Goal: Task Accomplishment & Management: Manage account settings

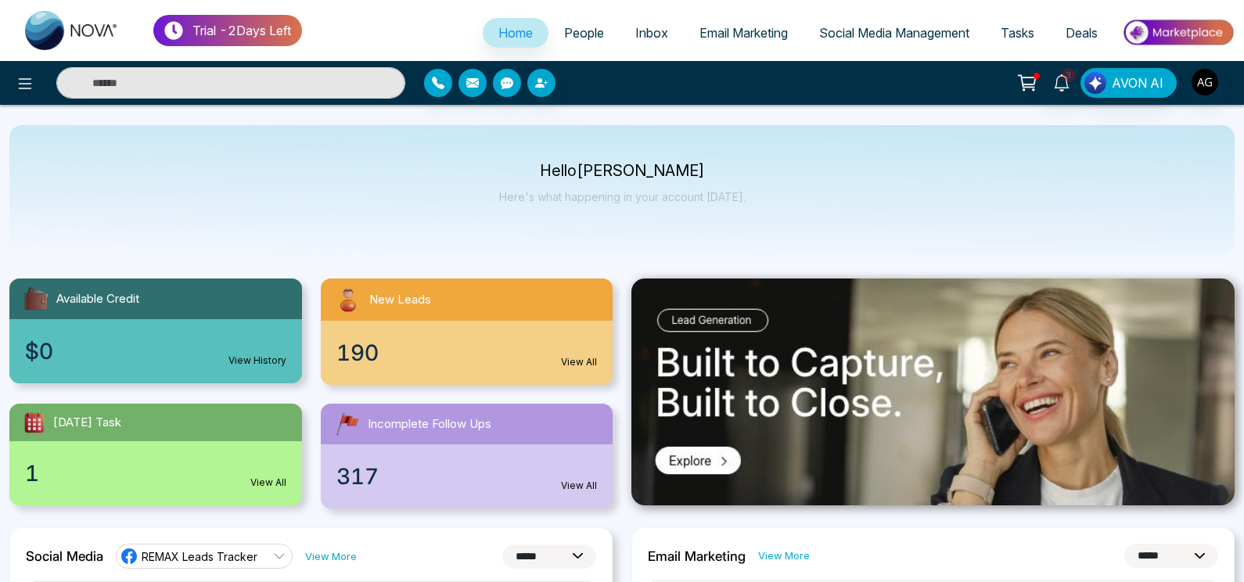
select select "*"
drag, startPoint x: 0, startPoint y: 0, endPoint x: 794, endPoint y: 218, distance: 823.5
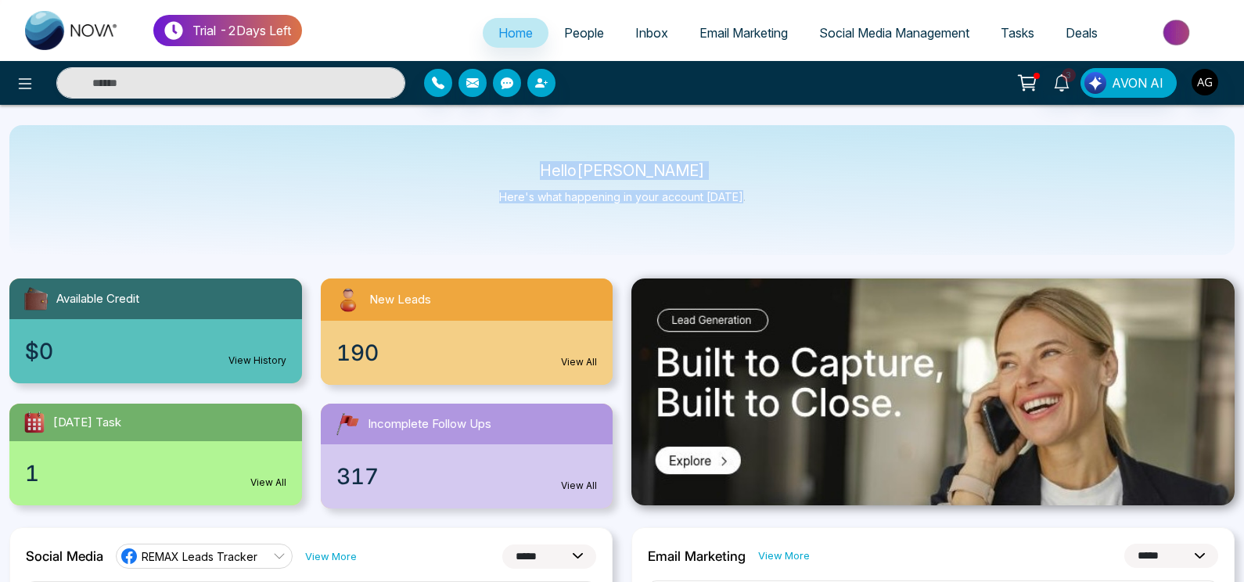
click at [794, 218] on div "Hello Anit Gupta Here's what happening in your account today." at bounding box center [621, 190] width 1225 height 130
click at [794, 218] on div "Hello [PERSON_NAME] Here's what happening in your account [DATE]." at bounding box center [621, 190] width 1225 height 130
drag, startPoint x: 794, startPoint y: 218, endPoint x: 514, endPoint y: 149, distance: 288.3
click at [514, 149] on div "Hello [PERSON_NAME] Here's what happening in your account [DATE]." at bounding box center [621, 190] width 1225 height 130
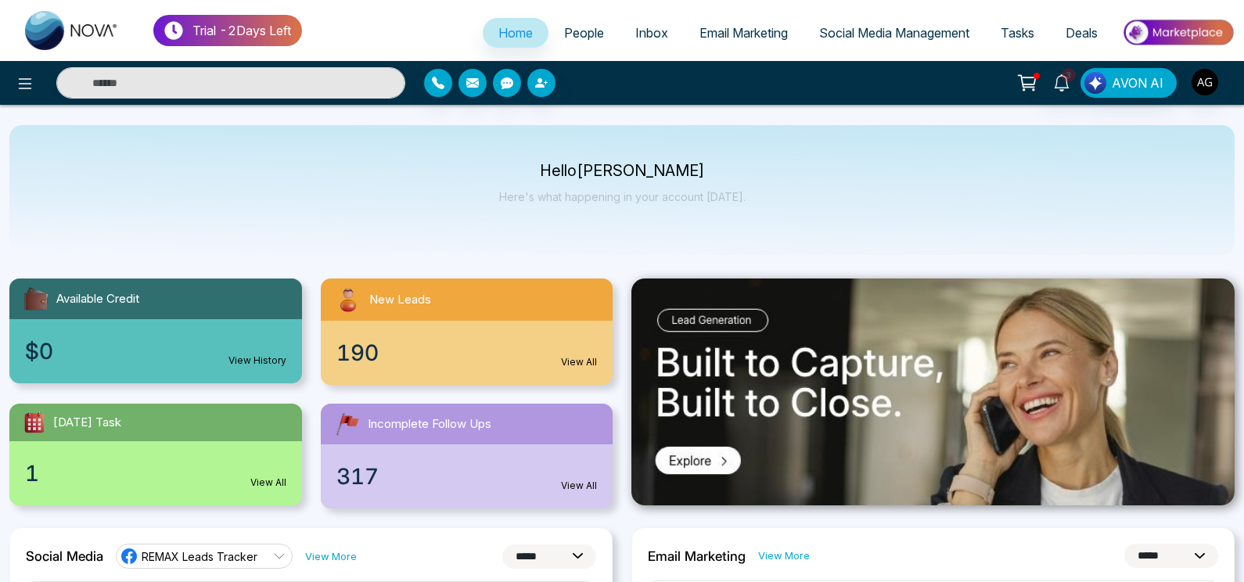
click at [761, 204] on div "Hello [PERSON_NAME] Here's what happening in your account [DATE]." at bounding box center [621, 190] width 1225 height 130
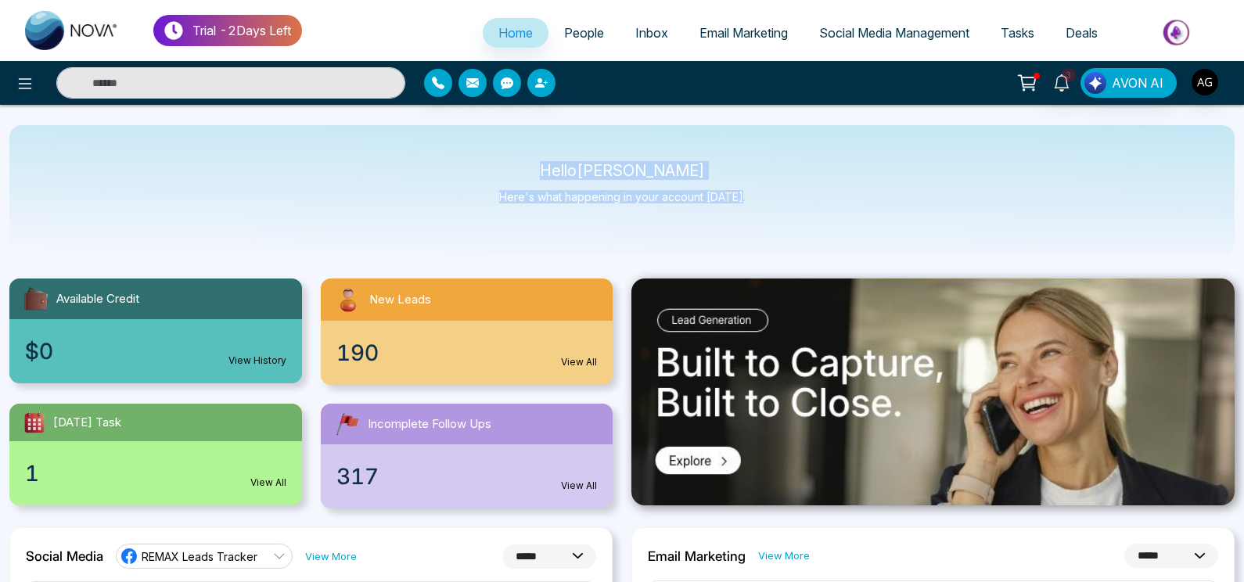
drag, startPoint x: 761, startPoint y: 204, endPoint x: 508, endPoint y: 149, distance: 259.4
click at [508, 149] on div "Hello [PERSON_NAME] Here's what happening in your account [DATE]." at bounding box center [621, 190] width 1225 height 130
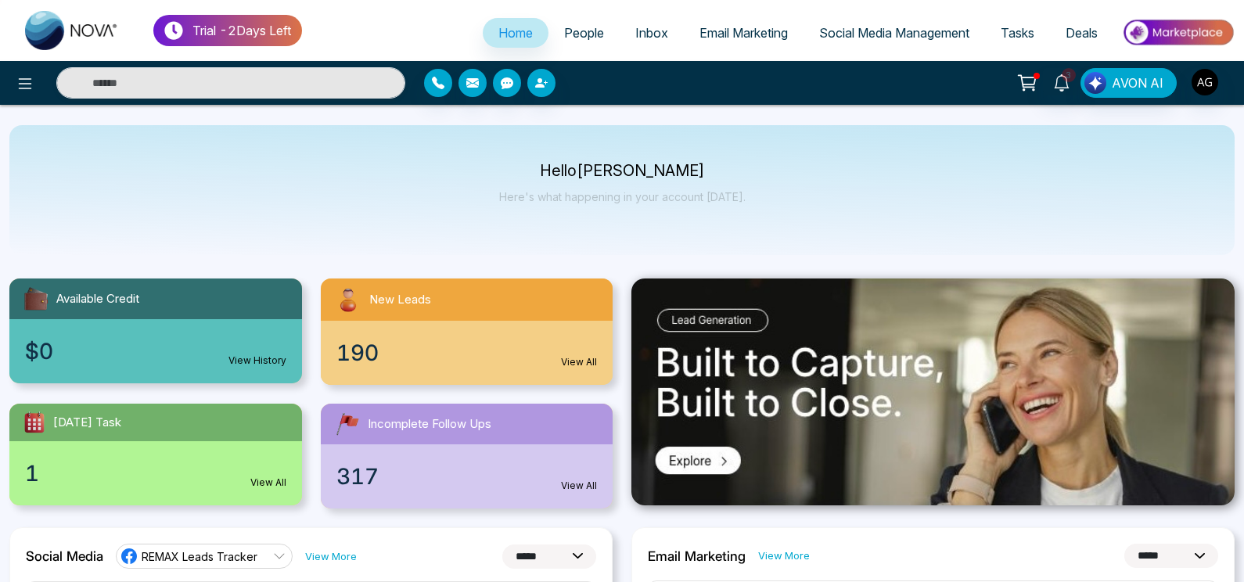
click at [508, 149] on div "Hello [PERSON_NAME] Here's what happening in your account [DATE]." at bounding box center [621, 190] width 1225 height 130
drag, startPoint x: 541, startPoint y: 162, endPoint x: 728, endPoint y: 194, distance: 189.7
click at [728, 194] on div "Hello [PERSON_NAME] Here's what happening in your account [DATE]." at bounding box center [621, 190] width 1225 height 130
click at [566, 261] on div "Available Credit $0 View History New Leads 190 View All Today's Task 1 View All…" at bounding box center [311, 384] width 622 height 249
click at [656, 40] on span "Inbox" at bounding box center [651, 33] width 33 height 16
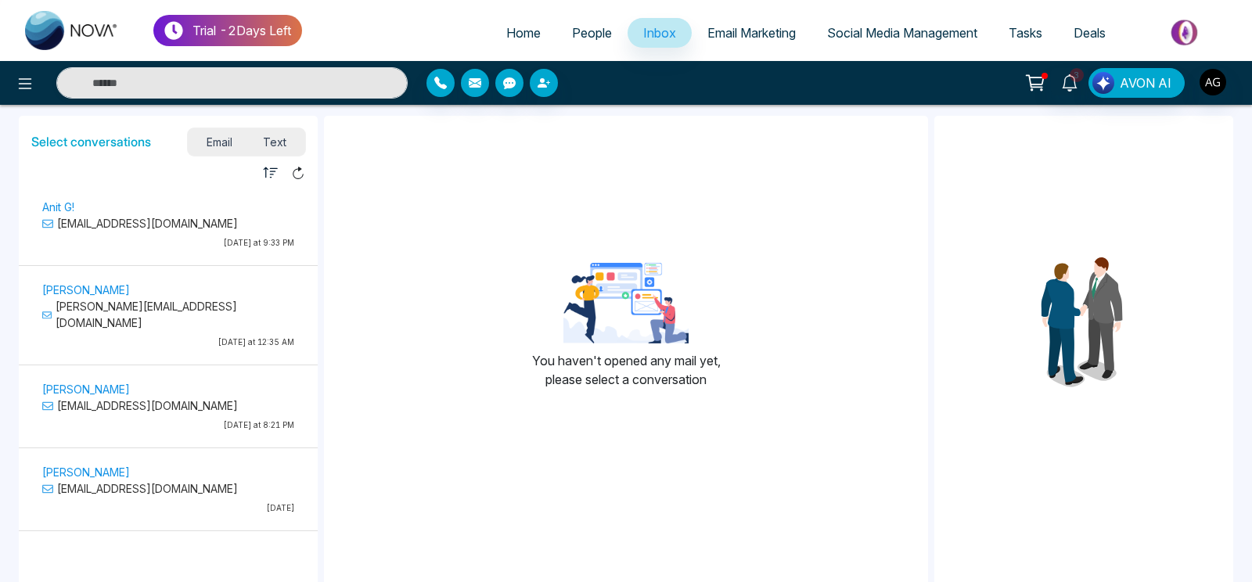
click at [594, 36] on span "People" at bounding box center [592, 33] width 40 height 16
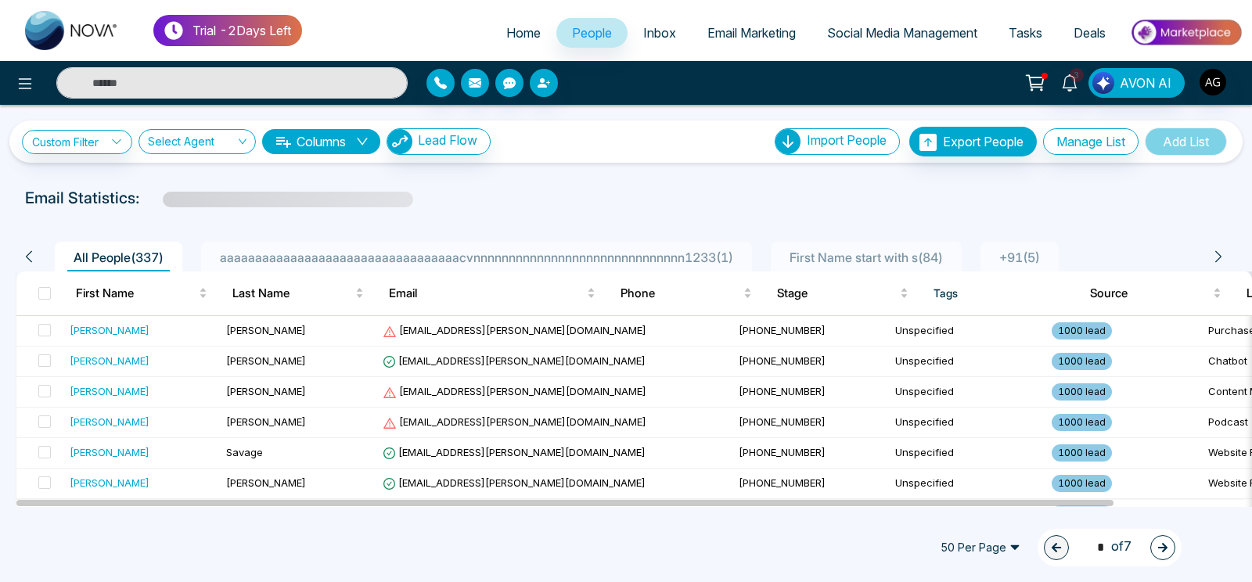
scroll to position [5, 0]
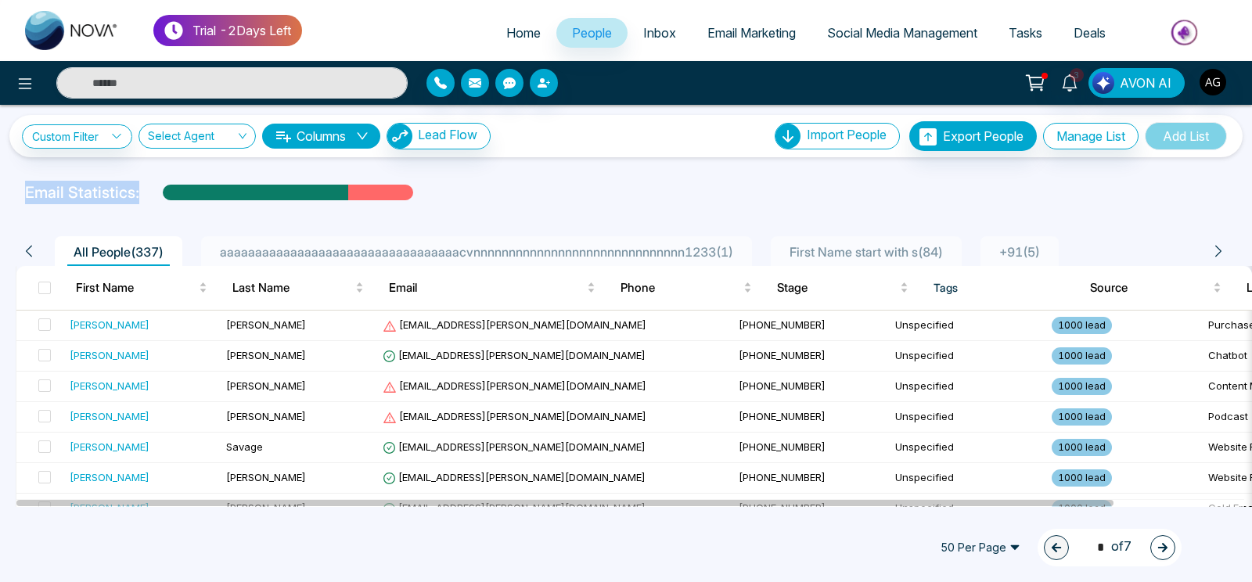
drag, startPoint x: 22, startPoint y: 193, endPoint x: 475, endPoint y: 192, distance: 453.0
click at [475, 192] on div "Email Statistics:" at bounding box center [626, 192] width 1221 height 23
click at [475, 192] on div "Email Statistics:" at bounding box center [626, 192] width 1202 height 23
click at [643, 34] on span "Inbox" at bounding box center [659, 33] width 33 height 16
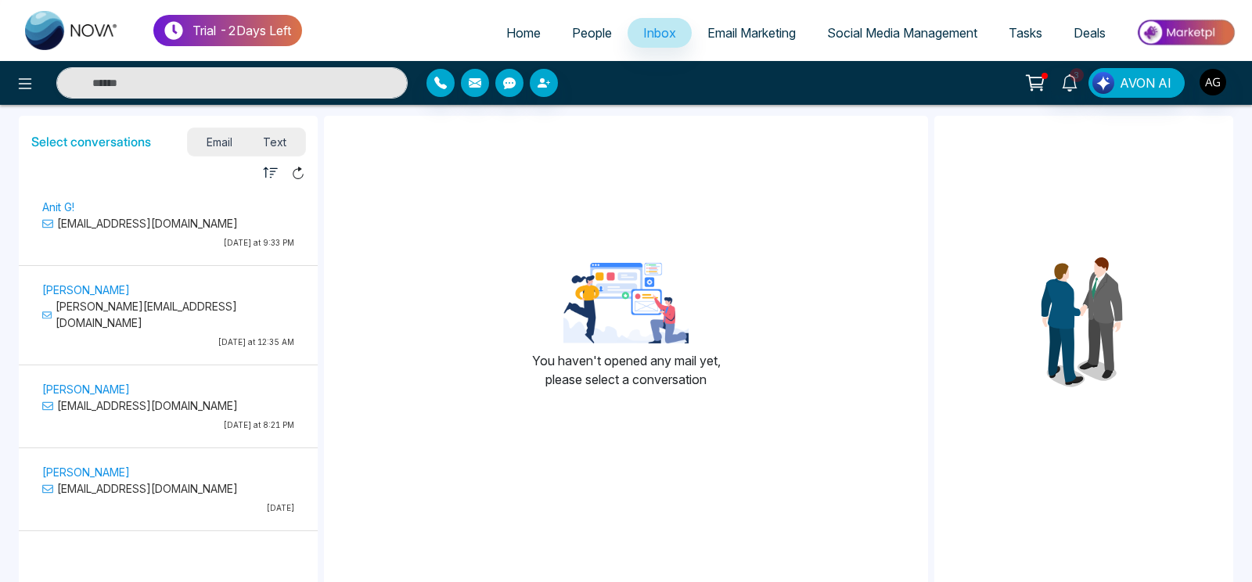
click at [169, 239] on p "Today at 9:33 PM" at bounding box center [168, 243] width 252 height 12
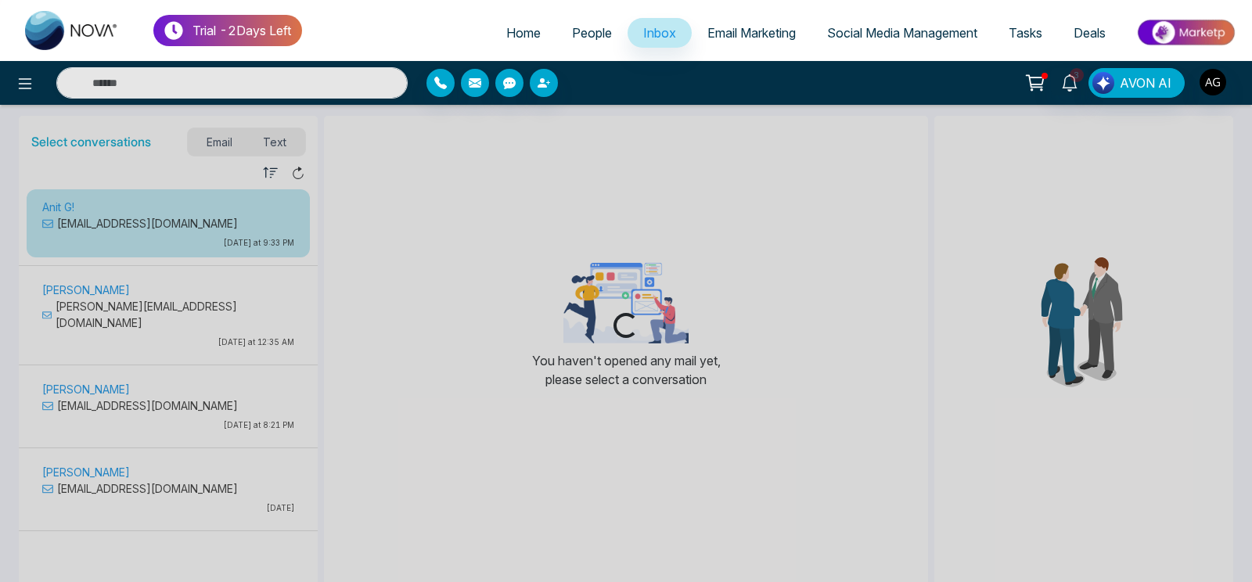
click at [169, 239] on div "Loading..." at bounding box center [626, 291] width 1252 height 582
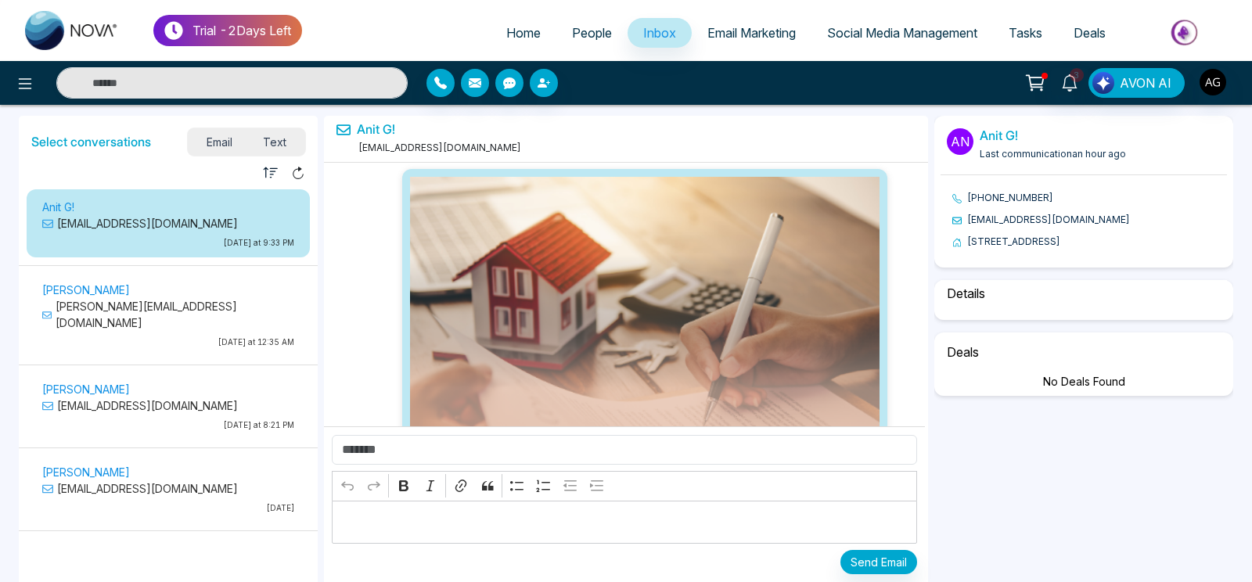
scroll to position [134901, 0]
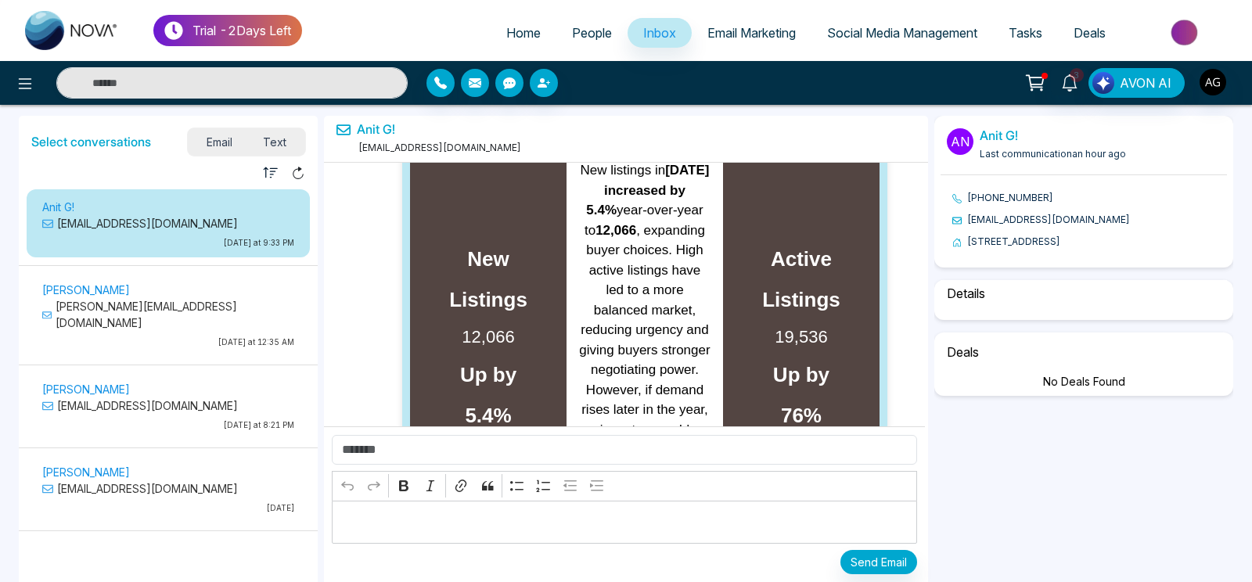
select select "****"
select select "**********"
select select "*****"
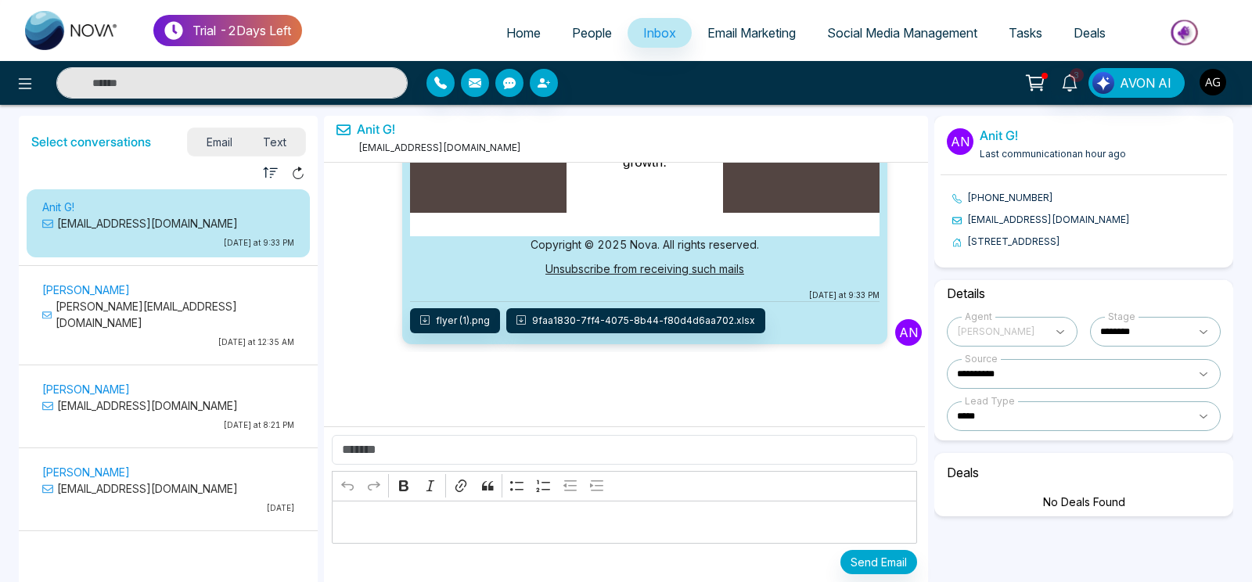
scroll to position [27, 0]
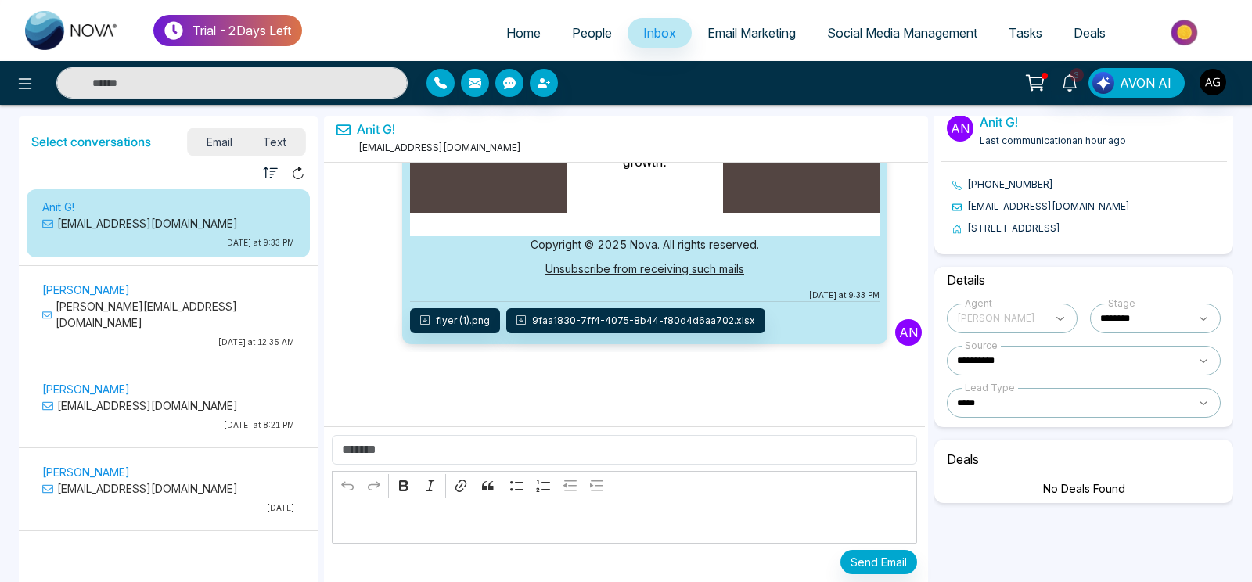
click at [947, 346] on select "**********" at bounding box center [1084, 361] width 274 height 30
click at [559, 31] on link "People" at bounding box center [591, 33] width 71 height 30
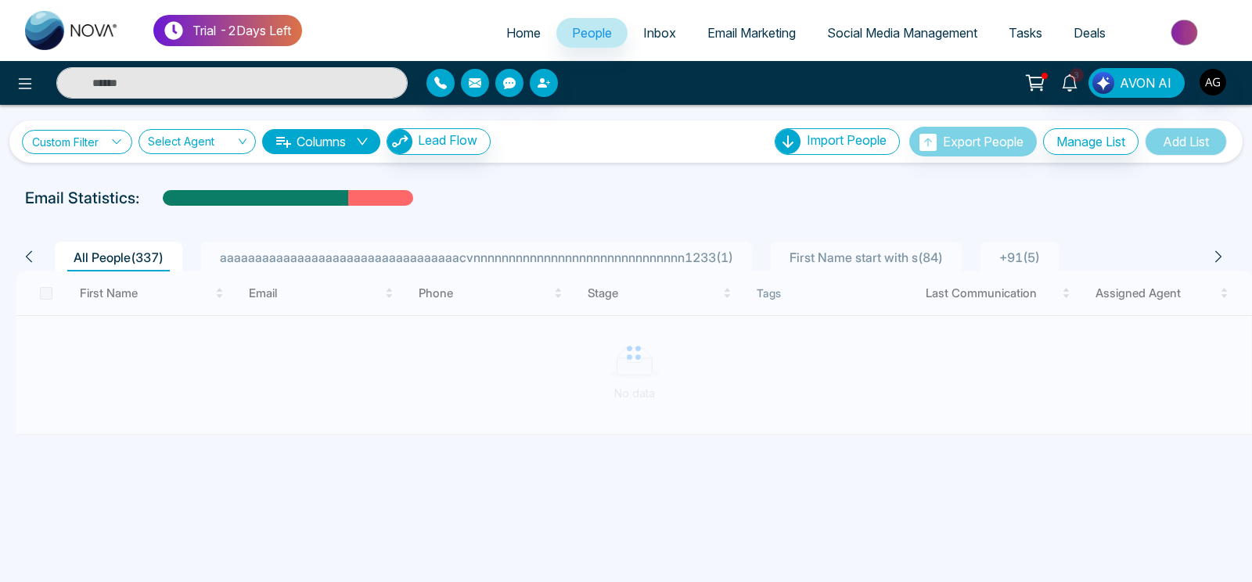
click at [72, 141] on link "Custom Filter" at bounding box center [77, 142] width 110 height 24
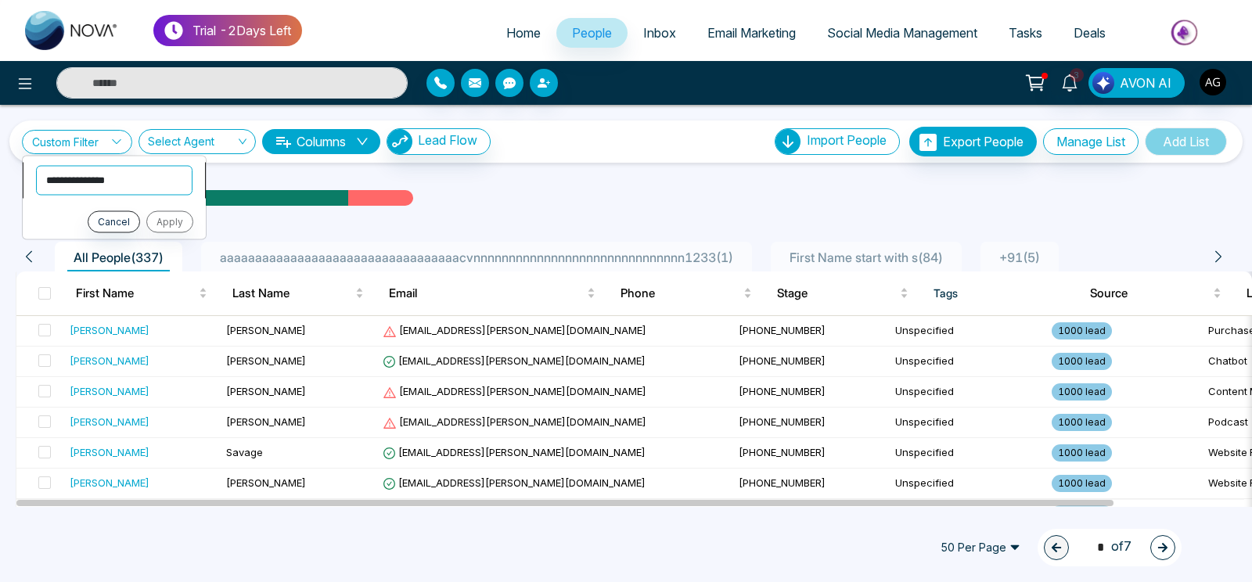
click at [36, 165] on select "**********" at bounding box center [114, 180] width 156 height 30
select select "******"
click option "******" at bounding box center [0, 0] width 0 height 0
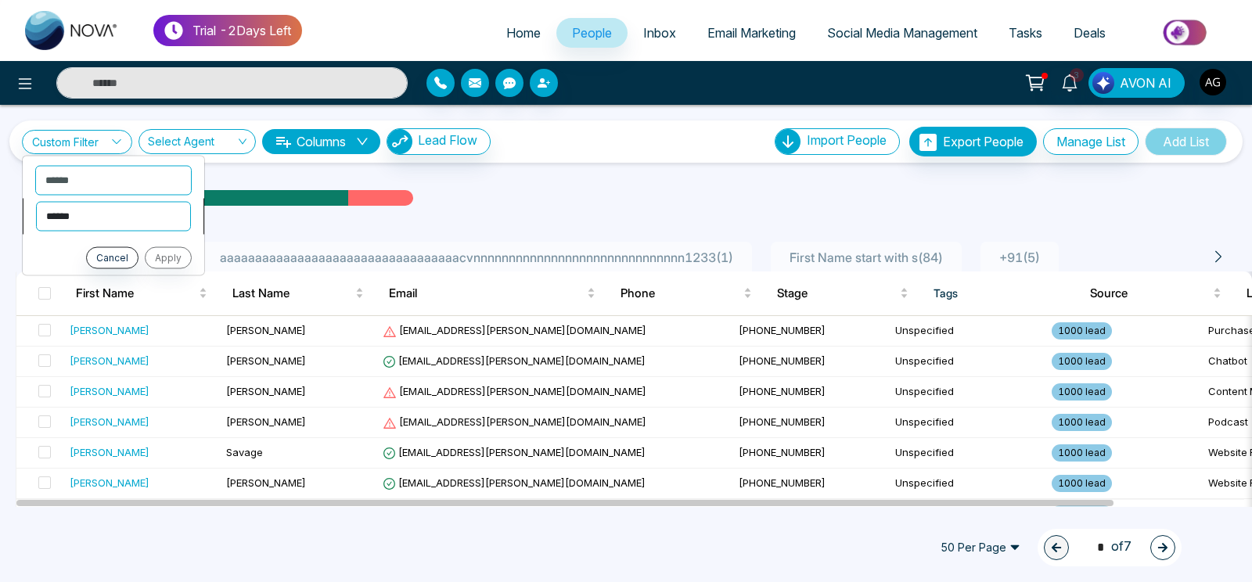
click at [36, 201] on select "**********" at bounding box center [113, 216] width 155 height 30
select select "*******"
click option "*******" at bounding box center [0, 0] width 0 height 0
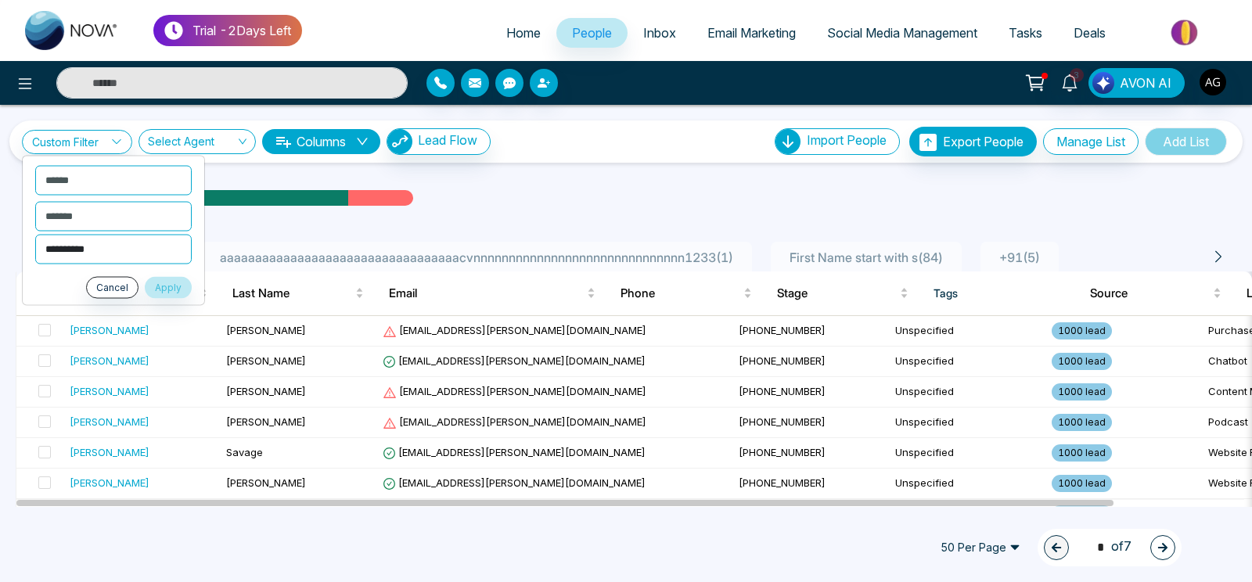
click at [35, 234] on select "**********" at bounding box center [113, 249] width 156 height 30
click at [544, 163] on div "**********" at bounding box center [625, 141] width 1233 height 42
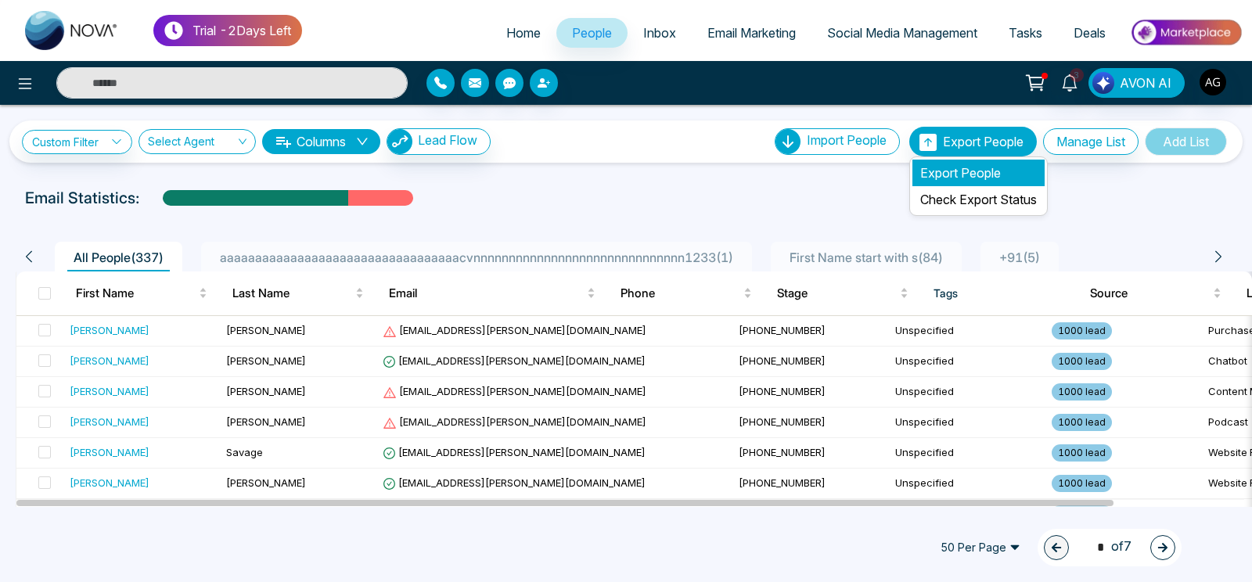
click at [963, 169] on li "Export People" at bounding box center [978, 173] width 132 height 27
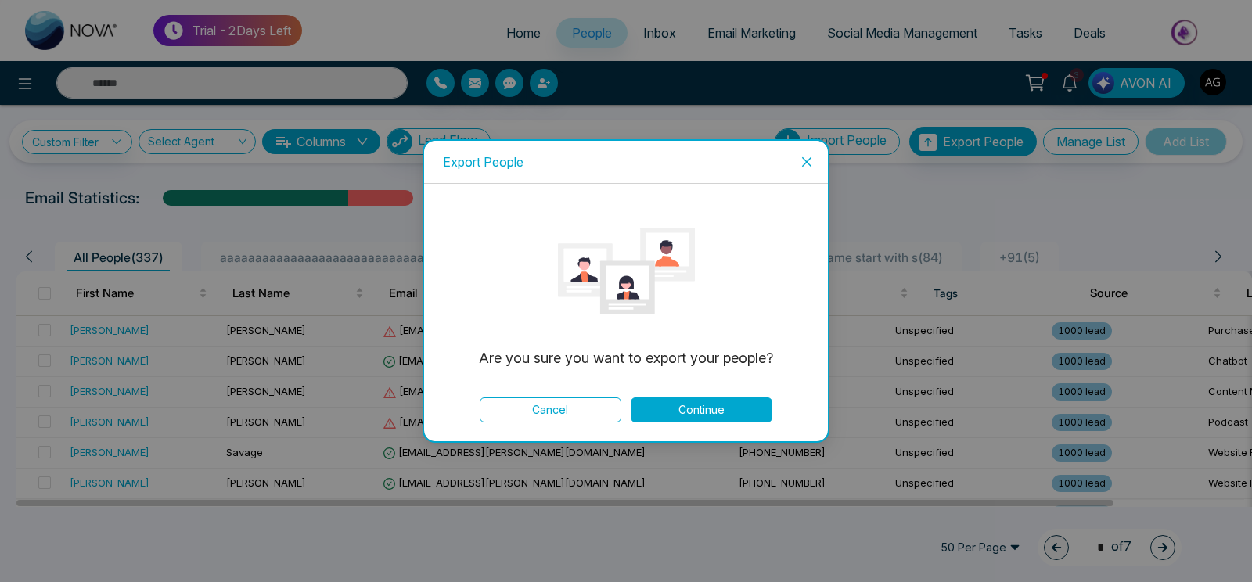
click at [677, 408] on button "Continue" at bounding box center [702, 409] width 142 height 25
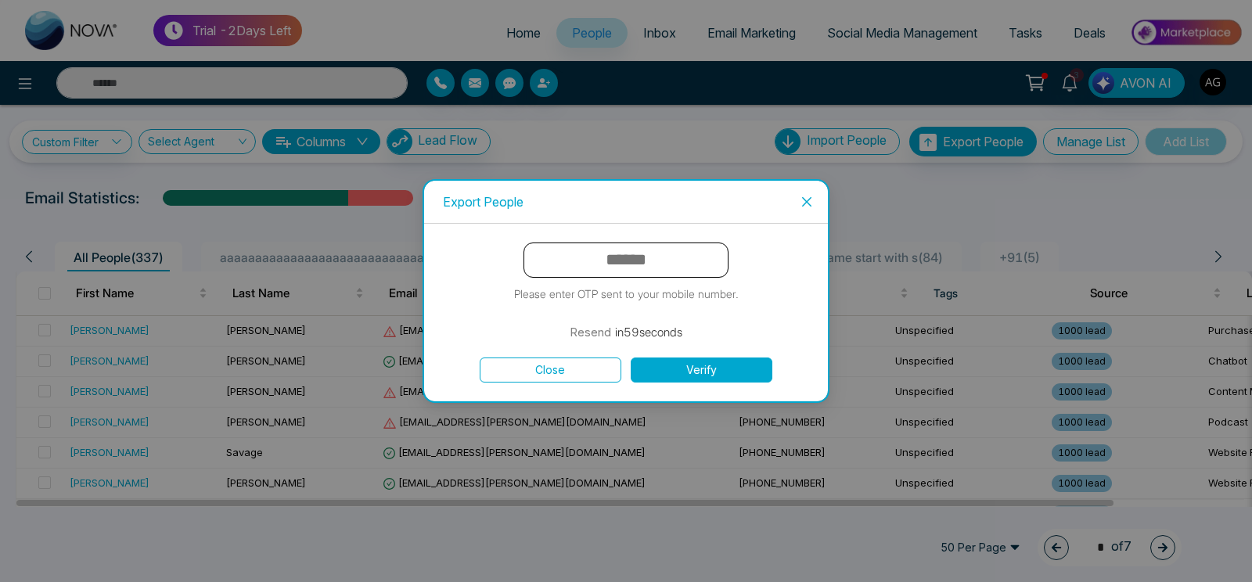
click at [617, 260] on input "text" at bounding box center [625, 260] width 205 height 35
click at [588, 260] on input "text" at bounding box center [625, 260] width 205 height 35
type input "******"
click at [724, 372] on button "Verify" at bounding box center [702, 370] width 142 height 25
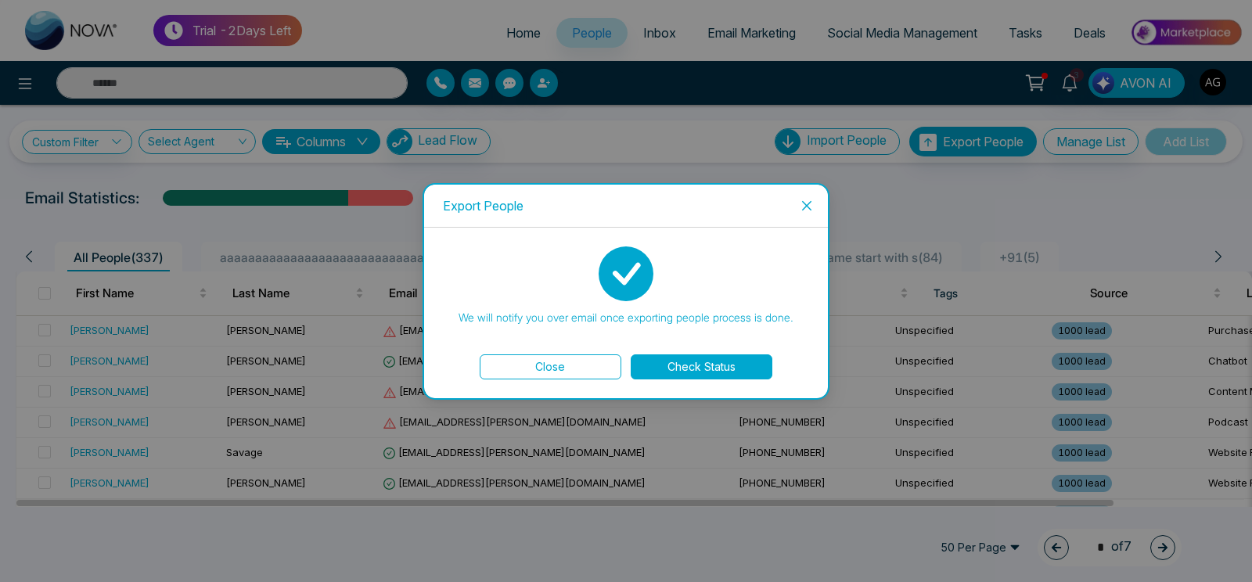
click at [683, 374] on button "Check Status" at bounding box center [702, 366] width 142 height 25
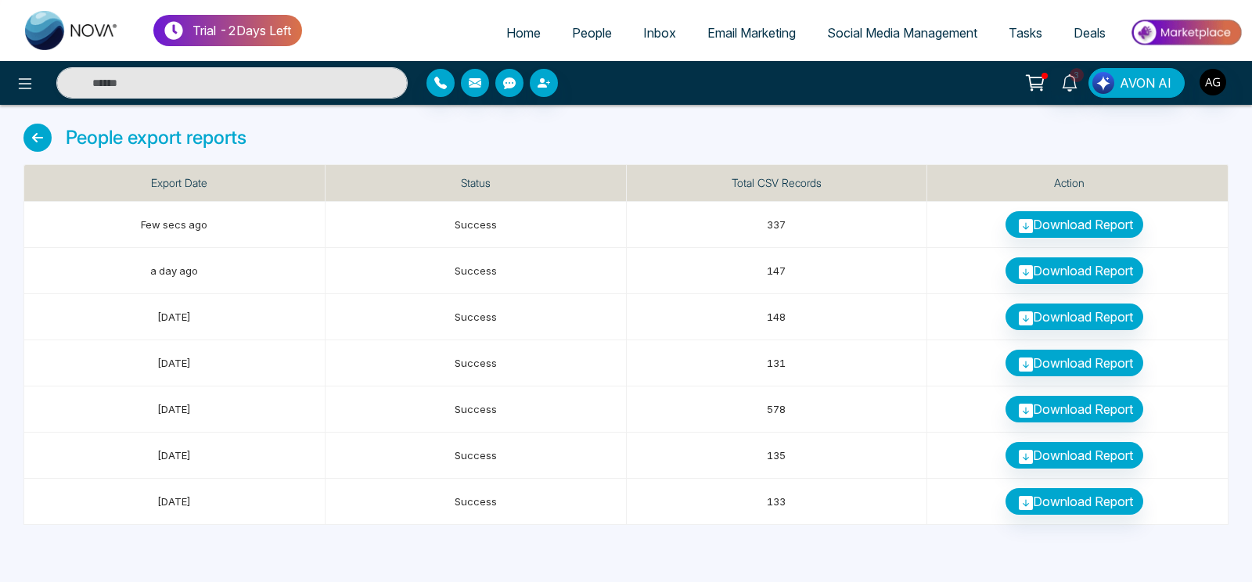
click at [30, 127] on icon at bounding box center [37, 138] width 28 height 28
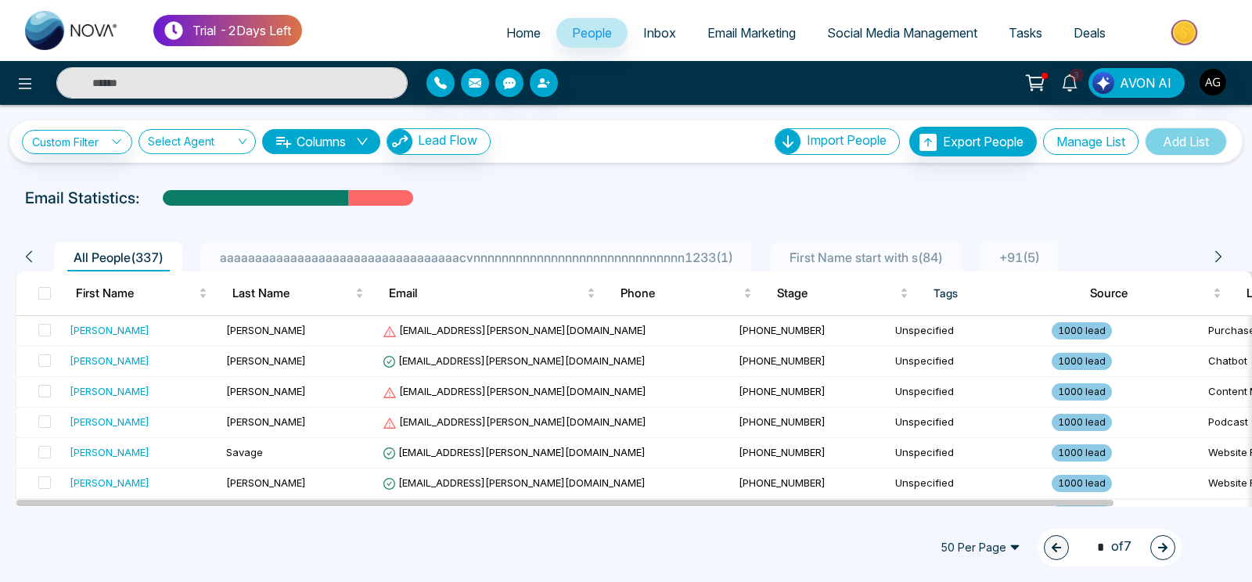
click at [1091, 143] on button "Manage List" at bounding box center [1090, 141] width 95 height 27
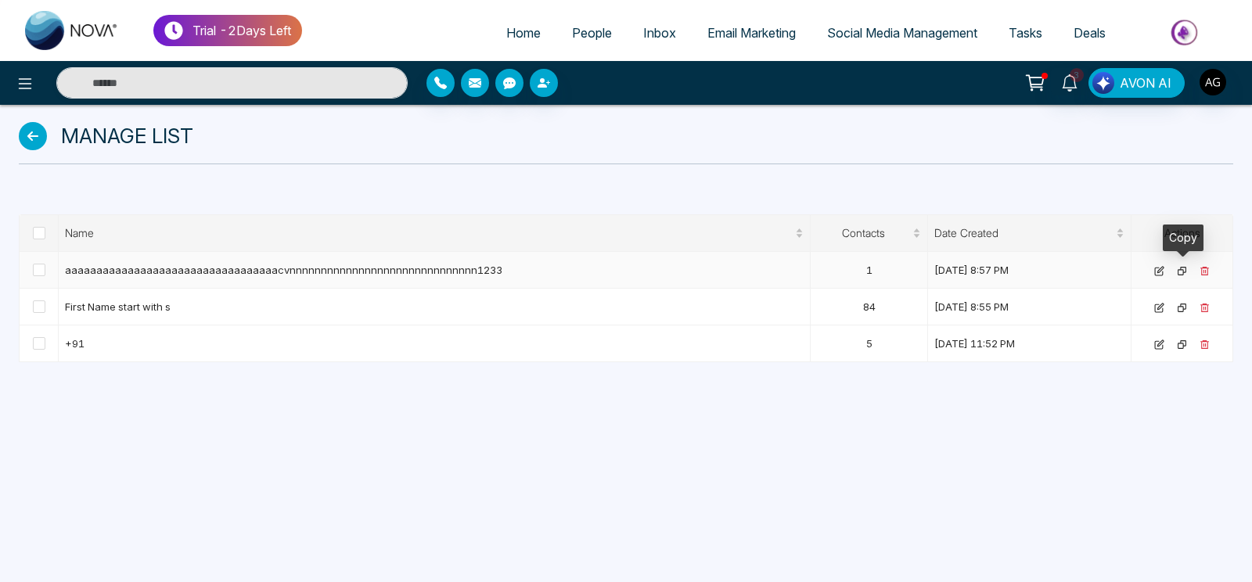
click at [1184, 271] on icon at bounding box center [1182, 271] width 9 height 9
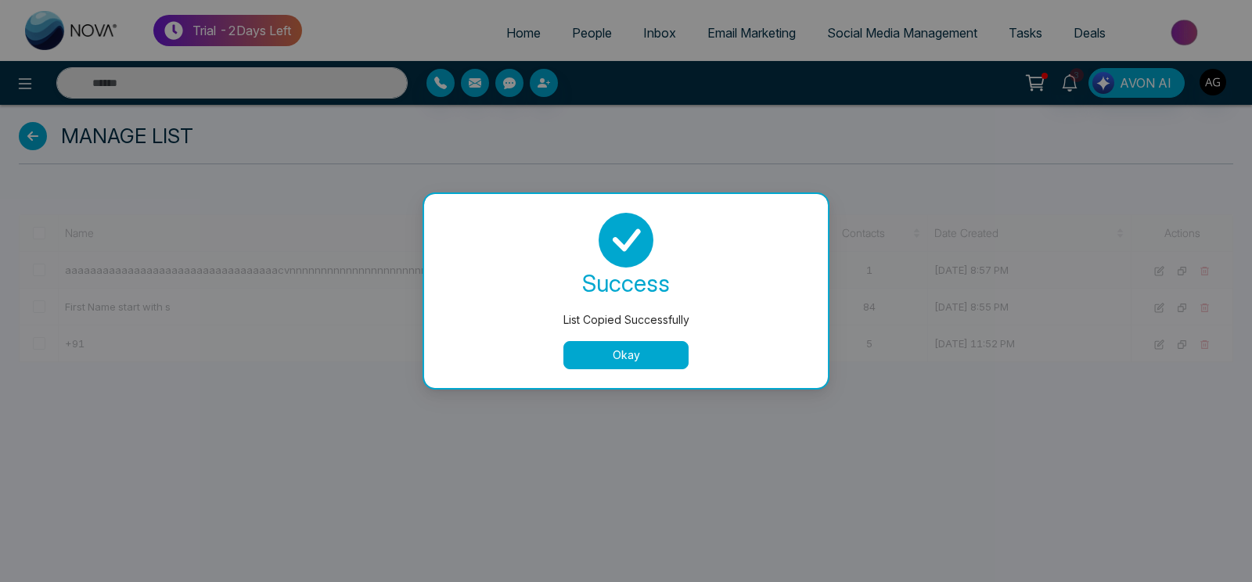
click at [1184, 271] on div "List Copied Successfully success List Copied Successfully Okay" at bounding box center [626, 291] width 1252 height 582
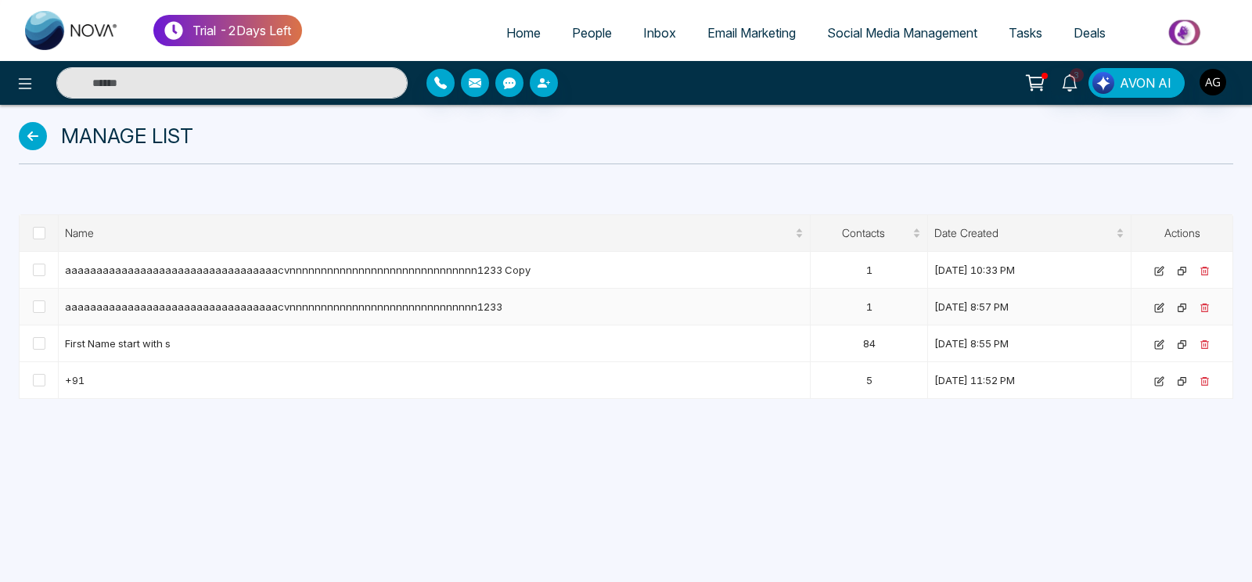
click at [1184, 271] on icon at bounding box center [1182, 271] width 9 height 9
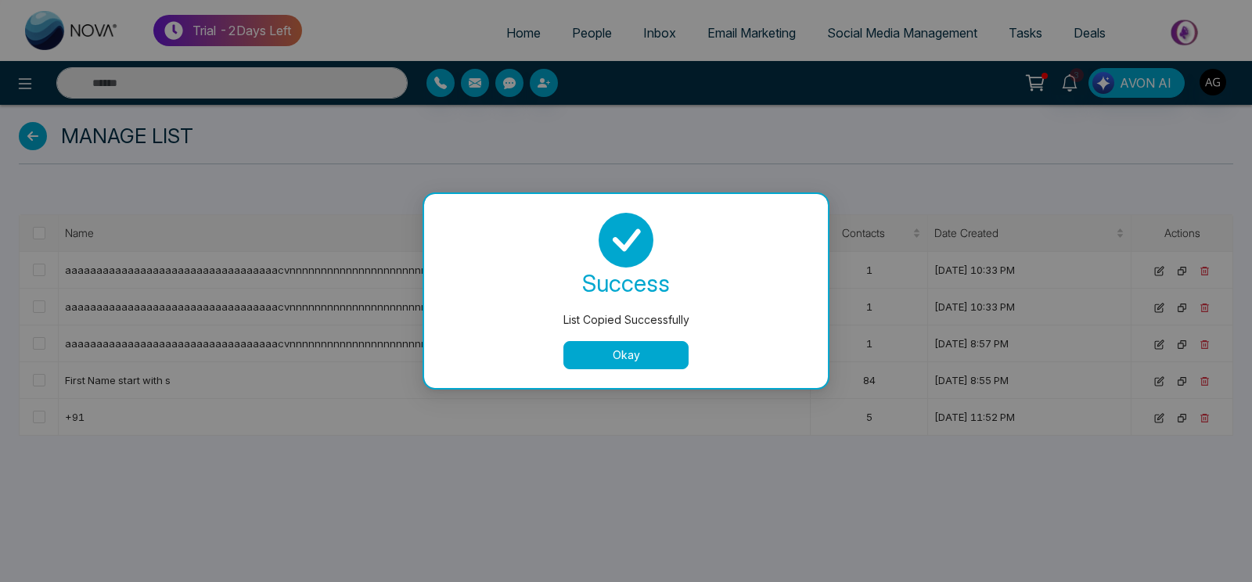
click at [620, 364] on button "Okay" at bounding box center [625, 355] width 125 height 28
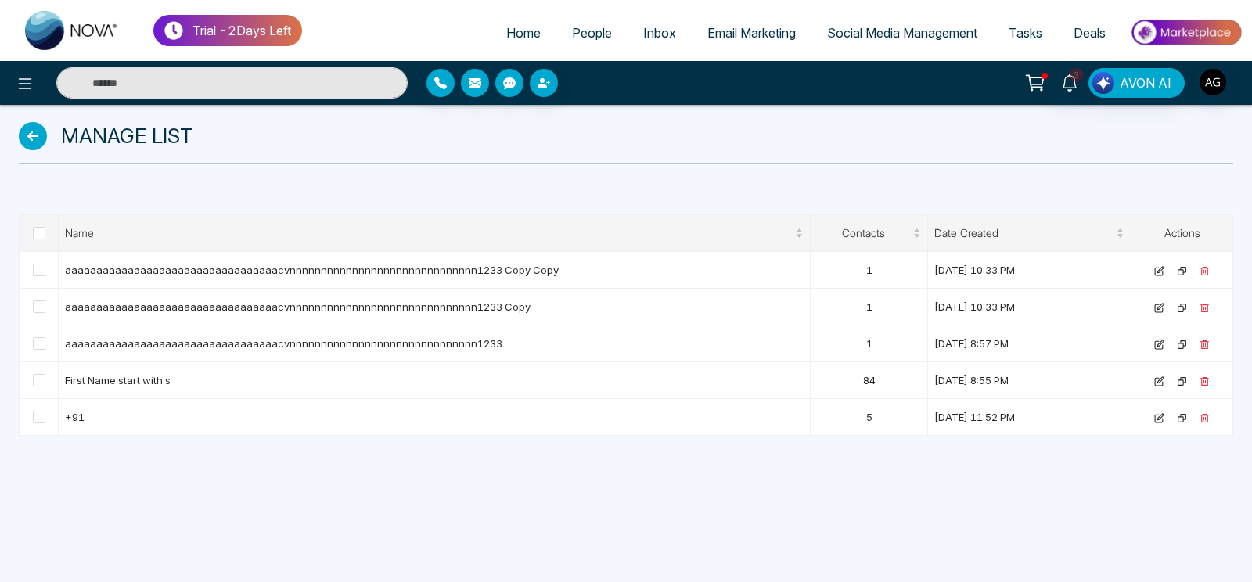
click at [36, 139] on icon at bounding box center [33, 136] width 28 height 28
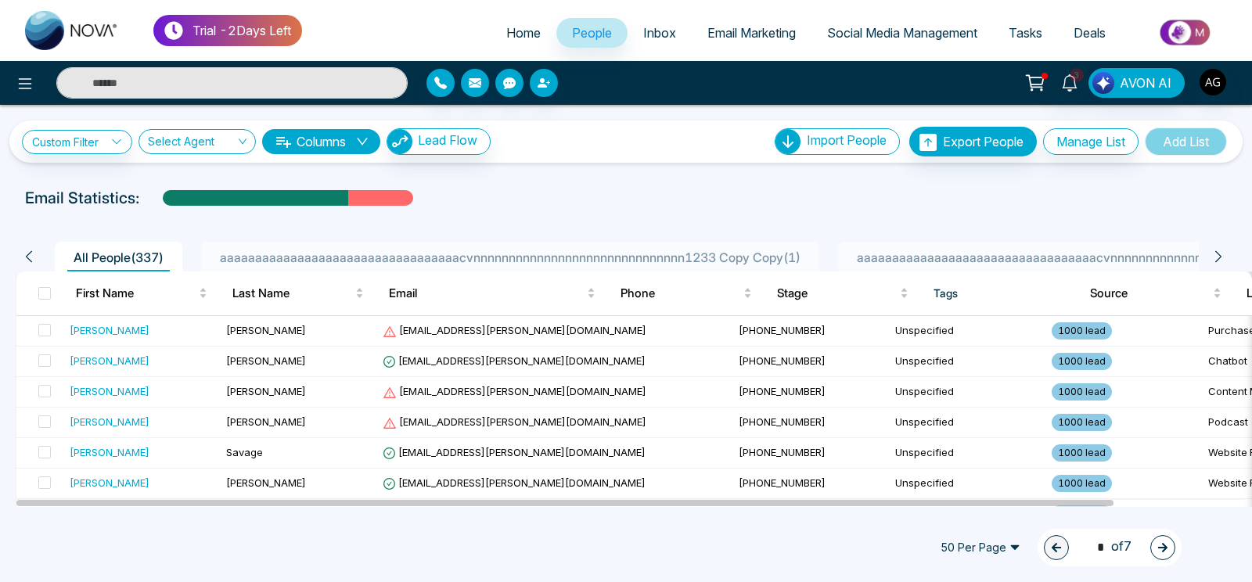
click at [1217, 258] on icon at bounding box center [1218, 257] width 14 height 14
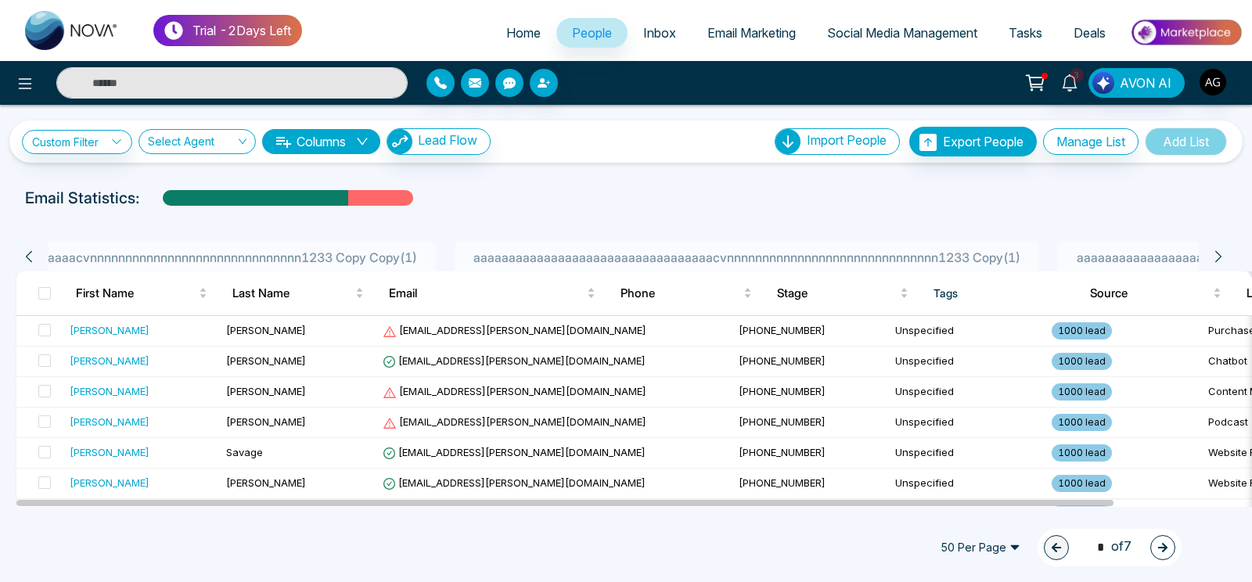
scroll to position [0, 391]
click at [1218, 253] on icon at bounding box center [1218, 257] width 14 height 14
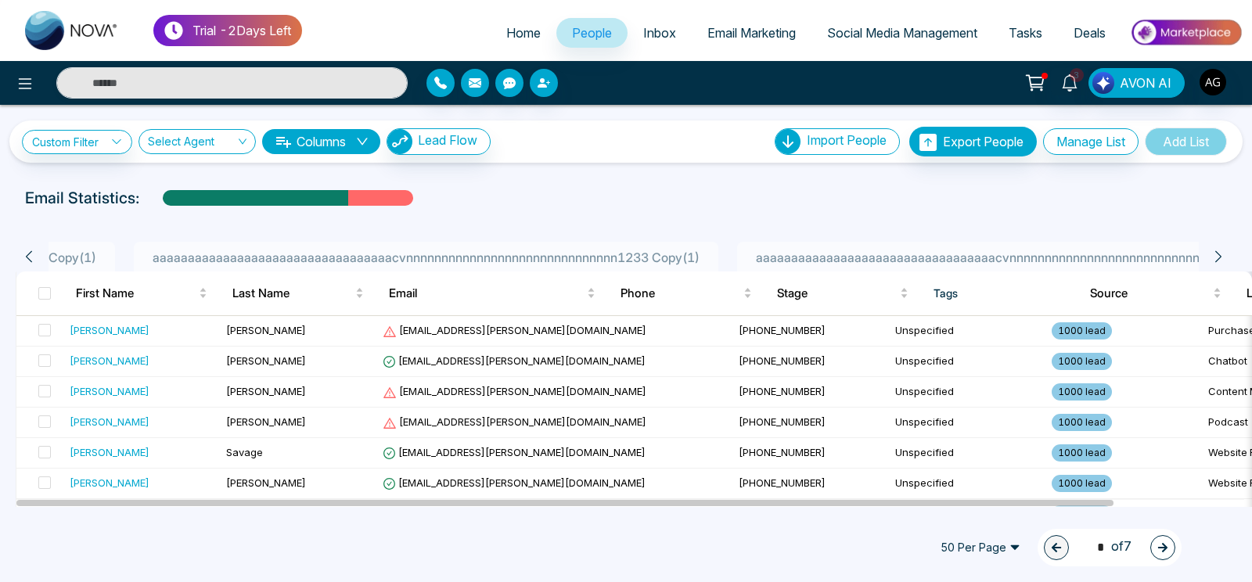
click at [1218, 253] on icon at bounding box center [1218, 257] width 14 height 14
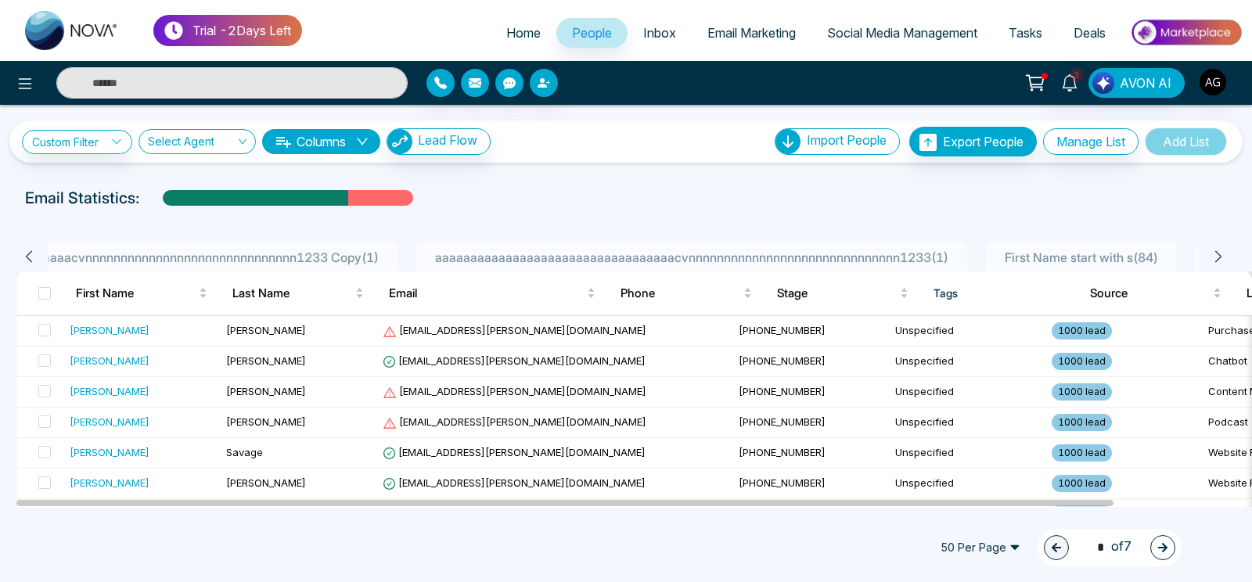
click at [1218, 253] on icon at bounding box center [1218, 257] width 14 height 14
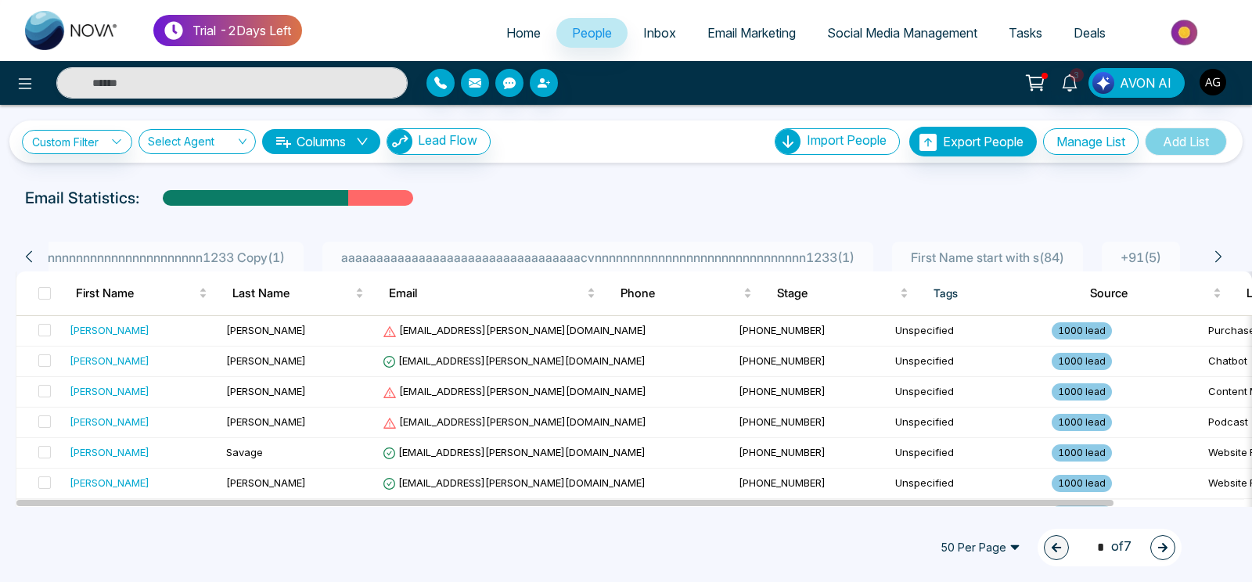
click at [1218, 253] on icon at bounding box center [1218, 257] width 14 height 14
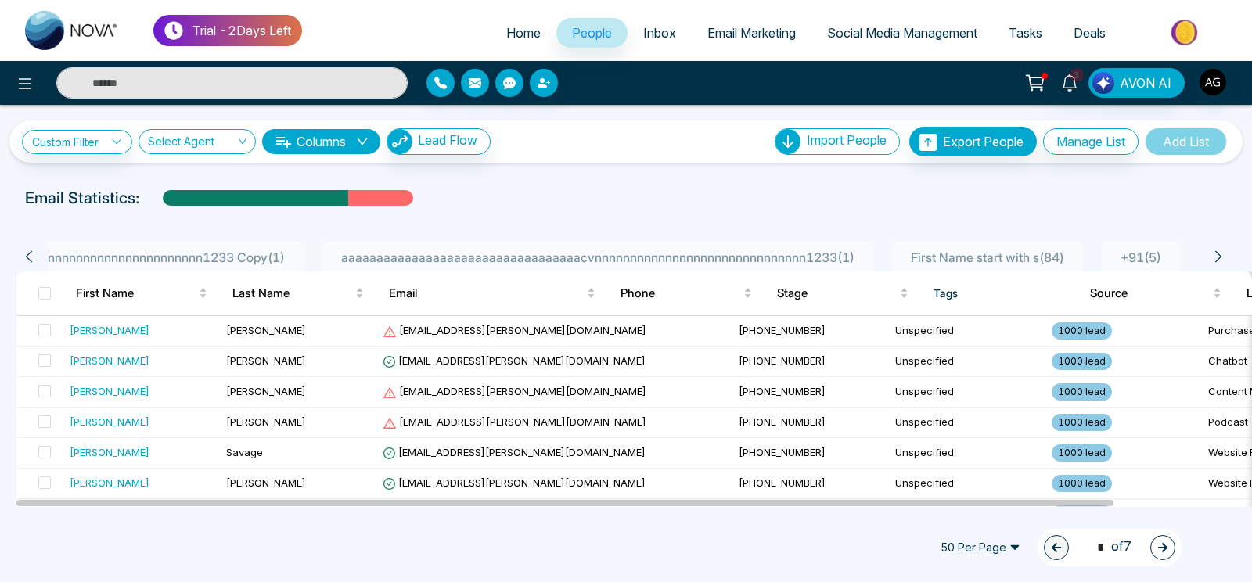
click at [1218, 253] on icon at bounding box center [1218, 257] width 14 height 14
click at [1102, 145] on button "Manage List" at bounding box center [1090, 141] width 95 height 27
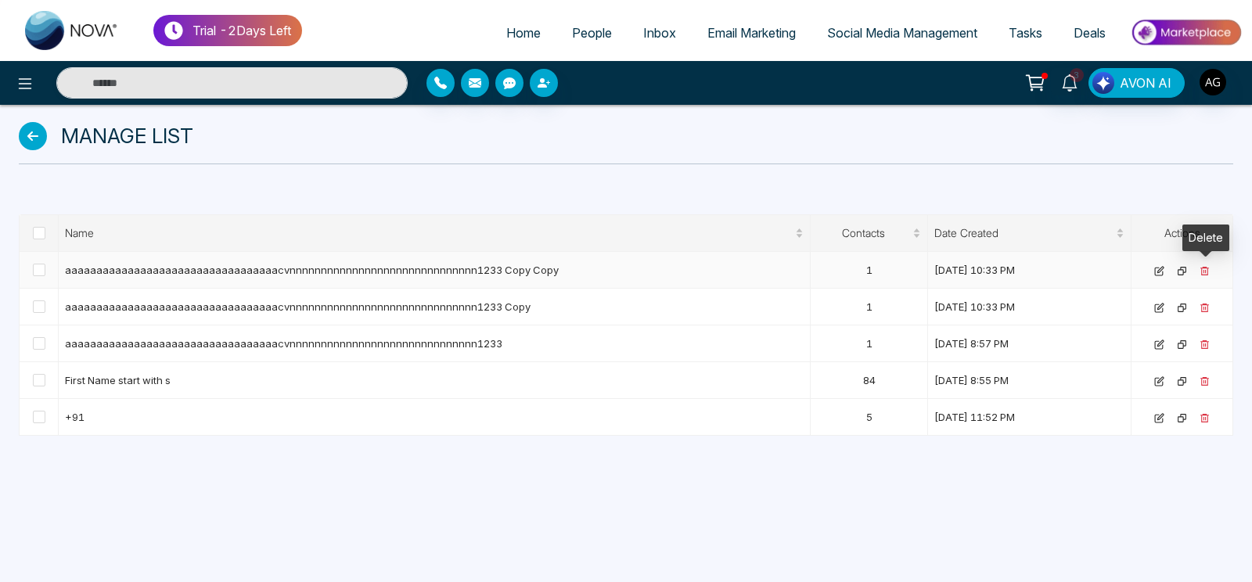
click at [1200, 271] on icon at bounding box center [1205, 271] width 10 height 10
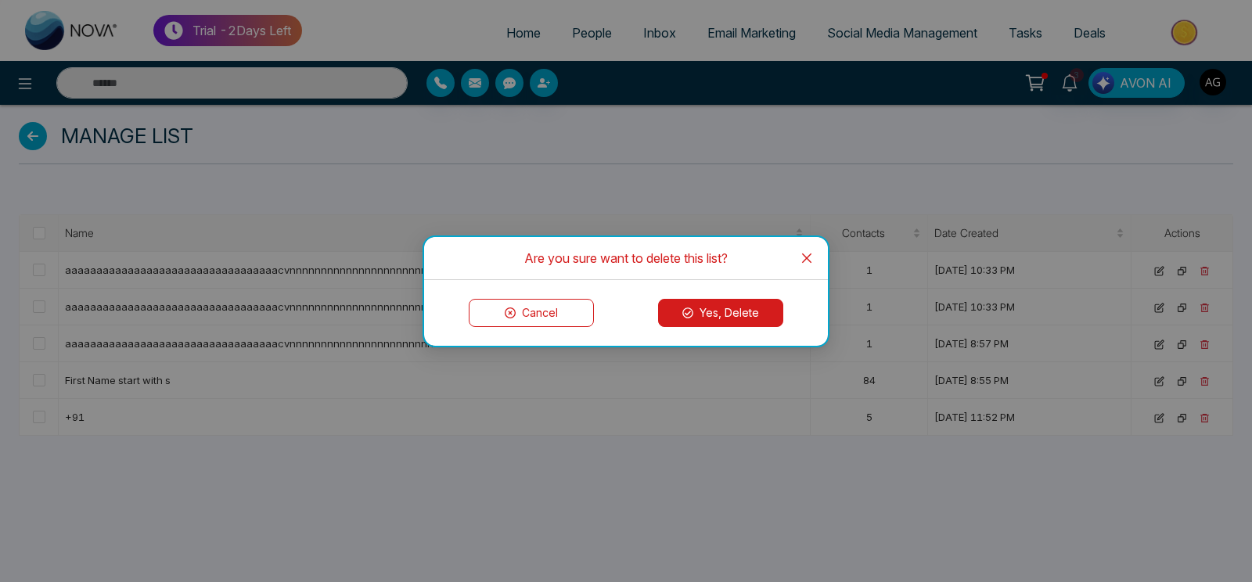
click at [718, 326] on button "Yes, Delete" at bounding box center [720, 313] width 125 height 28
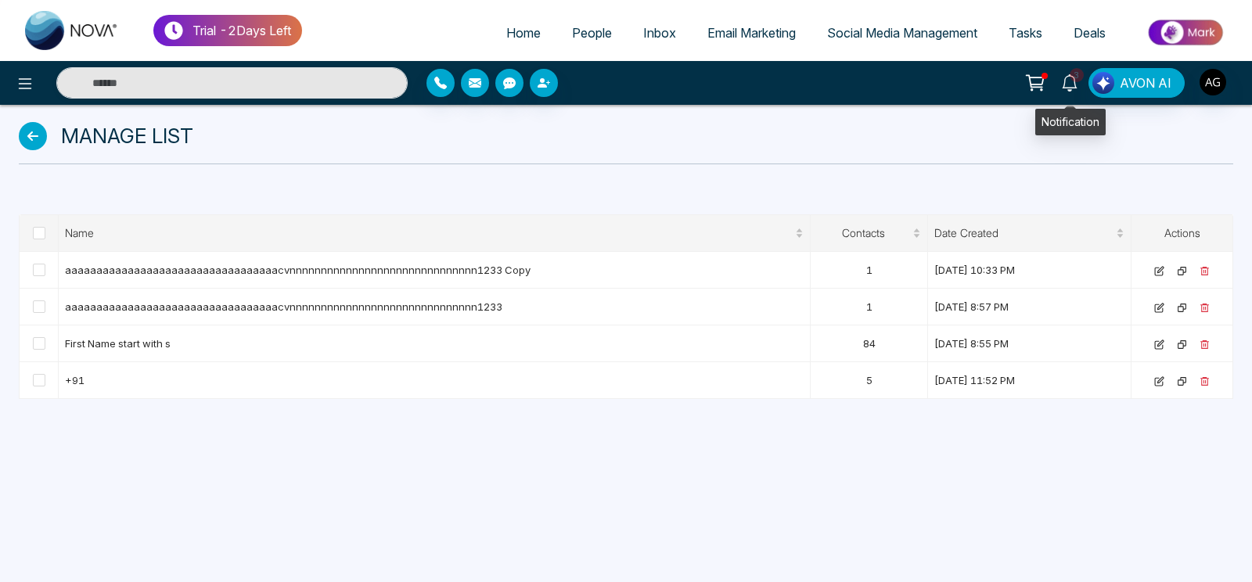
click at [1081, 79] on span "3" at bounding box center [1077, 75] width 14 height 14
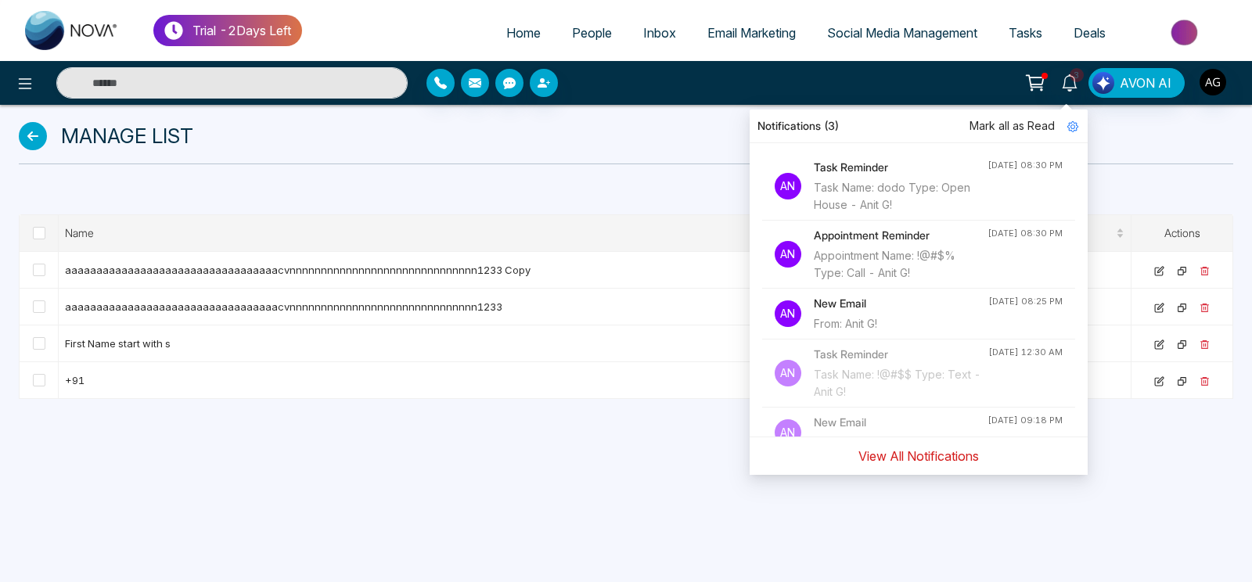
click at [917, 456] on button "View All Notifications" at bounding box center [918, 456] width 141 height 30
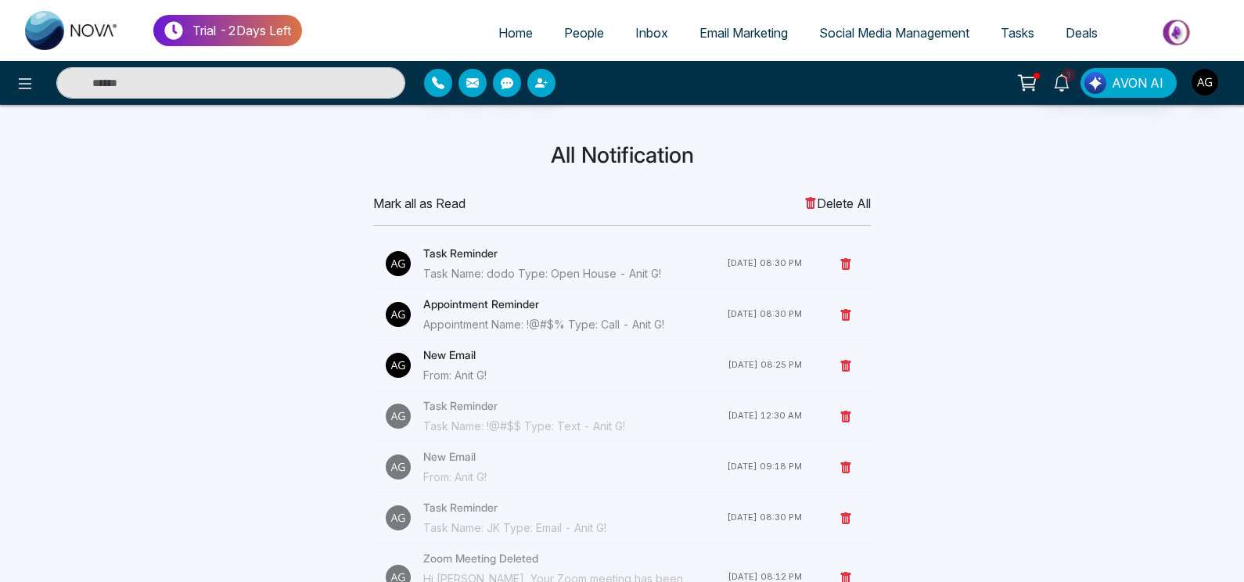
click at [412, 207] on span "Mark all as Read" at bounding box center [419, 203] width 92 height 19
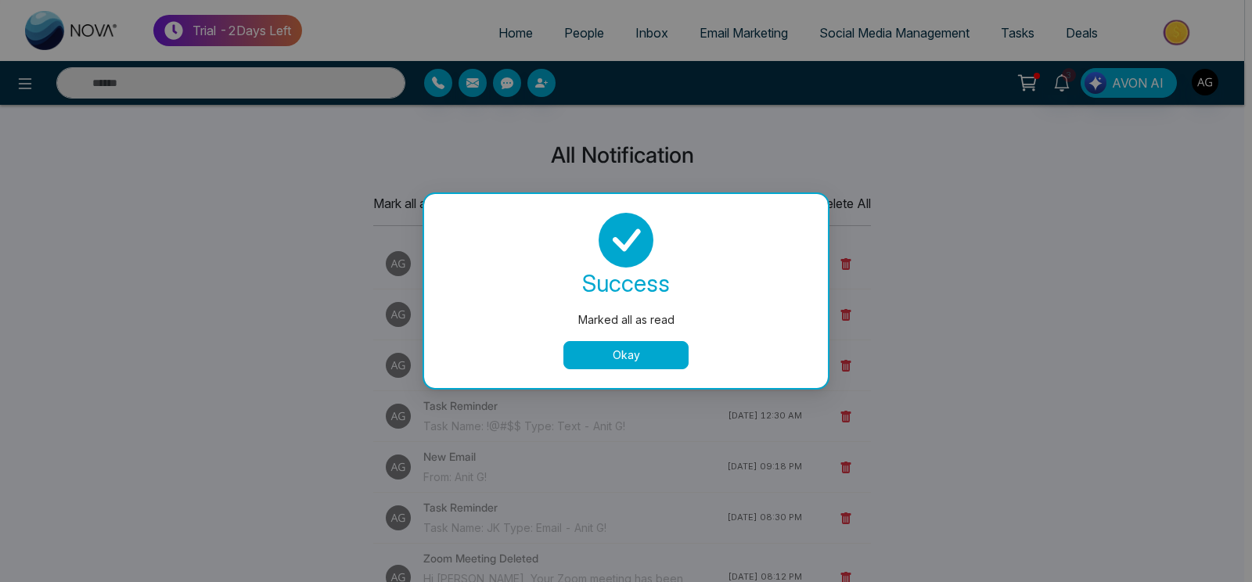
click at [652, 350] on button "Okay" at bounding box center [625, 355] width 125 height 28
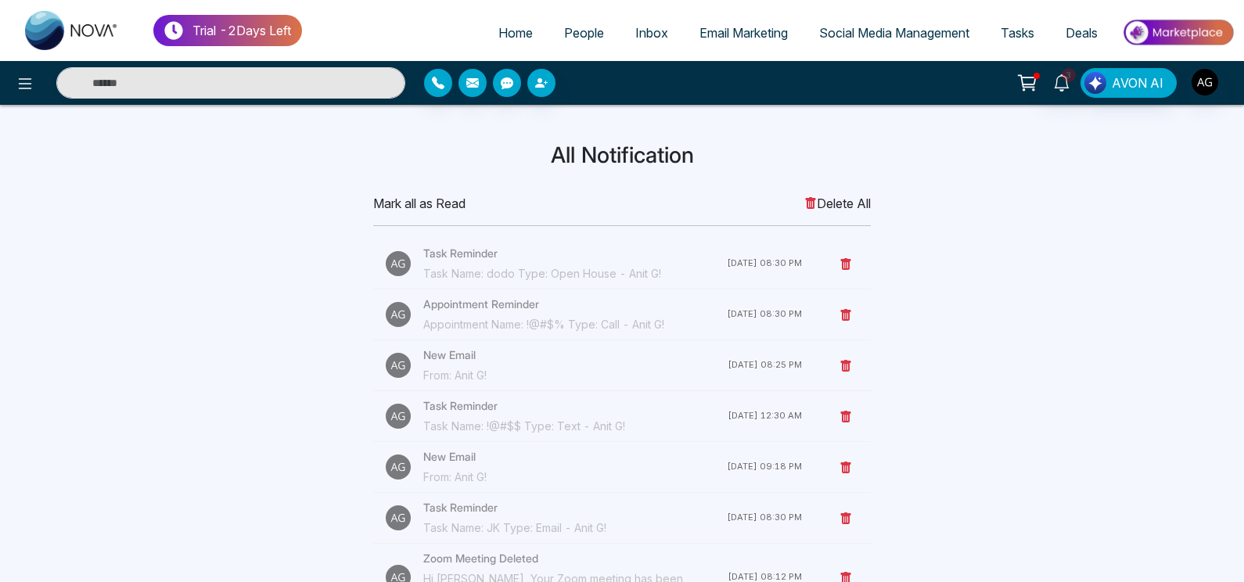
click at [419, 207] on span "Mark all as Read" at bounding box center [419, 203] width 92 height 19
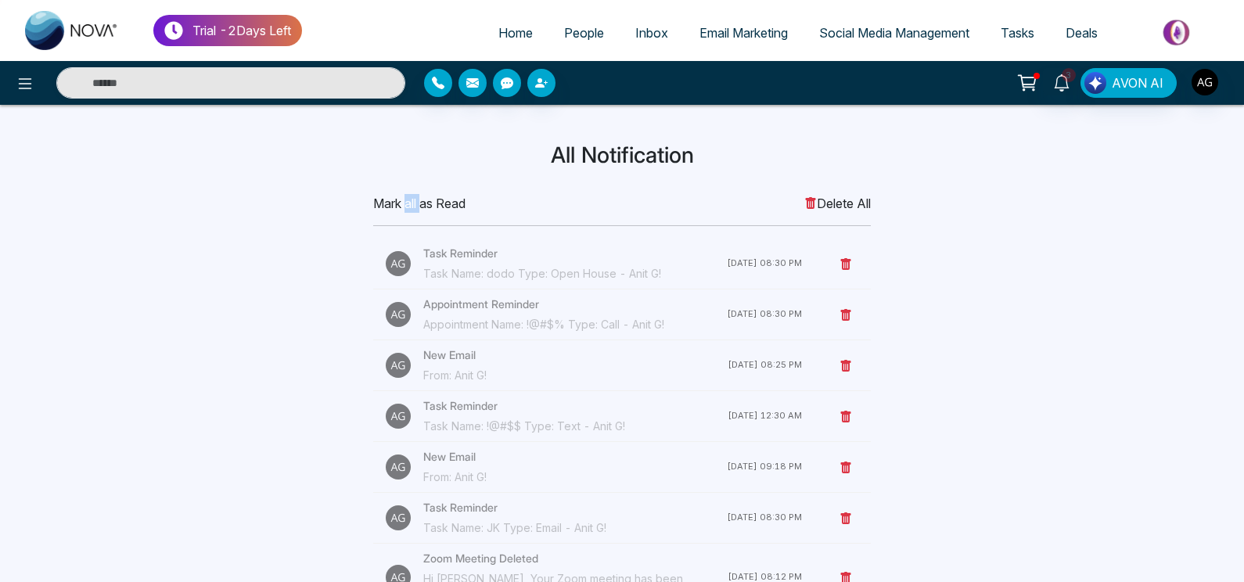
click at [419, 207] on span "Mark all as Read" at bounding box center [419, 203] width 92 height 19
drag, startPoint x: 419, startPoint y: 207, endPoint x: 580, endPoint y: 192, distance: 161.2
click at [580, 192] on div "All Notification Mark all as Read Delete All Task Reminder Task Name: dodo Type…" at bounding box center [622, 487] width 1033 height 690
click at [644, 22] on link "Inbox" at bounding box center [652, 33] width 64 height 30
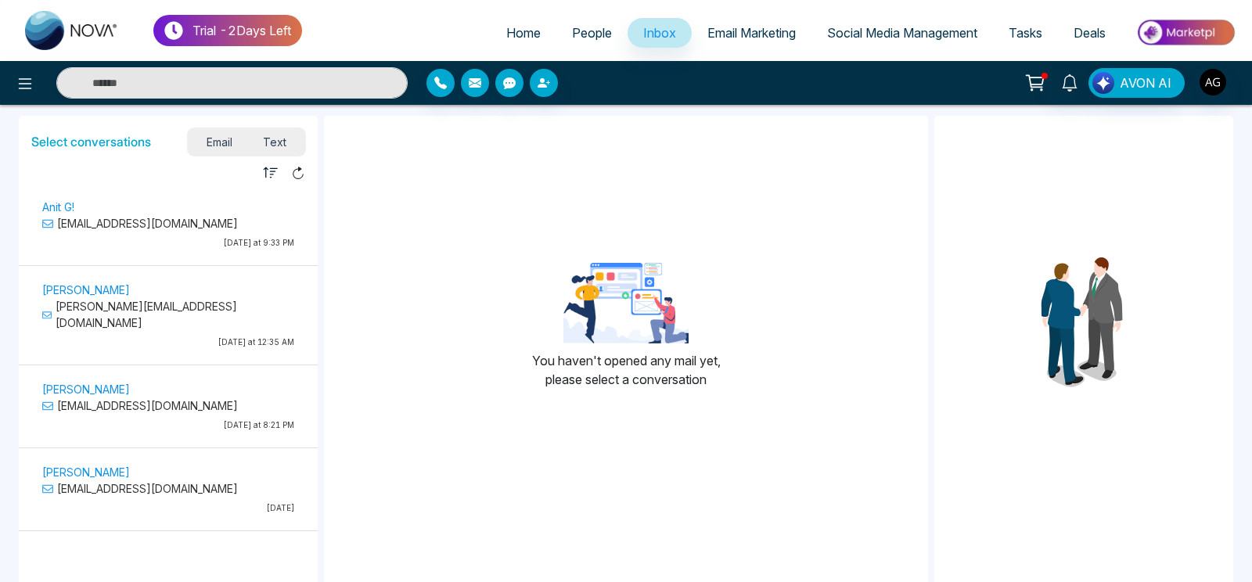
click at [181, 226] on p "[EMAIL_ADDRESS][DOMAIN_NAME]" at bounding box center [168, 223] width 252 height 16
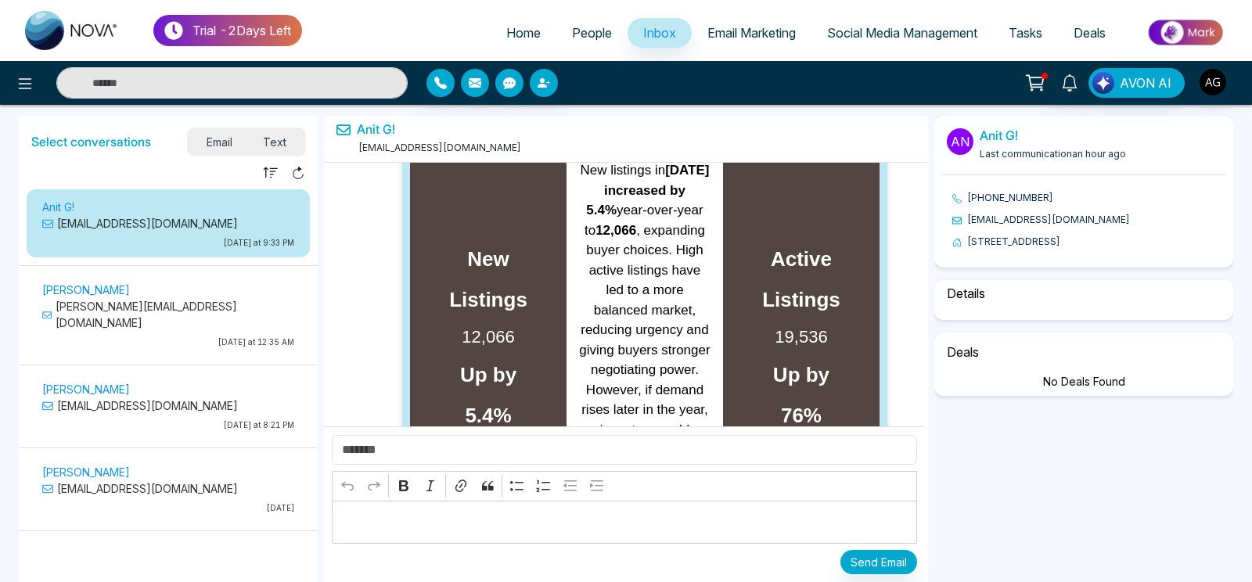
select select "****"
select select "**********"
select select "*****"
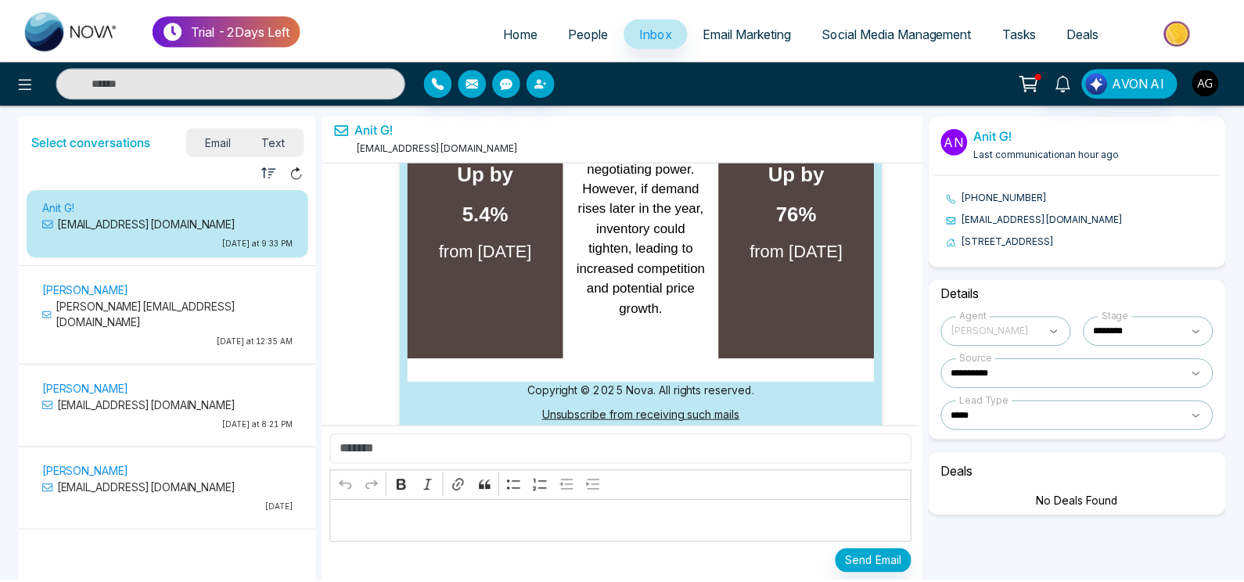
scroll to position [135253, 0]
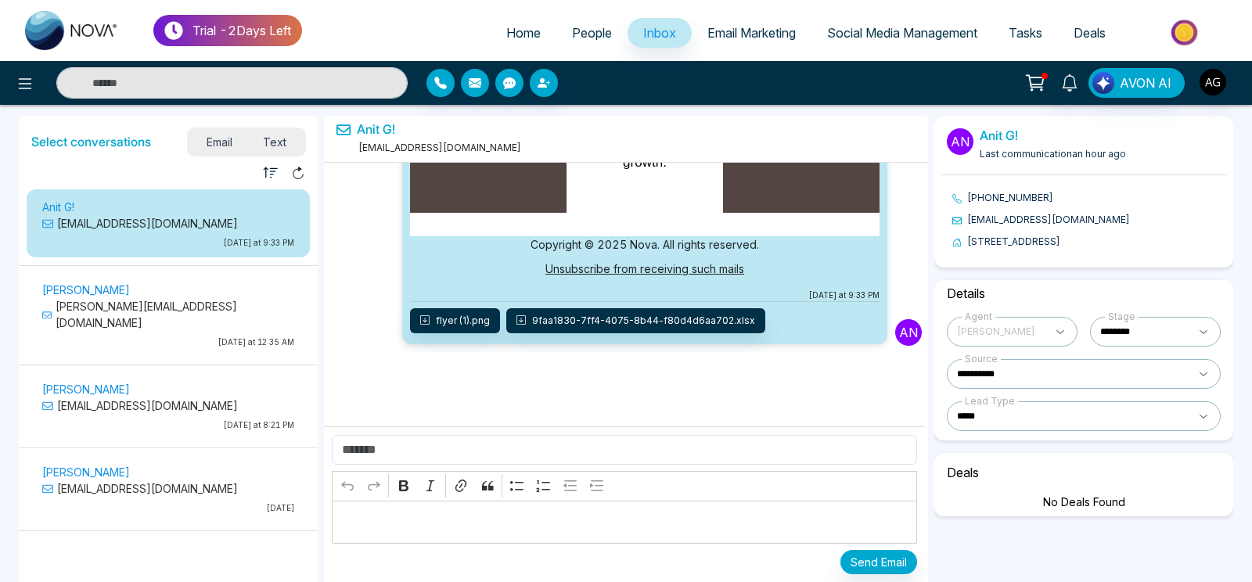
click at [747, 37] on span "Email Marketing" at bounding box center [751, 33] width 88 height 16
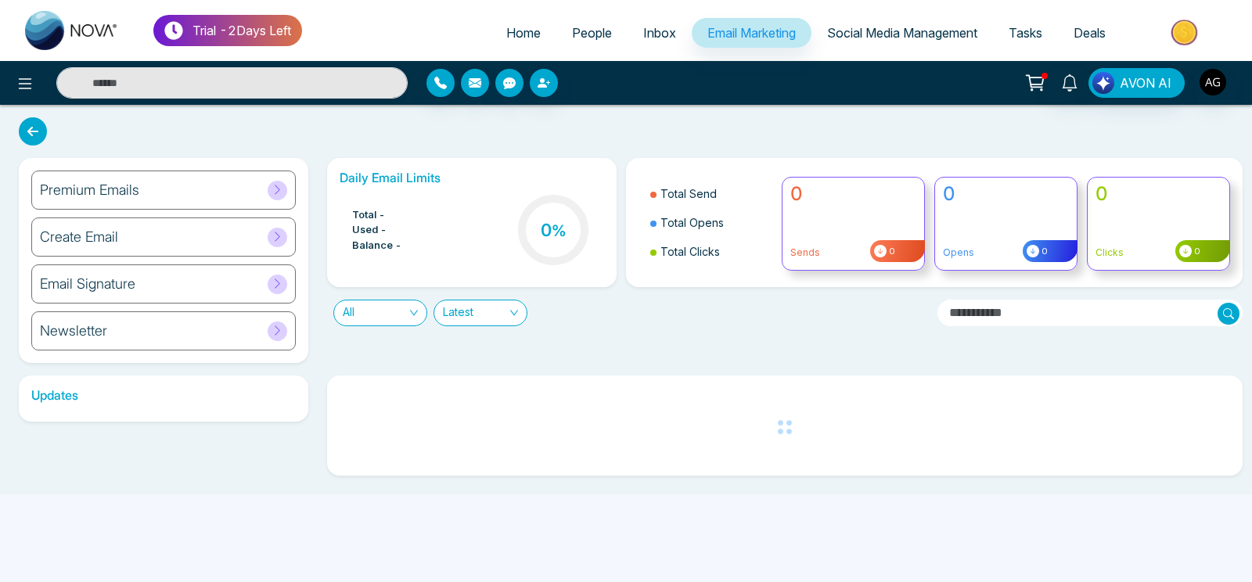
click at [643, 38] on span "Inbox" at bounding box center [659, 33] width 33 height 16
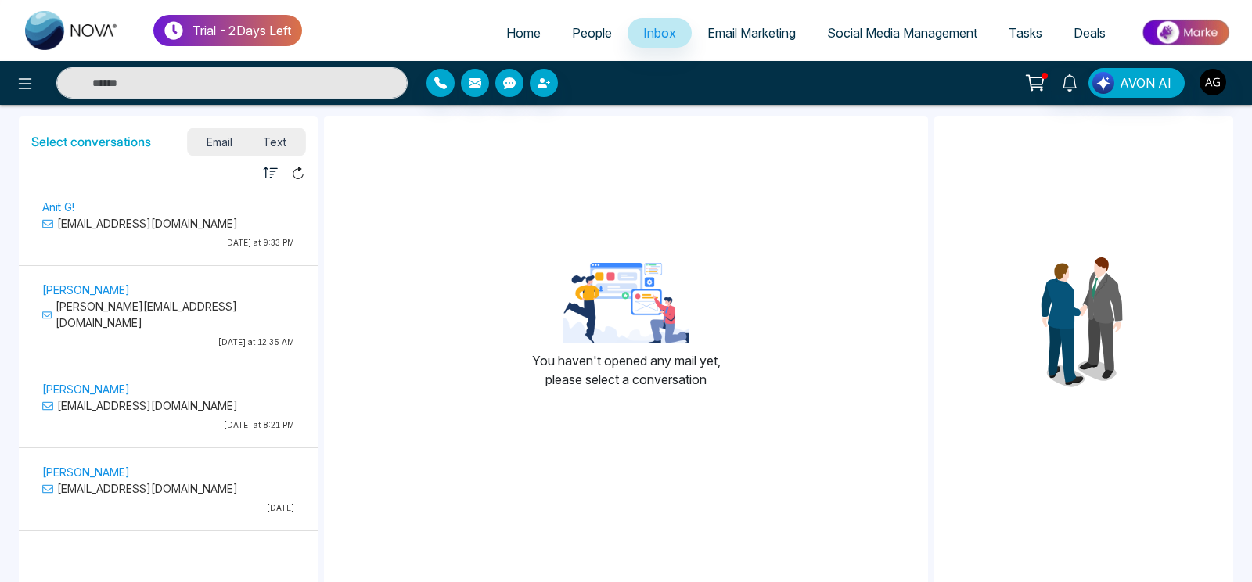
click at [761, 26] on span "Email Marketing" at bounding box center [751, 33] width 88 height 16
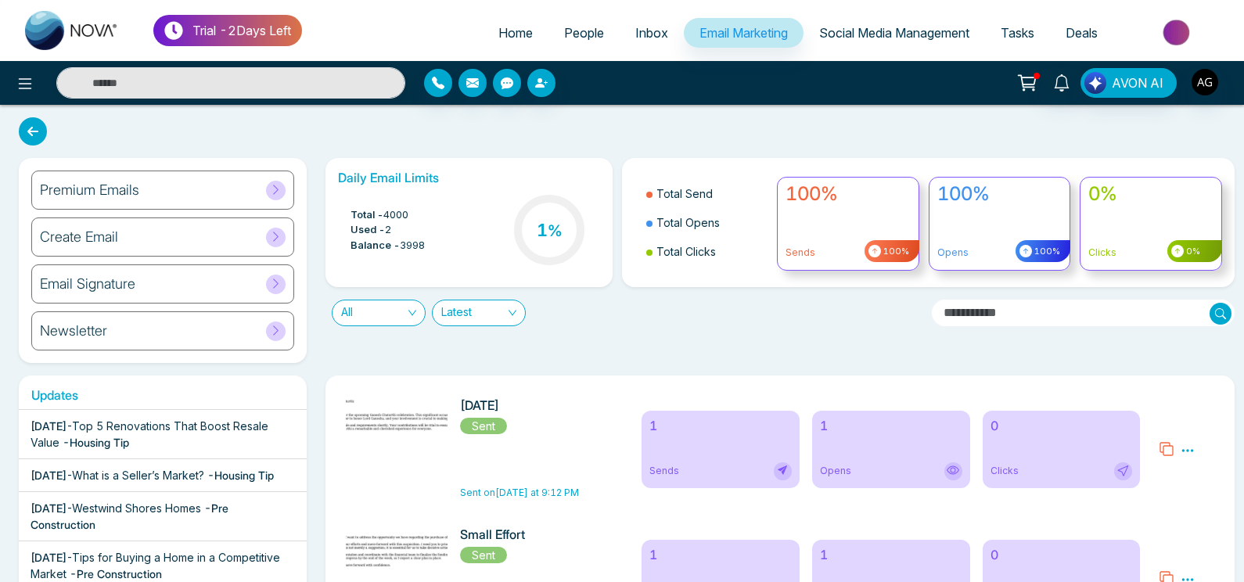
click at [193, 203] on div "Premium Emails" at bounding box center [162, 190] width 263 height 39
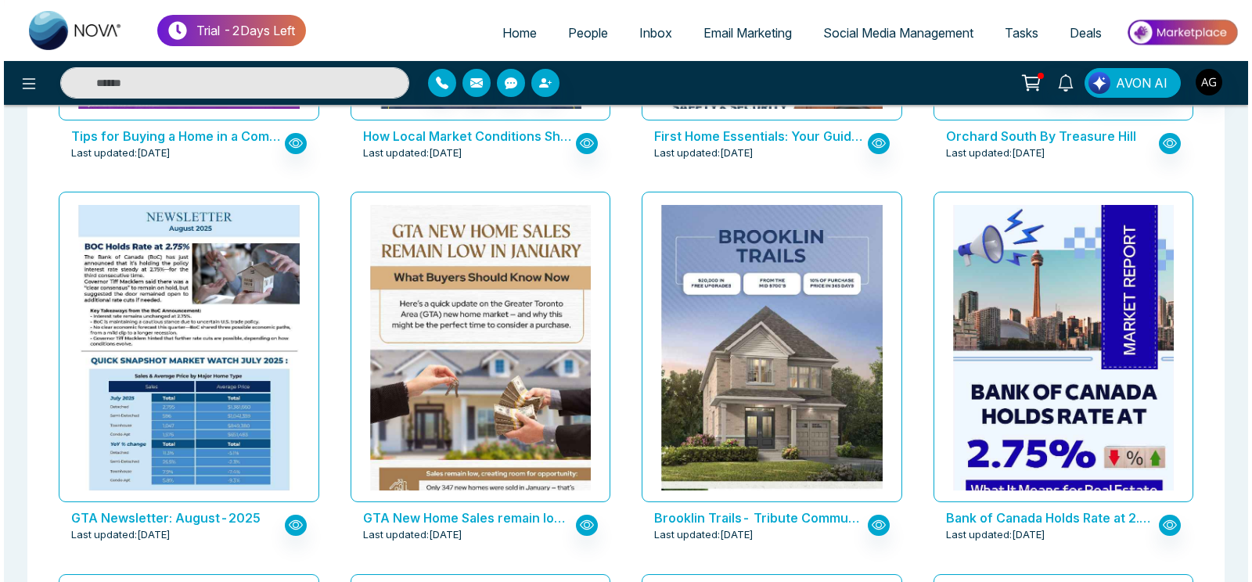
scroll to position [877, 0]
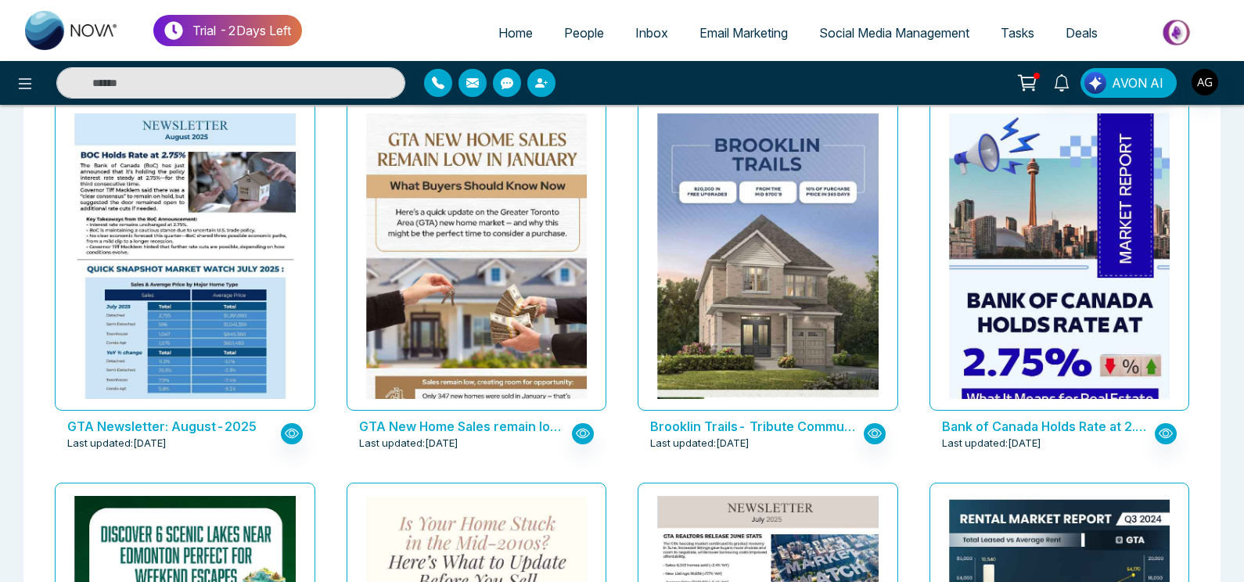
click at [184, 431] on p "GTA Newsletter: August-2025" at bounding box center [172, 426] width 211 height 19
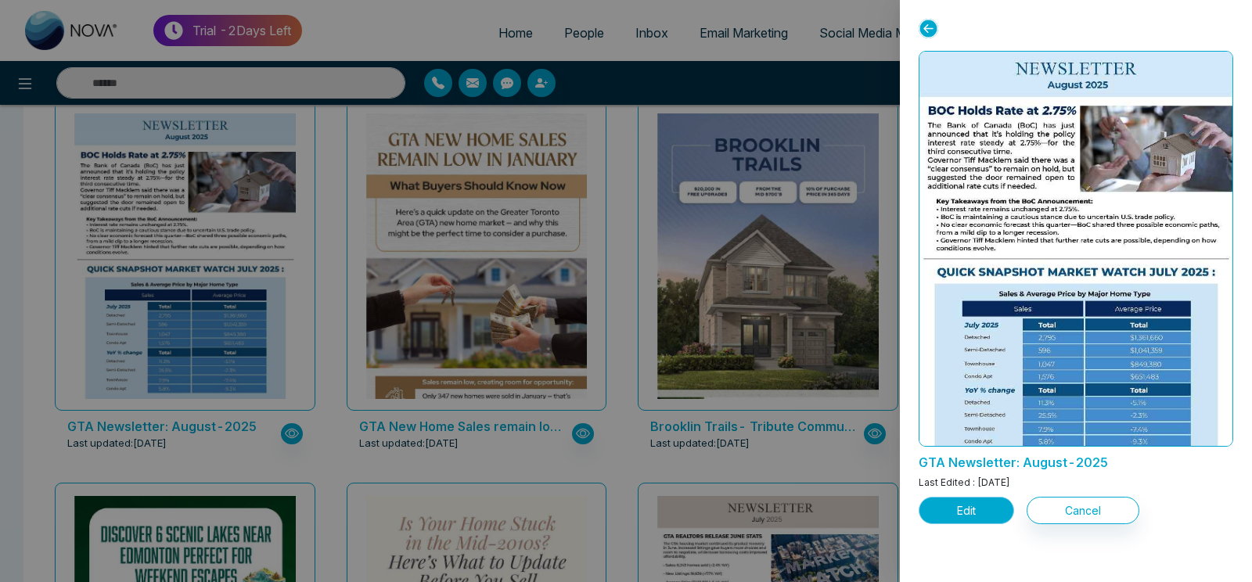
click at [986, 509] on button "Edit" at bounding box center [966, 510] width 95 height 27
click at [977, 521] on button "Edit" at bounding box center [966, 510] width 95 height 27
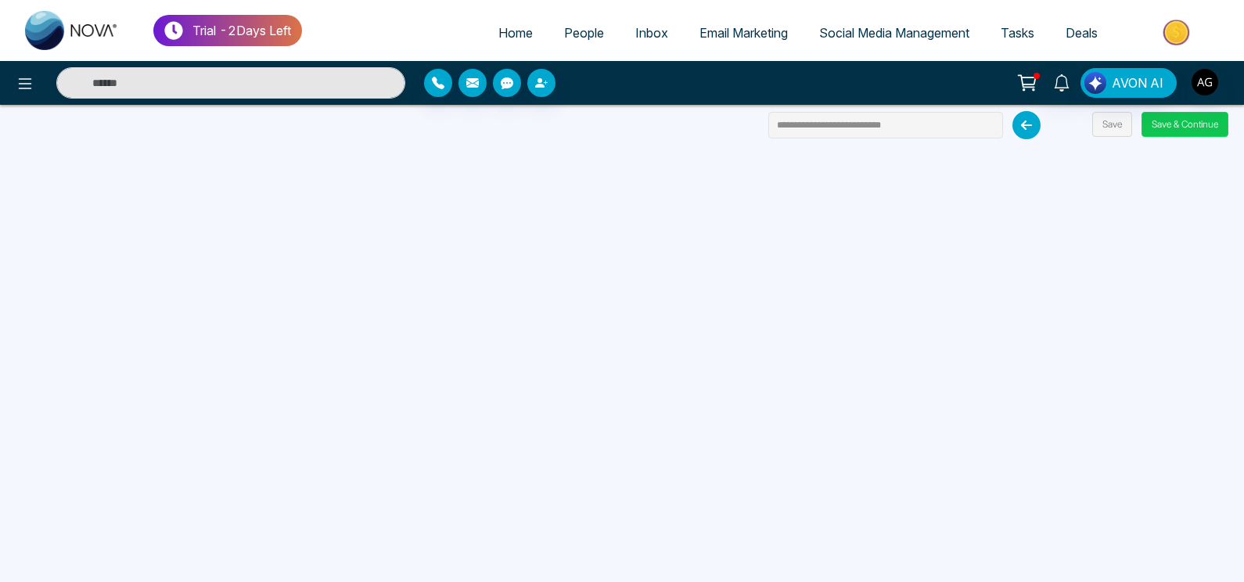
click at [1186, 124] on button "Save & Continue" at bounding box center [1185, 124] width 87 height 25
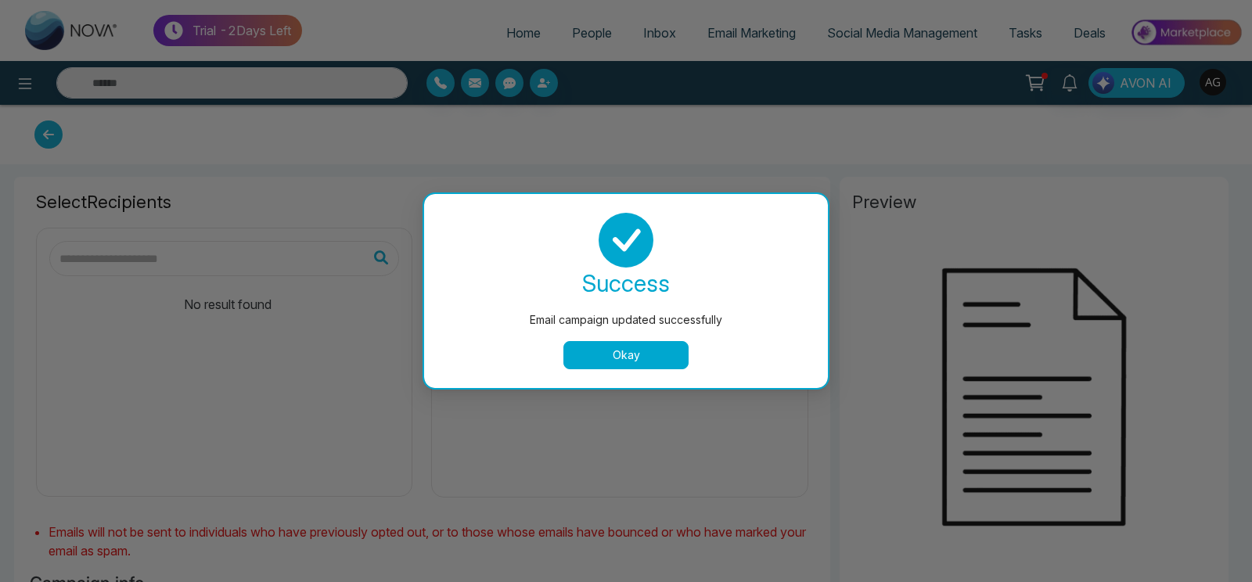
click at [642, 352] on button "Okay" at bounding box center [625, 355] width 125 height 28
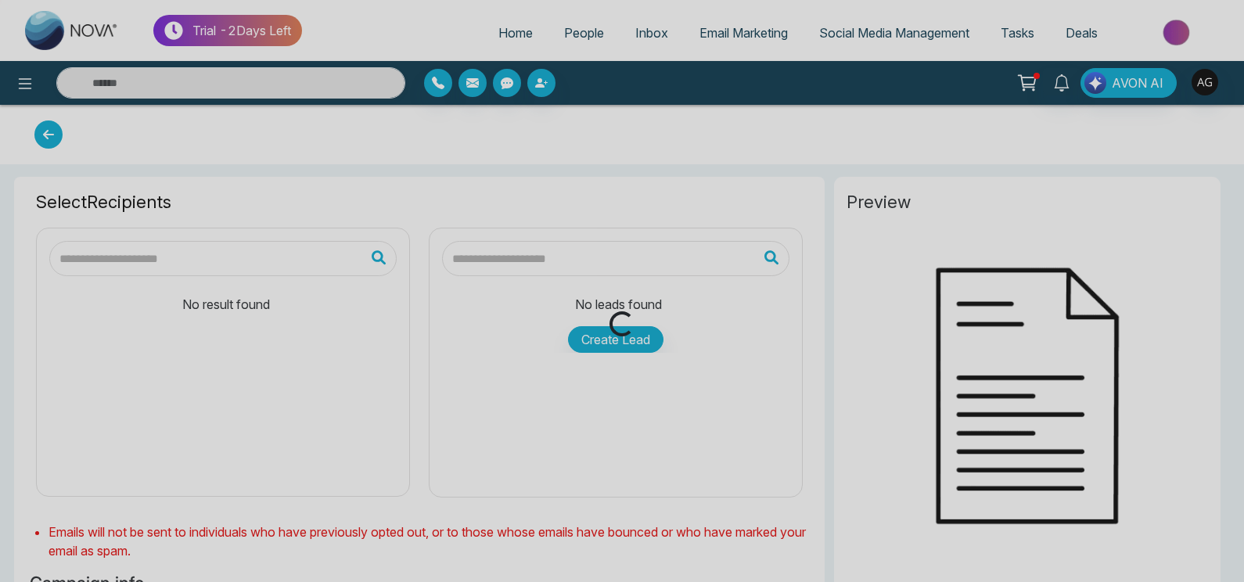
type input "**********"
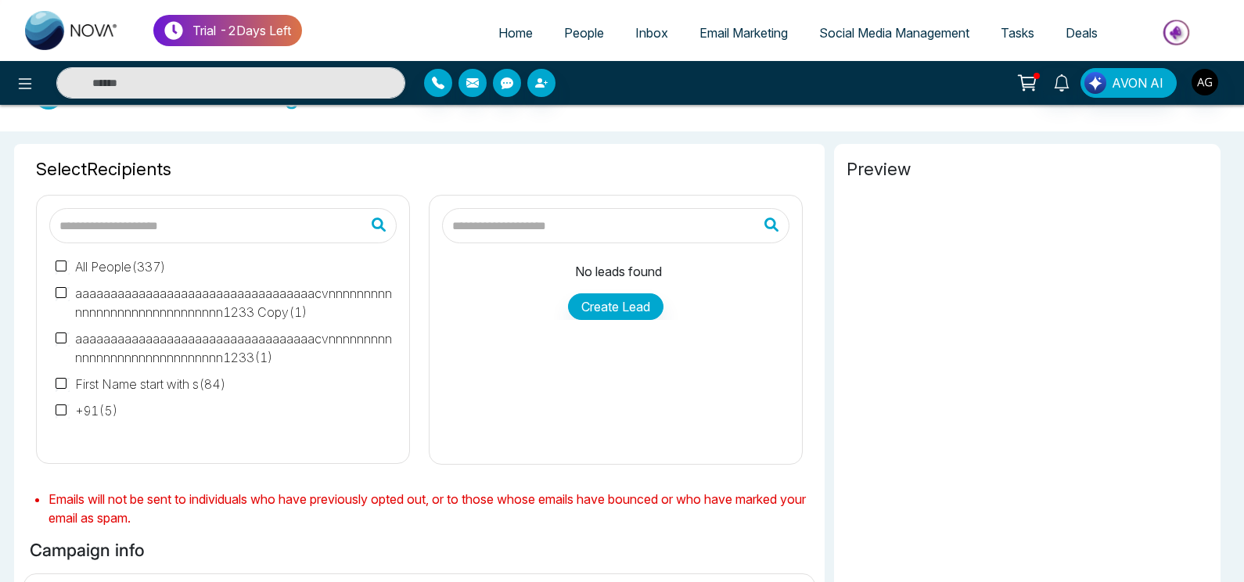
scroll to position [60, 0]
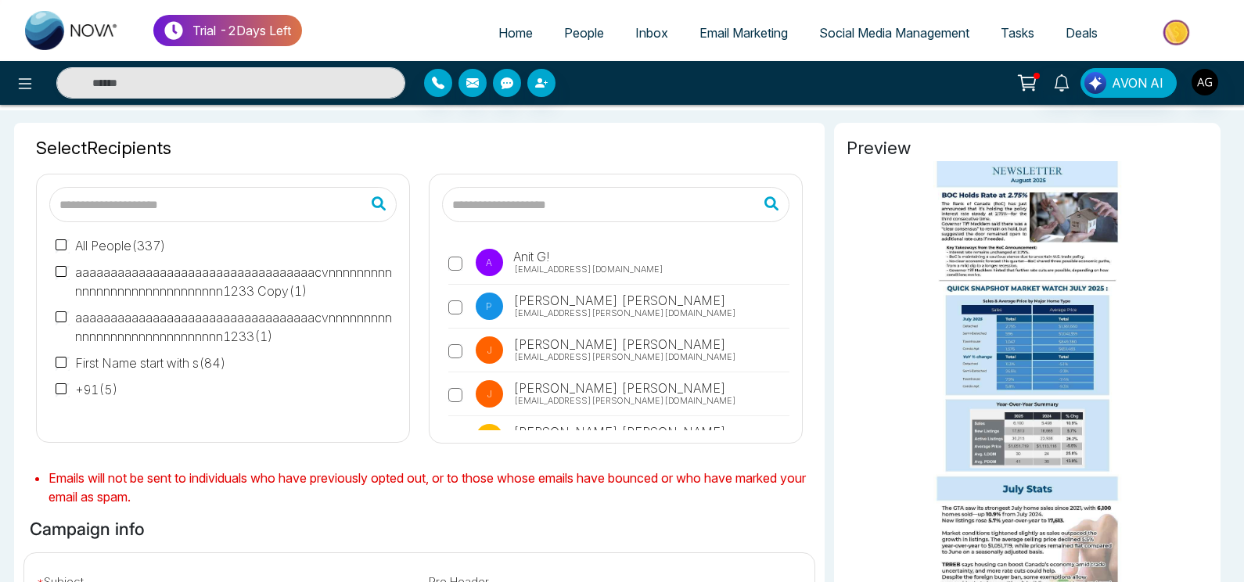
click at [469, 268] on label "A Anit G! anit@mmnovatech.com" at bounding box center [618, 267] width 341 height 36
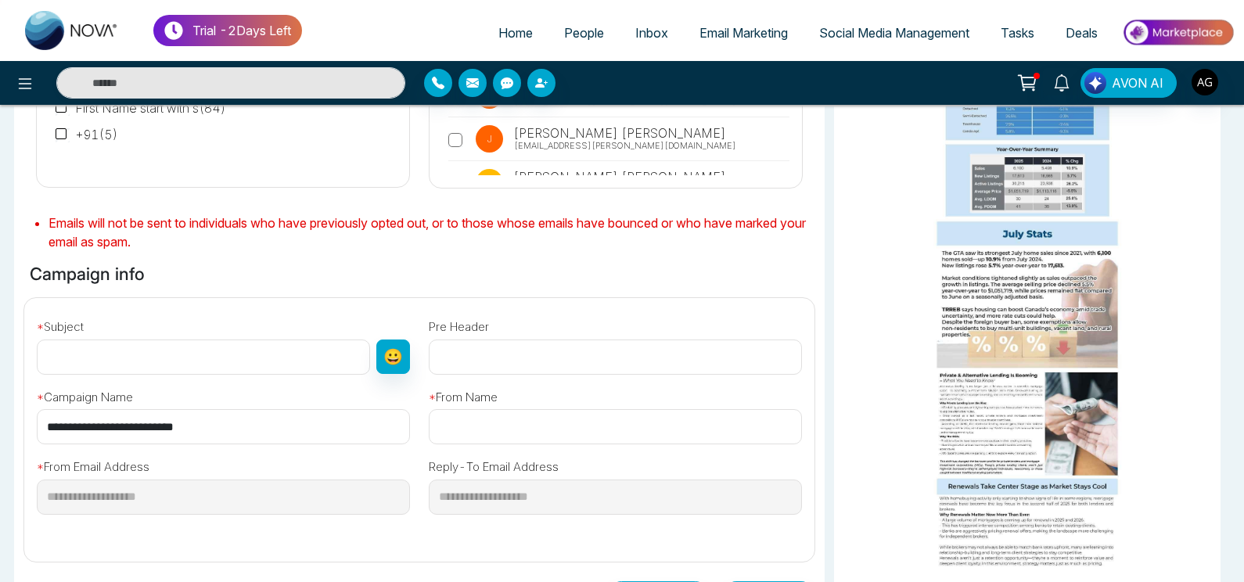
scroll to position [314, 0]
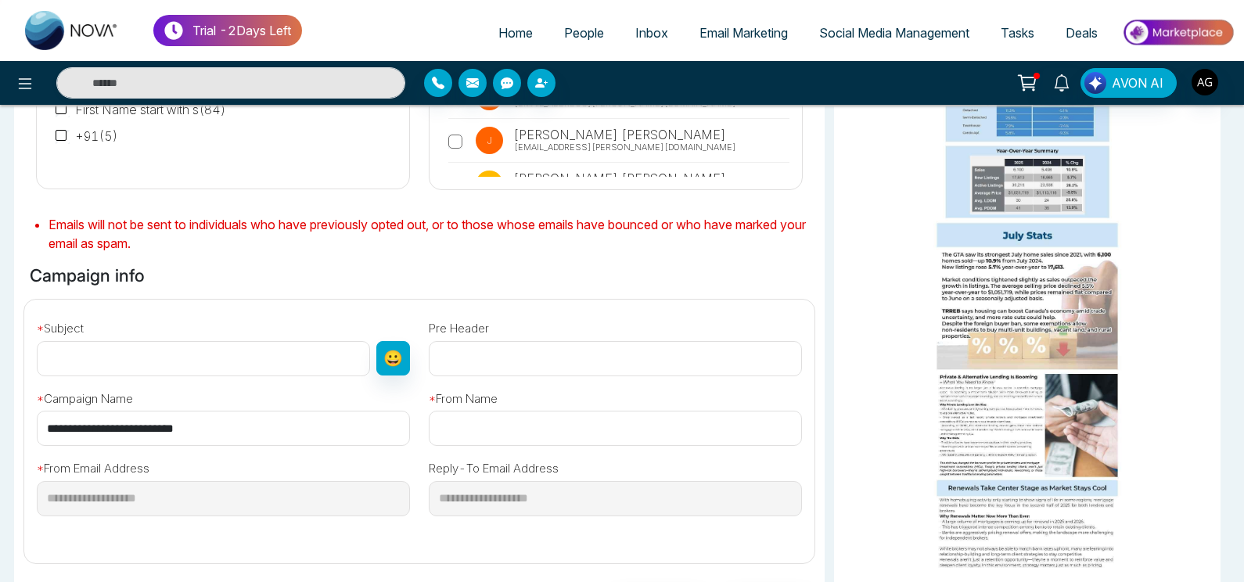
drag, startPoint x: 274, startPoint y: 433, endPoint x: 7, endPoint y: 425, distance: 266.9
click at [37, 425] on input "**********" at bounding box center [223, 428] width 373 height 35
click at [215, 365] on input "text" at bounding box center [203, 358] width 333 height 35
paste input "**********"
type input "**********"
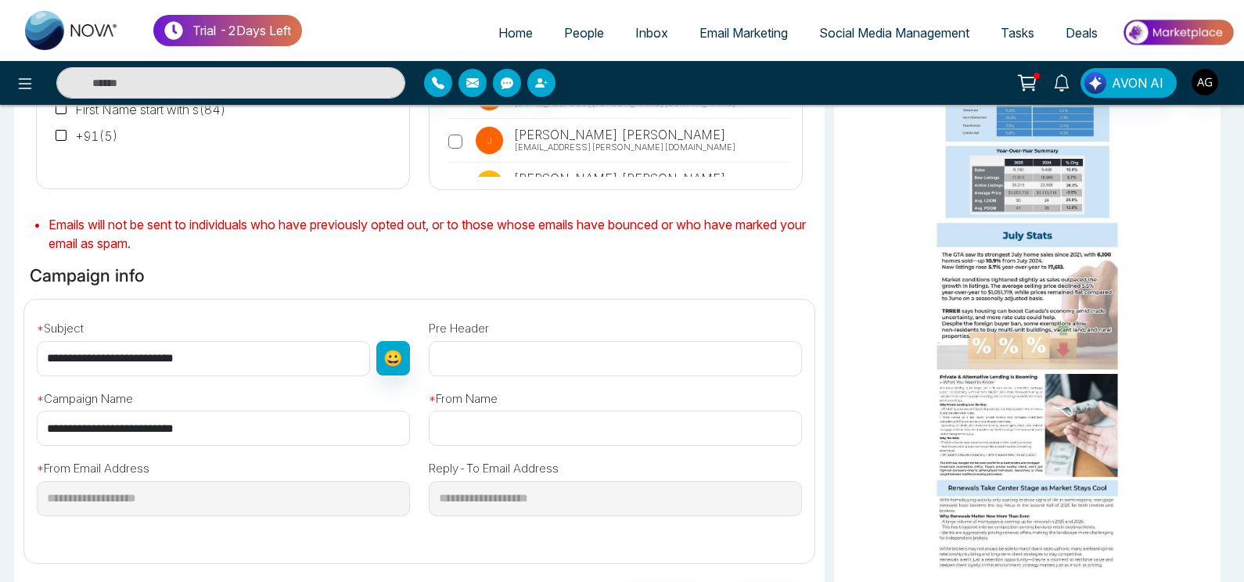
click at [552, 425] on input "text" at bounding box center [615, 428] width 373 height 35
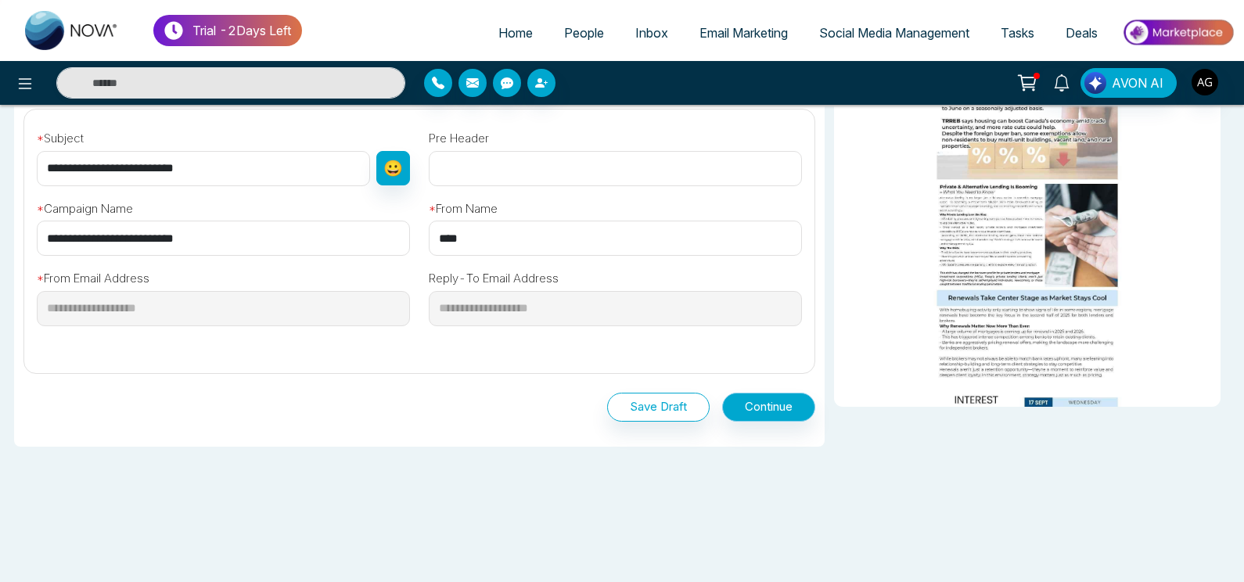
type input "****"
click at [769, 406] on button "Continue" at bounding box center [768, 407] width 93 height 29
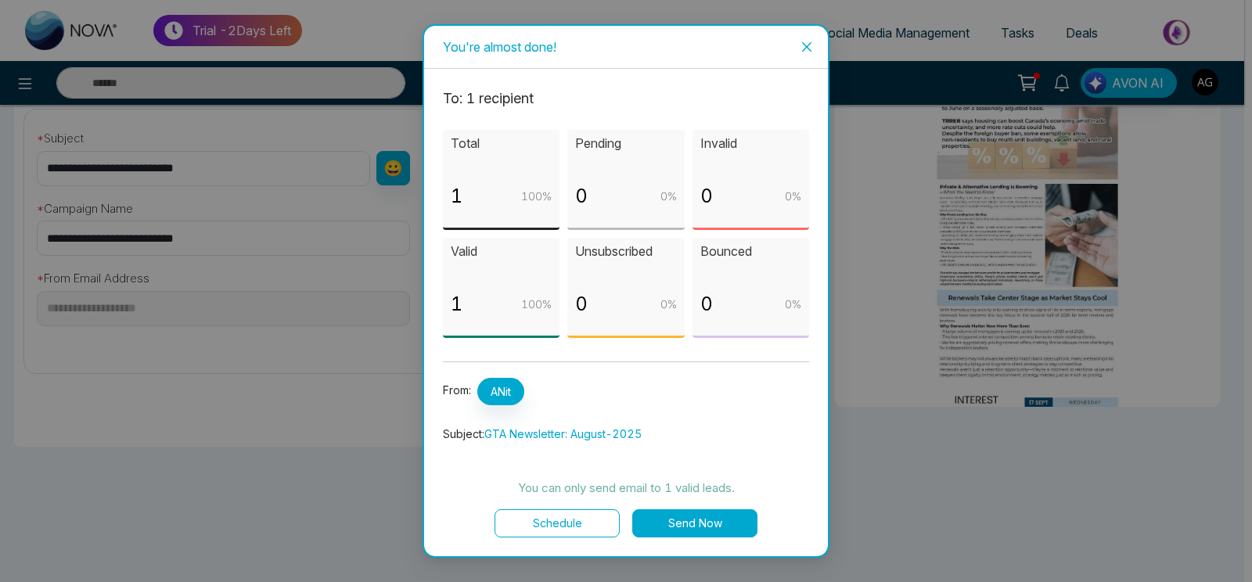
click at [584, 527] on button "Schedule" at bounding box center [557, 523] width 125 height 28
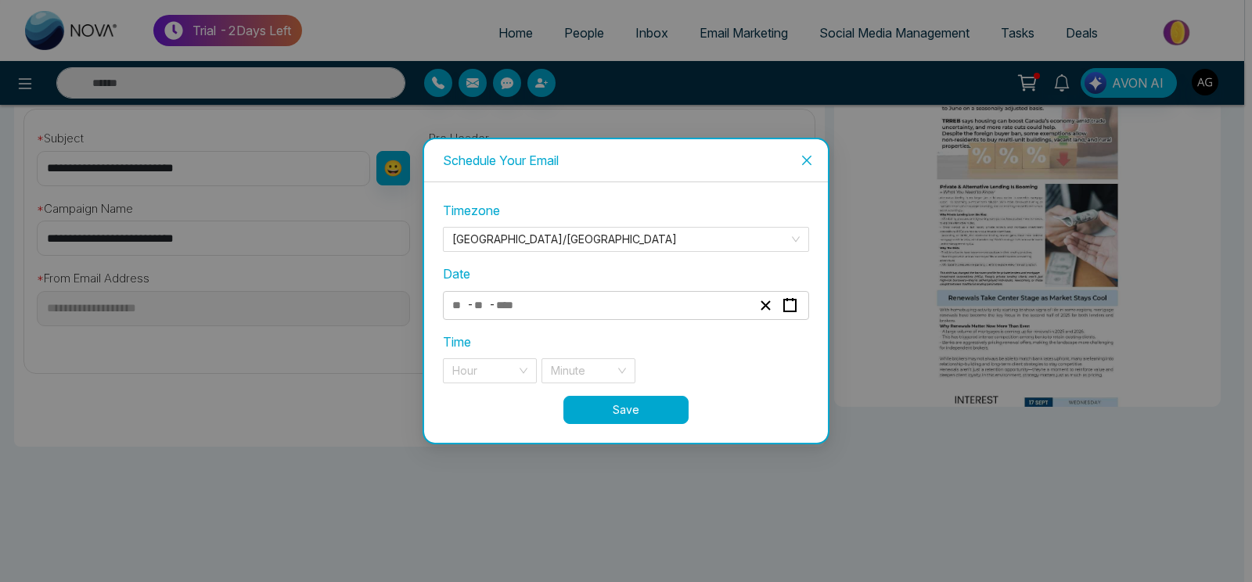
click at [540, 313] on div "- -" at bounding box center [602, 305] width 304 height 21
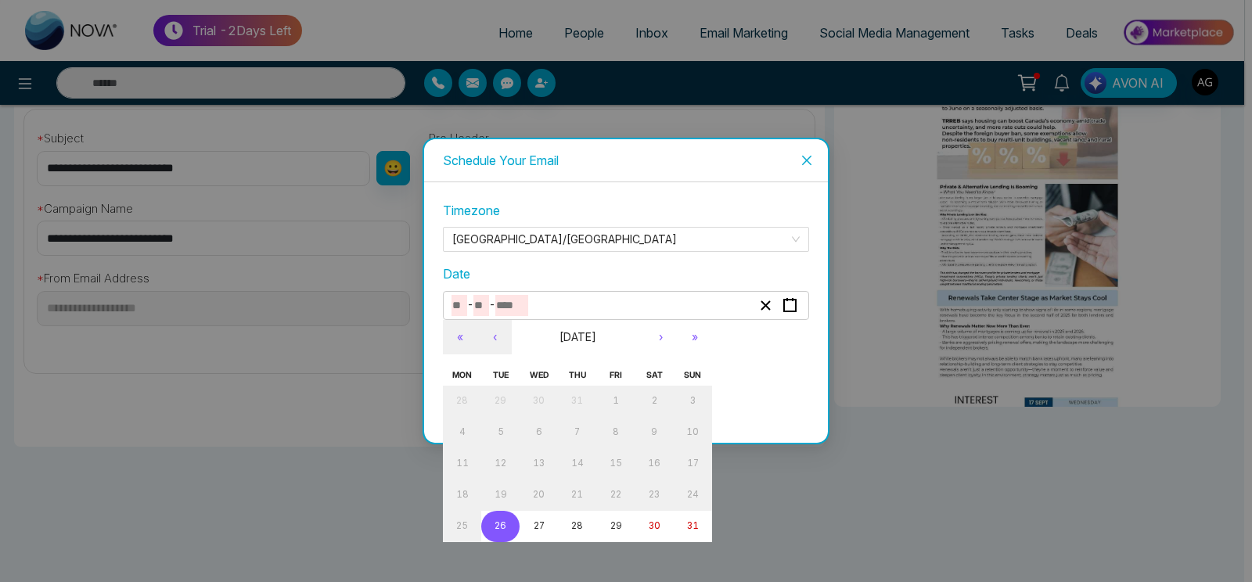
click at [501, 526] on abbr "26" at bounding box center [501, 525] width 12 height 11
type input "*"
type input "**"
type input "****"
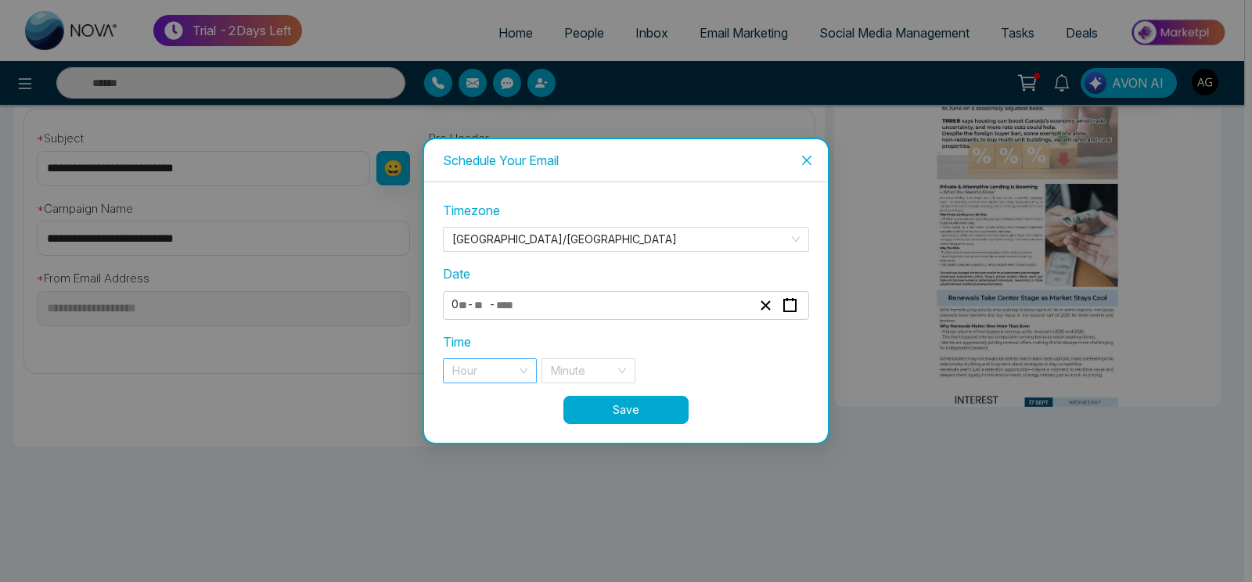
click at [495, 377] on input "search" at bounding box center [484, 370] width 64 height 23
click at [491, 406] on div "10 pm" at bounding box center [489, 402] width 75 height 17
click at [636, 363] on div "10 pm 10 pm 22 23 10 pm 11 pm Minute" at bounding box center [626, 370] width 366 height 25
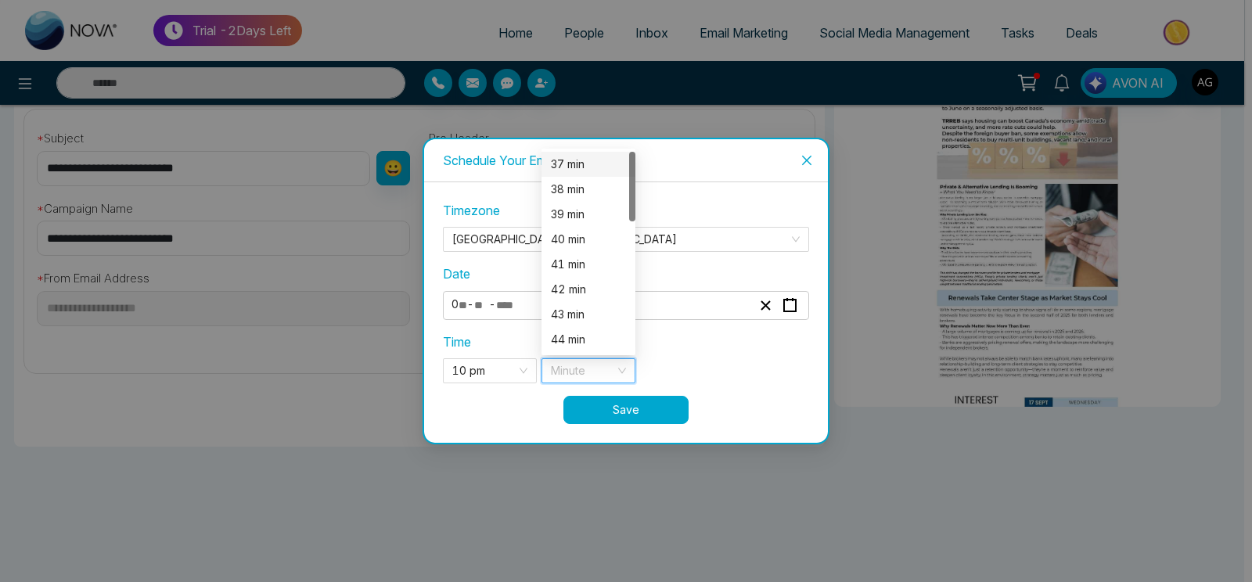
click at [591, 359] on input "search" at bounding box center [583, 370] width 64 height 23
click at [584, 167] on div "37 min" at bounding box center [588, 164] width 75 height 17
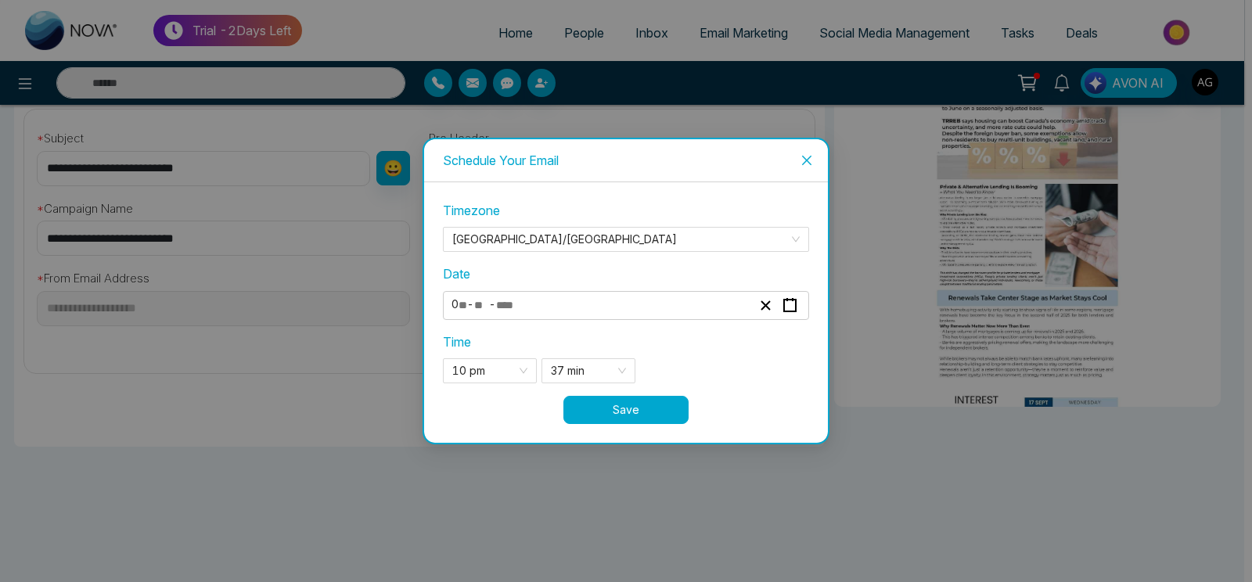
click at [652, 419] on button "Save" at bounding box center [625, 410] width 125 height 28
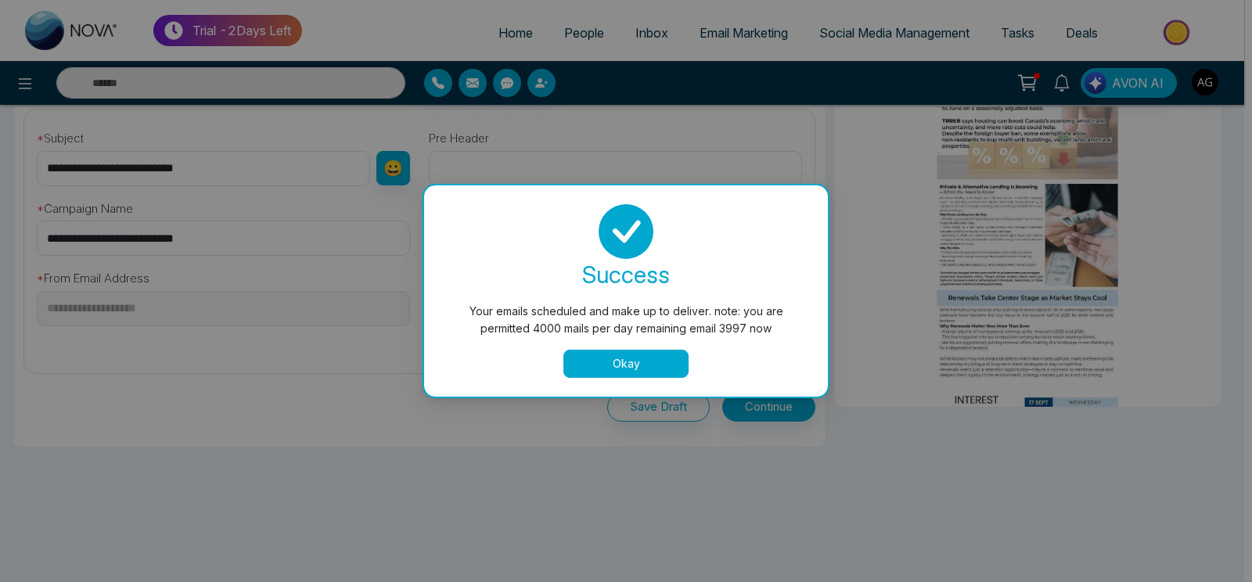
click at [628, 352] on button "Okay" at bounding box center [625, 364] width 125 height 28
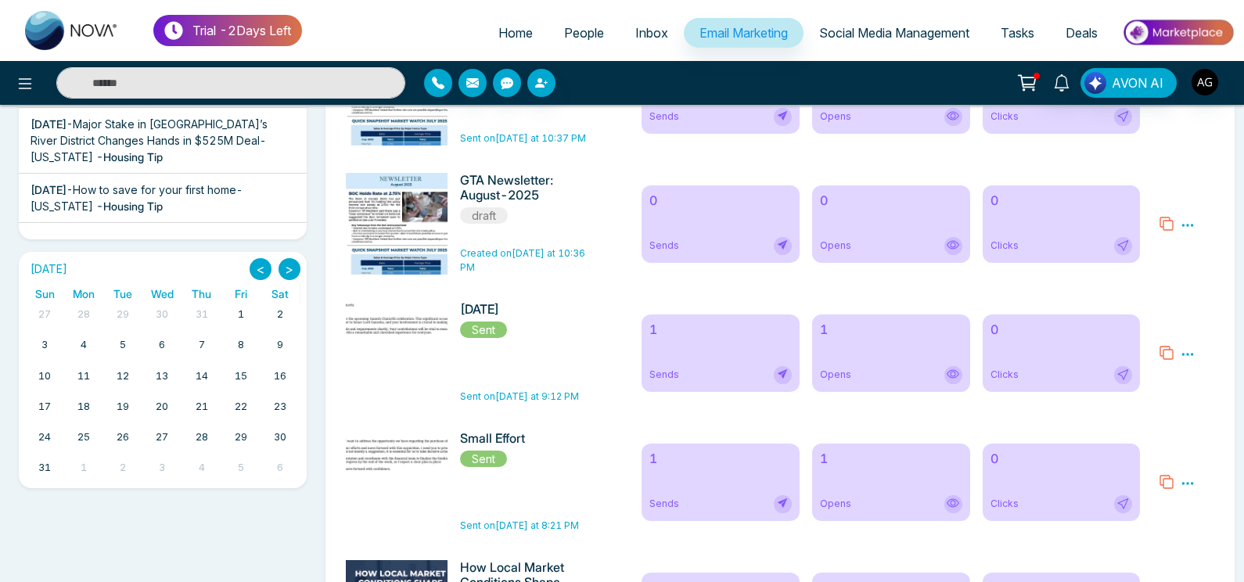
scroll to position [388, 0]
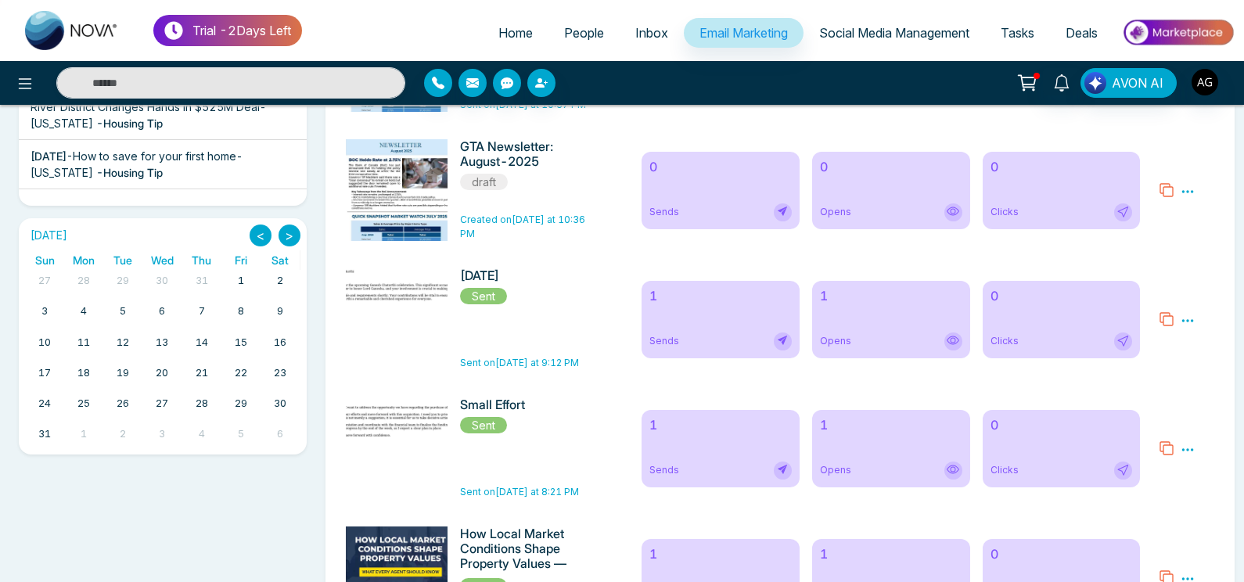
click at [291, 235] on button ">" at bounding box center [290, 236] width 22 height 22
click at [258, 236] on button "<" at bounding box center [261, 236] width 22 height 22
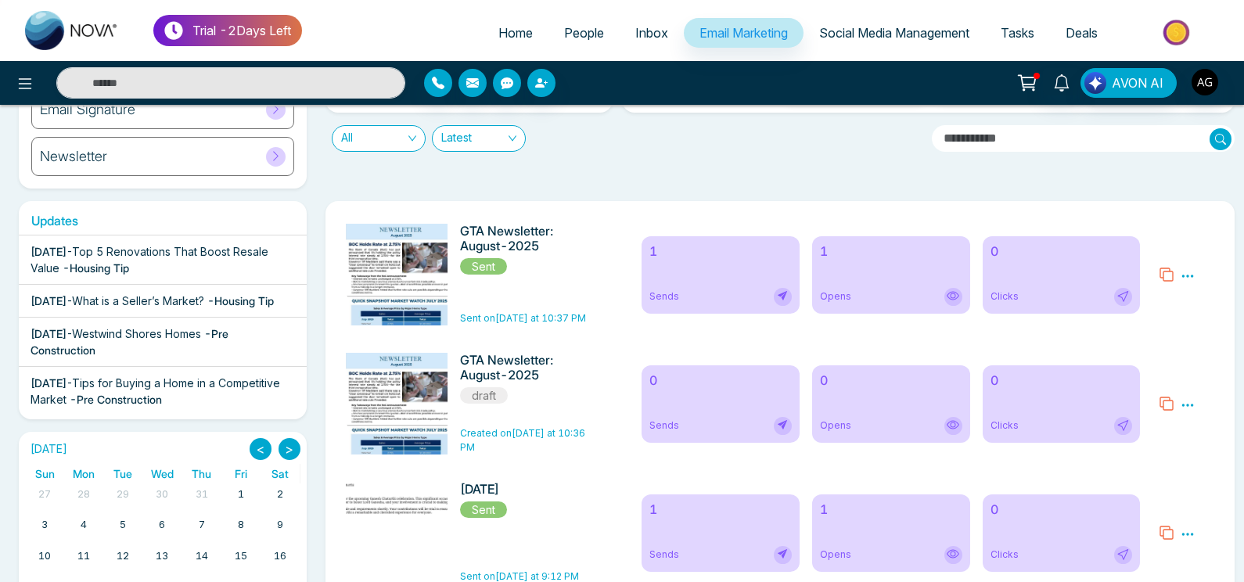
scroll to position [0, 0]
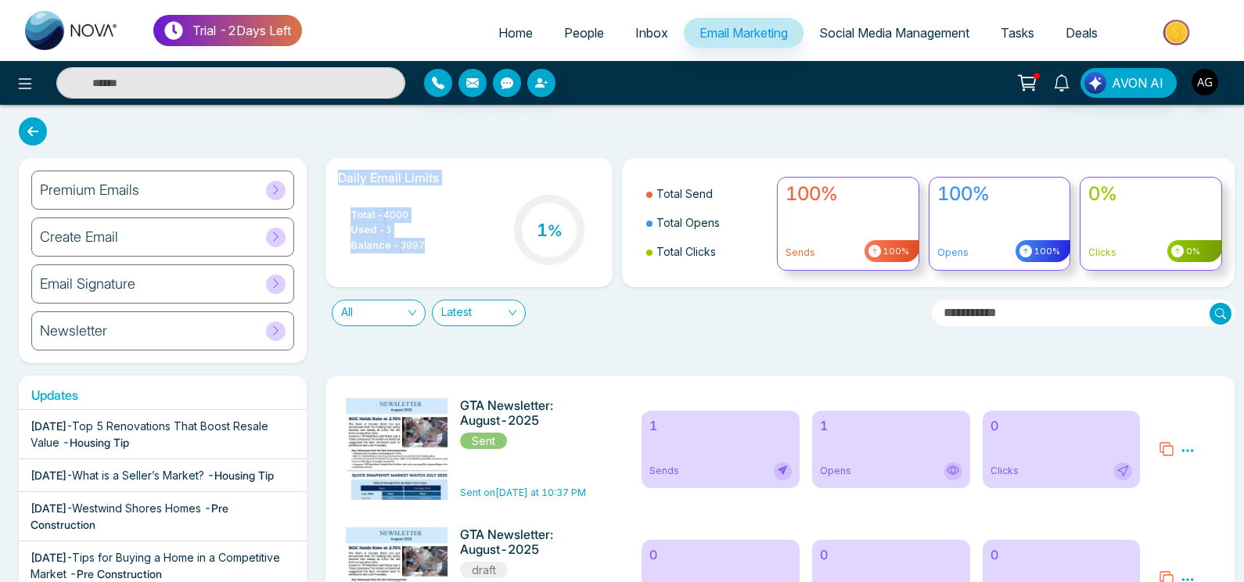
drag, startPoint x: 327, startPoint y: 174, endPoint x: 448, endPoint y: 252, distance: 143.9
click at [448, 252] on div "Daily Email Limits Total - 4000 Used - 3 Balance - 3997 1 %" at bounding box center [470, 222] width 288 height 129
click at [448, 252] on div "Total - 4000 Used - 3 Balance - 3997 1 %" at bounding box center [469, 232] width 263 height 80
drag, startPoint x: 448, startPoint y: 252, endPoint x: 300, endPoint y: 189, distance: 161.6
click at [300, 189] on div "Premium Emails Create Email Email Signature Newsletter Daily Email Limits Total…" at bounding box center [621, 260] width 1225 height 205
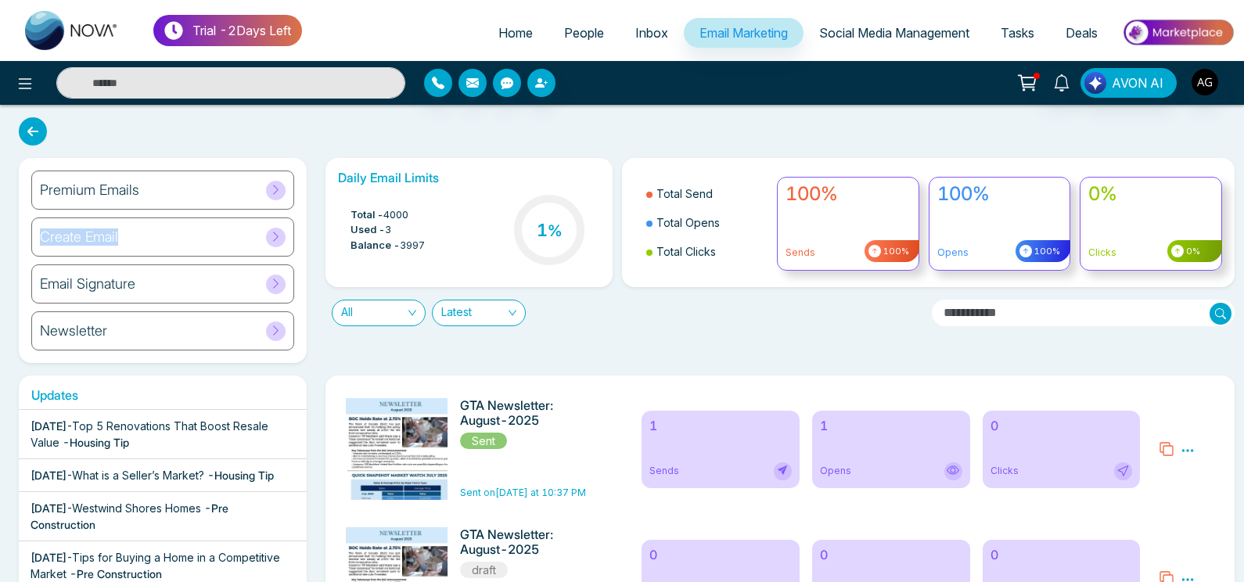
click at [324, 187] on div "Daily Email Limits Total - 4000 Used - 3 Balance - 3997 1 %" at bounding box center [469, 222] width 307 height 129
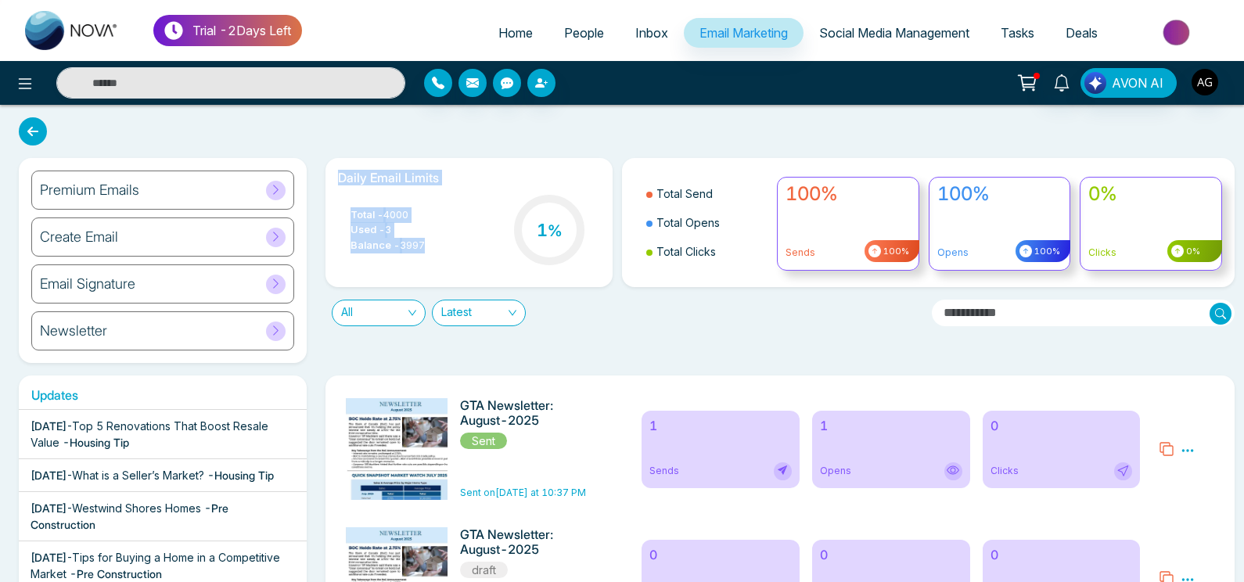
drag, startPoint x: 330, startPoint y: 178, endPoint x: 425, endPoint y: 244, distance: 115.3
click at [425, 244] on div "Daily Email Limits Total - 4000 Used - 3 Balance - 3997 1 %" at bounding box center [470, 222] width 288 height 129
click at [456, 246] on div "Total - 4000 Used - 3 Balance - 3997 1 %" at bounding box center [469, 232] width 263 height 80
drag, startPoint x: 436, startPoint y: 246, endPoint x: 290, endPoint y: 186, distance: 157.2
click at [290, 186] on div "Premium Emails Create Email Email Signature Newsletter Daily Email Limits Total…" at bounding box center [621, 260] width 1225 height 205
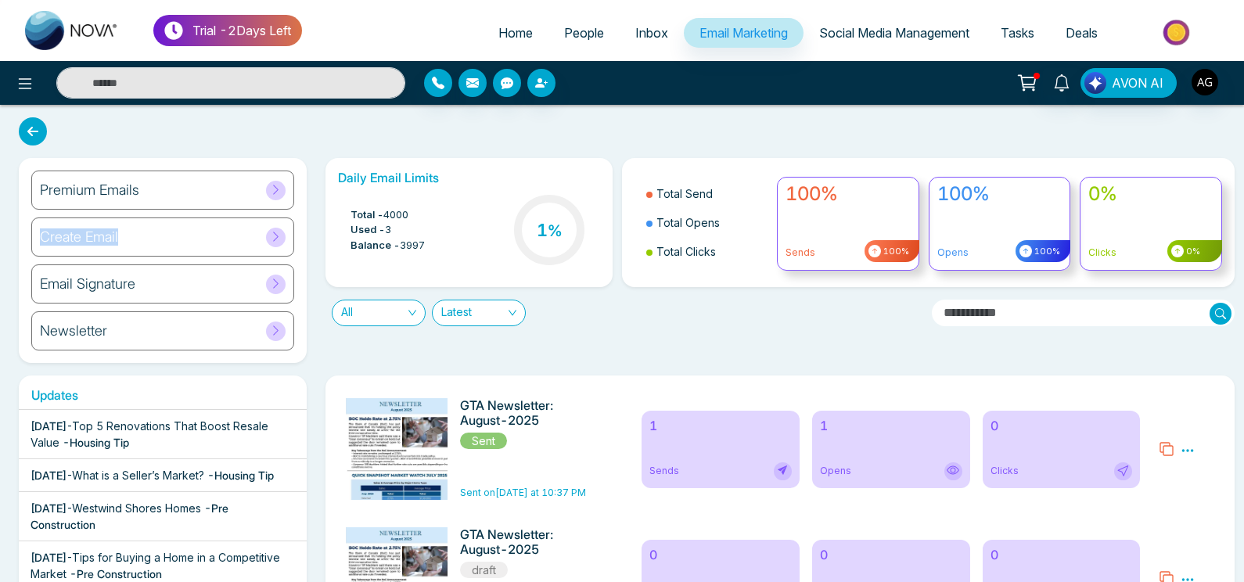
click at [323, 182] on div "Daily Email Limits Total - 4000 Used - 3 Balance - 3997 1 %" at bounding box center [469, 222] width 307 height 129
drag, startPoint x: 335, startPoint y: 169, endPoint x: 433, endPoint y: 256, distance: 131.4
click at [433, 256] on div "Daily Email Limits Total - 4000 Used - 3 Balance - 3997 1 %" at bounding box center [470, 222] width 288 height 129
click at [433, 256] on div "Total - 4000 Used - 3 Balance - 3997 1 %" at bounding box center [469, 232] width 263 height 80
drag, startPoint x: 433, startPoint y: 256, endPoint x: 326, endPoint y: 164, distance: 141.5
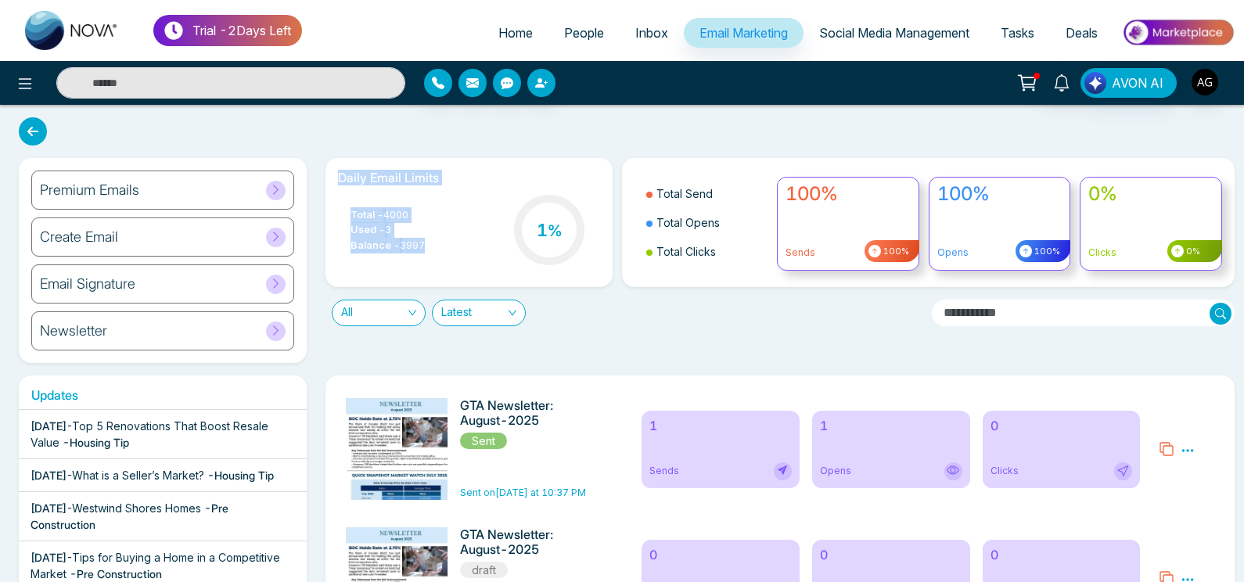
click at [326, 164] on div "Daily Email Limits Total - 4000 Used - 3 Balance - 3997 1 %" at bounding box center [470, 222] width 288 height 129
drag, startPoint x: 326, startPoint y: 164, endPoint x: 437, endPoint y: 247, distance: 139.1
click at [437, 247] on div "Daily Email Limits Total - 4000 Used - 3 Balance - 3997 1 %" at bounding box center [470, 222] width 288 height 129
click at [437, 247] on div "Total - 4000 Used - 3 Balance - 3997 1 %" at bounding box center [469, 232] width 263 height 80
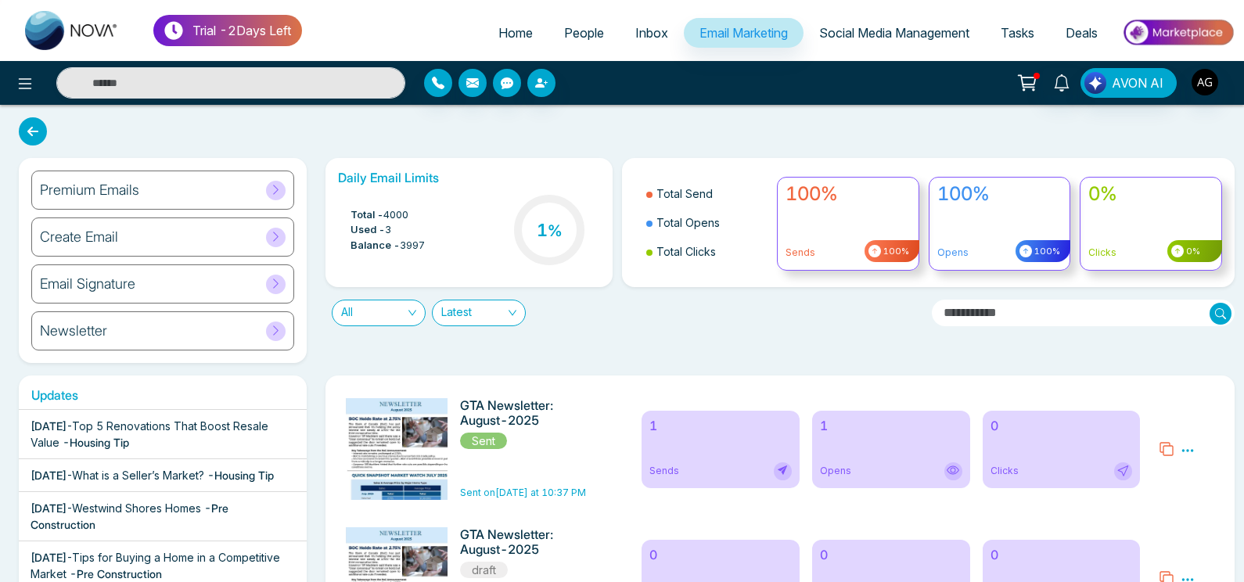
scroll to position [18, 0]
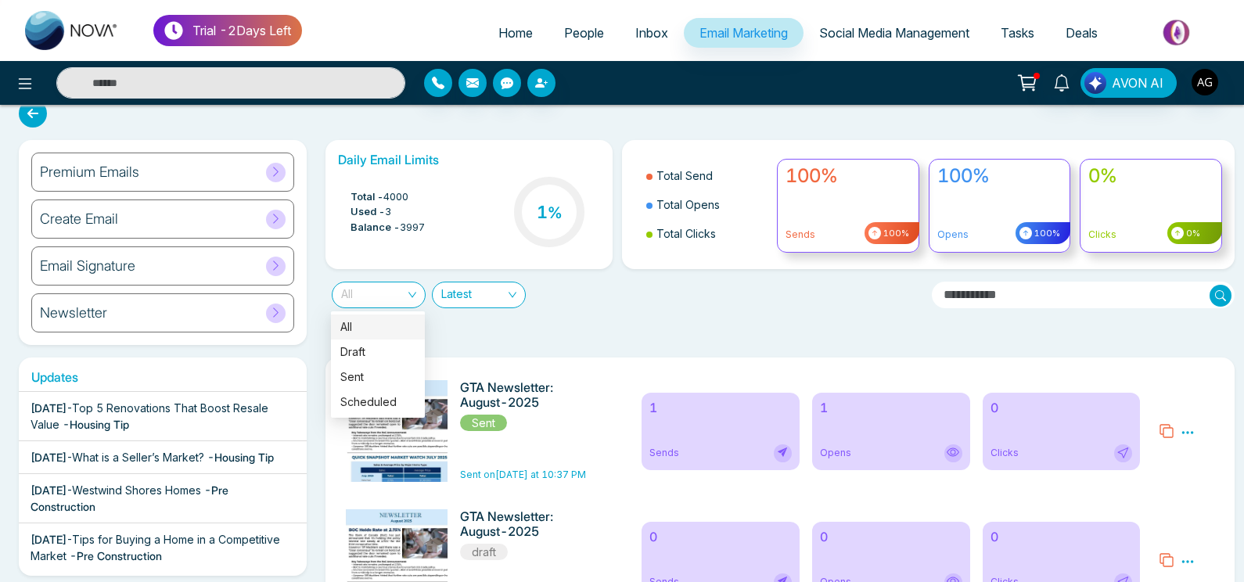
click at [407, 287] on span "All" at bounding box center [378, 294] width 75 height 25
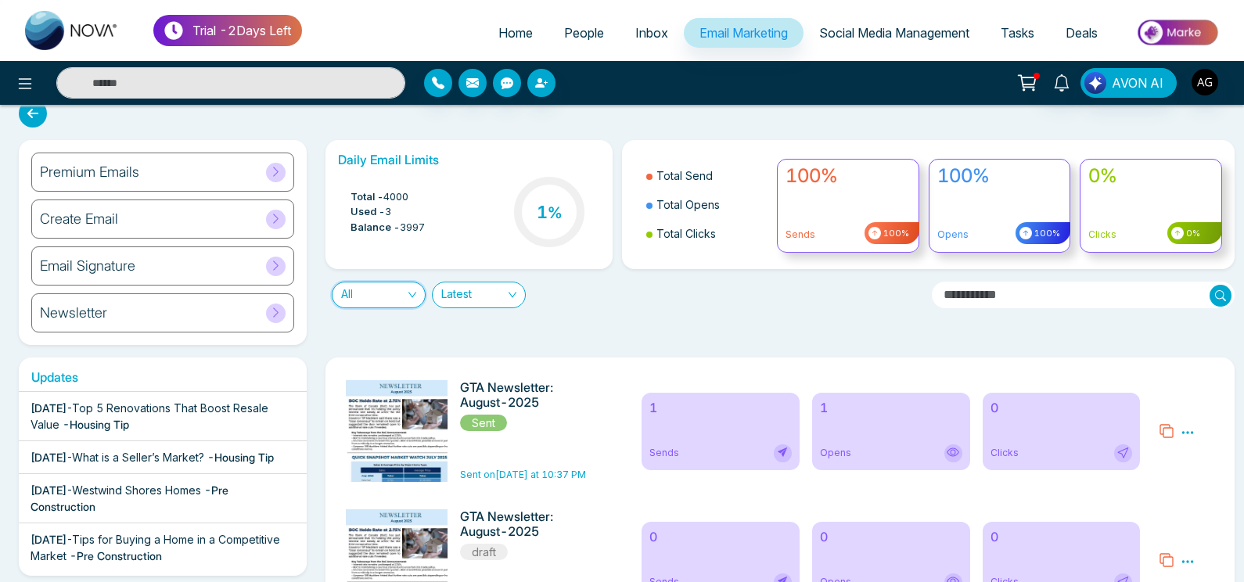
click at [407, 287] on span "All" at bounding box center [378, 294] width 75 height 25
click at [460, 295] on span "Latest" at bounding box center [478, 294] width 75 height 25
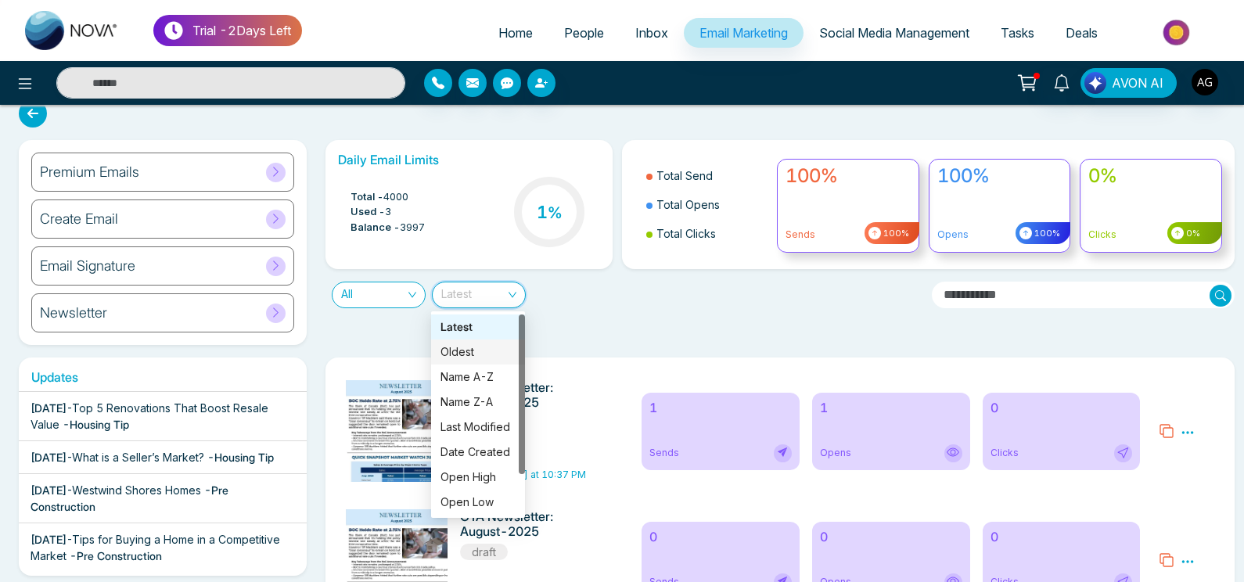
click at [467, 357] on div "Oldest" at bounding box center [478, 352] width 75 height 17
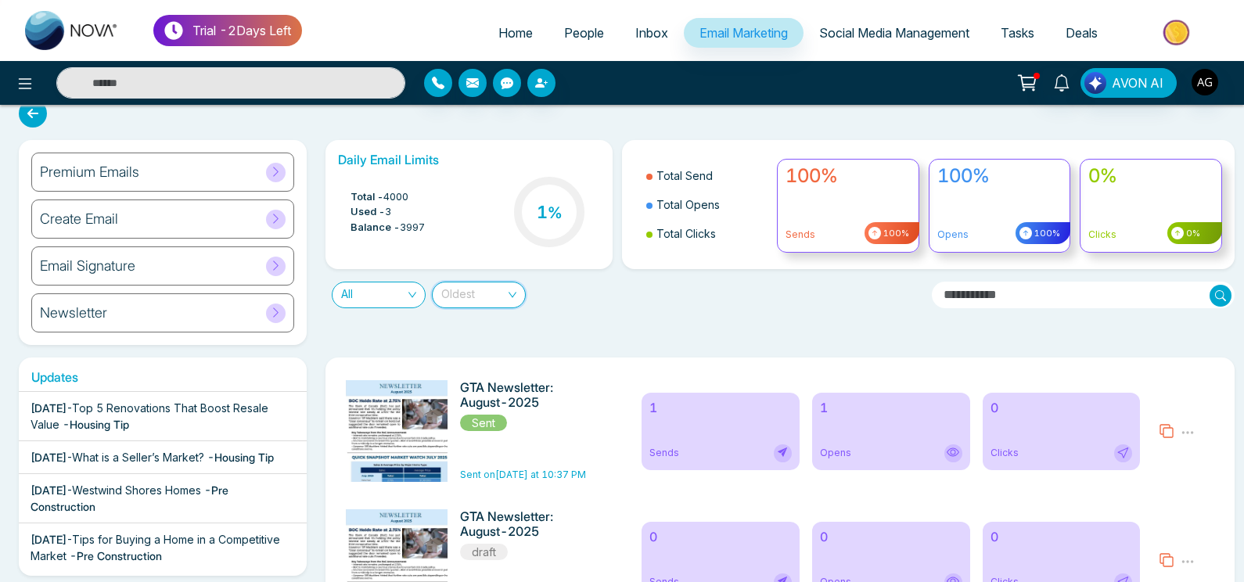
click at [475, 290] on span "Oldest" at bounding box center [478, 294] width 75 height 25
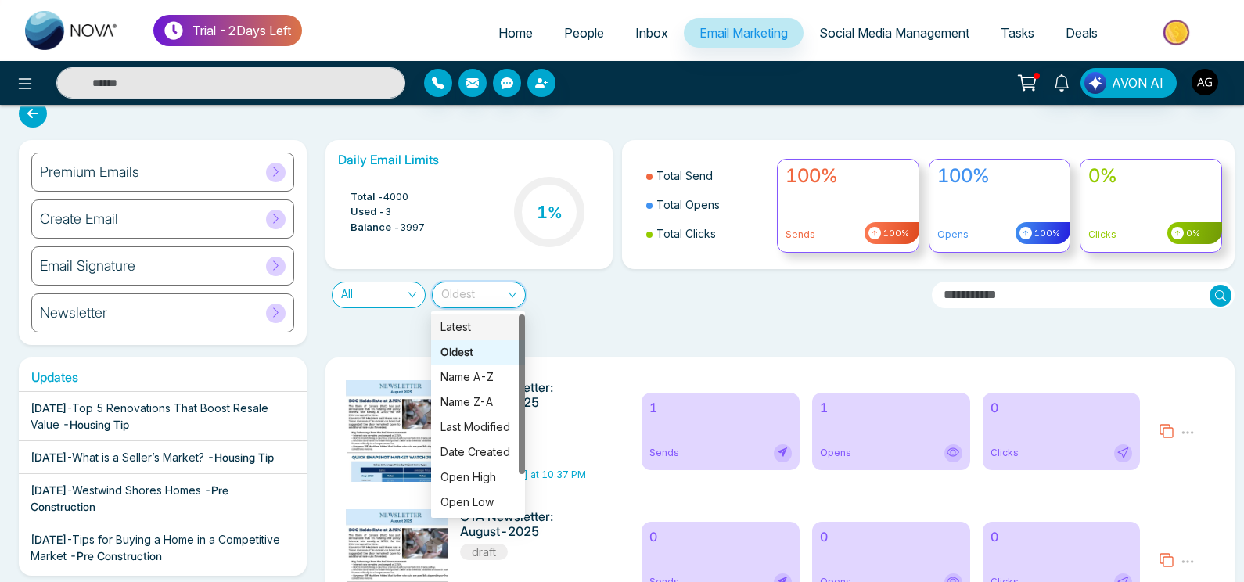
click at [482, 329] on div "Latest" at bounding box center [478, 326] width 75 height 17
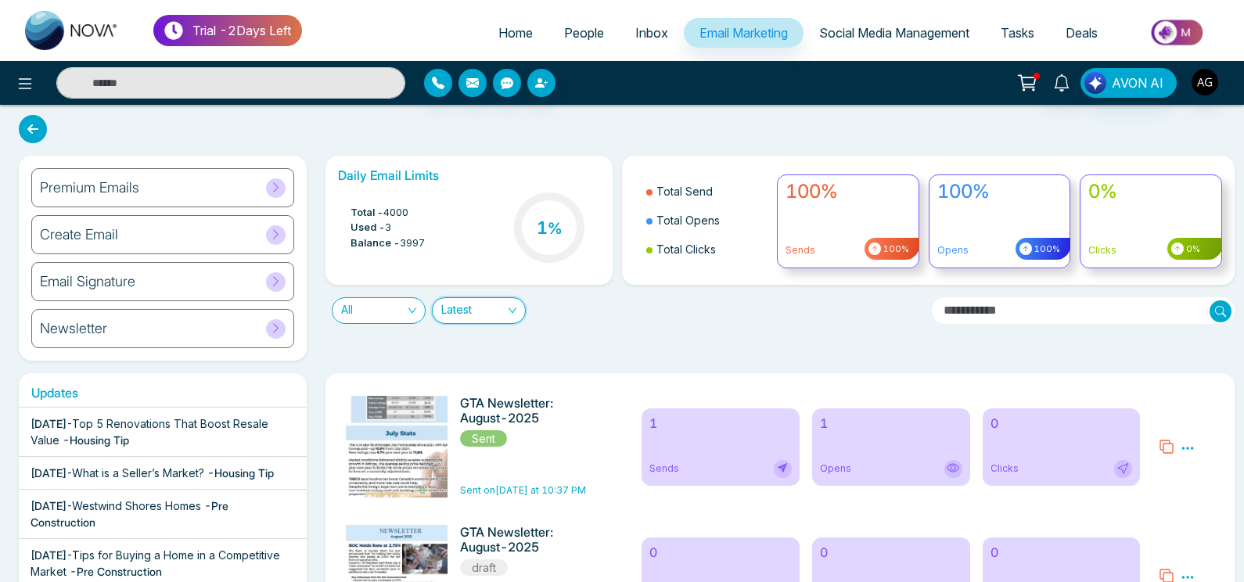
scroll to position [0, 0]
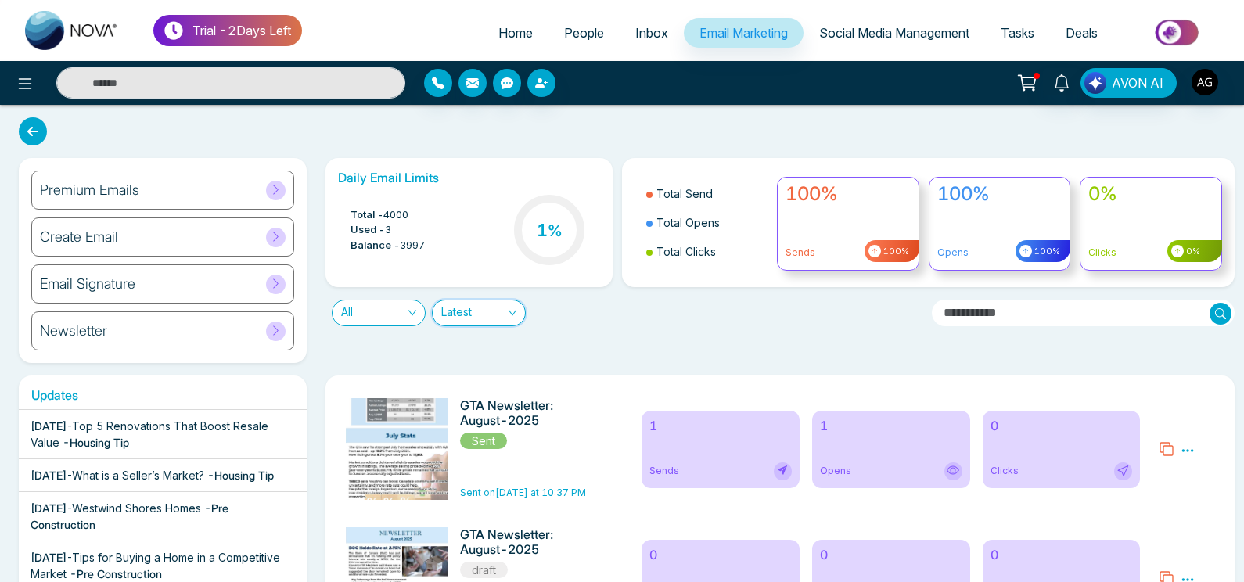
click at [31, 128] on icon at bounding box center [33, 131] width 28 height 28
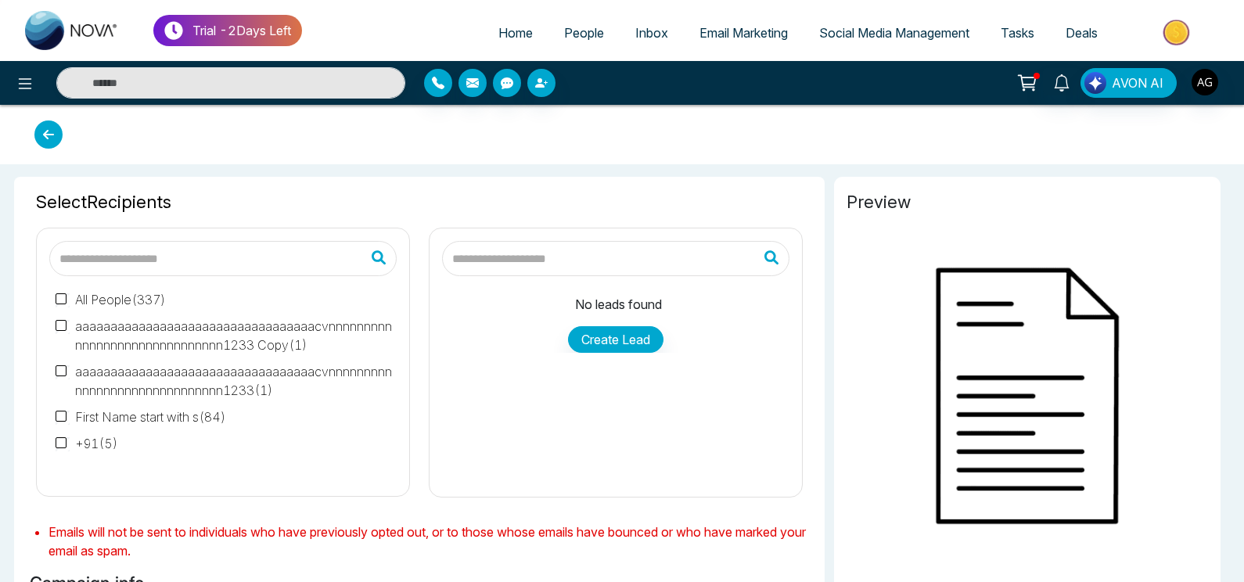
click at [913, 24] on link "Social Media Management" at bounding box center [895, 33] width 182 height 30
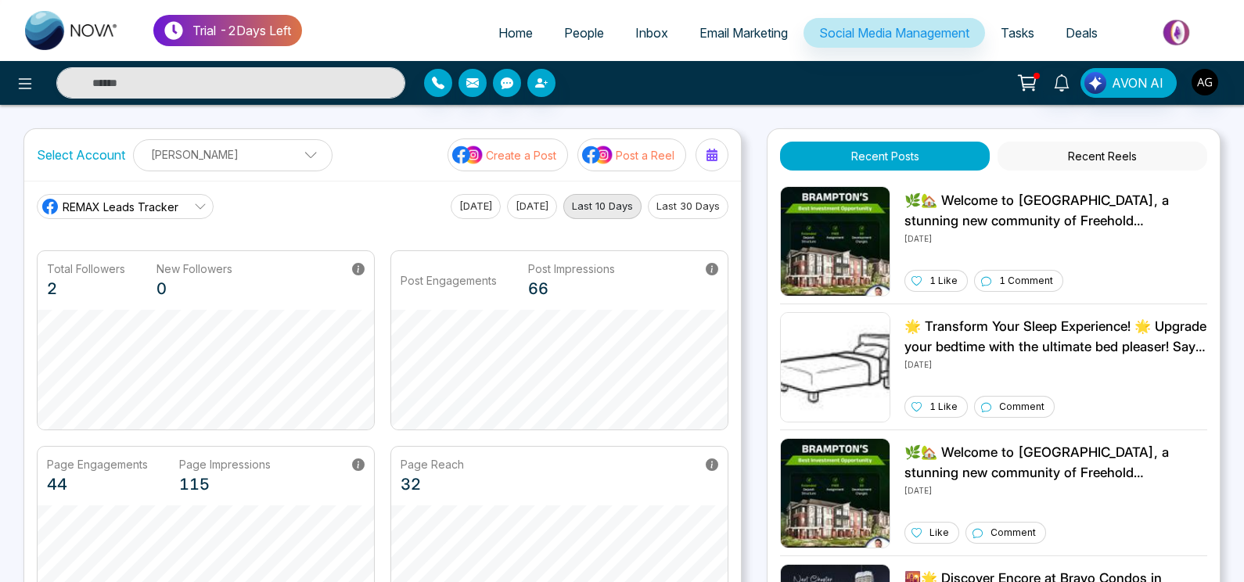
click at [498, 34] on span "Home" at bounding box center [515, 33] width 34 height 16
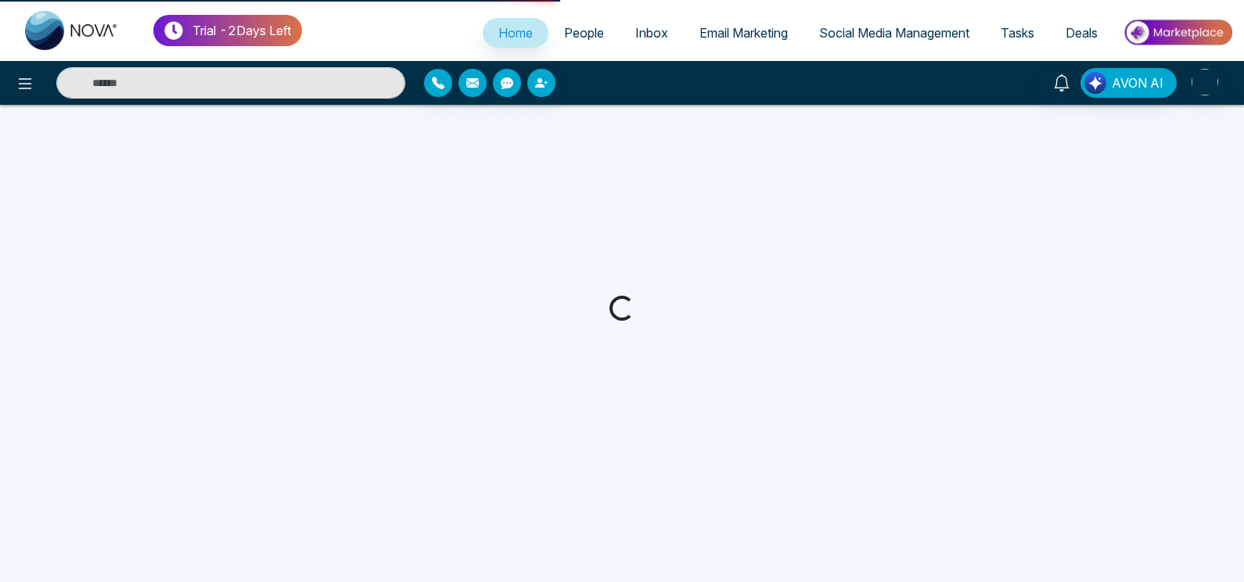
select select "*"
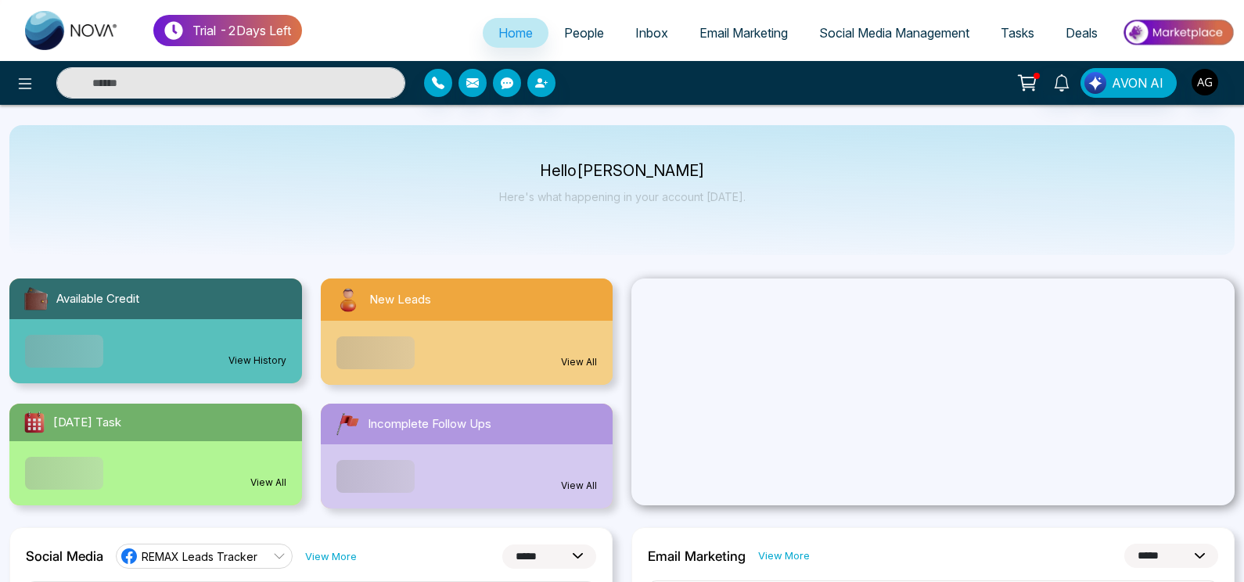
click at [727, 27] on span "Email Marketing" at bounding box center [744, 33] width 88 height 16
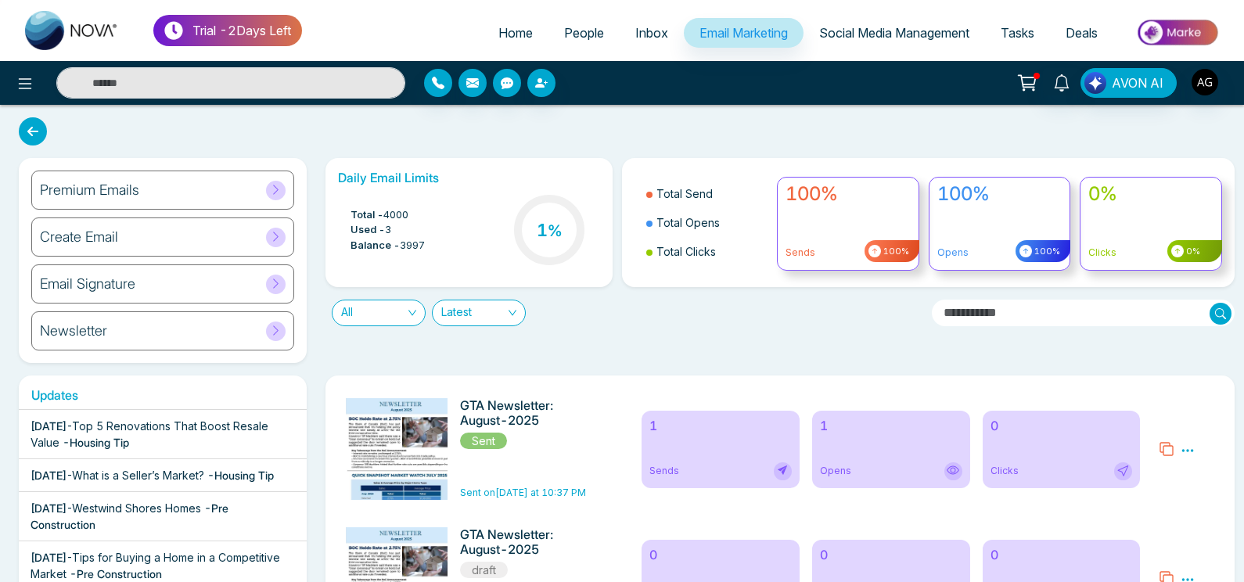
click at [1005, 319] on input "text" at bounding box center [1084, 313] width 304 height 27
type input "***"
drag, startPoint x: 1017, startPoint y: 316, endPoint x: 863, endPoint y: 322, distance: 154.3
click at [932, 322] on input "***" at bounding box center [1084, 313] width 304 height 27
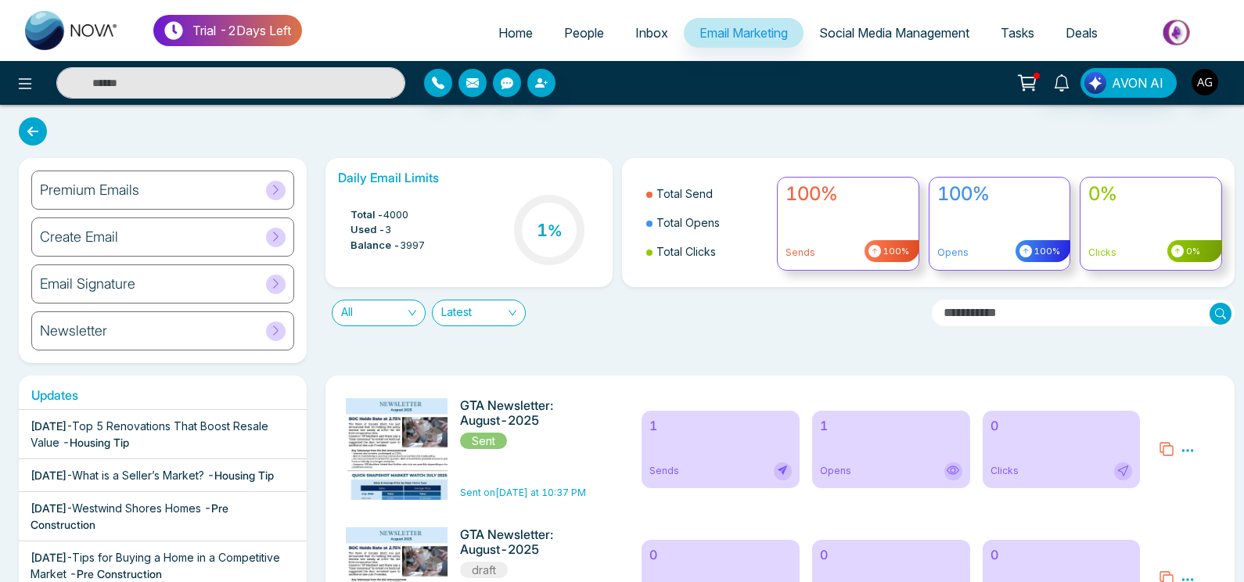
click at [892, 22] on link "Social Media Management" at bounding box center [895, 33] width 182 height 30
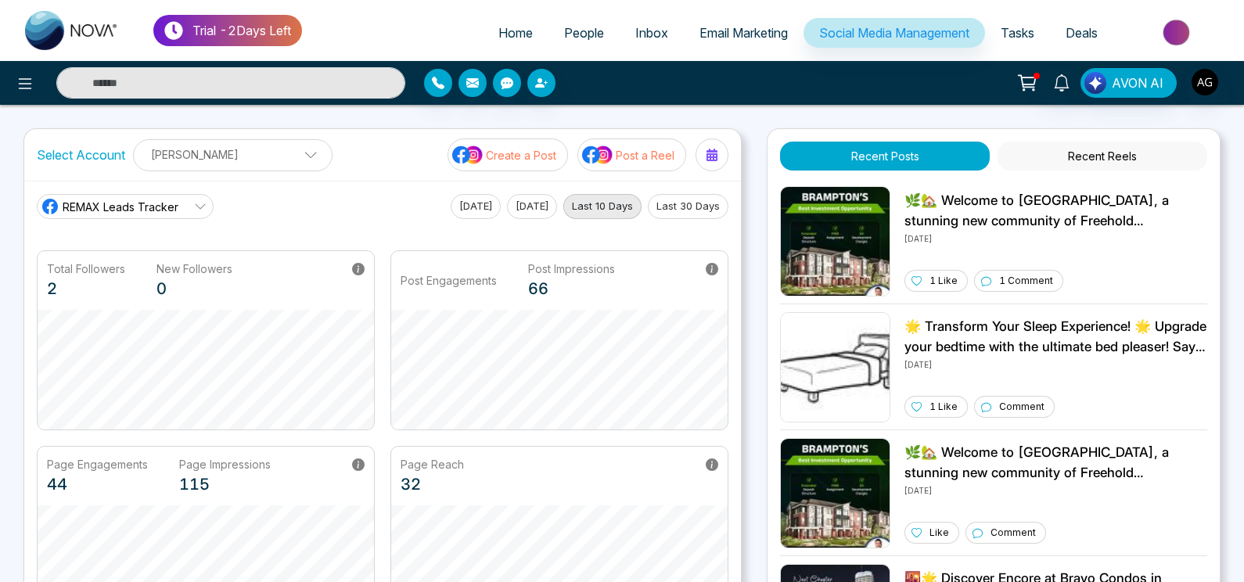
click at [1018, 40] on span "Tasks" at bounding box center [1018, 33] width 34 height 16
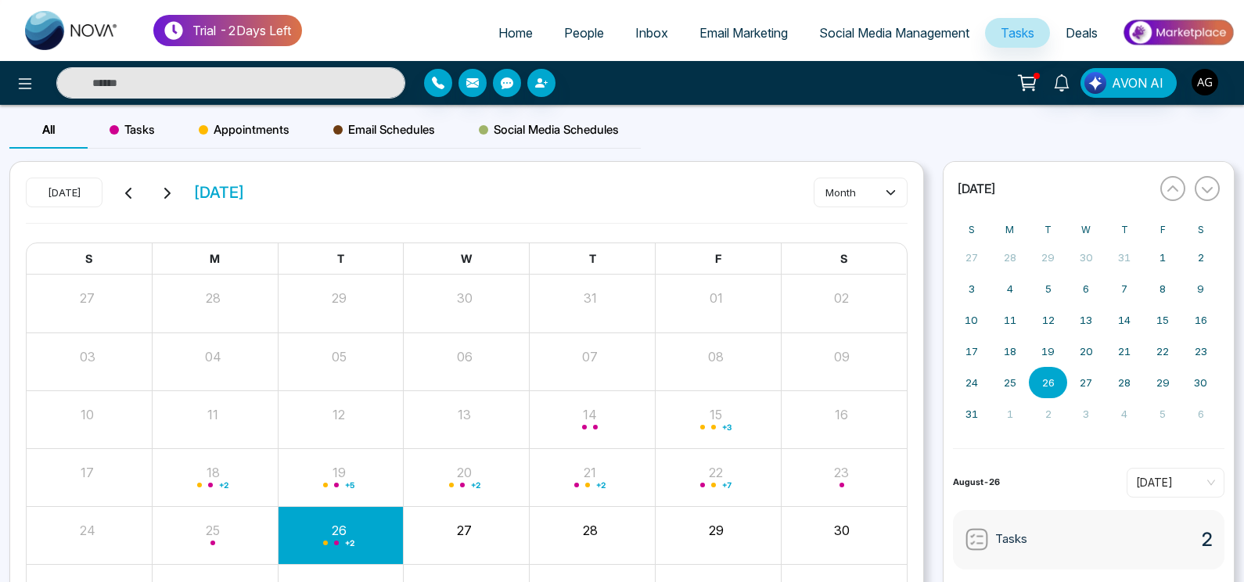
click at [135, 131] on span "Tasks" at bounding box center [132, 129] width 45 height 19
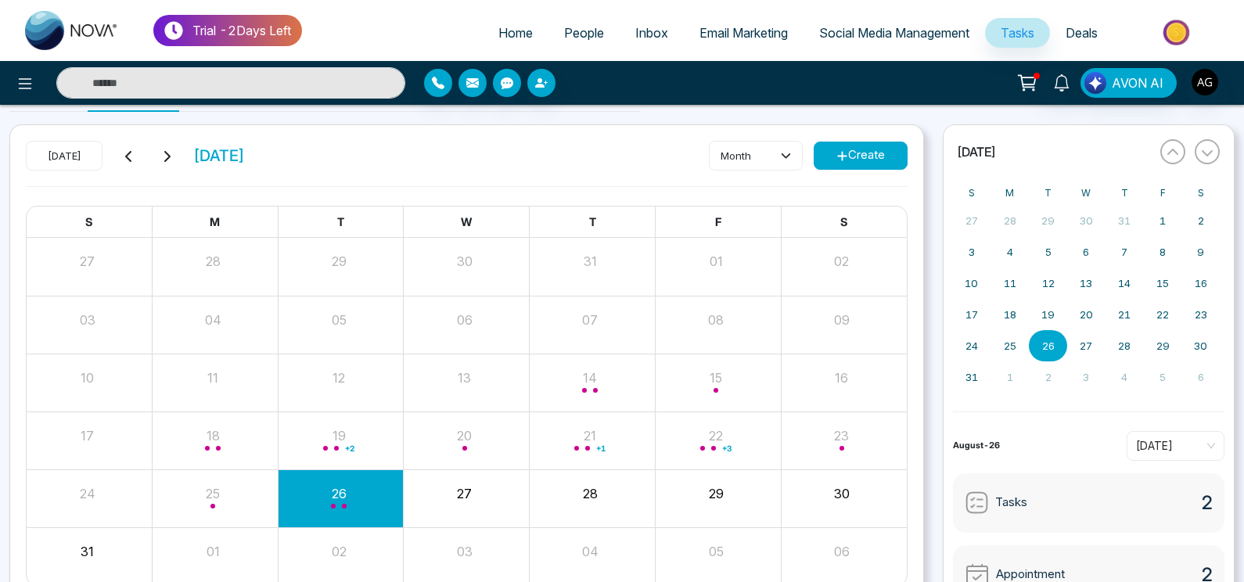
scroll to position [40, 0]
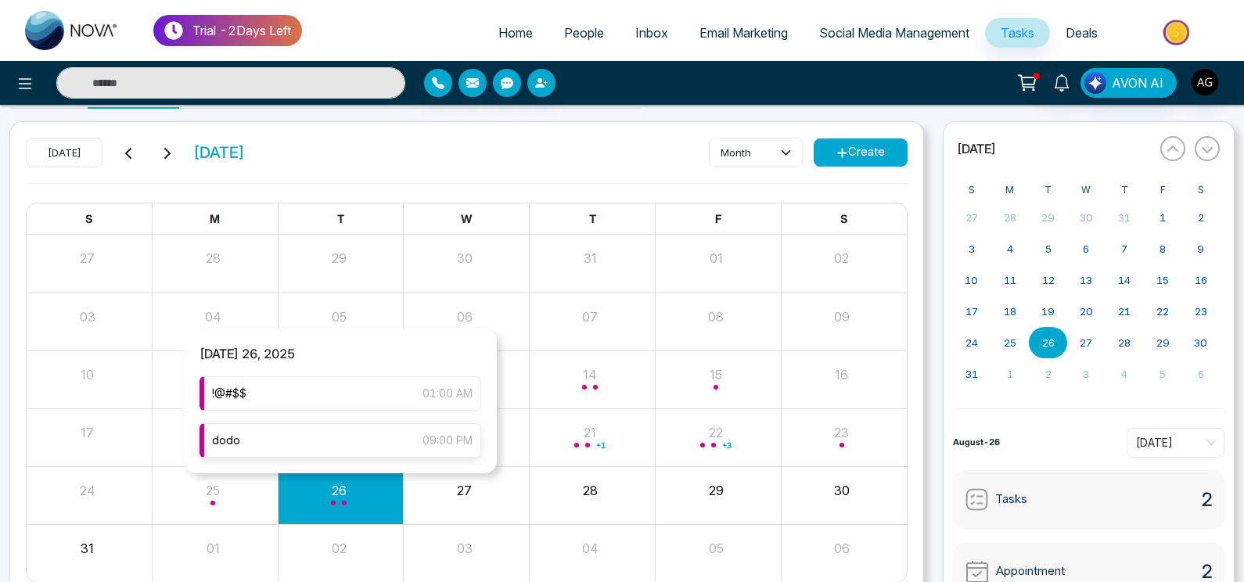
click at [353, 451] on div "dodo 09:00 PM" at bounding box center [341, 440] width 282 height 34
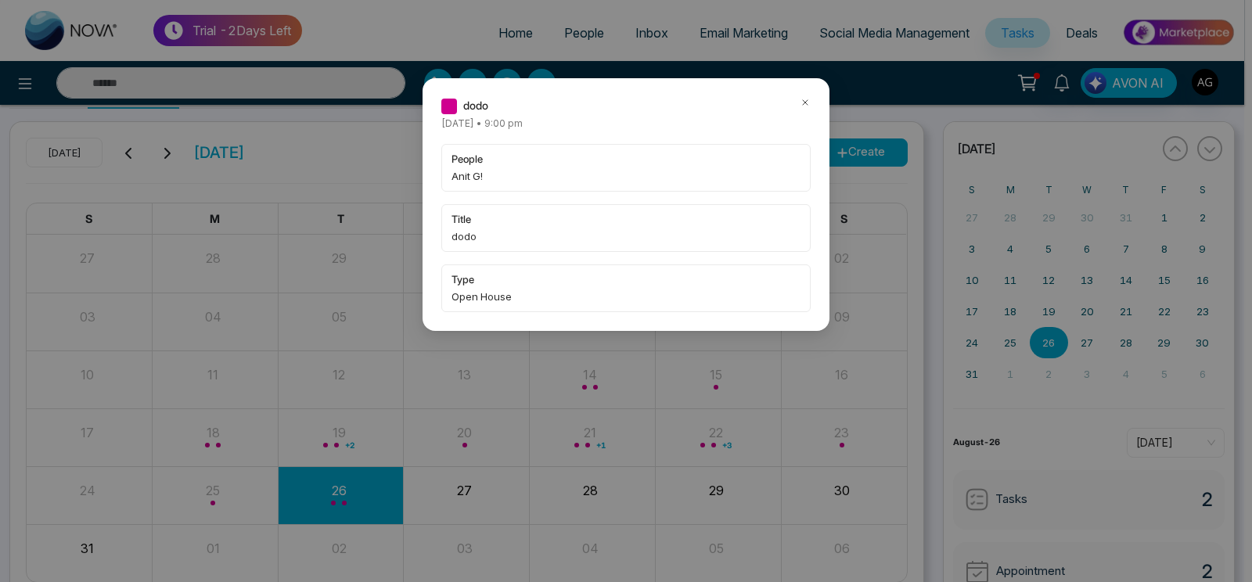
click at [800, 100] on icon at bounding box center [805, 102] width 11 height 11
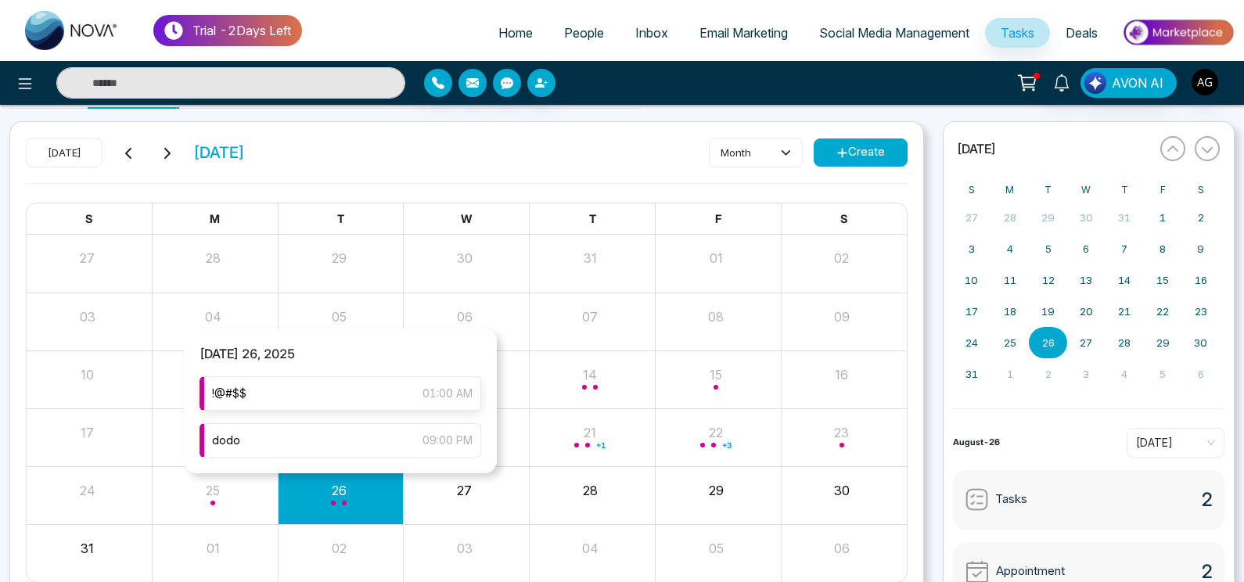
click at [370, 401] on div "!@#$$ 01:00 AM" at bounding box center [341, 393] width 282 height 34
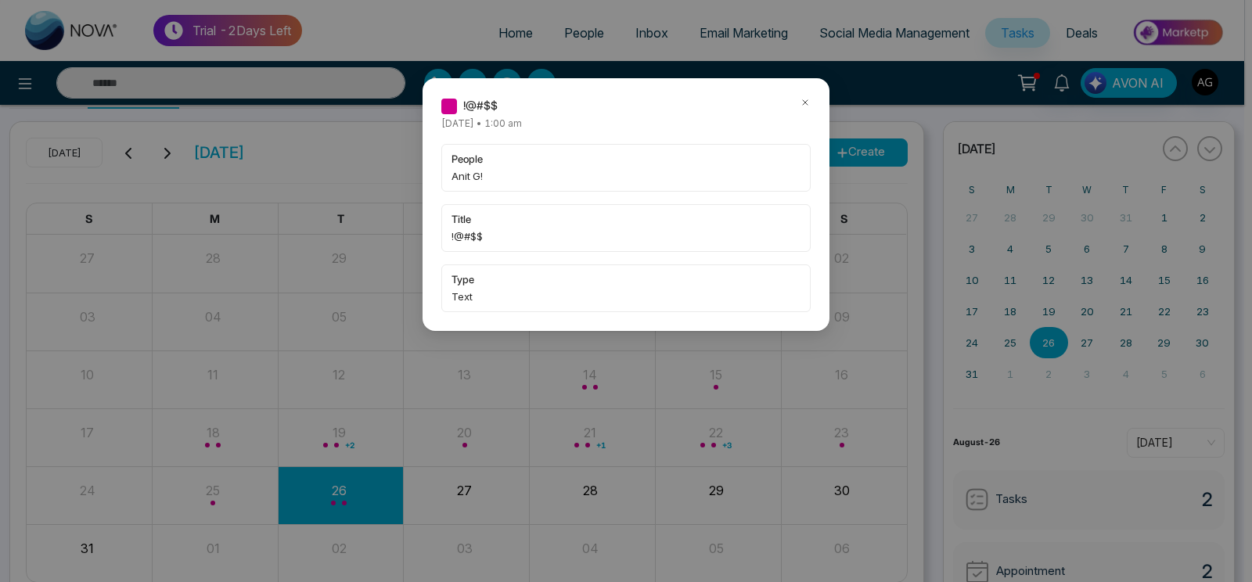
click at [800, 97] on icon at bounding box center [805, 102] width 11 height 11
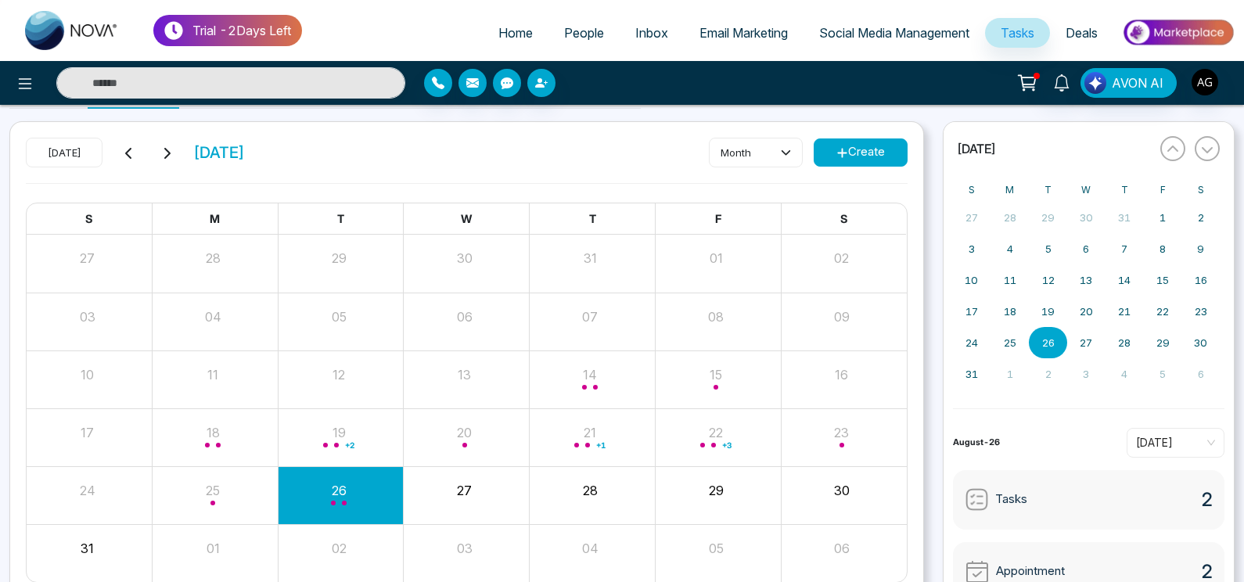
scroll to position [0, 0]
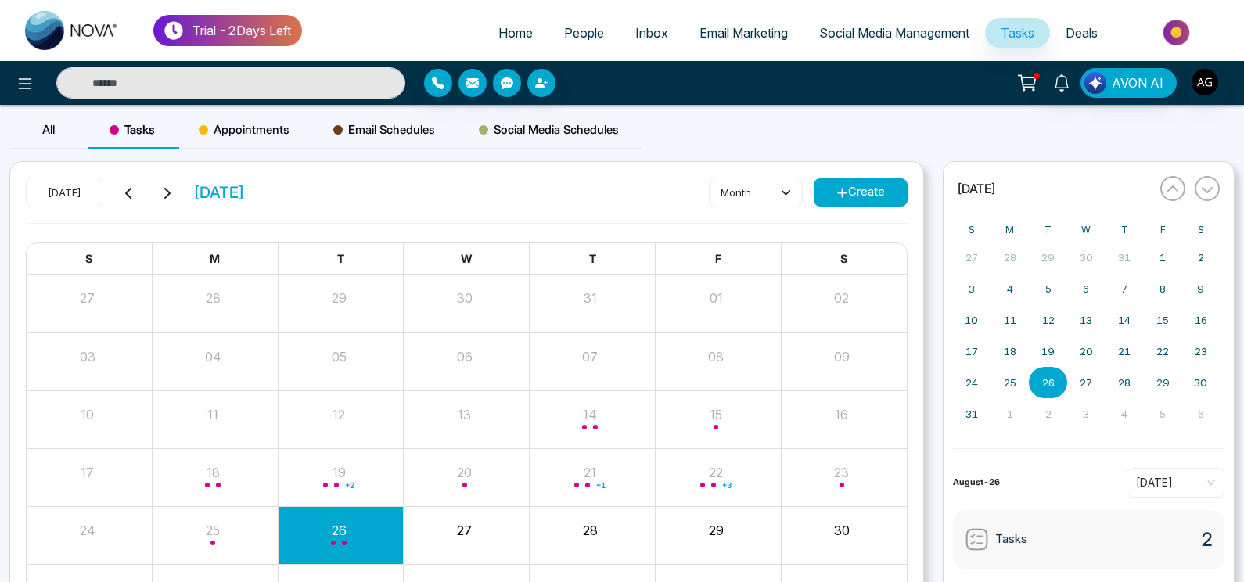
click at [847, 188] on button "Create" at bounding box center [861, 192] width 94 height 28
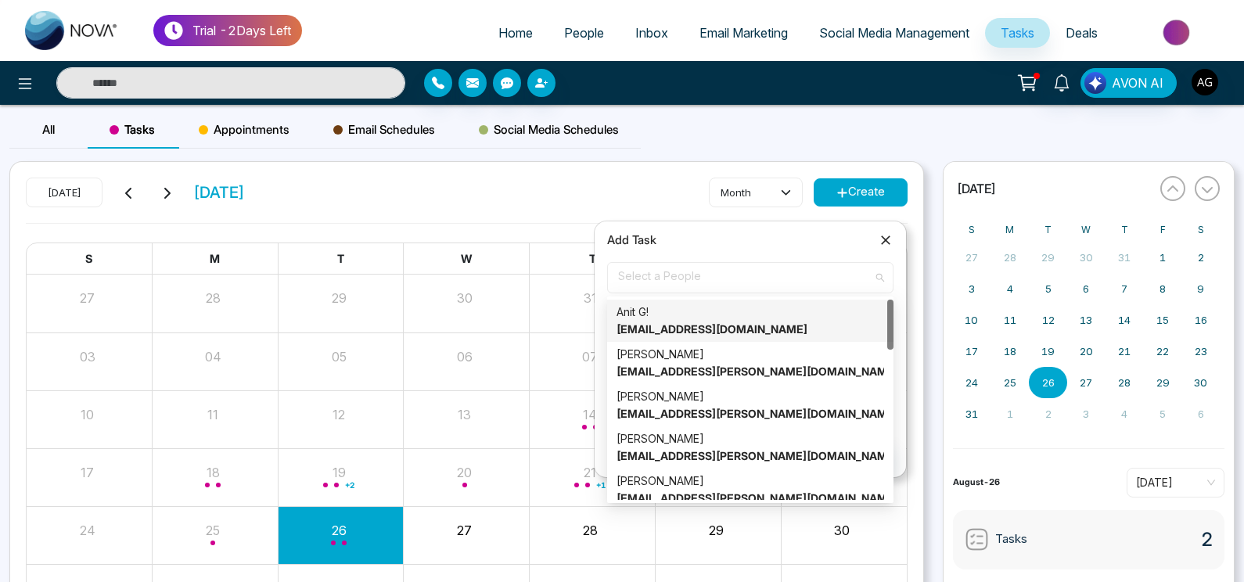
click at [742, 279] on span "Select a People" at bounding box center [750, 277] width 264 height 27
click at [741, 323] on strong "[EMAIL_ADDRESS][DOMAIN_NAME]" at bounding box center [712, 328] width 191 height 13
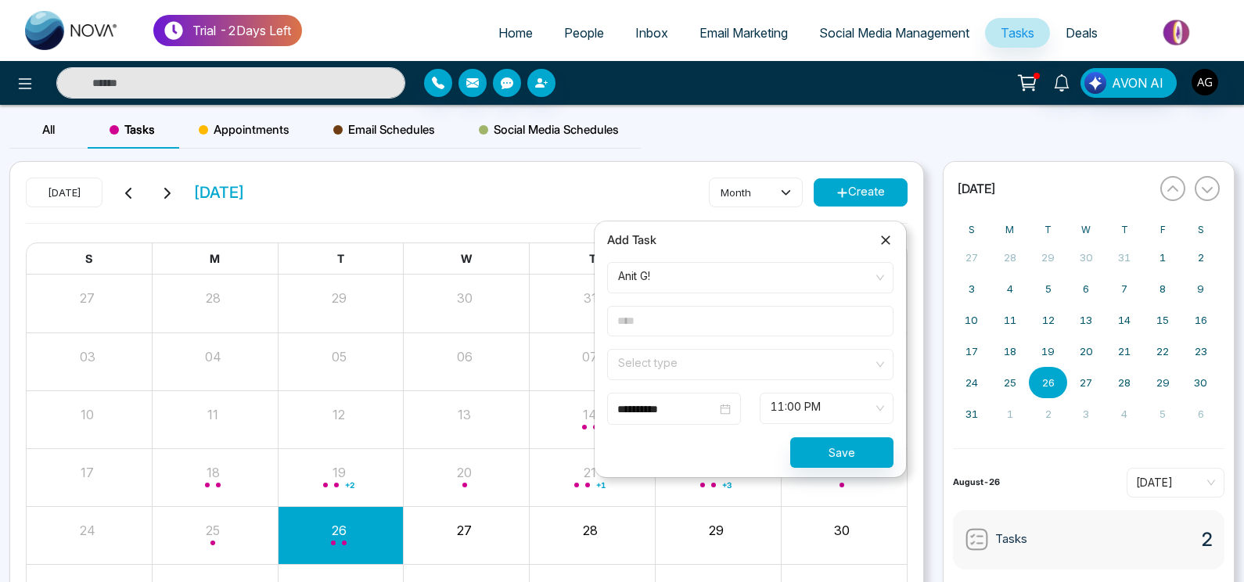
click at [747, 333] on input "text" at bounding box center [750, 321] width 286 height 31
click at [696, 336] on input "****" at bounding box center [750, 321] width 286 height 31
type input "****"
click at [696, 401] on input "**********" at bounding box center [666, 409] width 99 height 17
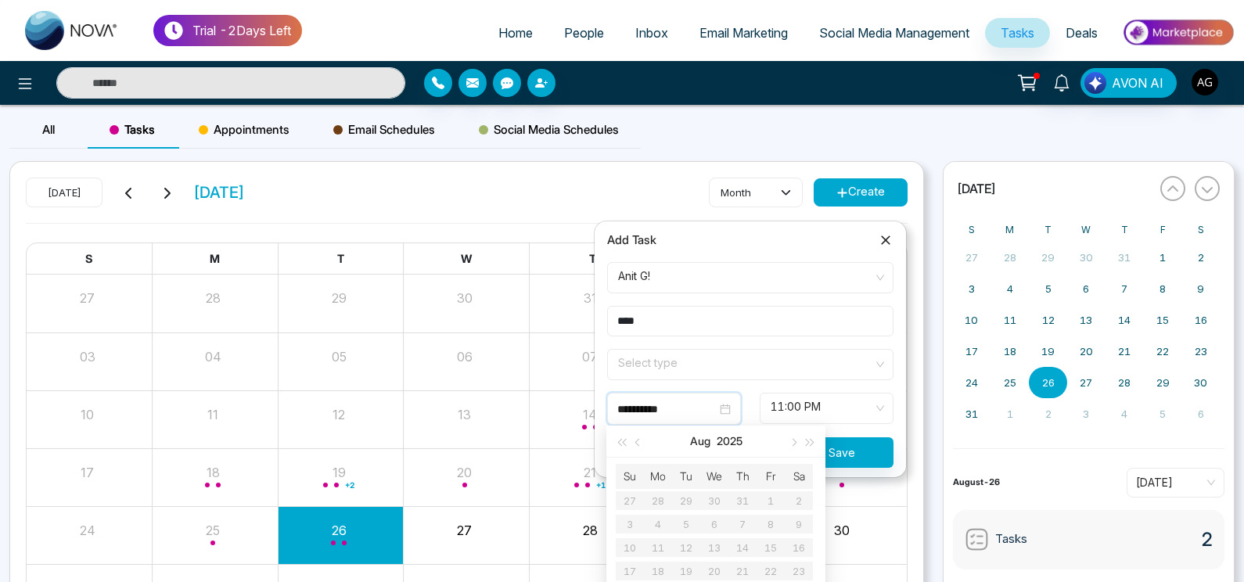
scroll to position [112, 0]
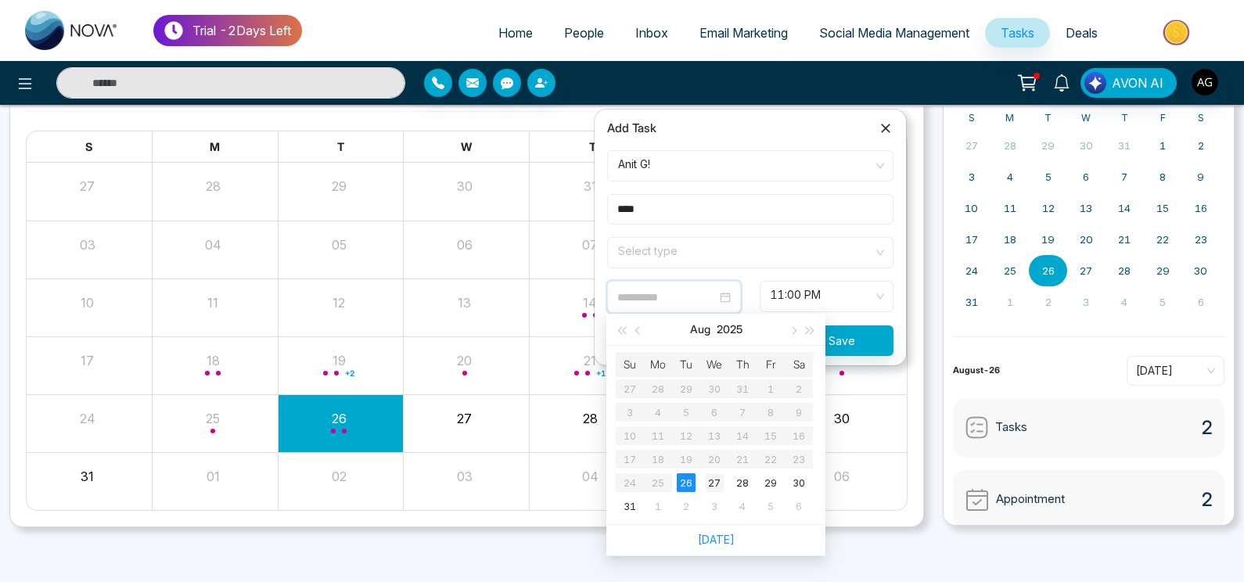
click at [718, 481] on div "27" at bounding box center [714, 482] width 19 height 19
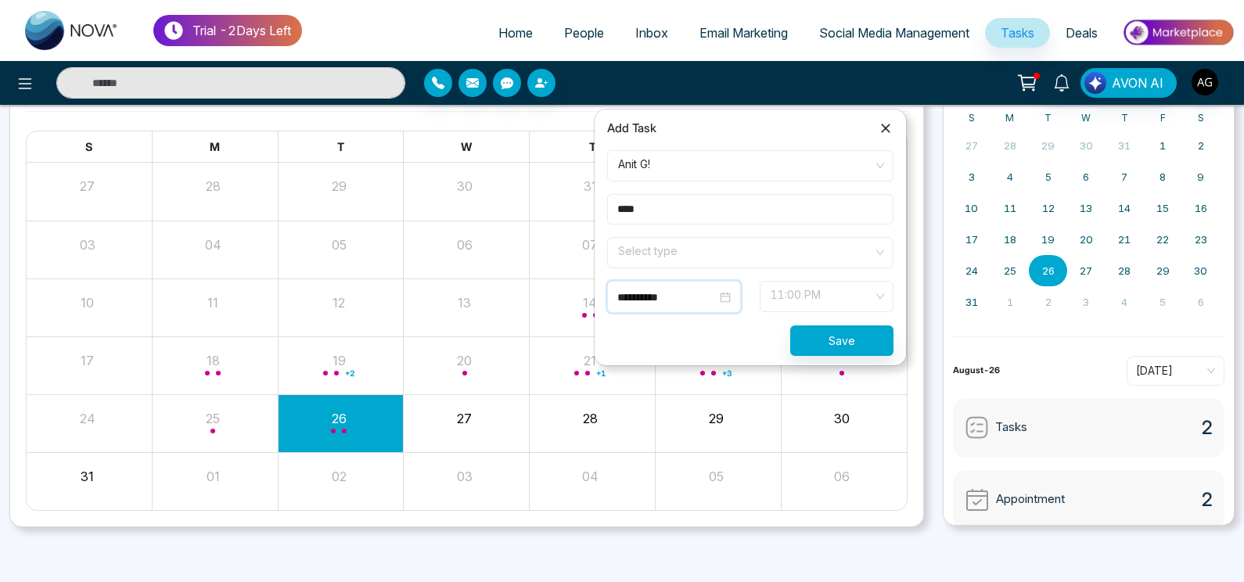
click at [823, 305] on span "11:00 PM" at bounding box center [827, 296] width 112 height 27
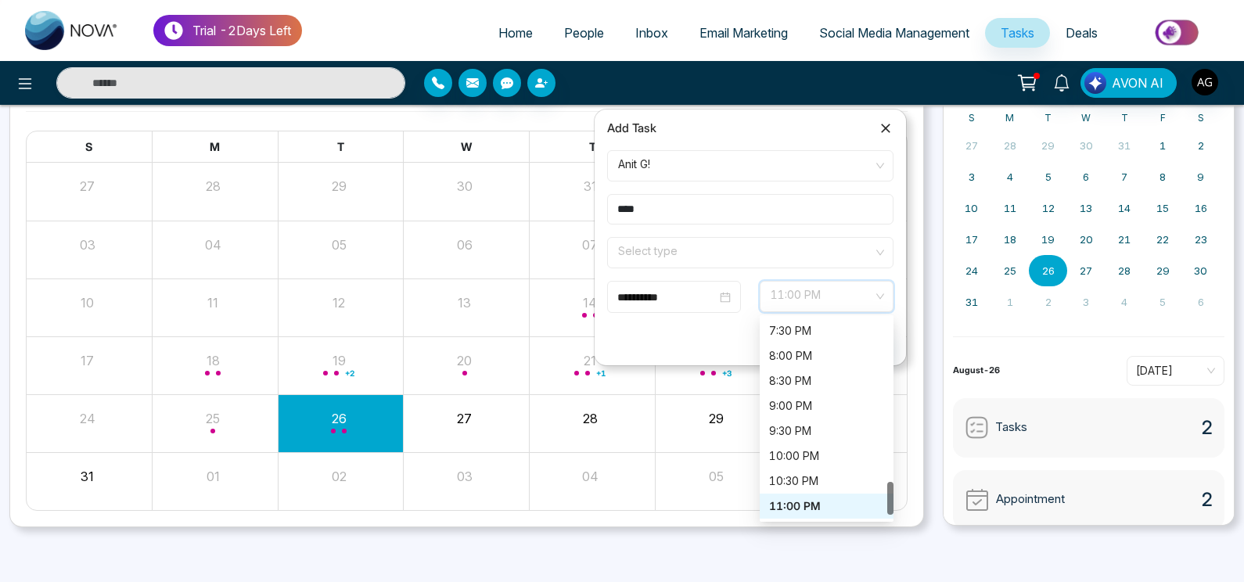
scroll to position [977, 0]
click at [803, 441] on div "9:30 PM" at bounding box center [827, 431] width 134 height 25
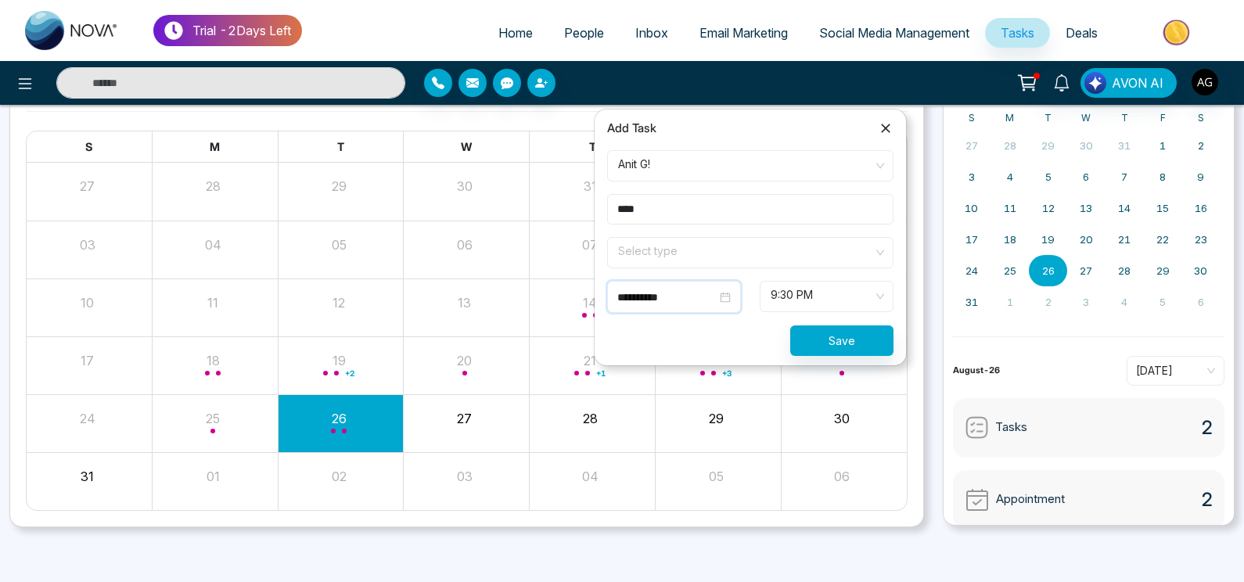
click at [696, 300] on input "**********" at bounding box center [666, 297] width 99 height 17
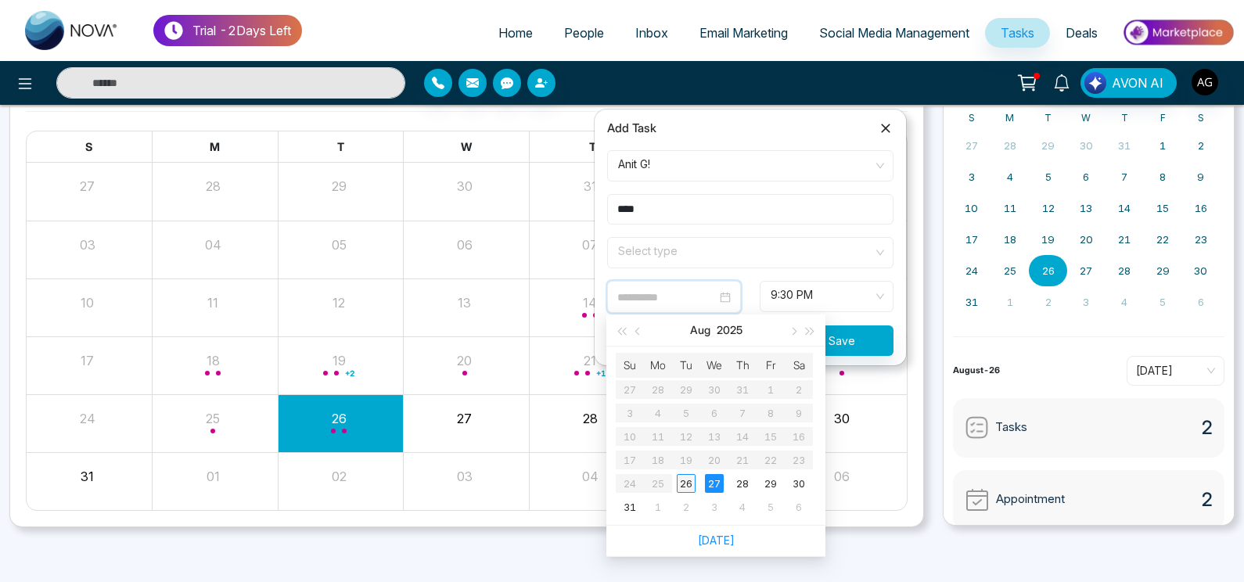
type input "**********"
click at [696, 481] on td "26" at bounding box center [686, 483] width 28 height 23
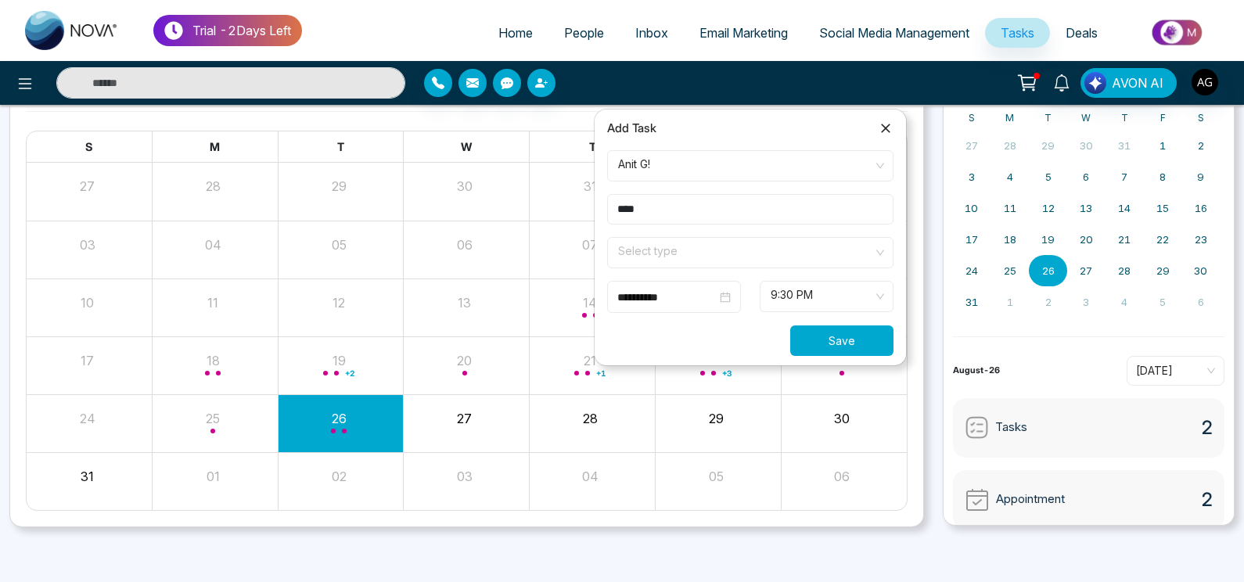
click at [839, 327] on button "Save" at bounding box center [841, 341] width 103 height 31
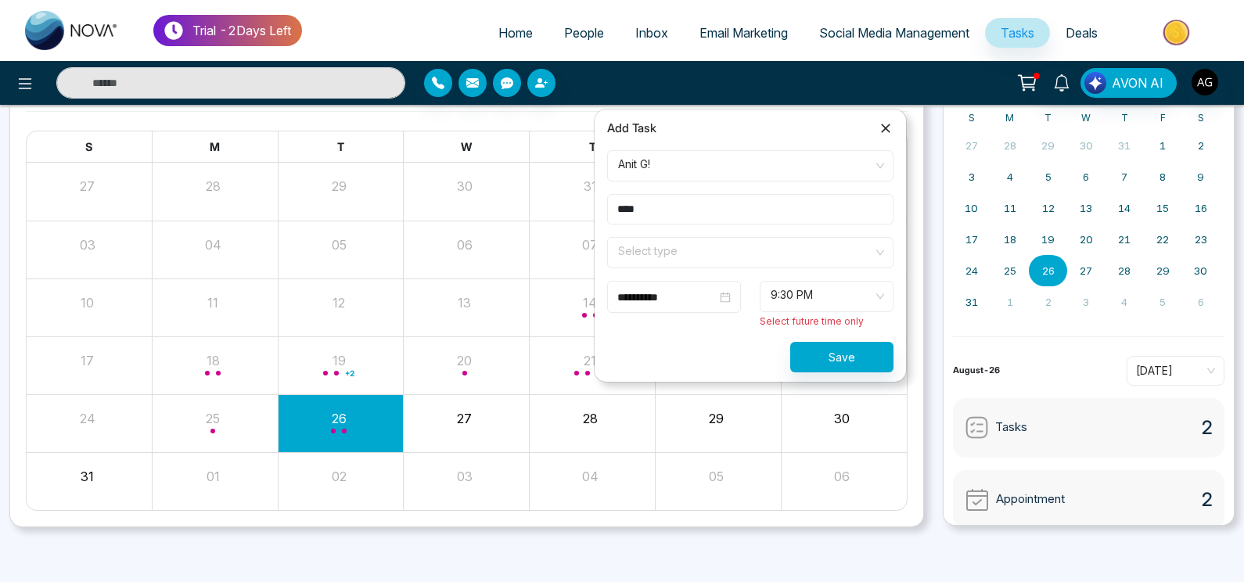
drag, startPoint x: 846, startPoint y: 339, endPoint x: 857, endPoint y: 357, distance: 21.1
click at [857, 357] on form "**********" at bounding box center [750, 261] width 305 height 222
click at [857, 357] on button "Save" at bounding box center [841, 357] width 103 height 31
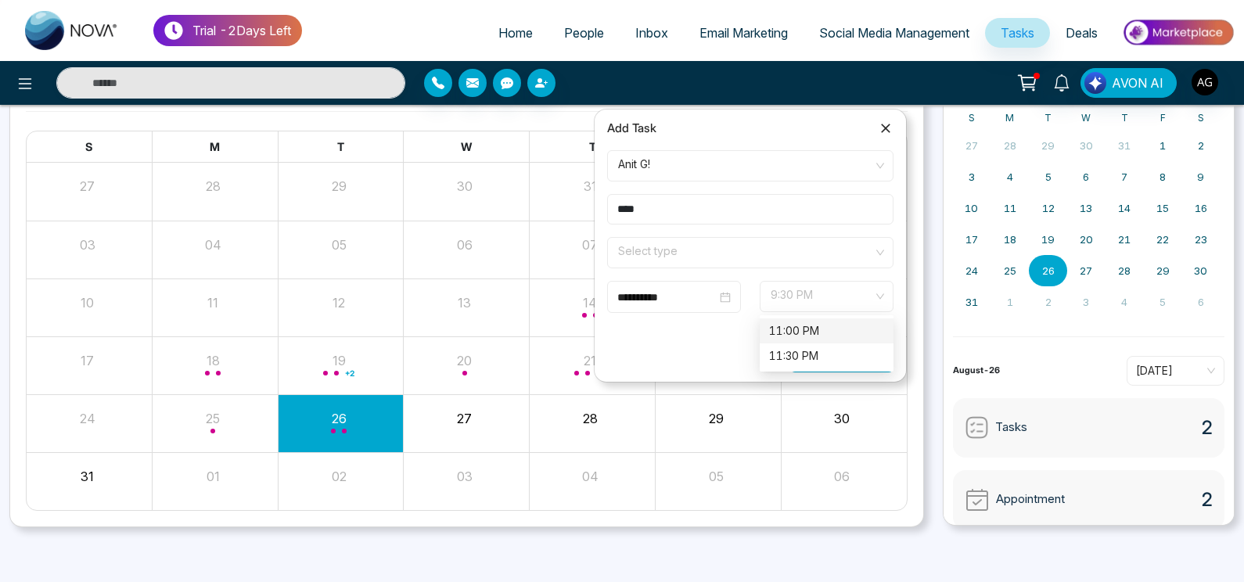
click at [857, 292] on span "9:30 PM" at bounding box center [827, 296] width 112 height 27
click at [815, 347] on div "11:30 PM" at bounding box center [826, 355] width 115 height 17
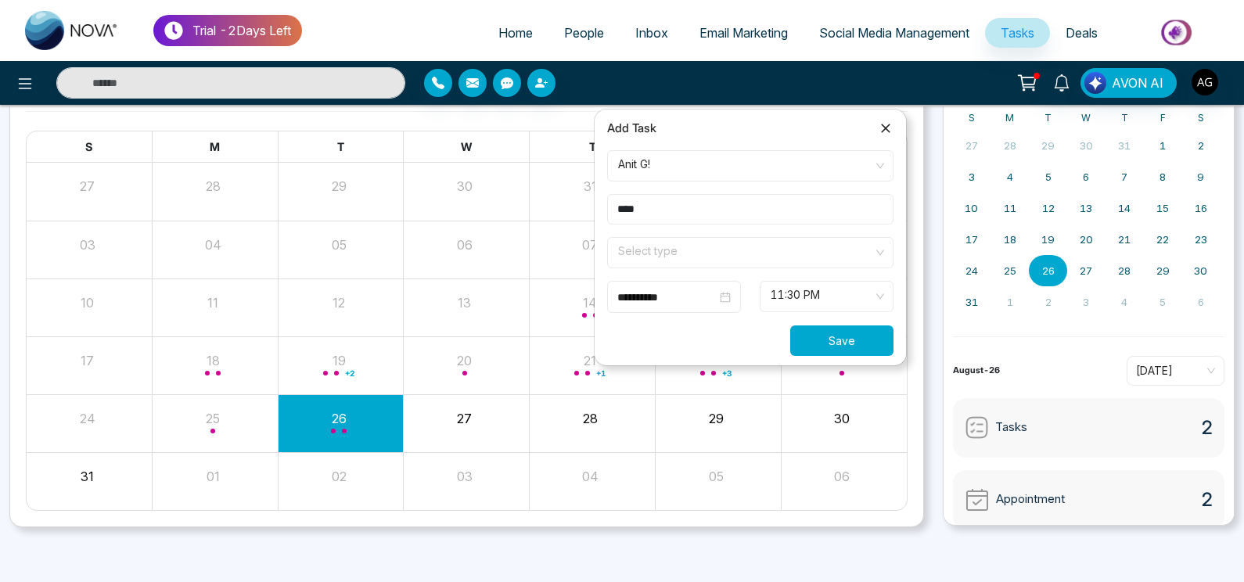
click at [845, 345] on button "Save" at bounding box center [841, 341] width 103 height 31
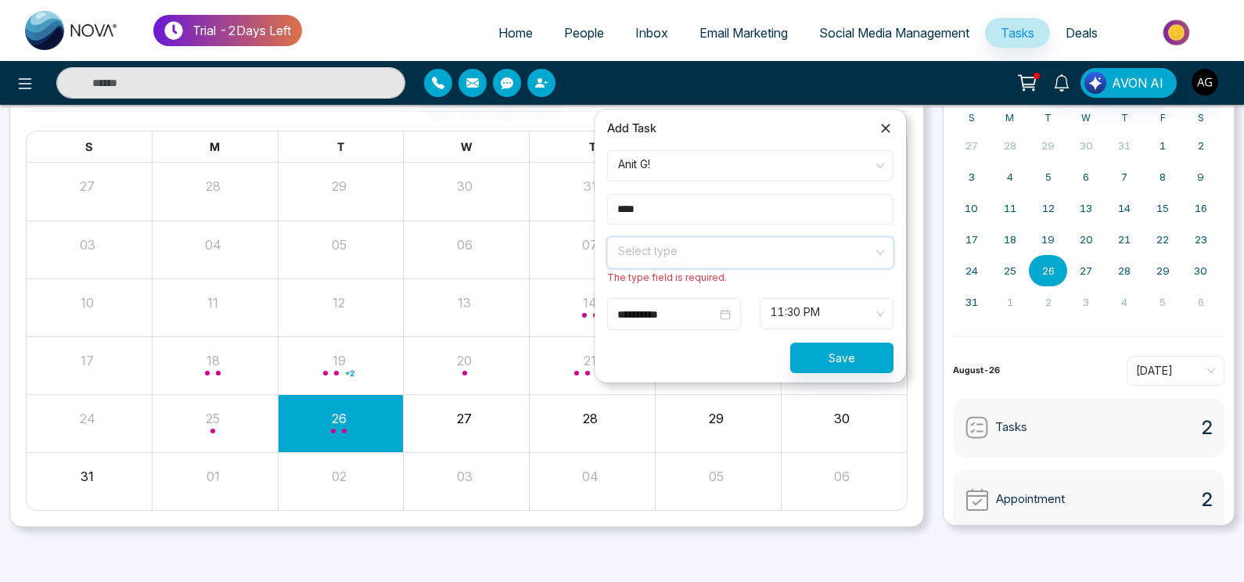
click at [769, 243] on input "search" at bounding box center [745, 249] width 257 height 23
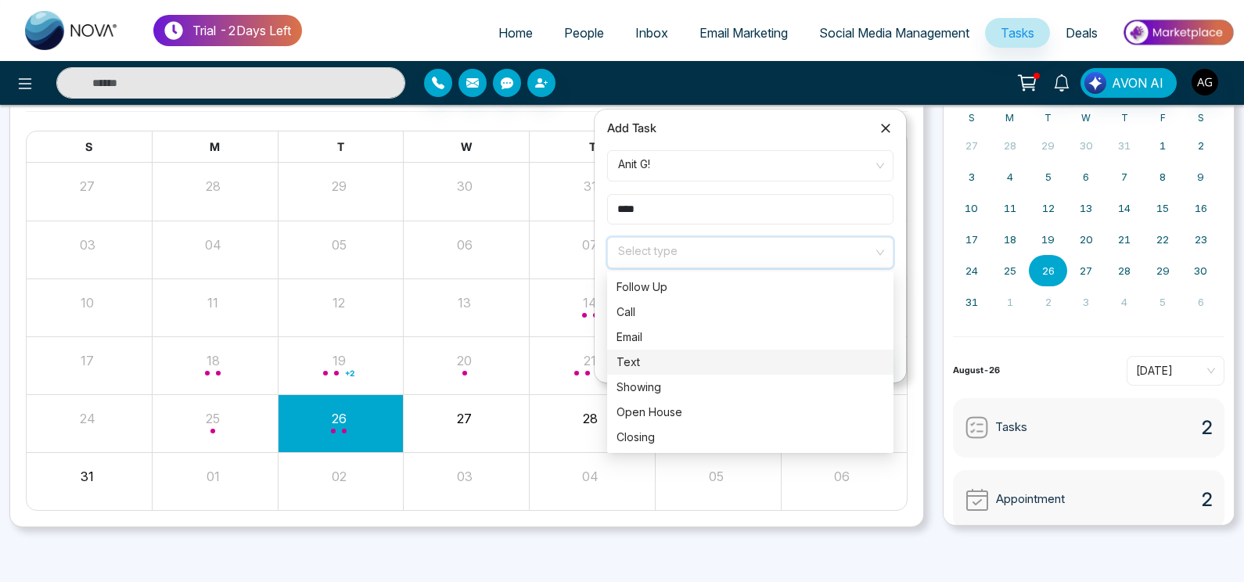
click at [682, 365] on div "Text" at bounding box center [751, 362] width 268 height 17
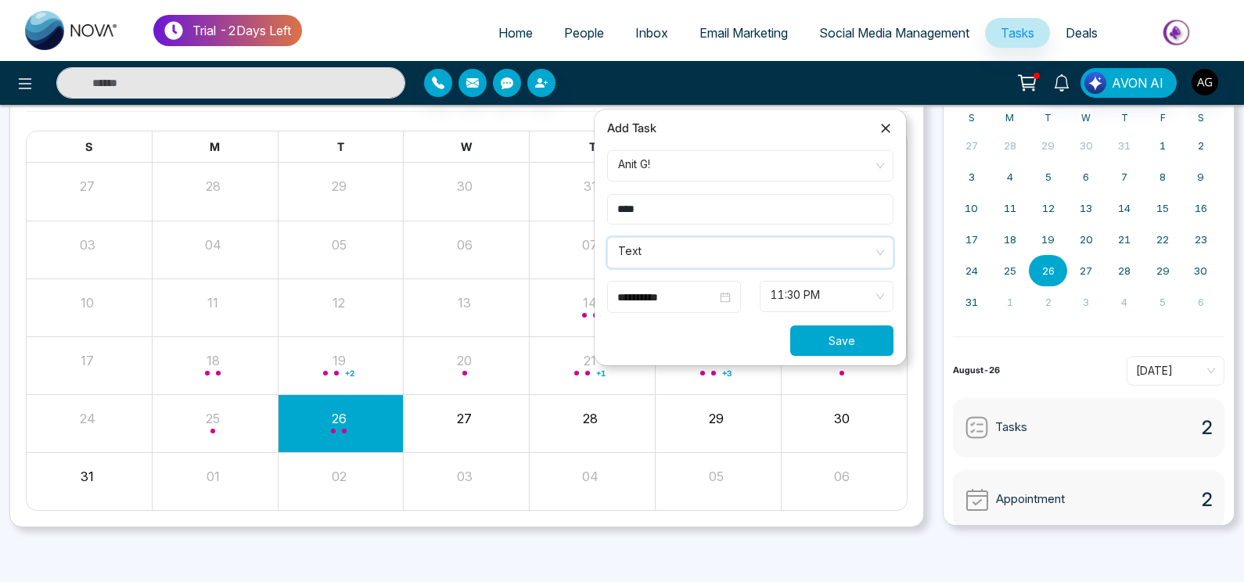
click at [876, 333] on button "Save" at bounding box center [841, 341] width 103 height 31
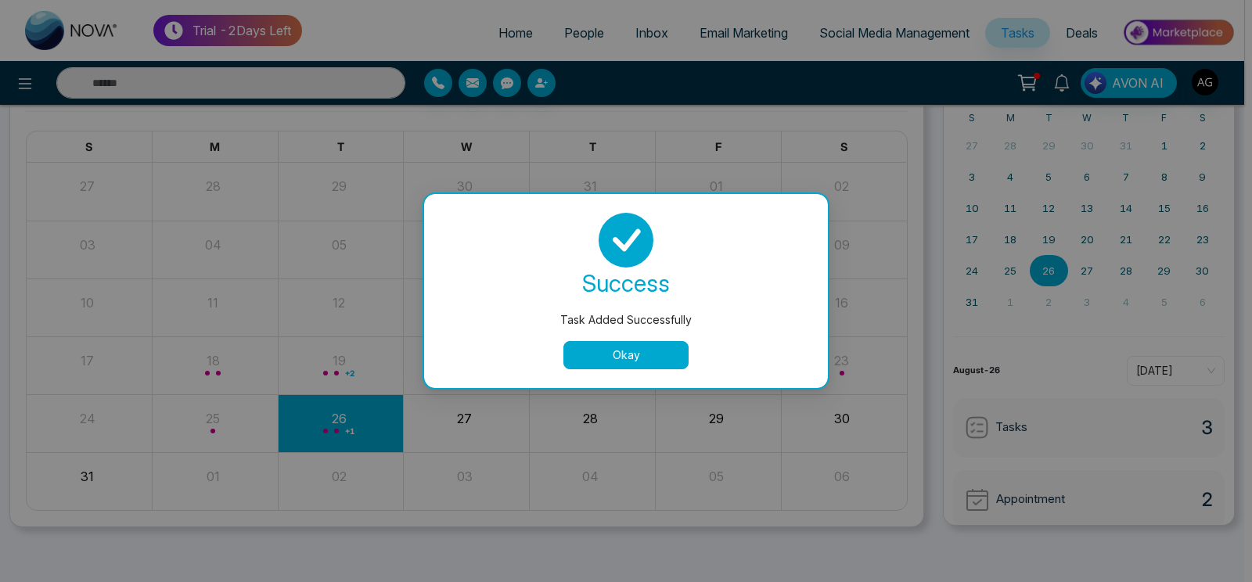
click at [628, 347] on button "Okay" at bounding box center [625, 355] width 125 height 28
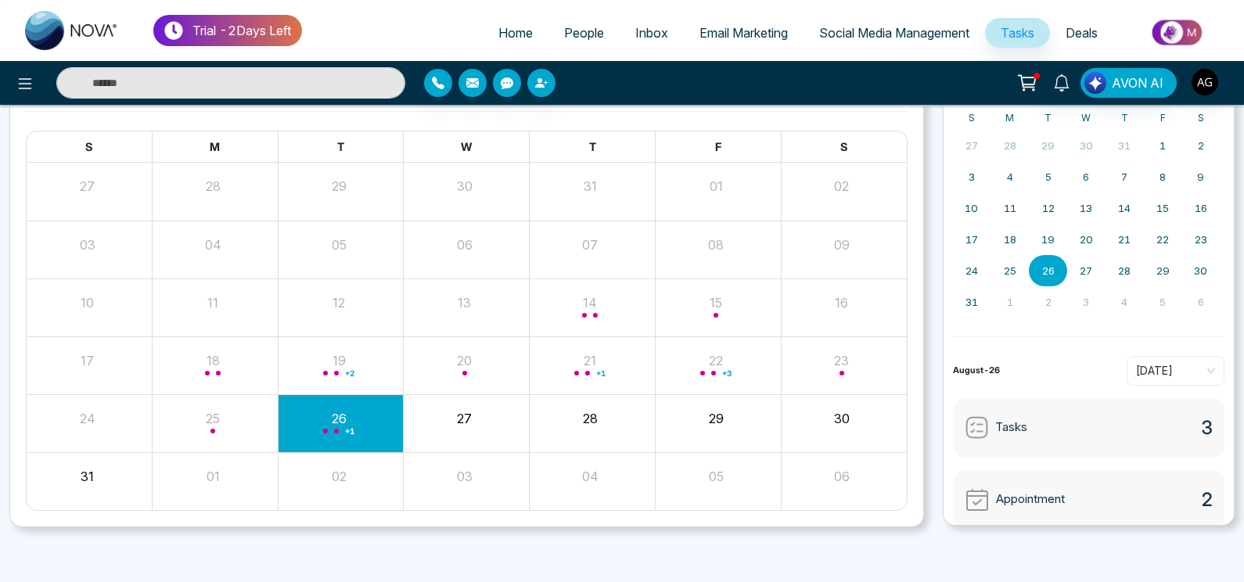
scroll to position [0, 0]
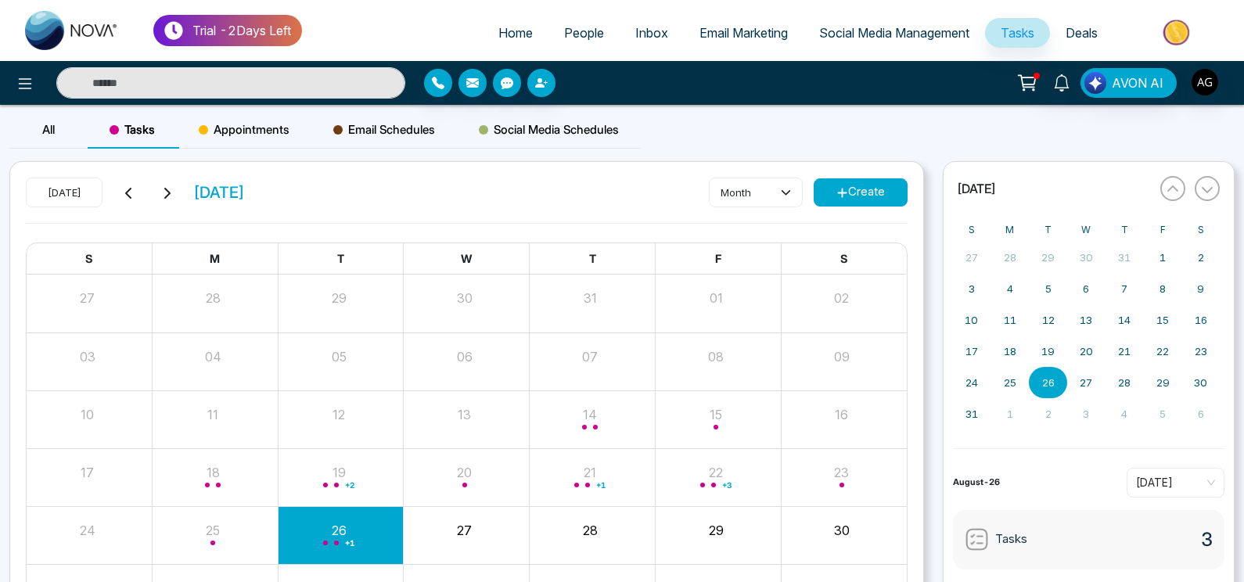
click at [276, 141] on div "Appointments" at bounding box center [244, 130] width 135 height 38
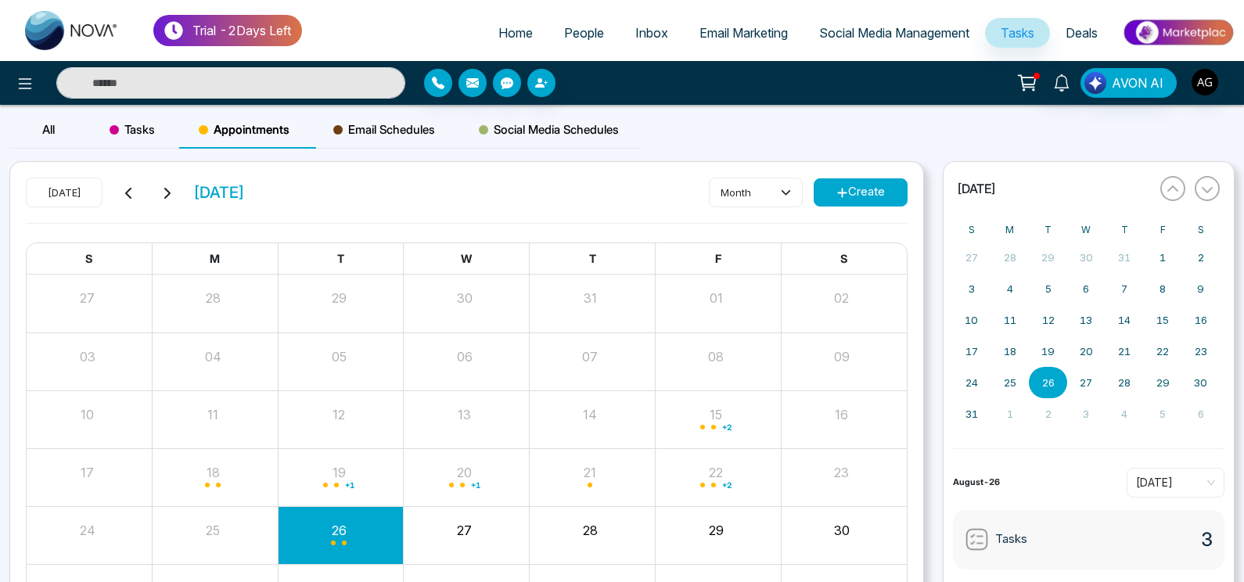
click at [872, 196] on button "Create" at bounding box center [861, 192] width 94 height 28
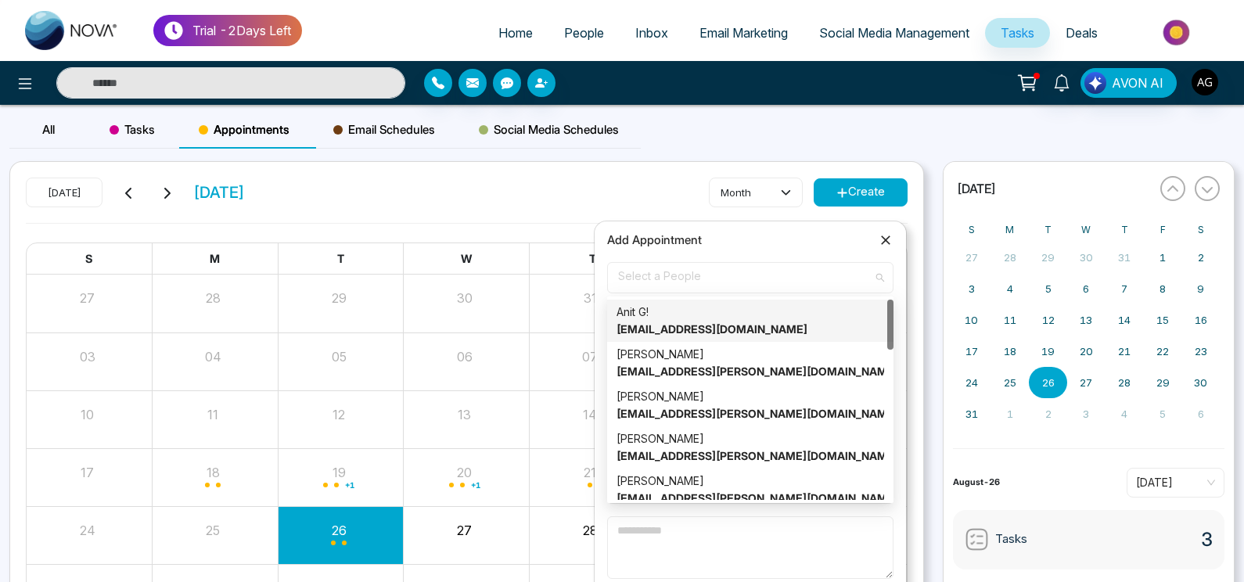
click at [800, 285] on span "Select a People" at bounding box center [750, 277] width 264 height 27
click at [764, 323] on div "Anit G! anit@mmnovatech.com" at bounding box center [751, 321] width 268 height 34
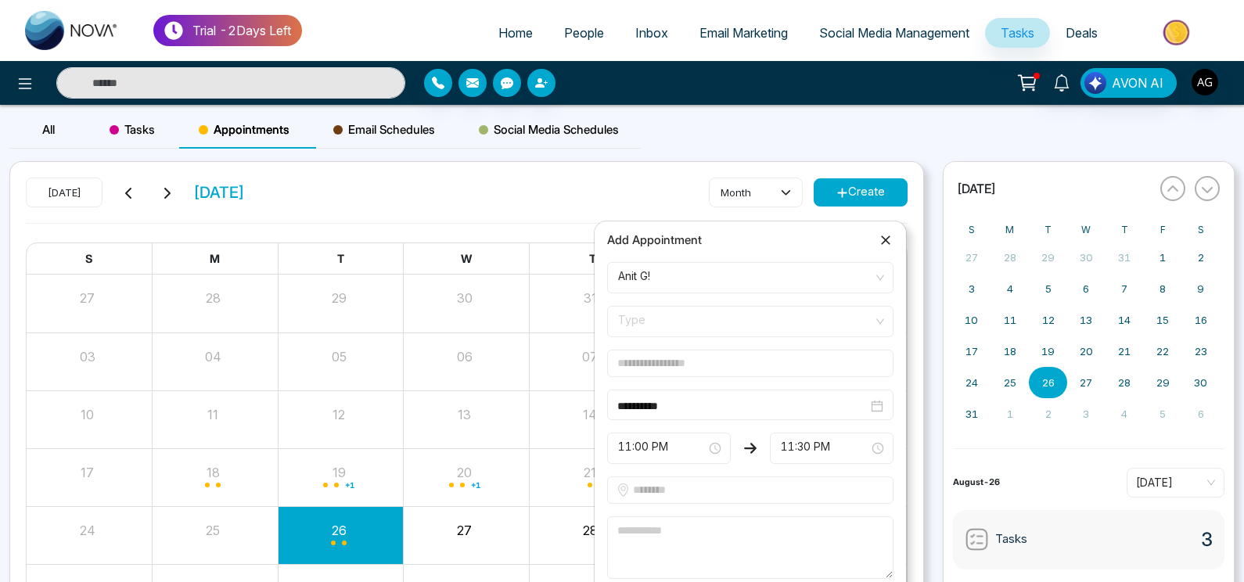
click at [704, 300] on form "**********" at bounding box center [750, 444] width 305 height 365
click at [840, 323] on span "Type" at bounding box center [750, 321] width 264 height 27
click at [698, 378] on div "Online" at bounding box center [751, 380] width 268 height 17
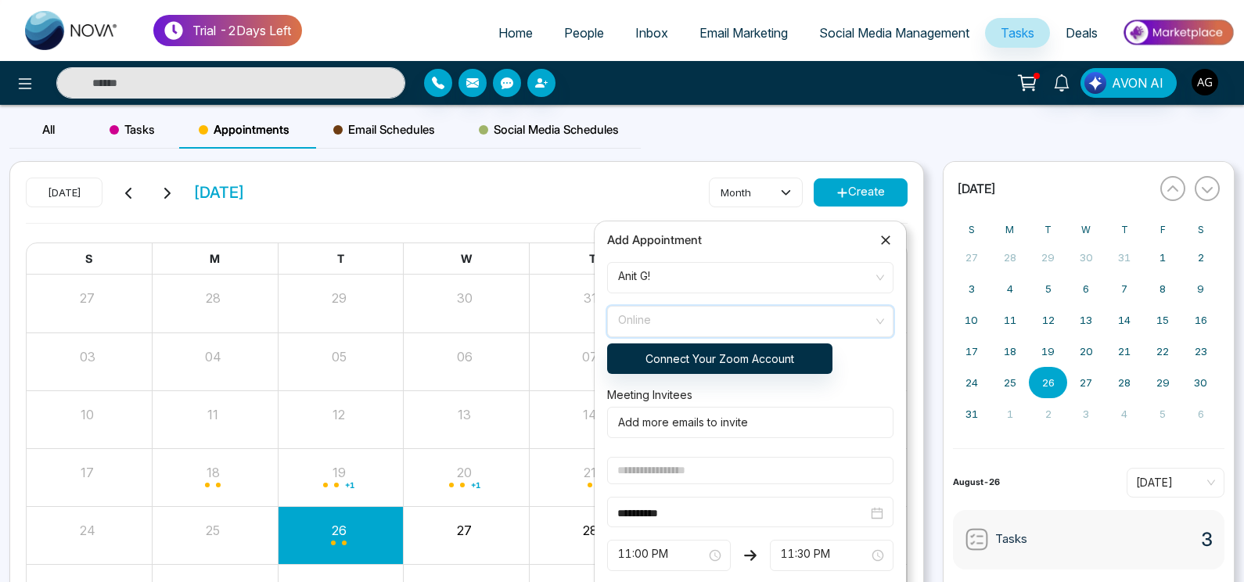
click at [798, 324] on span "Online" at bounding box center [750, 321] width 264 height 27
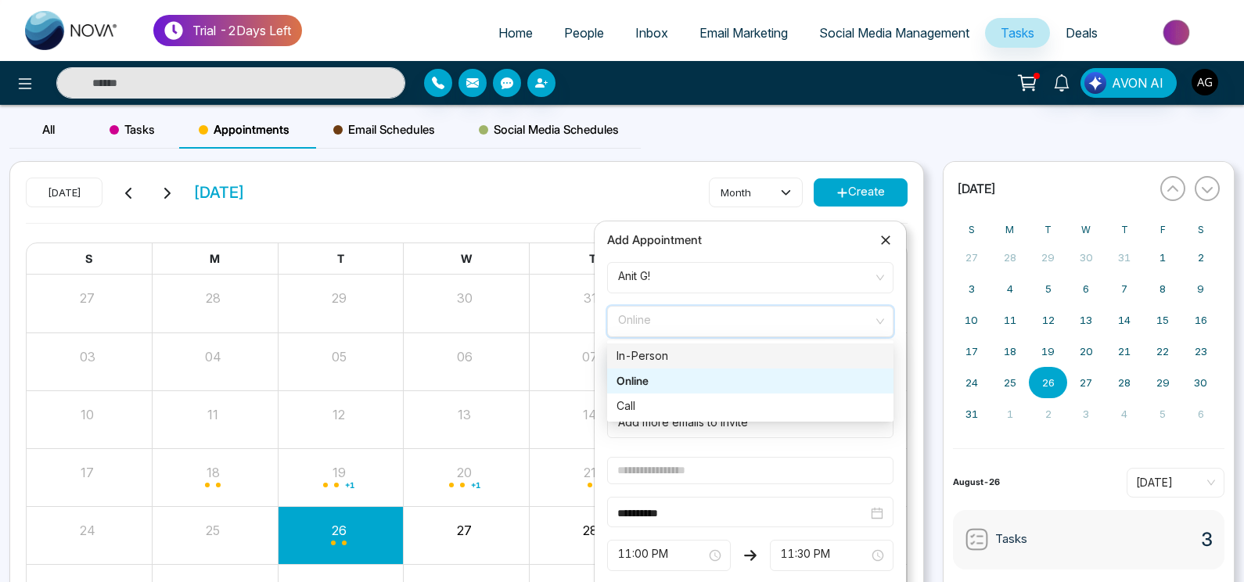
click at [722, 361] on div "In-Person" at bounding box center [751, 355] width 268 height 17
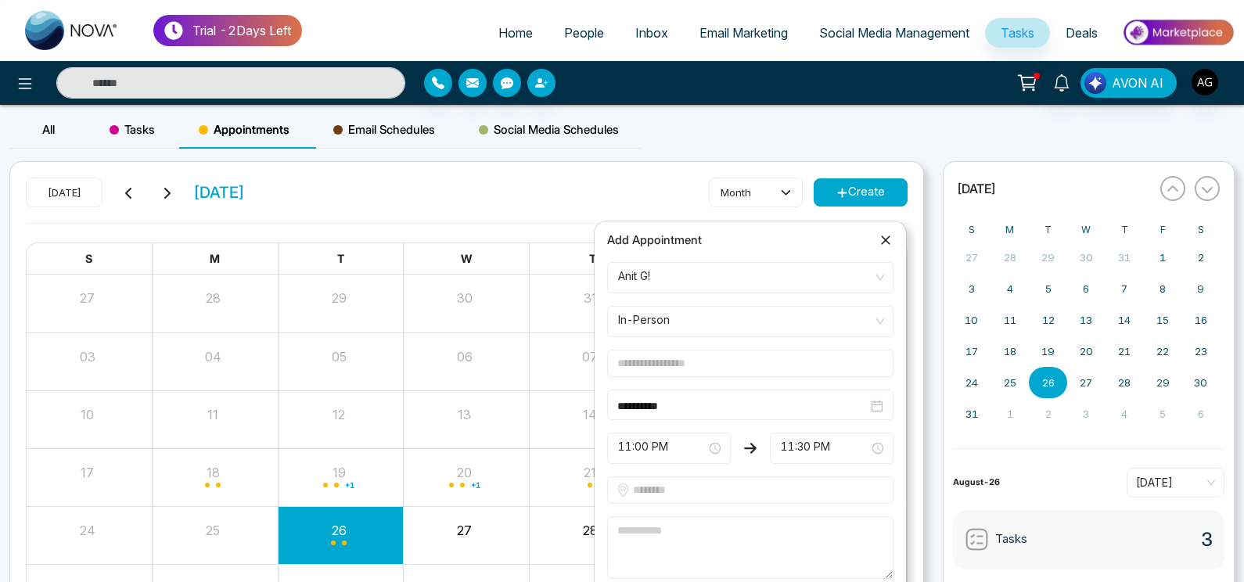
click at [768, 364] on input "text" at bounding box center [750, 363] width 286 height 27
click at [761, 335] on span "In-Person" at bounding box center [750, 321] width 264 height 27
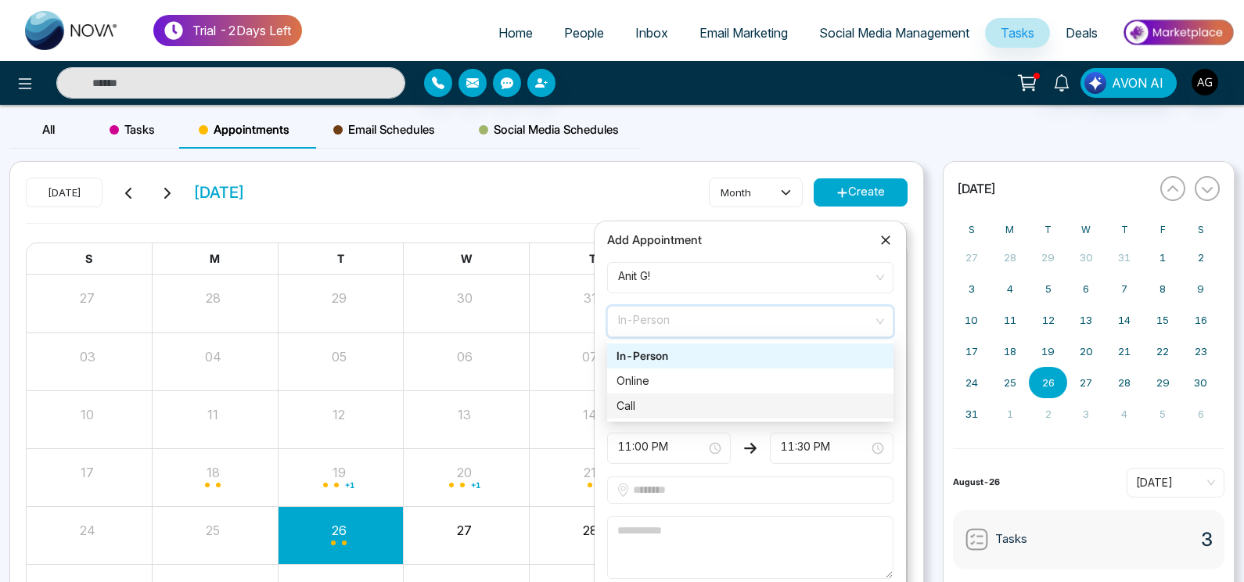
click at [744, 411] on div "Call" at bounding box center [751, 405] width 268 height 17
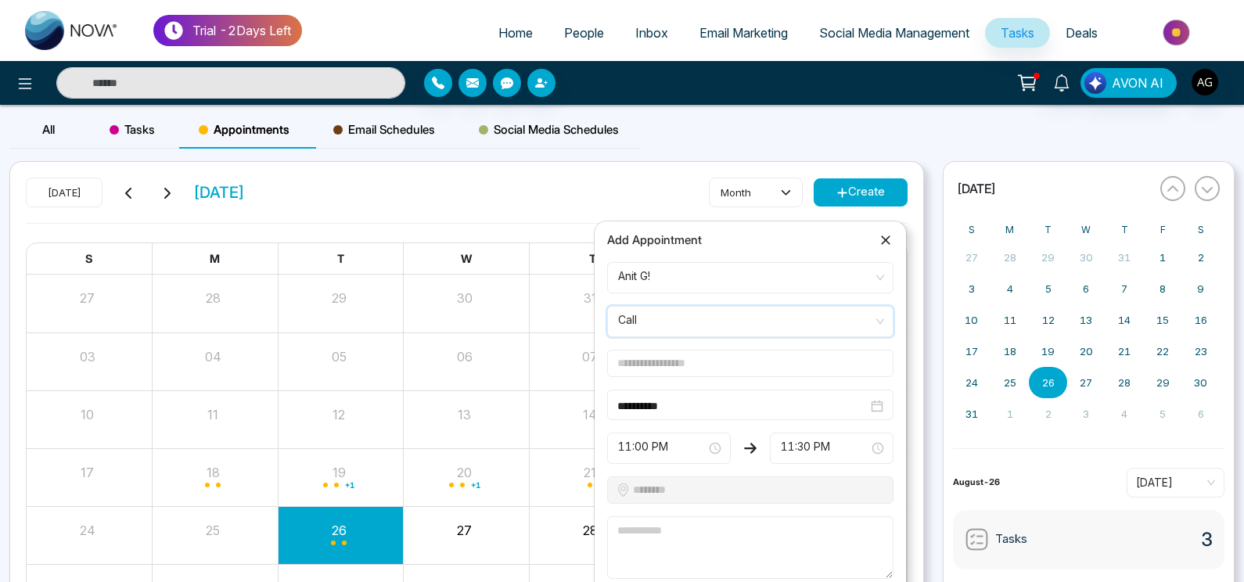
scroll to position [112, 0]
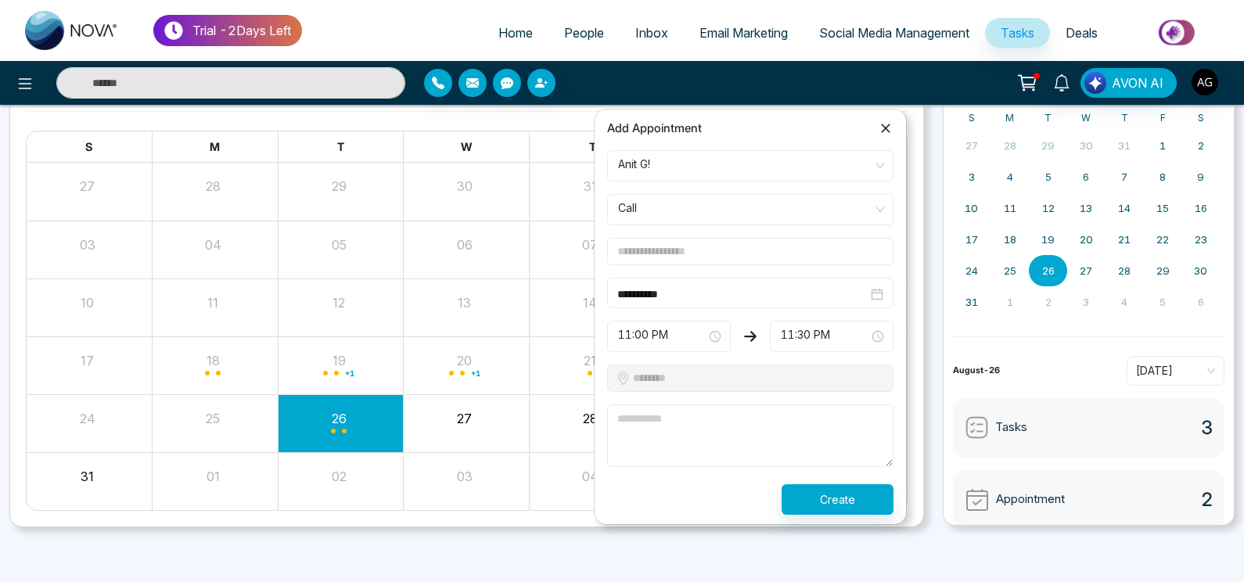
click at [751, 236] on form "**********" at bounding box center [750, 332] width 305 height 365
drag, startPoint x: 719, startPoint y: 236, endPoint x: 707, endPoint y: 275, distance: 41.1
click at [707, 275] on form "**********" at bounding box center [750, 332] width 305 height 365
click at [742, 253] on input "text" at bounding box center [750, 251] width 286 height 27
click at [678, 241] on input "text" at bounding box center [750, 251] width 286 height 27
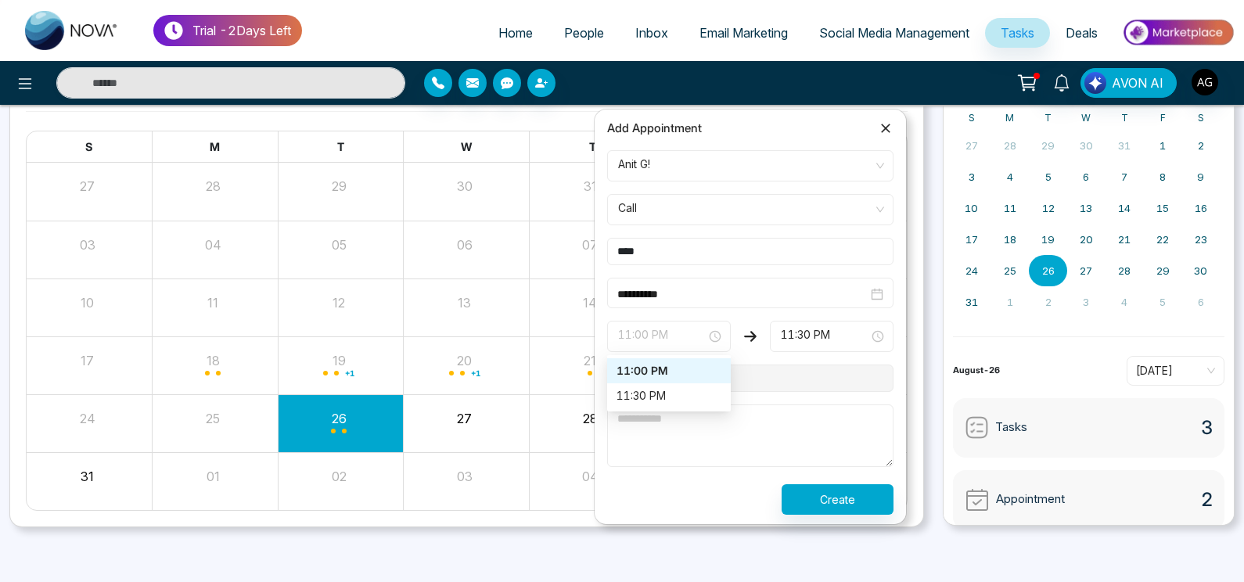
click at [682, 329] on span "11:00 PM" at bounding box center [669, 336] width 102 height 27
type input "****"
click at [682, 398] on div "11:30 PM" at bounding box center [669, 395] width 105 height 17
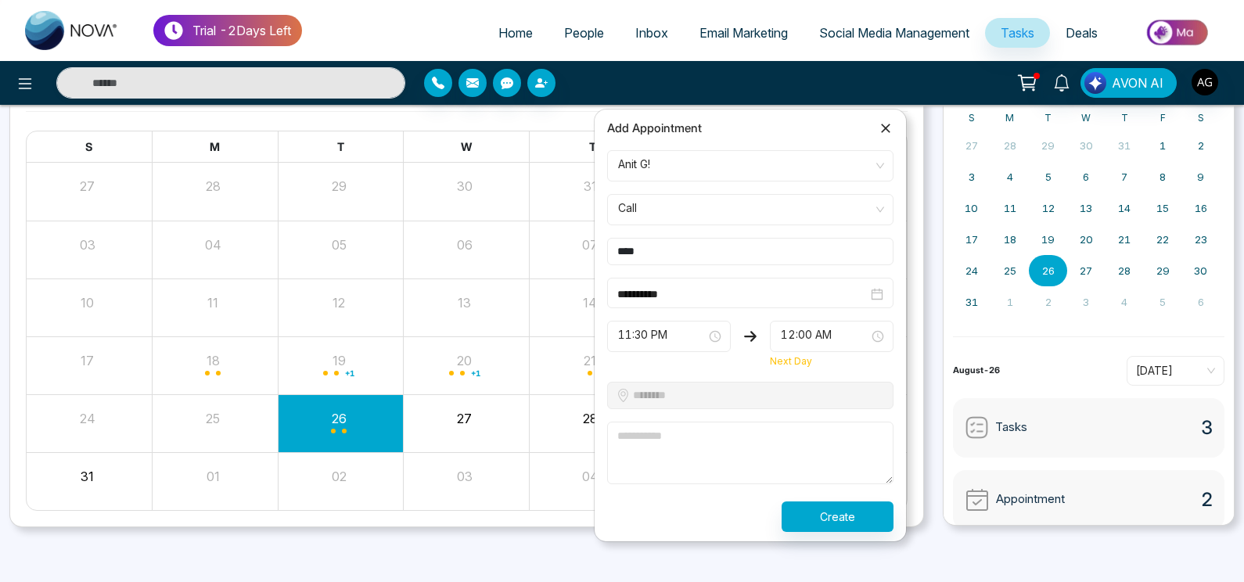
click at [642, 469] on textarea at bounding box center [750, 453] width 286 height 63
click at [847, 336] on span "12:00 AM" at bounding box center [832, 336] width 102 height 27
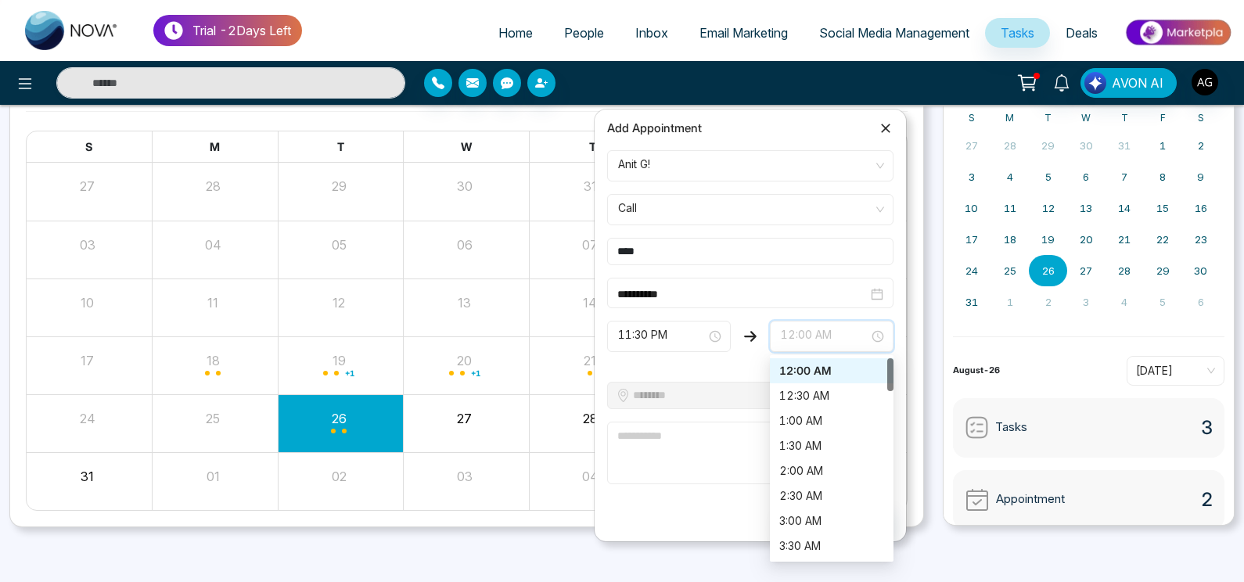
click at [678, 457] on textarea at bounding box center [750, 453] width 286 height 63
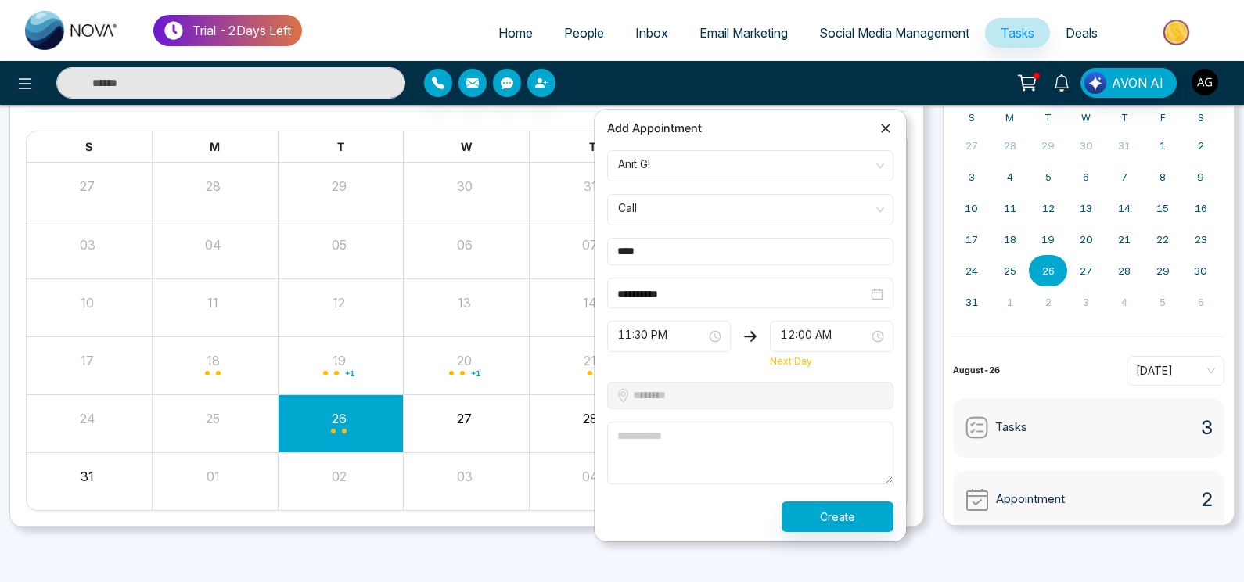
click at [678, 457] on textarea at bounding box center [750, 453] width 286 height 63
type textarea "**"
click at [835, 505] on button "Create" at bounding box center [838, 516] width 112 height 31
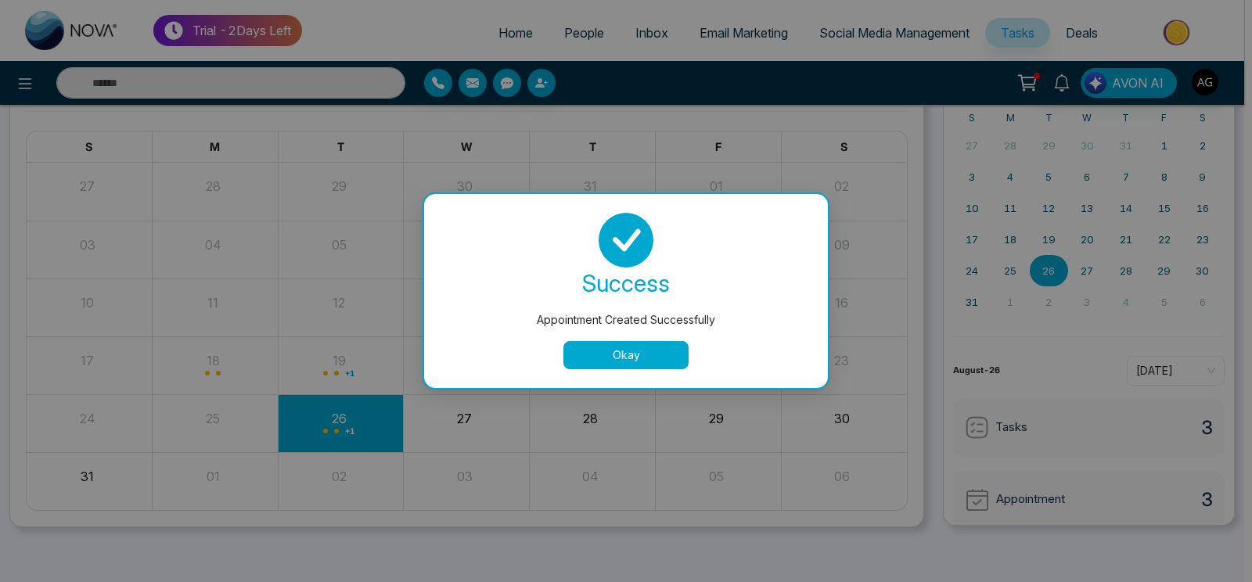
click at [628, 350] on button "Okay" at bounding box center [625, 355] width 125 height 28
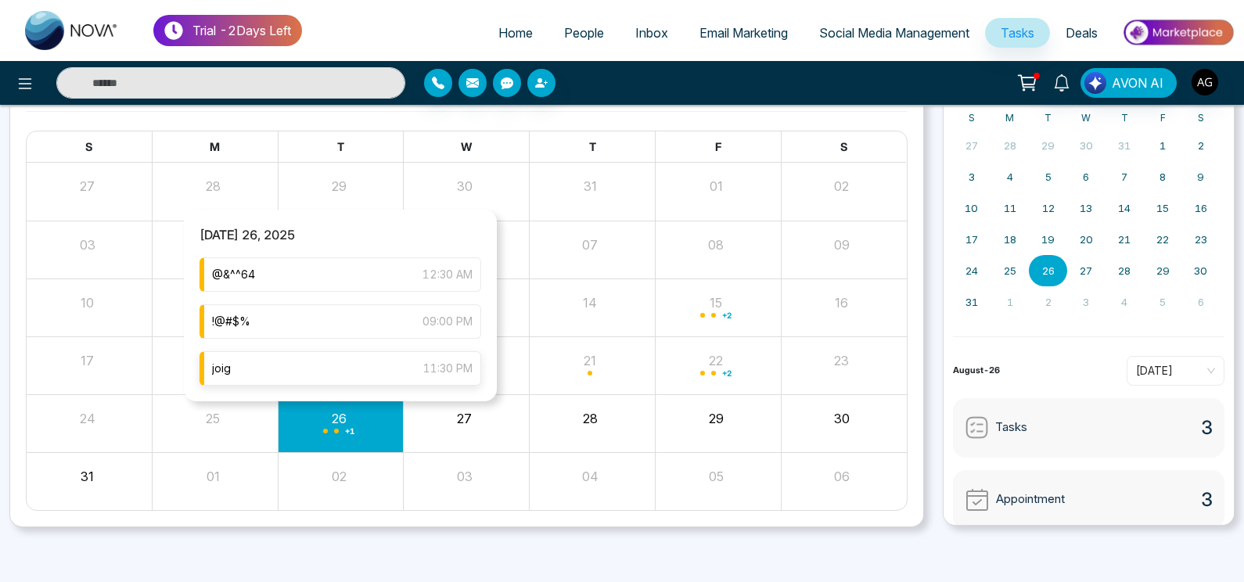
click at [351, 372] on div "joig 11:30 PM" at bounding box center [341, 368] width 282 height 34
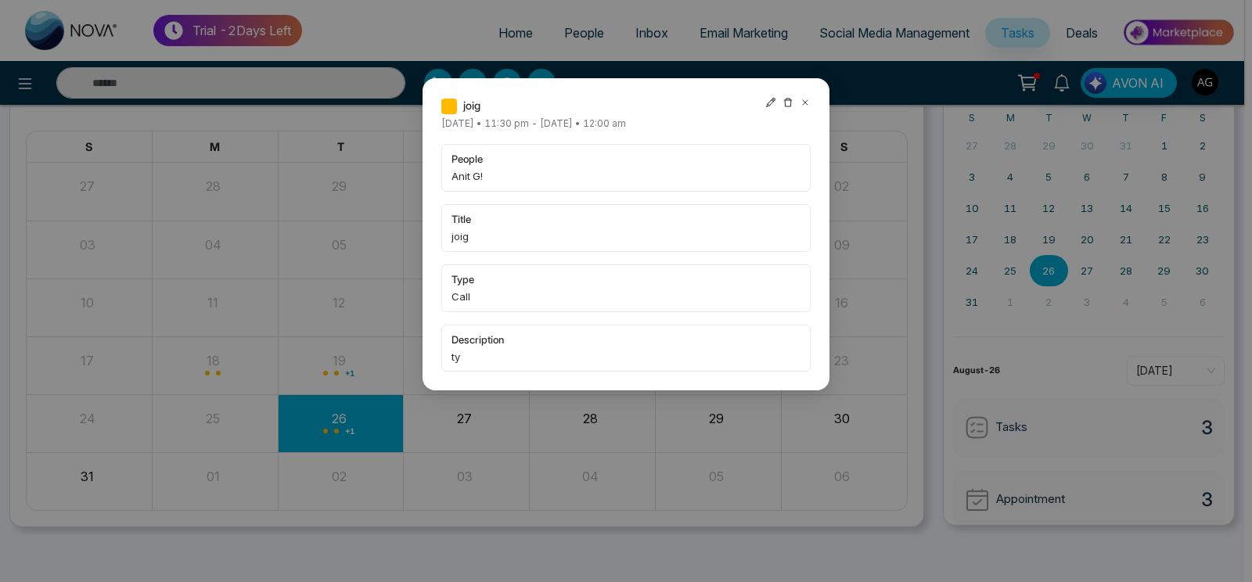
click at [767, 103] on icon at bounding box center [770, 102] width 11 height 11
type input "**********"
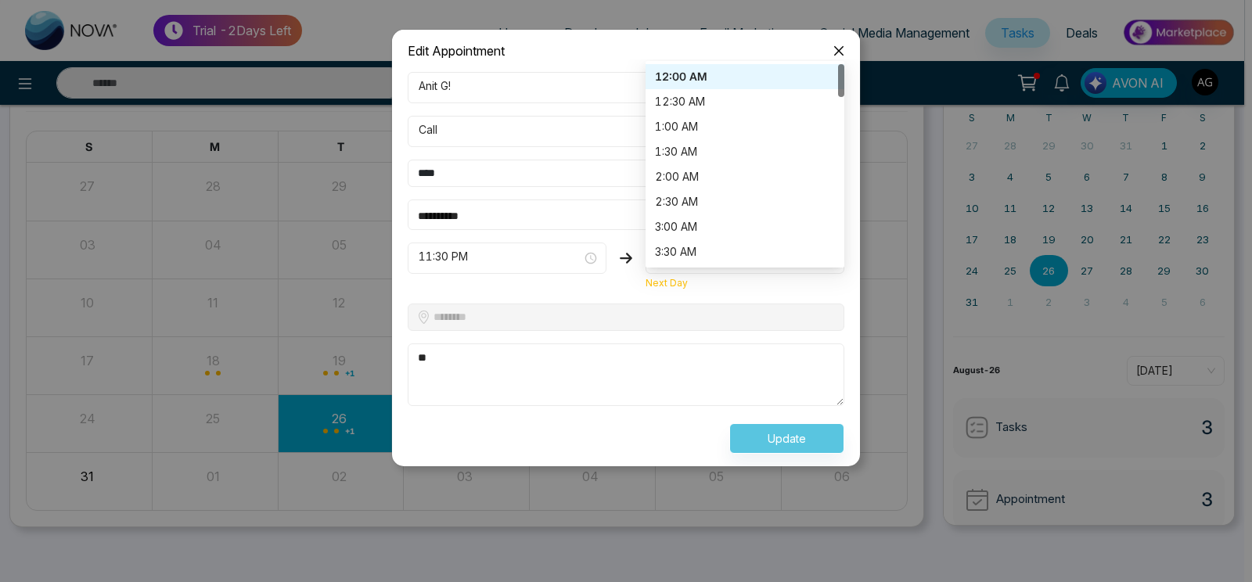
click at [687, 257] on div "12:00 AM 12:00 AM 12:30 AM 12:00 AM 12:30 AM 1:00 AM 1:30 AM 2:00 AM 2:30 AM 3:…" at bounding box center [745, 258] width 199 height 31
click at [691, 116] on div "1:00 AM" at bounding box center [745, 126] width 199 height 25
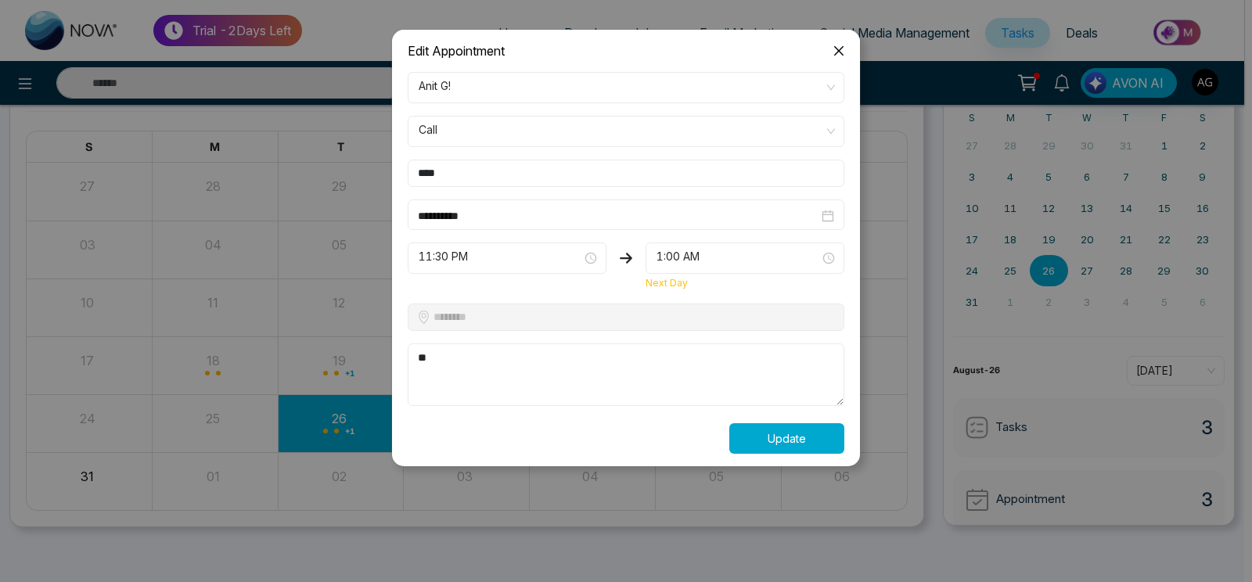
click at [766, 428] on button "Update" at bounding box center [786, 438] width 115 height 31
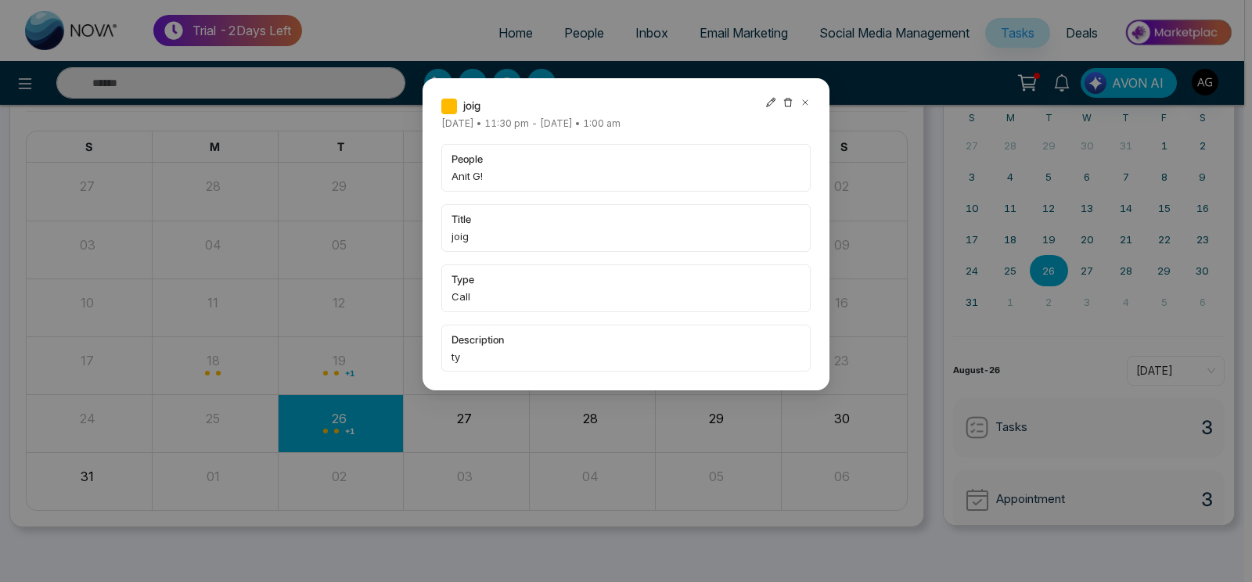
drag, startPoint x: 430, startPoint y: 142, endPoint x: 807, endPoint y: 100, distance: 378.7
click at [807, 100] on div "joig Tuesday August-26-2025 • 11:30 pm - Wednesday August-27-2025 • 1:00 am peo…" at bounding box center [626, 234] width 407 height 312
click at [804, 99] on icon at bounding box center [805, 102] width 11 height 11
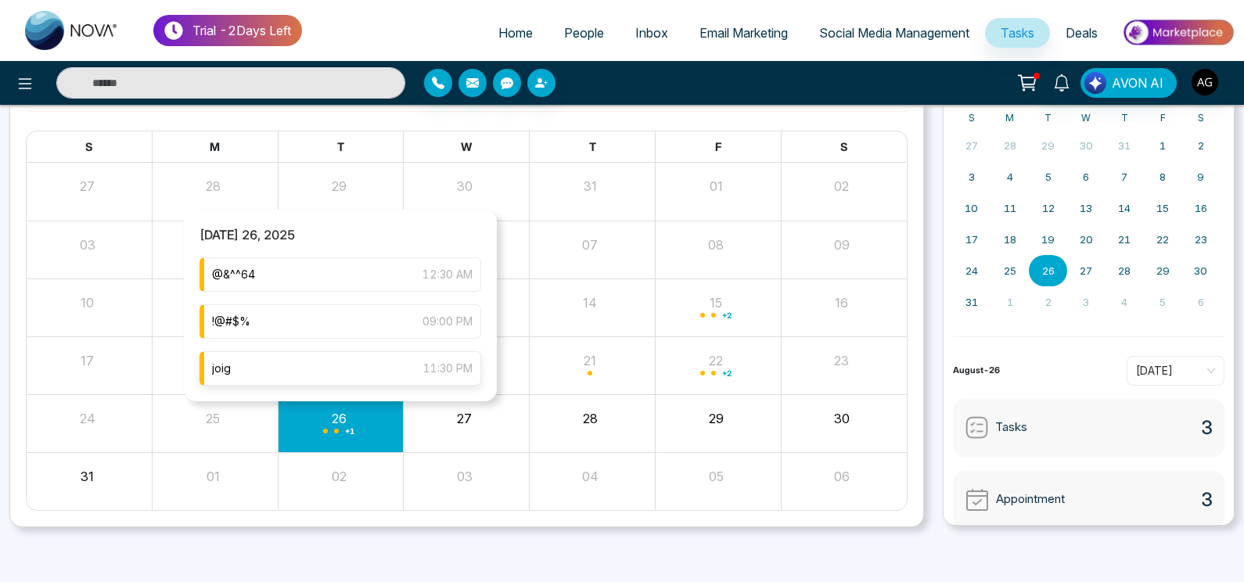
click at [369, 367] on div "joig 11:30 PM" at bounding box center [341, 368] width 282 height 34
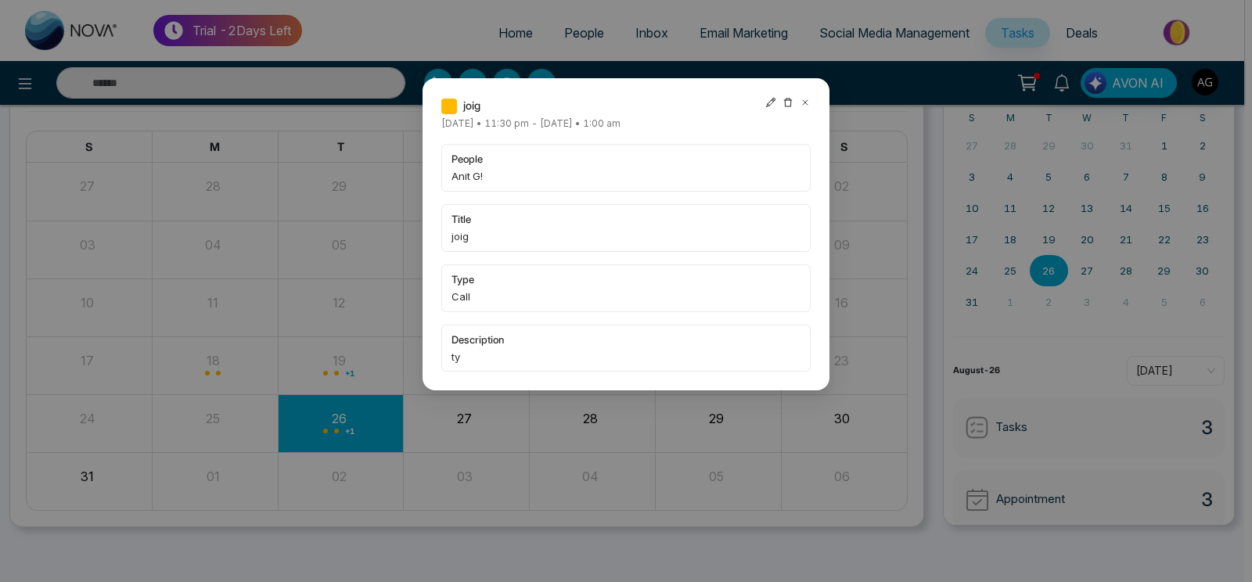
click at [773, 103] on icon at bounding box center [770, 102] width 9 height 9
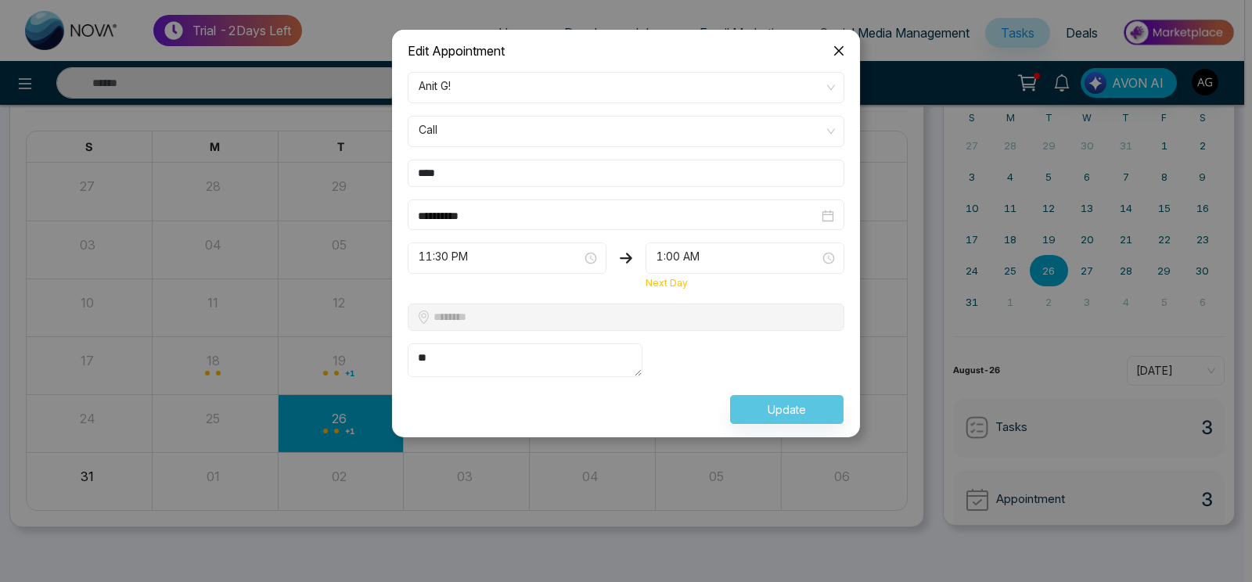
click at [621, 138] on span "Call" at bounding box center [626, 131] width 415 height 27
click at [617, 130] on span "Call" at bounding box center [626, 131] width 415 height 27
click at [511, 144] on span "Call" at bounding box center [626, 131] width 415 height 27
click at [820, 134] on span "Call" at bounding box center [626, 131] width 415 height 27
click at [840, 45] on span "Close" at bounding box center [839, 51] width 42 height 42
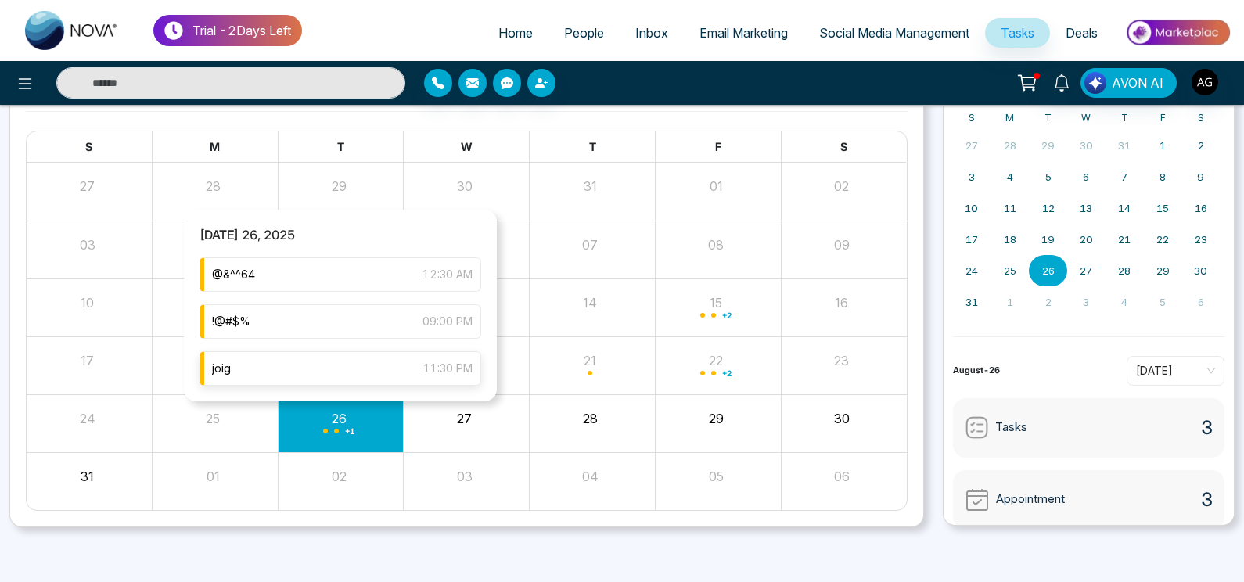
click at [347, 366] on div "joig 11:30 PM" at bounding box center [341, 368] width 282 height 34
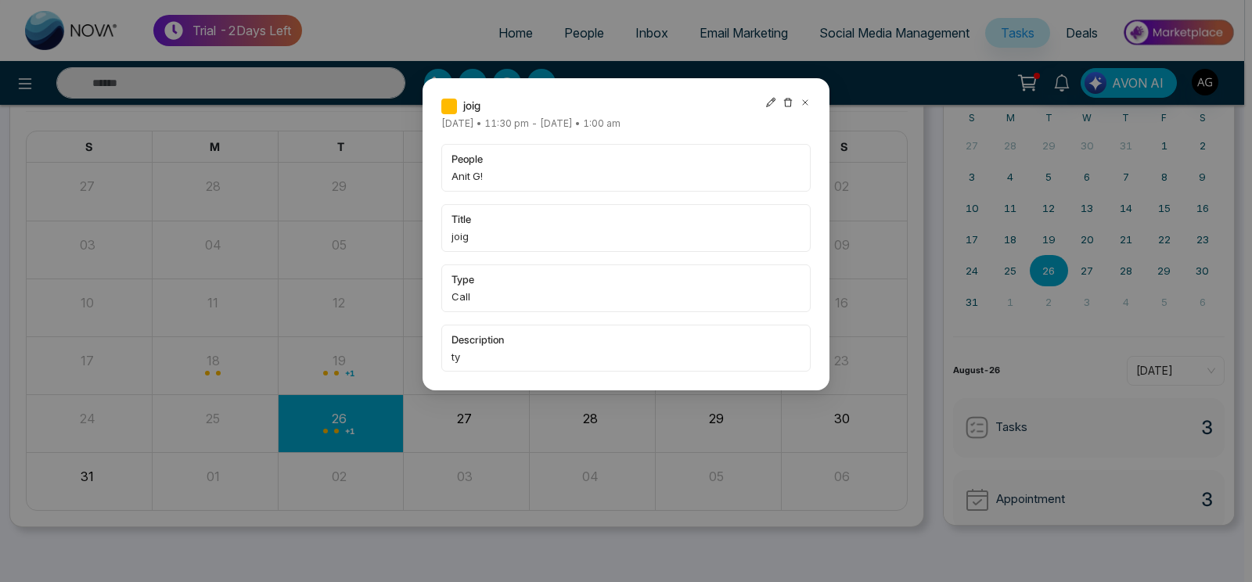
click at [769, 104] on icon at bounding box center [770, 102] width 11 height 11
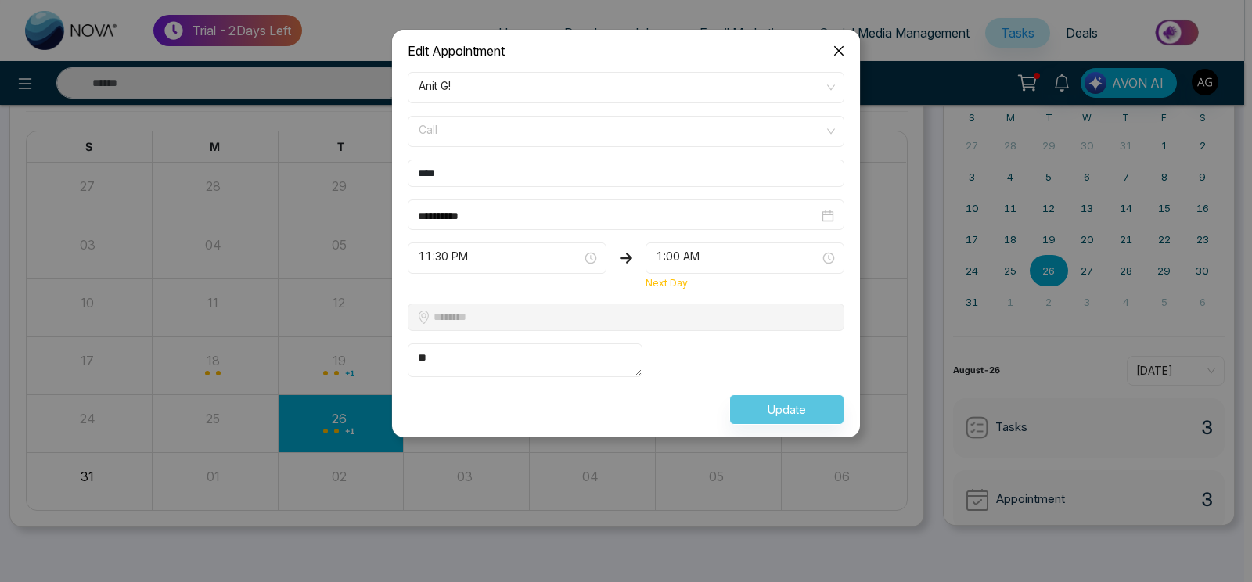
click at [658, 138] on span "Call" at bounding box center [626, 131] width 415 height 27
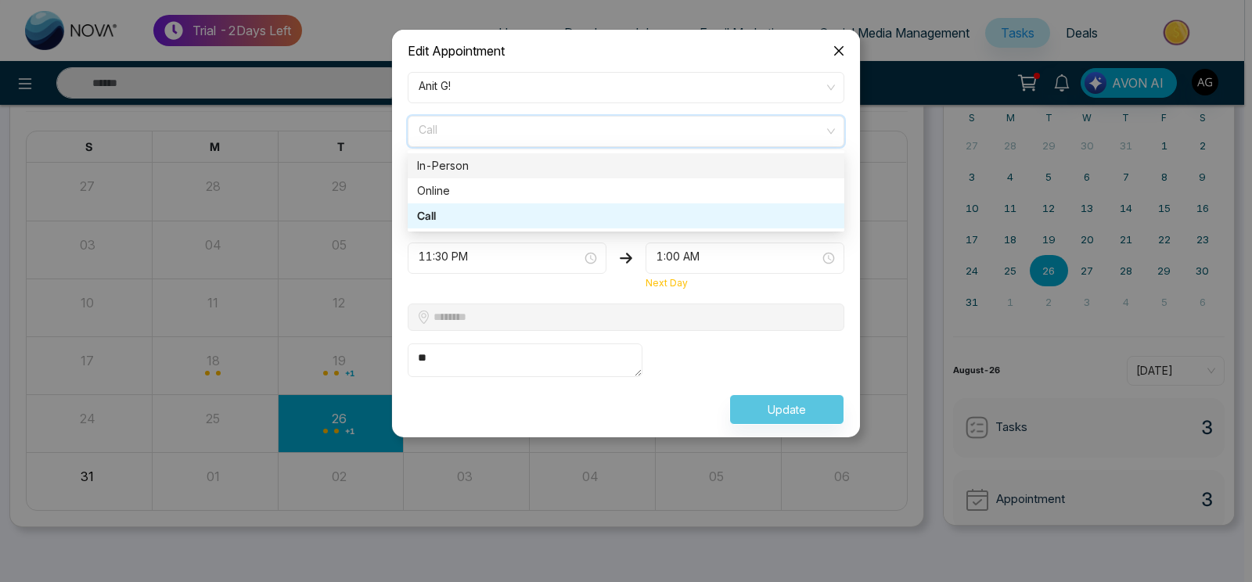
click at [654, 166] on div "In-Person" at bounding box center [626, 165] width 418 height 17
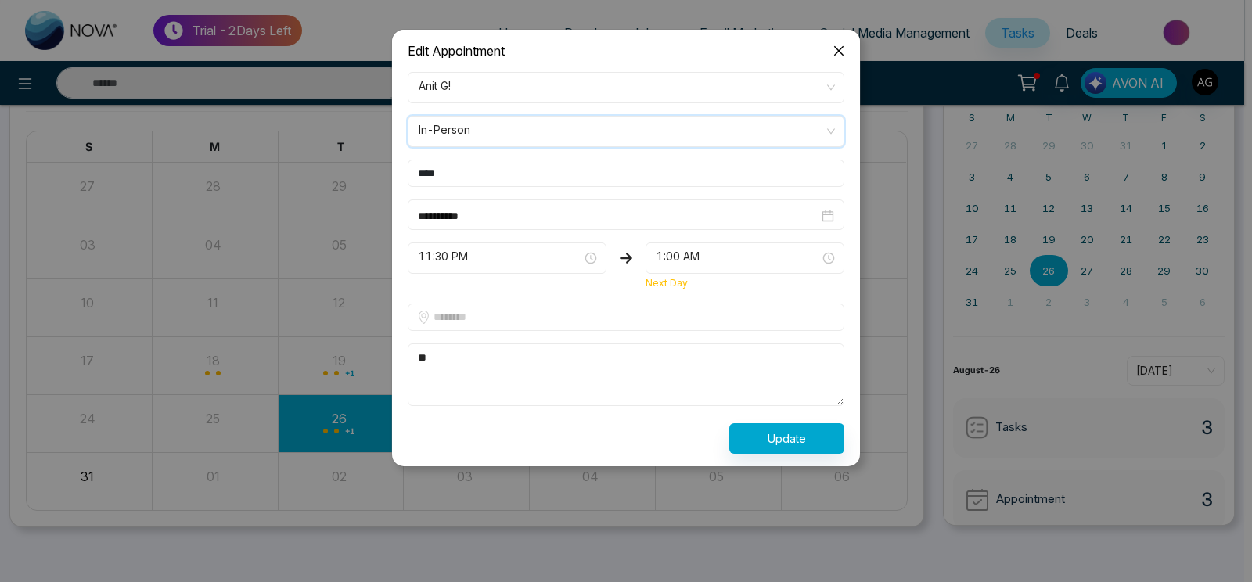
click at [549, 324] on input "text" at bounding box center [626, 317] width 437 height 27
click at [776, 331] on input "******" at bounding box center [626, 317] width 437 height 27
type input "******"
click at [782, 433] on button "Update" at bounding box center [786, 438] width 115 height 31
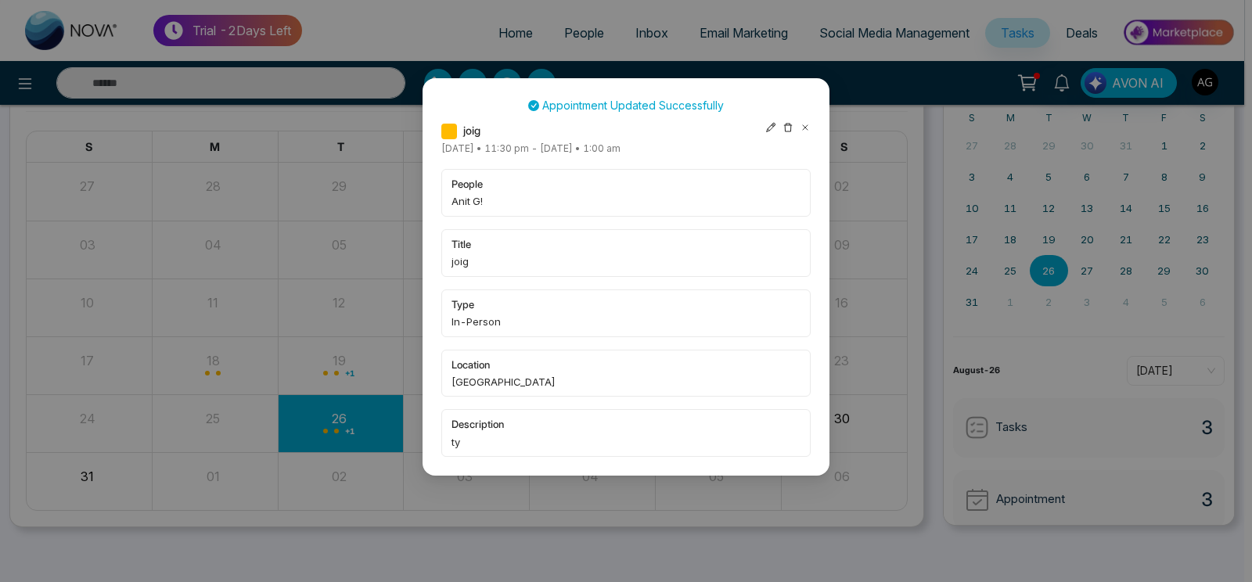
click at [801, 128] on icon at bounding box center [805, 127] width 11 height 11
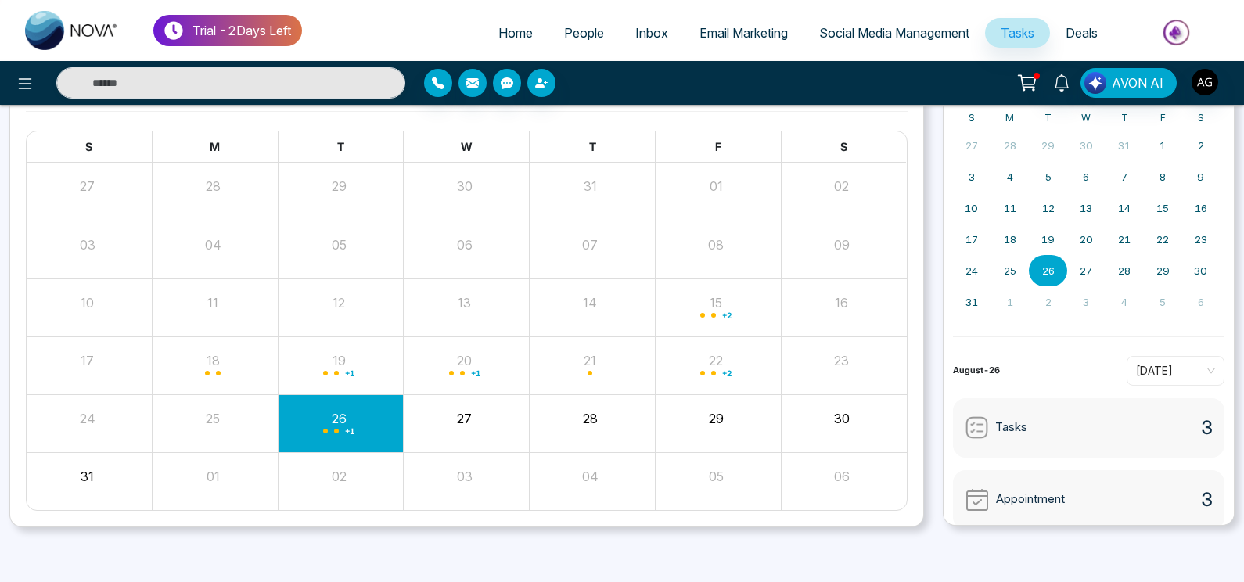
scroll to position [0, 0]
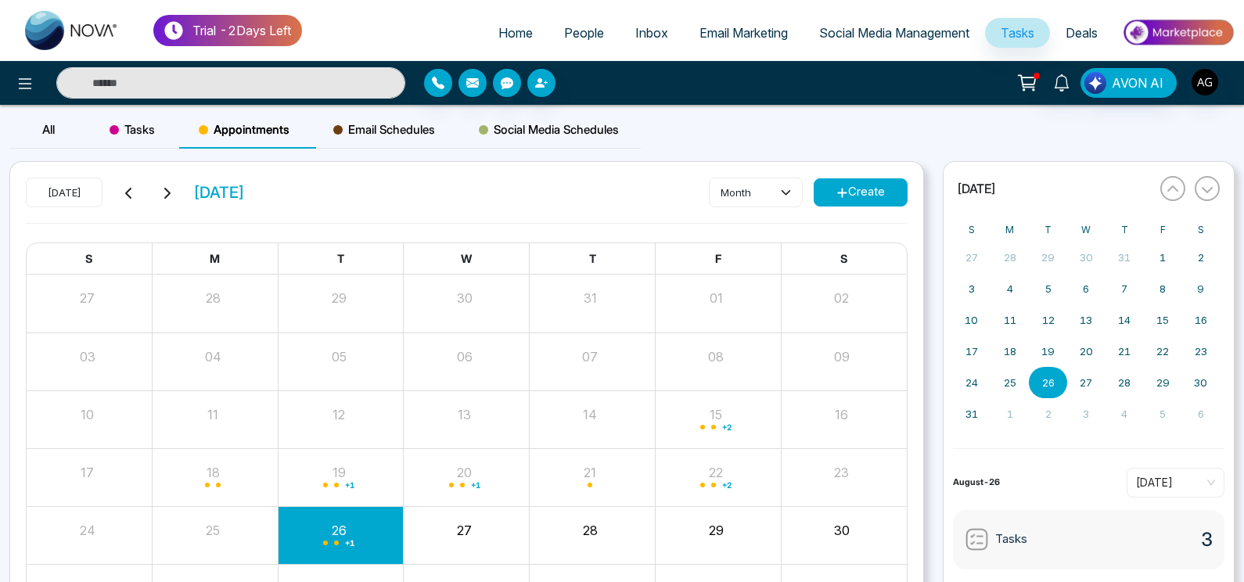
click at [487, 124] on div "Social Media Schedules" at bounding box center [549, 130] width 184 height 38
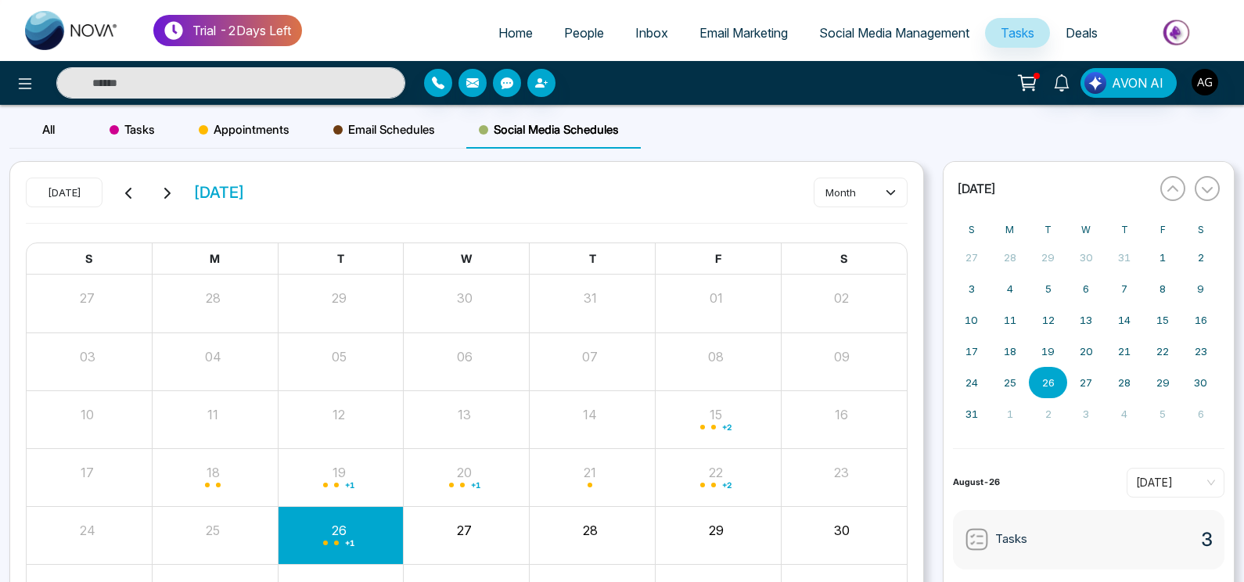
click at [372, 126] on span "Email Schedules" at bounding box center [384, 129] width 102 height 19
click at [483, 24] on link "Home" at bounding box center [516, 33] width 66 height 30
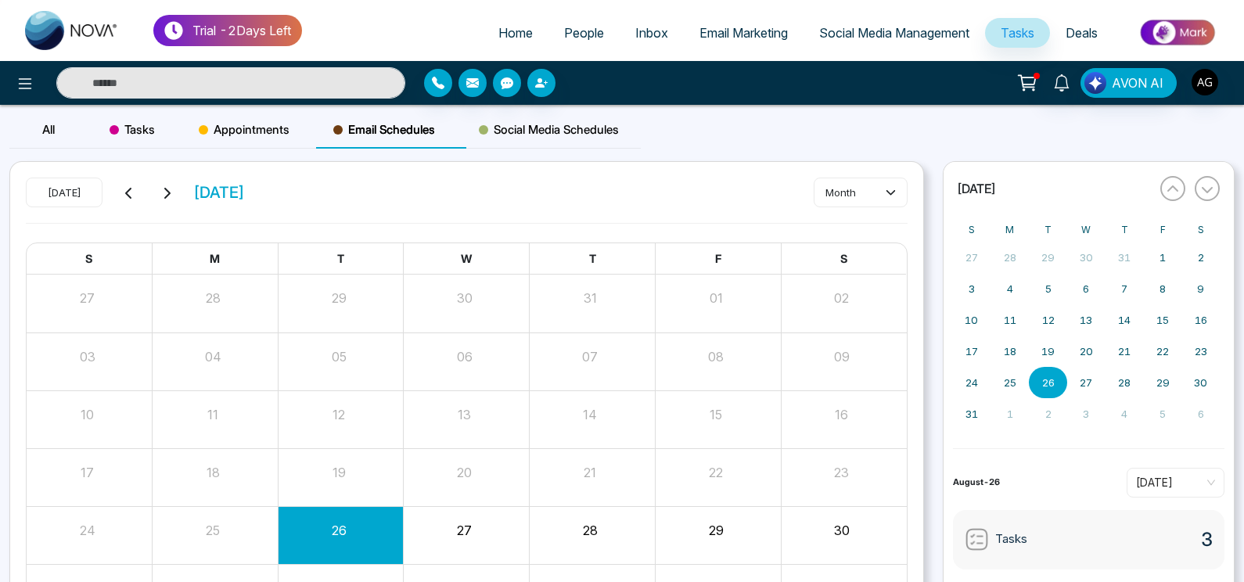
select select "*"
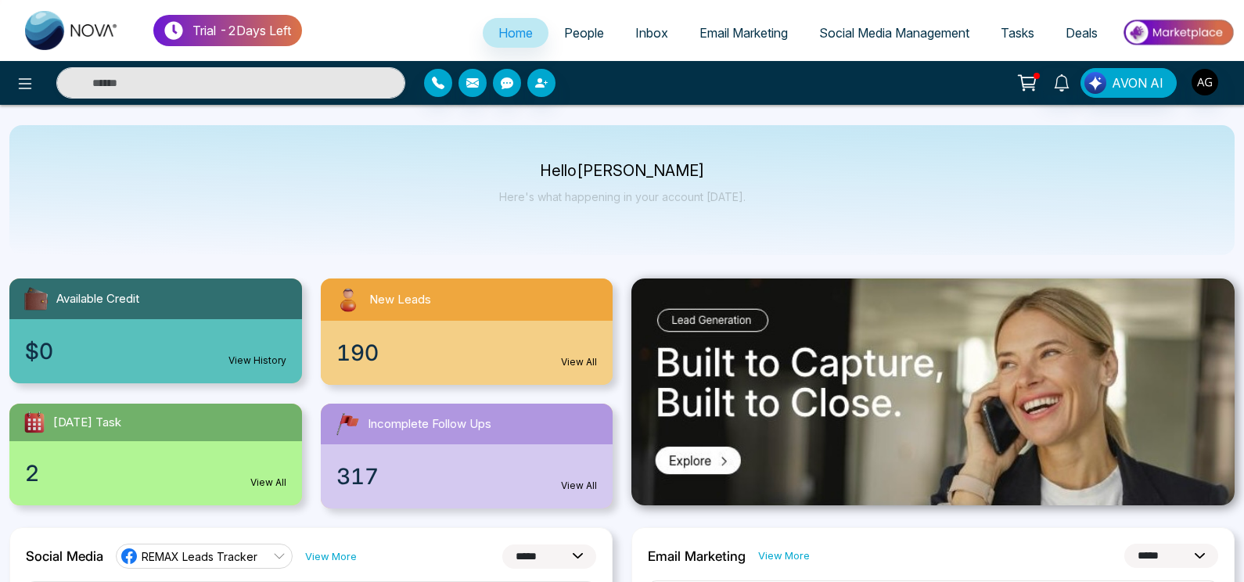
click at [764, 26] on span "Email Marketing" at bounding box center [744, 33] width 88 height 16
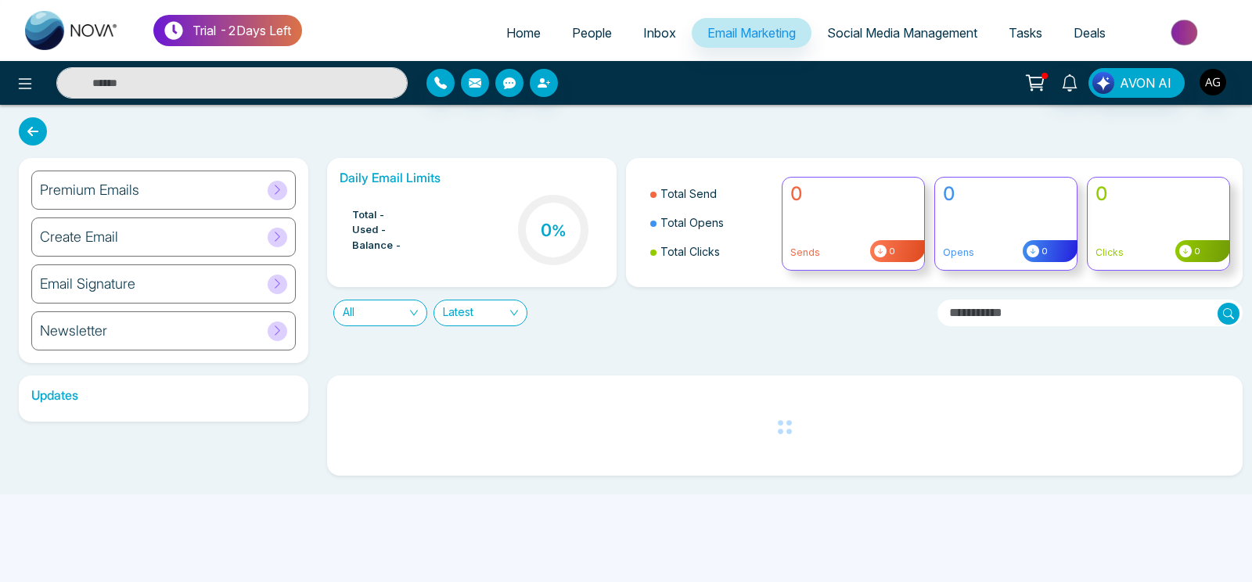
click at [914, 33] on span "Social Media Management" at bounding box center [902, 33] width 150 height 16
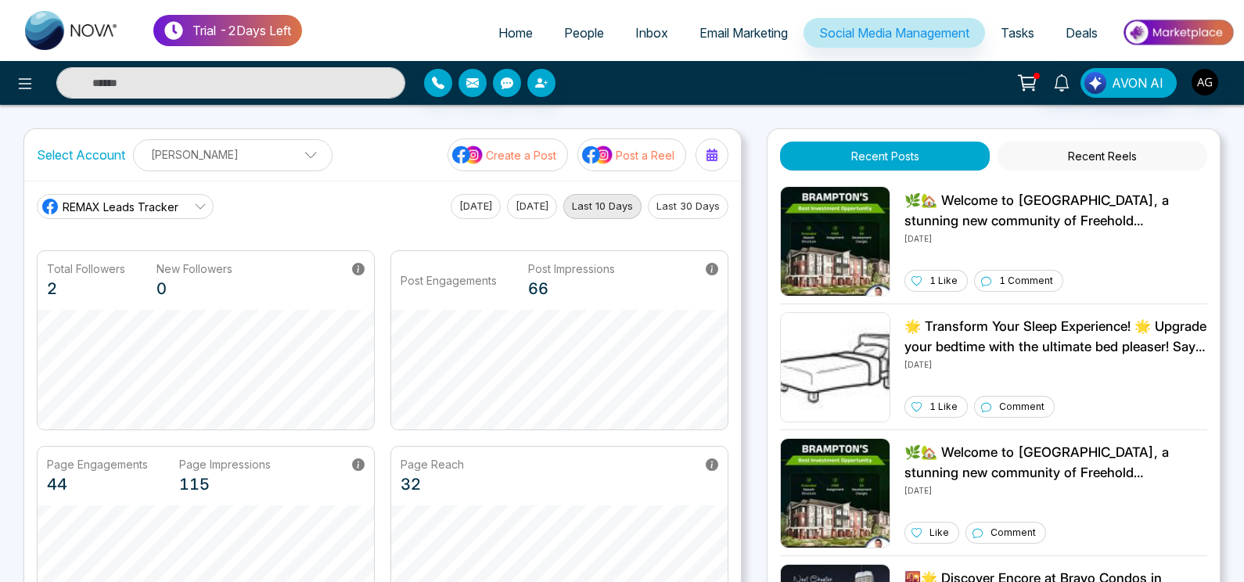
click at [1020, 37] on span "Tasks" at bounding box center [1018, 33] width 34 height 16
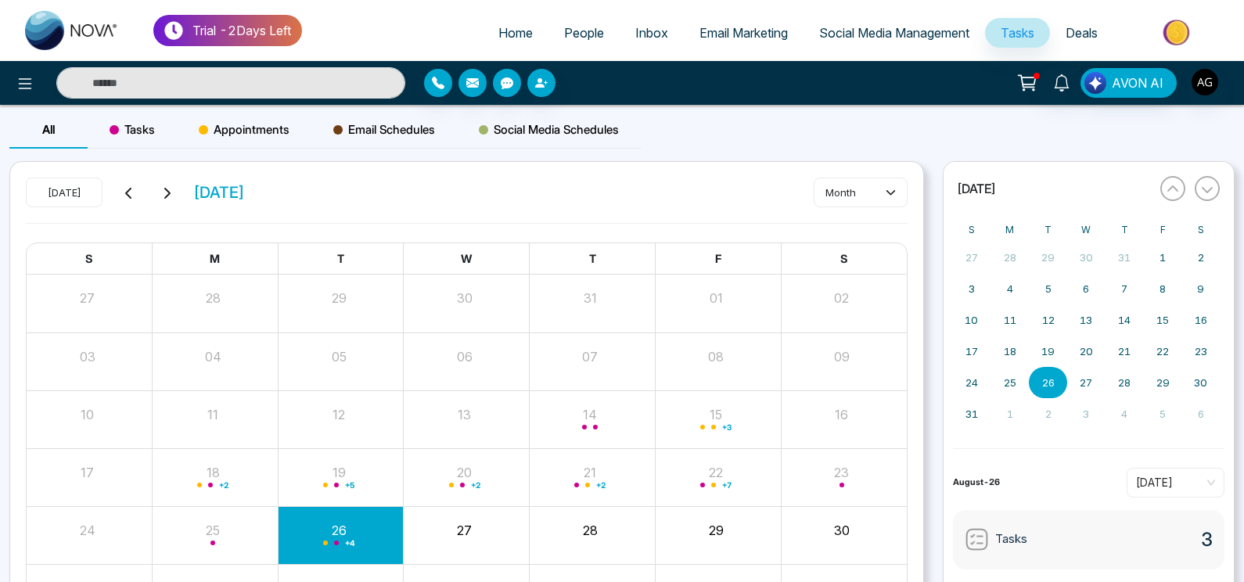
click at [412, 124] on span "Email Schedules" at bounding box center [384, 129] width 102 height 19
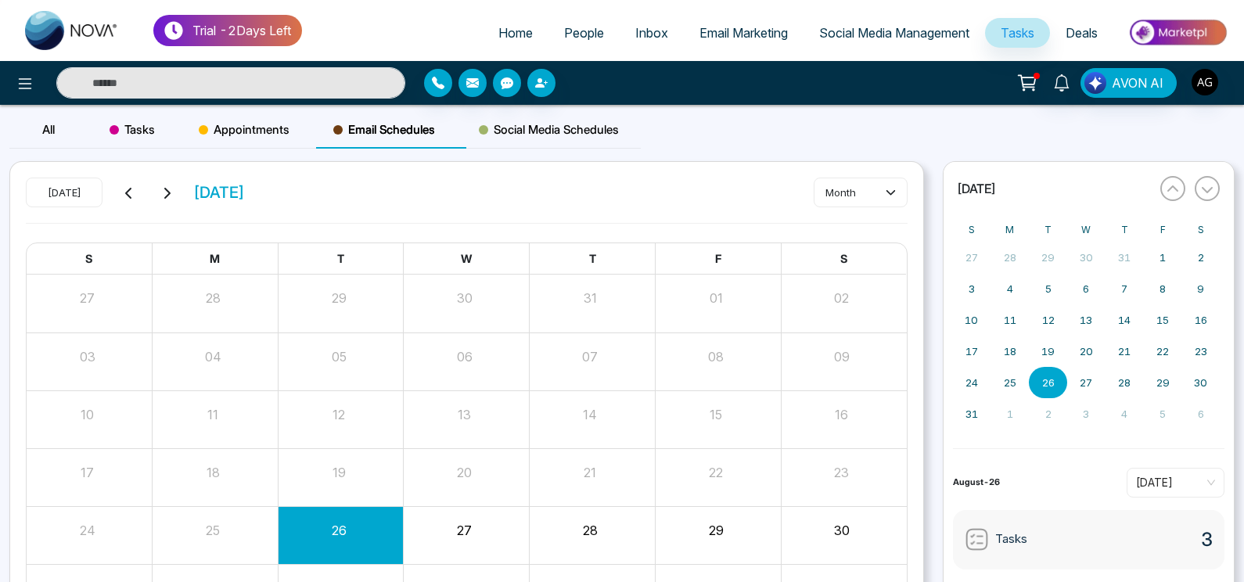
click at [167, 199] on icon at bounding box center [166, 193] width 13 height 13
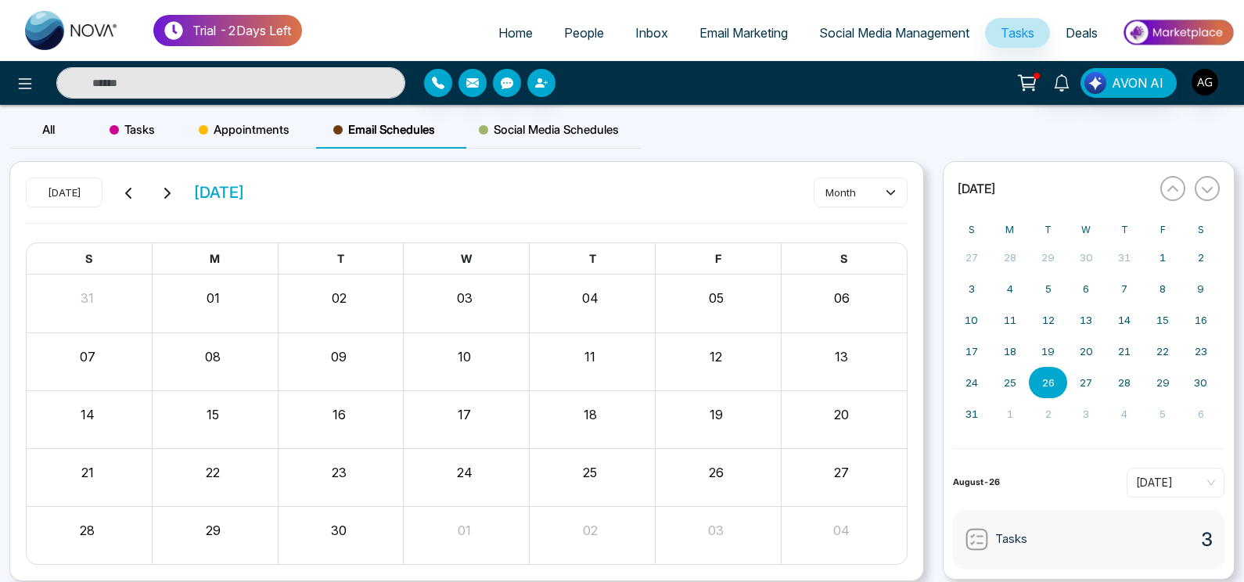
click at [167, 199] on icon at bounding box center [166, 193] width 13 height 13
click at [128, 200] on button at bounding box center [129, 192] width 22 height 20
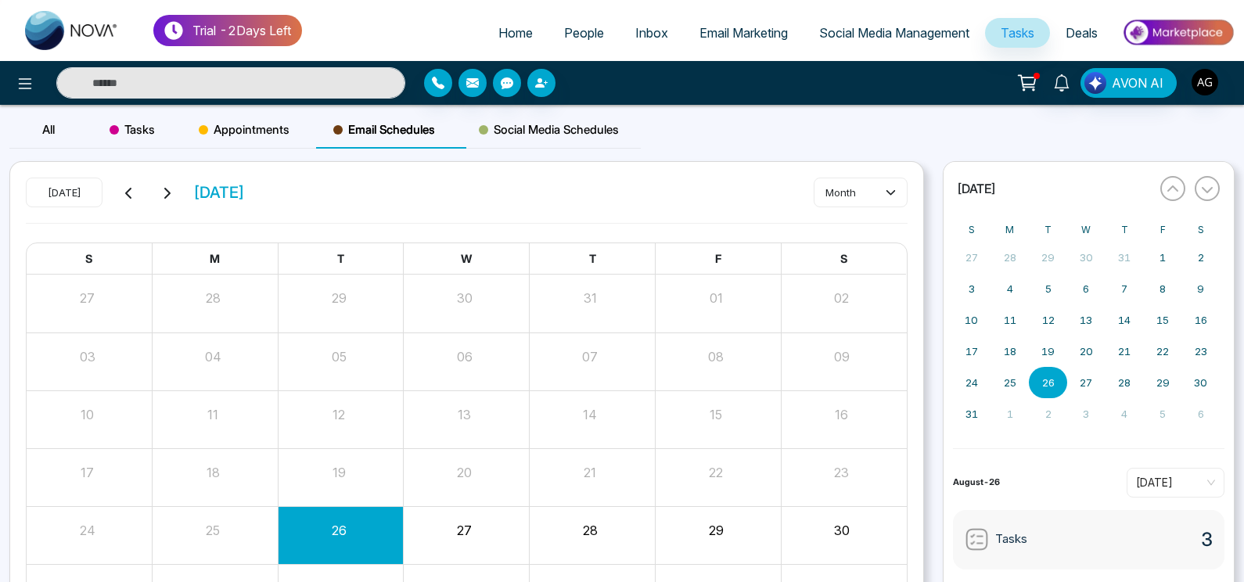
click at [883, 35] on span "Social Media Management" at bounding box center [894, 33] width 150 height 16
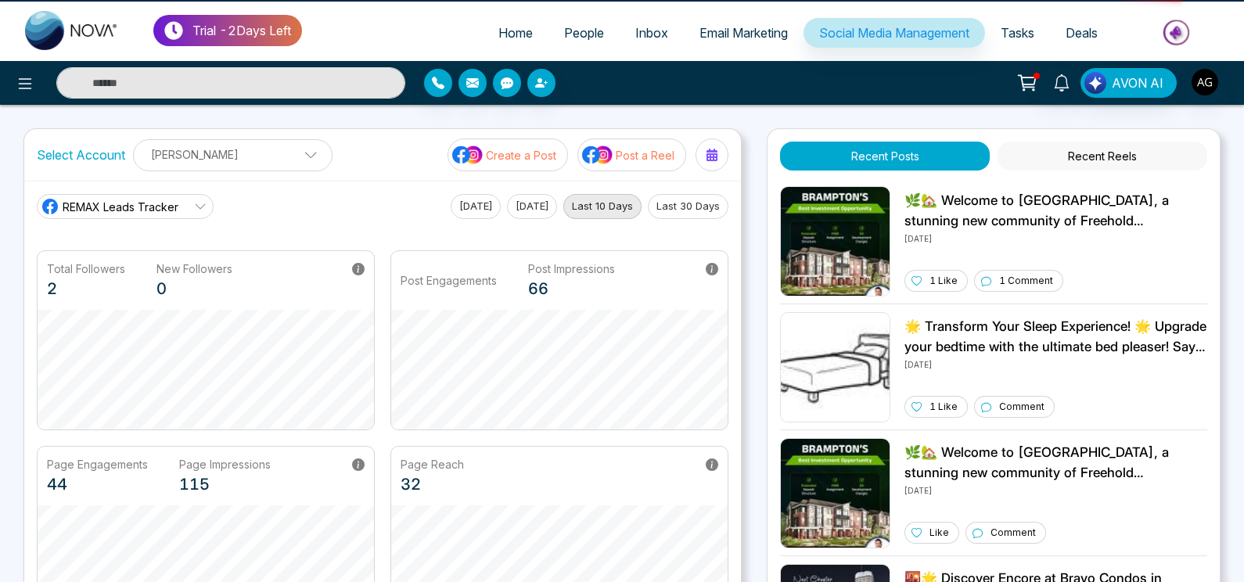
scroll to position [19, 0]
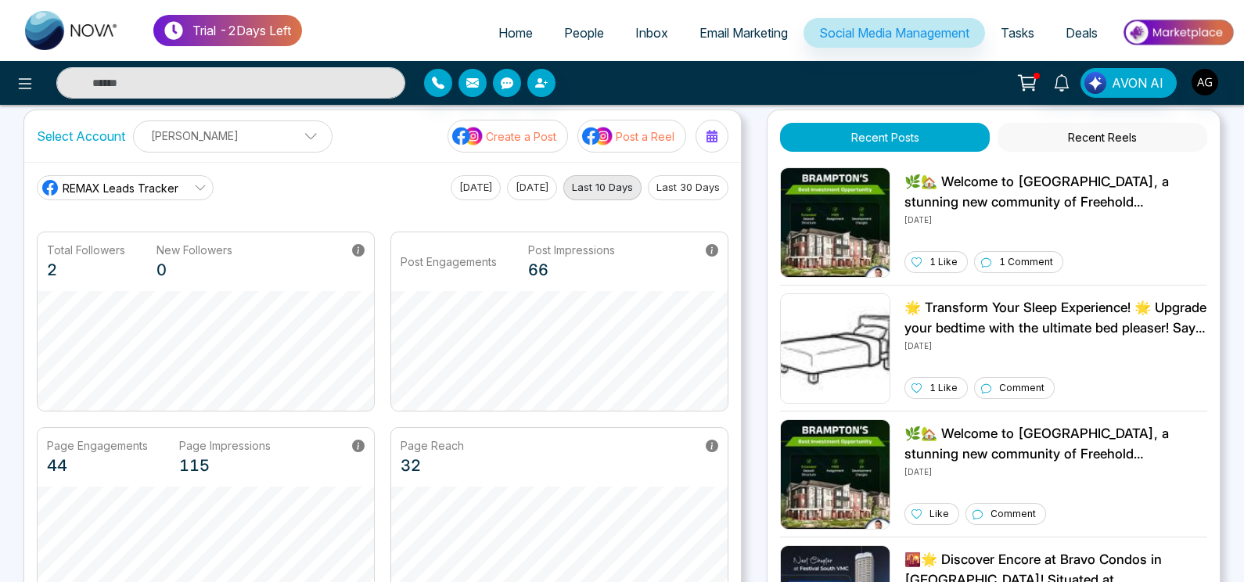
click at [527, 128] on p "Create a Post" at bounding box center [521, 136] width 70 height 16
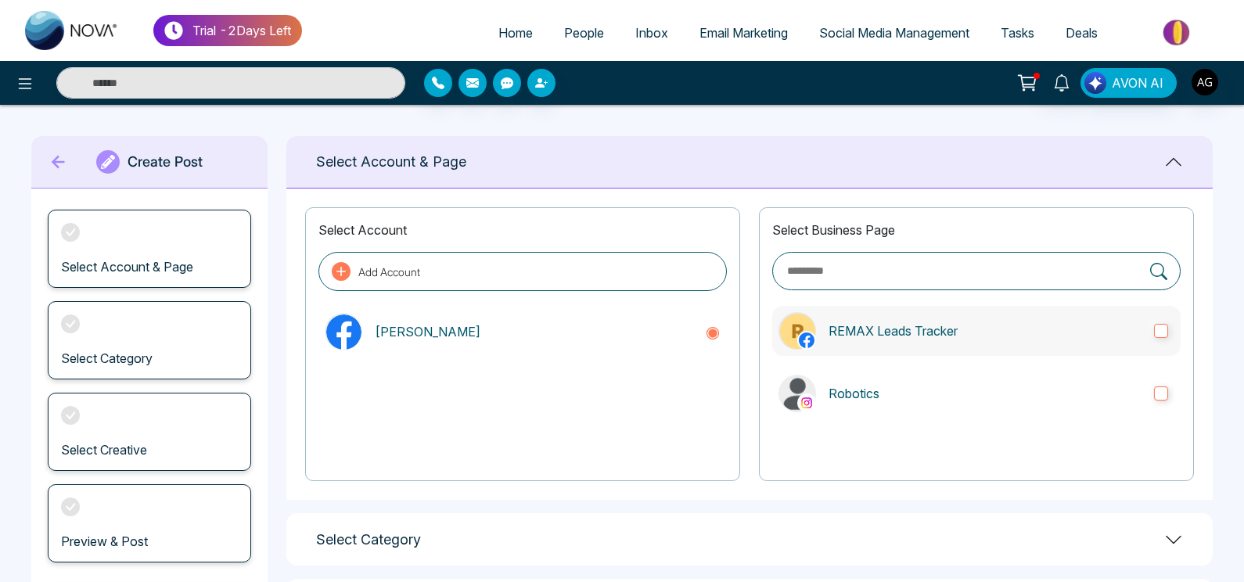
click at [987, 316] on label "REMAX Leads Tracker" at bounding box center [976, 331] width 408 height 50
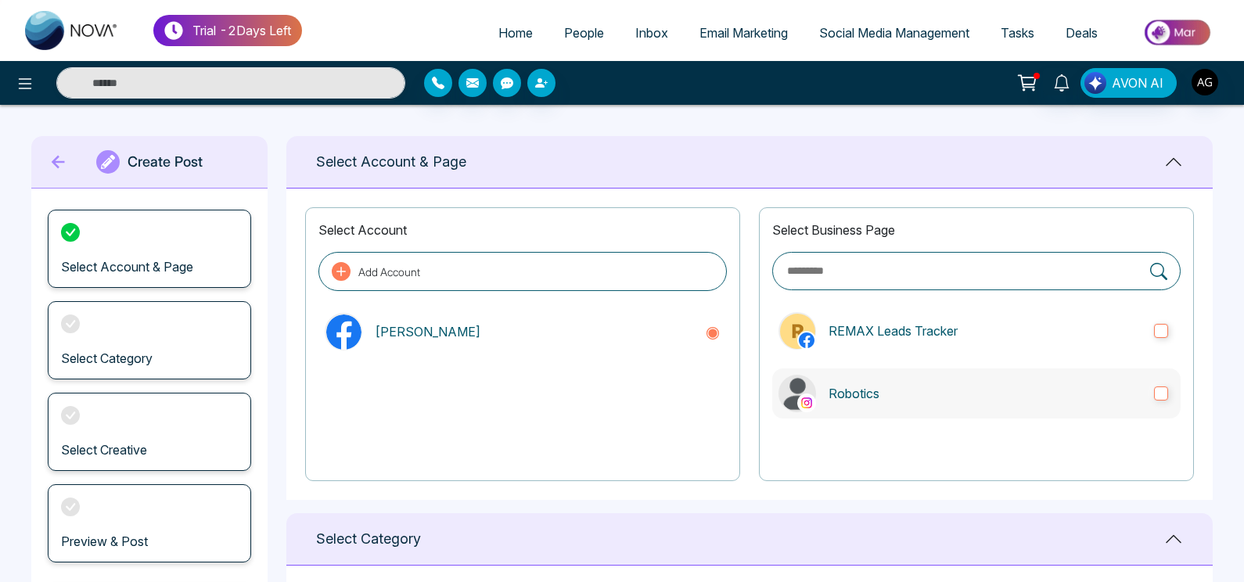
click at [989, 388] on p "Robotics" at bounding box center [985, 393] width 313 height 19
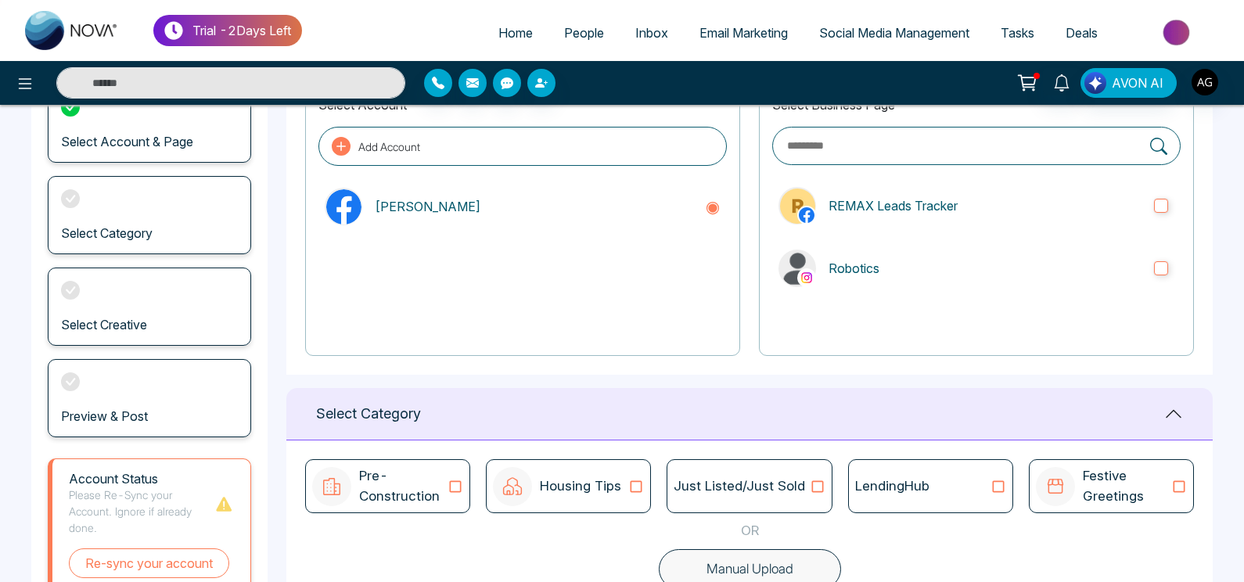
scroll to position [124, 0]
click at [808, 495] on div "Just Listed/Just Sold" at bounding box center [749, 488] width 151 height 20
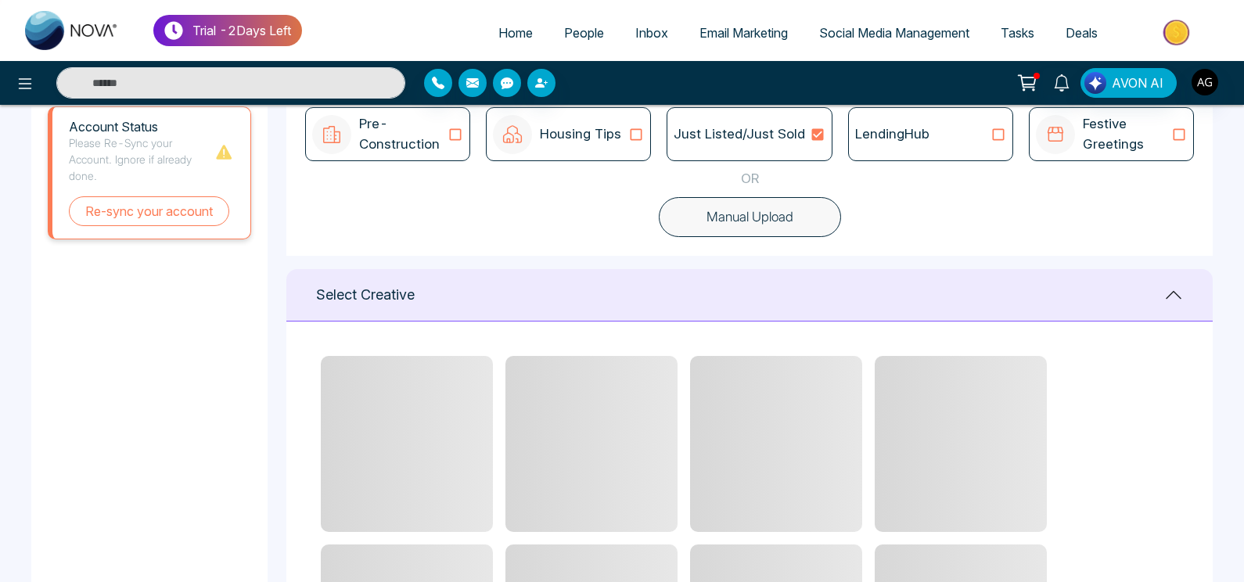
scroll to position [478, 0]
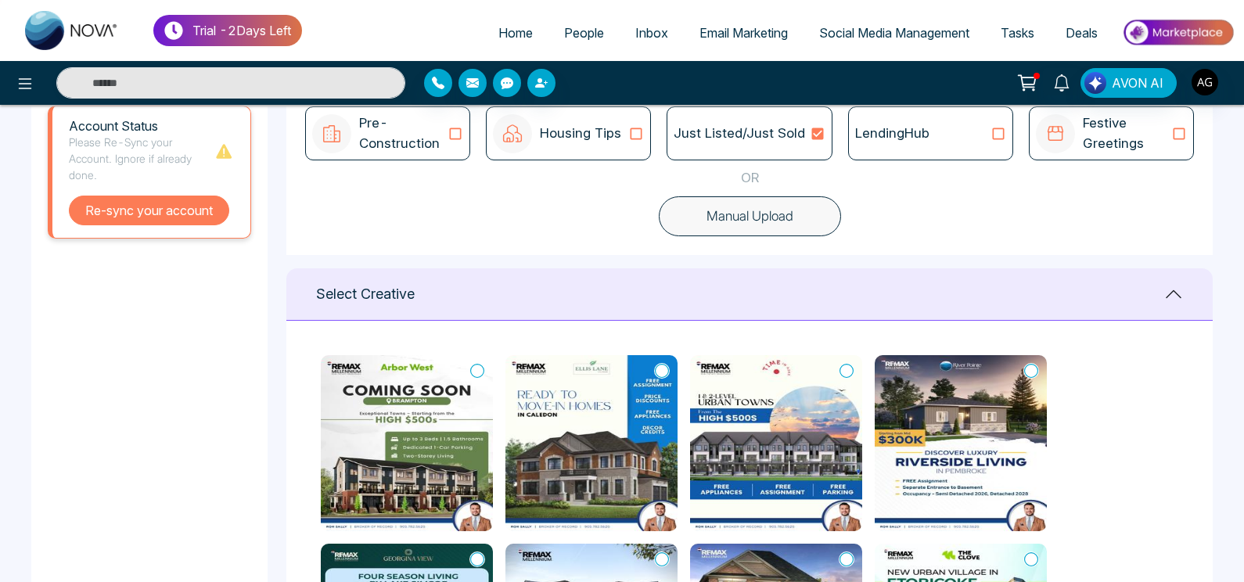
click at [180, 222] on button "Re-sync your account" at bounding box center [149, 211] width 160 height 30
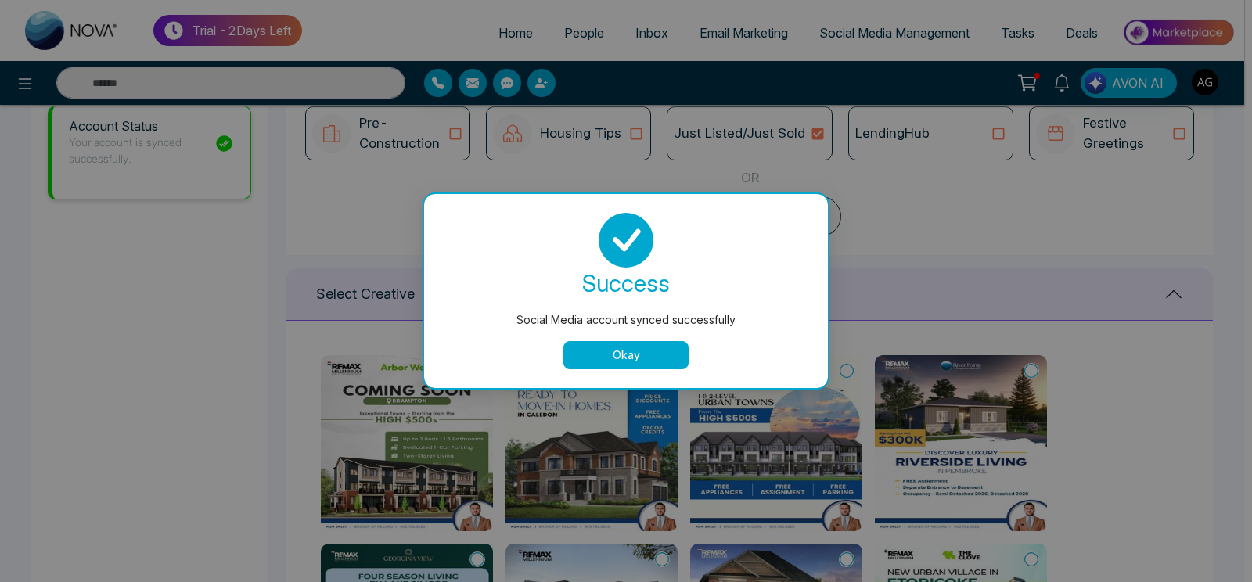
click at [631, 360] on button "Okay" at bounding box center [625, 355] width 125 height 28
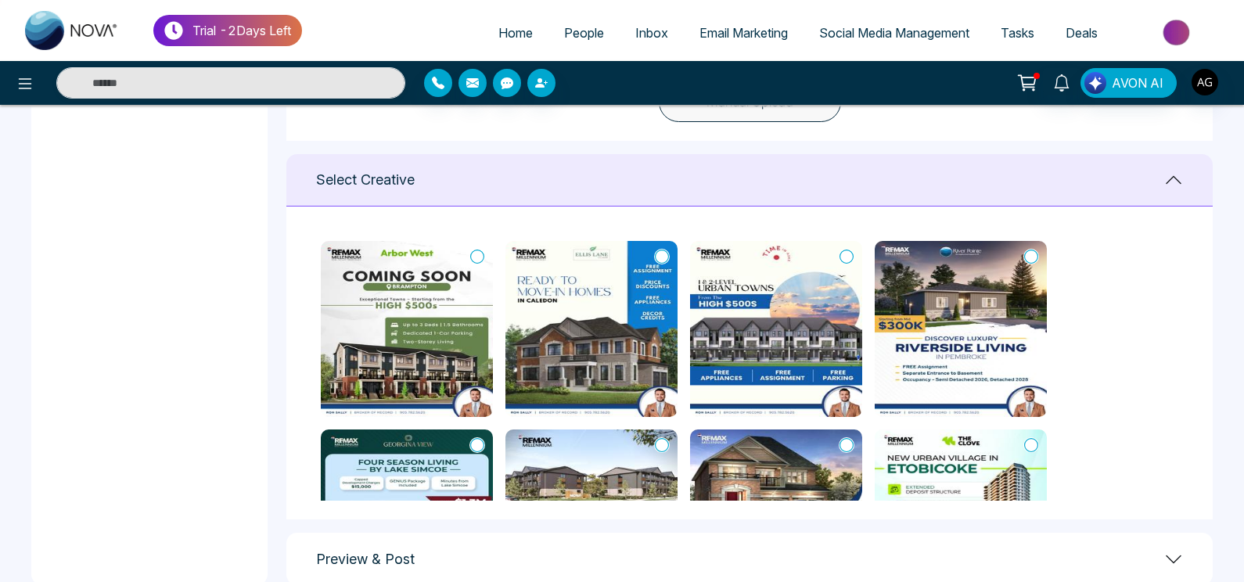
scroll to position [602, 0]
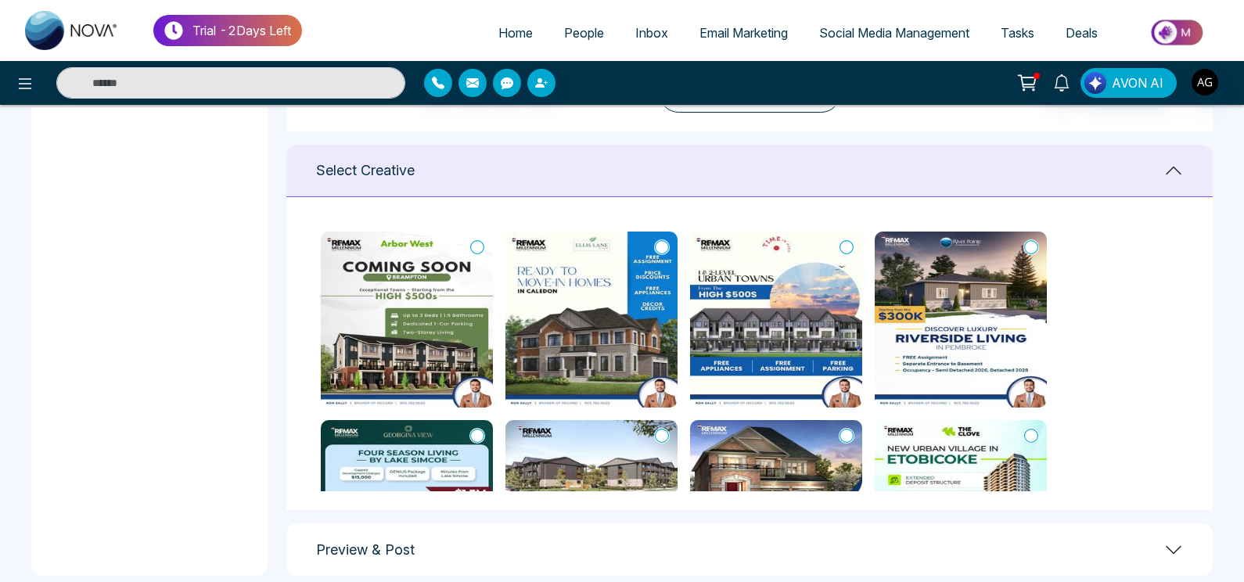
click at [475, 251] on icon at bounding box center [477, 247] width 14 height 16
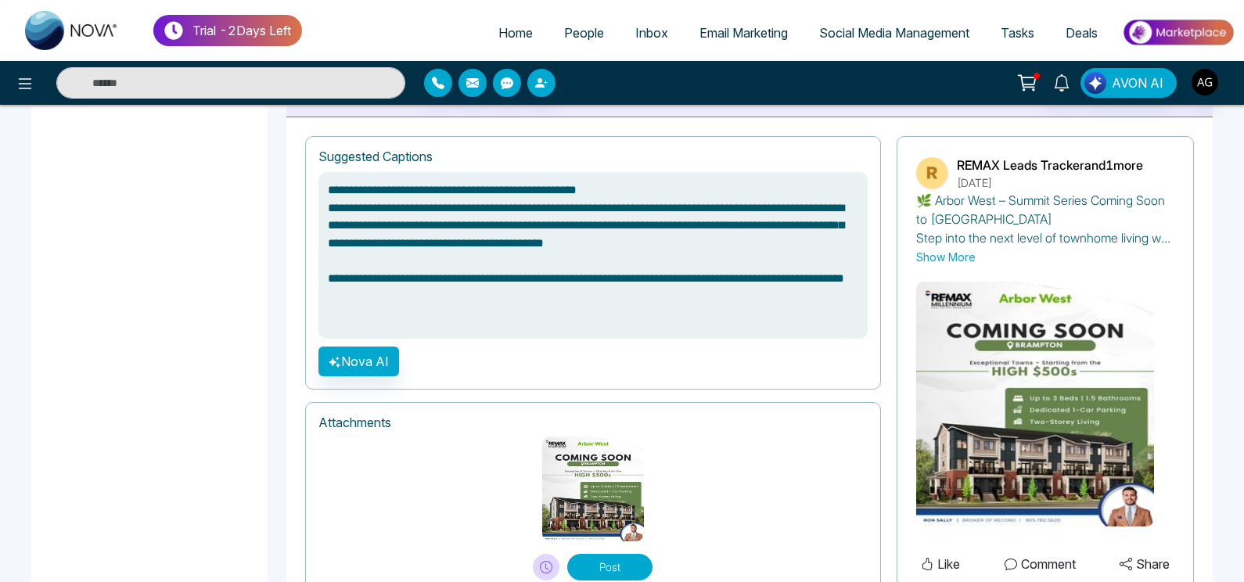
scroll to position [1120, 0]
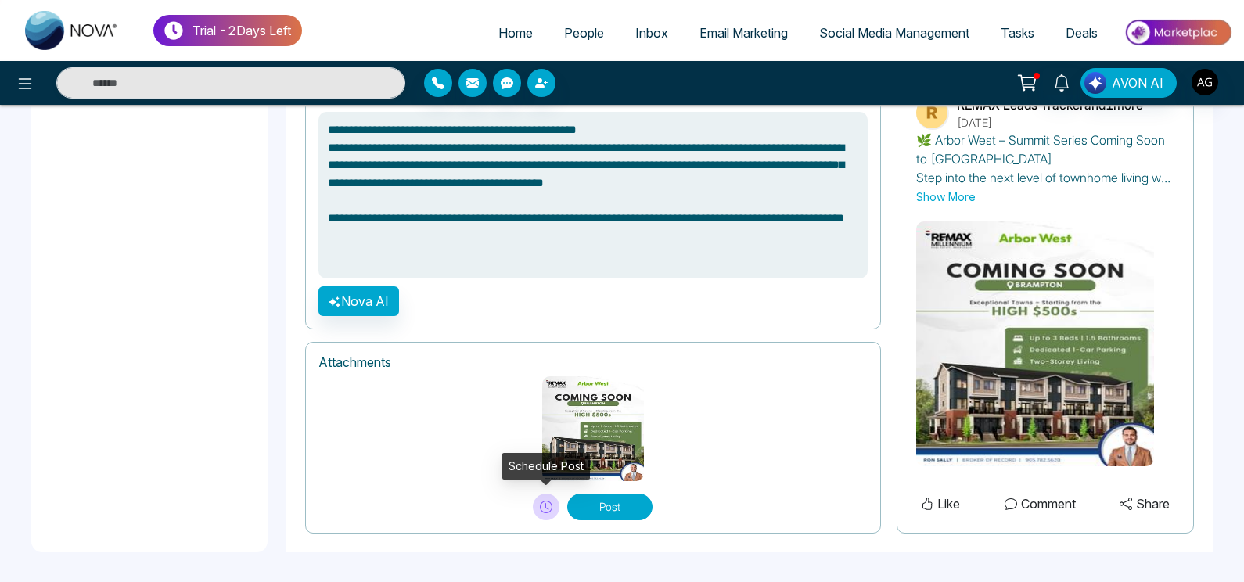
click at [546, 510] on icon at bounding box center [546, 507] width 13 height 13
type textarea "**********"
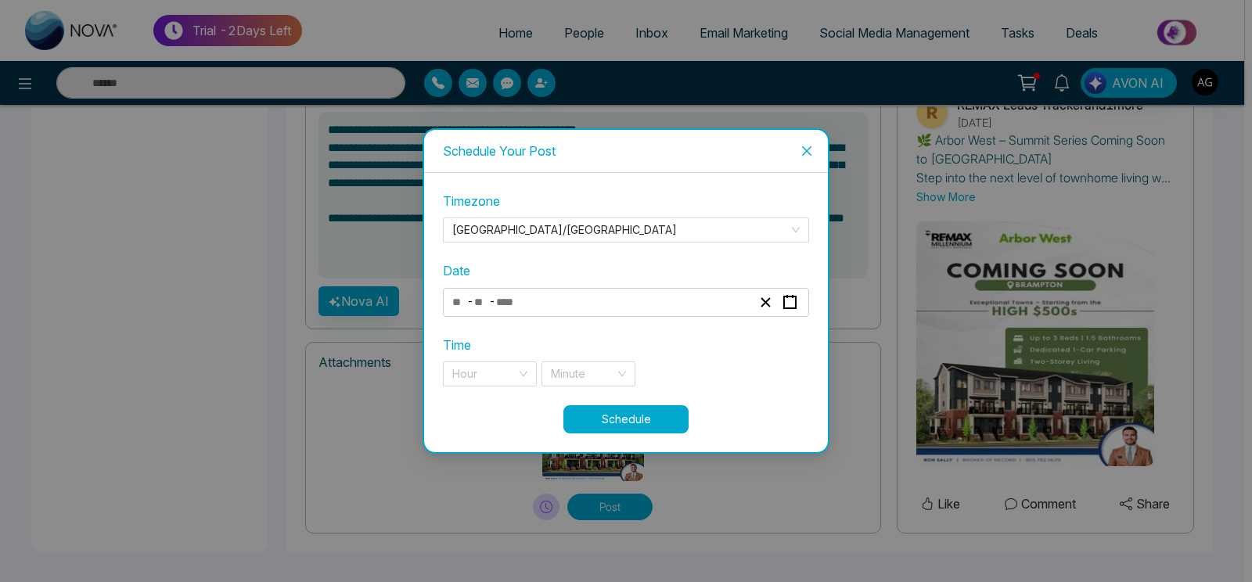
click at [592, 307] on div "- -" at bounding box center [602, 302] width 304 height 21
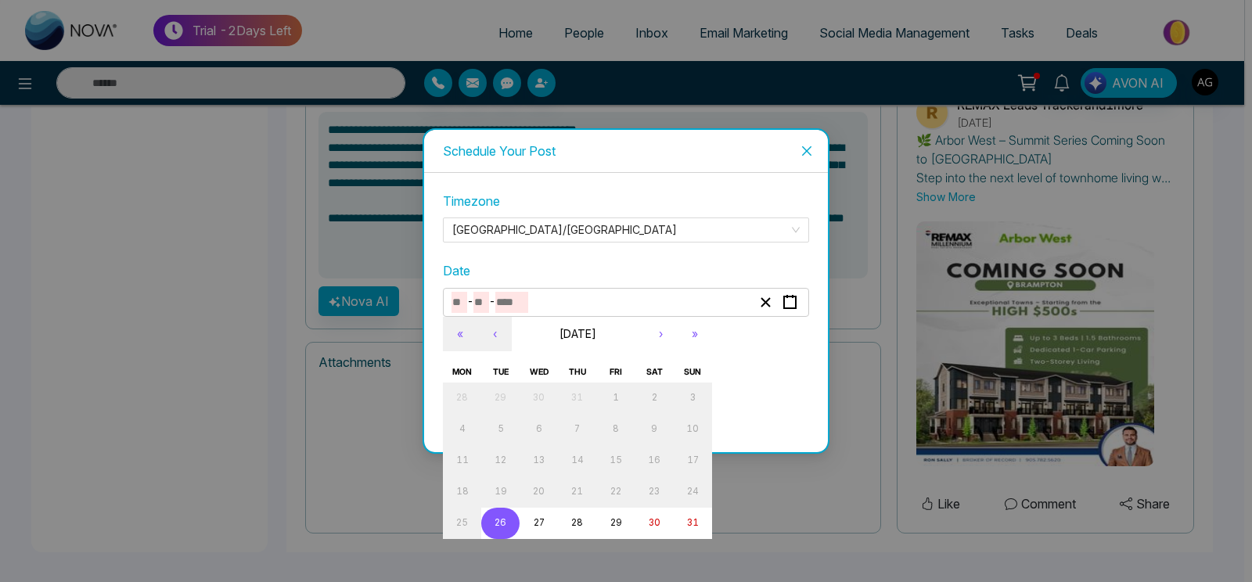
click at [504, 524] on abbr "26" at bounding box center [501, 522] width 12 height 11
type input "*"
type input "**"
type input "****"
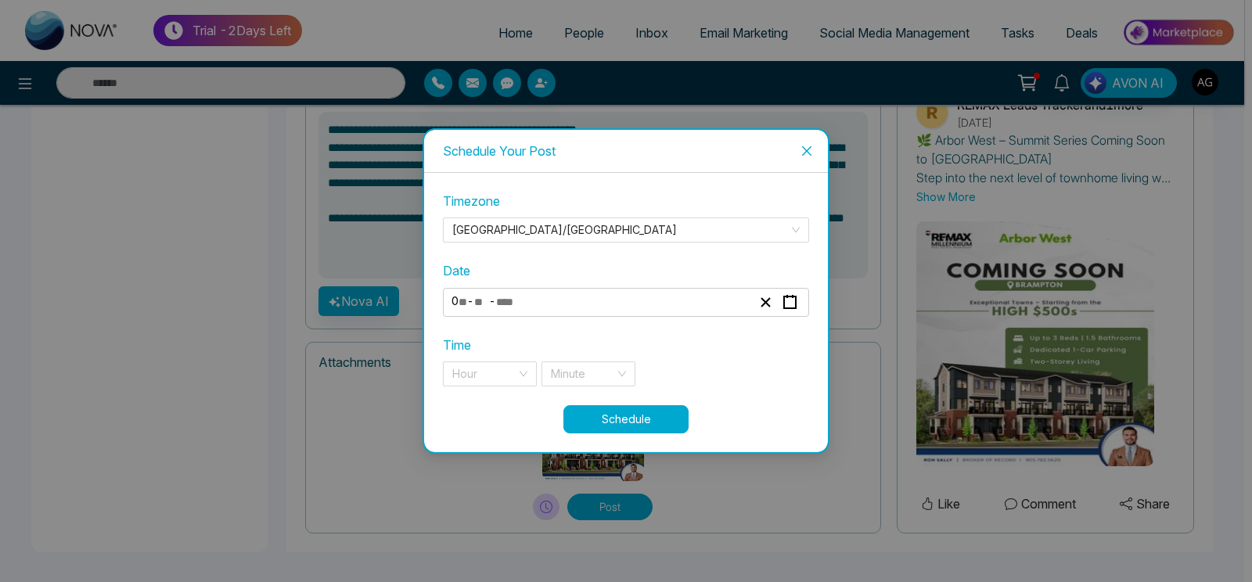
click at [507, 387] on div "**********" at bounding box center [626, 298] width 366 height 213
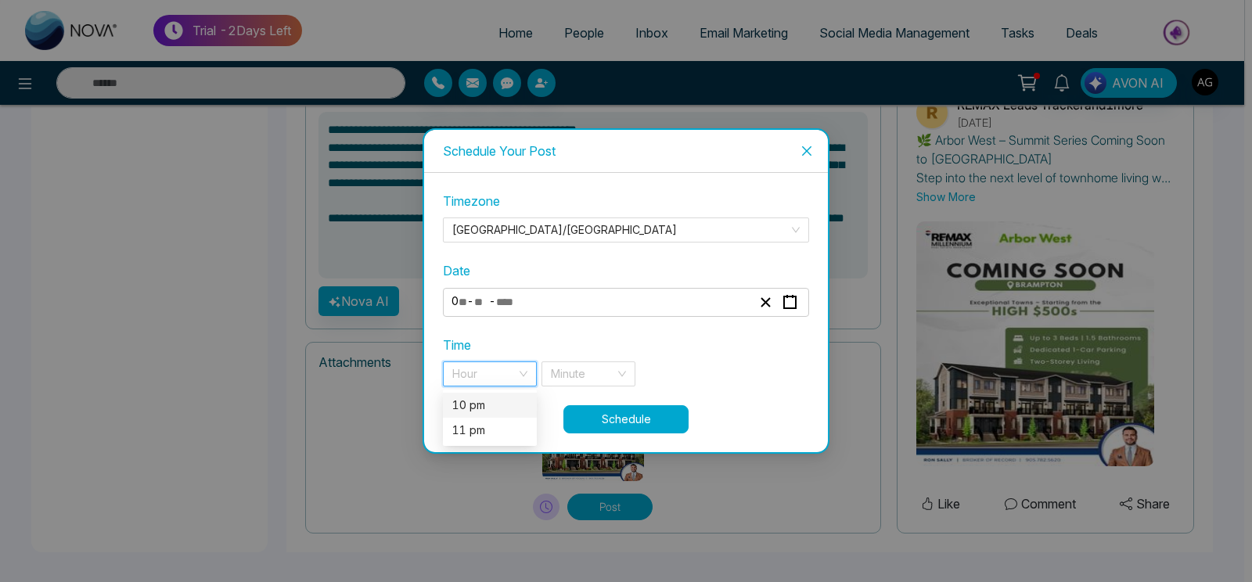
click at [505, 376] on input "search" at bounding box center [484, 373] width 64 height 23
click at [496, 409] on div "10 pm" at bounding box center [489, 405] width 75 height 17
click at [585, 375] on input "search" at bounding box center [583, 373] width 64 height 23
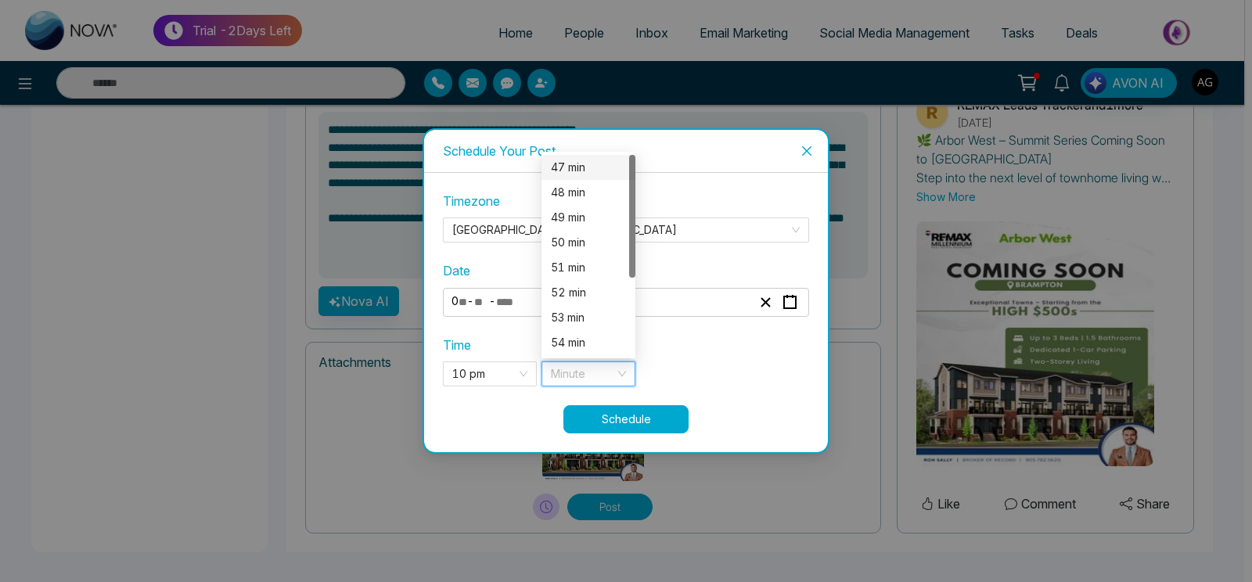
click at [578, 179] on div "47 min" at bounding box center [588, 167] width 94 height 25
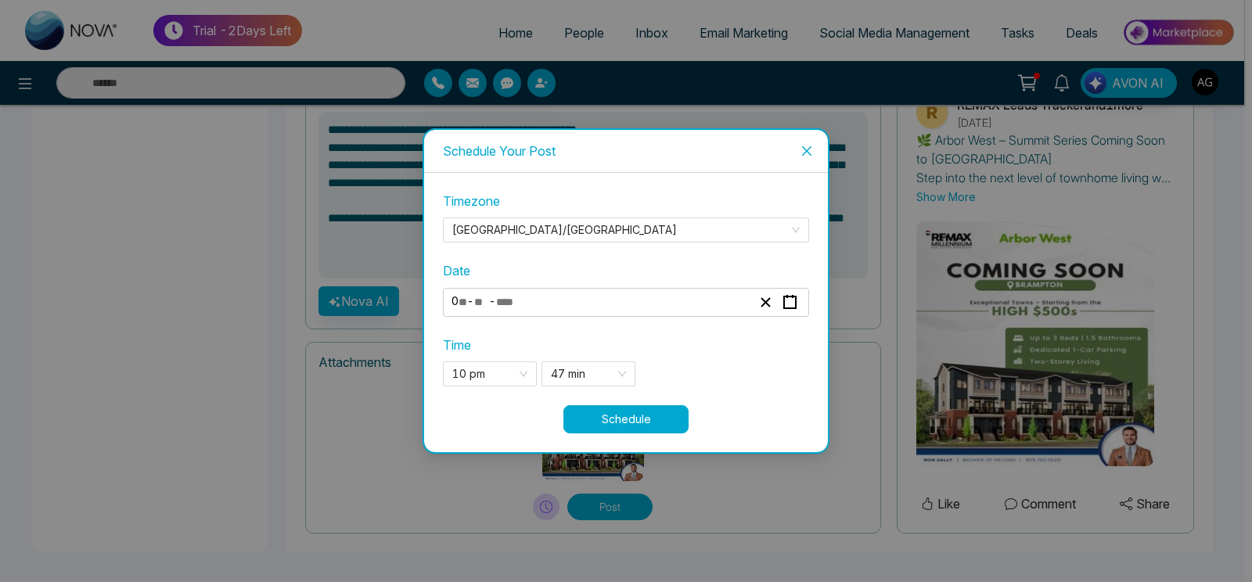
click at [620, 418] on button "Schedule" at bounding box center [625, 419] width 125 height 28
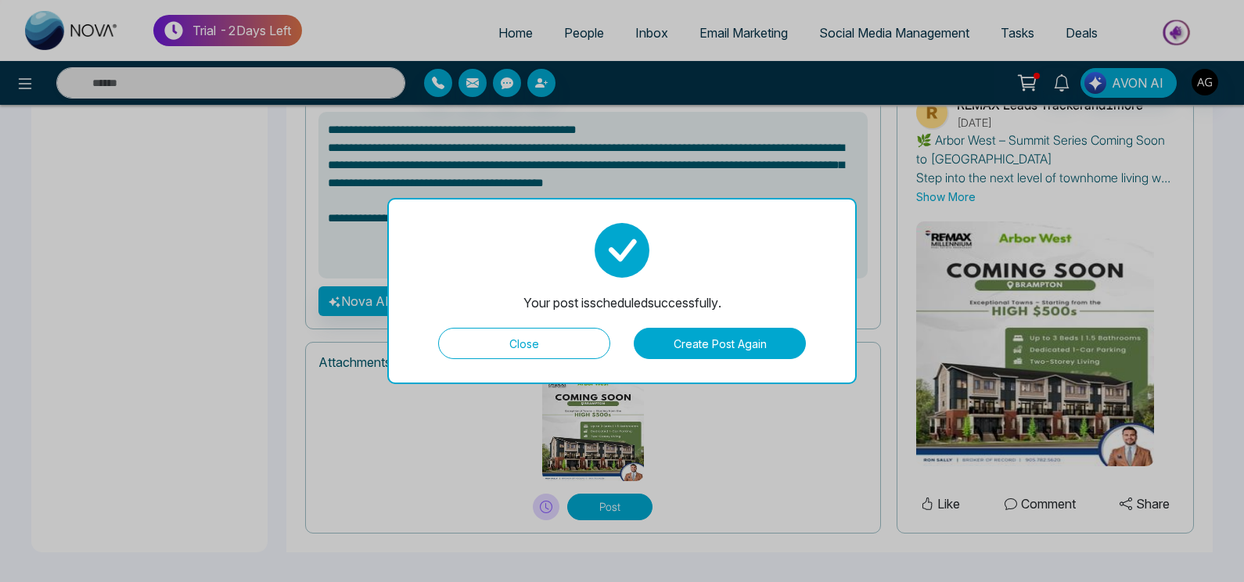
click at [546, 354] on button "Close" at bounding box center [524, 343] width 172 height 31
type textarea "**********"
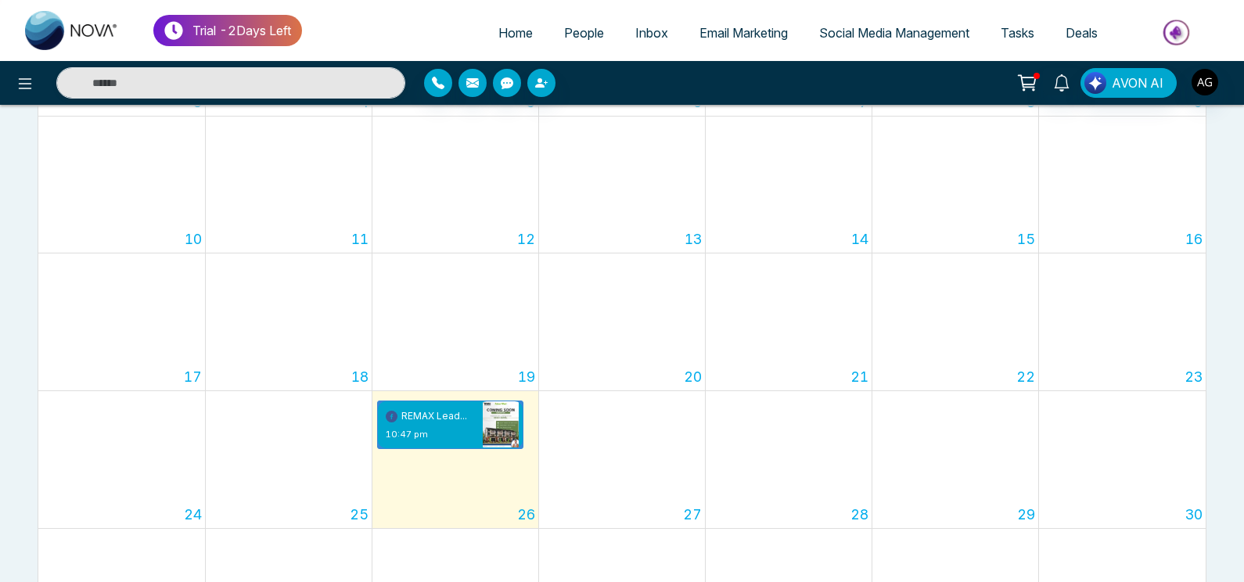
scroll to position [415, 0]
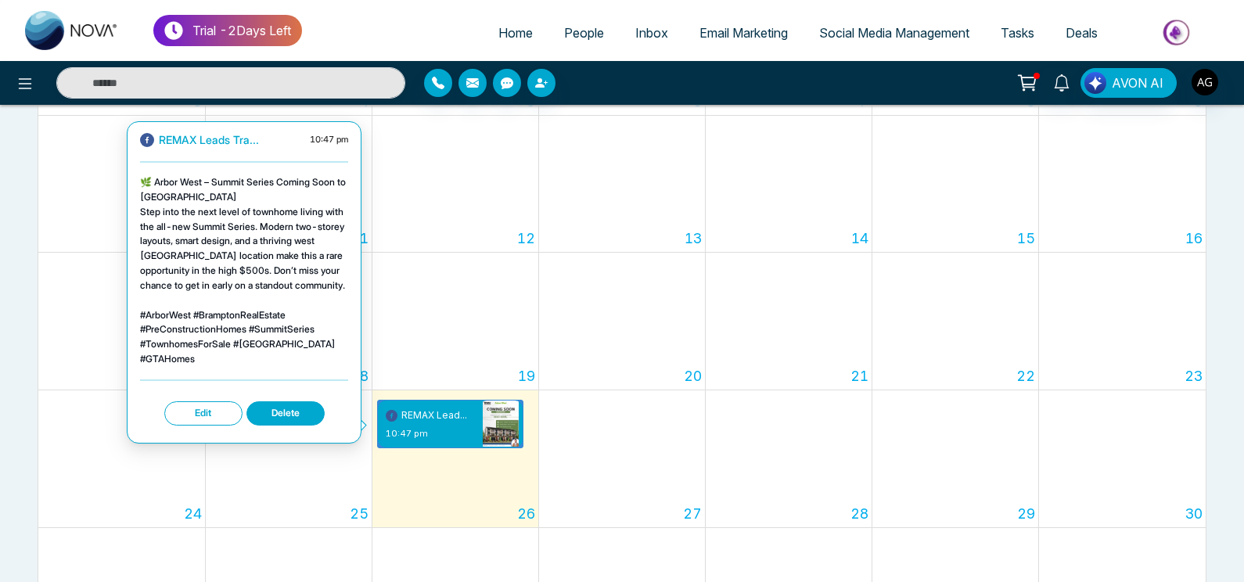
click at [210, 418] on button "Edit" at bounding box center [203, 413] width 78 height 24
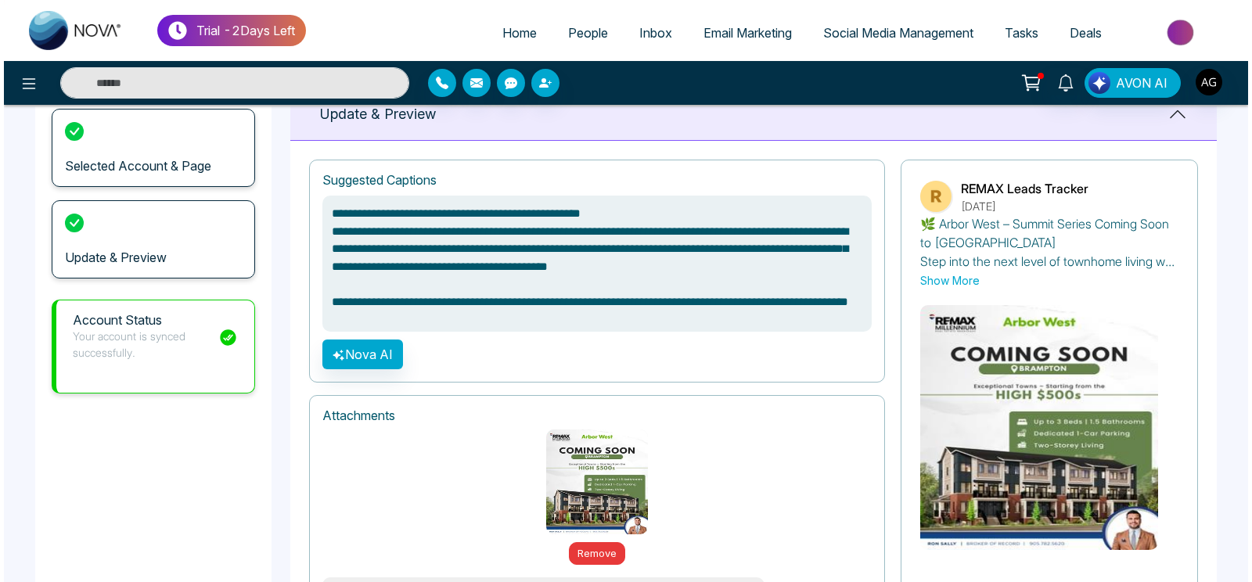
scroll to position [197, 0]
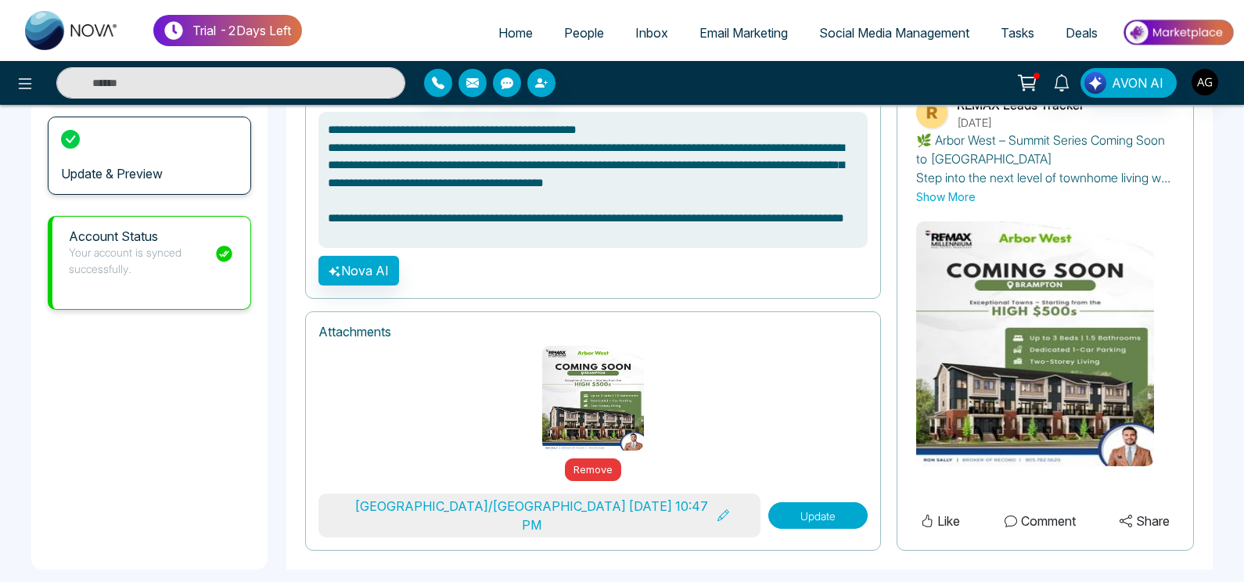
click at [777, 504] on button "Update" at bounding box center [817, 515] width 99 height 27
type textarea "**********"
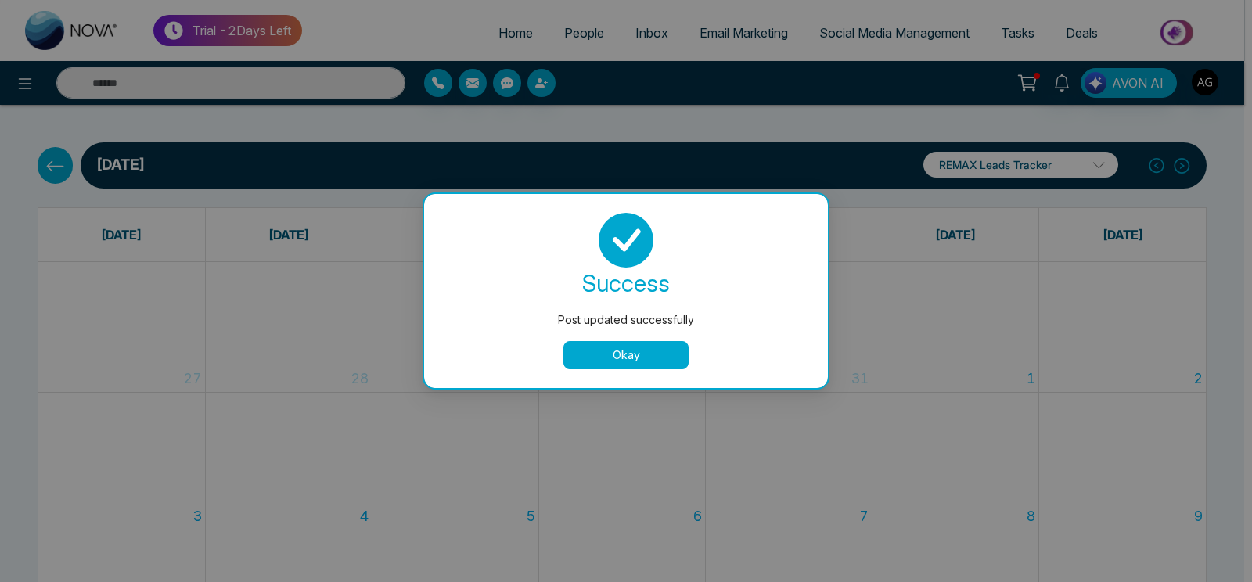
click at [631, 354] on button "Okay" at bounding box center [625, 355] width 125 height 28
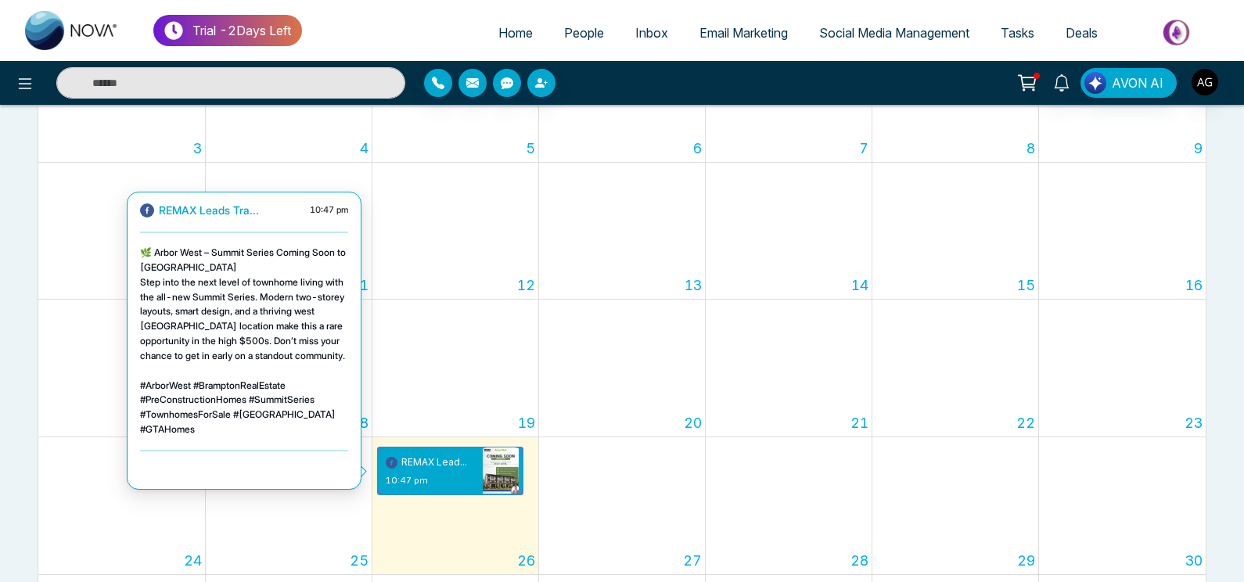
scroll to position [365, 0]
drag, startPoint x: 251, startPoint y: 215, endPoint x: 146, endPoint y: 221, distance: 105.8
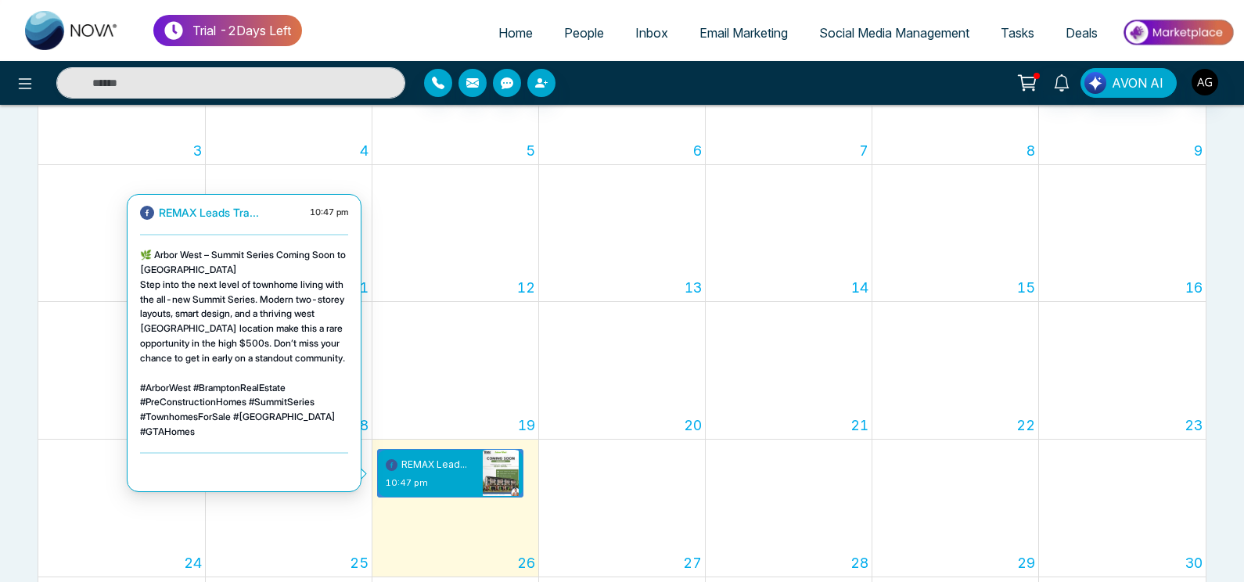
click at [146, 221] on p "REMAX Leads Tra..." at bounding box center [199, 212] width 119 height 17
drag, startPoint x: 160, startPoint y: 213, endPoint x: 296, endPoint y: 214, distance: 136.2
click at [296, 214] on div "REMAX Leads Tra... 10:47 pm" at bounding box center [244, 212] width 208 height 17
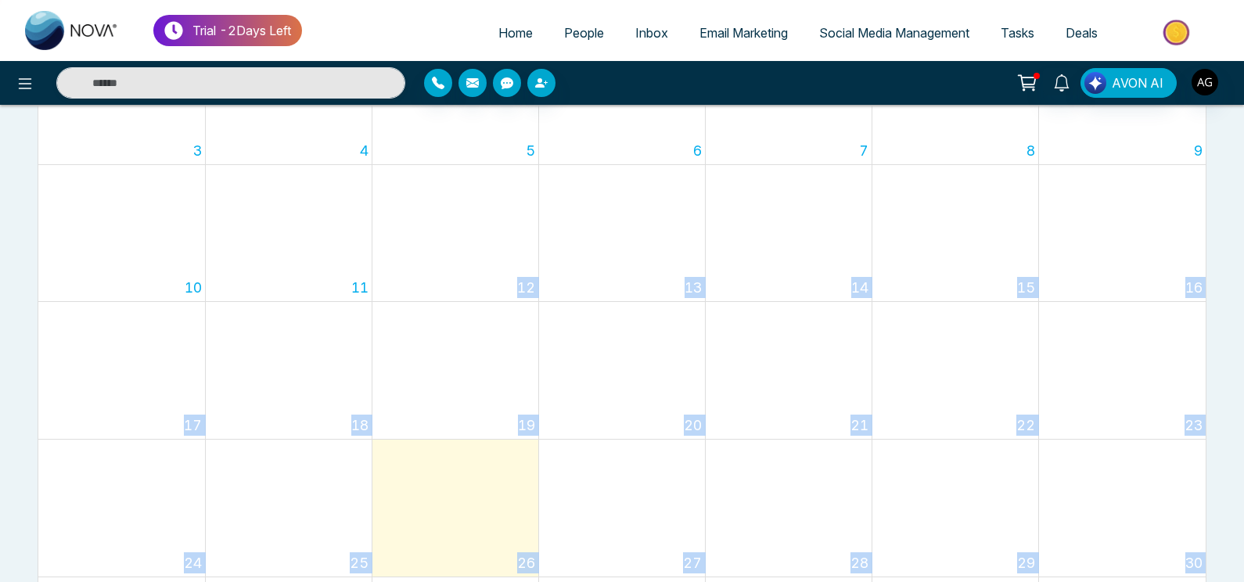
drag, startPoint x: 163, startPoint y: 207, endPoint x: 246, endPoint y: 219, distance: 83.9
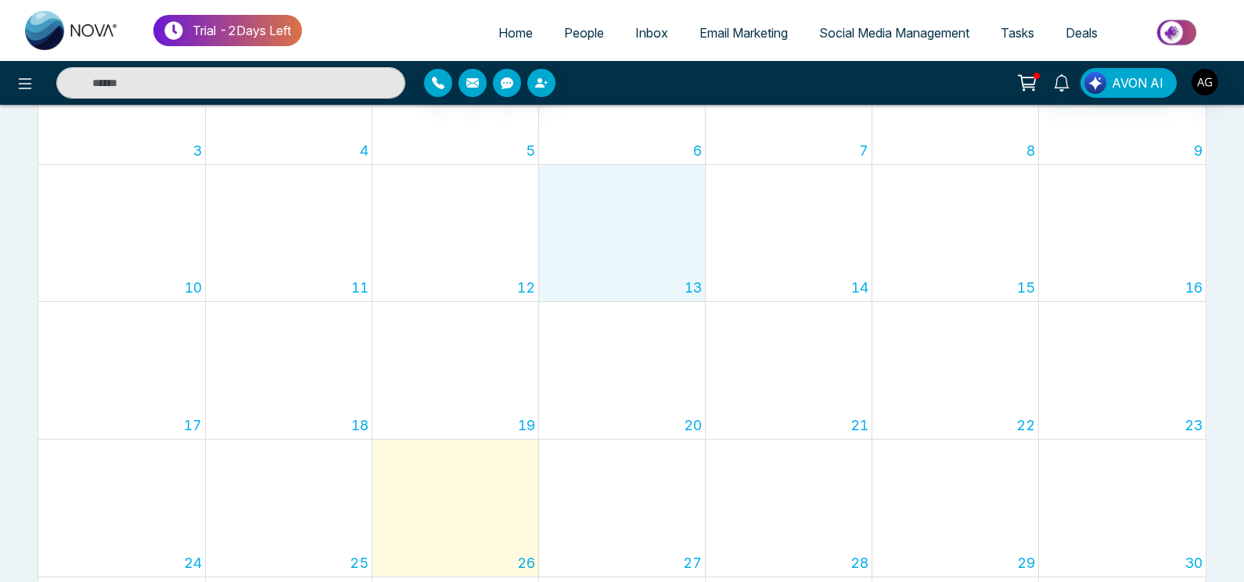
click at [640, 256] on td "13" at bounding box center [621, 233] width 167 height 138
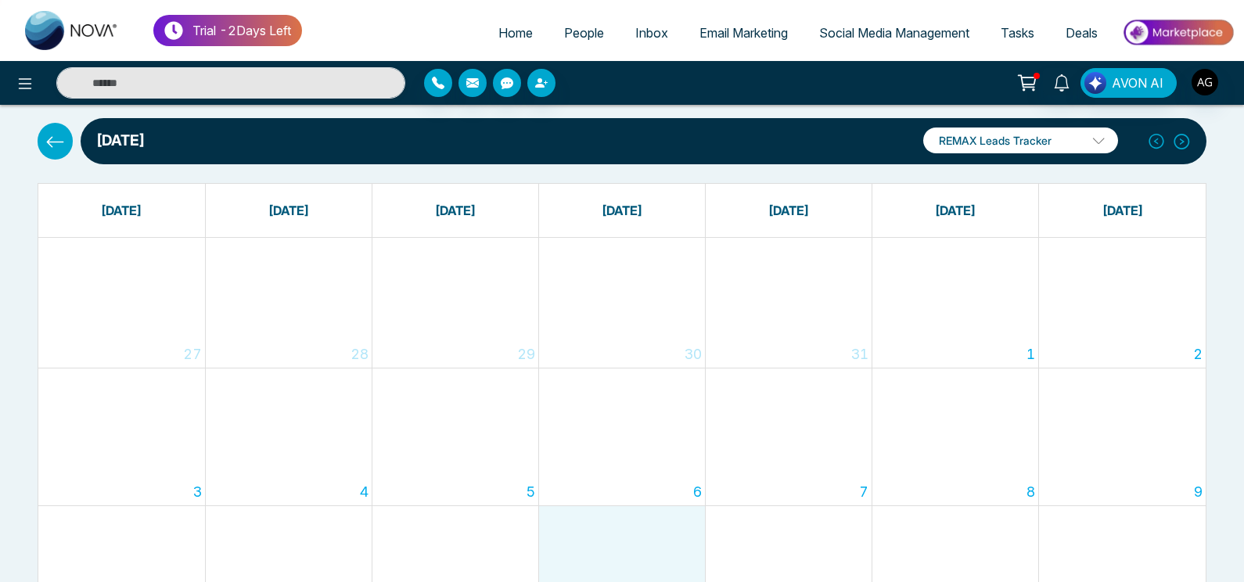
scroll to position [0, 0]
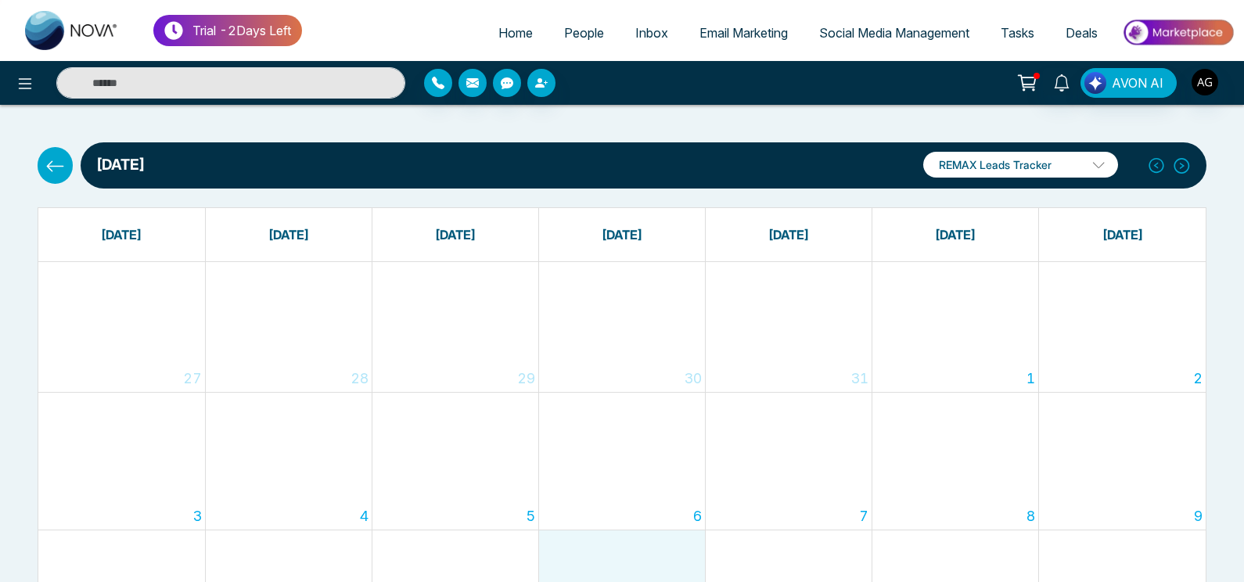
click at [856, 36] on span "Social Media Management" at bounding box center [894, 33] width 150 height 16
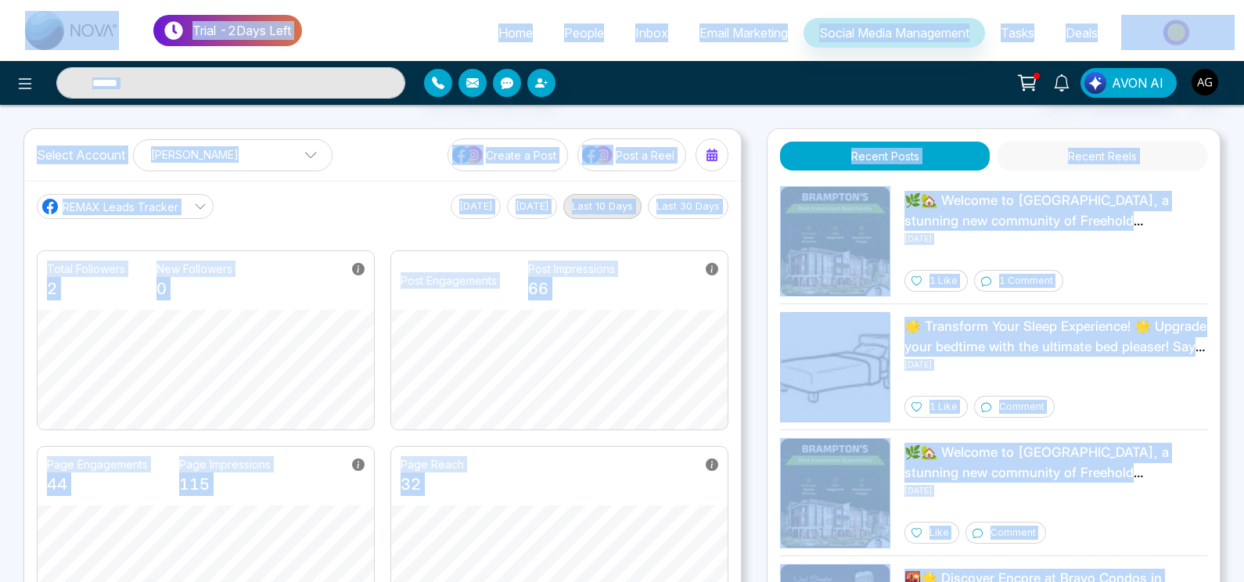
click at [617, 236] on main "REMAX Leads Tracker Today Yesterday Last 10 Days Last 30 Days Total Followers 2…" at bounding box center [383, 410] width 692 height 432
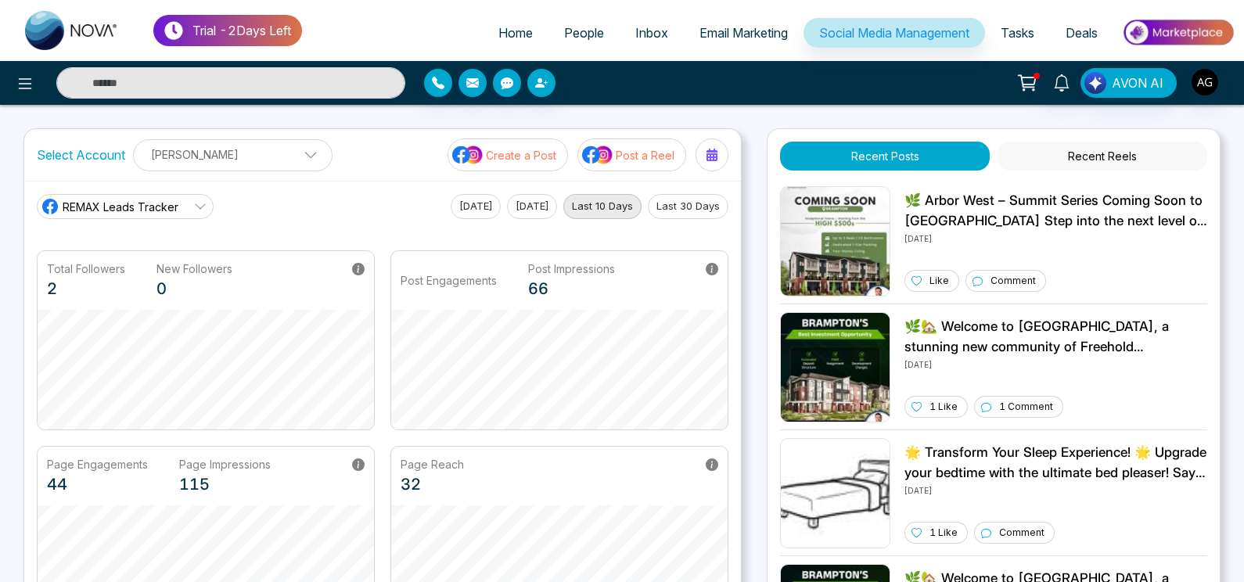
click at [83, 151] on label "Select Account" at bounding box center [81, 155] width 88 height 19
drag, startPoint x: 30, startPoint y: 153, endPoint x: 140, endPoint y: 152, distance: 110.3
click at [140, 152] on div "Select Account [PERSON_NAME] [PERSON_NAME] Add Social Accounts Create a Post Po…" at bounding box center [382, 155] width 717 height 52
click at [128, 152] on div "Select Account [PERSON_NAME] [PERSON_NAME] Add Social Accounts" at bounding box center [185, 155] width 296 height 32
drag, startPoint x: 128, startPoint y: 152, endPoint x: 16, endPoint y: 161, distance: 111.5
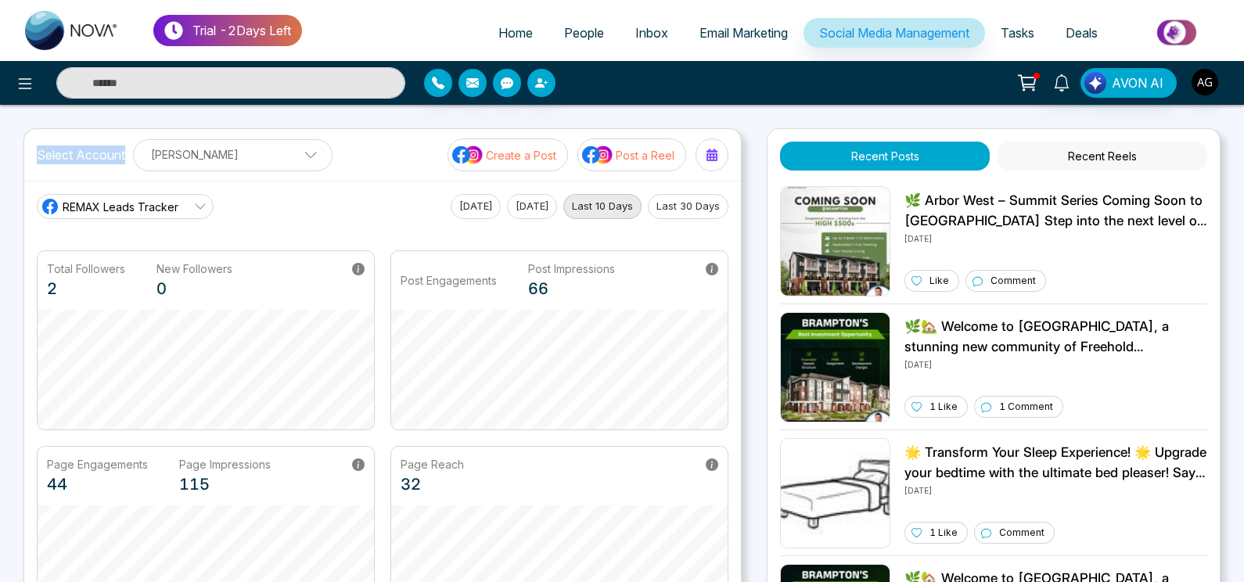
click at [16, 161] on div "Trial - 2 Days Left Home People Inbox Email Marketing Social Media Management T…" at bounding box center [622, 529] width 1244 height 1059
click at [138, 210] on span "REMAX Leads Tracker" at bounding box center [121, 207] width 116 height 16
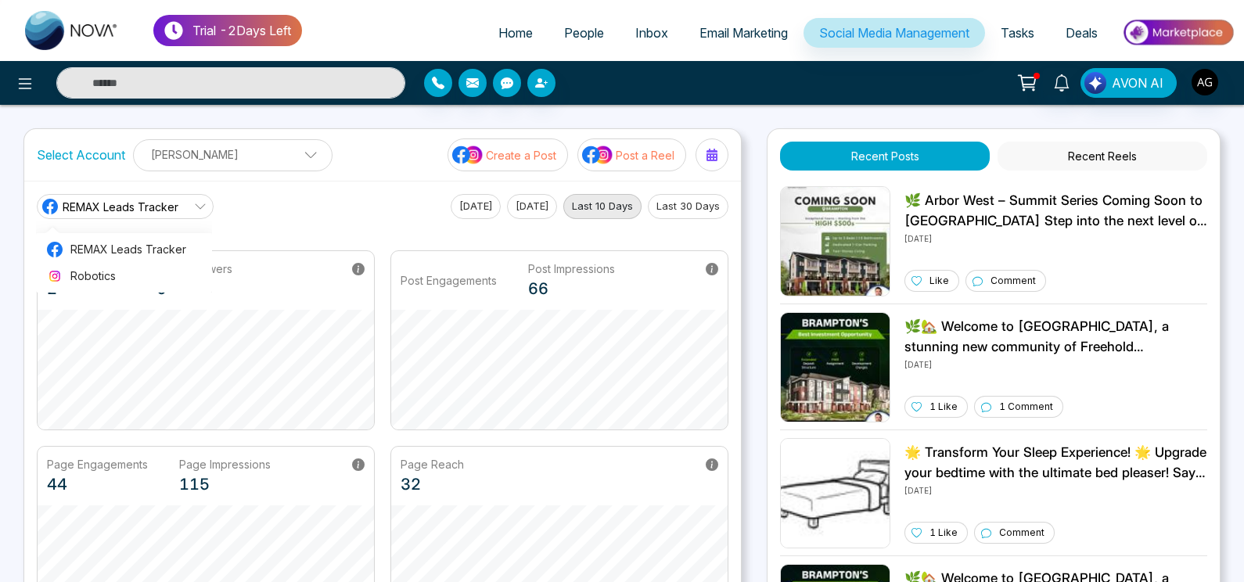
click at [138, 210] on span "REMAX Leads Tracker" at bounding box center [121, 207] width 116 height 16
click at [180, 207] on link "REMAX Leads Tracker" at bounding box center [125, 206] width 177 height 25
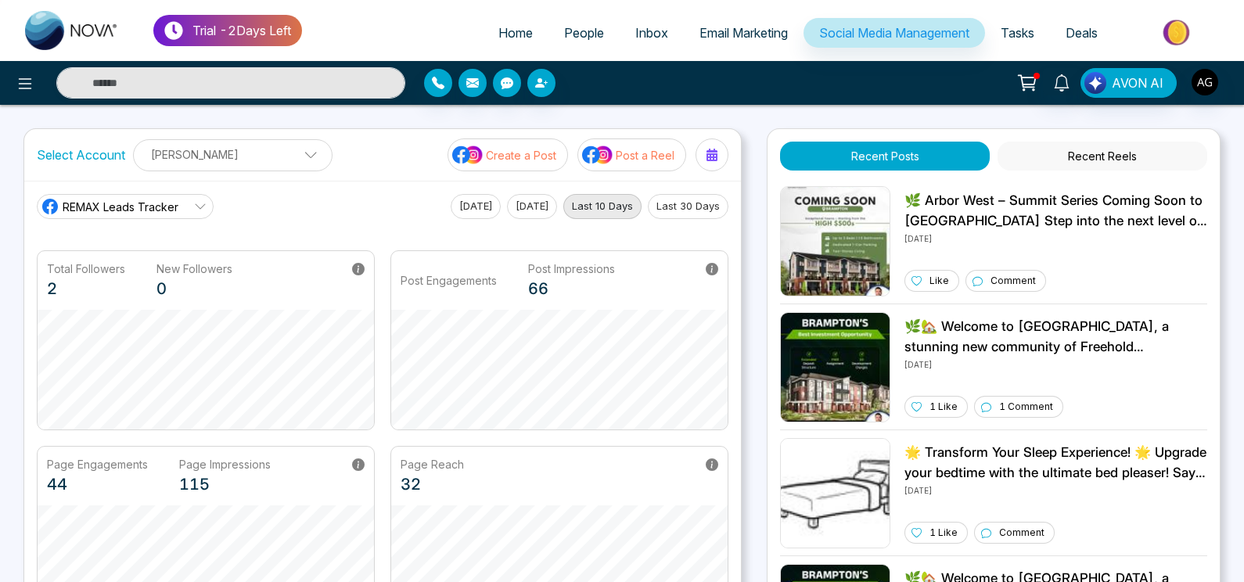
click at [190, 199] on link "REMAX Leads Tracker" at bounding box center [125, 206] width 177 height 25
click at [161, 280] on span "Robotics" at bounding box center [136, 276] width 132 height 17
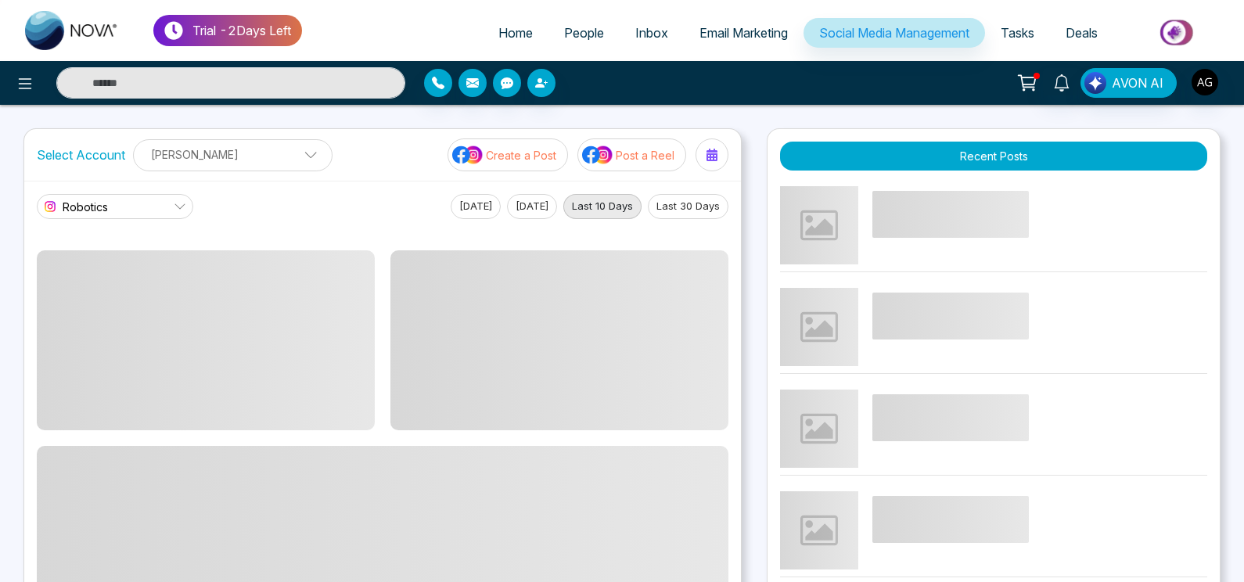
click at [171, 213] on link "Robotics" at bounding box center [115, 206] width 156 height 25
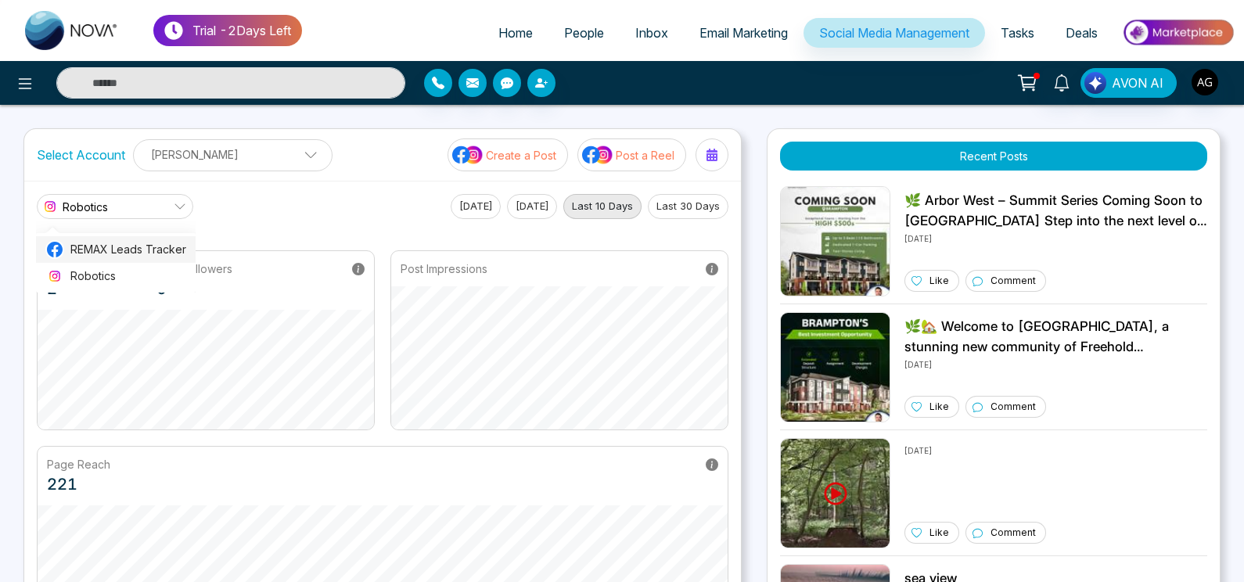
click at [161, 250] on span "REMAX Leads Tracker" at bounding box center [128, 249] width 116 height 17
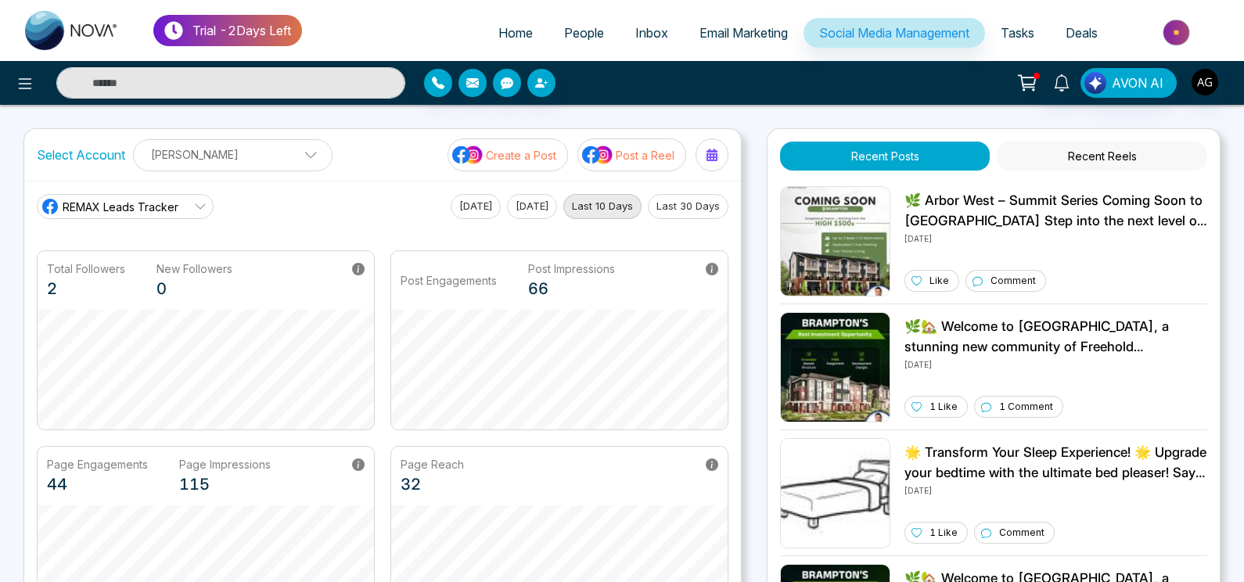
click at [191, 215] on link "REMAX Leads Tracker" at bounding box center [125, 206] width 177 height 25
click at [169, 282] on span "Robotics" at bounding box center [136, 276] width 132 height 17
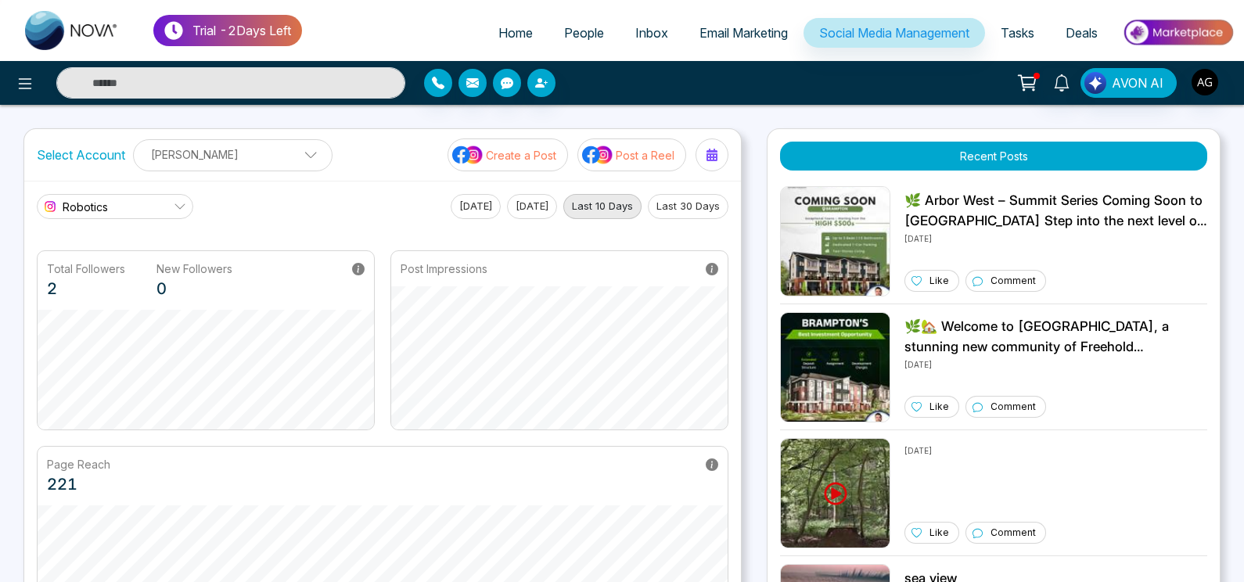
click at [495, 200] on div "Today Yesterday Last 10 Days Last 30 Days" at bounding box center [590, 206] width 278 height 25
click at [531, 208] on button "[DATE]" at bounding box center [532, 206] width 50 height 25
click at [163, 207] on link "Robotics" at bounding box center [115, 206] width 156 height 25
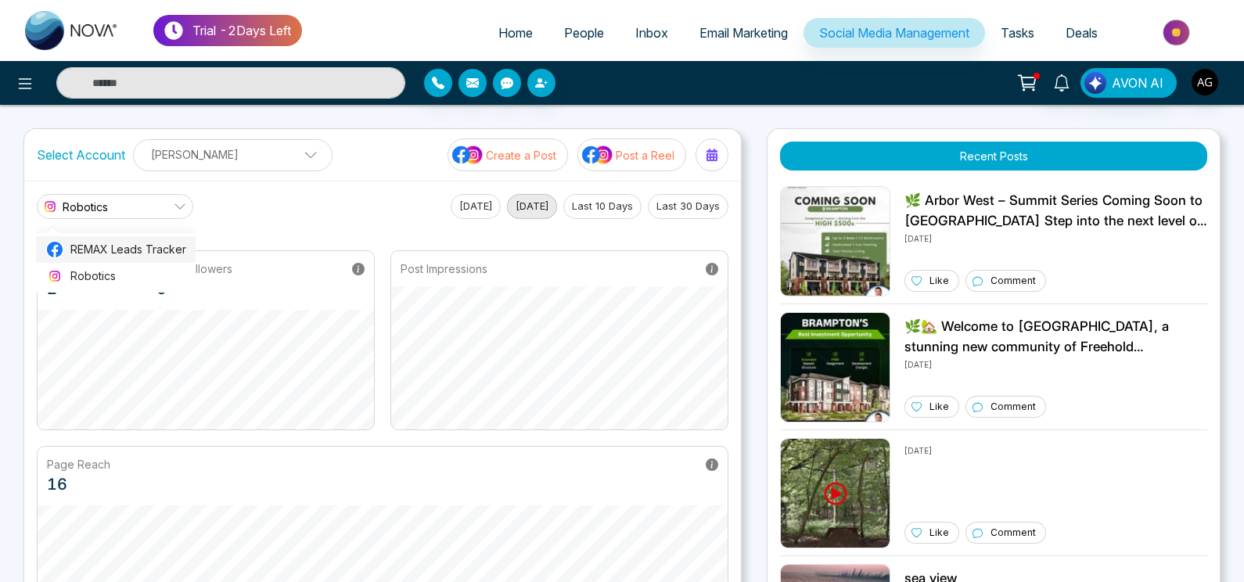
click at [157, 241] on span "REMAX Leads Tracker" at bounding box center [128, 249] width 116 height 17
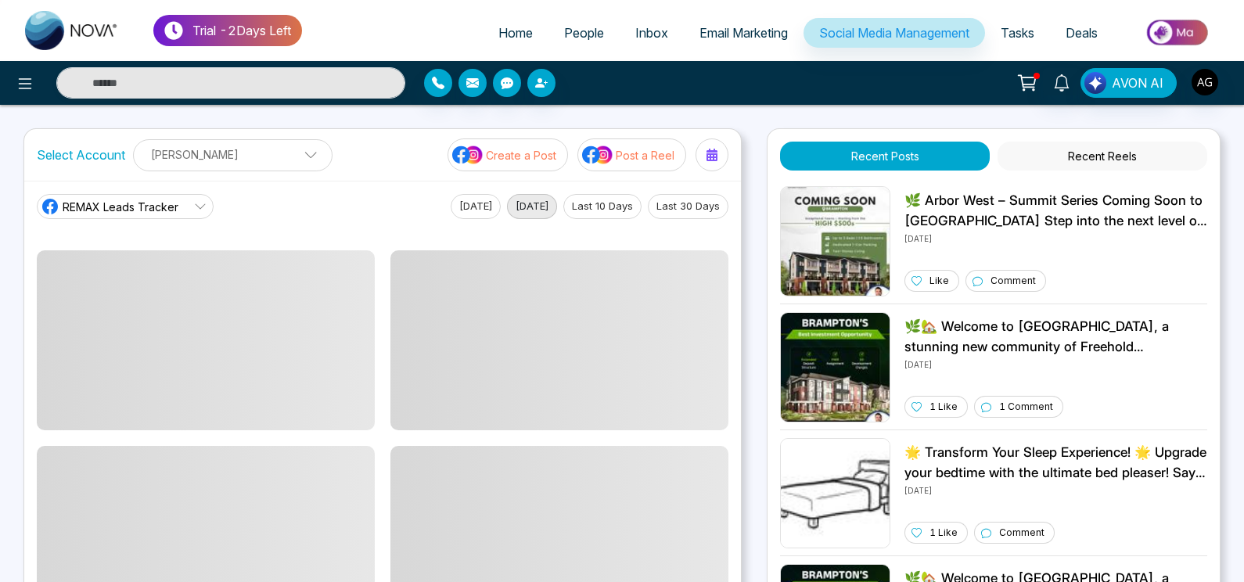
click at [187, 209] on link "REMAX Leads Tracker" at bounding box center [125, 206] width 177 height 25
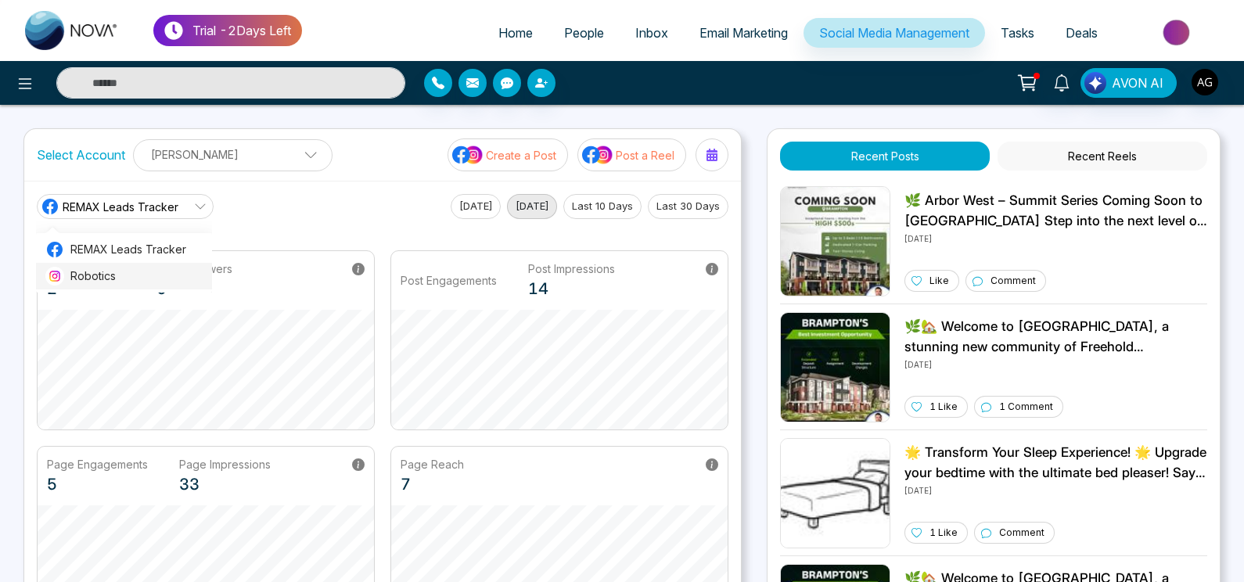
click at [155, 267] on li "Robotics" at bounding box center [124, 276] width 176 height 27
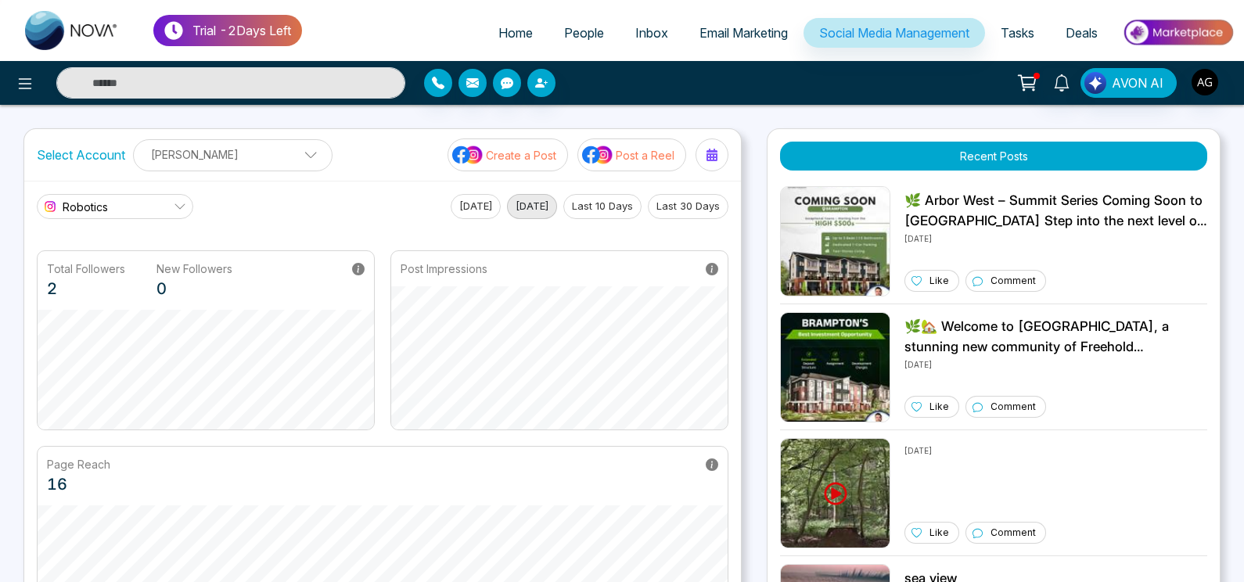
click at [164, 214] on link "Robotics" at bounding box center [115, 206] width 156 height 25
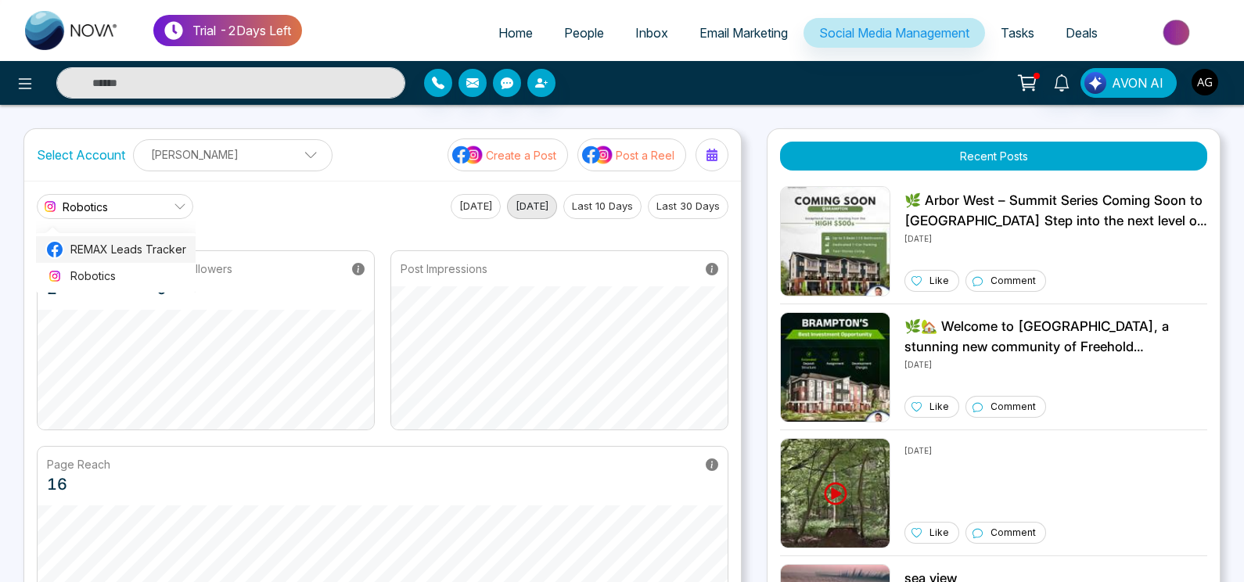
click at [125, 257] on span "REMAX Leads Tracker" at bounding box center [128, 249] width 116 height 17
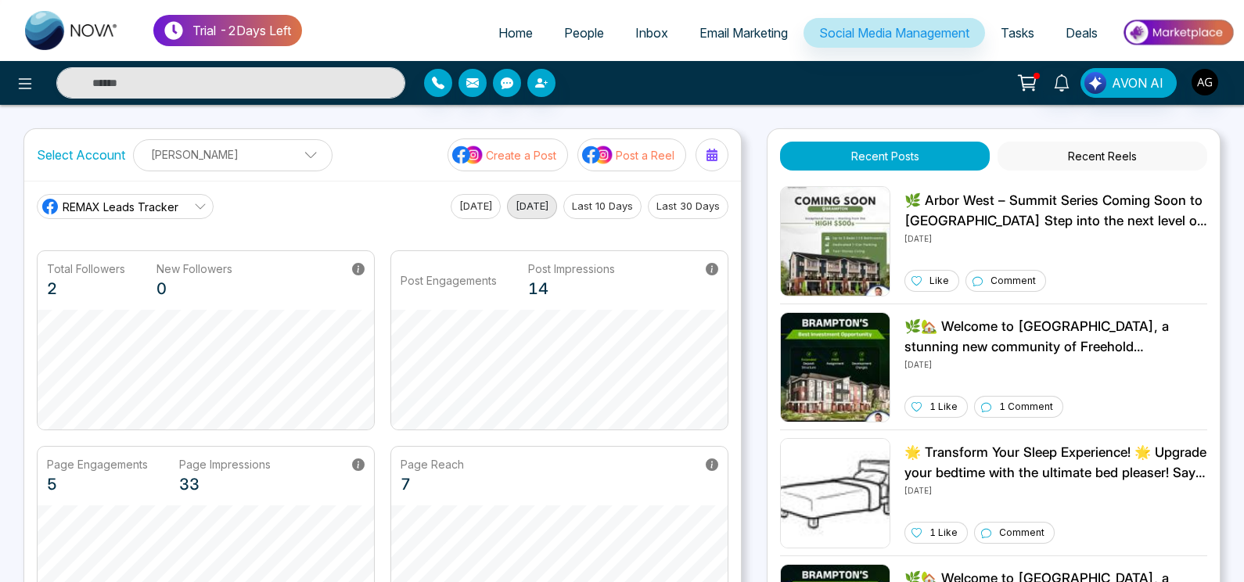
click at [171, 197] on div "REMAX Leads Tracker" at bounding box center [110, 206] width 138 height 19
click at [165, 277] on span "Robotics" at bounding box center [136, 276] width 132 height 17
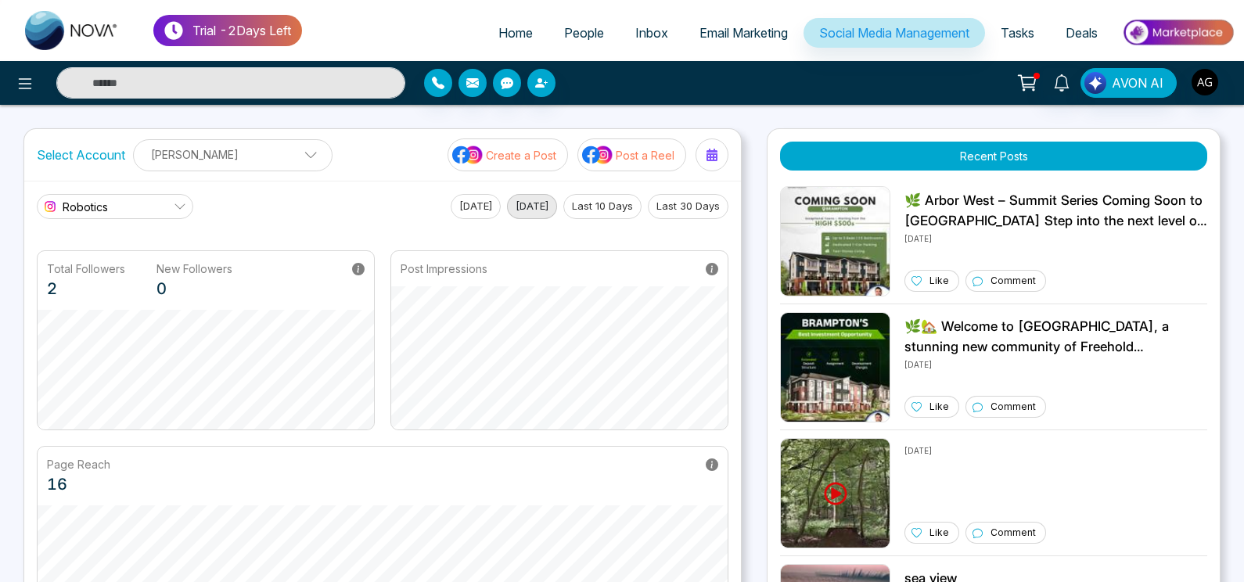
click at [462, 217] on button "[DATE]" at bounding box center [476, 206] width 50 height 25
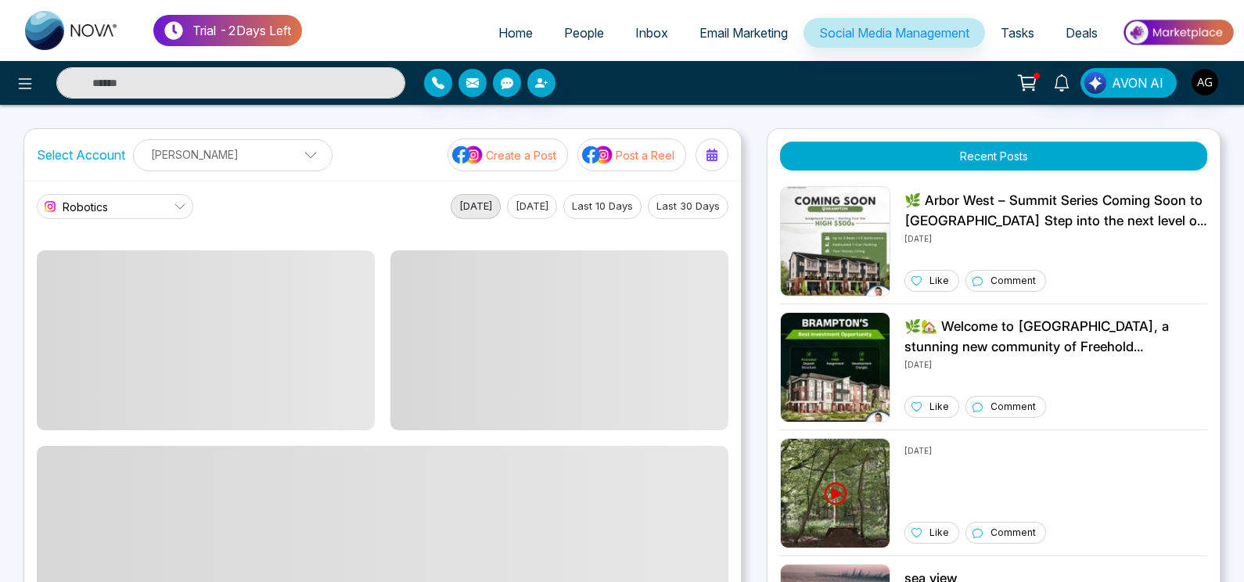
click at [462, 217] on button "[DATE]" at bounding box center [476, 206] width 50 height 25
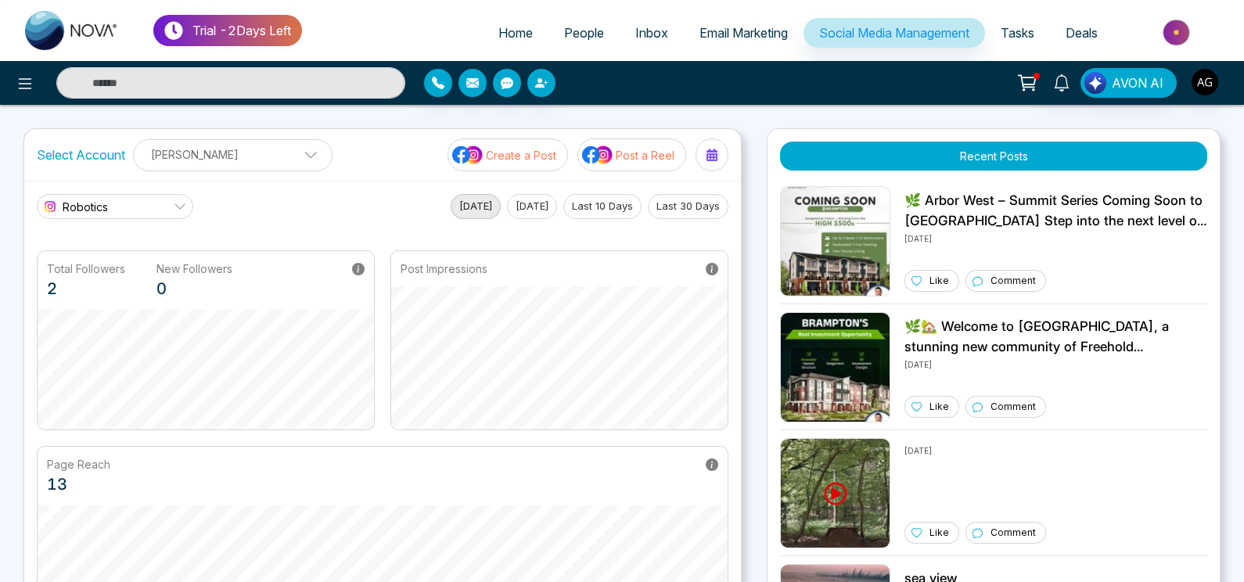
click at [516, 202] on button "[DATE]" at bounding box center [532, 206] width 50 height 25
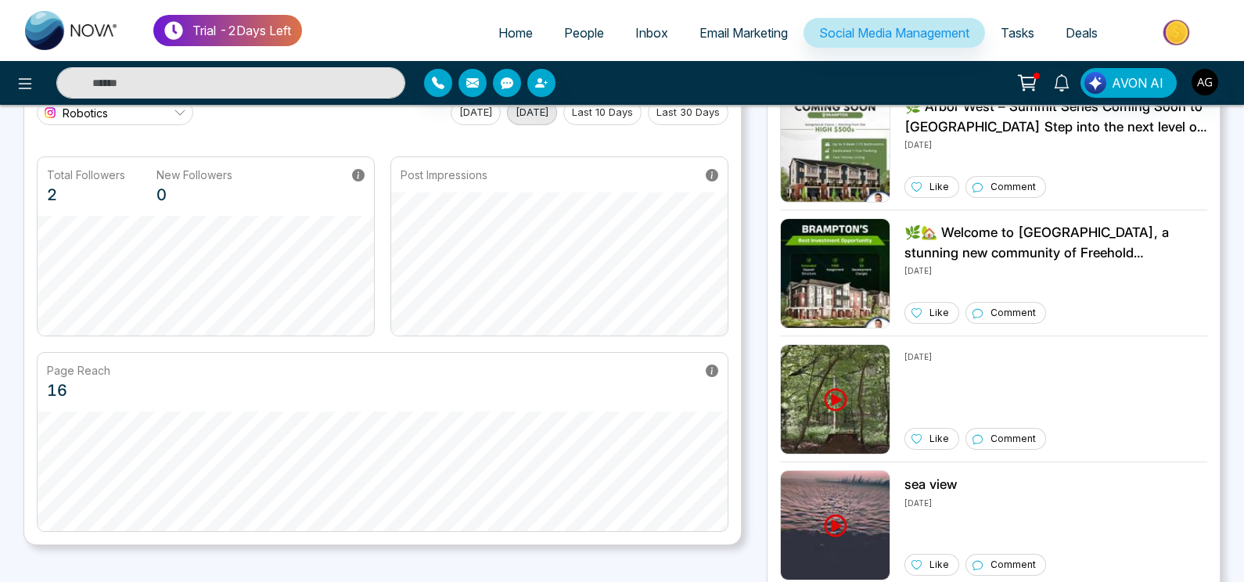
scroll to position [63, 0]
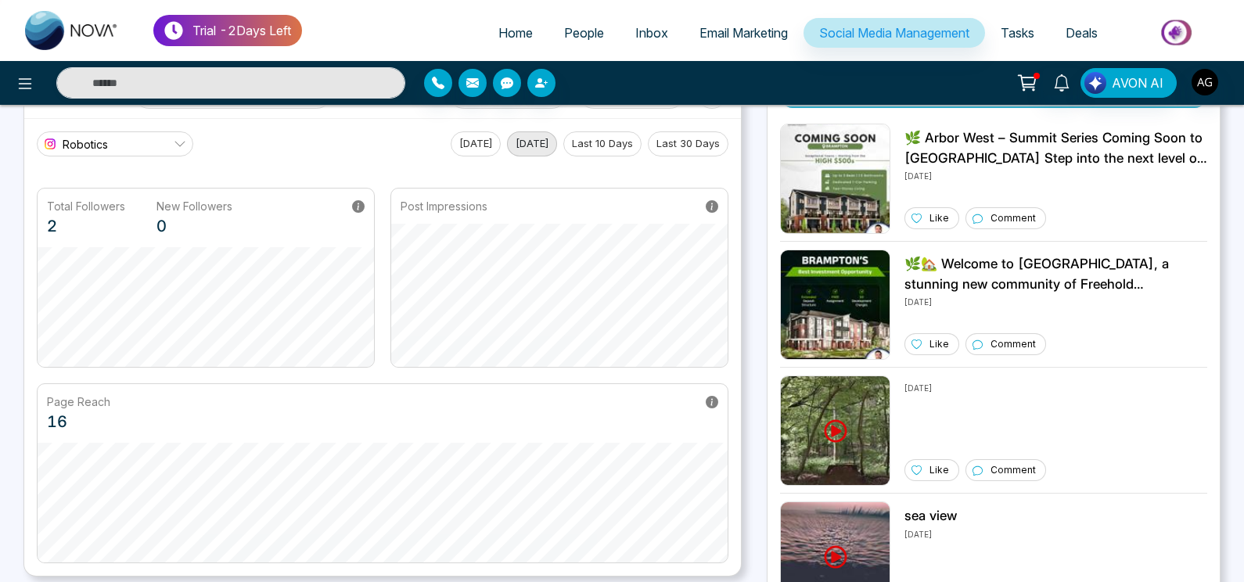
click at [595, 145] on button "Last 10 Days" at bounding box center [602, 143] width 78 height 25
click at [673, 146] on button "Last 30 Days" at bounding box center [688, 143] width 81 height 25
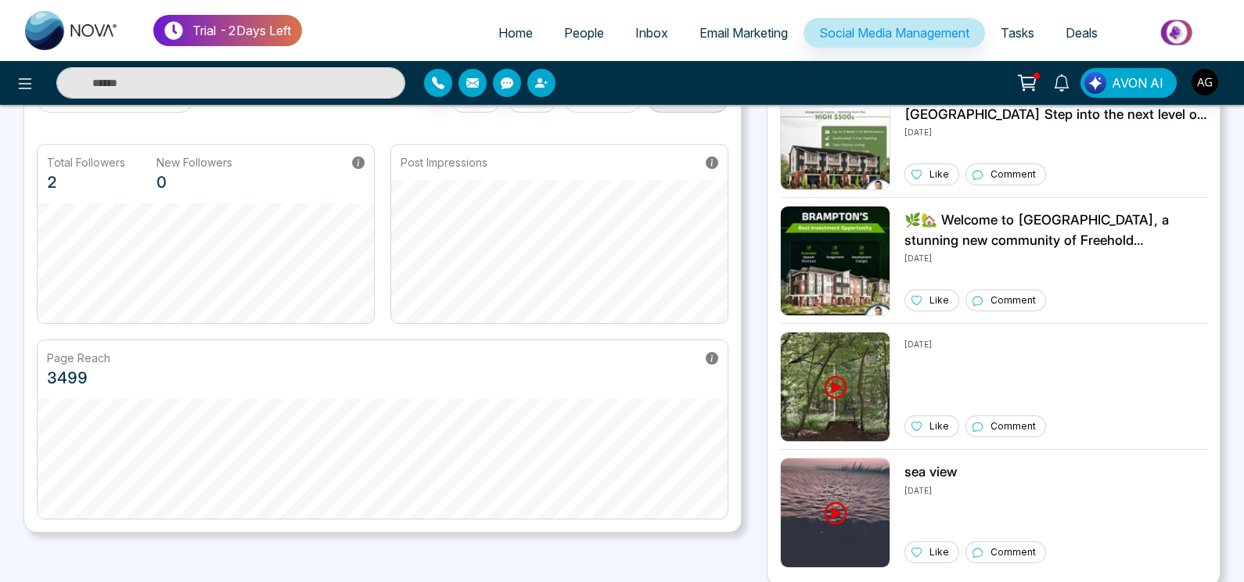
scroll to position [0, 0]
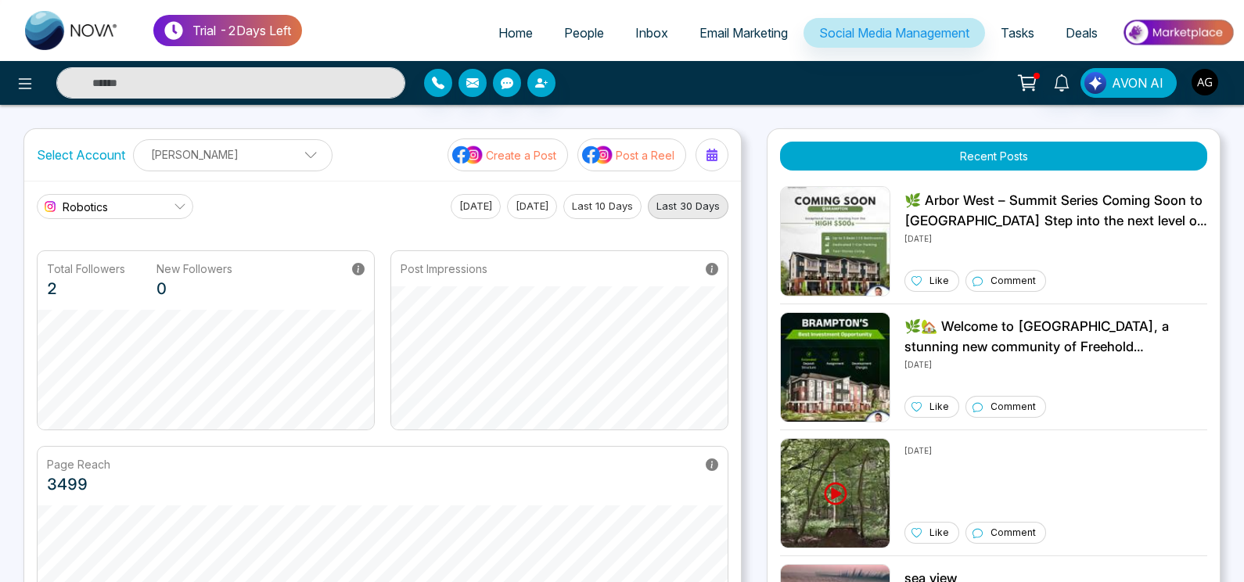
click at [143, 219] on main "Robotics REMAX Leads Tracker Robotics Today Yesterday Last 10 Days Last 30 Days…" at bounding box center [383, 410] width 692 height 432
click at [160, 207] on link "Robotics" at bounding box center [115, 206] width 156 height 25
click at [146, 256] on span "REMAX Leads Tracker" at bounding box center [128, 249] width 116 height 17
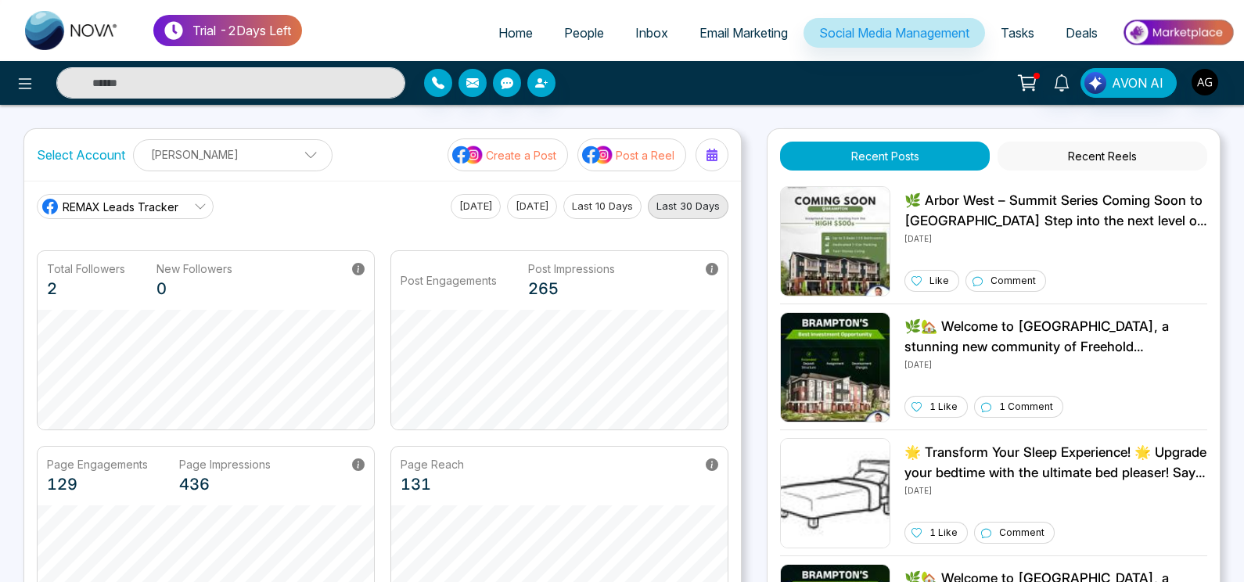
click at [452, 207] on button "[DATE]" at bounding box center [476, 206] width 50 height 25
drag, startPoint x: 230, startPoint y: 208, endPoint x: 199, endPoint y: 198, distance: 32.9
click at [199, 198] on div "REMAX Leads Tracker REMAX Leads Tracker Robotics Today Yesterday Last 10 Days L…" at bounding box center [383, 206] width 692 height 25
click at [199, 198] on link "REMAX Leads Tracker" at bounding box center [125, 206] width 177 height 25
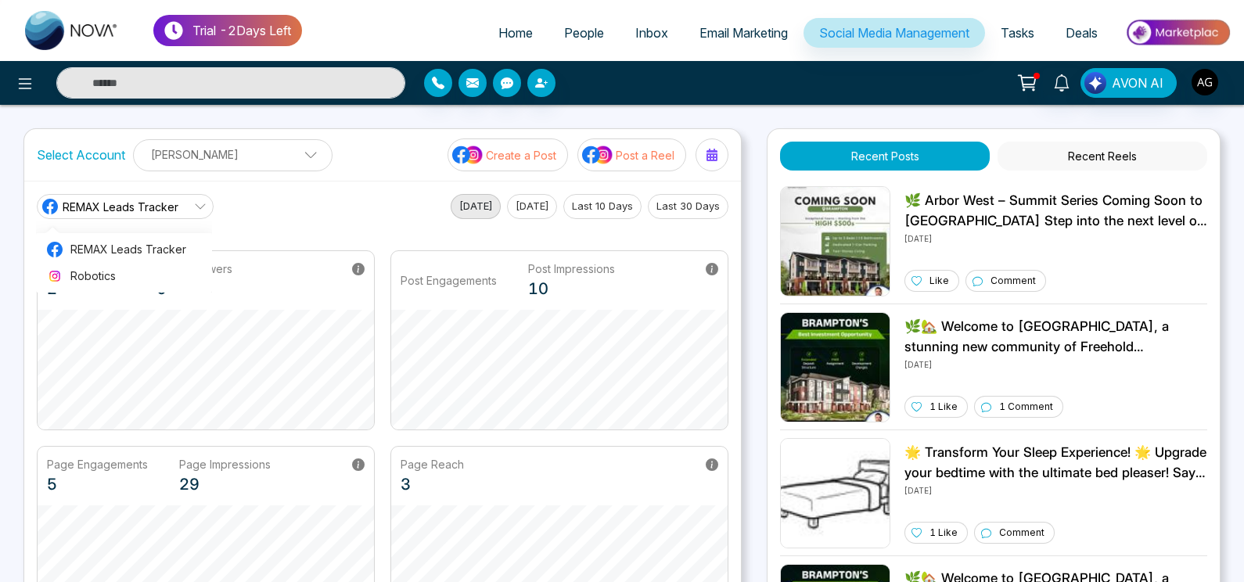
click at [199, 198] on link "REMAX Leads Tracker" at bounding box center [125, 206] width 177 height 25
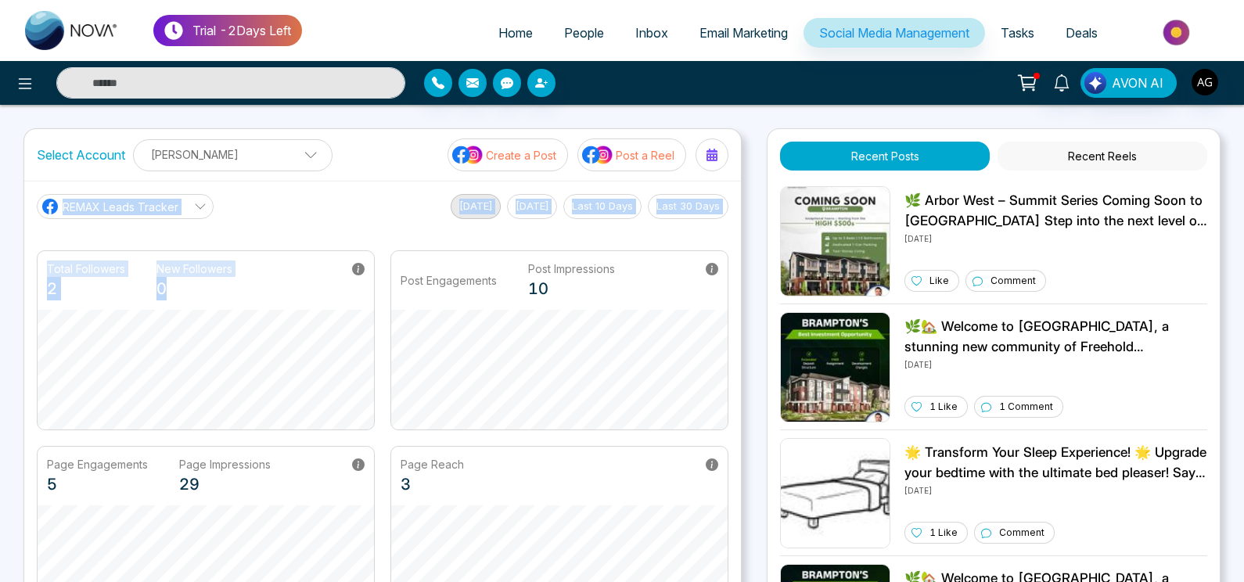
drag, startPoint x: 319, startPoint y: 242, endPoint x: 394, endPoint y: 196, distance: 88.2
click at [394, 196] on main "REMAX Leads Tracker REMAX Leads Tracker Robotics Today Yesterday Last 10 Days L…" at bounding box center [383, 410] width 692 height 432
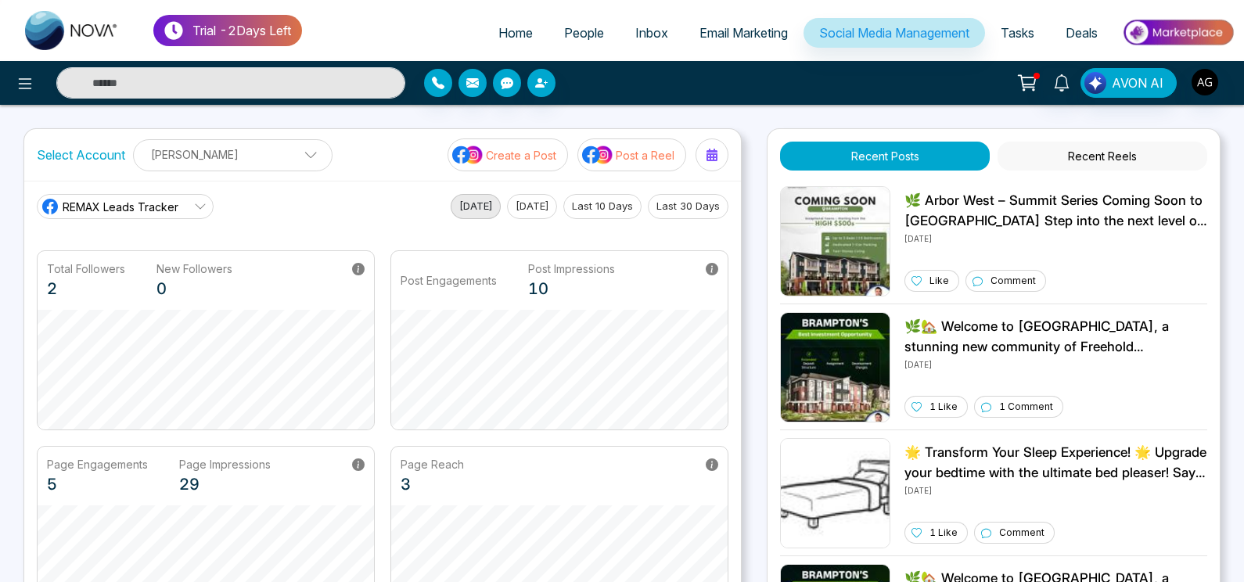
click at [394, 196] on div "REMAX Leads Tracker REMAX Leads Tracker Robotics Today Yesterday Last 10 Days L…" at bounding box center [383, 206] width 692 height 25
click at [689, 204] on button "Last 30 Days" at bounding box center [688, 206] width 81 height 25
click at [263, 149] on p "[PERSON_NAME]" at bounding box center [232, 155] width 179 height 26
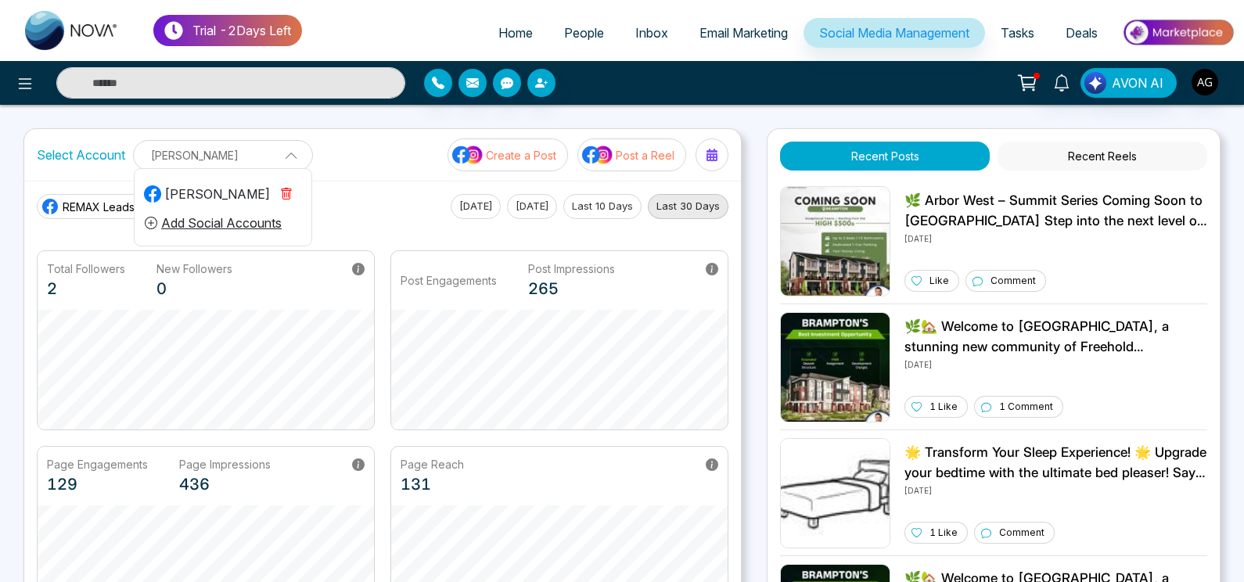
click at [299, 154] on p "[PERSON_NAME]" at bounding box center [223, 155] width 160 height 26
click at [299, 154] on p "[PERSON_NAME]" at bounding box center [232, 155] width 179 height 26
click at [299, 154] on p "[PERSON_NAME]" at bounding box center [223, 155] width 160 height 26
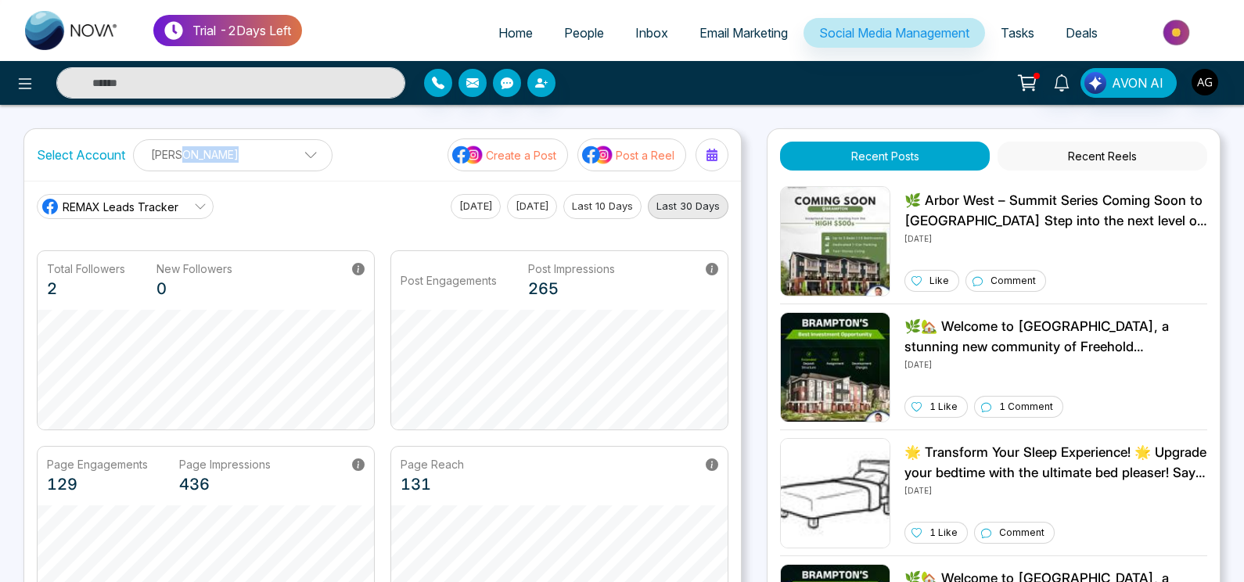
click at [299, 154] on p "[PERSON_NAME]" at bounding box center [232, 155] width 179 height 26
click at [299, 154] on p "[PERSON_NAME]" at bounding box center [223, 155] width 160 height 26
click at [299, 154] on p "[PERSON_NAME]" at bounding box center [232, 155] width 179 height 26
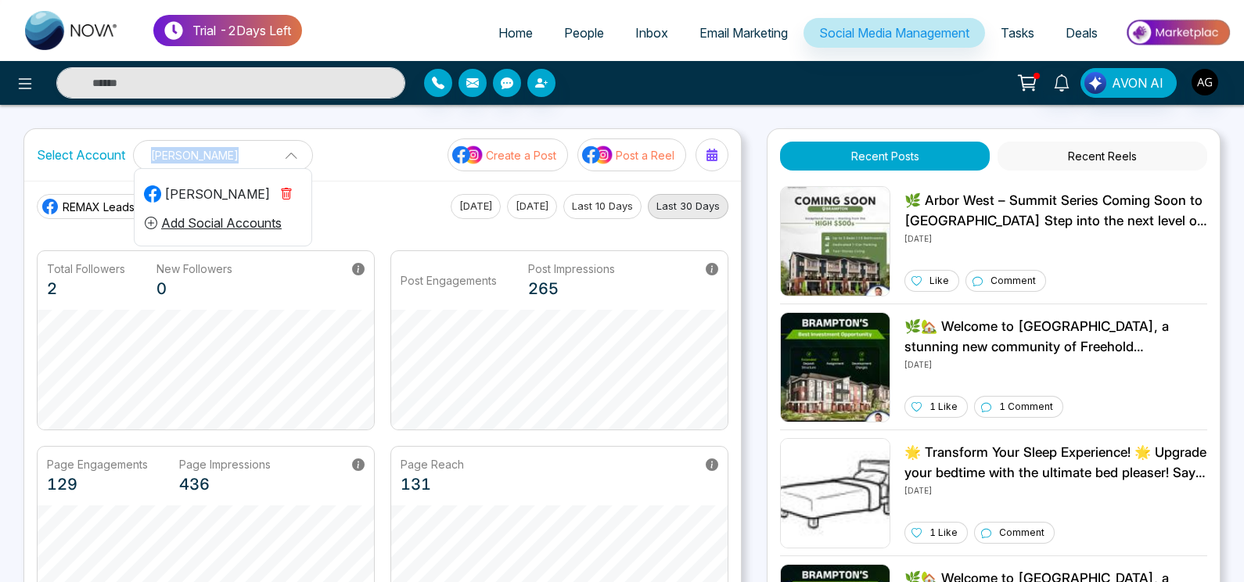
click at [299, 154] on p "[PERSON_NAME]" at bounding box center [223, 155] width 160 height 26
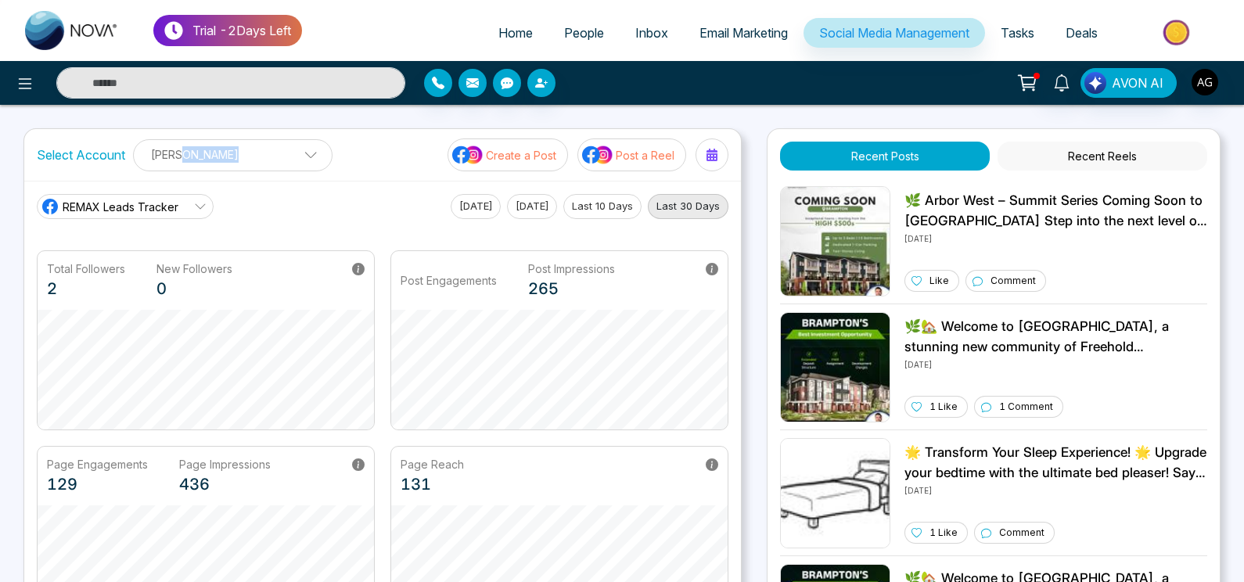
click at [299, 154] on p "[PERSON_NAME]" at bounding box center [232, 155] width 179 height 26
click at [514, 143] on button "Create a Post" at bounding box center [508, 154] width 120 height 33
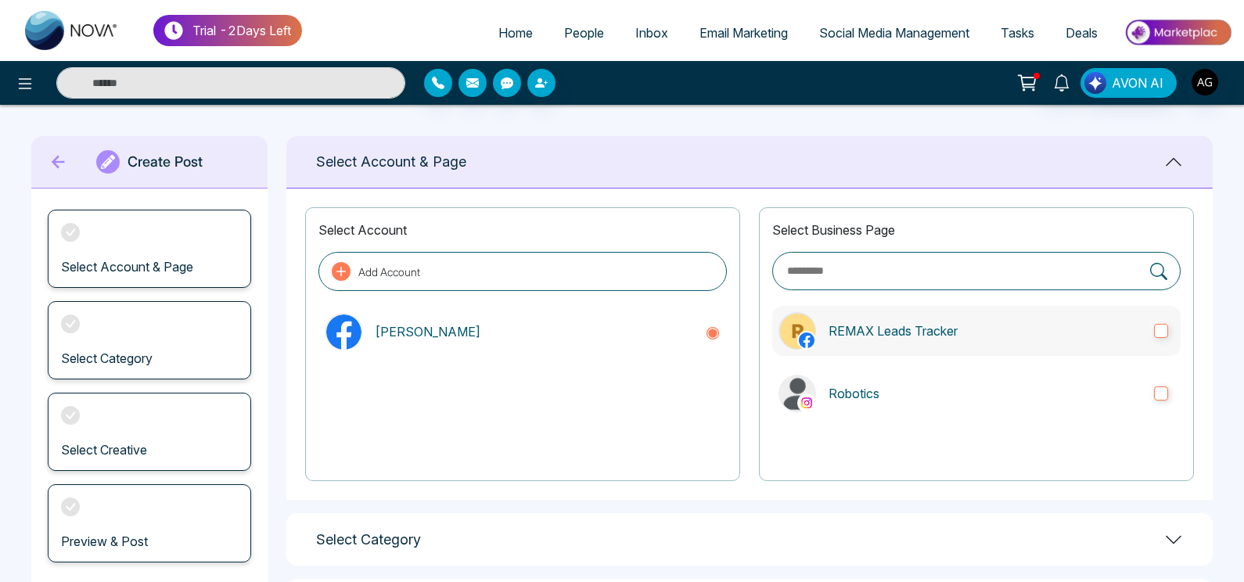
click at [896, 344] on label "REMAX Leads Tracker" at bounding box center [976, 331] width 408 height 50
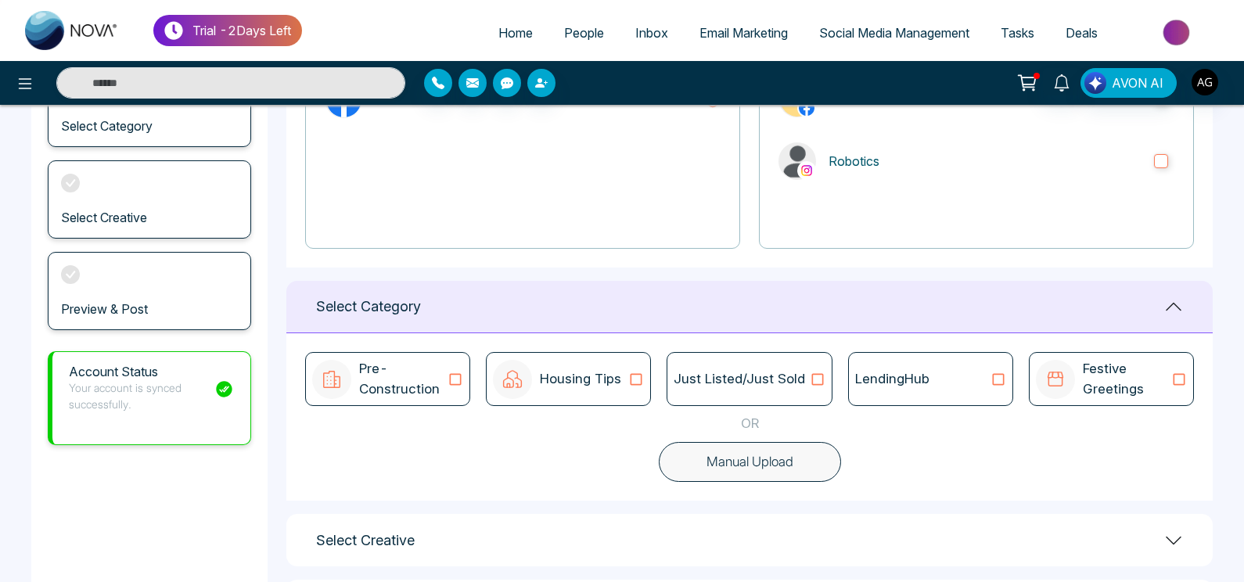
scroll to position [282, 0]
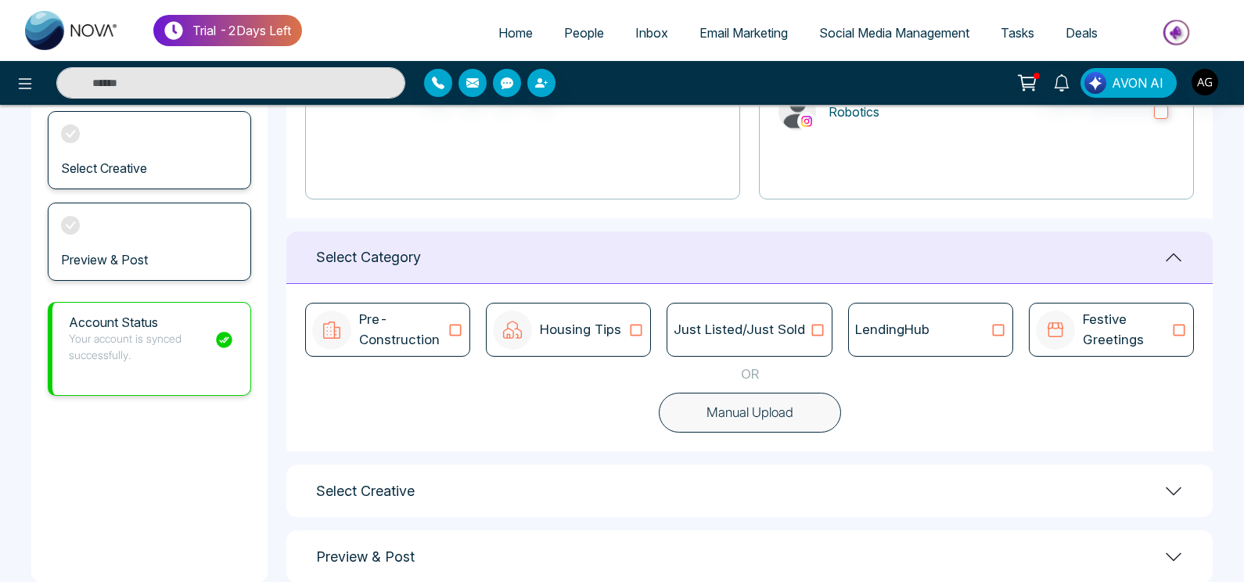
click at [984, 319] on div "LendingHub" at bounding box center [930, 330] width 165 height 54
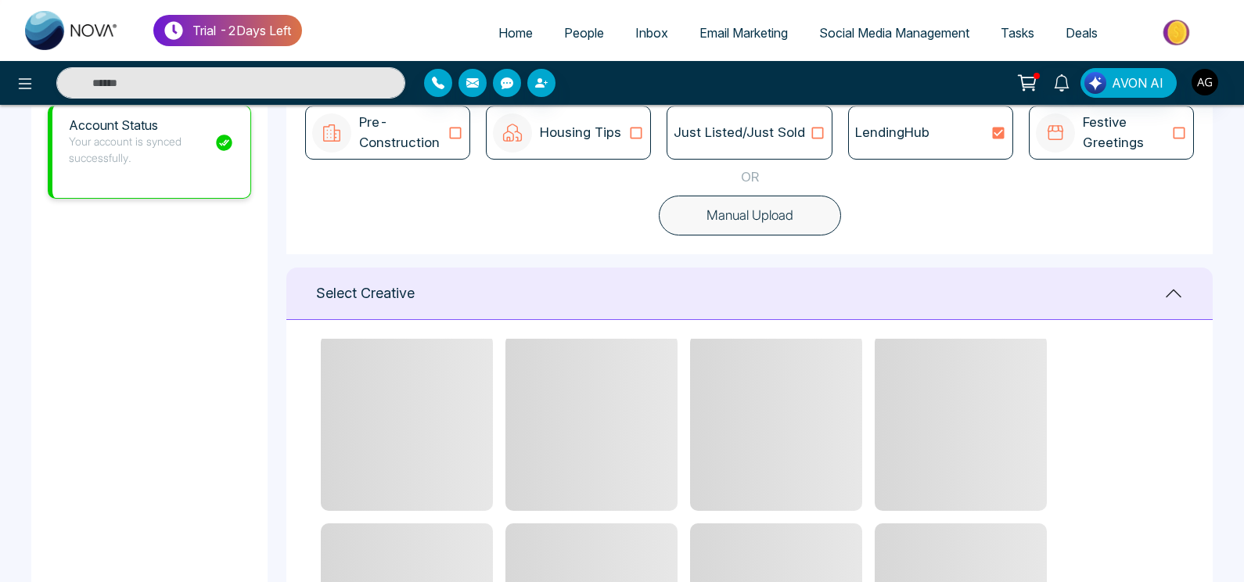
scroll to position [22, 0]
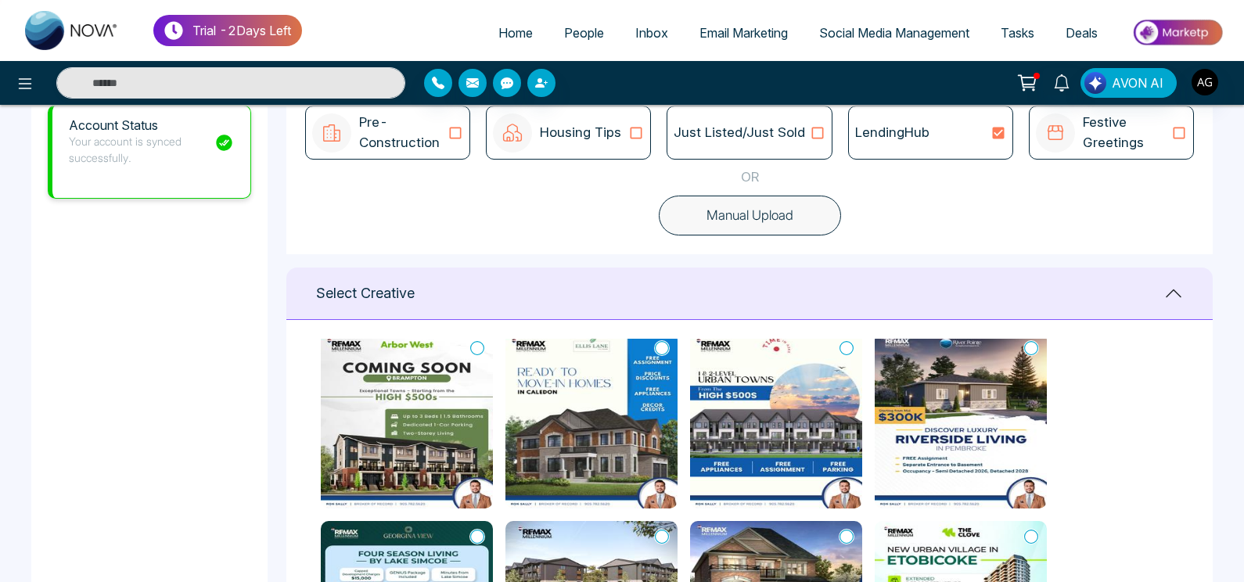
click at [656, 347] on icon at bounding box center [662, 348] width 14 height 16
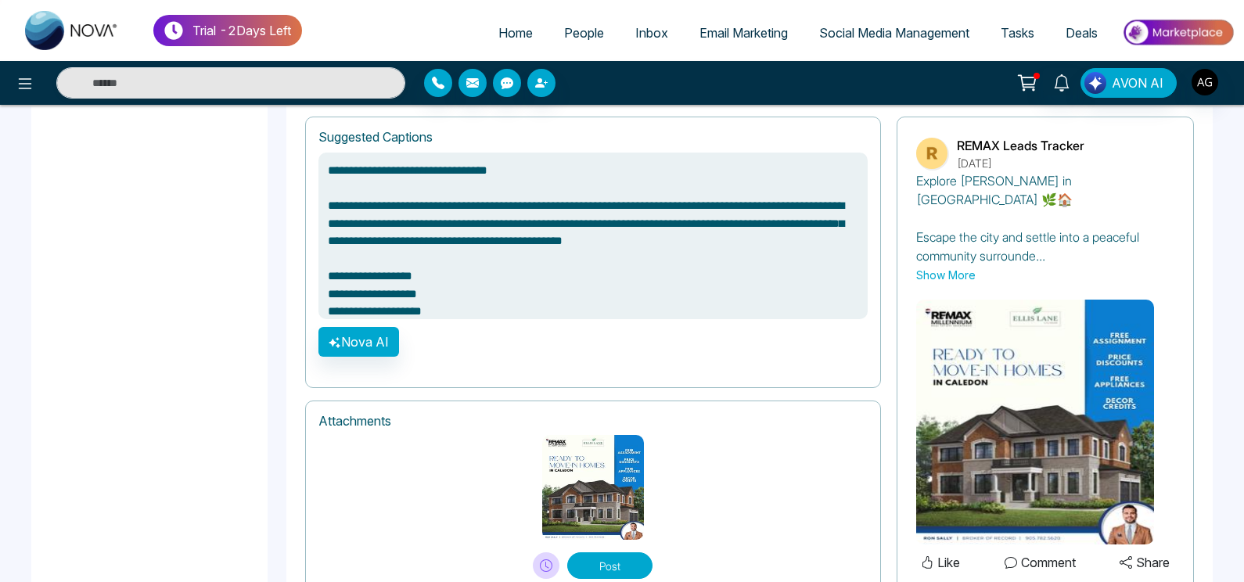
scroll to position [1120, 0]
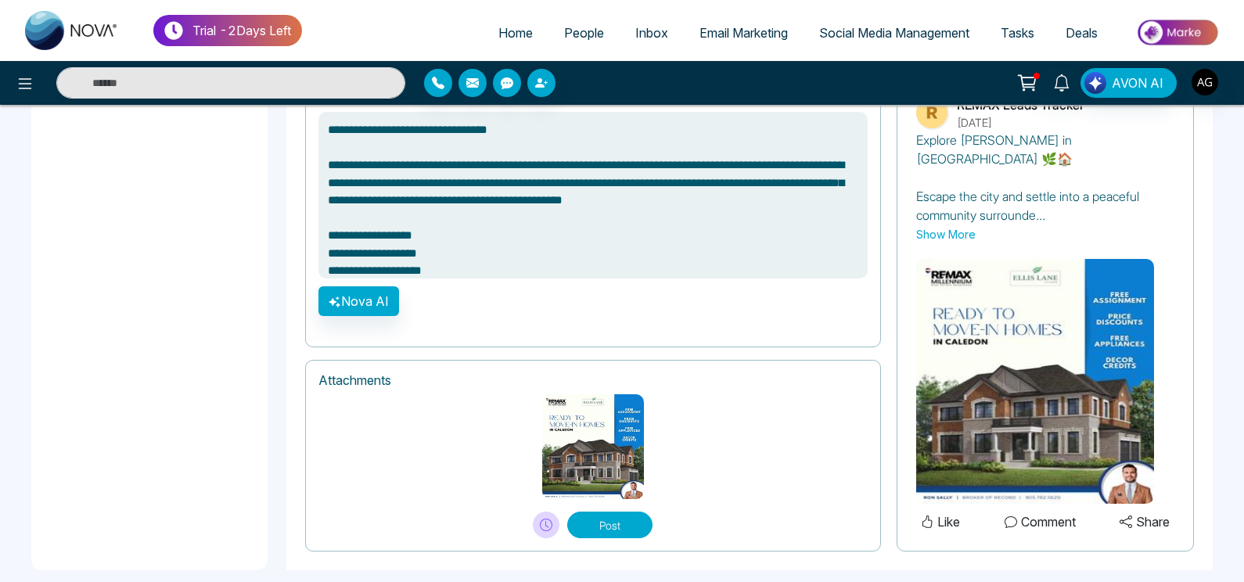
click at [636, 512] on button "Post" at bounding box center [609, 525] width 85 height 27
type textarea "**********"
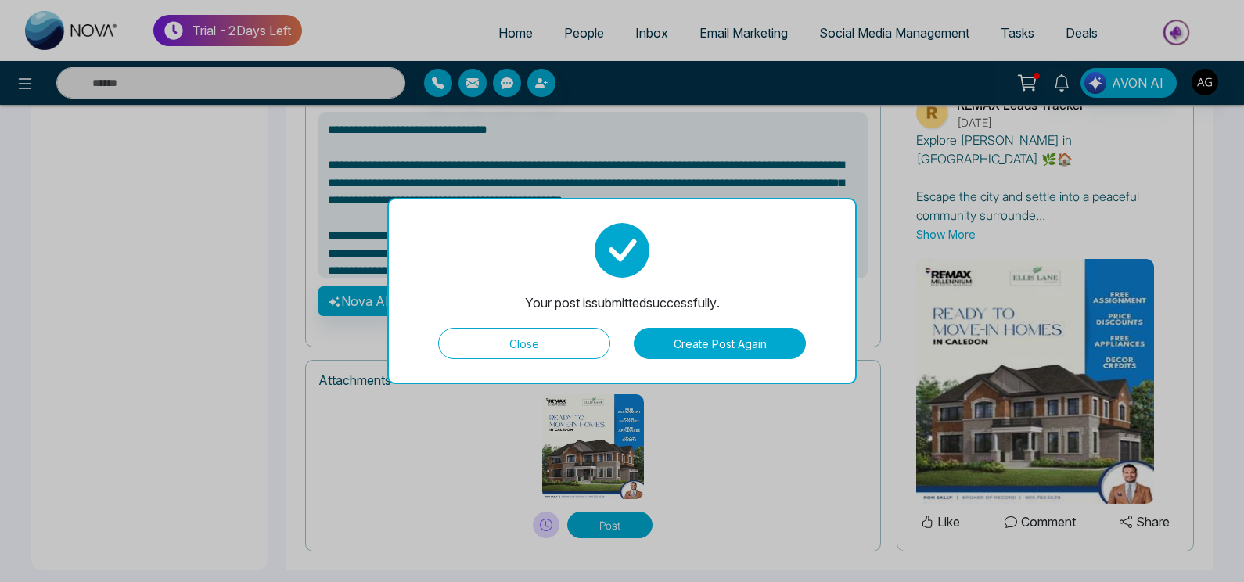
click at [590, 336] on button "Close" at bounding box center [524, 343] width 172 height 31
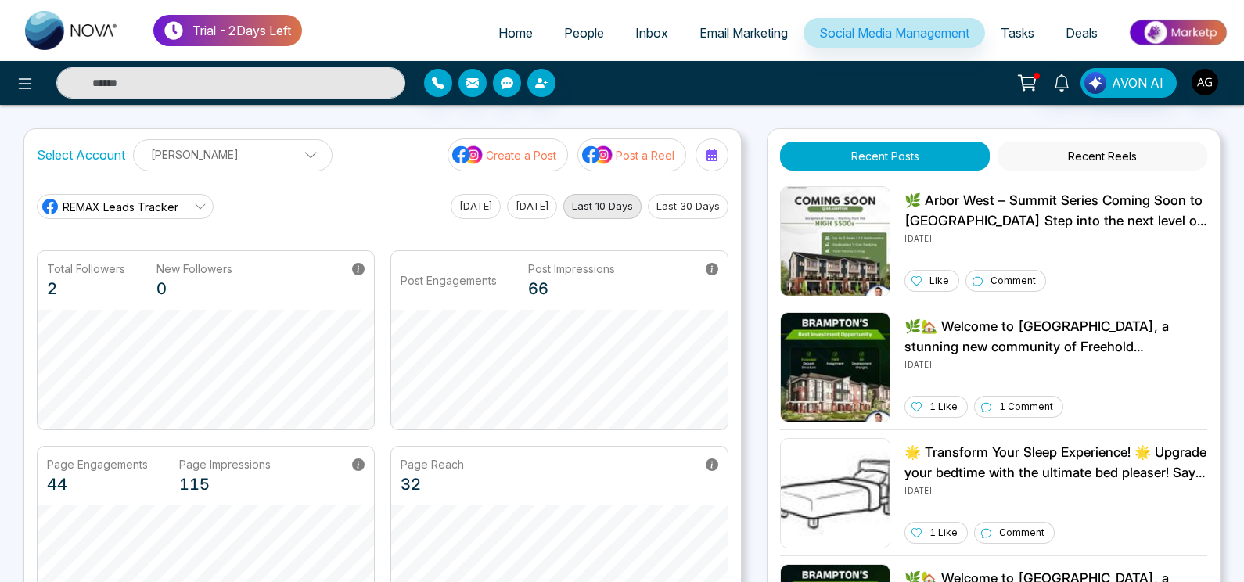
click at [518, 151] on p "Create a Post" at bounding box center [521, 155] width 70 height 16
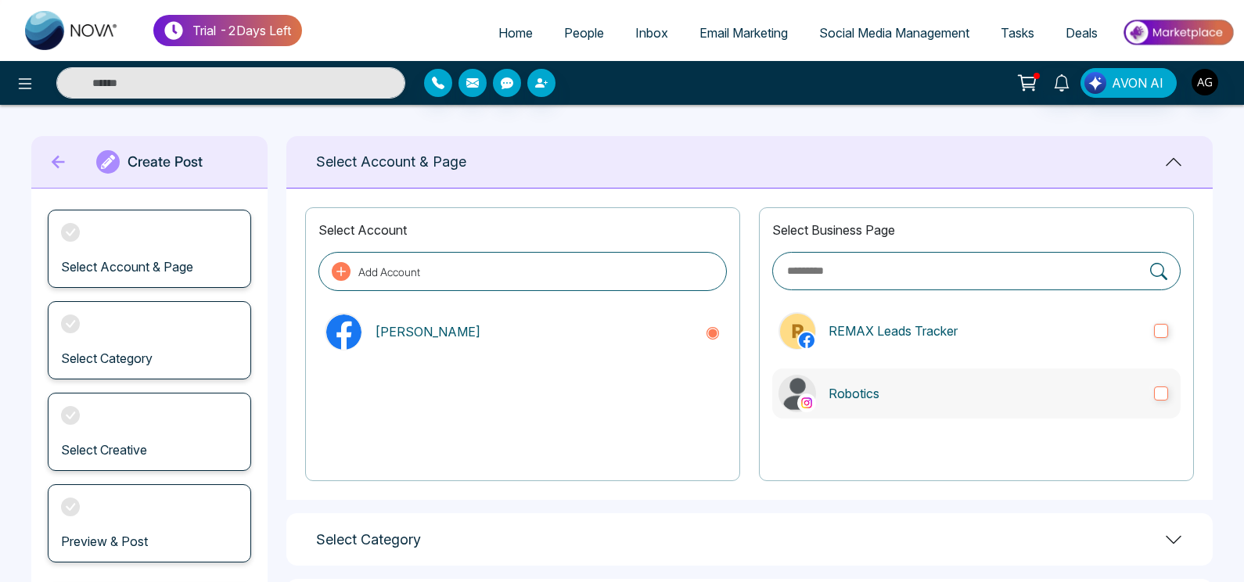
click at [949, 396] on p "Robotics" at bounding box center [985, 393] width 313 height 19
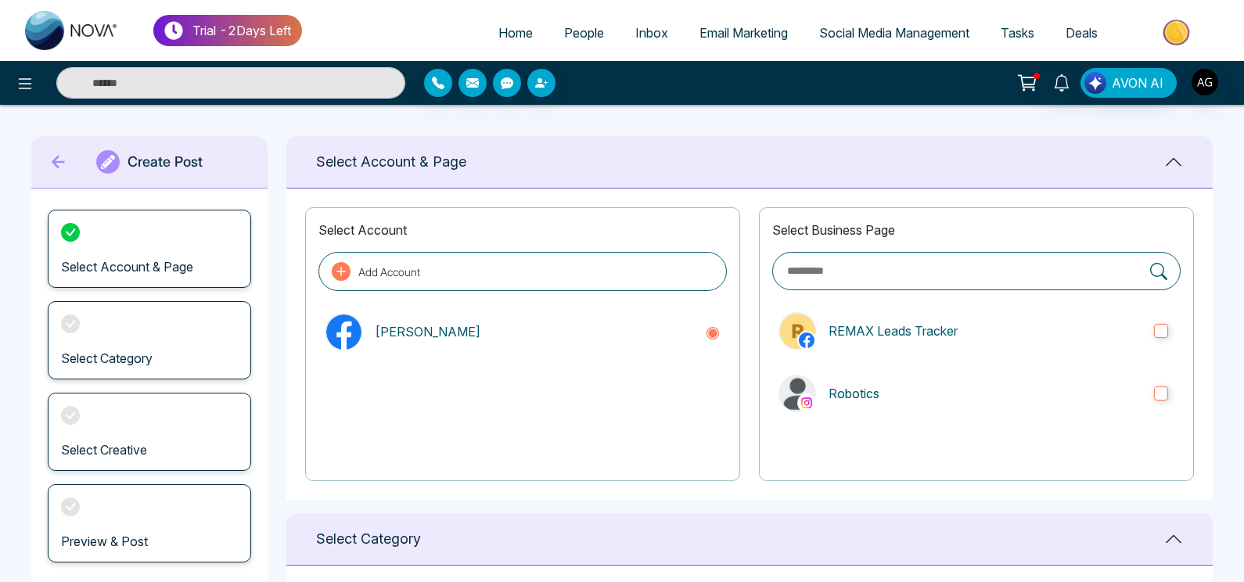
scroll to position [313, 0]
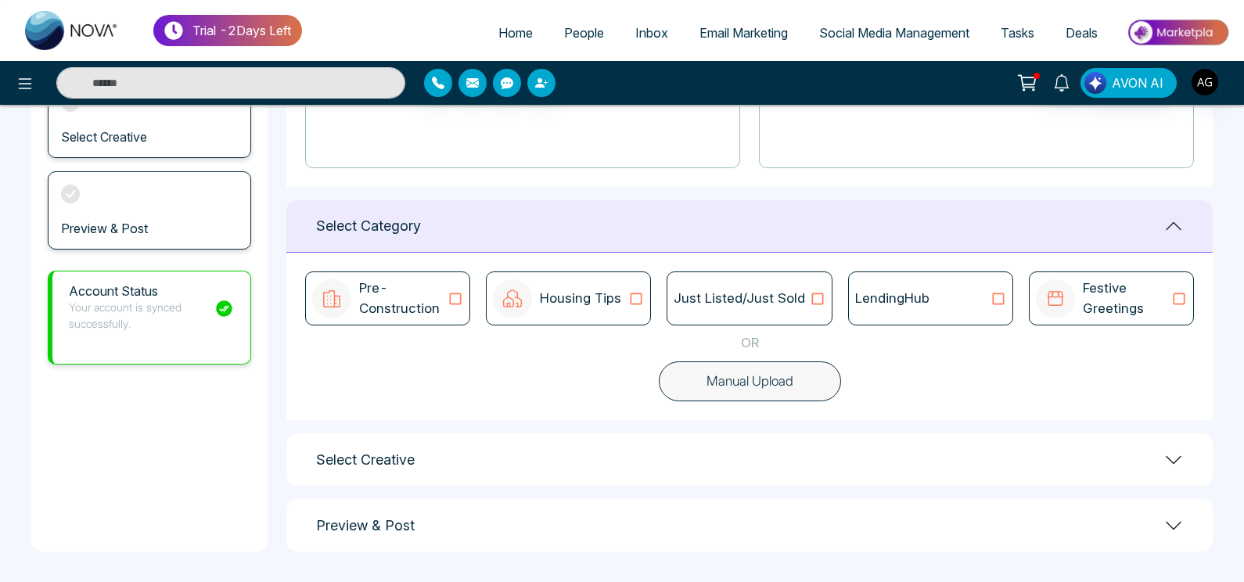
click at [944, 296] on div "LendingHub" at bounding box center [930, 299] width 151 height 20
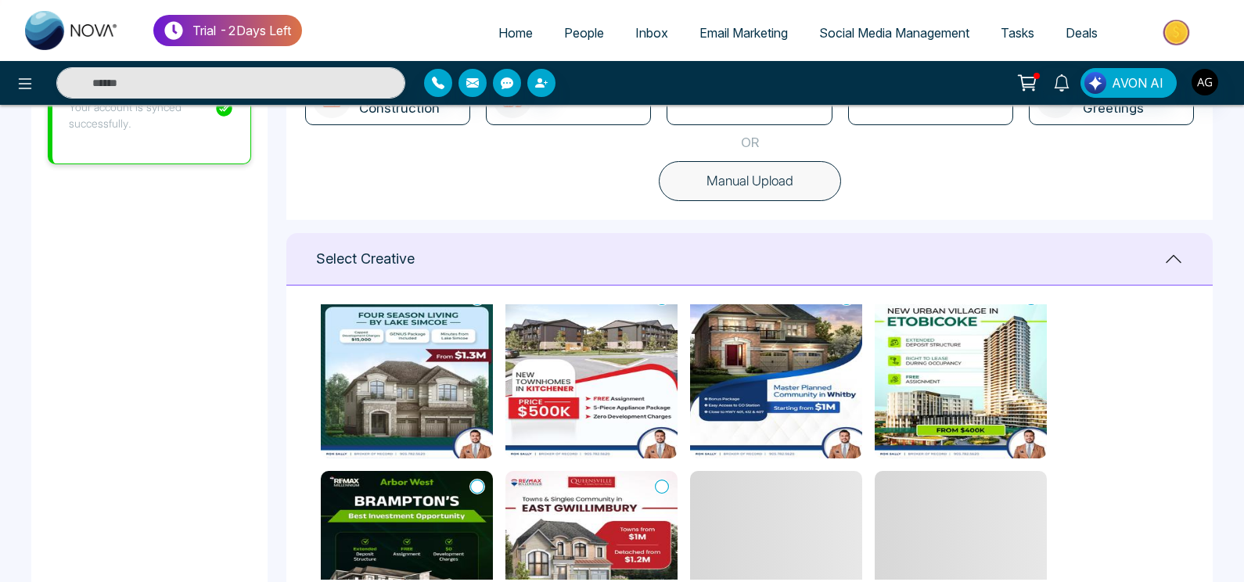
scroll to position [265, 0]
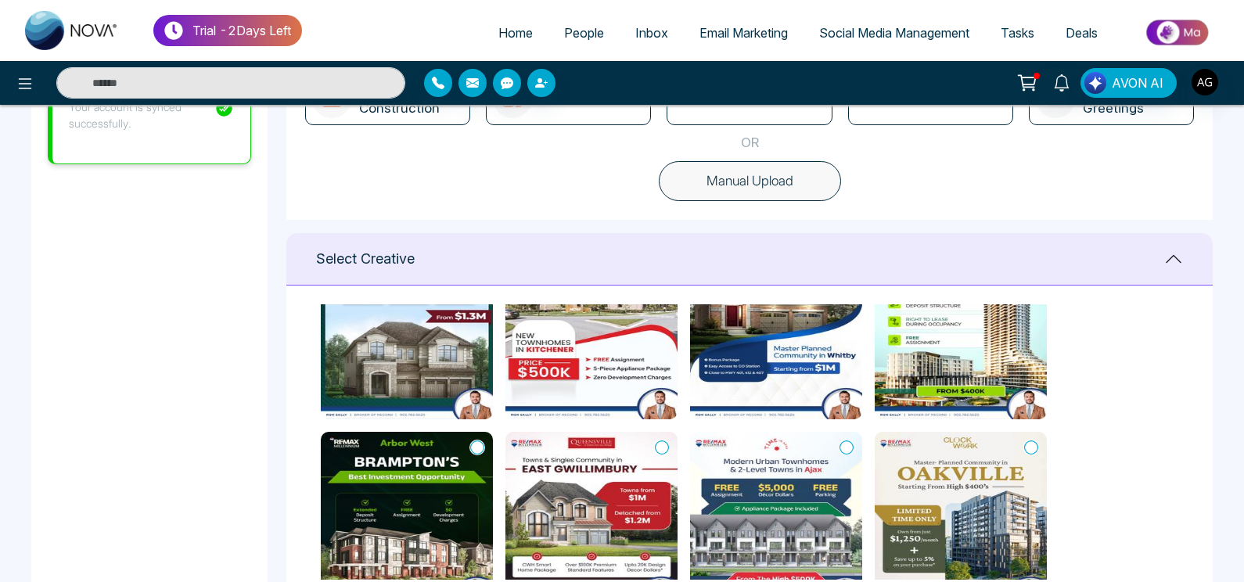
click at [664, 444] on icon at bounding box center [662, 448] width 14 height 16
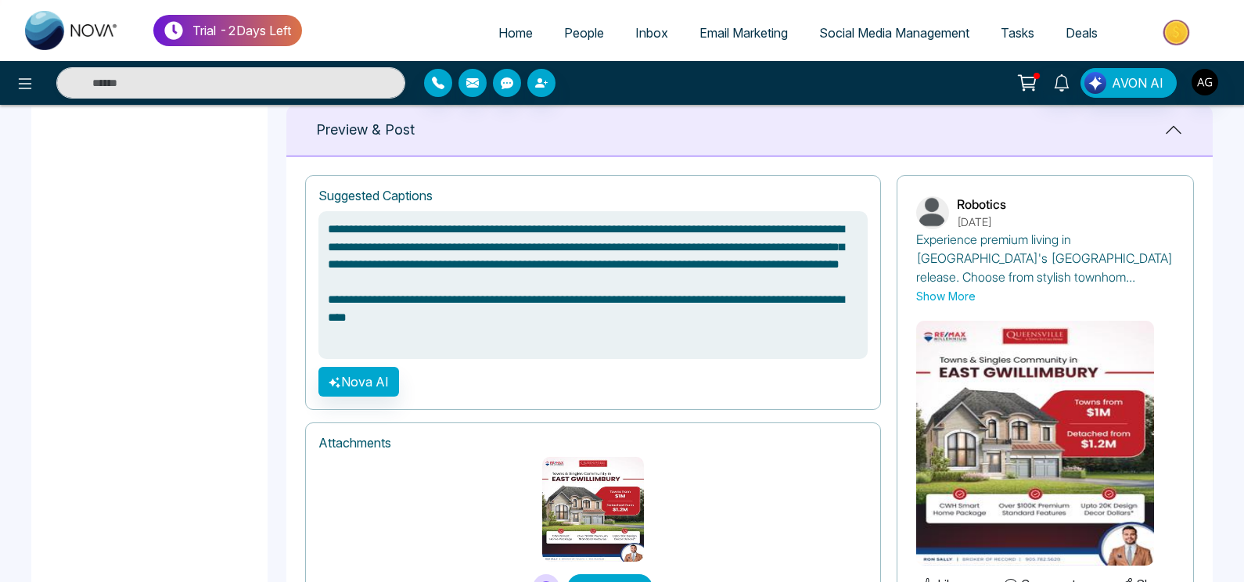
scroll to position [1102, 0]
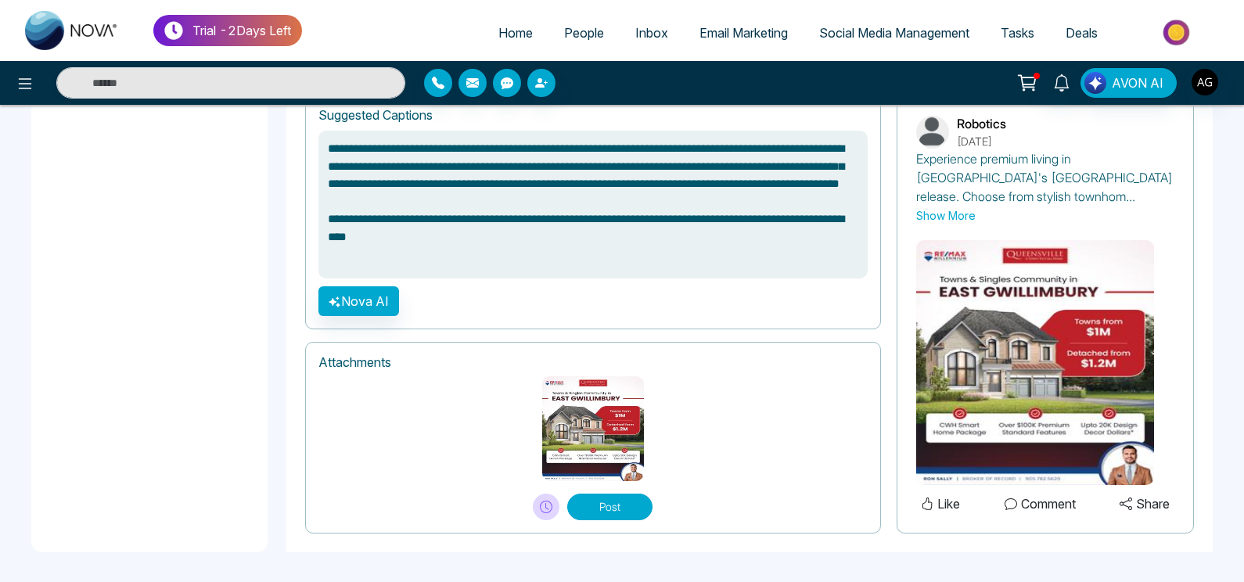
click at [610, 511] on button "Post" at bounding box center [609, 507] width 85 height 27
type textarea "**********"
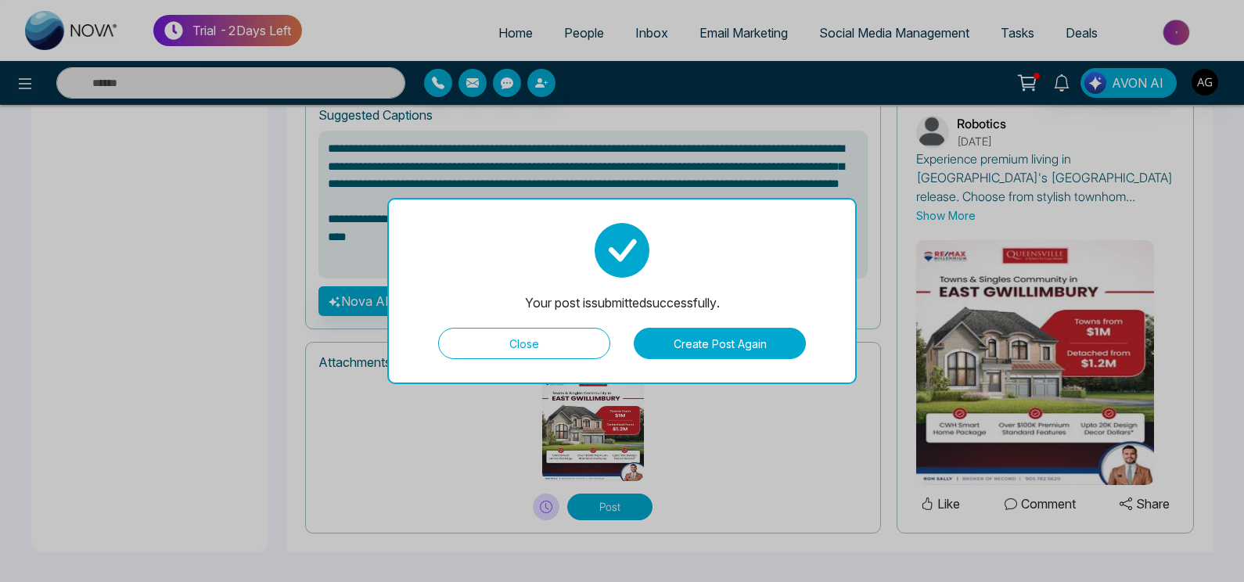
click at [728, 328] on button "Create Post Again" at bounding box center [720, 343] width 172 height 31
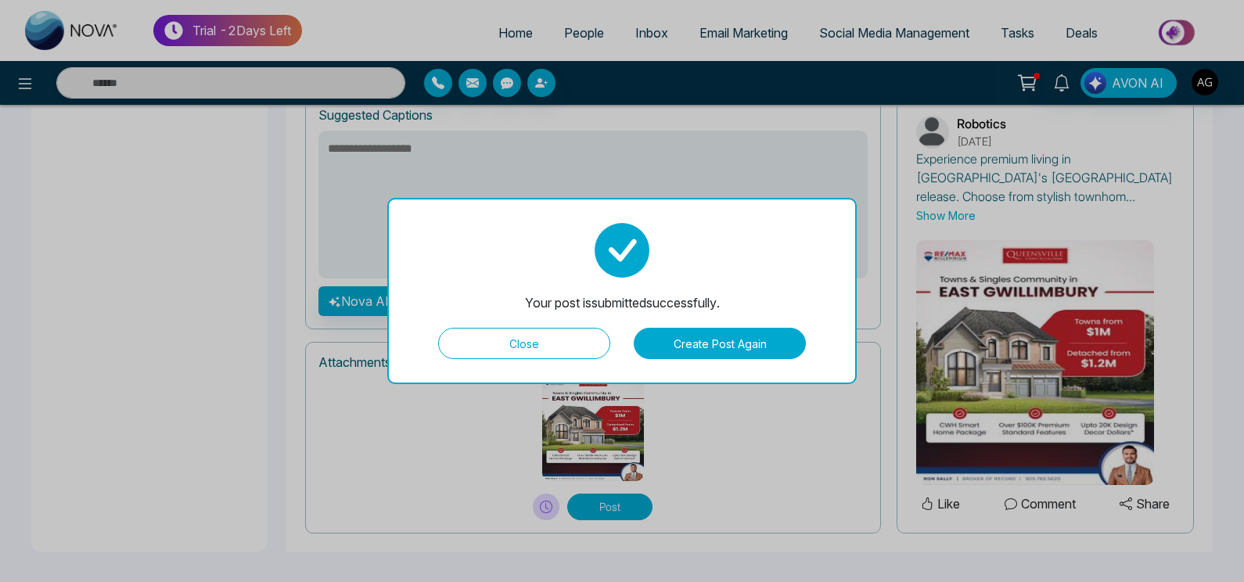
scroll to position [149, 0]
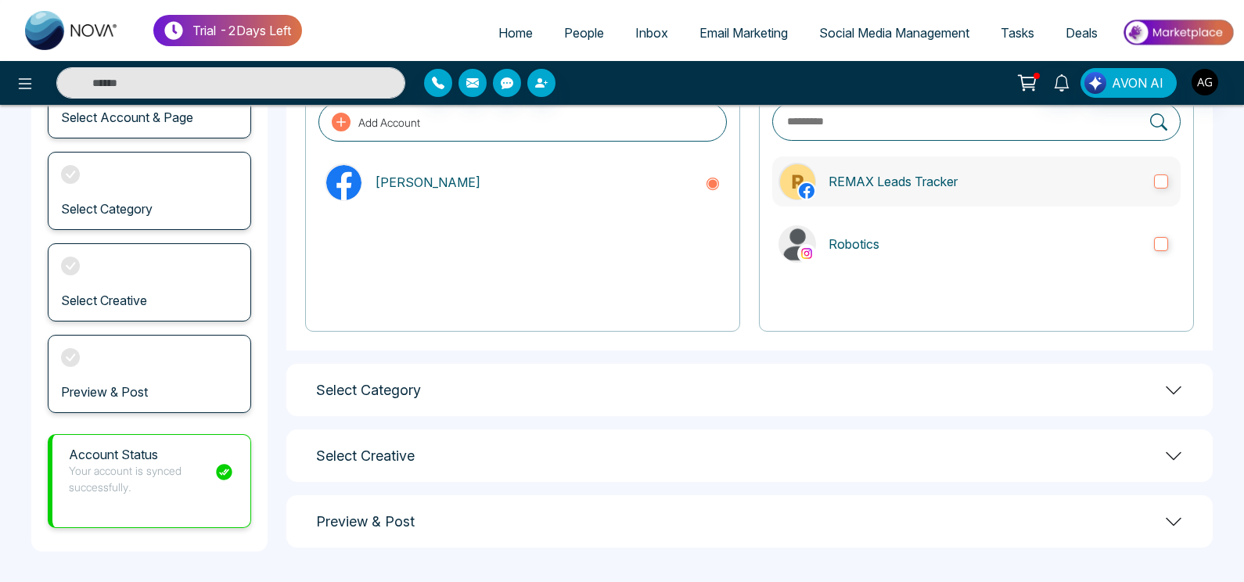
click at [919, 177] on p "REMAX Leads Tracker" at bounding box center [985, 181] width 313 height 19
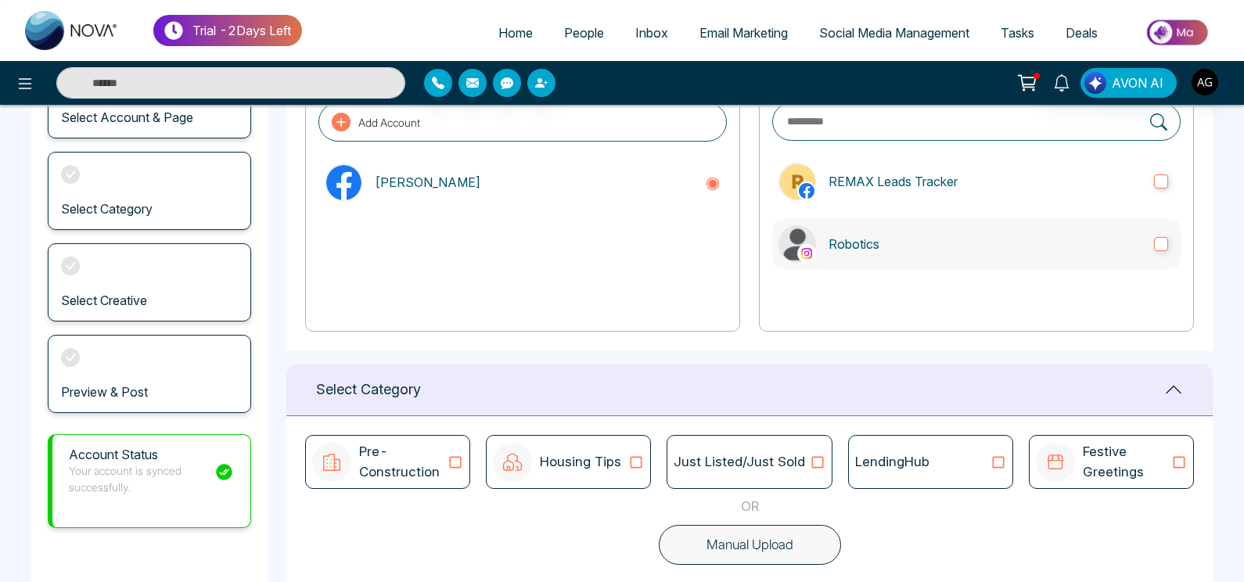
click at [939, 237] on p "Robotics" at bounding box center [985, 244] width 313 height 19
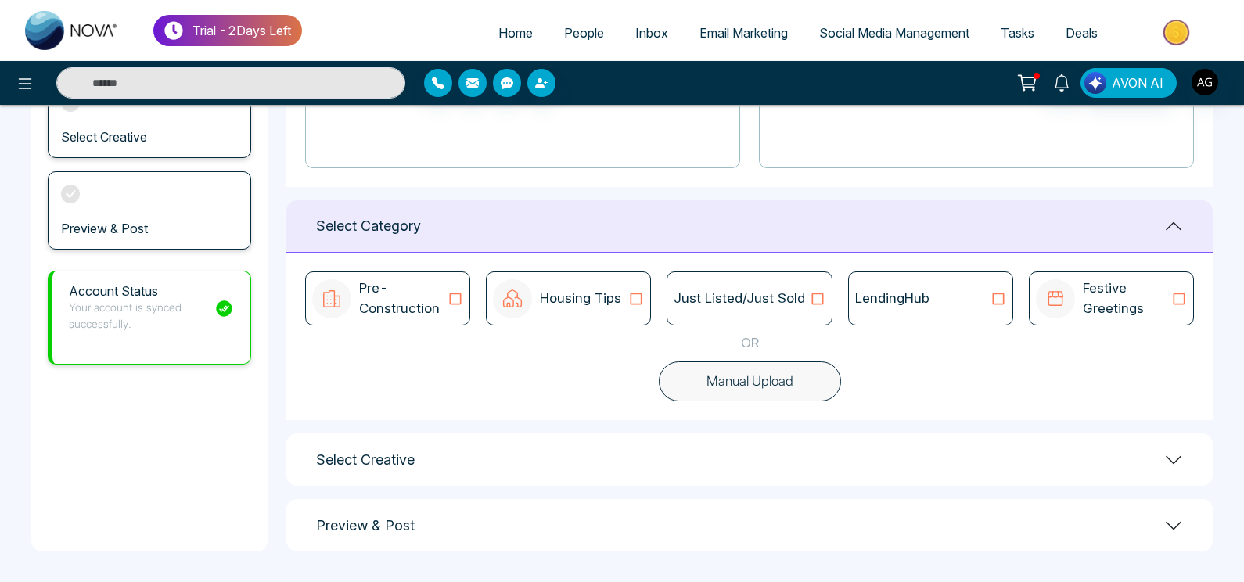
click at [744, 399] on button "Manual Upload" at bounding box center [750, 381] width 182 height 41
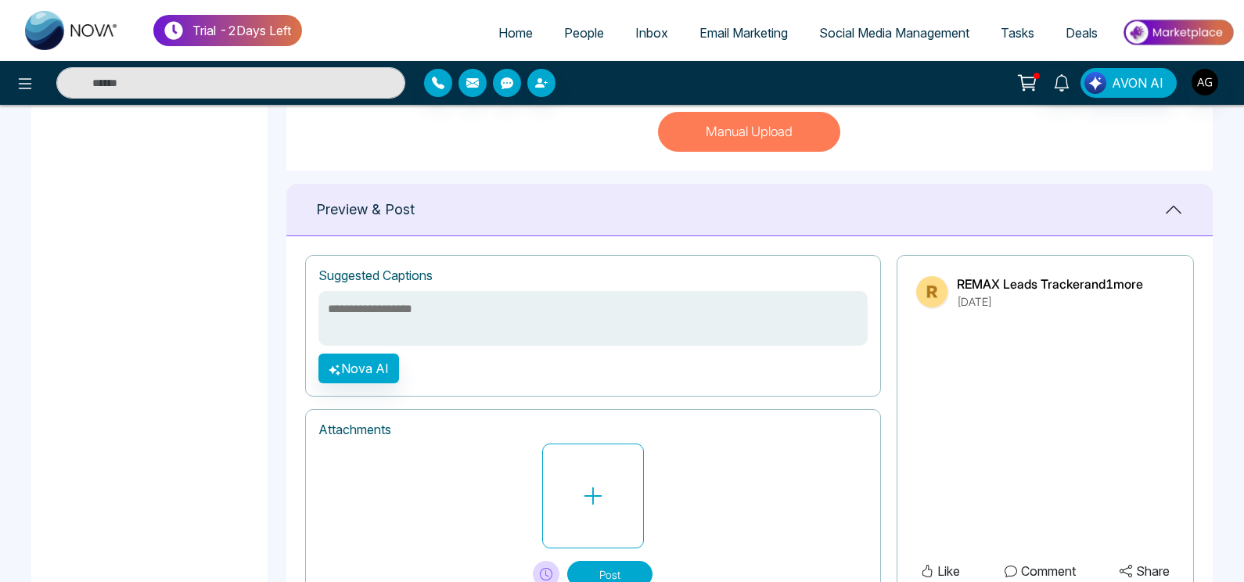
scroll to position [565, 0]
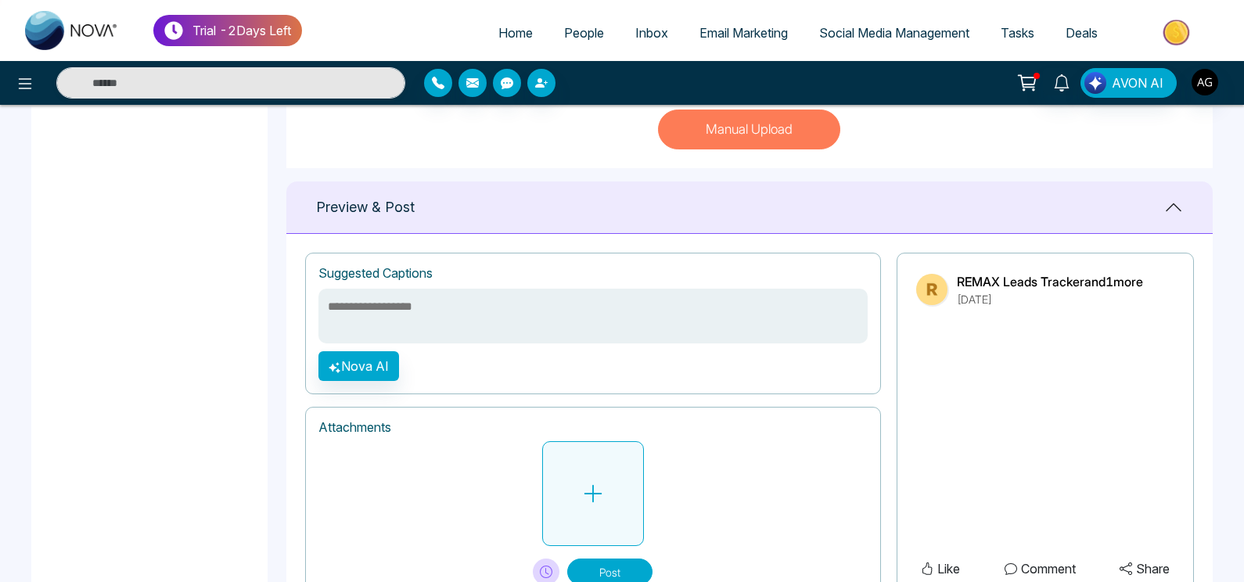
click at [588, 458] on button at bounding box center [593, 493] width 102 height 105
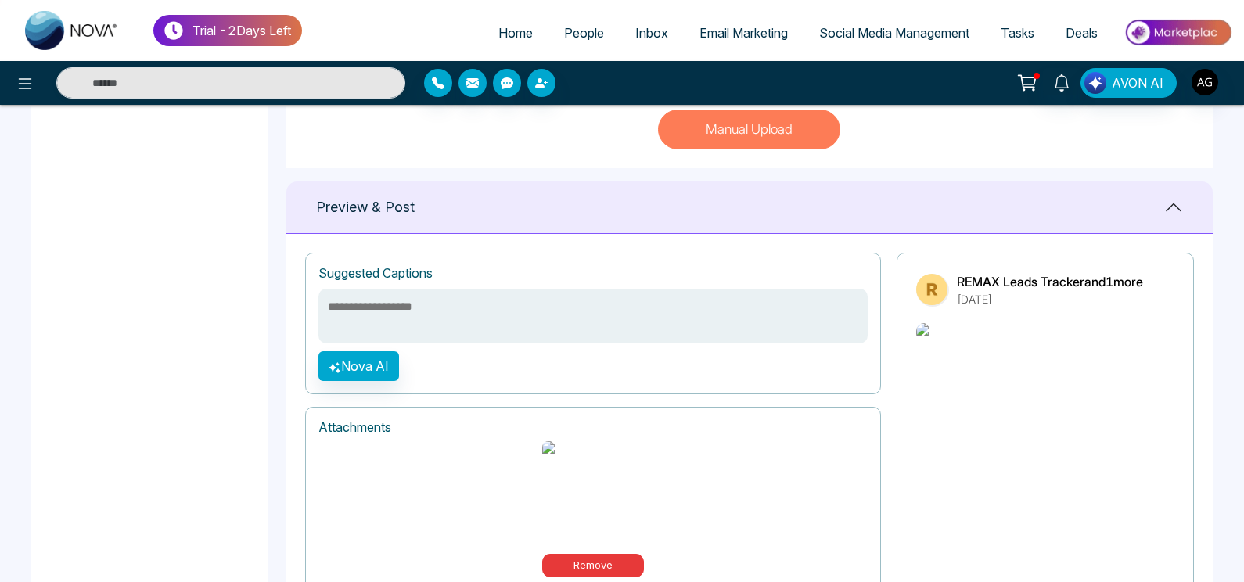
click at [491, 307] on textarea at bounding box center [592, 316] width 549 height 55
click at [372, 384] on div "**********" at bounding box center [593, 324] width 576 height 142
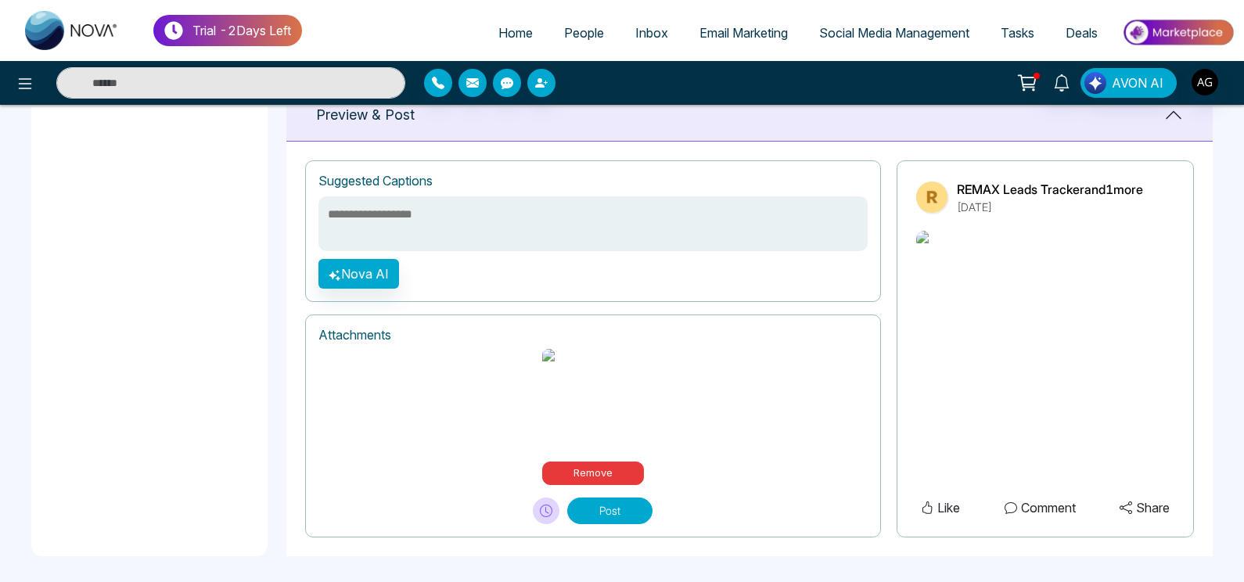
click at [581, 498] on button "Post" at bounding box center [609, 511] width 85 height 27
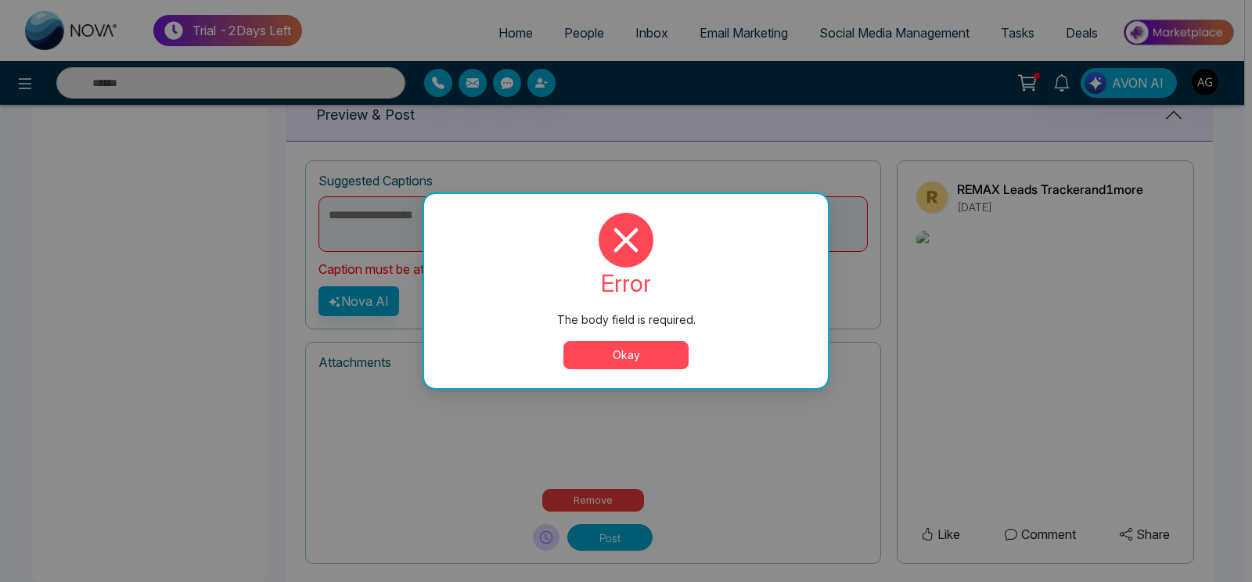
click at [634, 370] on div "error The body field is required. Okay" at bounding box center [626, 291] width 404 height 194
click at [628, 347] on button "Okay" at bounding box center [625, 355] width 125 height 28
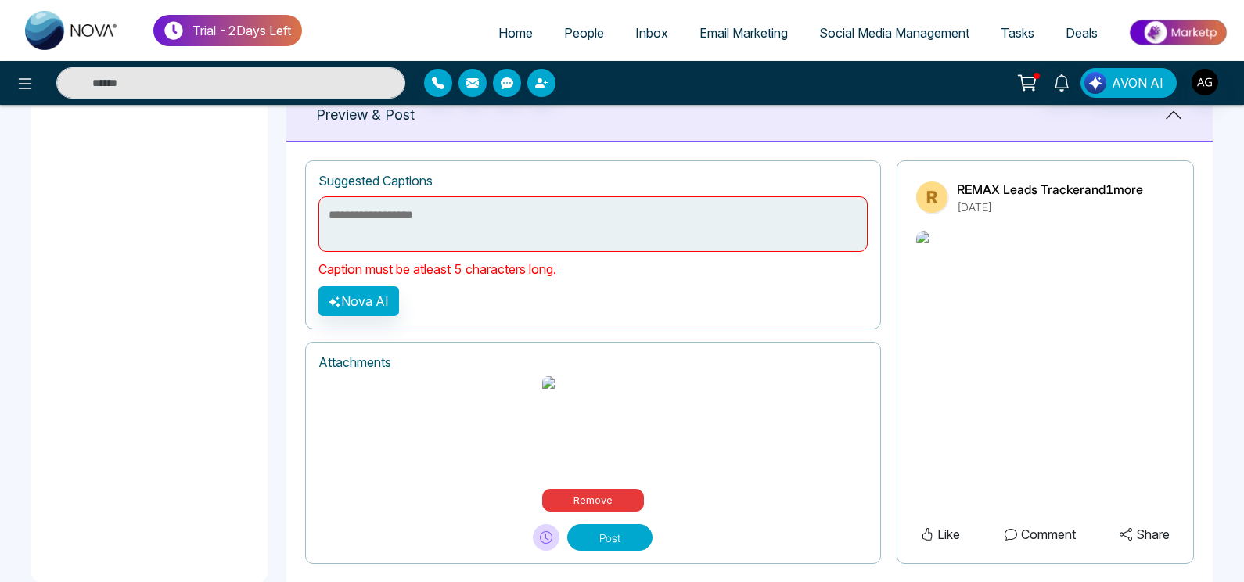
click at [516, 229] on textarea at bounding box center [592, 224] width 549 height 56
click at [349, 310] on button "Nova AI" at bounding box center [358, 301] width 81 height 30
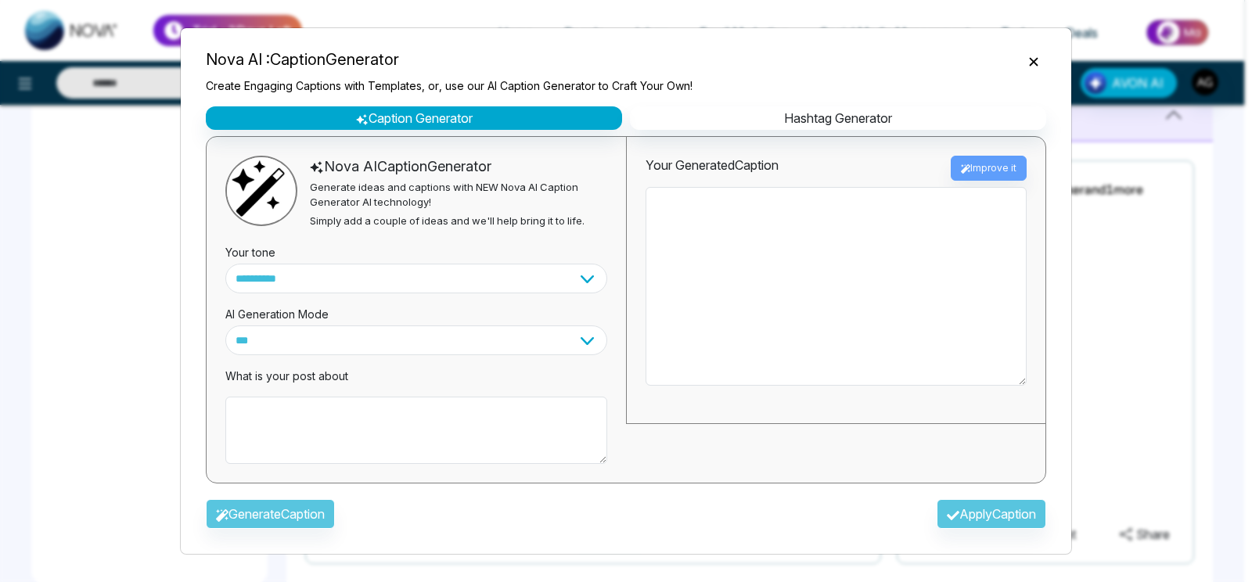
click at [349, 310] on div "**********" at bounding box center [593, 244] width 576 height 169
click at [370, 413] on textarea at bounding box center [416, 430] width 382 height 67
click at [319, 429] on textarea "*****" at bounding box center [416, 430] width 382 height 67
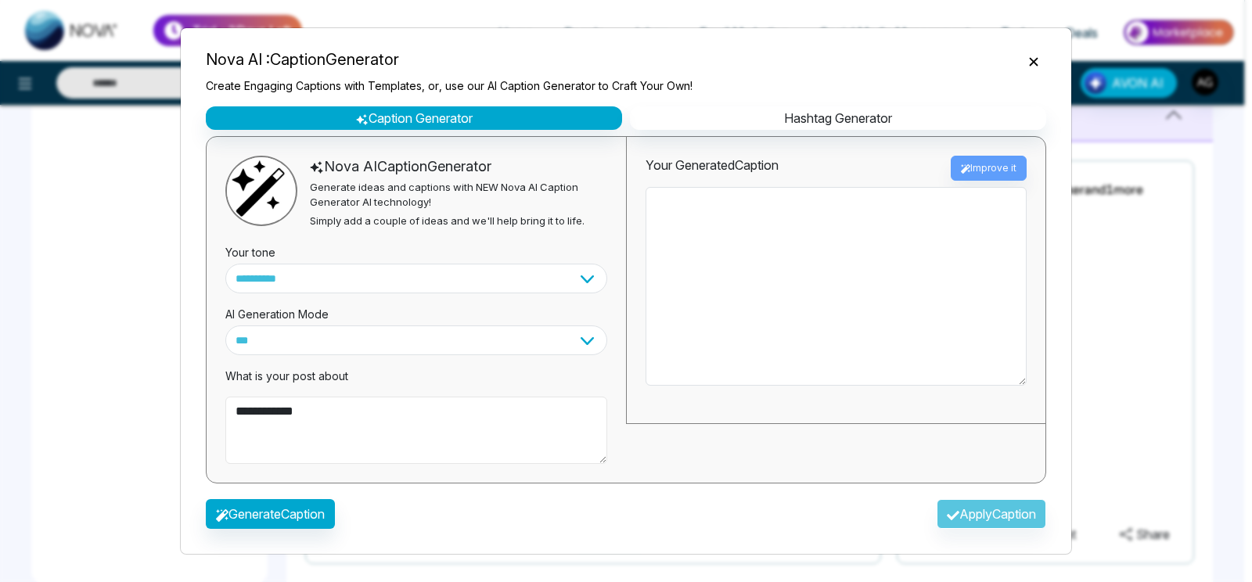
click at [286, 415] on textarea "**********" at bounding box center [416, 430] width 382 height 67
type textarea "**********"
click at [311, 520] on button "Generate Caption" at bounding box center [270, 514] width 129 height 30
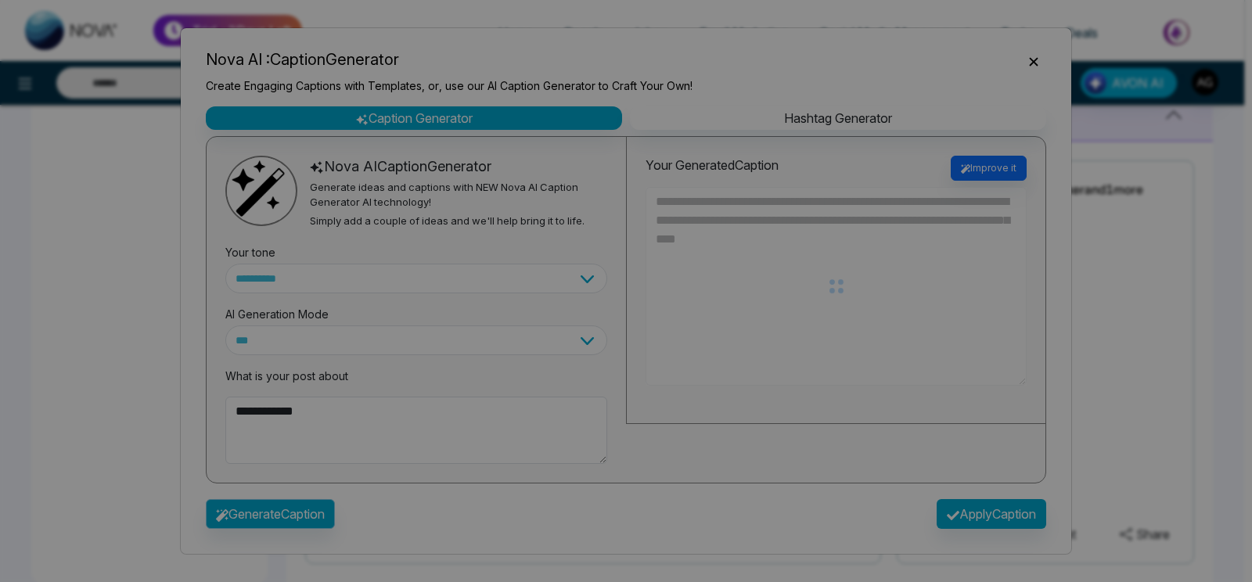
type textarea "**********"
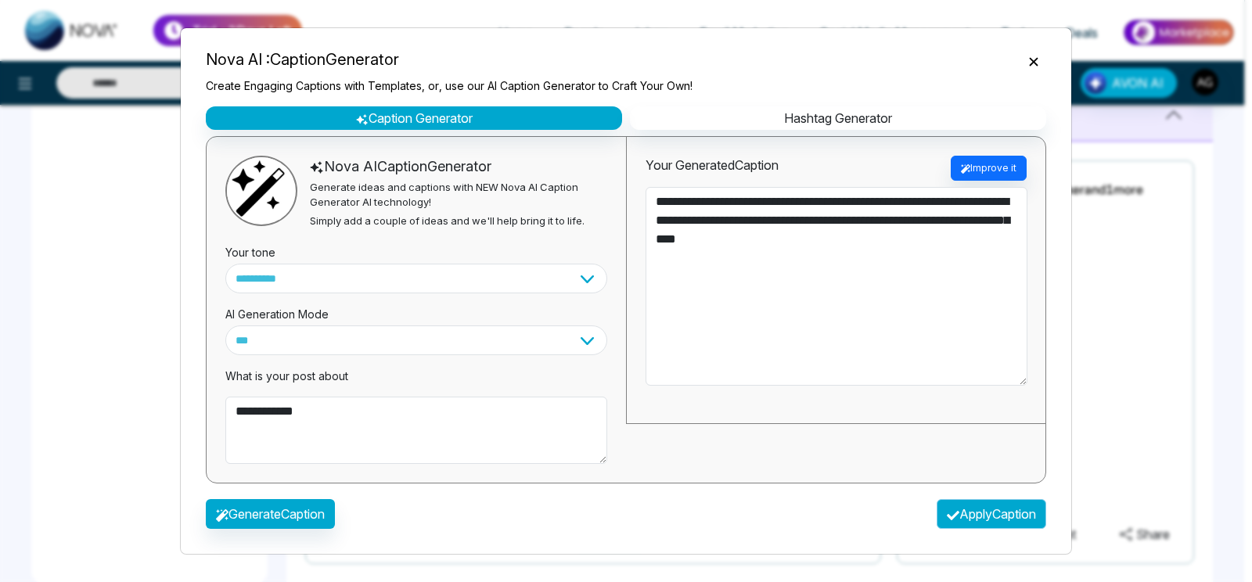
click at [955, 507] on button "Apply Caption" at bounding box center [992, 514] width 110 height 30
type textarea "**********"
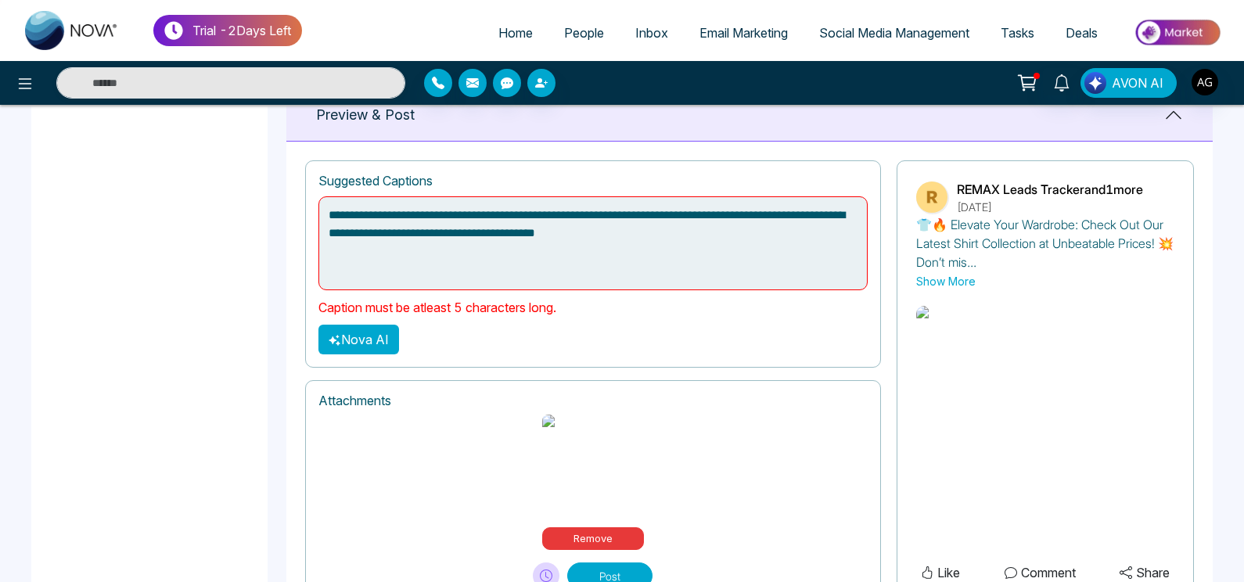
scroll to position [723, 0]
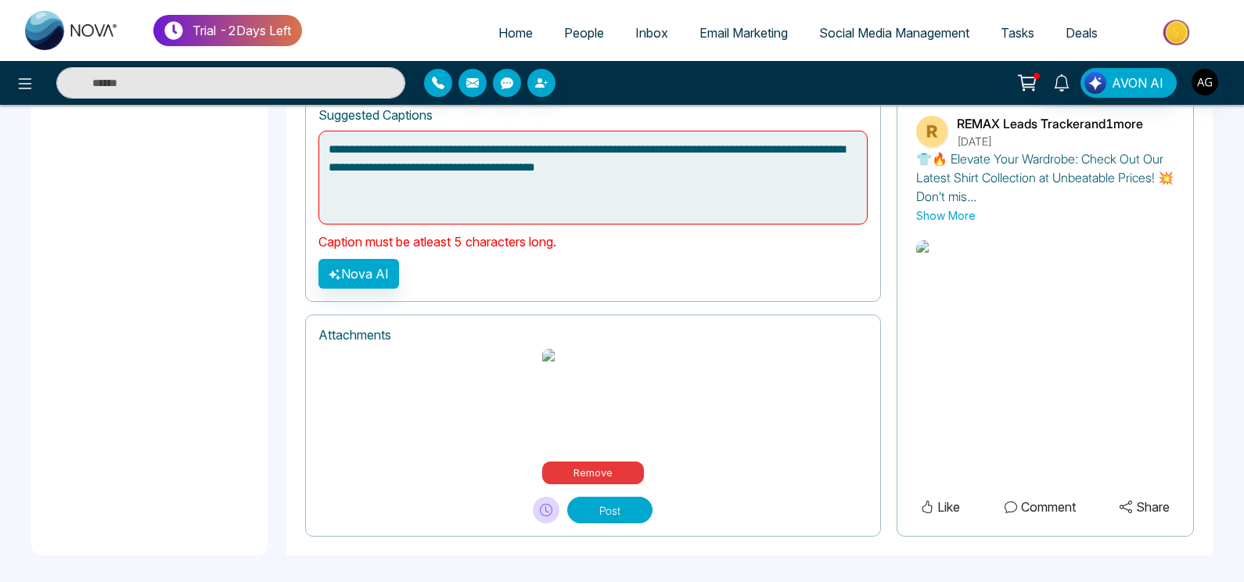
click at [620, 512] on button "Post" at bounding box center [609, 510] width 85 height 27
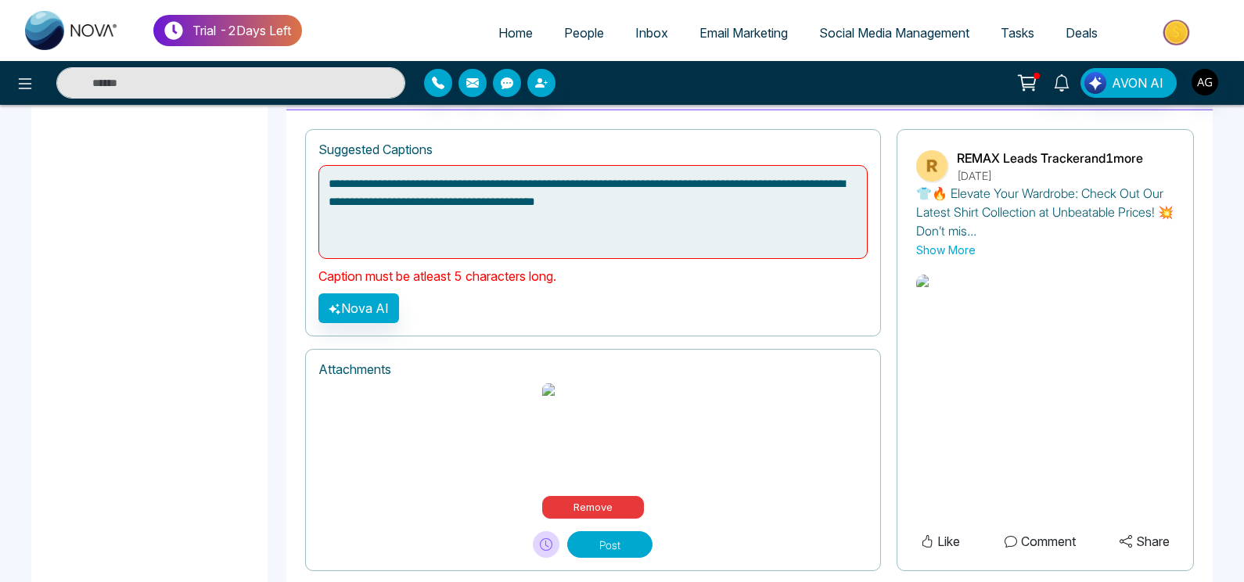
scroll to position [677, 0]
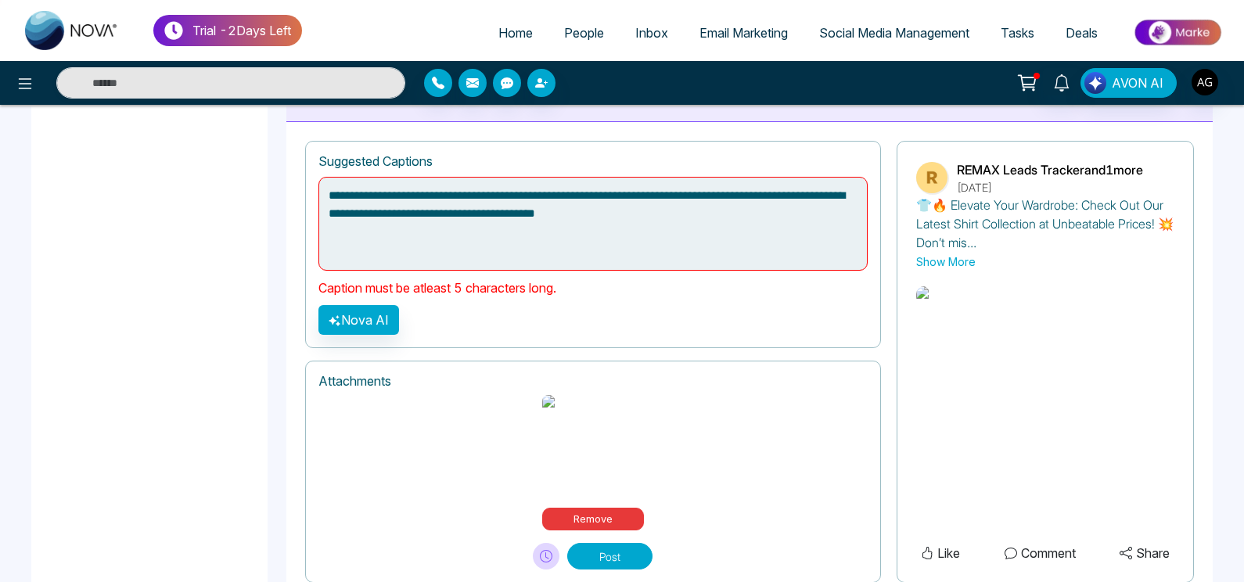
click at [695, 201] on textarea "**********" at bounding box center [592, 223] width 549 height 93
click at [717, 200] on textarea "**********" at bounding box center [592, 223] width 549 height 93
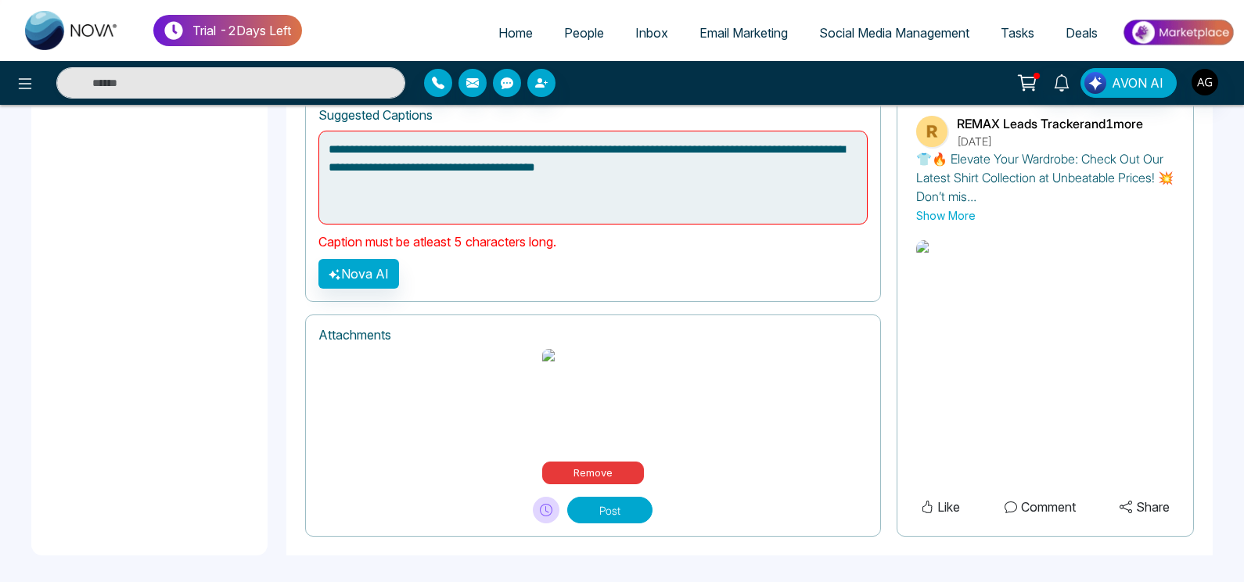
click at [617, 520] on div "Attachments Remove Post" at bounding box center [593, 426] width 576 height 223
click at [627, 504] on button "Post" at bounding box center [609, 510] width 85 height 27
click at [619, 505] on button "Post" at bounding box center [609, 510] width 85 height 27
click at [606, 466] on button "Remove" at bounding box center [593, 473] width 102 height 23
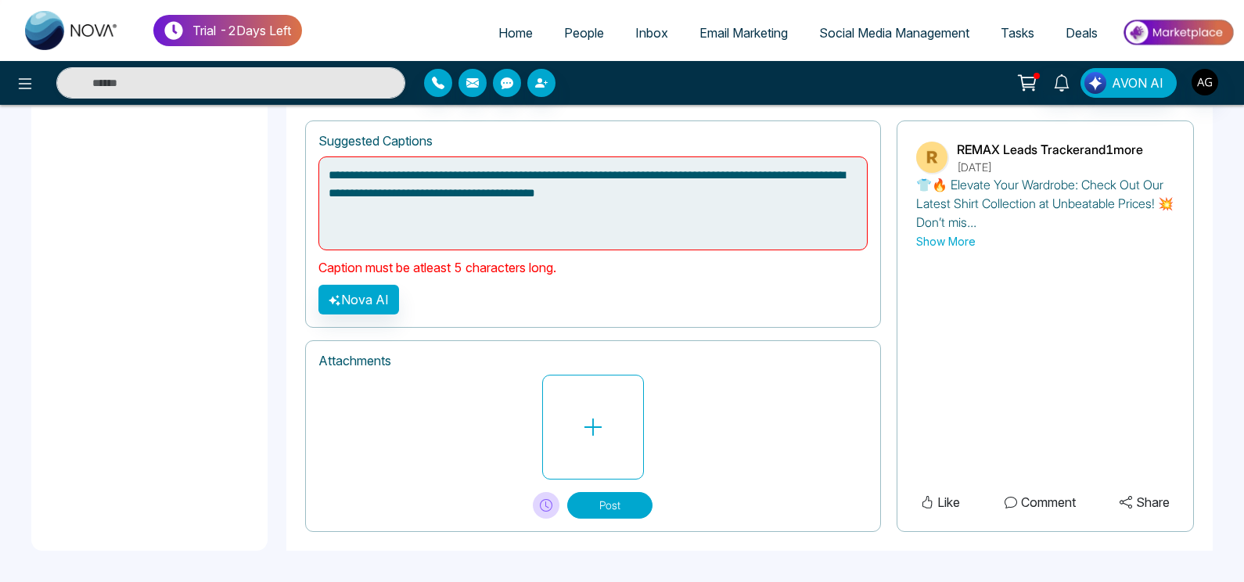
click at [613, 472] on button at bounding box center [593, 427] width 102 height 105
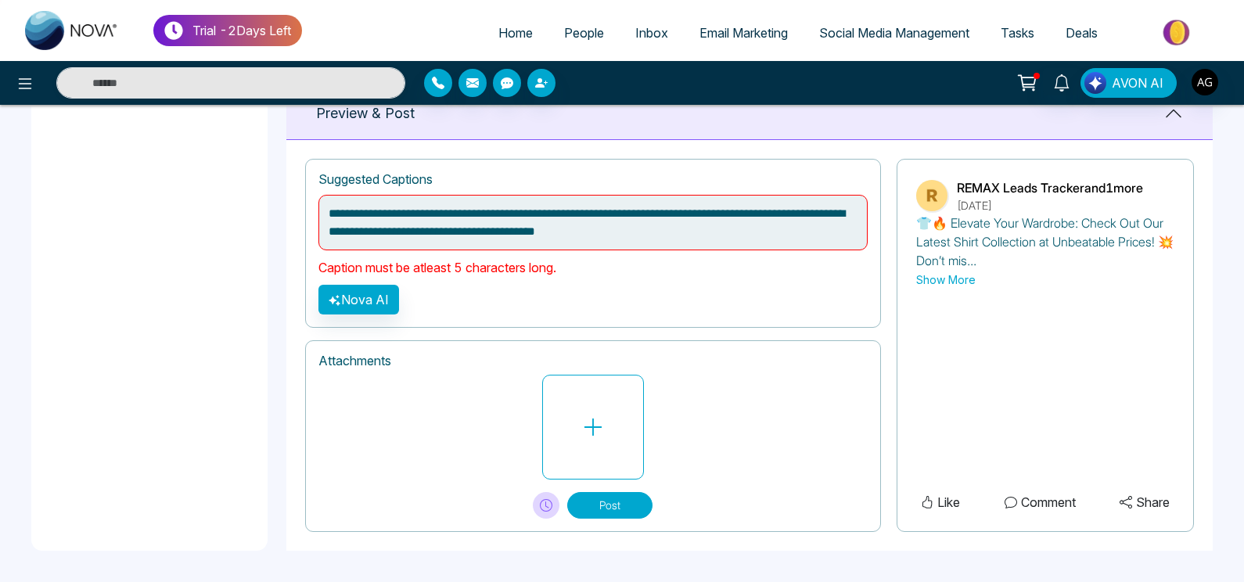
scroll to position [657, 0]
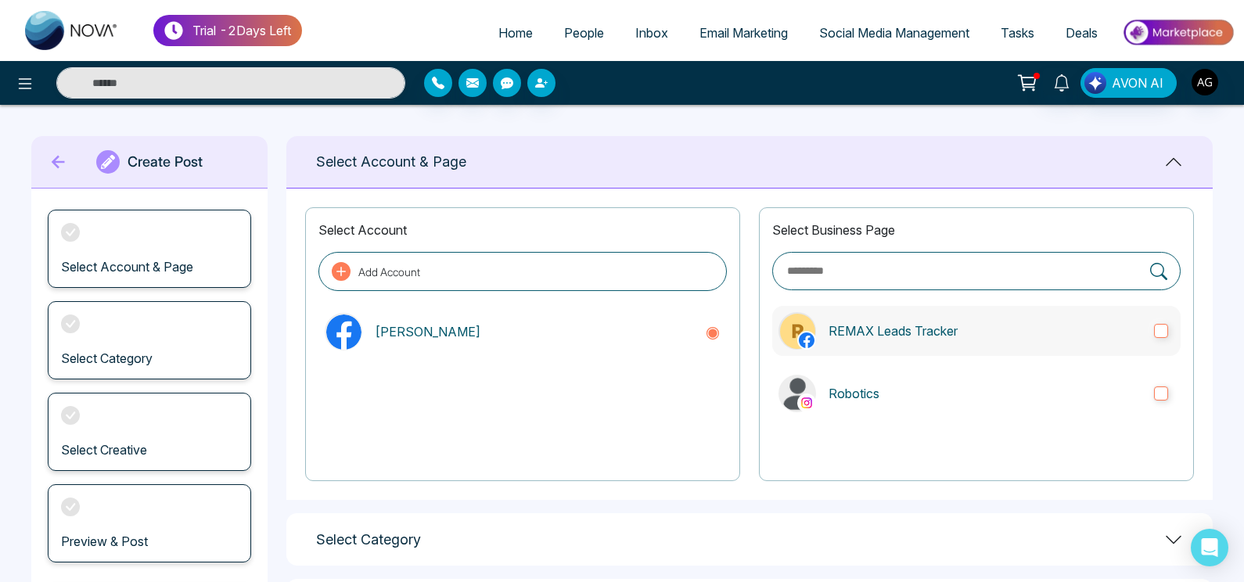
click at [883, 341] on label "REMAX Leads Tracker" at bounding box center [976, 331] width 408 height 50
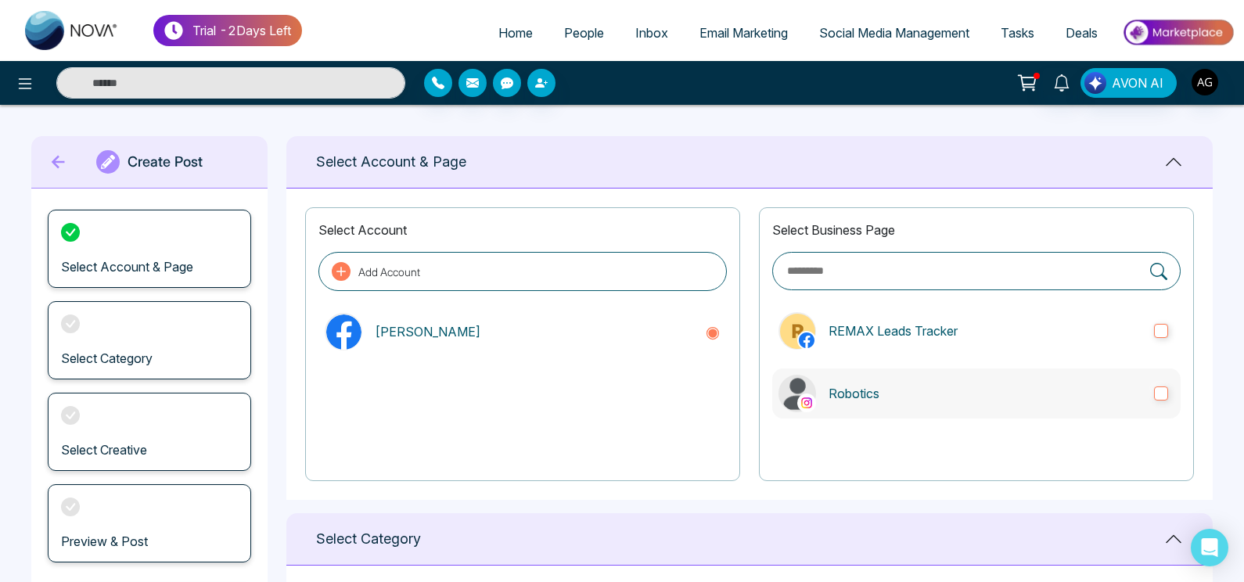
click at [919, 411] on label "Robotics" at bounding box center [976, 394] width 408 height 50
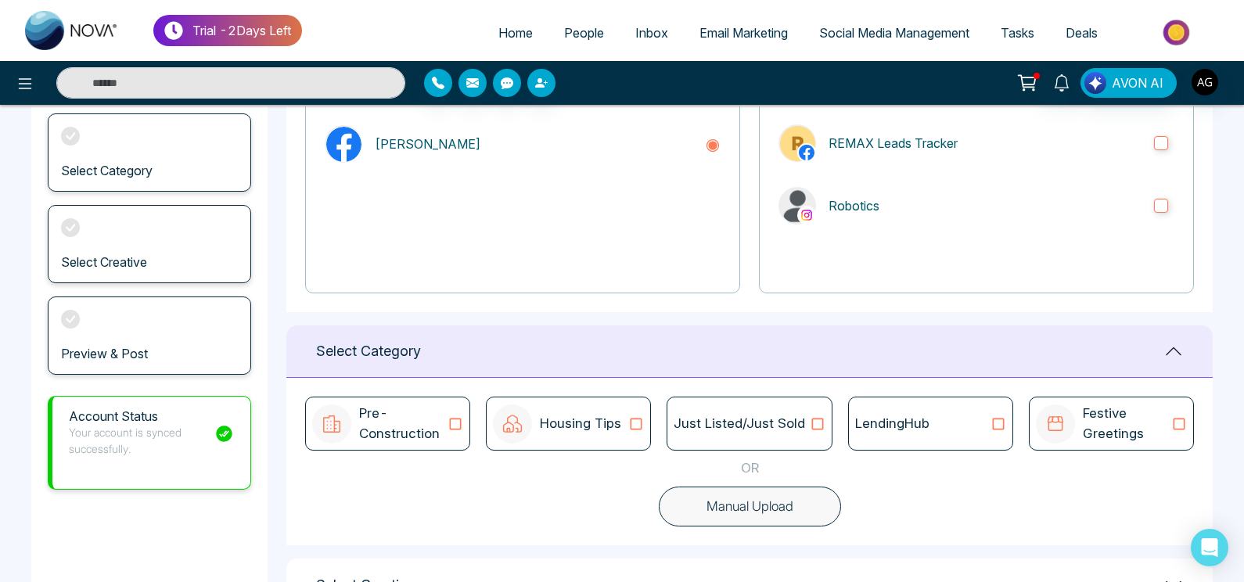
scroll to position [236, 0]
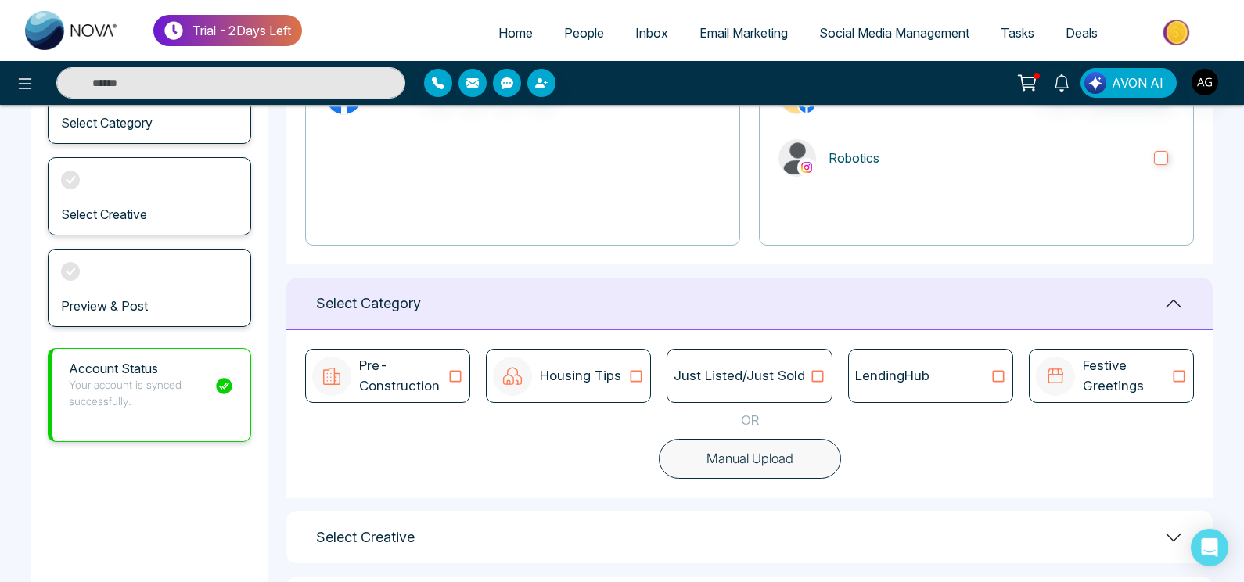
click at [808, 369] on icon at bounding box center [818, 377] width 20 height 16
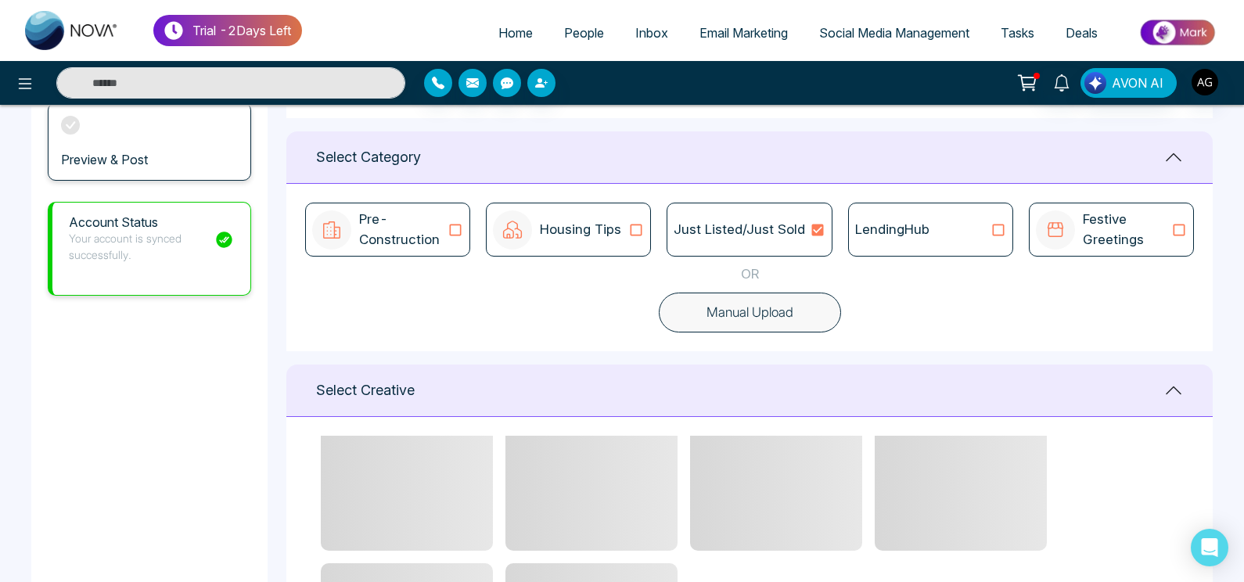
scroll to position [383, 0]
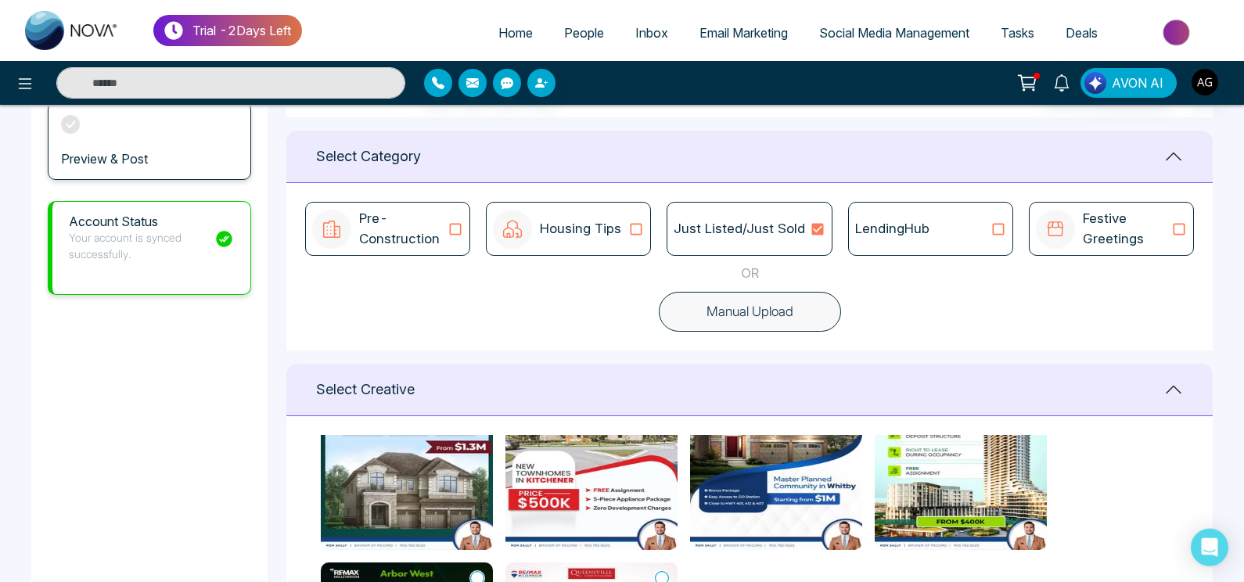
click at [796, 308] on button "Manual Upload" at bounding box center [750, 312] width 182 height 41
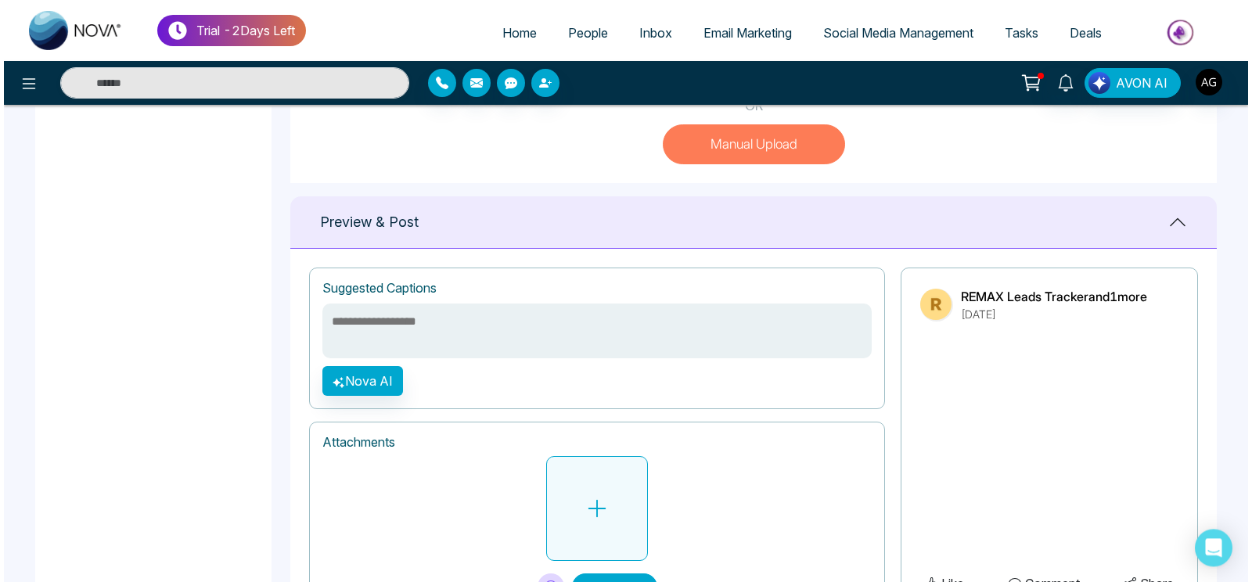
scroll to position [549, 0]
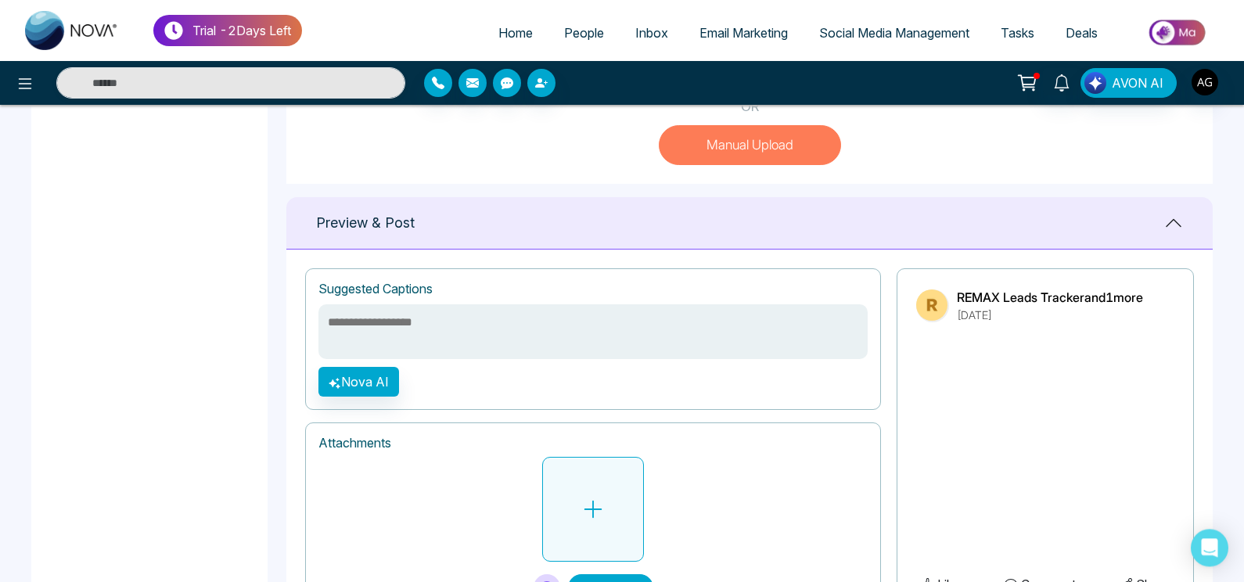
click at [603, 504] on icon at bounding box center [592, 509] width 23 height 23
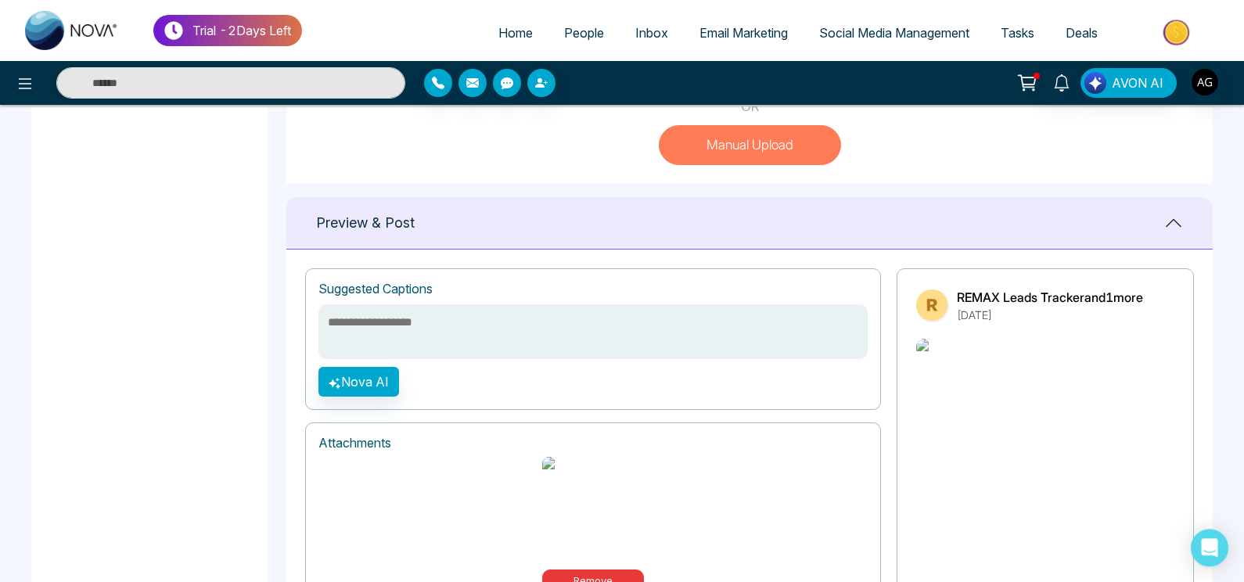
click at [487, 337] on textarea at bounding box center [592, 331] width 549 height 55
type textarea "*"
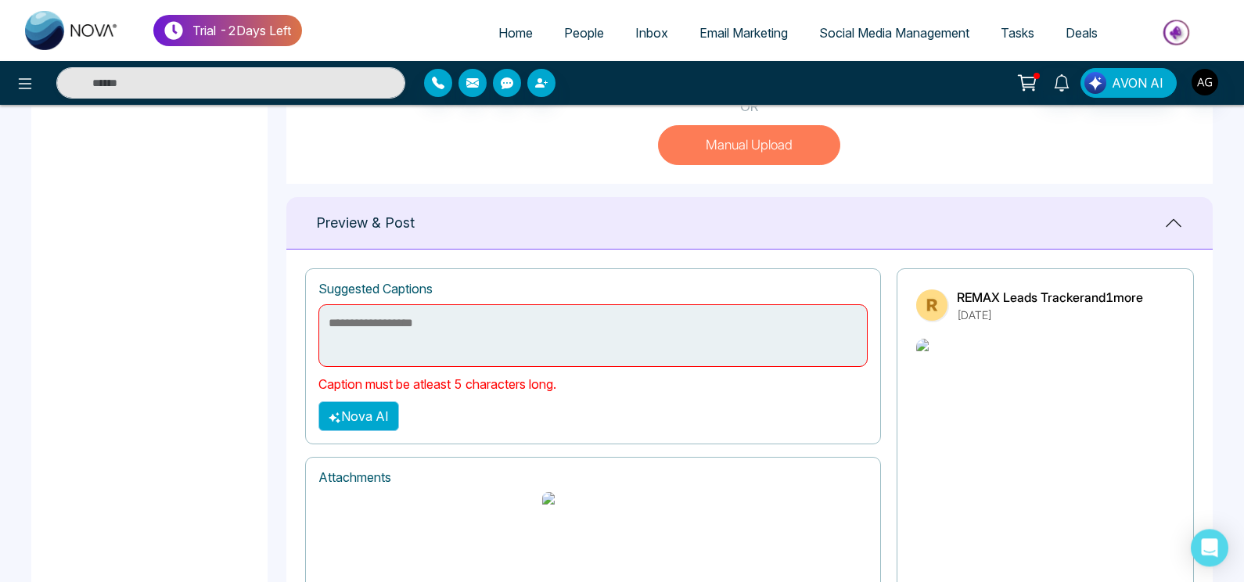
click at [357, 410] on button "Nova AI" at bounding box center [358, 416] width 81 height 30
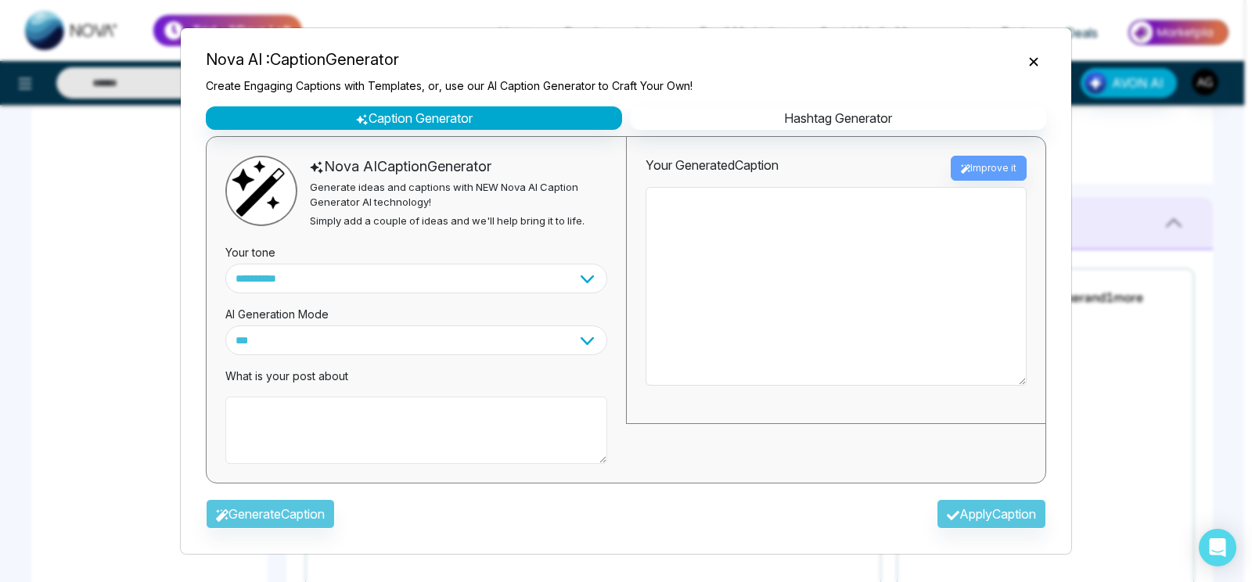
click at [323, 418] on textarea at bounding box center [416, 430] width 382 height 67
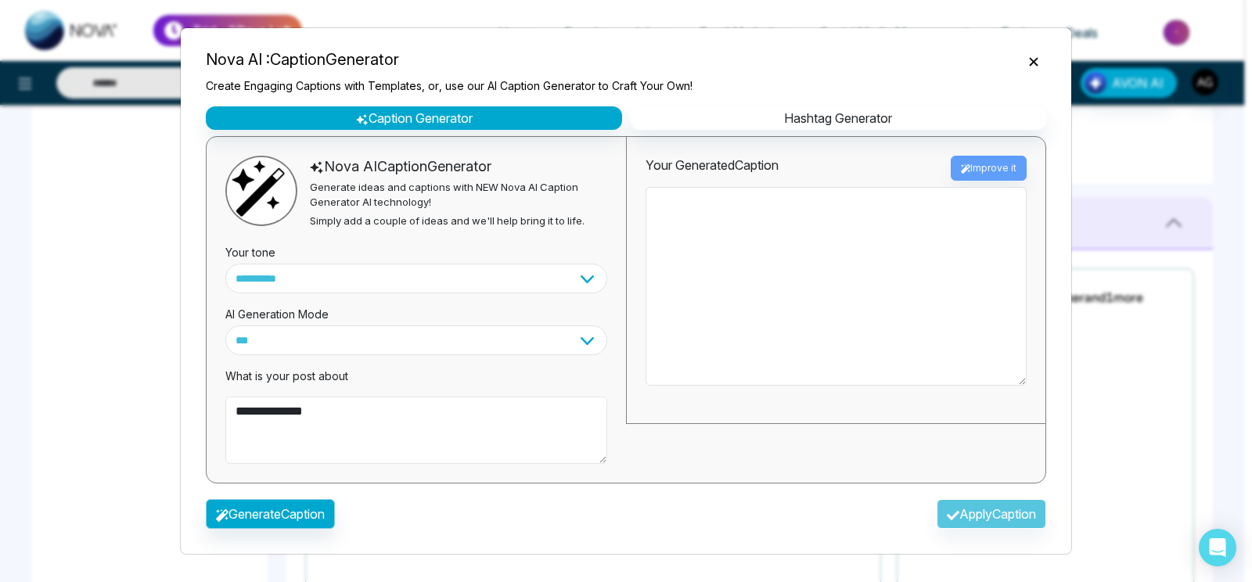
type textarea "**********"
click at [253, 520] on button "Generate Caption" at bounding box center [270, 514] width 129 height 30
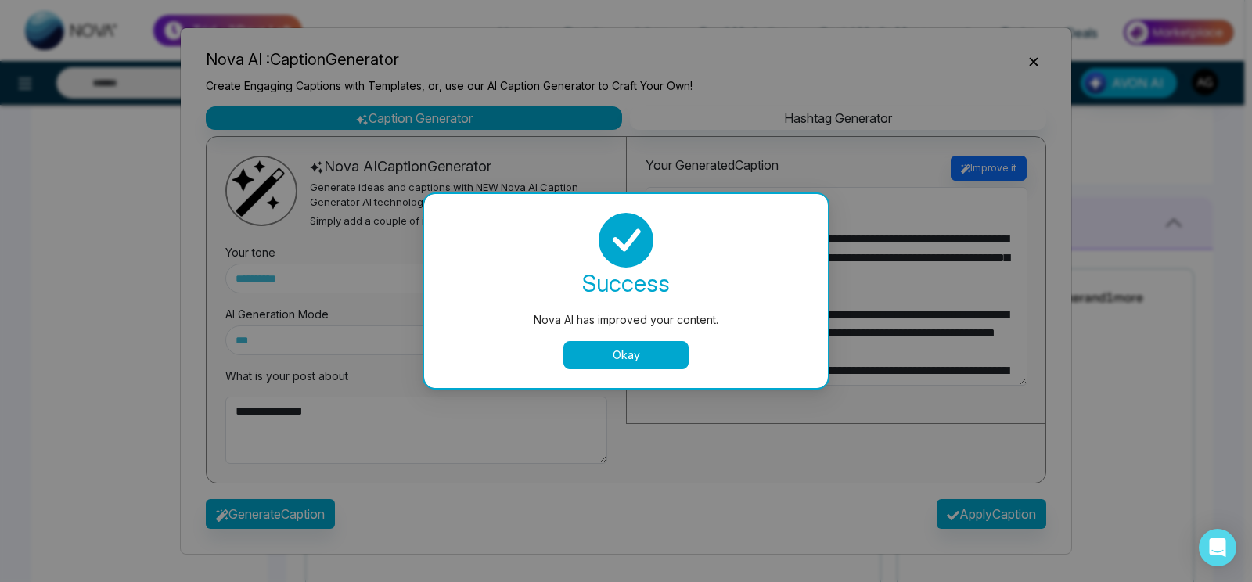
click at [625, 358] on button "Okay" at bounding box center [625, 355] width 125 height 28
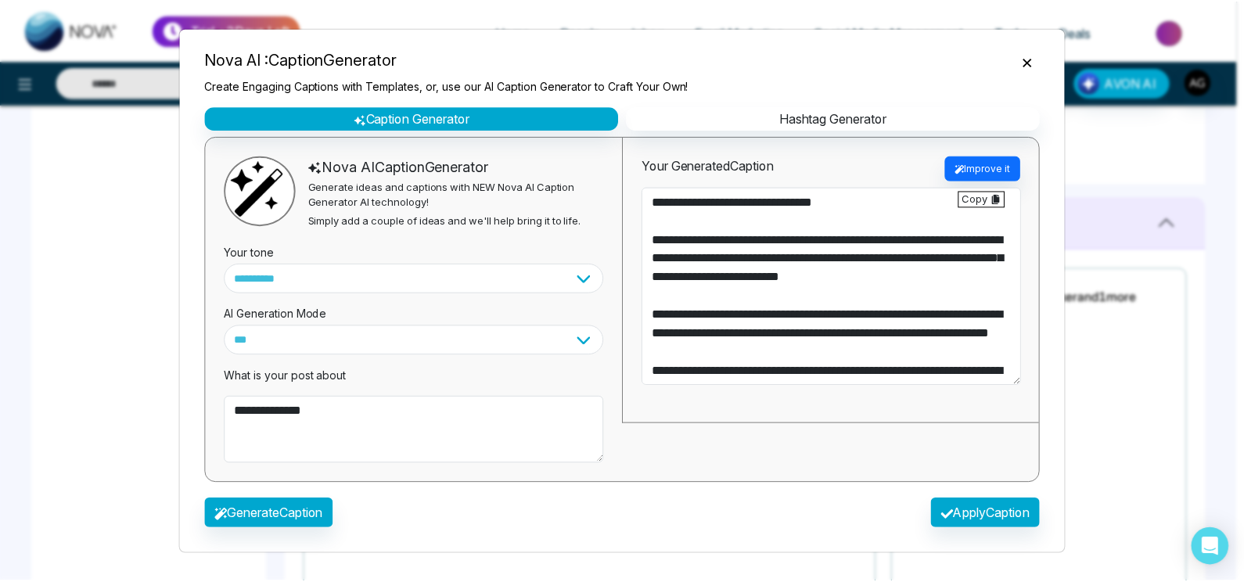
scroll to position [56, 0]
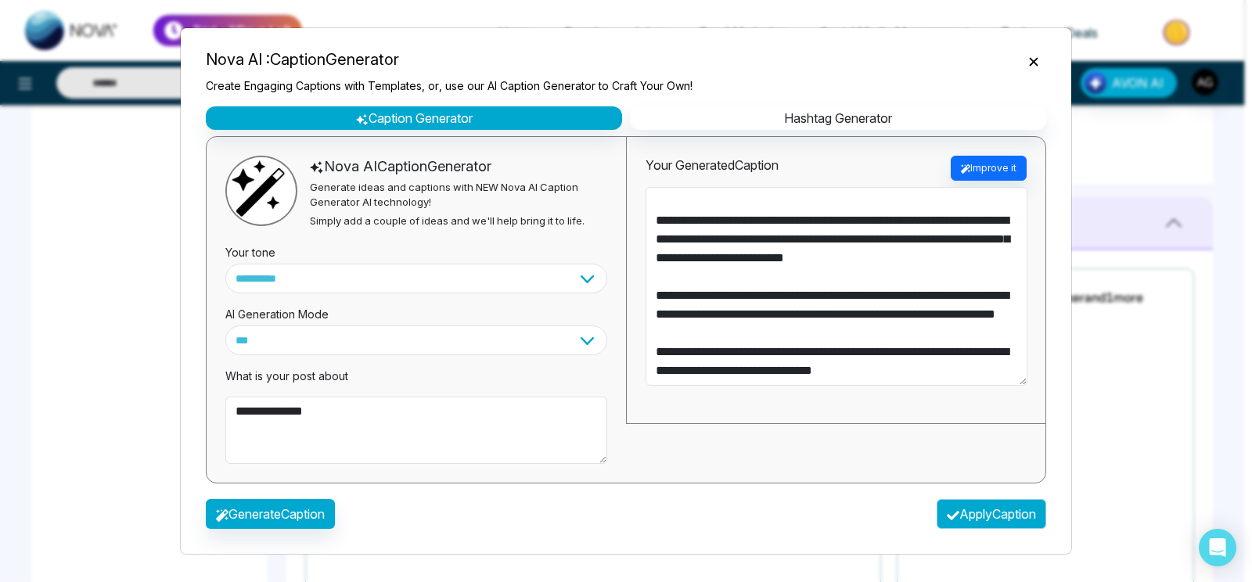
click at [995, 505] on button "Apply Caption" at bounding box center [992, 514] width 110 height 30
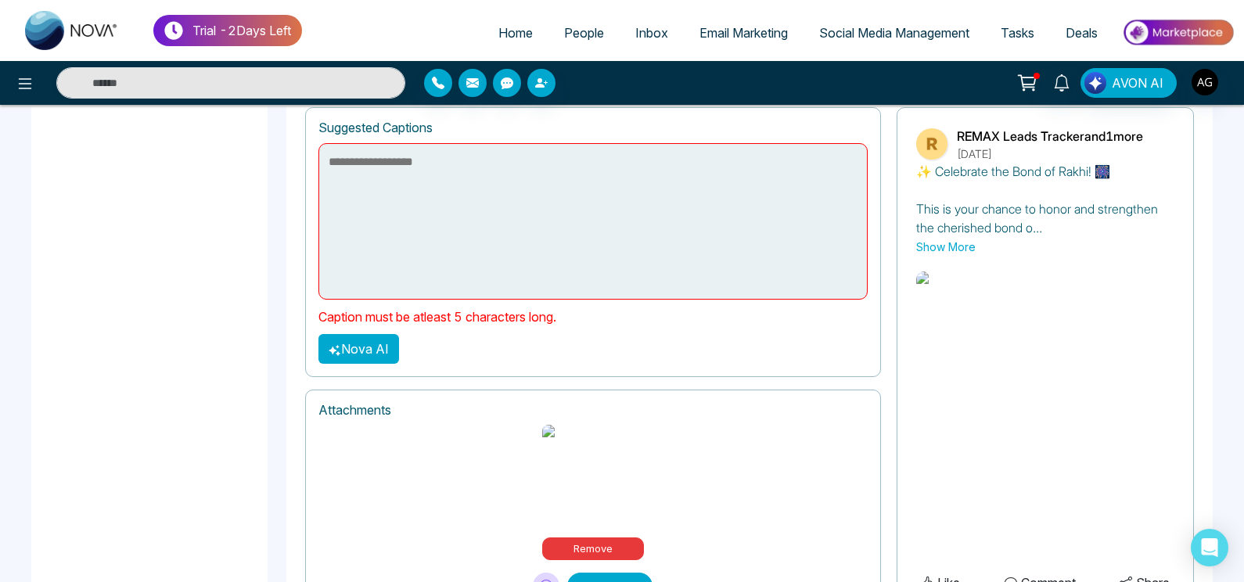
scroll to position [742, 0]
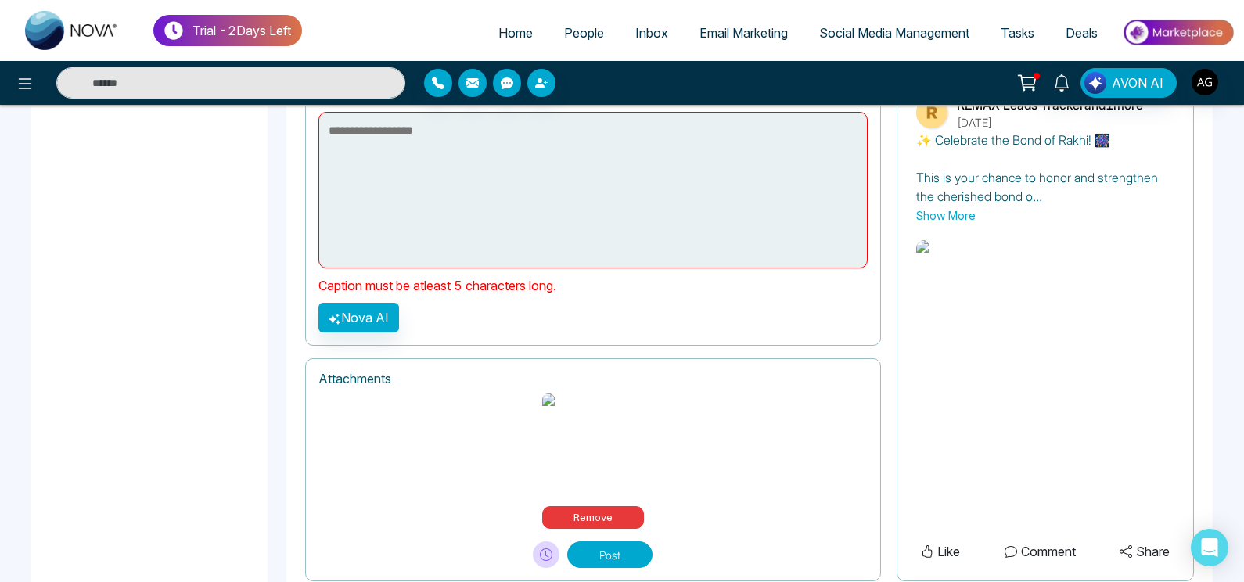
click at [587, 541] on button "Post" at bounding box center [609, 554] width 85 height 27
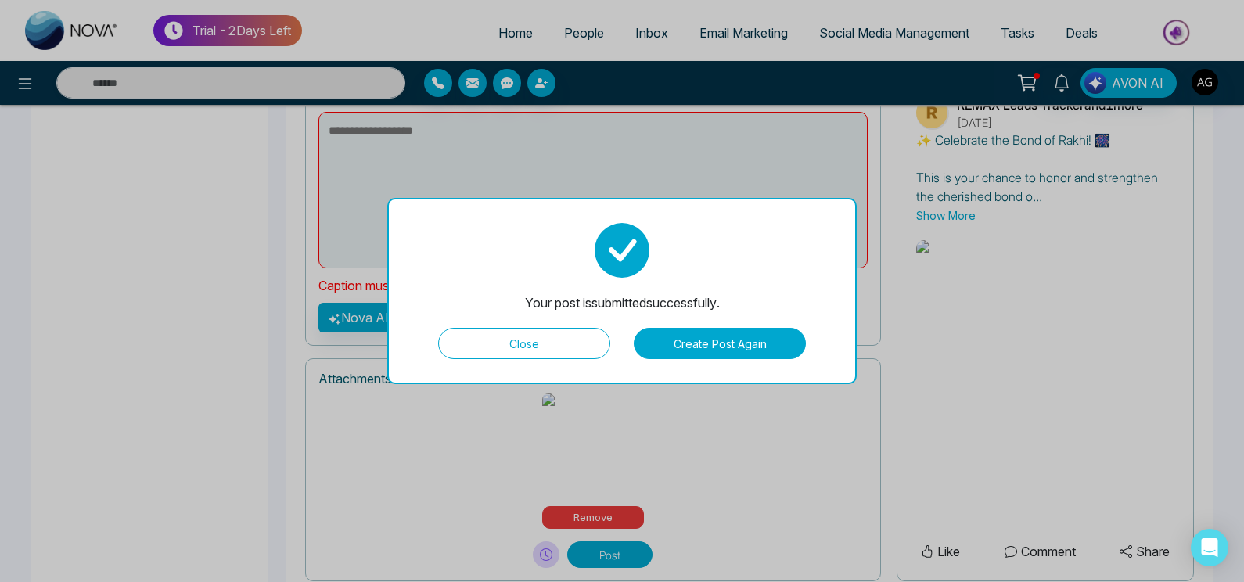
click at [532, 333] on button "Close" at bounding box center [524, 343] width 172 height 31
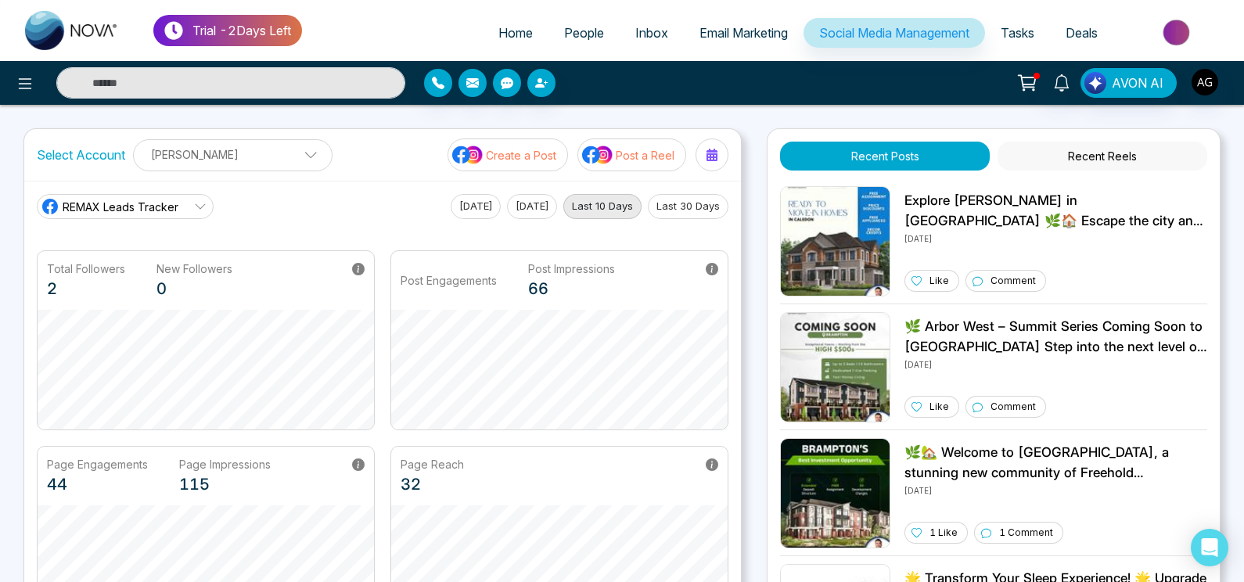
click at [502, 153] on p "Create a Post" at bounding box center [521, 155] width 70 height 16
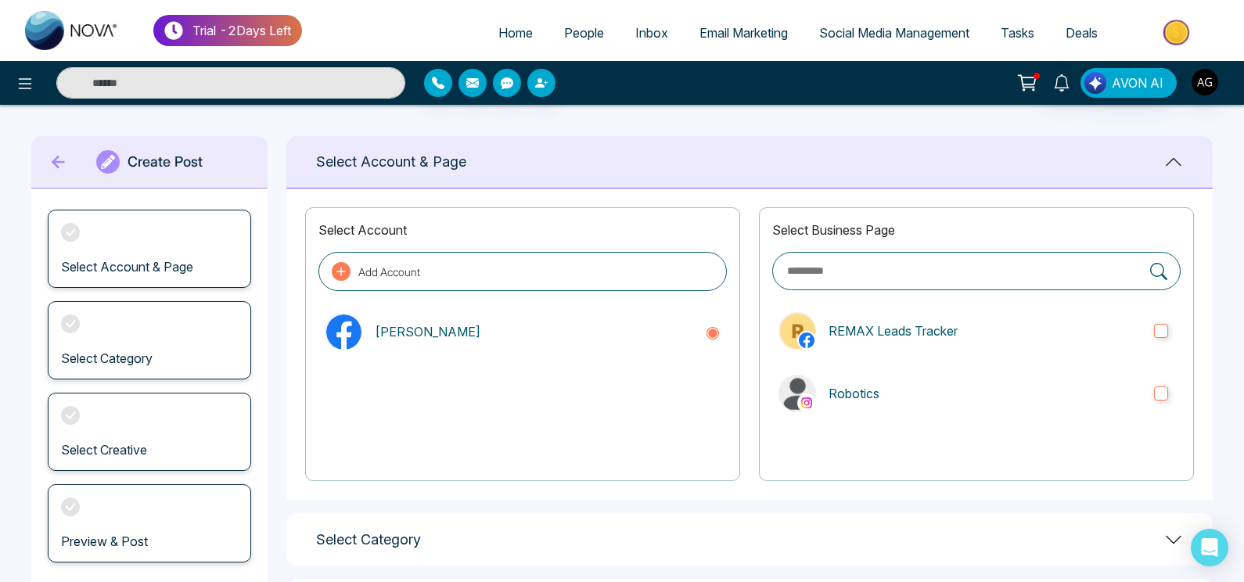
click at [1032, 367] on div "Select Business Page REMAX Leads Tracker Robotics" at bounding box center [976, 344] width 435 height 274
click at [1056, 383] on label "Robotics" at bounding box center [976, 394] width 408 height 50
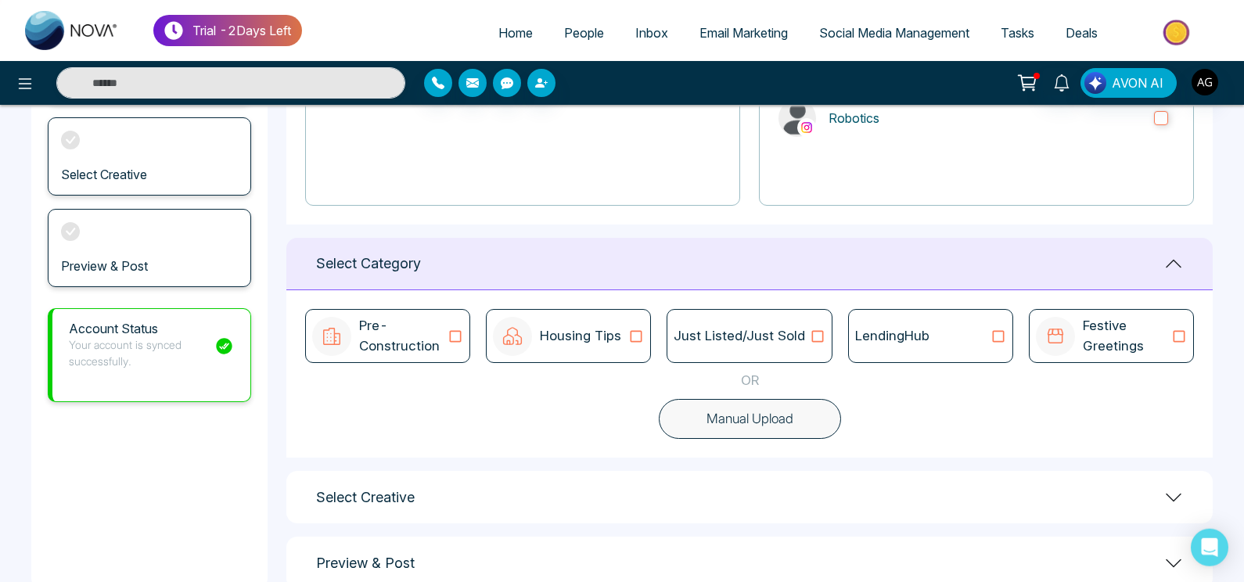
scroll to position [286, 0]
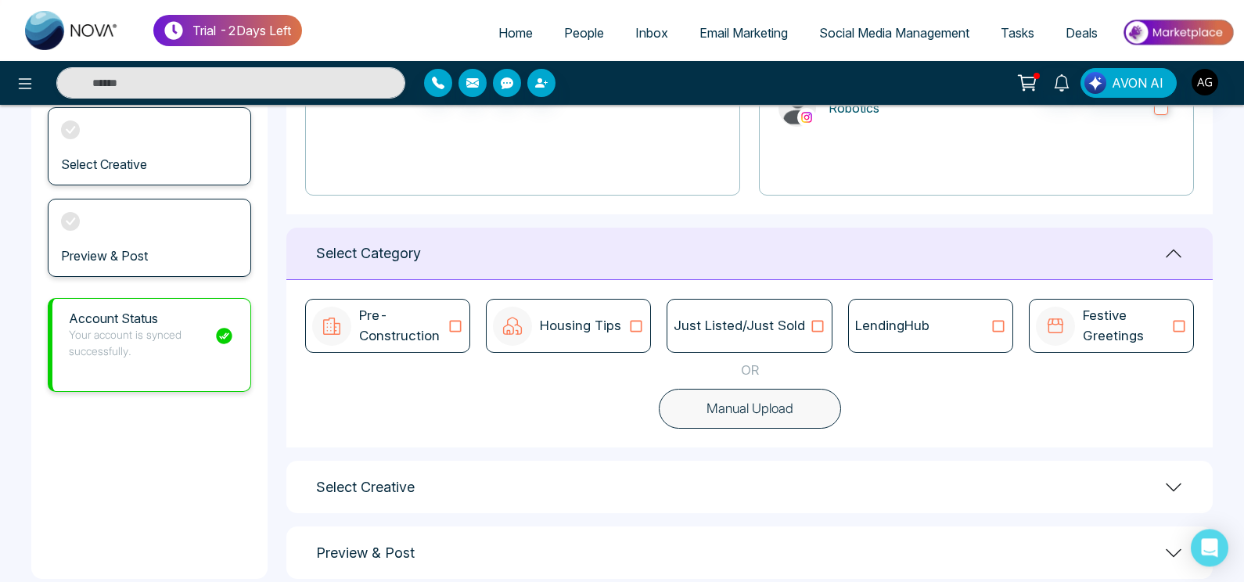
click at [959, 333] on div "LendingHub" at bounding box center [930, 326] width 151 height 20
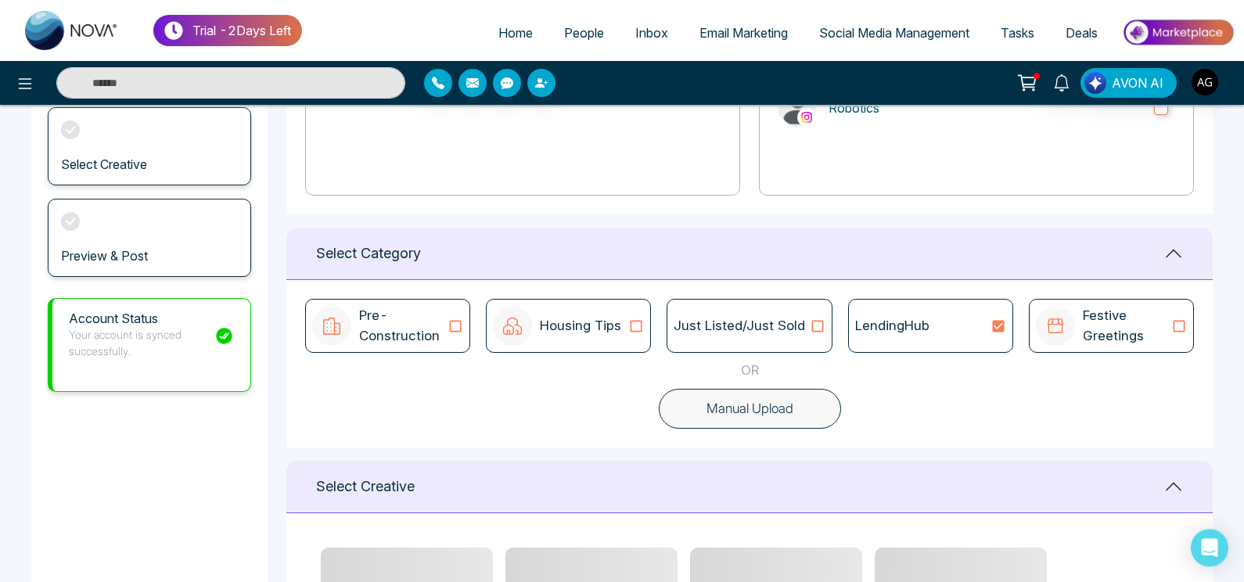
click at [773, 430] on div "Pre-Construction Housing Tips Just Listed/Just Sold LendingHub Festive Greeting…" at bounding box center [749, 363] width 926 height 167
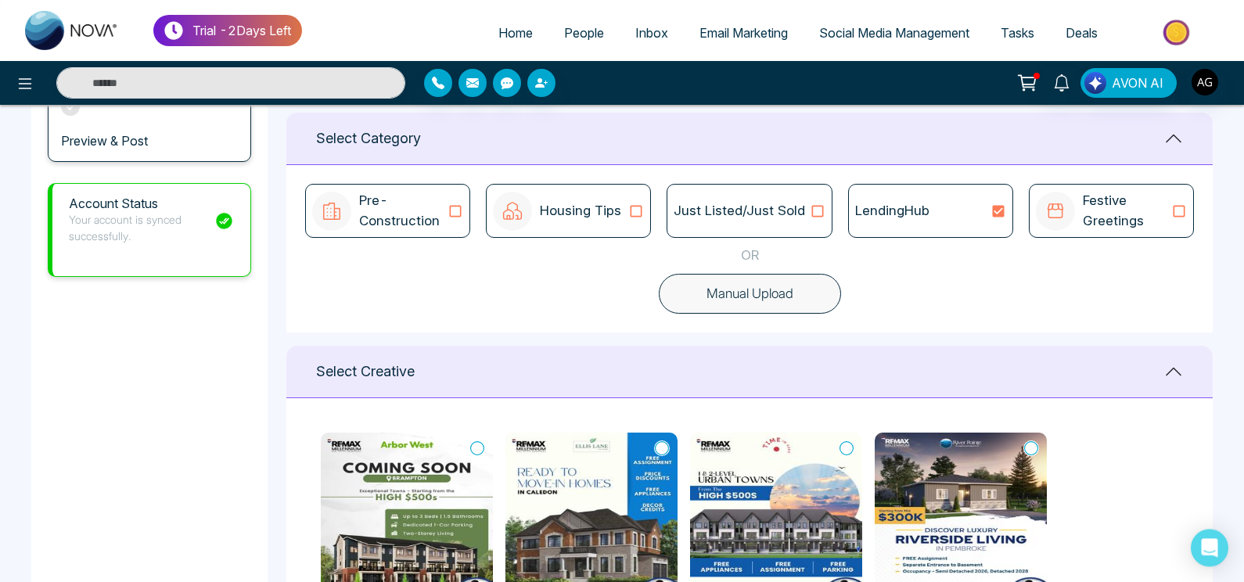
scroll to position [408, 0]
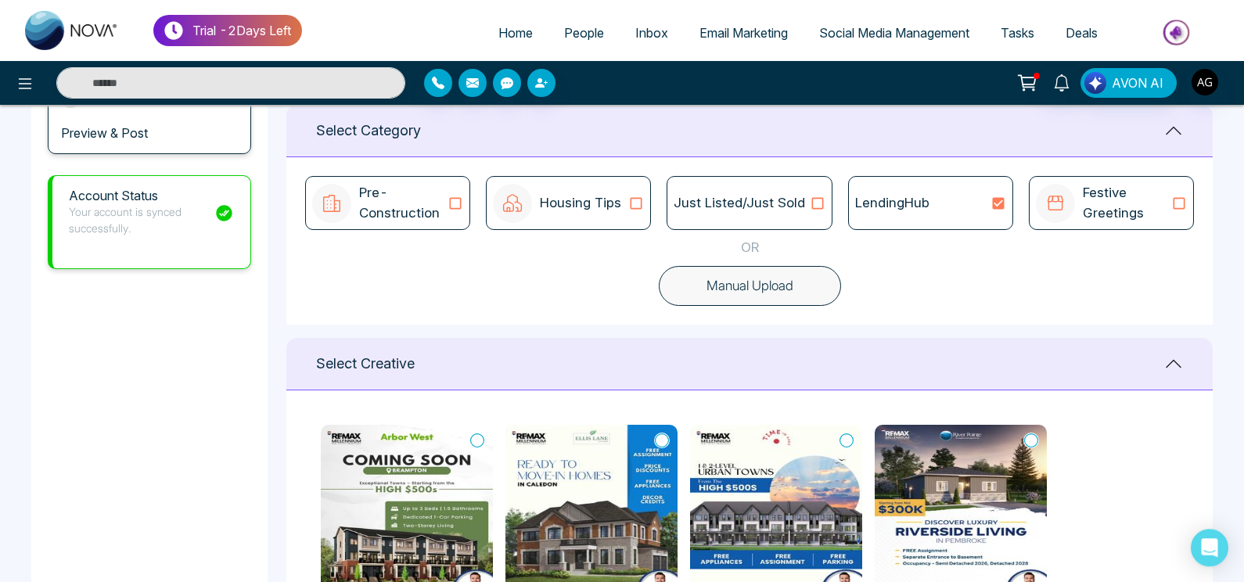
click at [755, 271] on button "Manual Upload" at bounding box center [750, 286] width 182 height 41
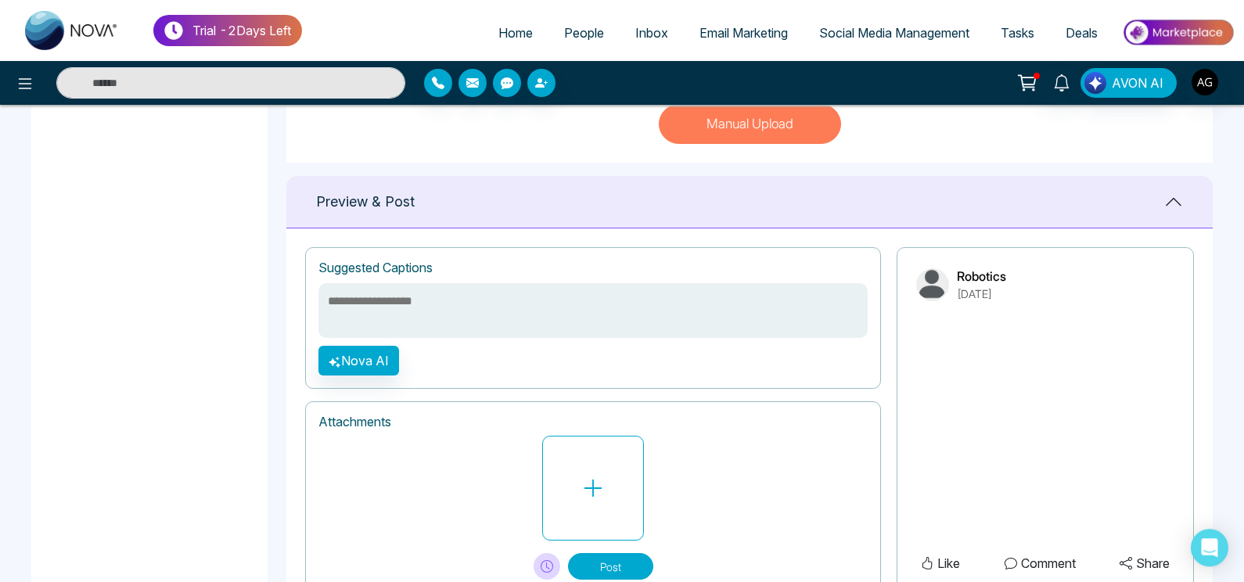
scroll to position [598, 0]
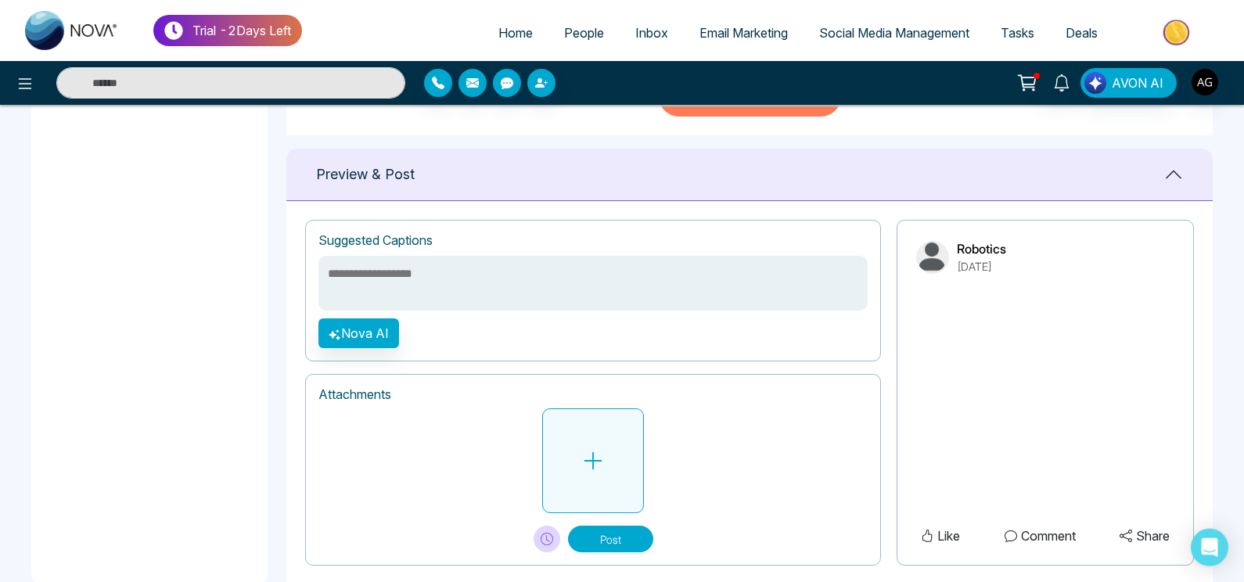
click at [586, 433] on button at bounding box center [593, 460] width 102 height 105
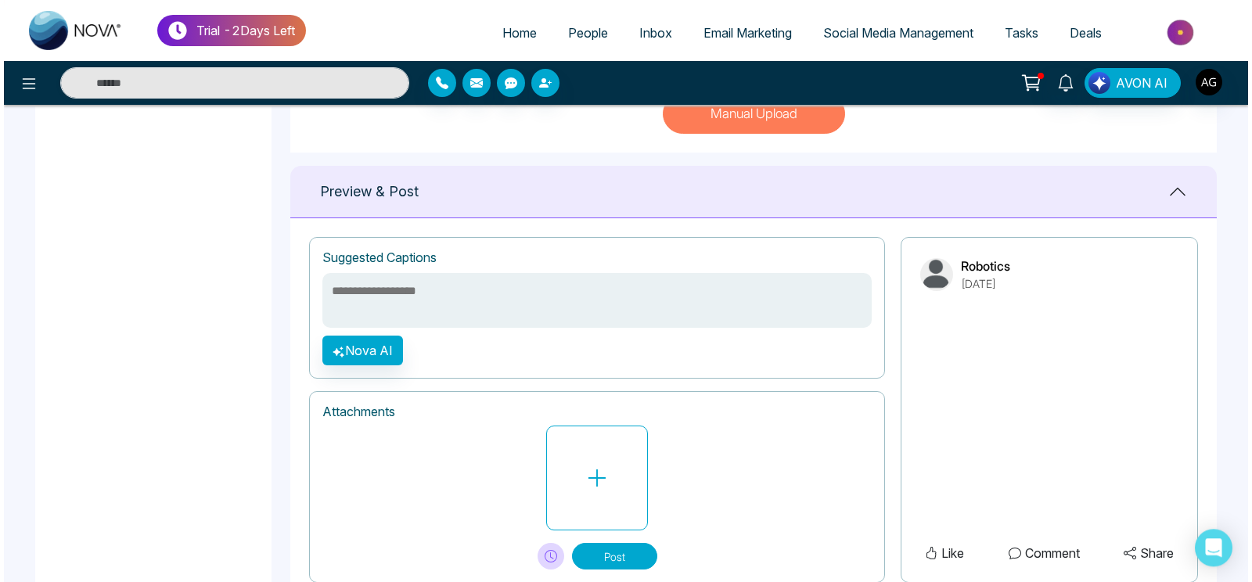
scroll to position [581, 0]
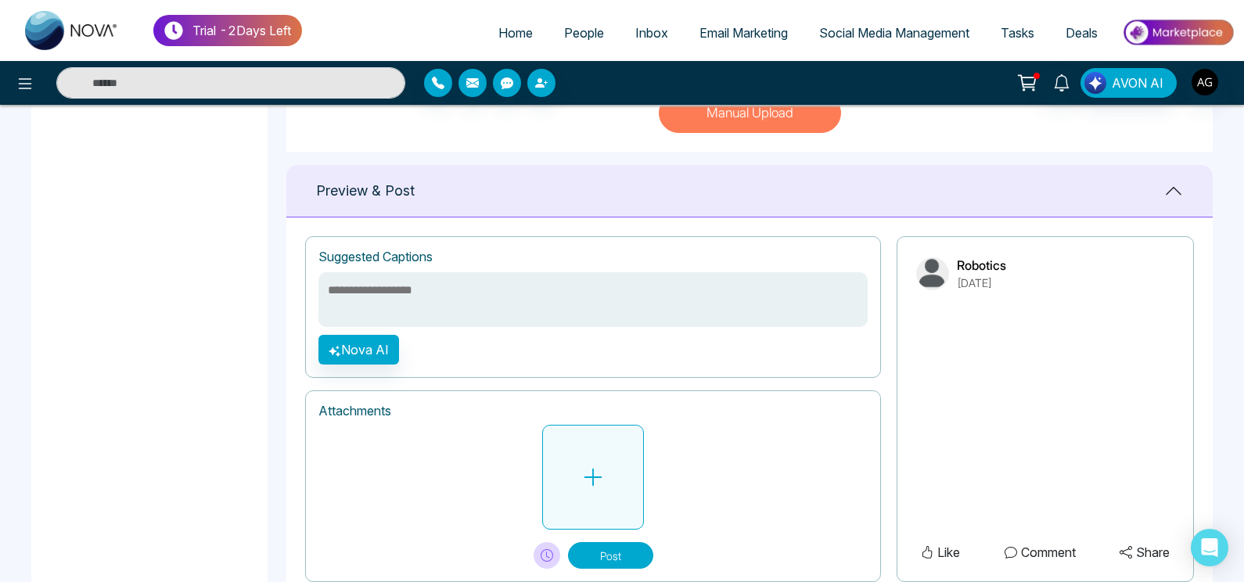
click at [617, 468] on button at bounding box center [593, 477] width 102 height 105
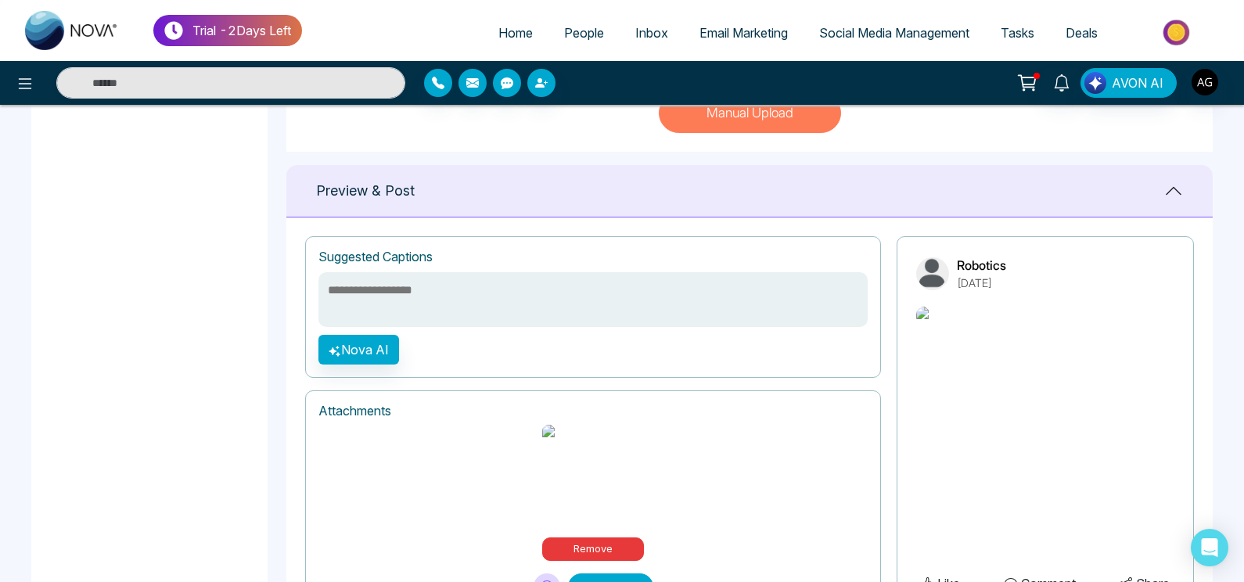
click at [528, 326] on textarea at bounding box center [592, 299] width 549 height 55
click at [361, 361] on button "Nova AI" at bounding box center [358, 350] width 81 height 30
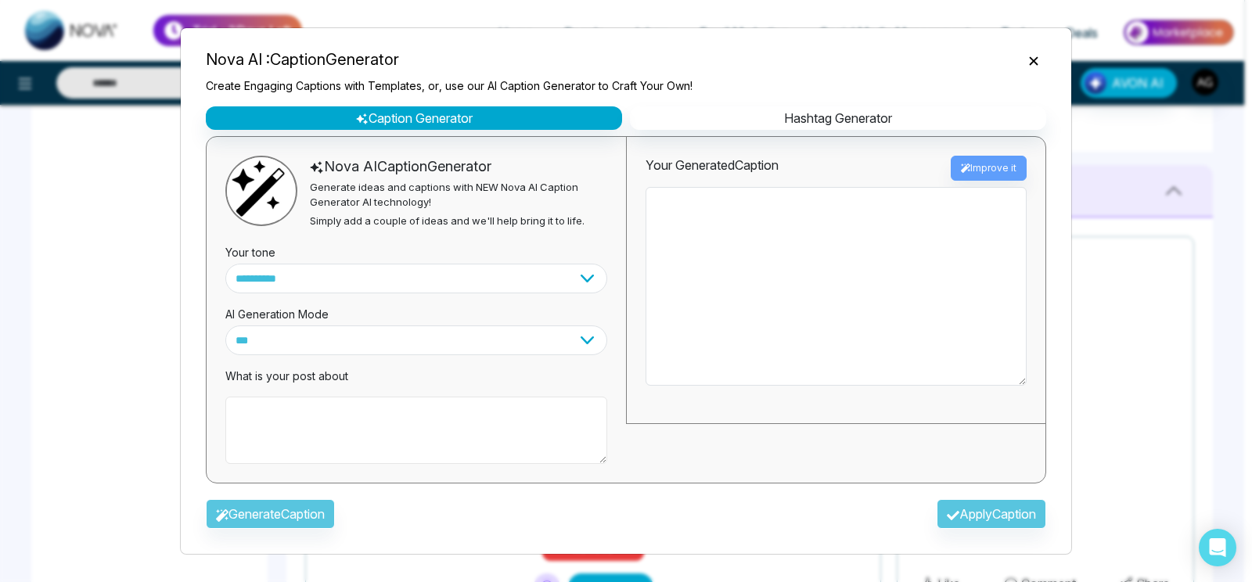
click at [418, 437] on textarea at bounding box center [416, 430] width 382 height 67
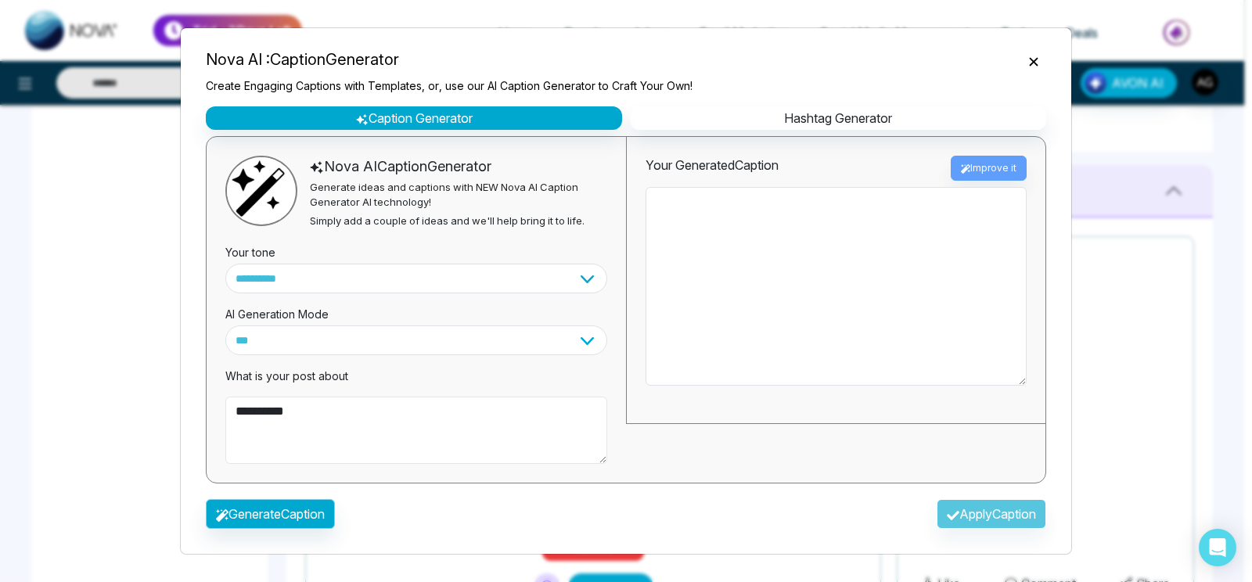
type textarea "*********"
click at [216, 516] on icon "button" at bounding box center [222, 515] width 13 height 13
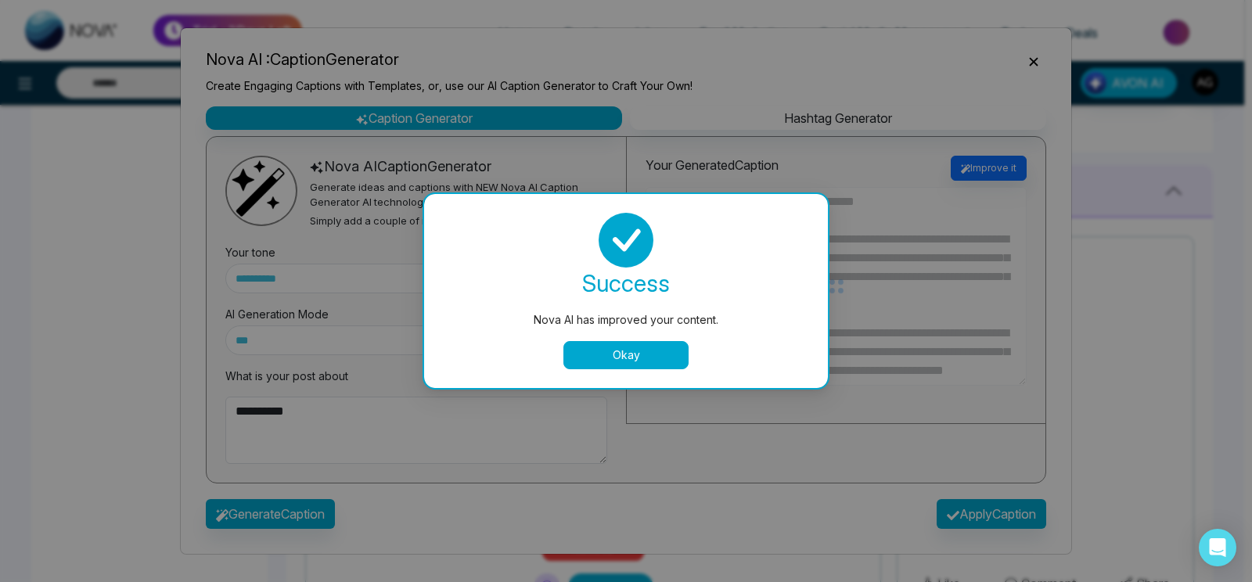
type textarea "**********"
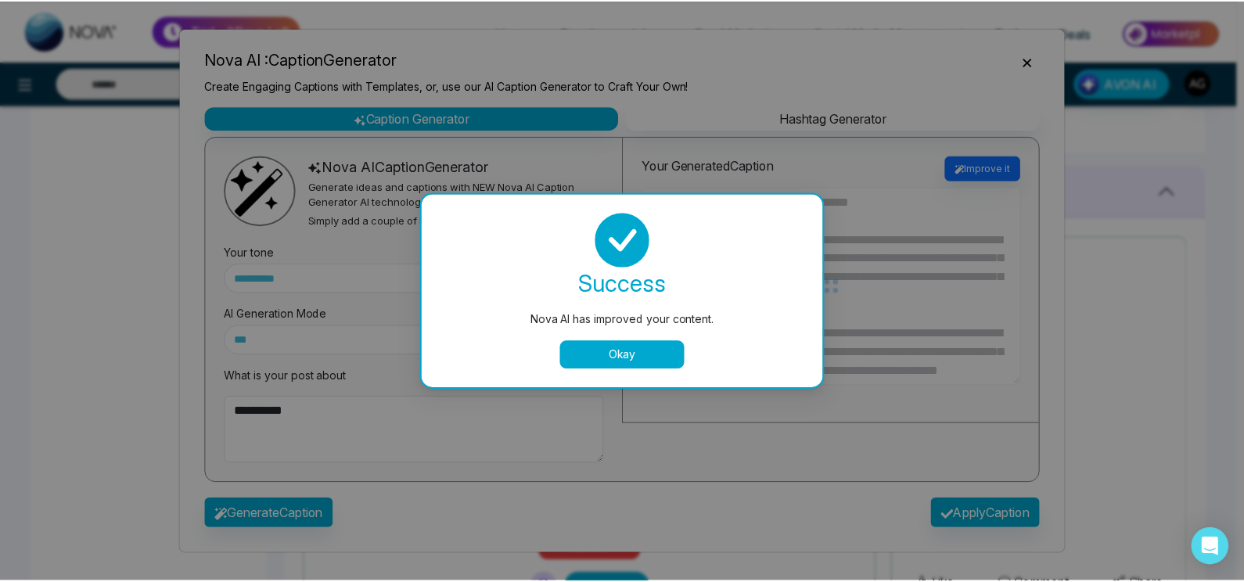
scroll to position [56, 0]
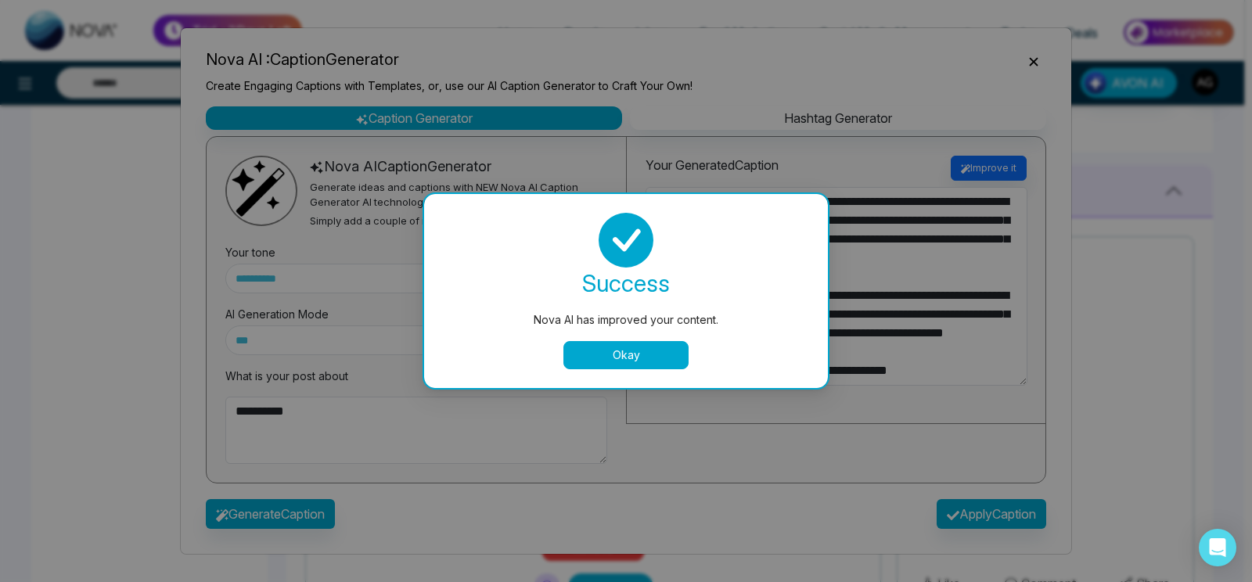
click at [620, 357] on button "Okay" at bounding box center [625, 355] width 125 height 28
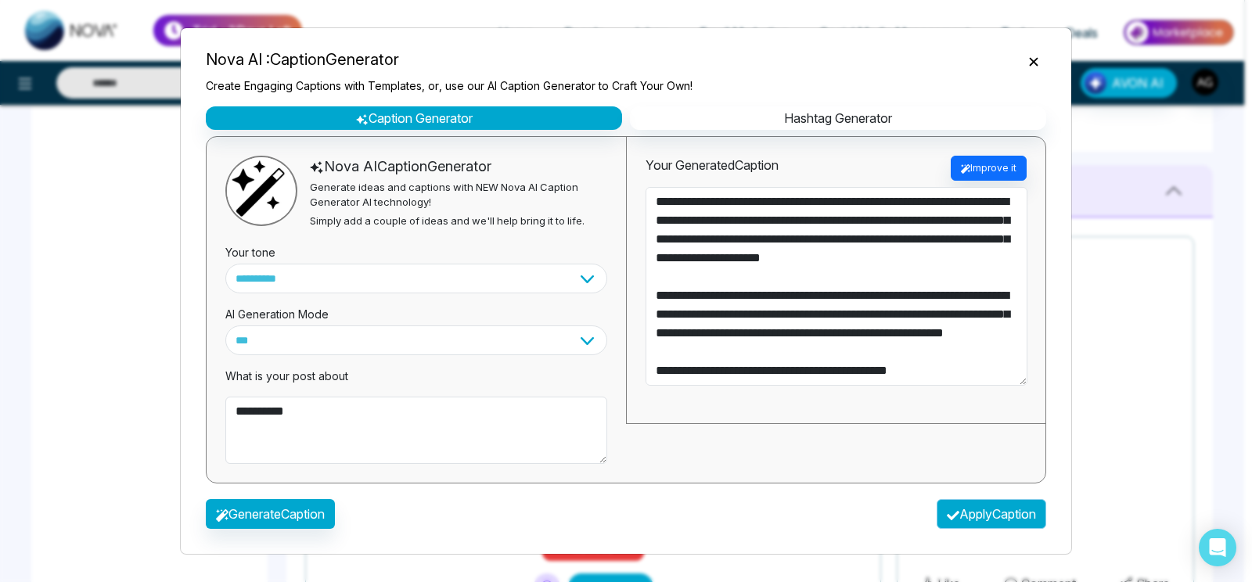
click at [966, 509] on button "Apply Caption" at bounding box center [992, 514] width 110 height 30
type textarea "**********"
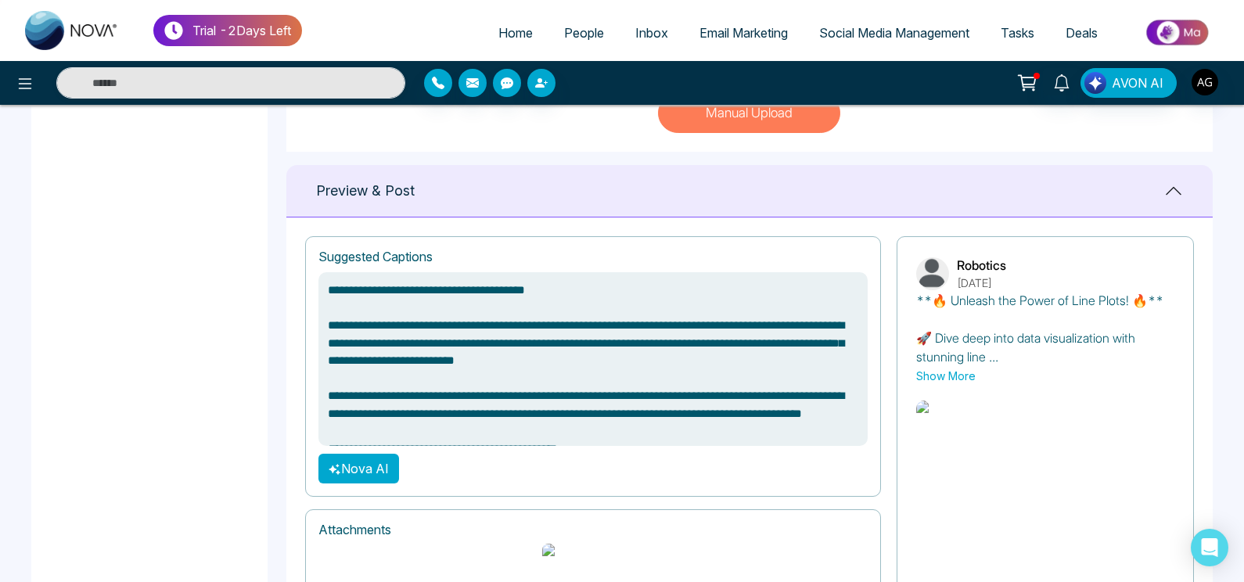
scroll to position [742, 0]
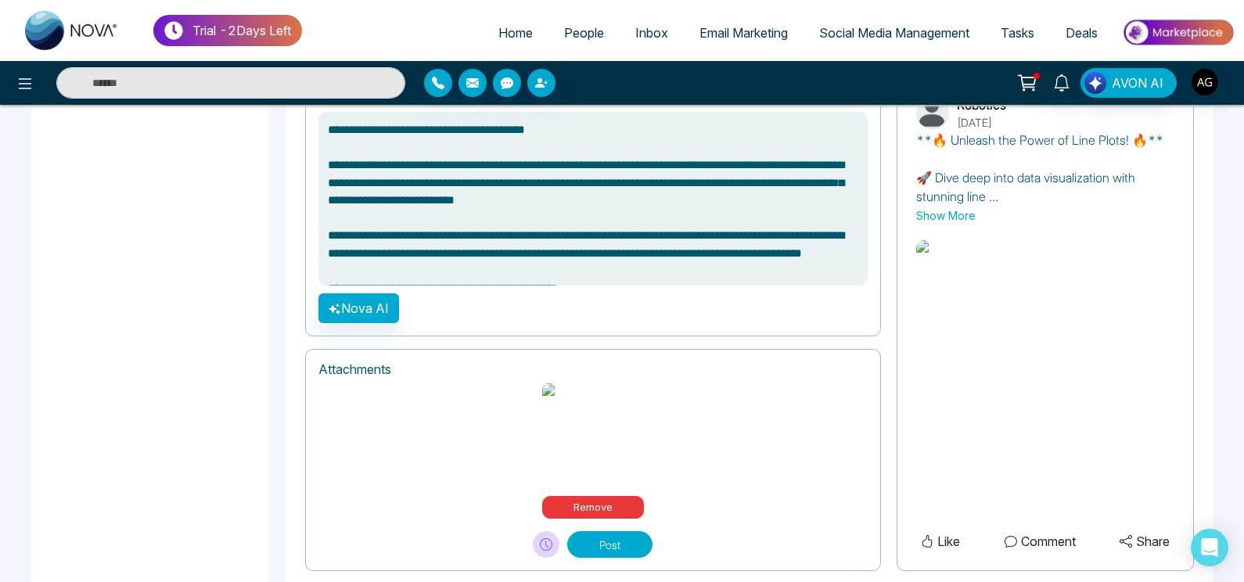
click at [620, 531] on button "Post" at bounding box center [609, 544] width 85 height 27
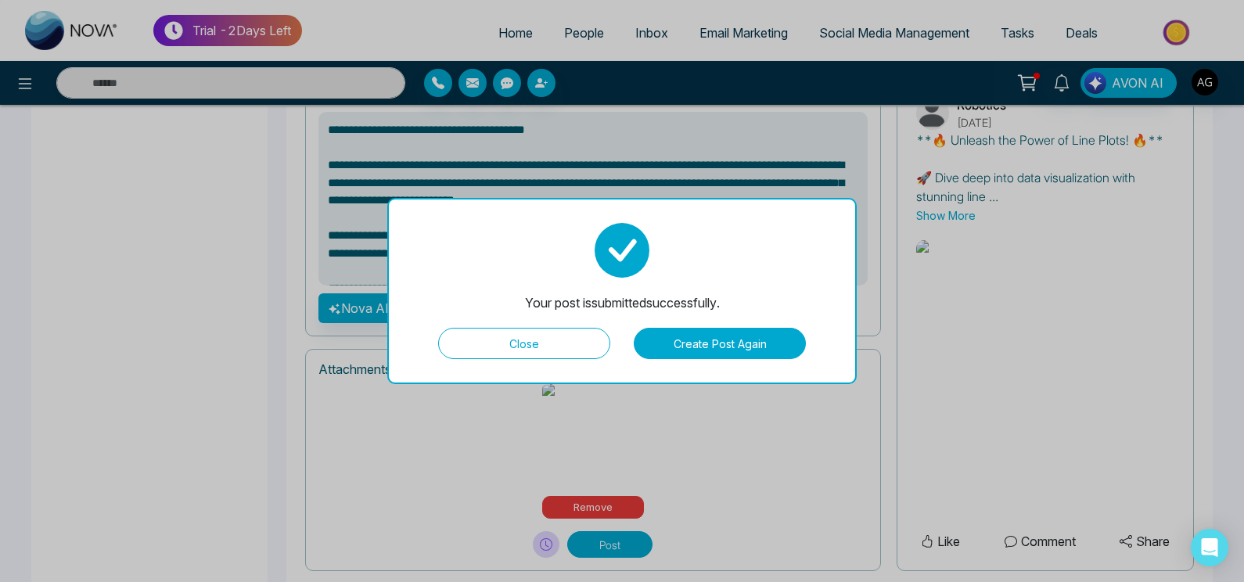
click at [553, 349] on button "Close" at bounding box center [524, 343] width 172 height 31
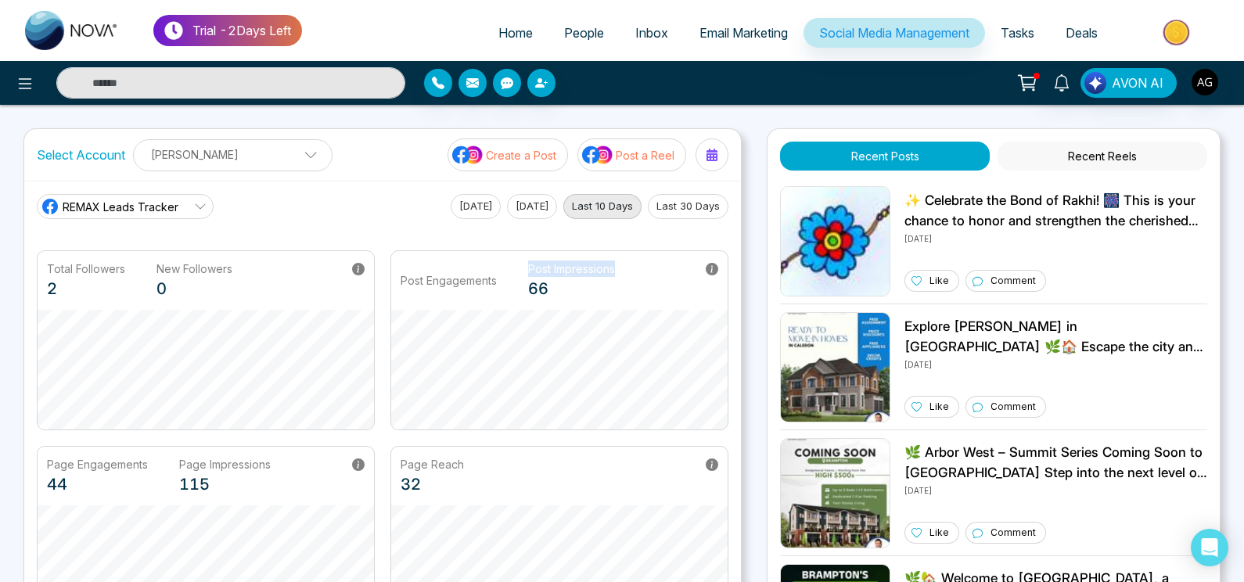
drag, startPoint x: 530, startPoint y: 269, endPoint x: 649, endPoint y: 273, distance: 119.8
click at [649, 273] on div "Post Engagements Post Impressions 66" at bounding box center [559, 280] width 336 height 59
drag, startPoint x: 649, startPoint y: 273, endPoint x: 527, endPoint y: 261, distance: 122.7
click at [527, 261] on div "Post Engagements Post Impressions 66" at bounding box center [559, 280] width 336 height 59
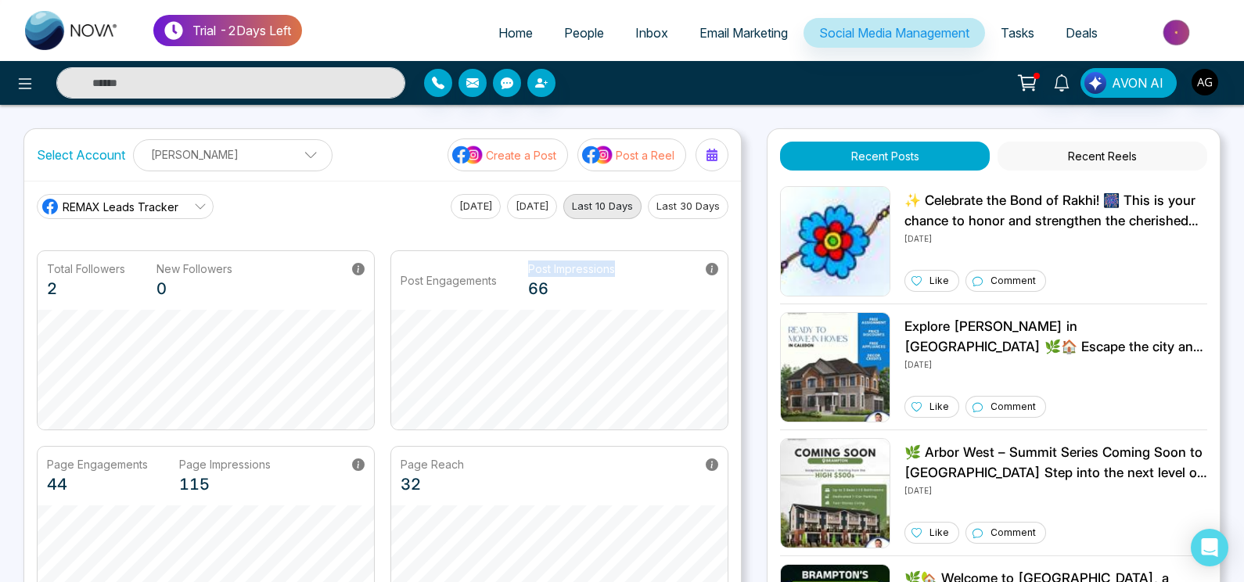
click at [1096, 155] on button "Recent Reels" at bounding box center [1103, 156] width 210 height 29
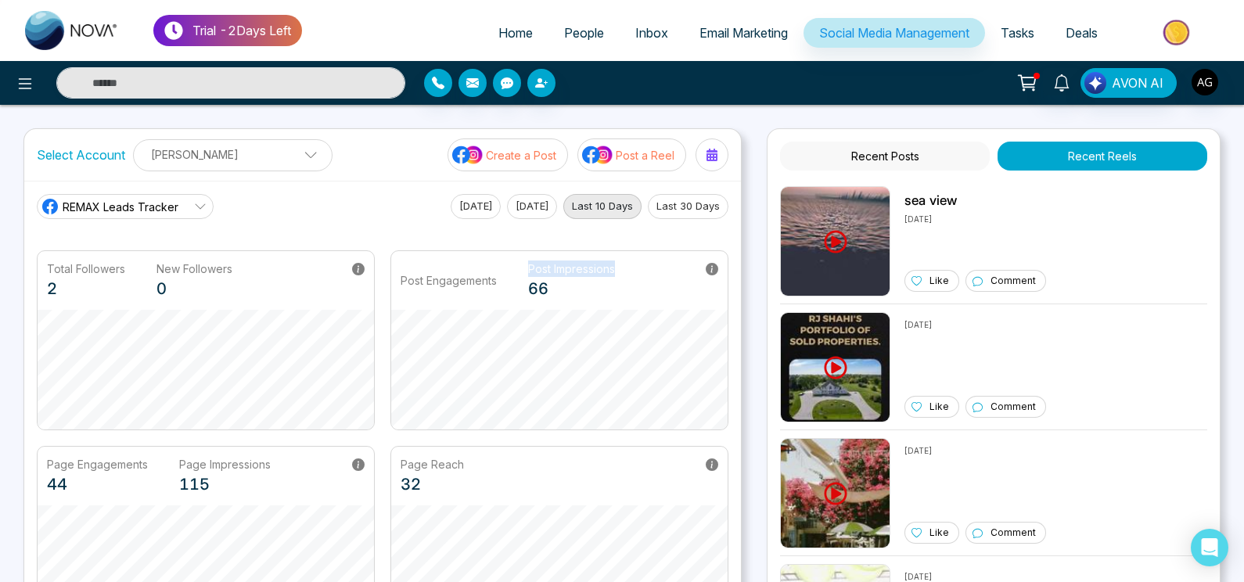
click at [930, 153] on button "Recent Posts" at bounding box center [885, 156] width 210 height 29
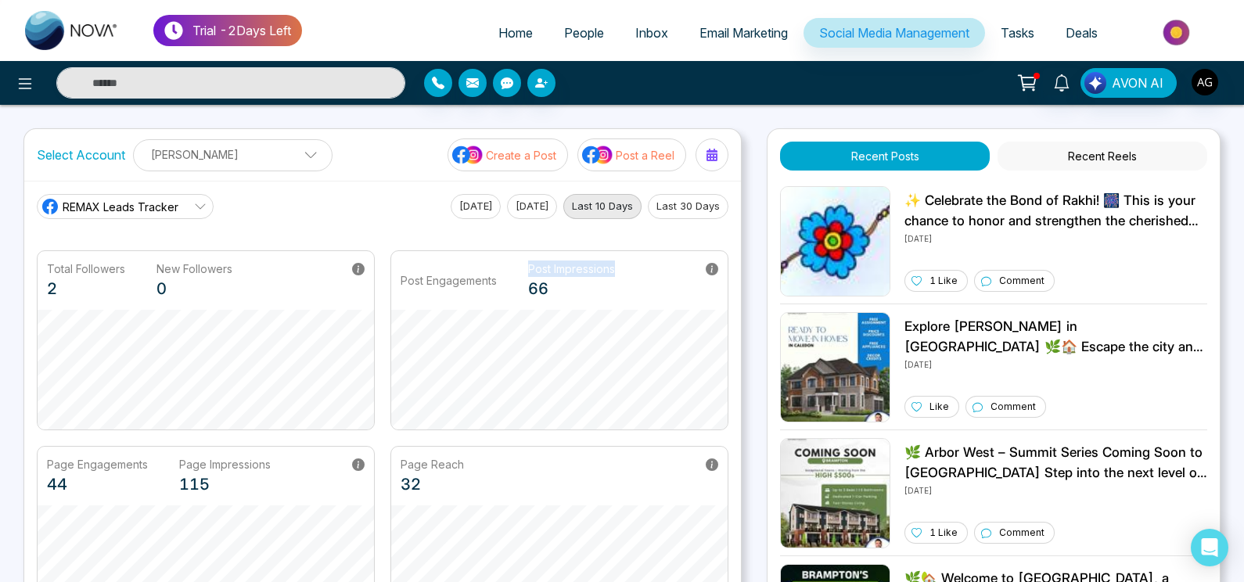
click at [632, 151] on p "Post a Reel" at bounding box center [645, 155] width 59 height 16
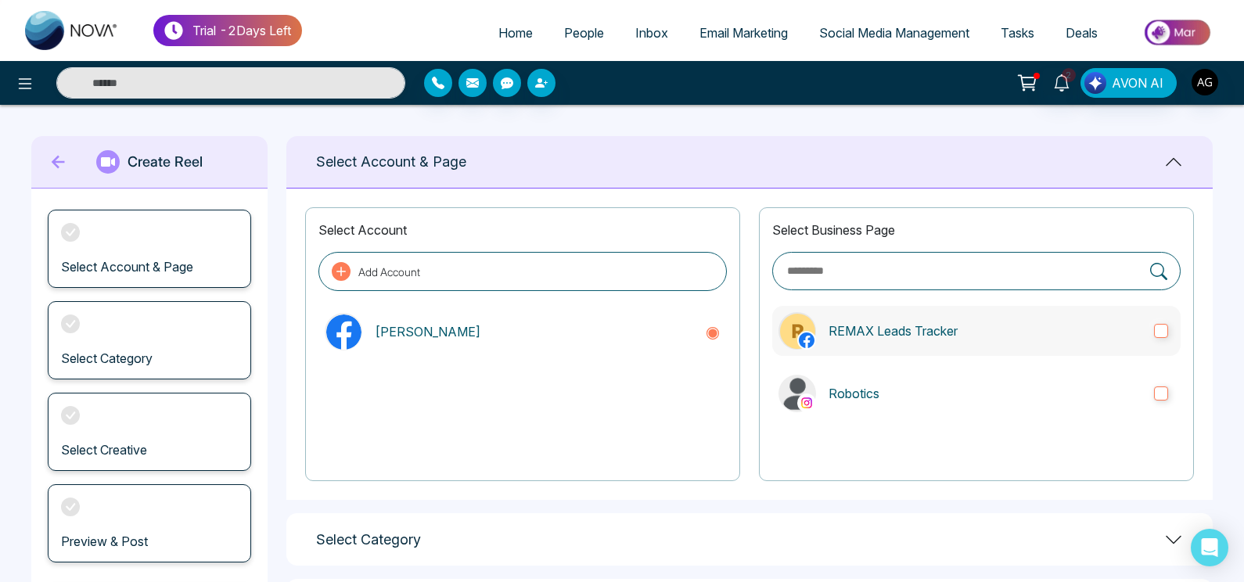
click at [888, 331] on p "REMAX Leads Tracker" at bounding box center [985, 331] width 313 height 19
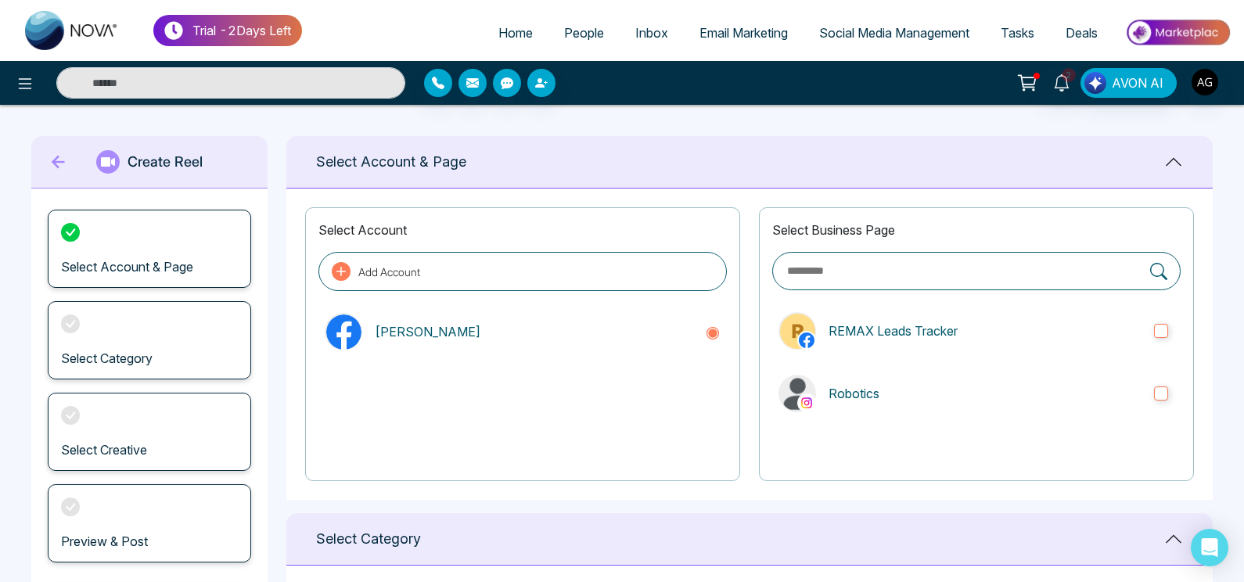
click at [927, 441] on div at bounding box center [976, 449] width 408 height 37
click at [905, 384] on p "Robotics" at bounding box center [985, 393] width 313 height 19
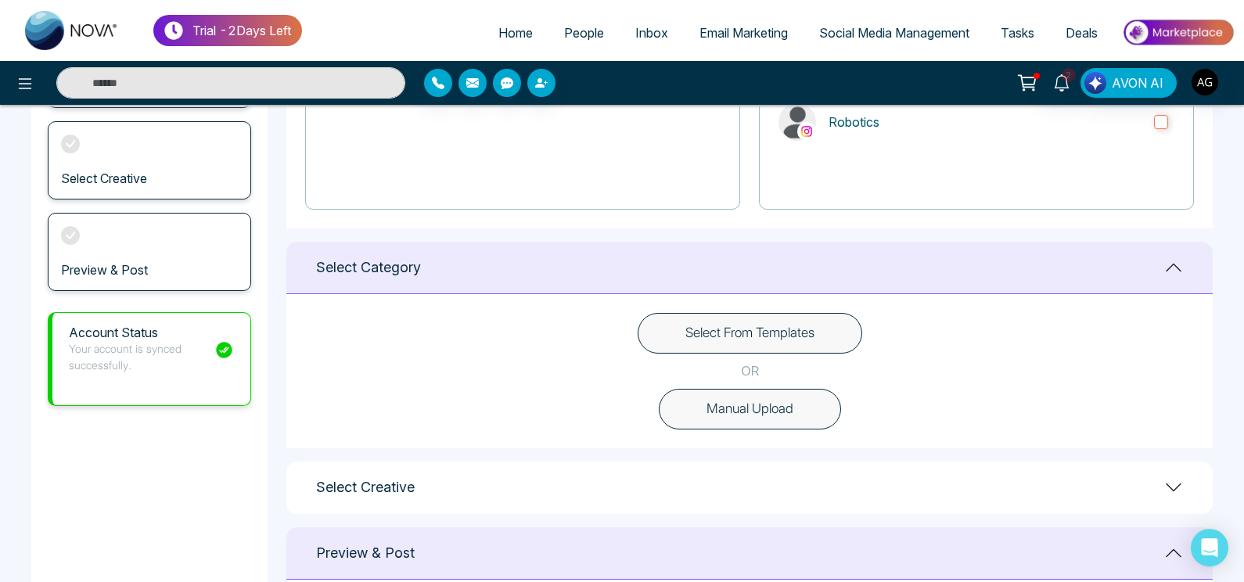
scroll to position [368, 0]
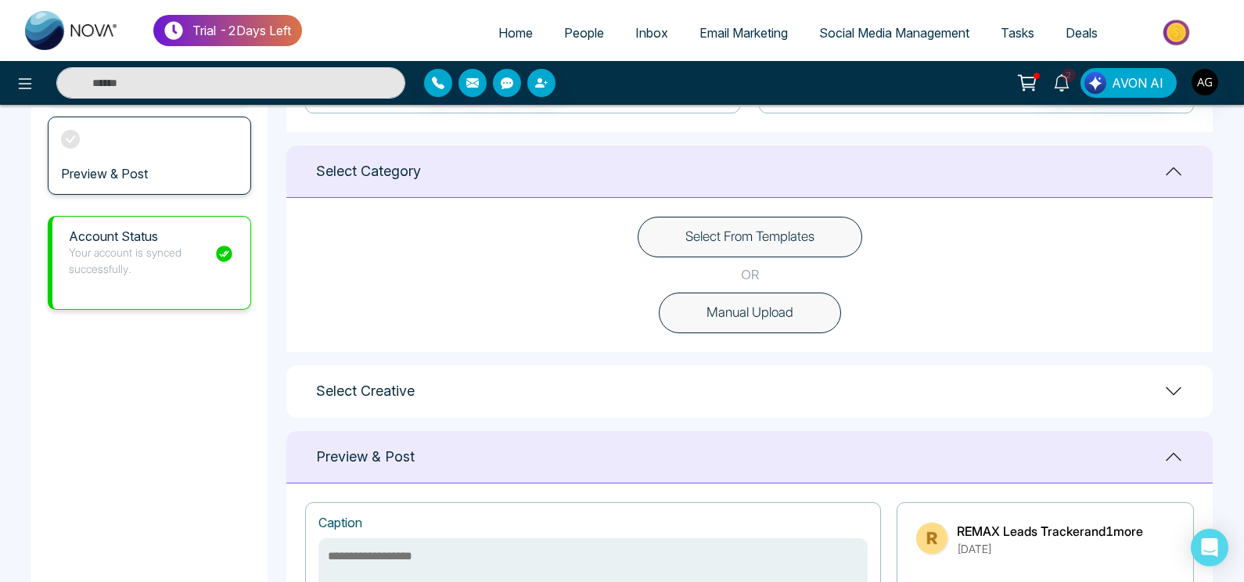
click at [777, 246] on button "Select From Templates" at bounding box center [750, 237] width 225 height 41
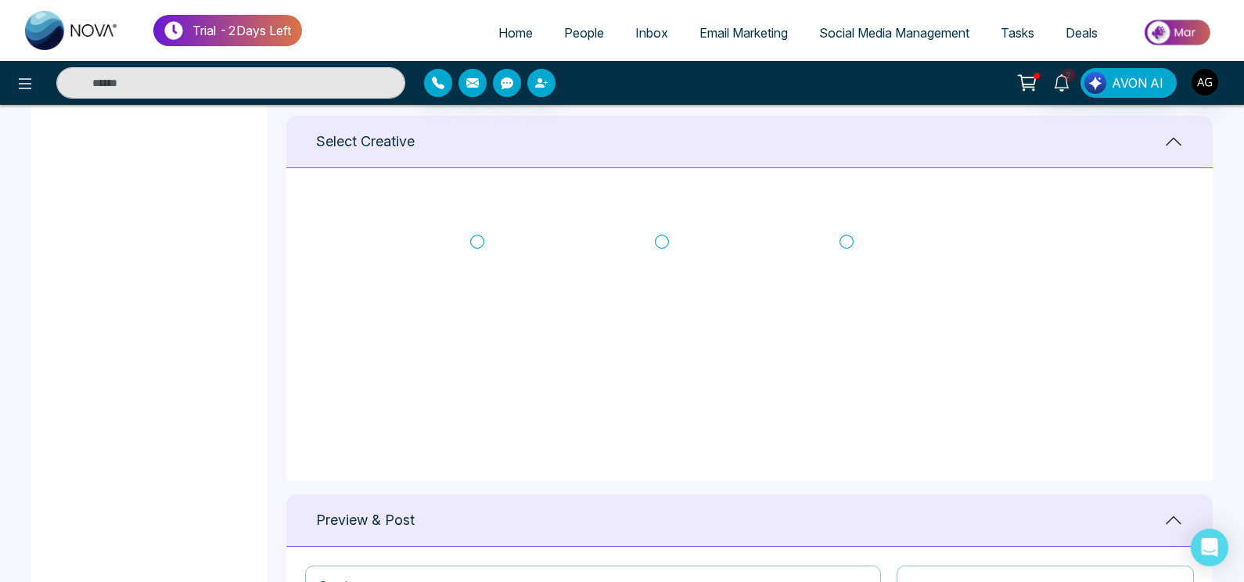
scroll to position [290, 0]
click at [843, 239] on icon at bounding box center [847, 247] width 14 height 16
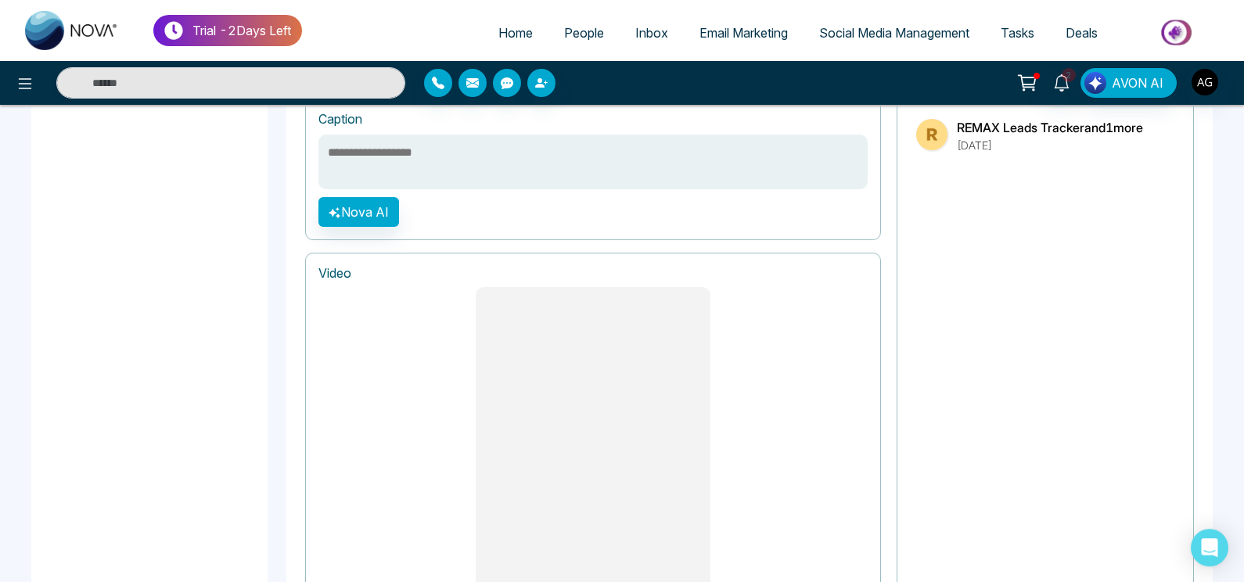
scroll to position [1307, 0]
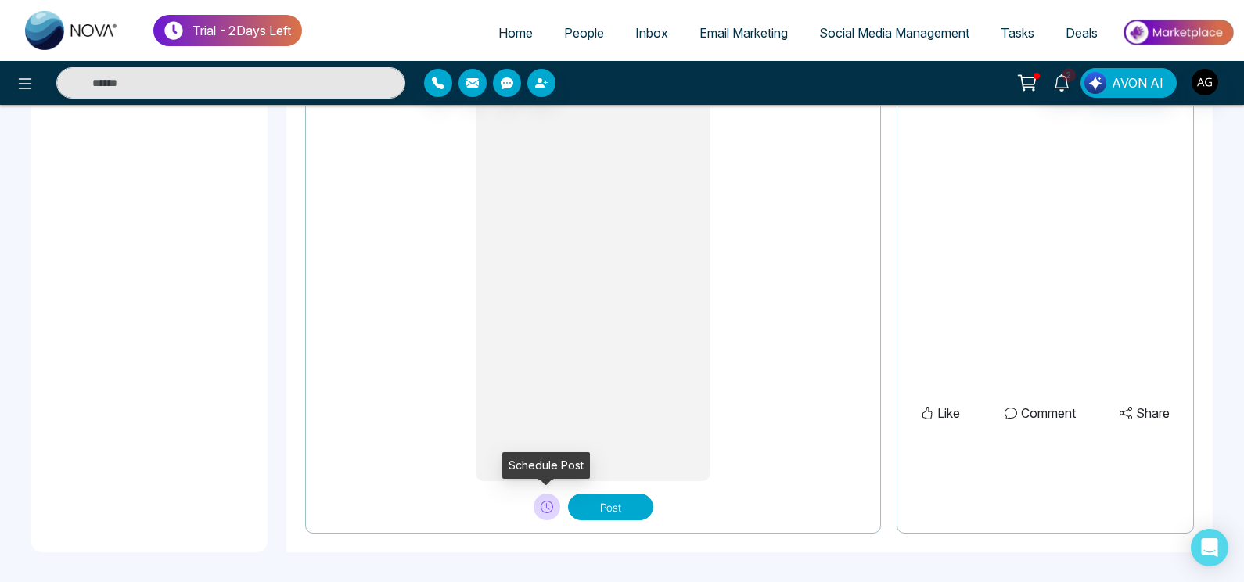
click at [545, 504] on icon at bounding box center [547, 507] width 13 height 13
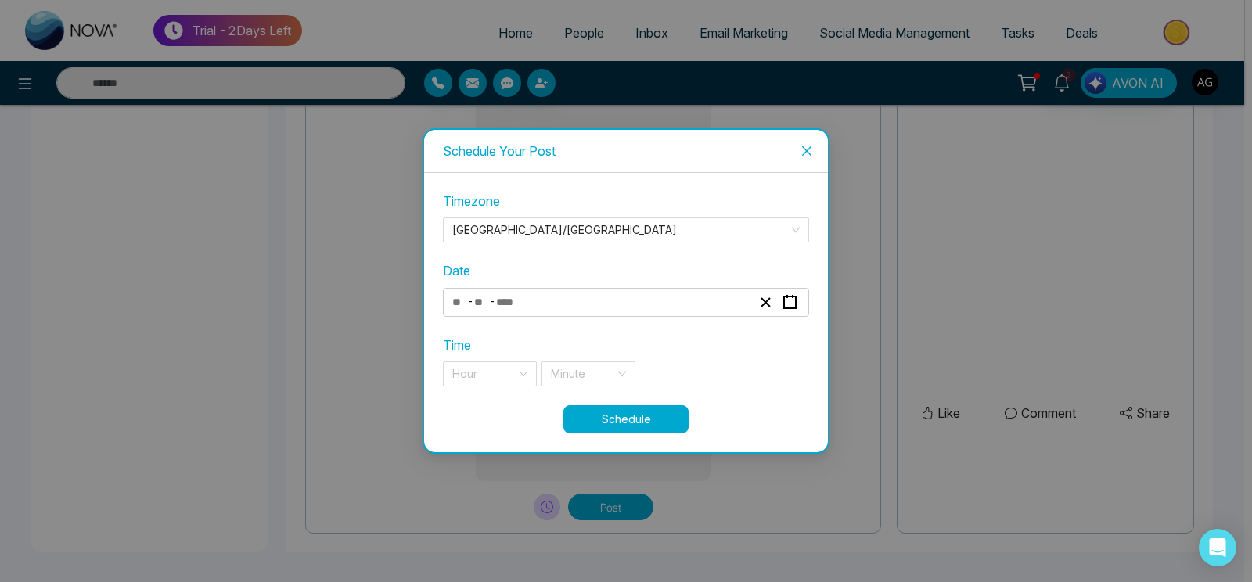
click at [627, 291] on div "- -" at bounding box center [626, 302] width 366 height 29
click at [581, 308] on div "- -" at bounding box center [602, 302] width 304 height 21
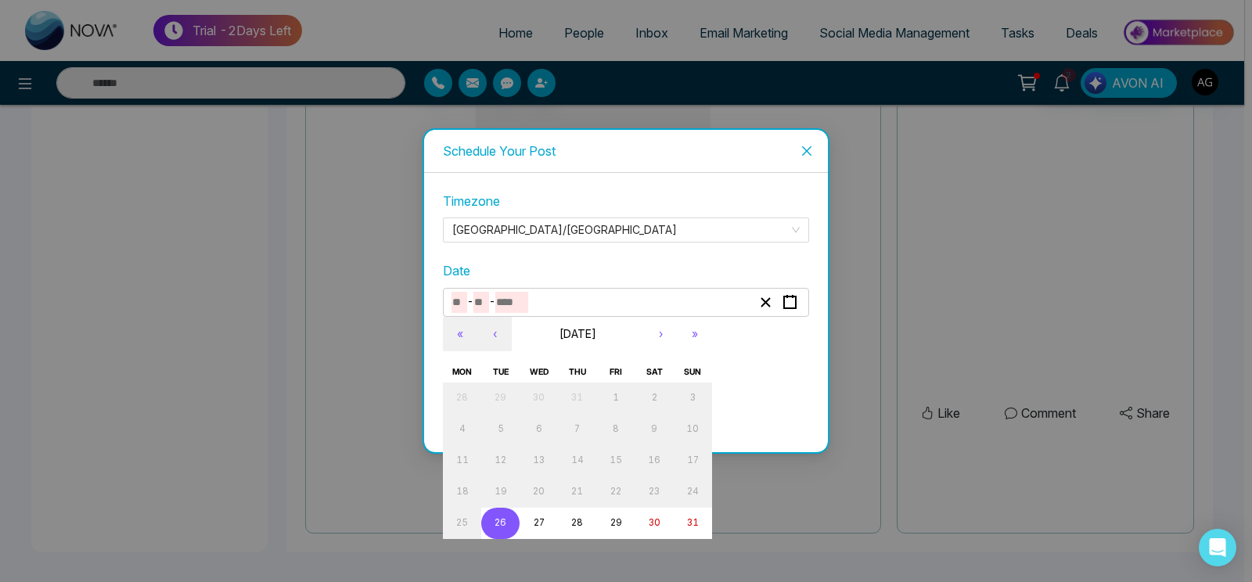
click at [495, 528] on abbr "26" at bounding box center [501, 522] width 12 height 11
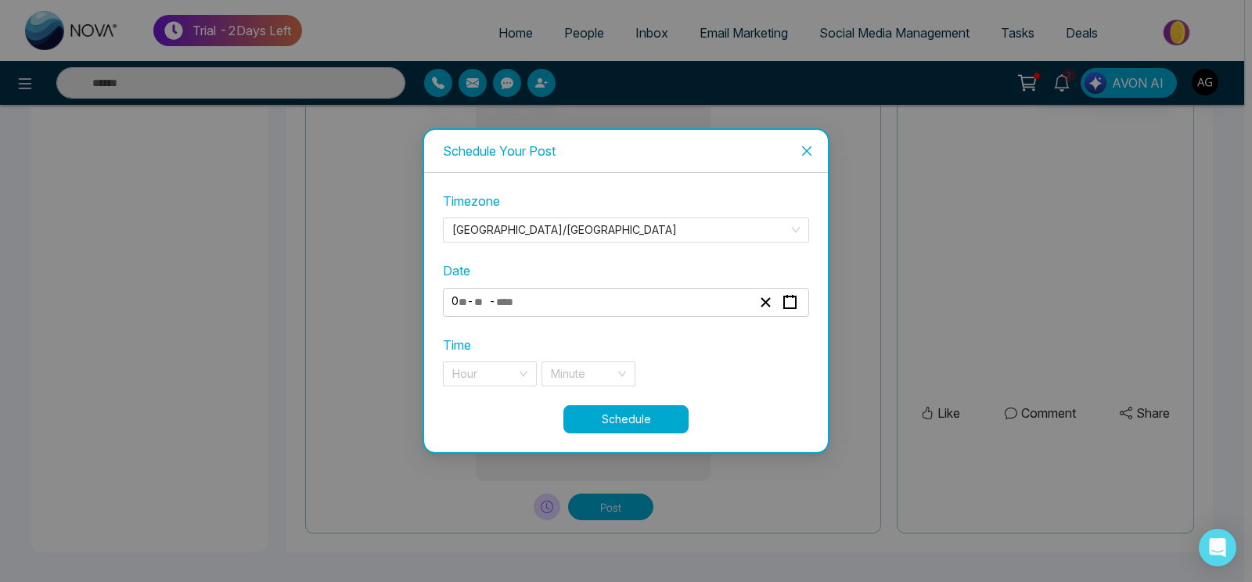
type input "*"
type input "**"
type input "****"
click at [462, 369] on input "search" at bounding box center [484, 373] width 64 height 23
click at [480, 399] on div "11 pm" at bounding box center [489, 405] width 75 height 17
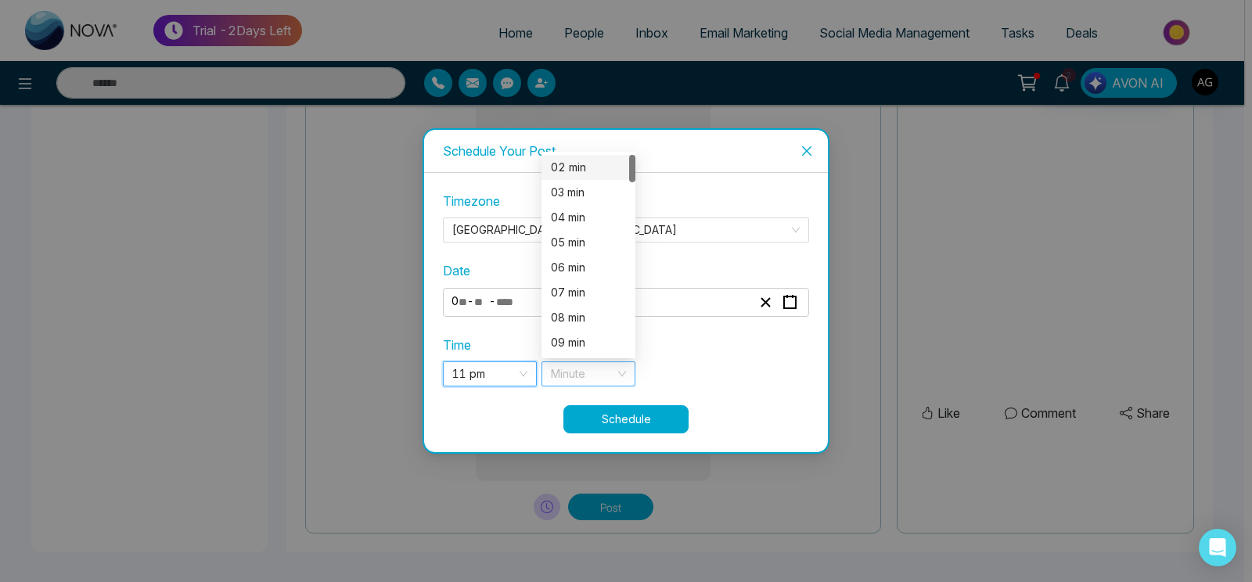
click at [625, 383] on div "Minute" at bounding box center [588, 373] width 94 height 25
click at [596, 197] on div "03 min" at bounding box center [588, 192] width 75 height 17
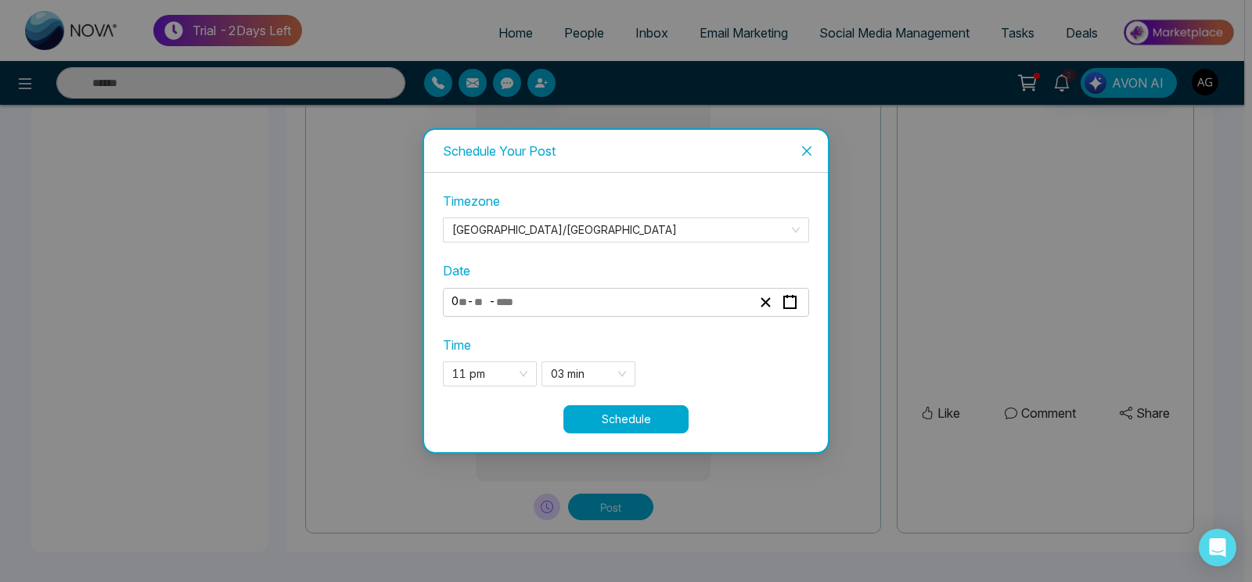
click at [646, 426] on button "Schedule" at bounding box center [625, 419] width 125 height 28
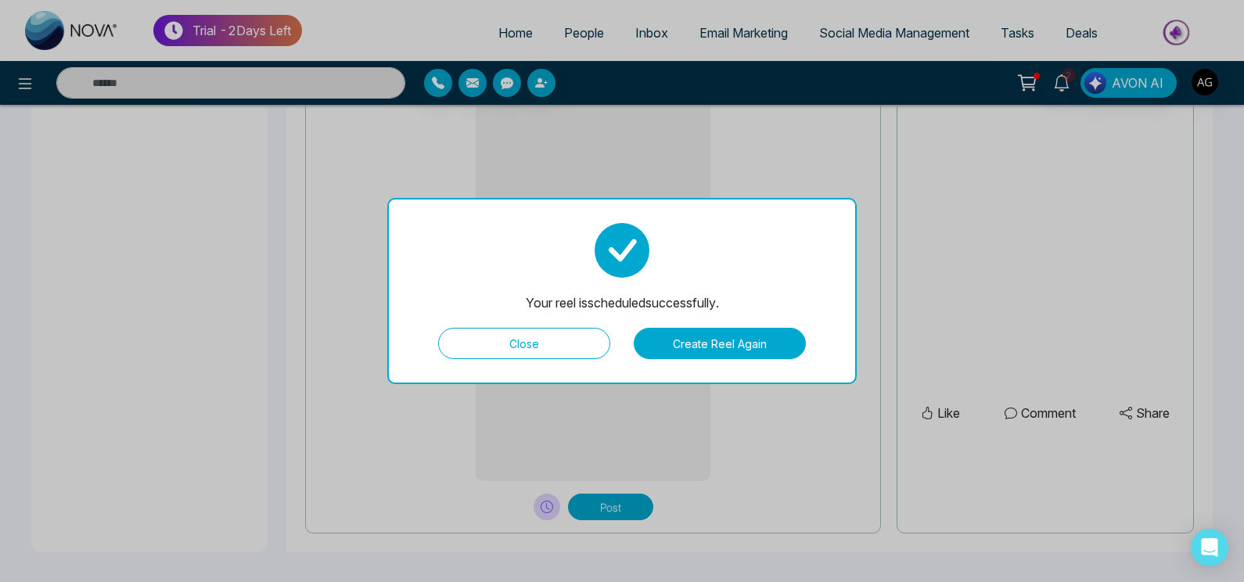
click at [576, 341] on button "Close" at bounding box center [524, 343] width 172 height 31
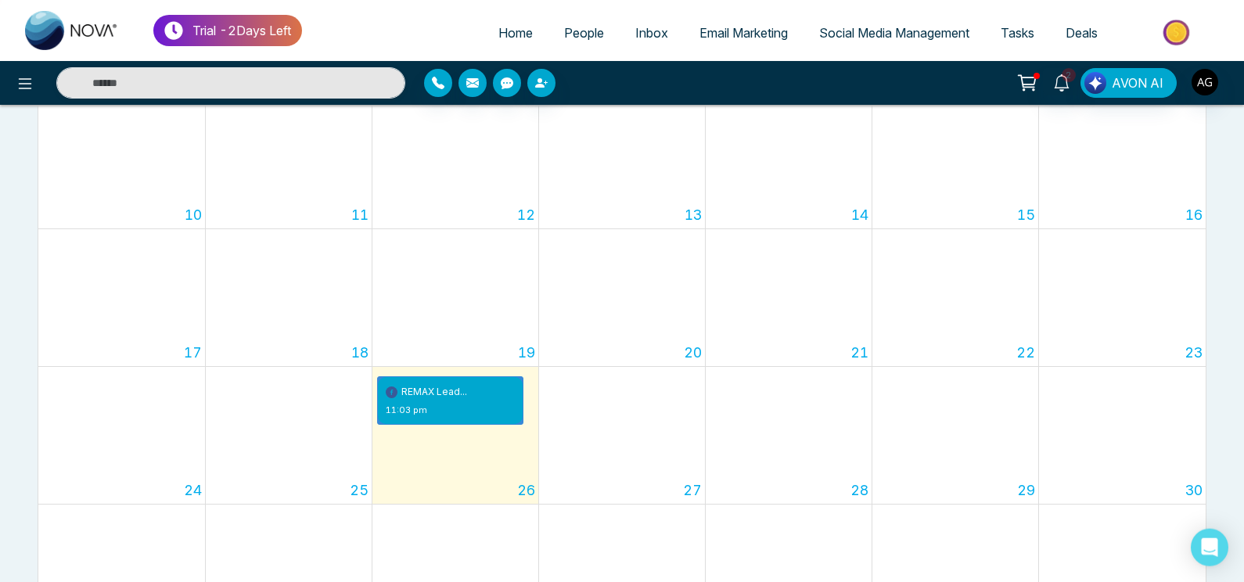
scroll to position [442, 0]
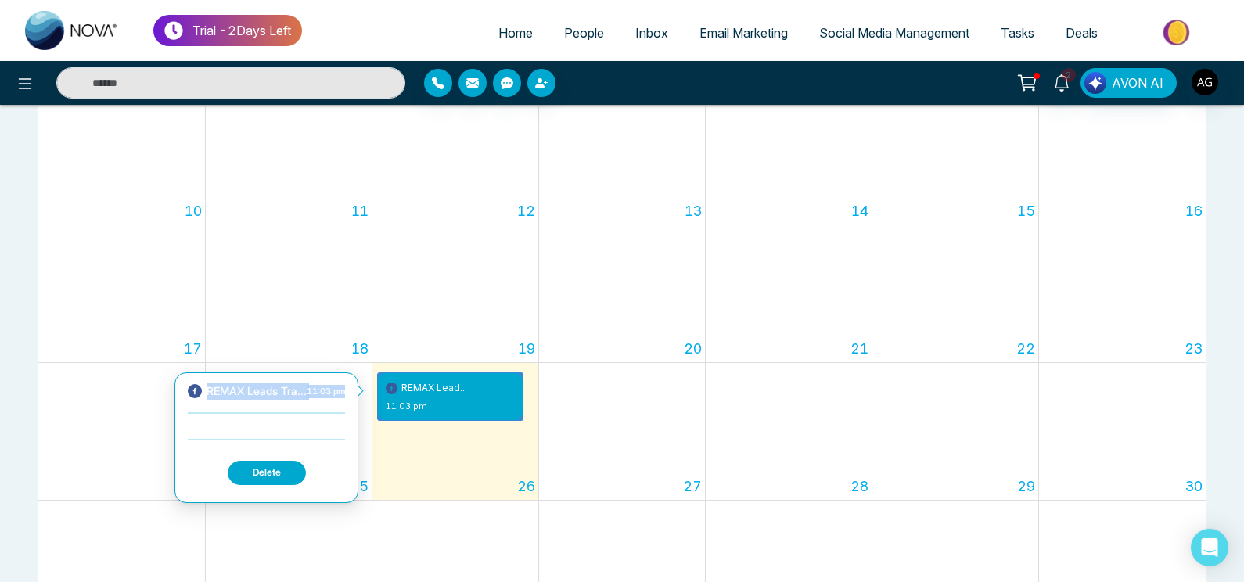
drag, startPoint x: 207, startPoint y: 383, endPoint x: 318, endPoint y: 433, distance: 121.9
click at [318, 433] on div "REMAX Leads Tra... 11:03 pm Delete" at bounding box center [266, 438] width 157 height 110
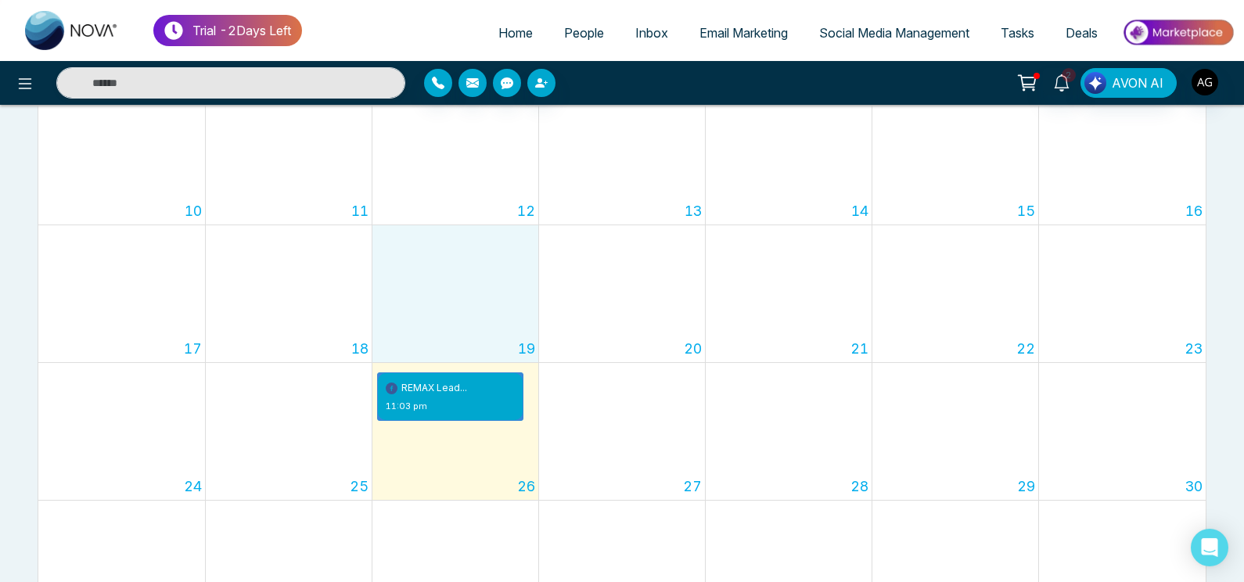
click at [535, 232] on td "19" at bounding box center [455, 294] width 167 height 138
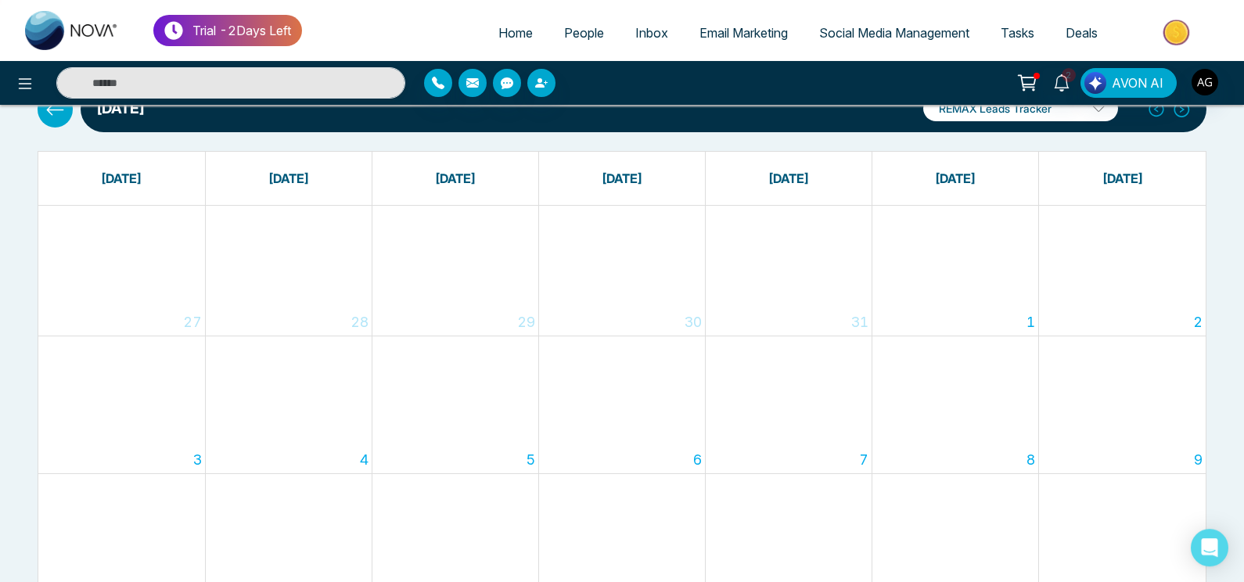
scroll to position [0, 0]
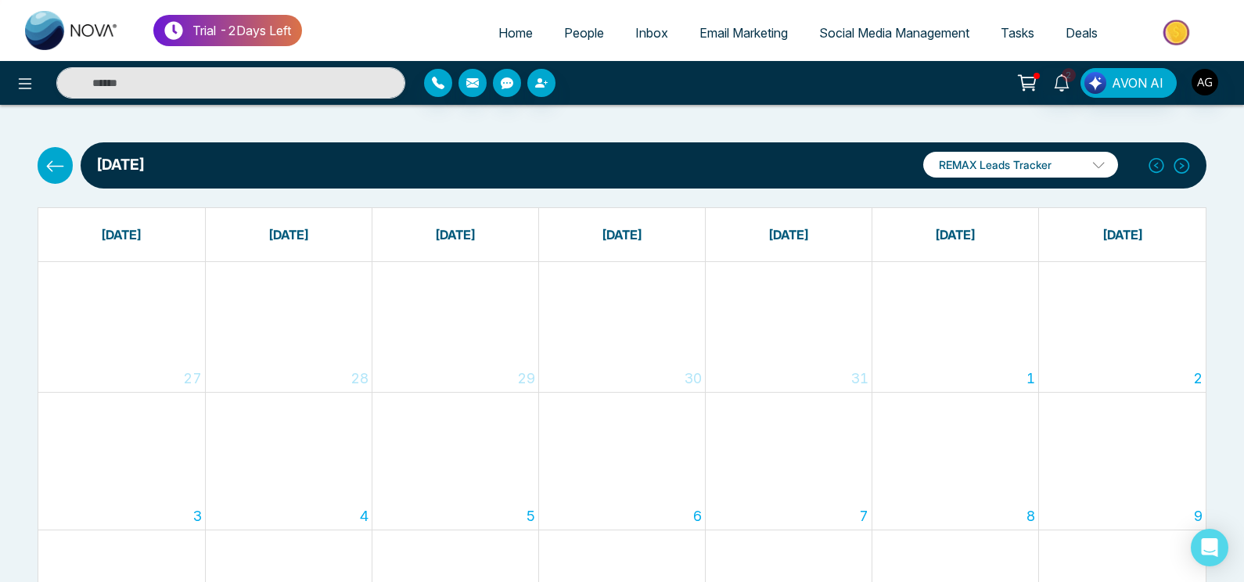
click at [41, 170] on button at bounding box center [55, 165] width 35 height 36
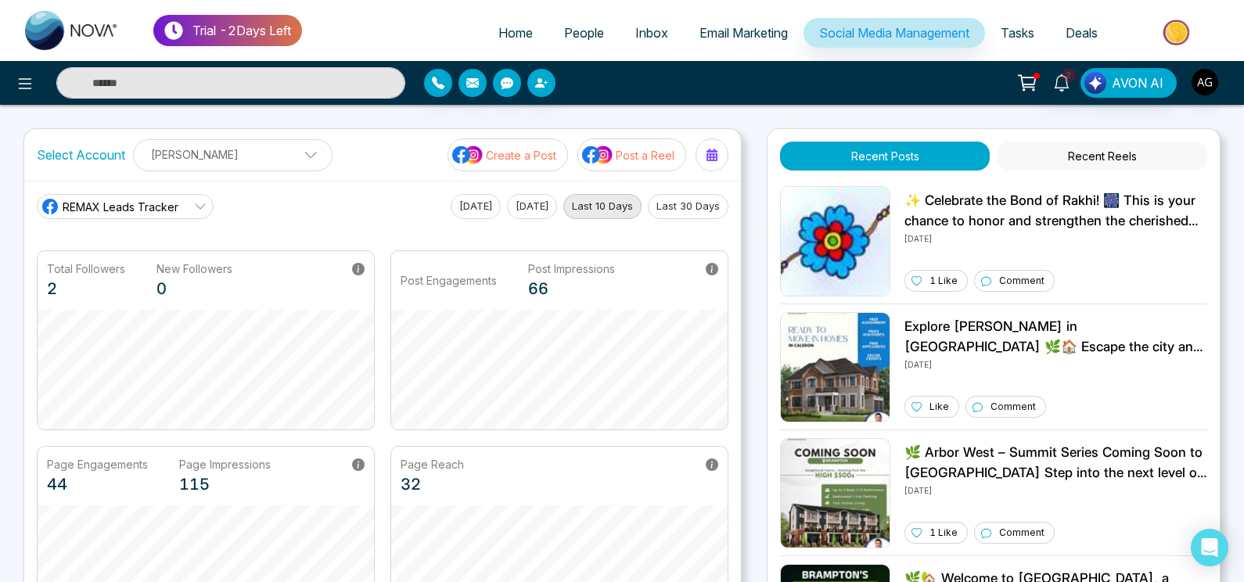
click at [621, 167] on button "Post a Reel" at bounding box center [631, 154] width 109 height 33
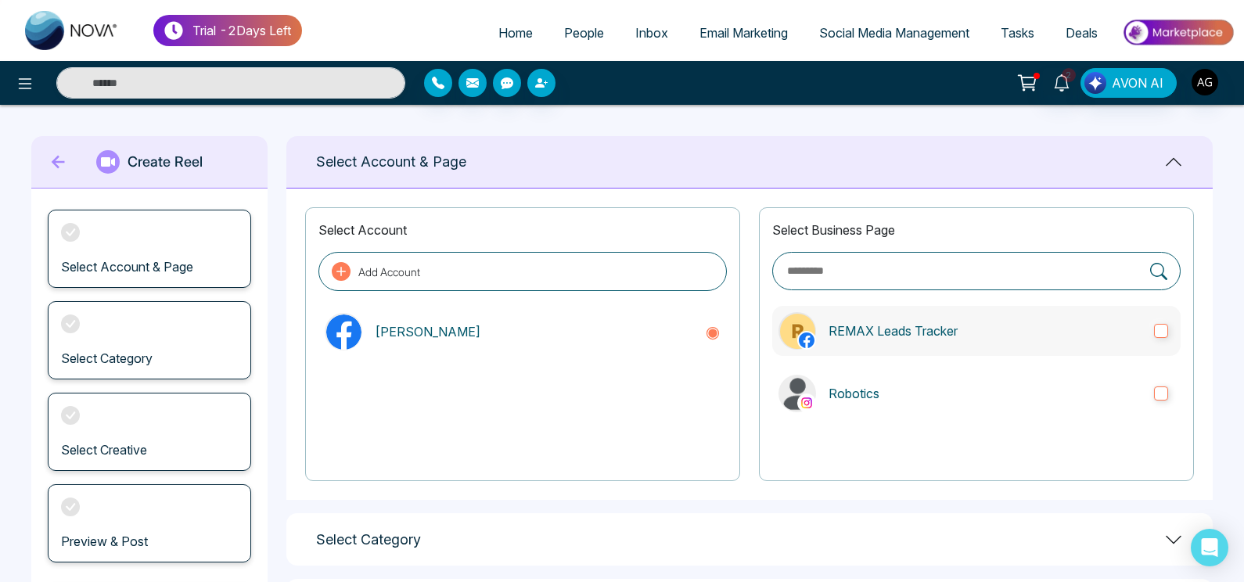
click at [913, 338] on p "REMAX Leads Tracker" at bounding box center [985, 331] width 313 height 19
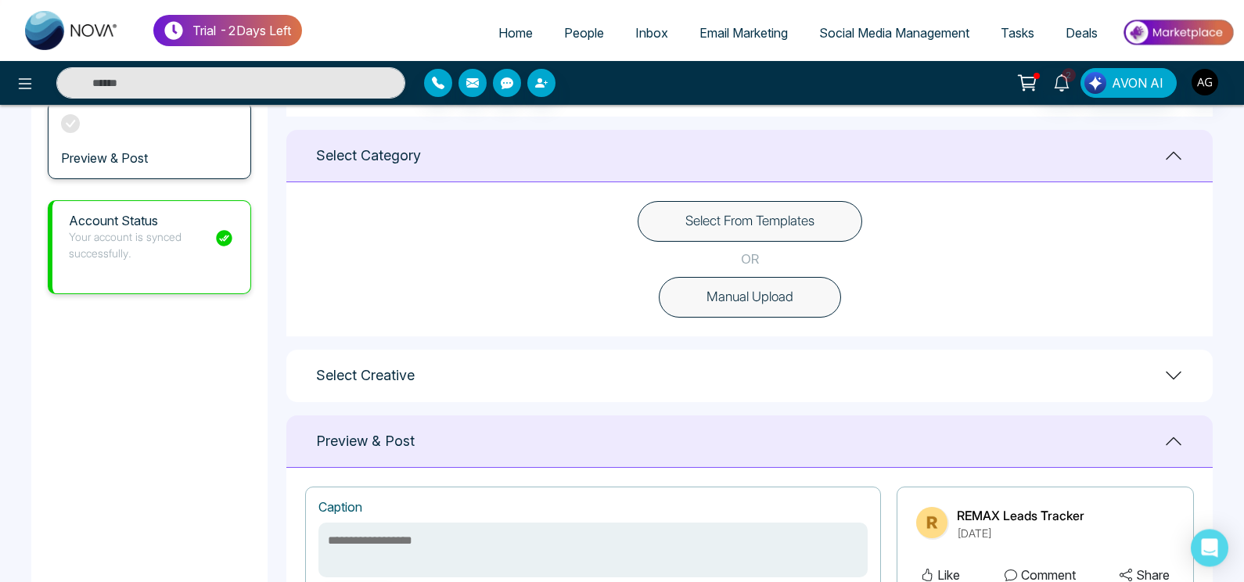
scroll to position [401, 0]
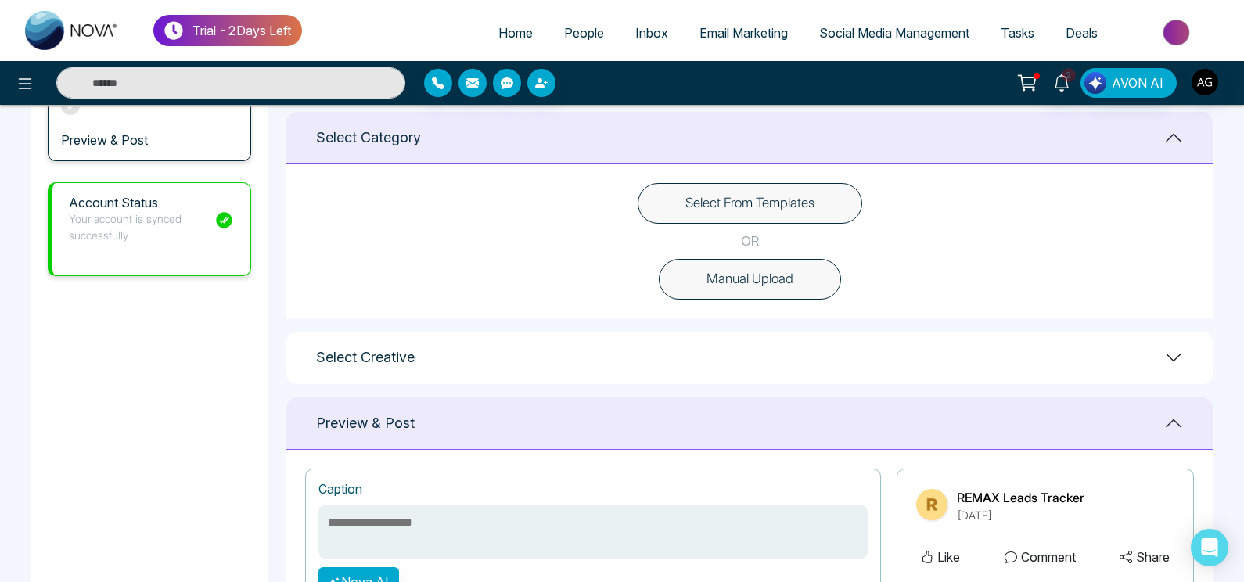
click at [811, 216] on button "Select From Templates" at bounding box center [750, 203] width 225 height 41
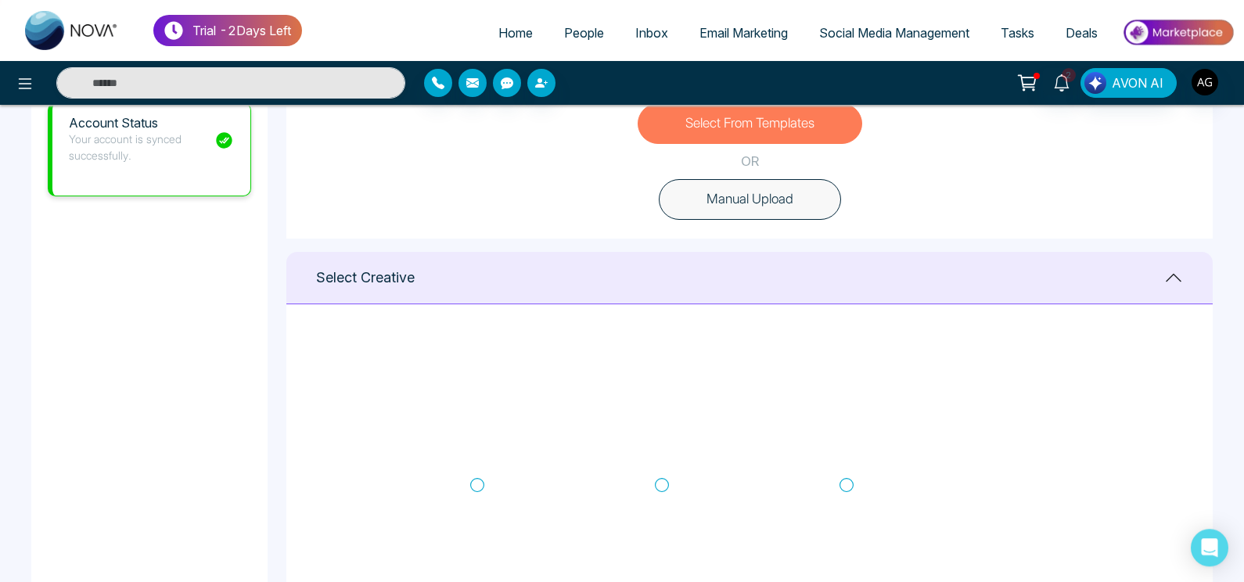
scroll to position [250, 0]
click at [660, 422] on icon at bounding box center [662, 423] width 14 height 16
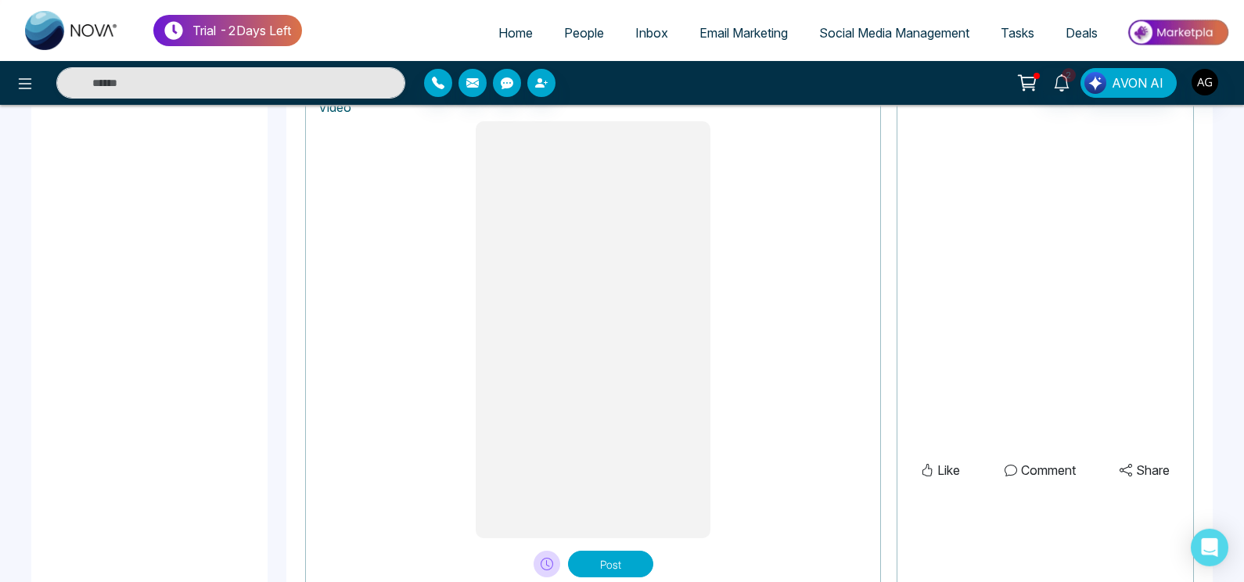
scroll to position [1307, 0]
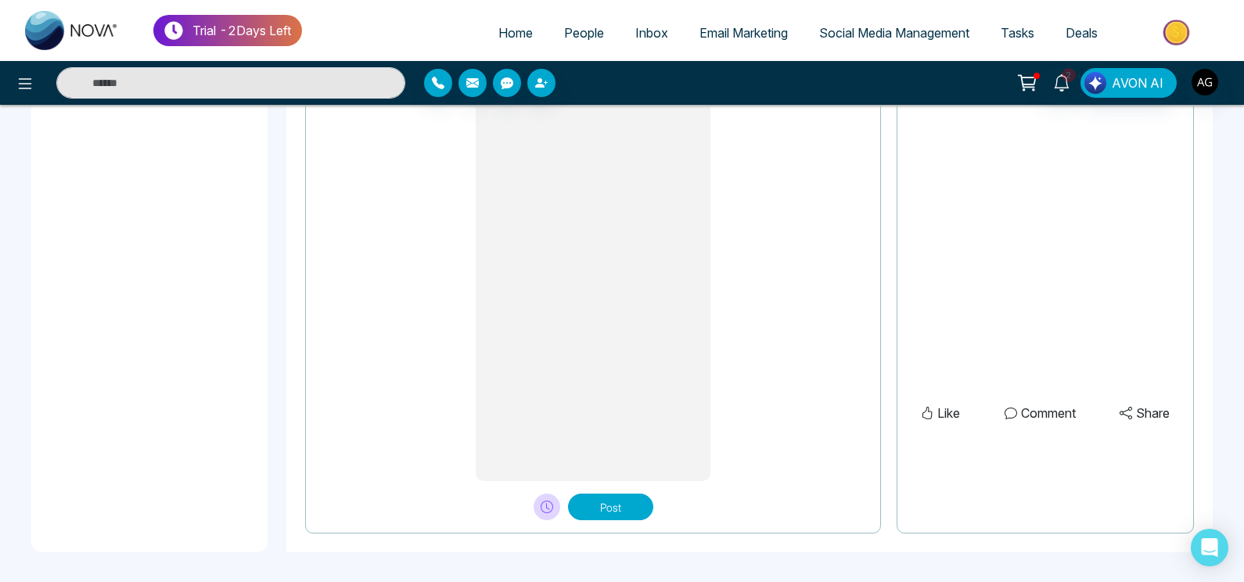
click at [597, 511] on button "Post" at bounding box center [610, 507] width 85 height 27
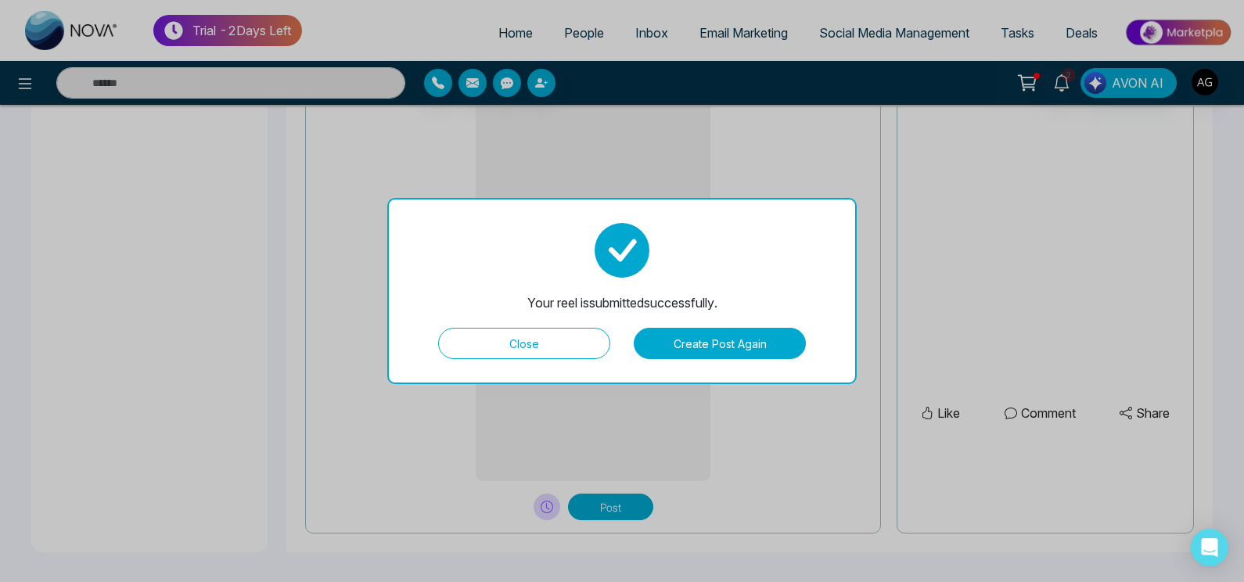
click at [693, 350] on button "Create Post Again" at bounding box center [720, 343] width 172 height 31
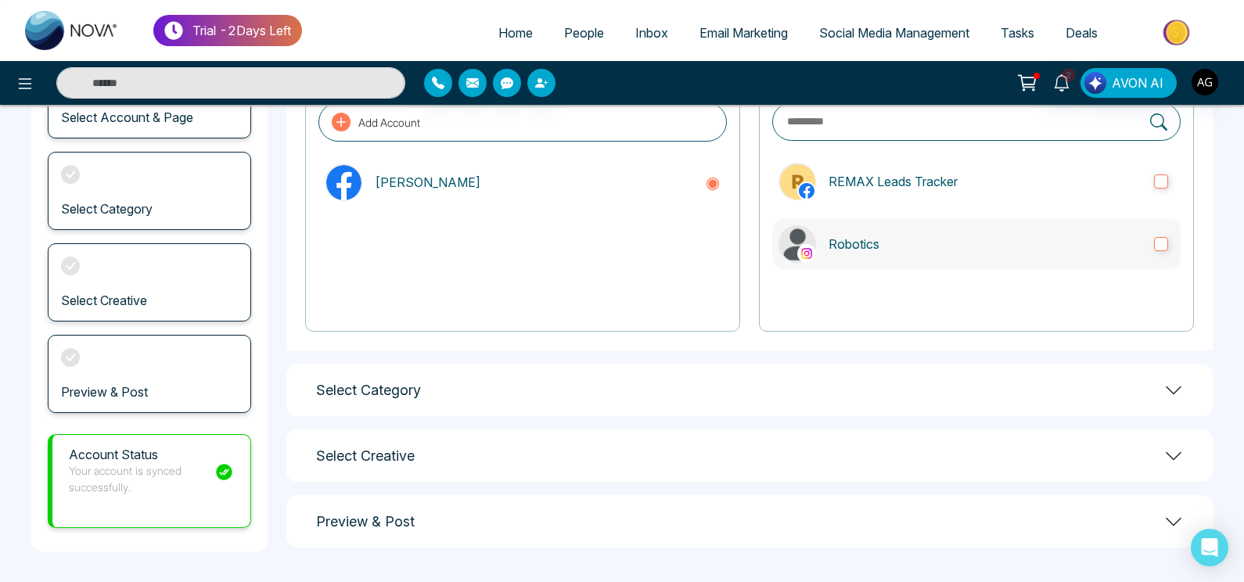
click at [966, 254] on label "Robotics" at bounding box center [976, 244] width 408 height 50
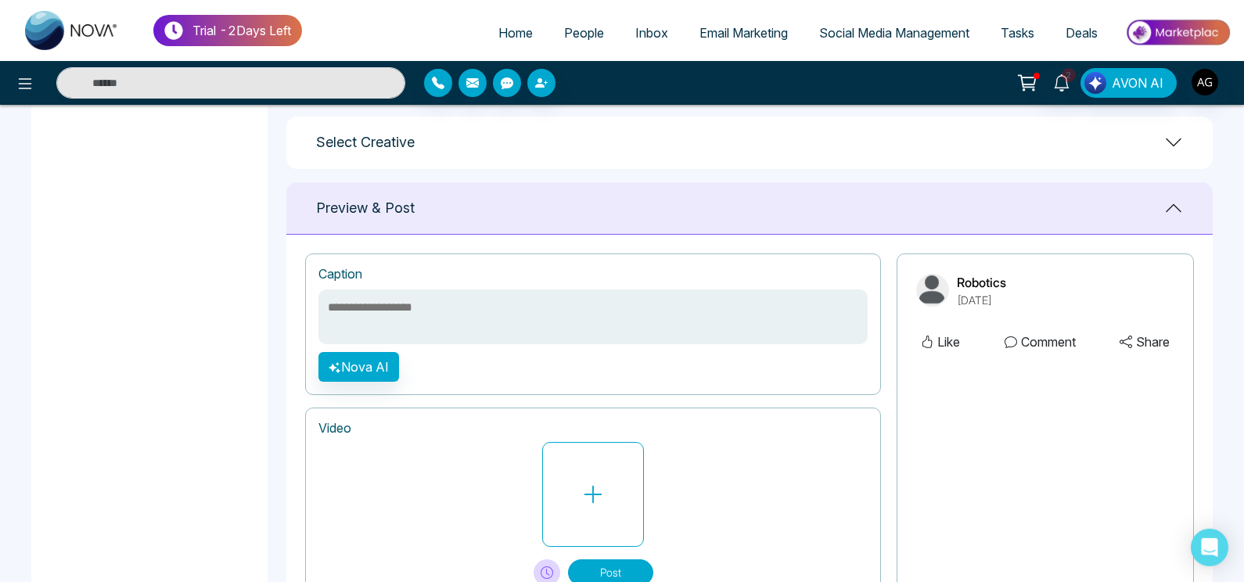
scroll to position [682, 0]
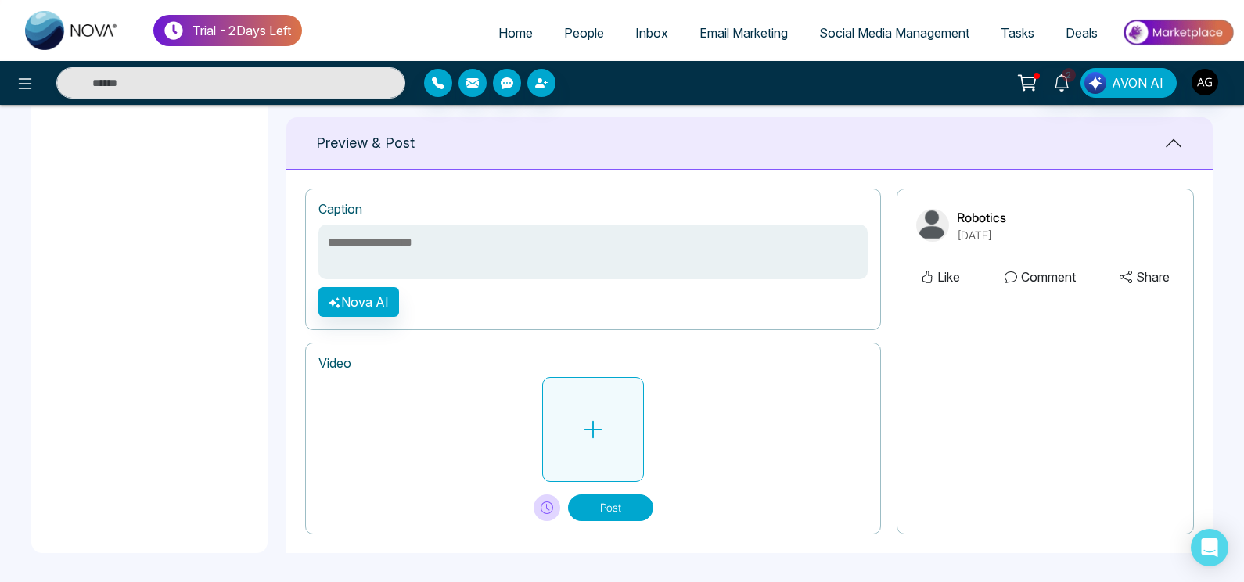
click at [581, 450] on button at bounding box center [593, 429] width 102 height 105
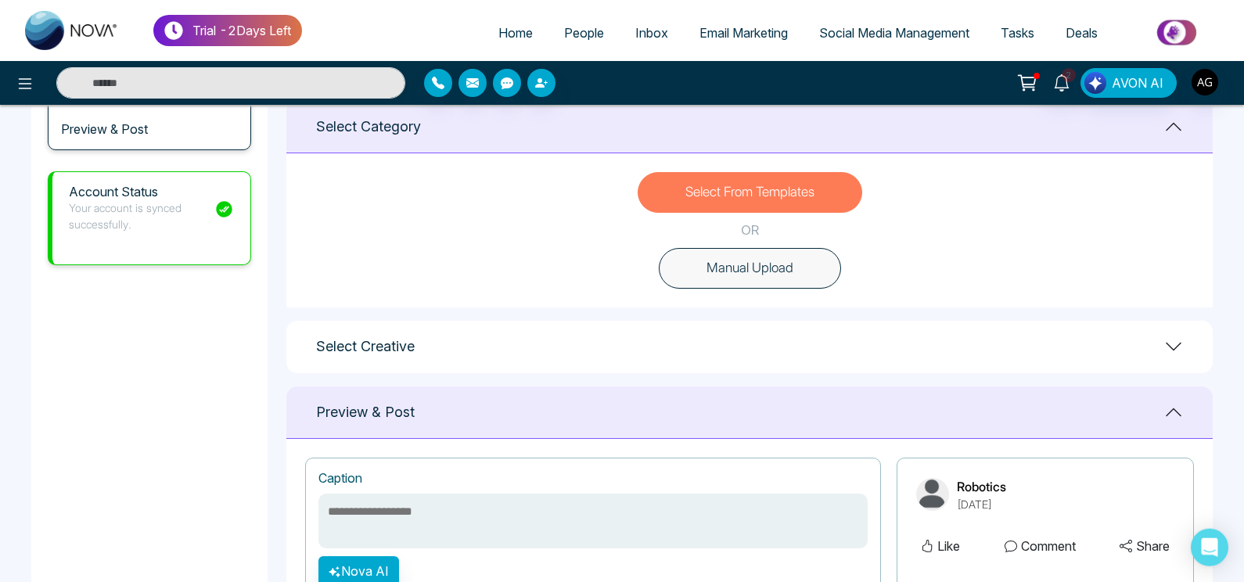
scroll to position [375, 0]
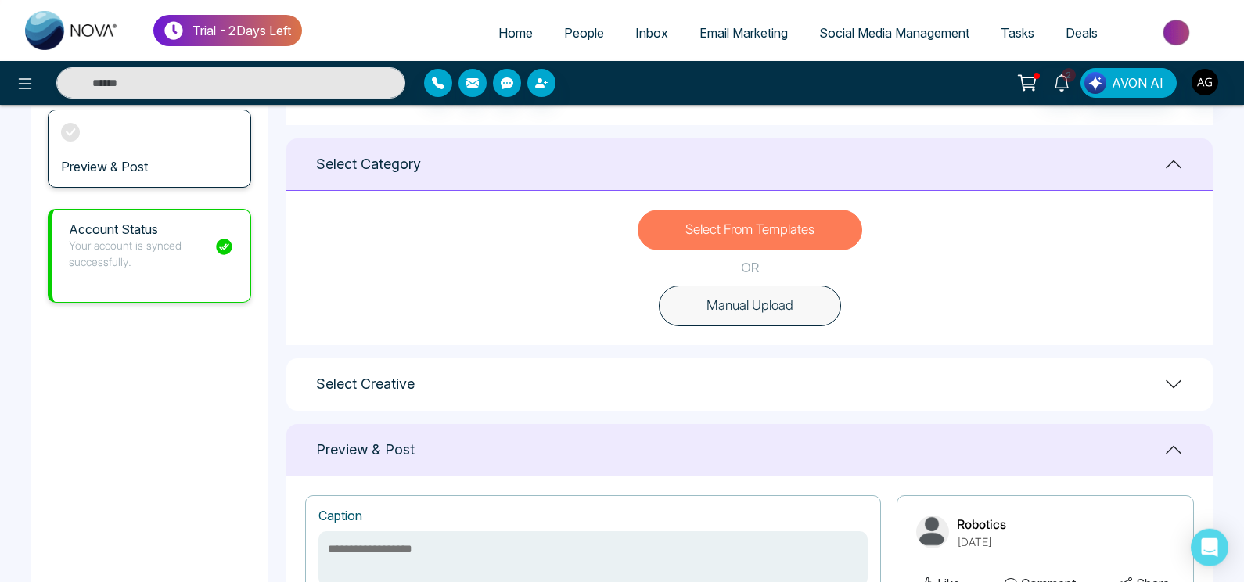
click at [775, 239] on button "Select From Templates" at bounding box center [750, 230] width 225 height 41
click at [788, 311] on button "Manual Upload" at bounding box center [750, 306] width 182 height 41
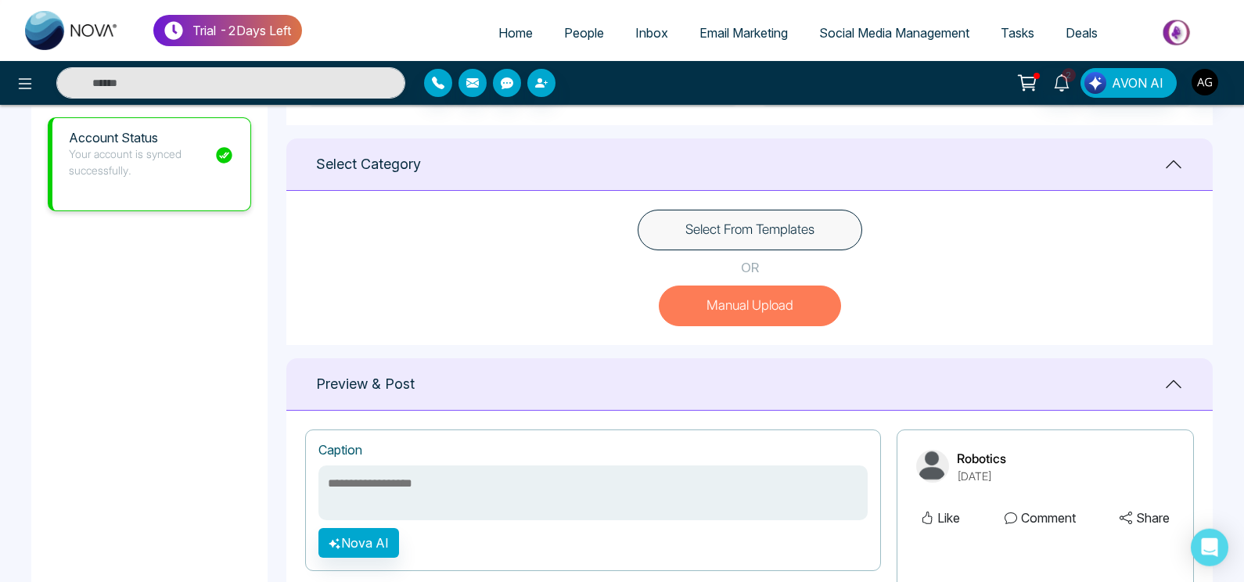
click at [768, 232] on button "Select From Templates" at bounding box center [750, 230] width 225 height 41
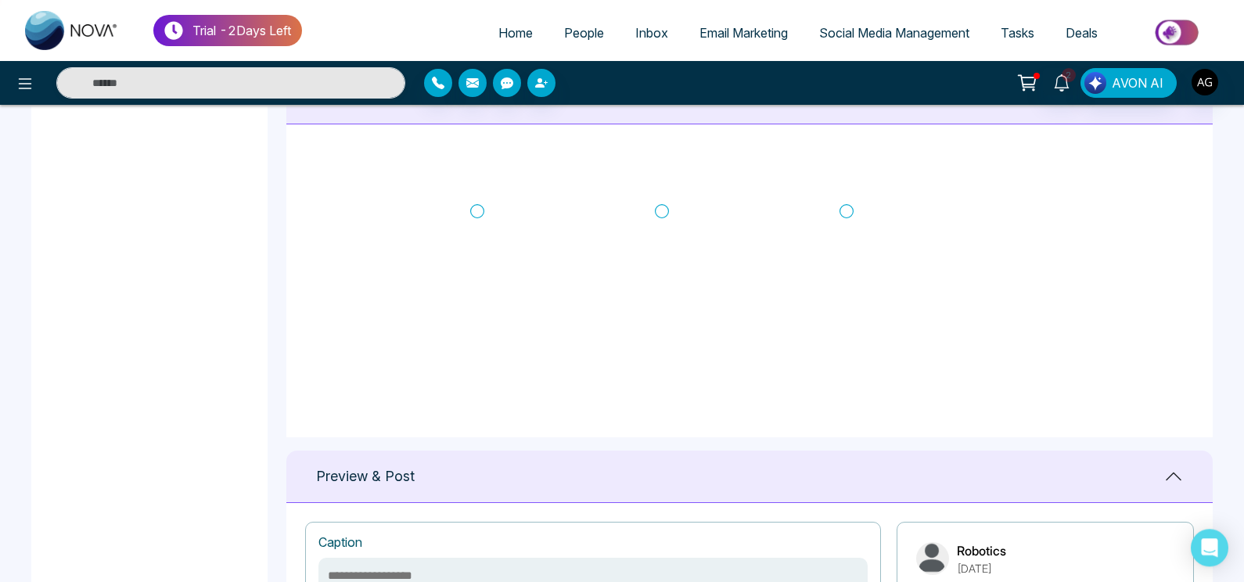
scroll to position [281, 0]
click at [477, 204] on icon at bounding box center [477, 212] width 14 height 16
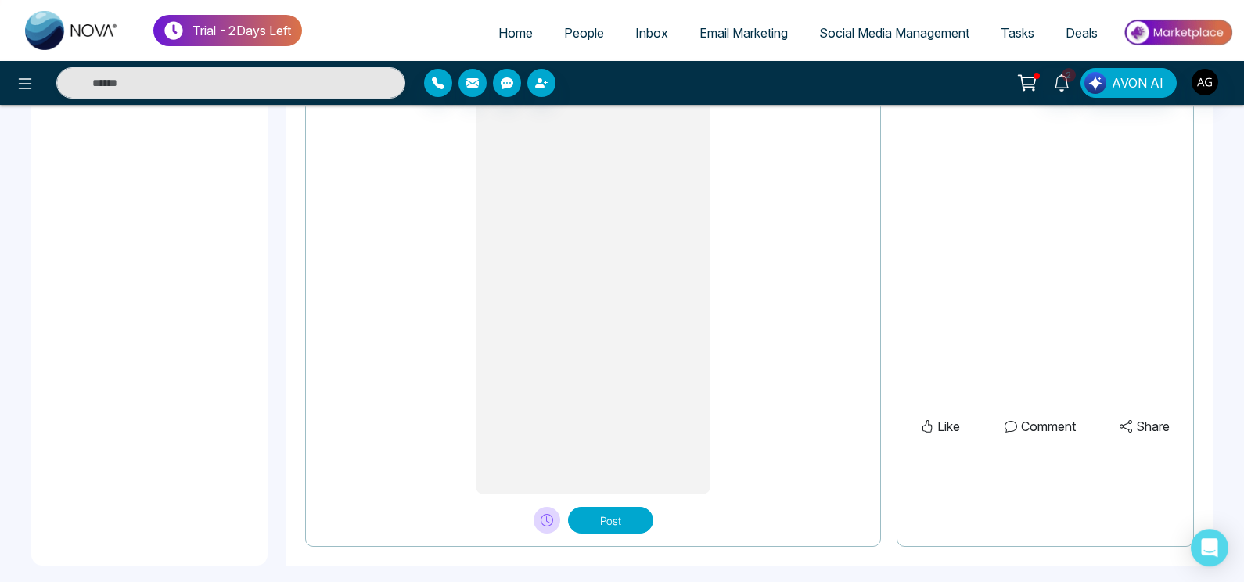
scroll to position [1307, 0]
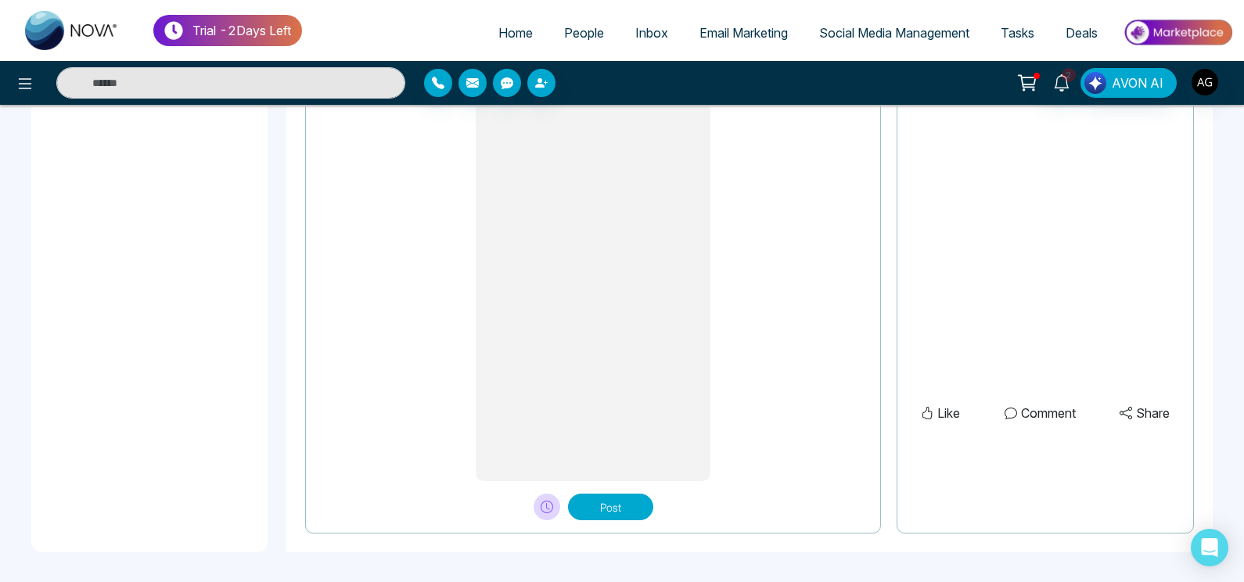
click at [613, 510] on button "Post" at bounding box center [610, 507] width 85 height 27
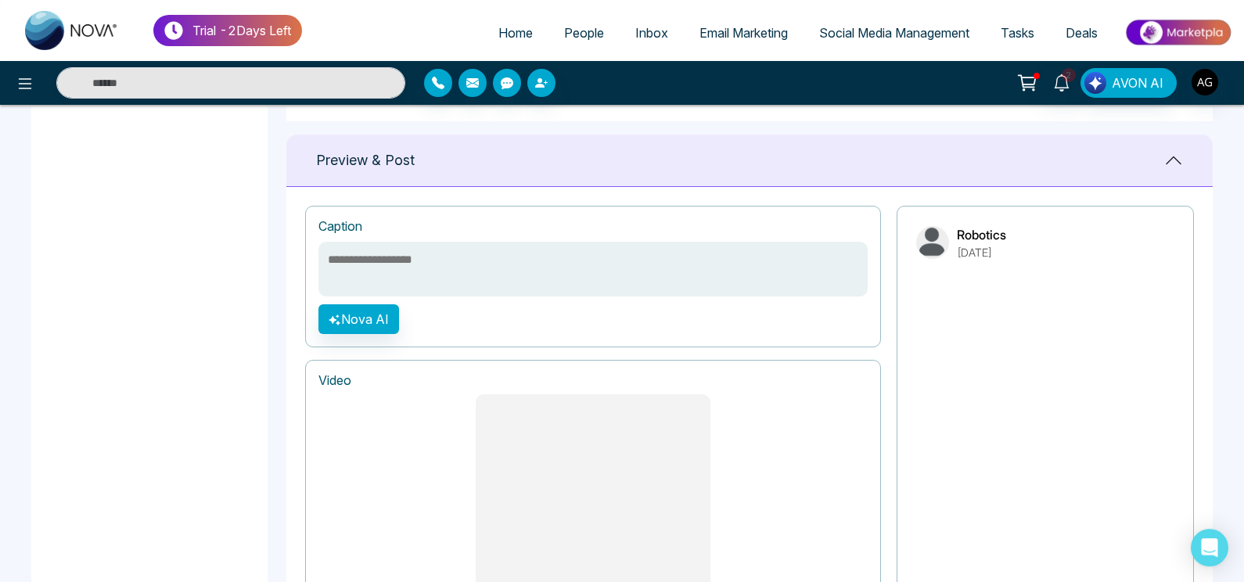
scroll to position [975, 0]
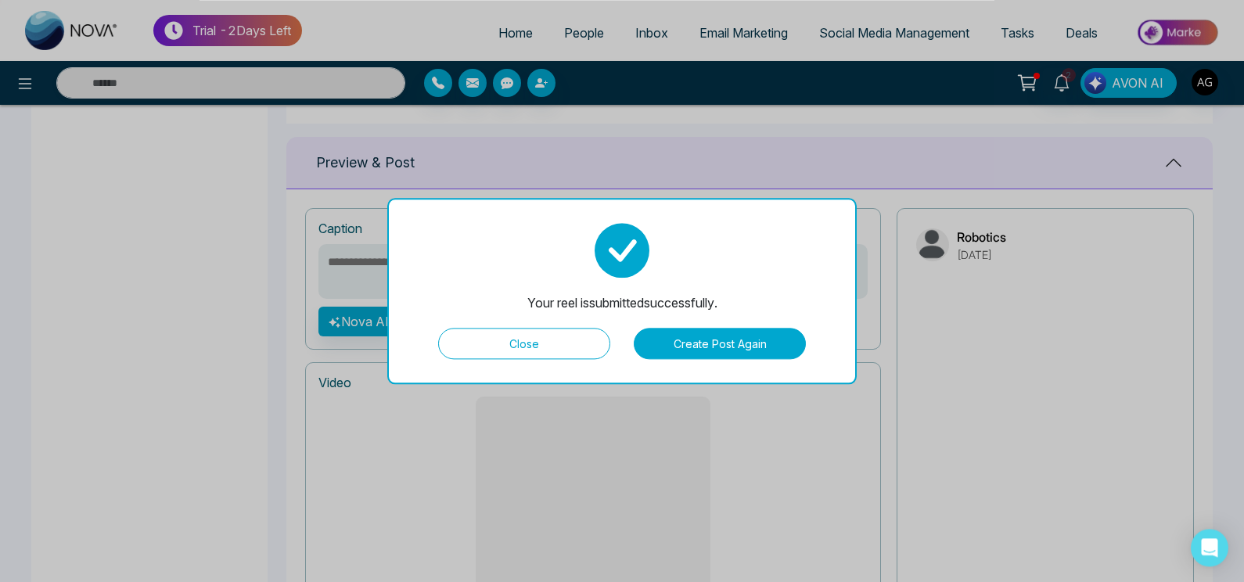
click at [524, 348] on button "Close" at bounding box center [524, 343] width 172 height 31
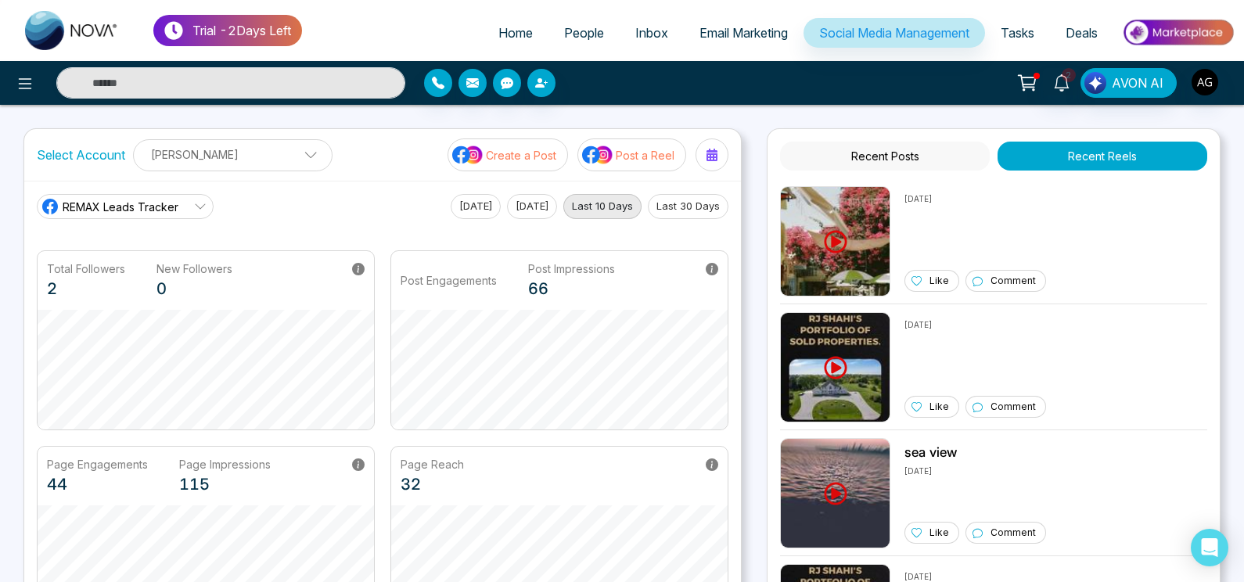
click at [1010, 34] on span "Tasks" at bounding box center [1018, 33] width 34 height 16
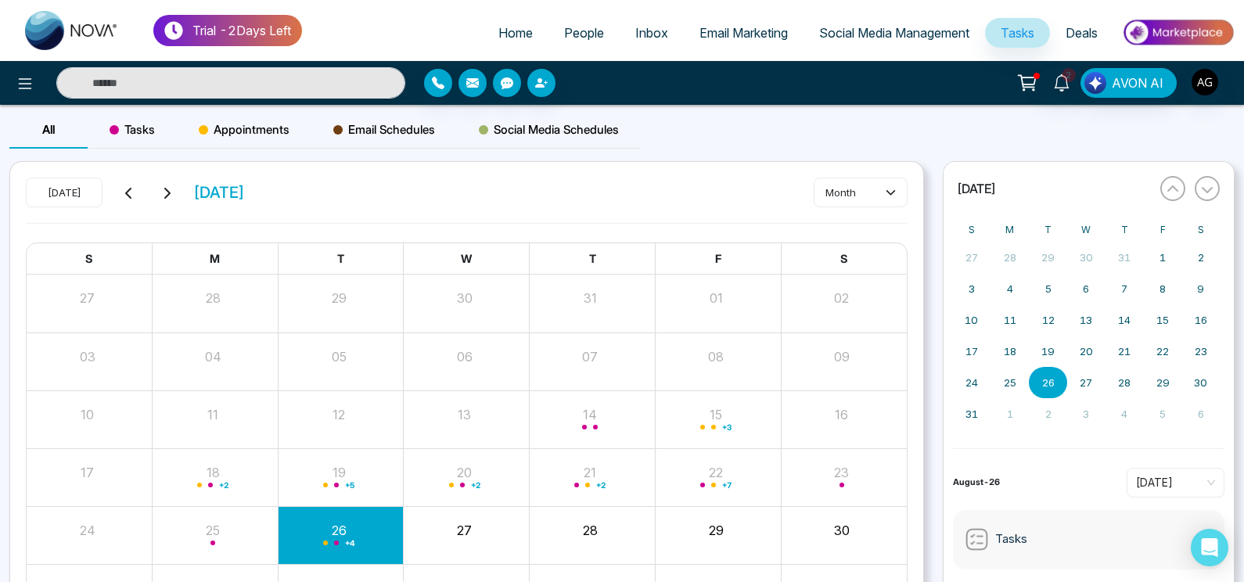
click at [511, 45] on link "Home" at bounding box center [516, 33] width 66 height 30
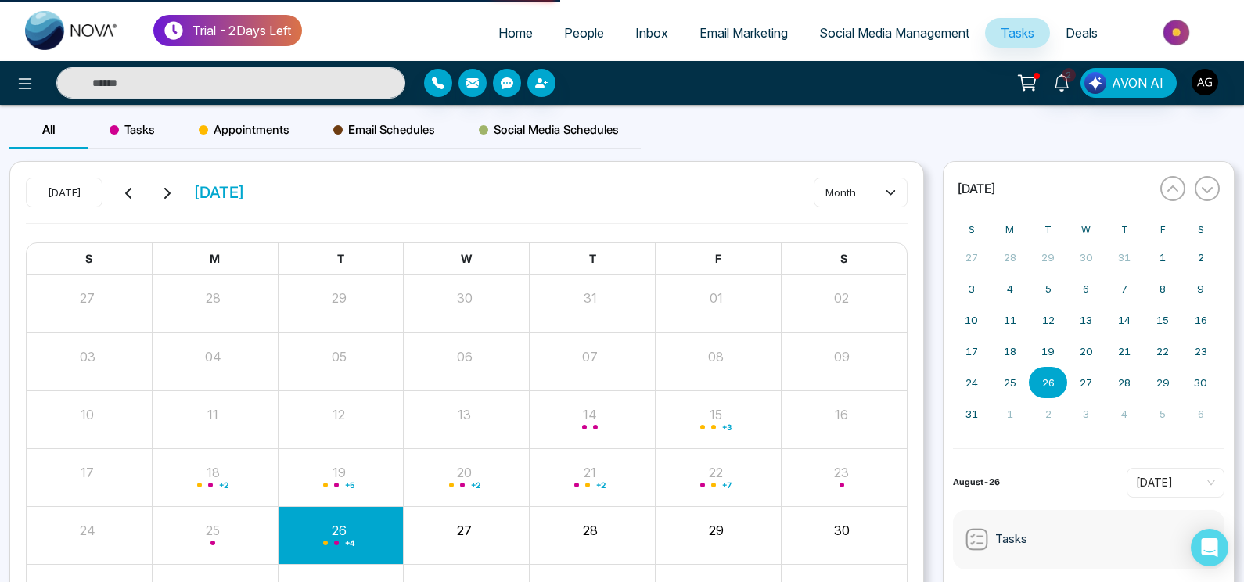
select select "*"
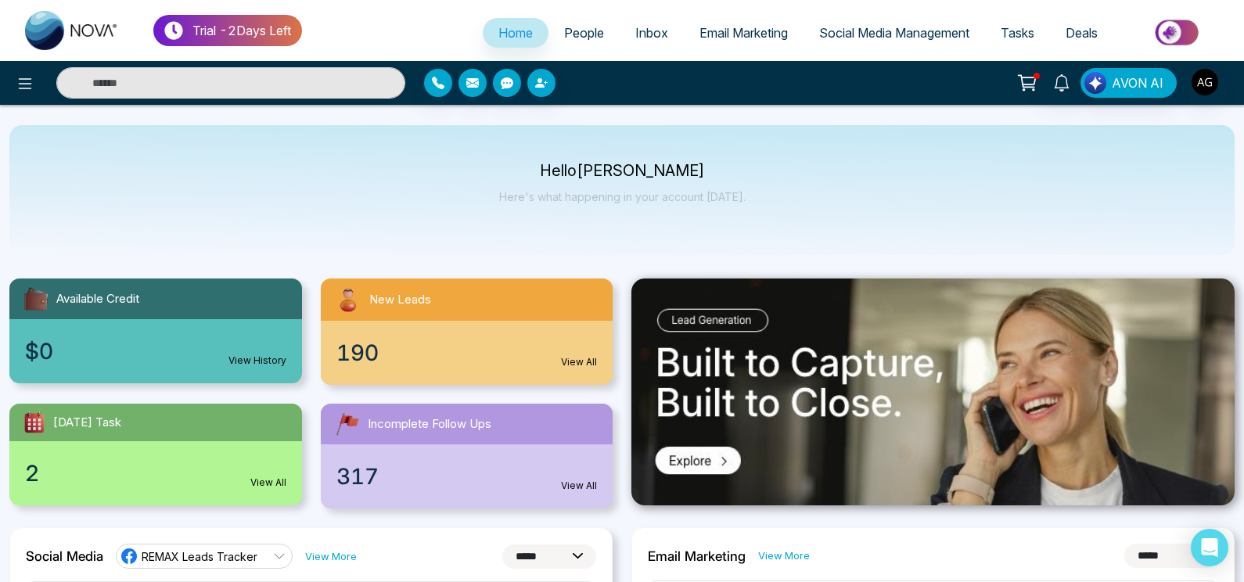
click at [559, 45] on link "People" at bounding box center [584, 33] width 71 height 30
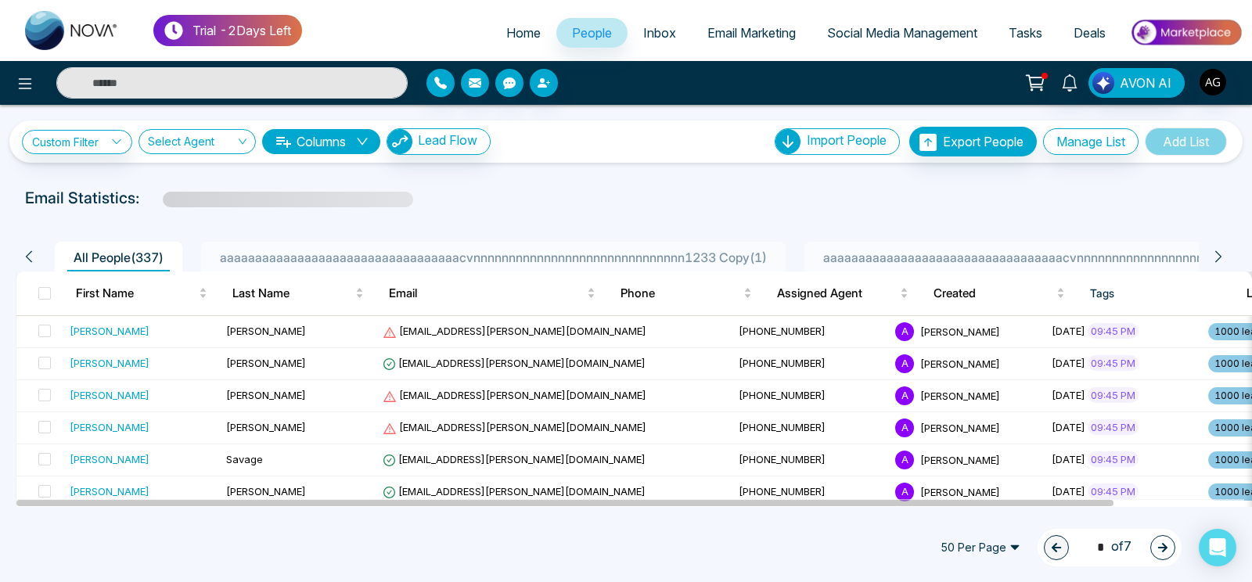
click at [968, 27] on span "Social Media Management" at bounding box center [902, 33] width 150 height 16
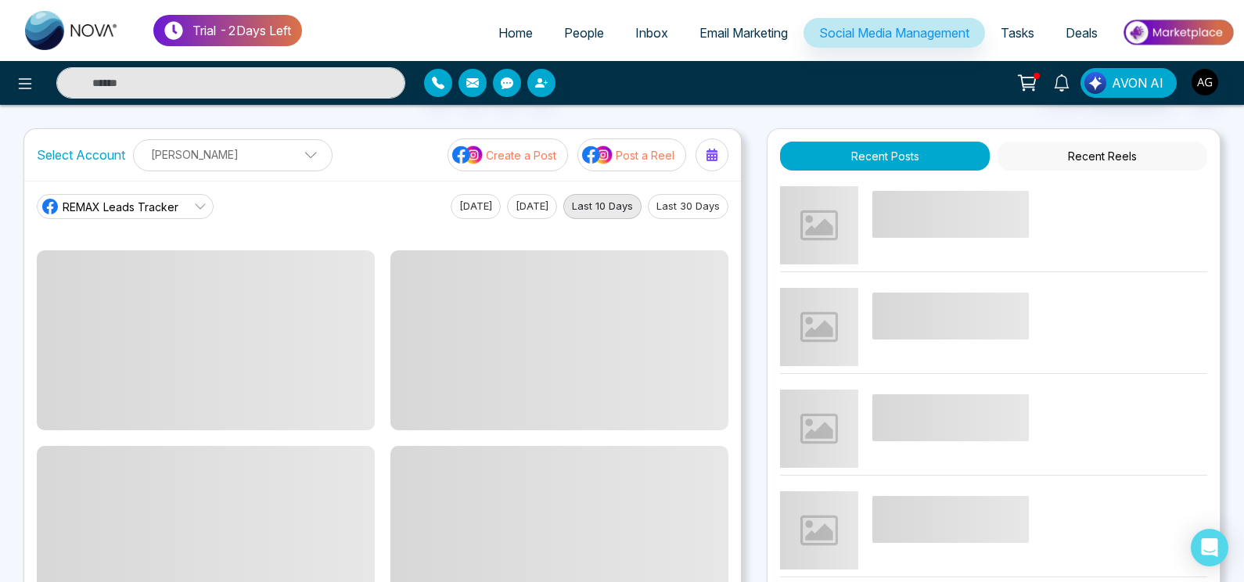
click at [271, 160] on p "[PERSON_NAME]" at bounding box center [232, 155] width 179 height 26
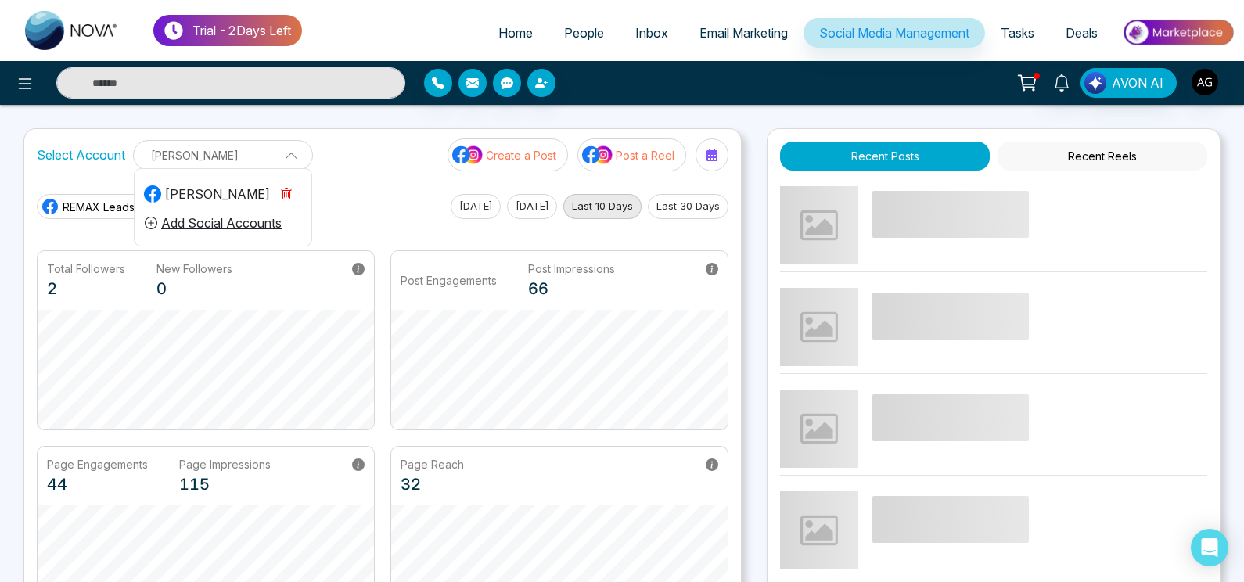
click at [271, 160] on p "[PERSON_NAME]" at bounding box center [223, 155] width 160 height 26
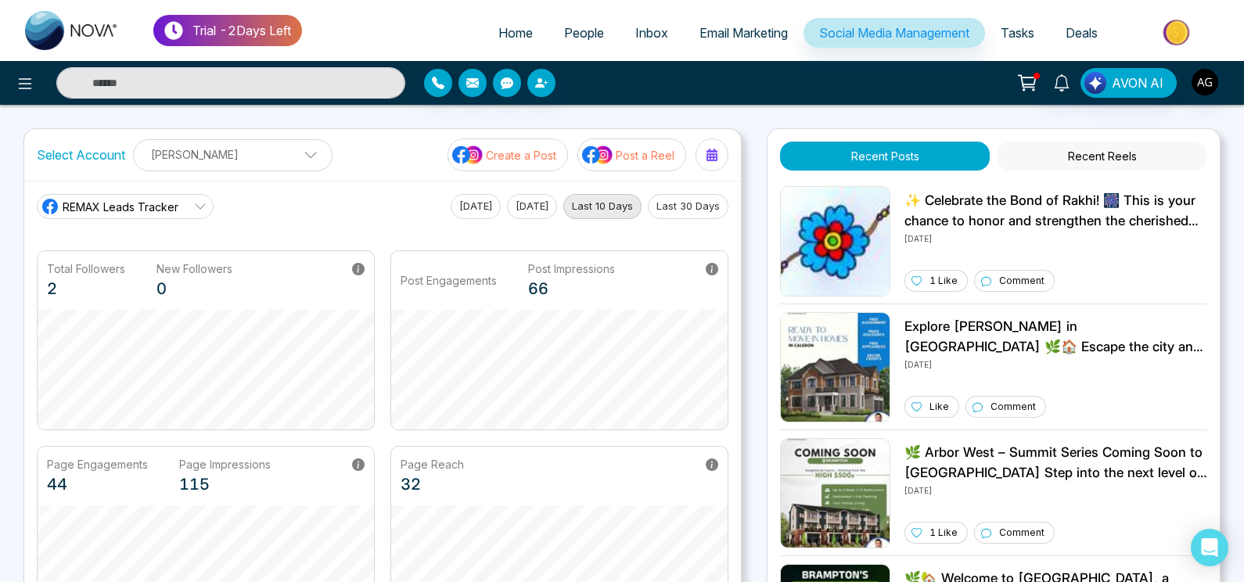
click at [167, 208] on span "REMAX Leads Tracker" at bounding box center [121, 207] width 116 height 16
click at [1077, 157] on button "Recent Reels" at bounding box center [1103, 156] width 210 height 29
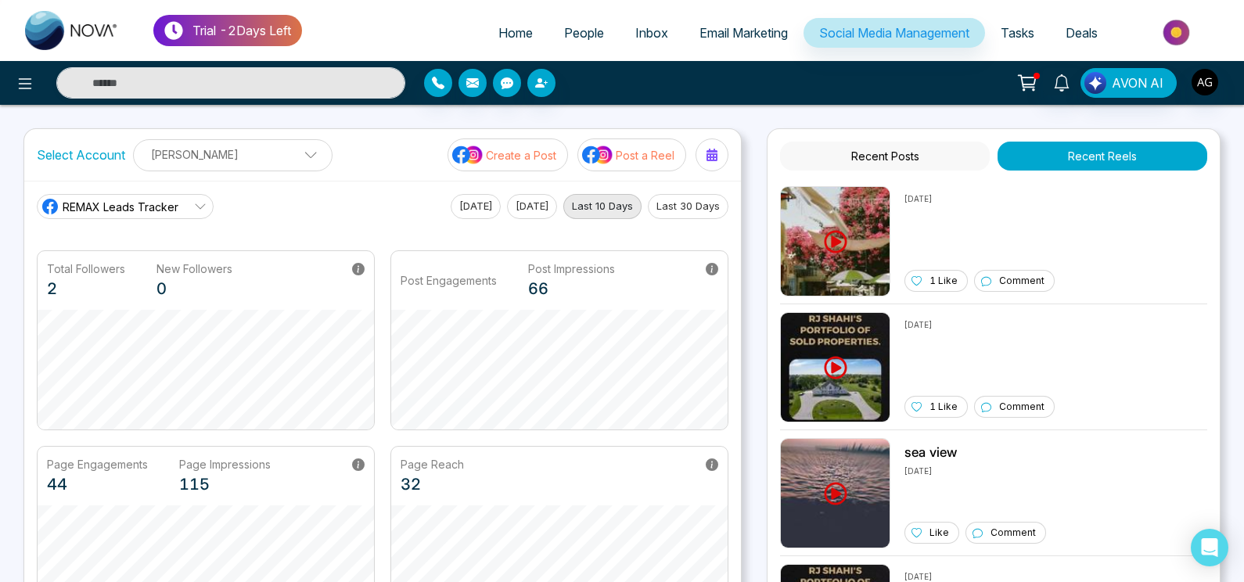
click at [903, 165] on button "Recent Posts" at bounding box center [885, 156] width 210 height 29
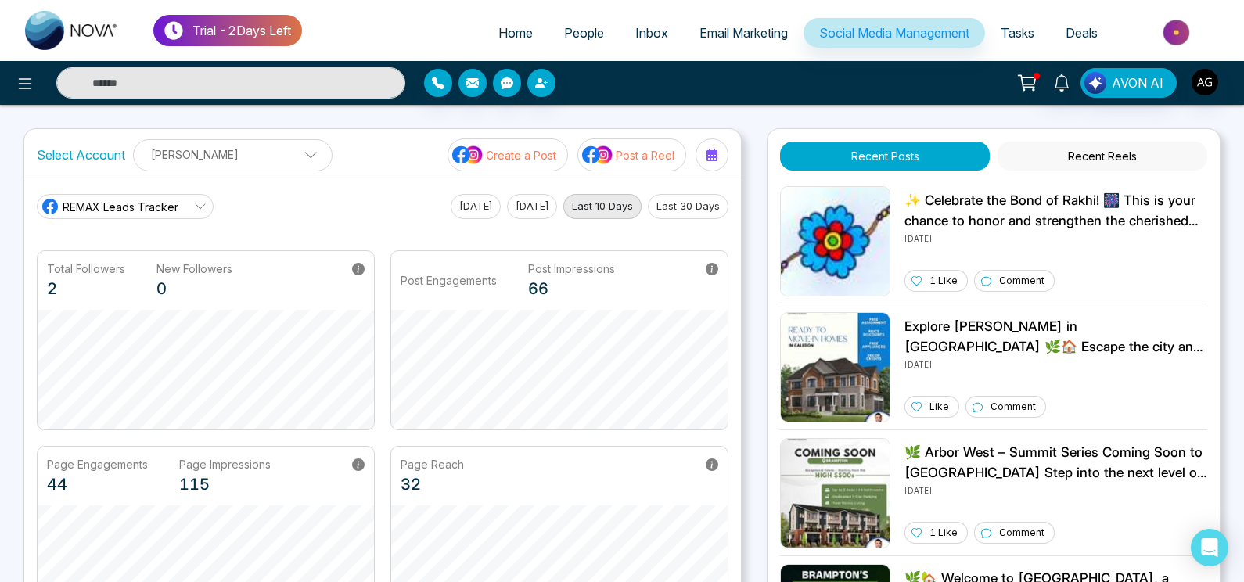
click at [1145, 154] on button "Recent Reels" at bounding box center [1103, 156] width 210 height 29
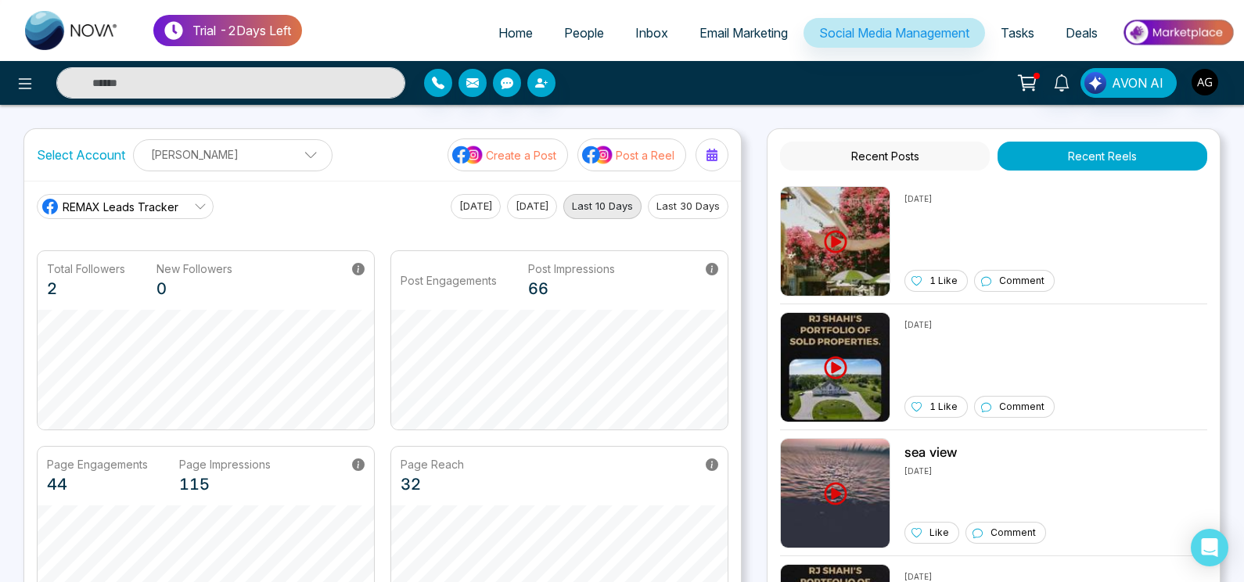
click at [620, 157] on p "Post a Reel" at bounding box center [645, 155] width 59 height 16
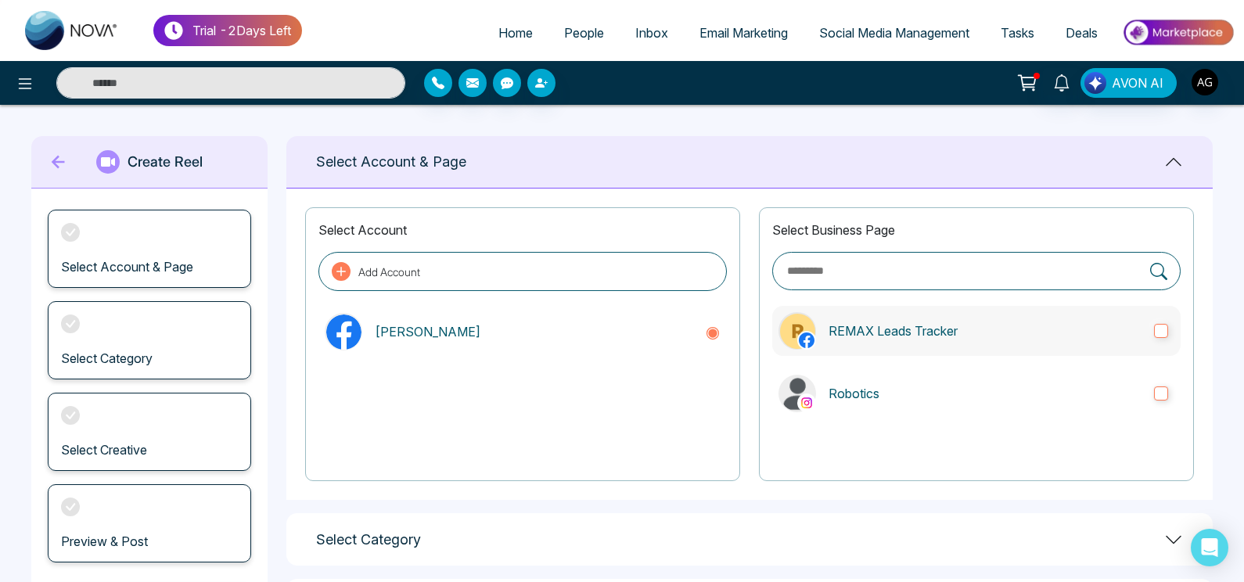
click at [947, 351] on label "REMAX Leads Tracker" at bounding box center [976, 331] width 408 height 50
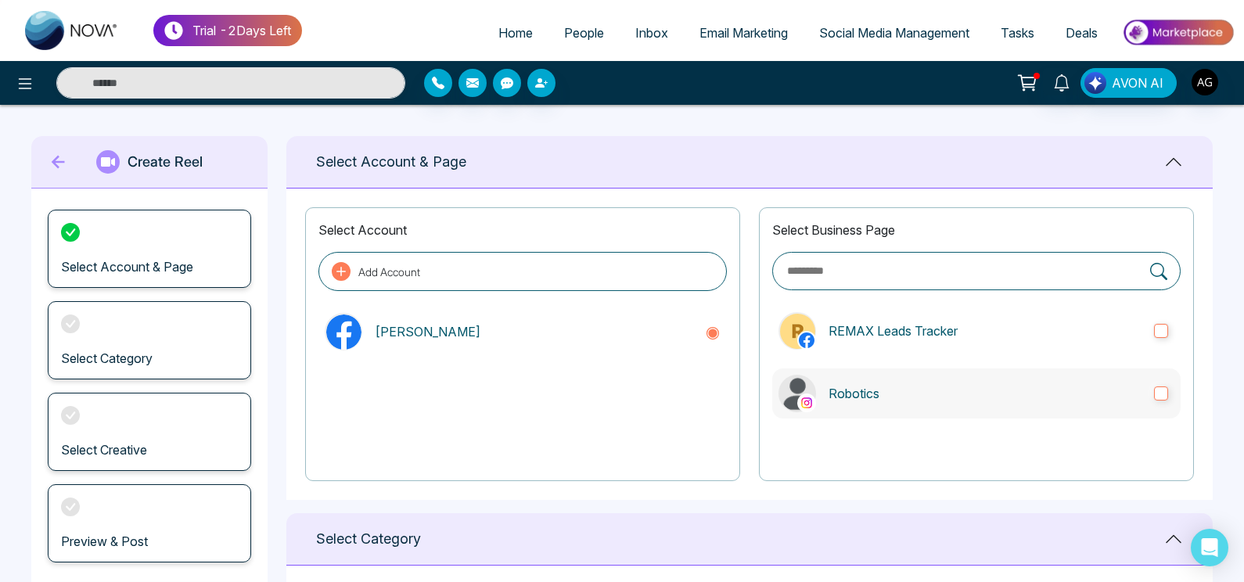
click at [977, 417] on label "Robotics" at bounding box center [976, 394] width 408 height 50
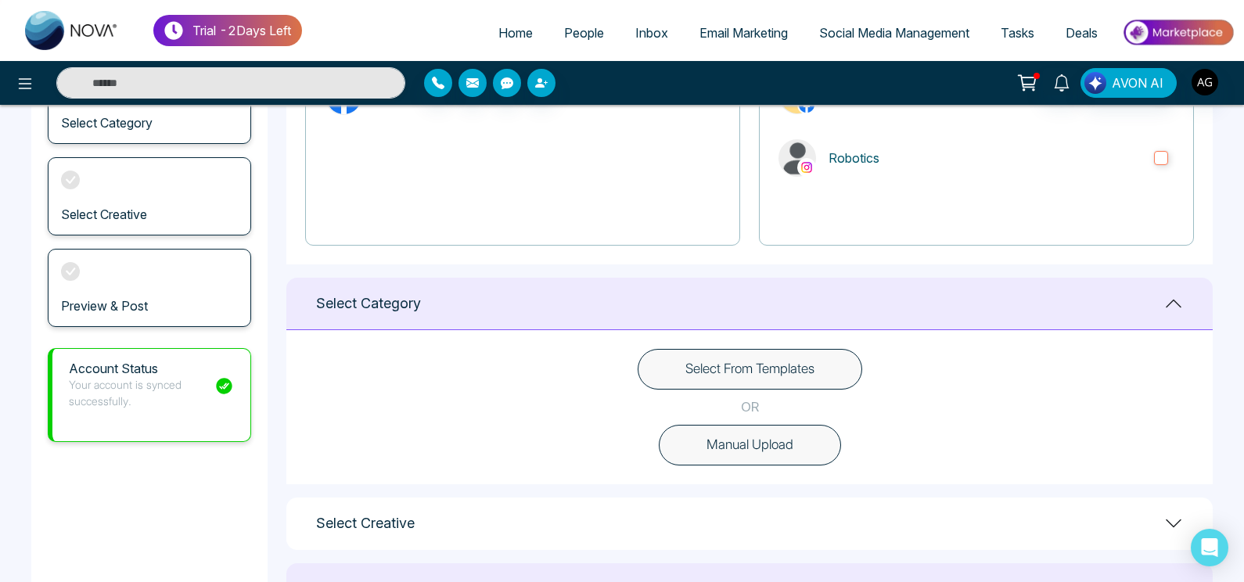
scroll to position [270, 0]
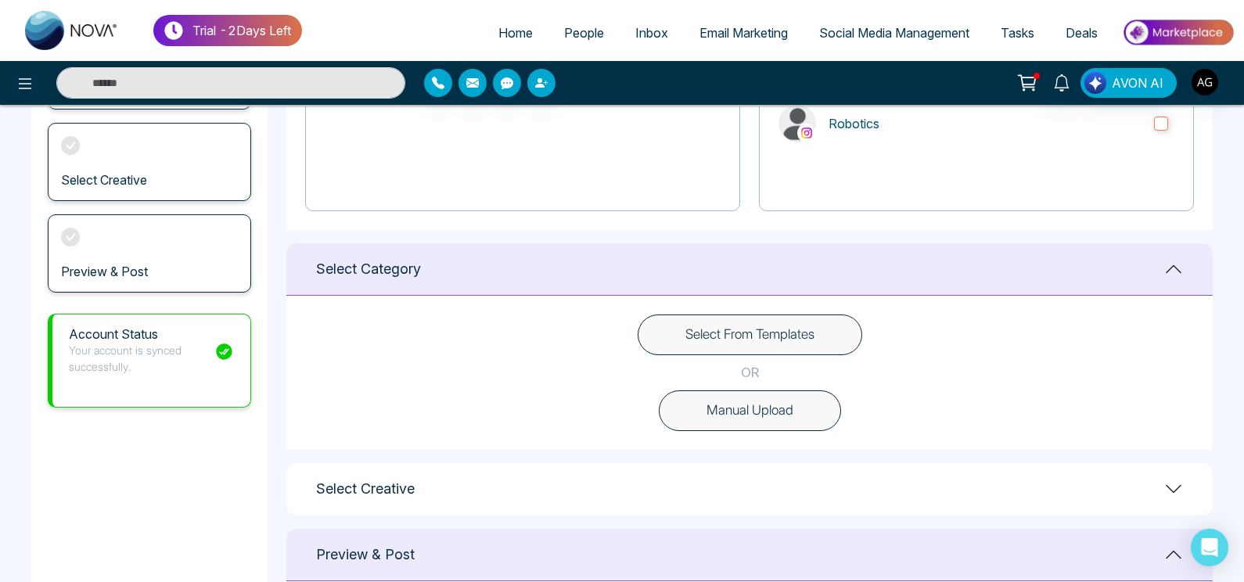
click at [772, 418] on button "Manual Upload" at bounding box center [750, 410] width 182 height 41
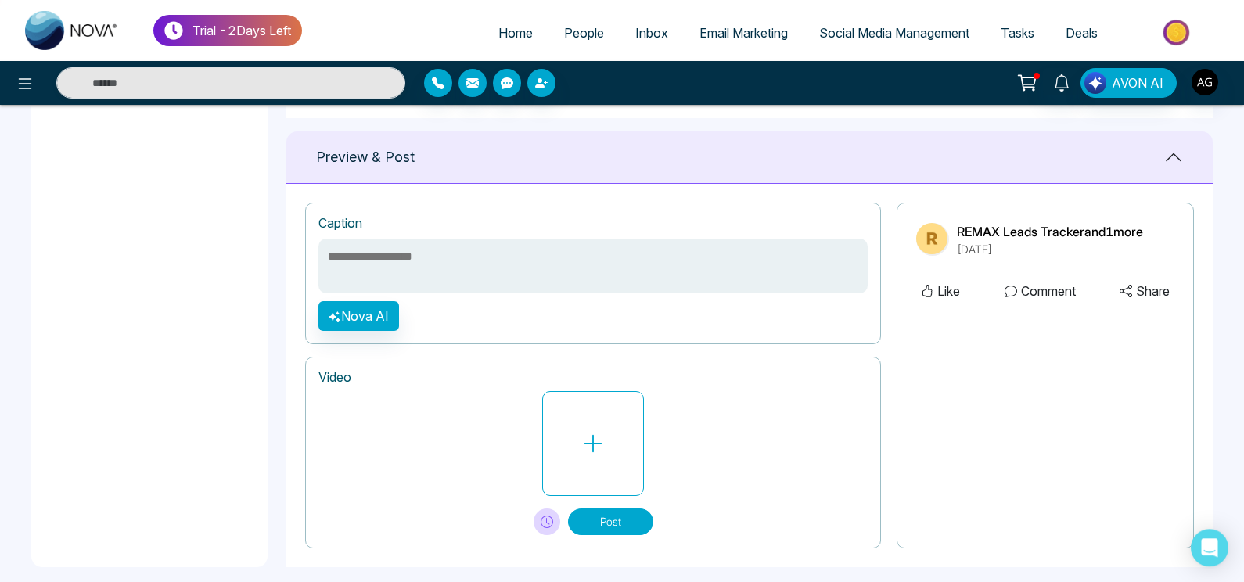
scroll to position [617, 0]
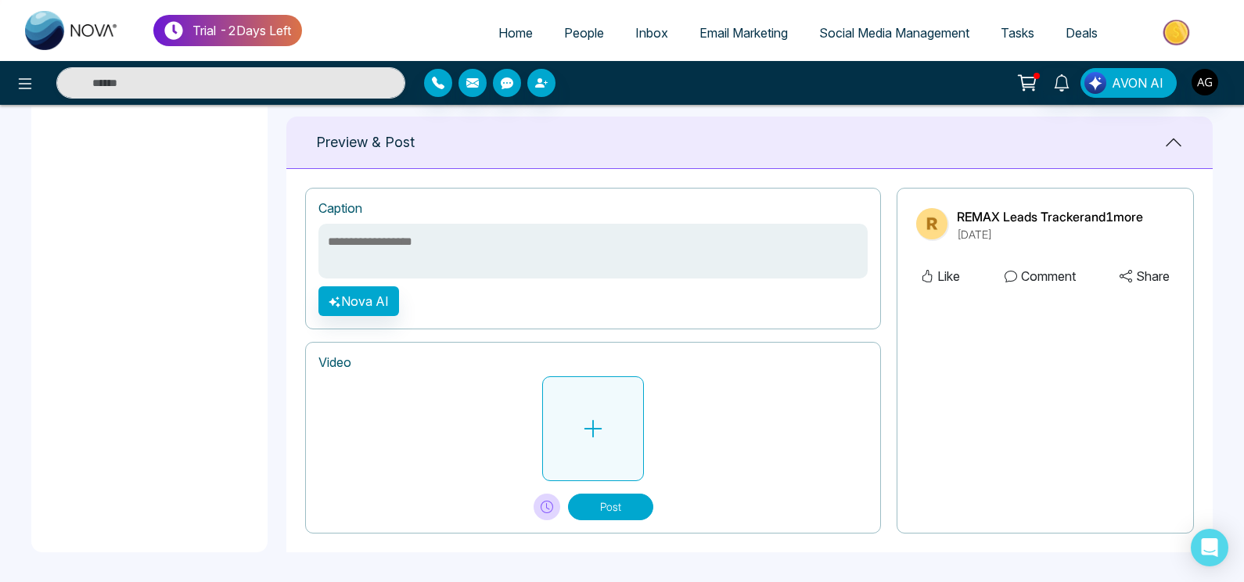
click at [588, 412] on button at bounding box center [593, 428] width 102 height 105
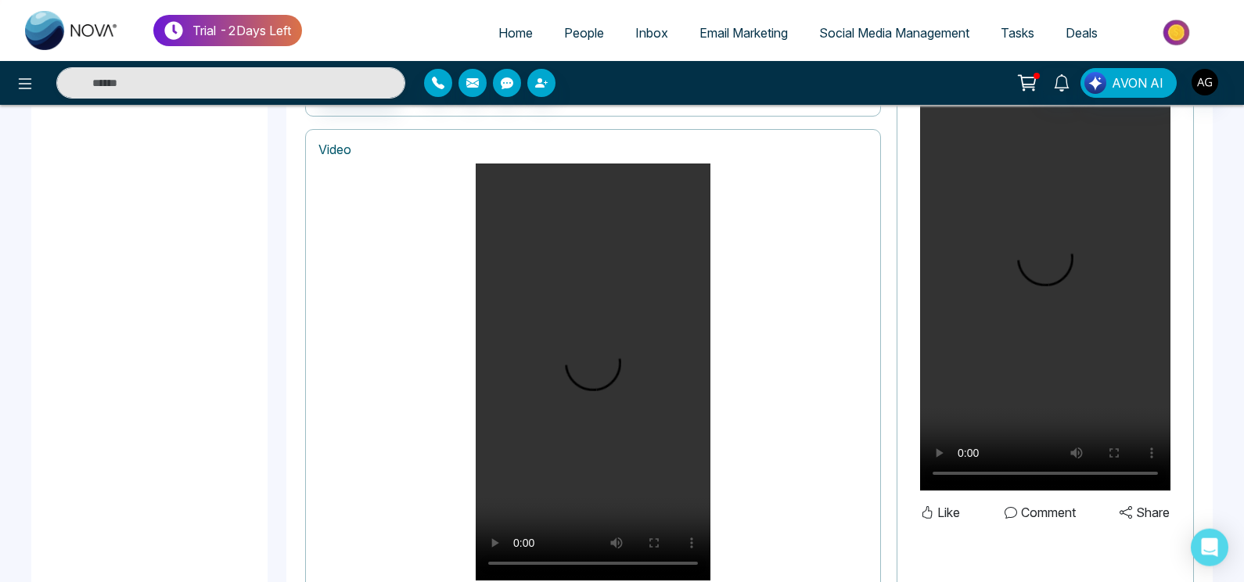
scroll to position [959, 0]
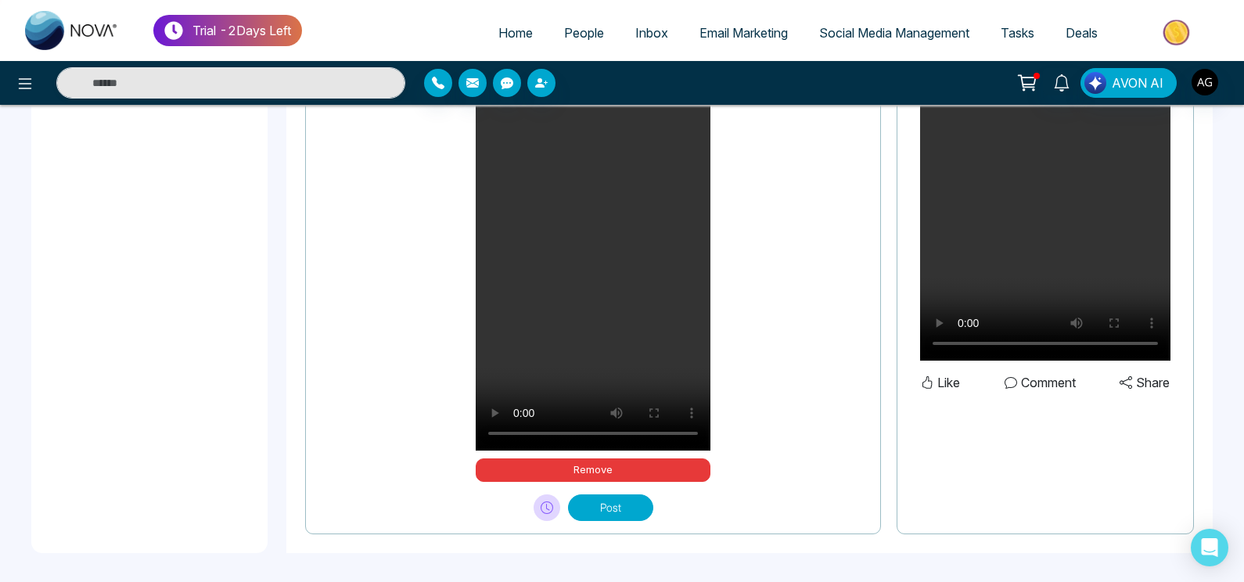
click at [635, 510] on button "Post" at bounding box center [610, 508] width 85 height 27
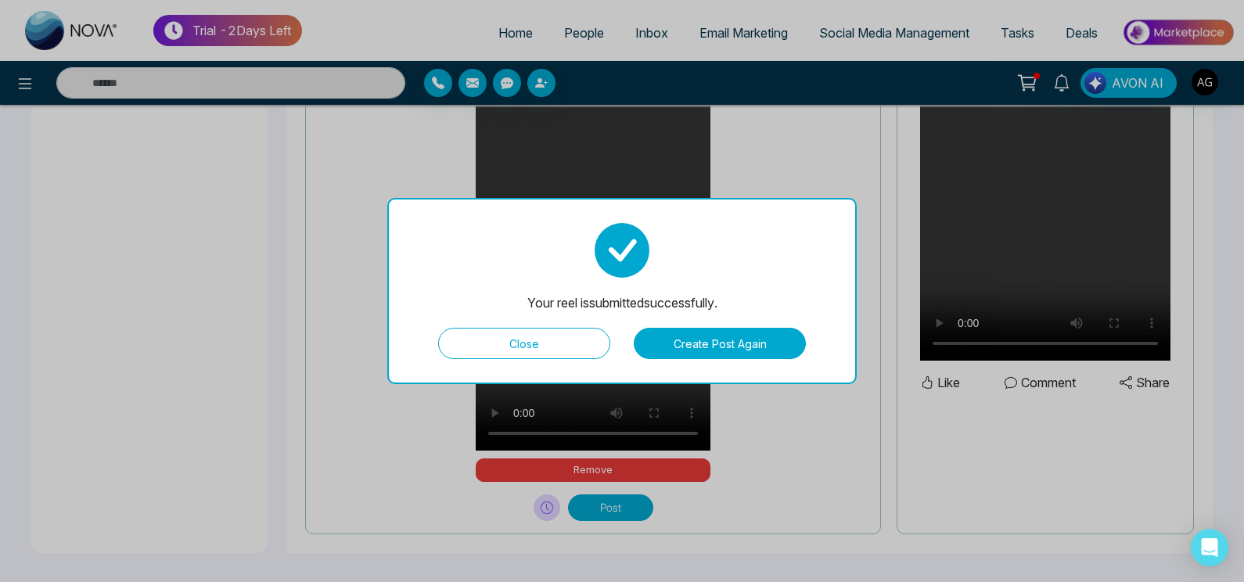
click at [538, 330] on button "Close" at bounding box center [524, 343] width 172 height 31
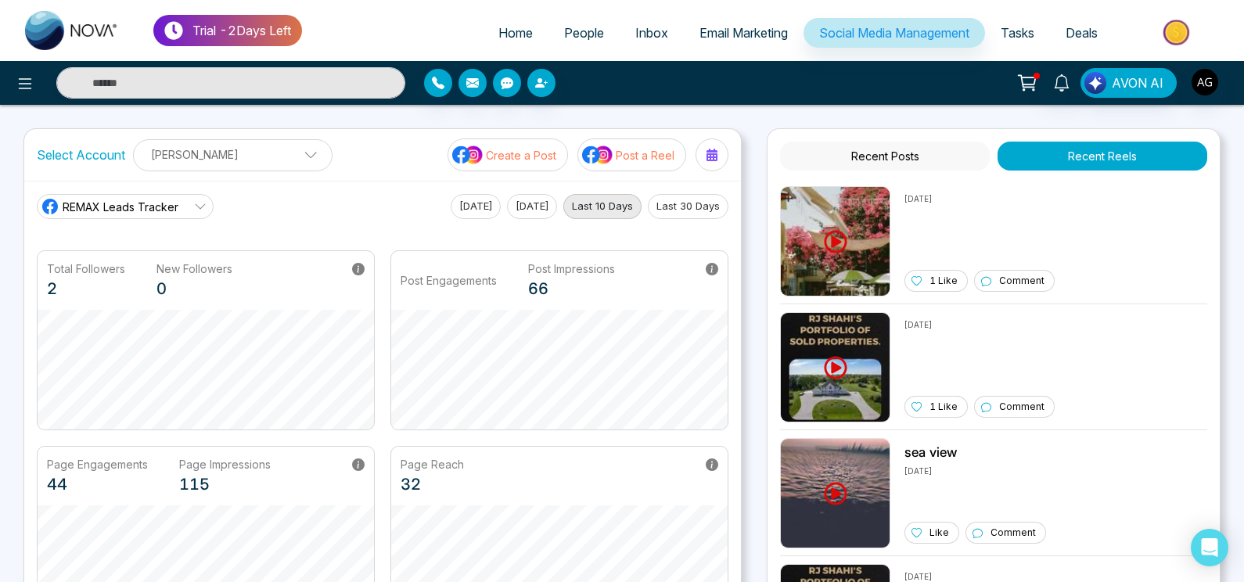
click at [891, 155] on button "Recent Posts" at bounding box center [885, 156] width 210 height 29
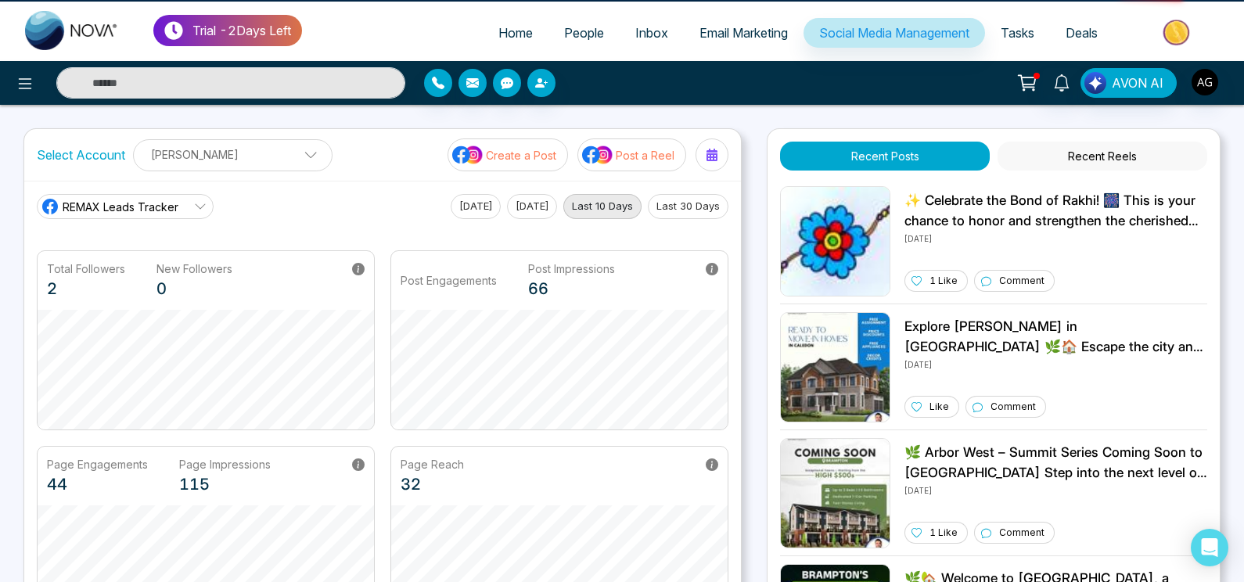
click at [1077, 150] on button "Recent Reels" at bounding box center [1103, 156] width 210 height 29
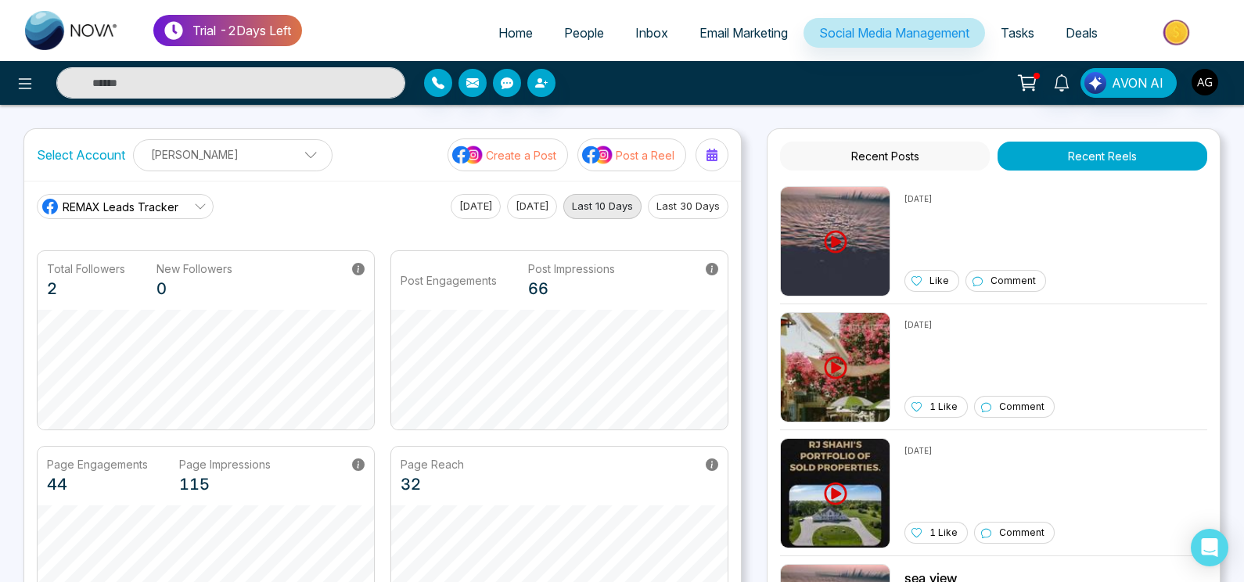
click at [601, 160] on img at bounding box center [597, 155] width 31 height 20
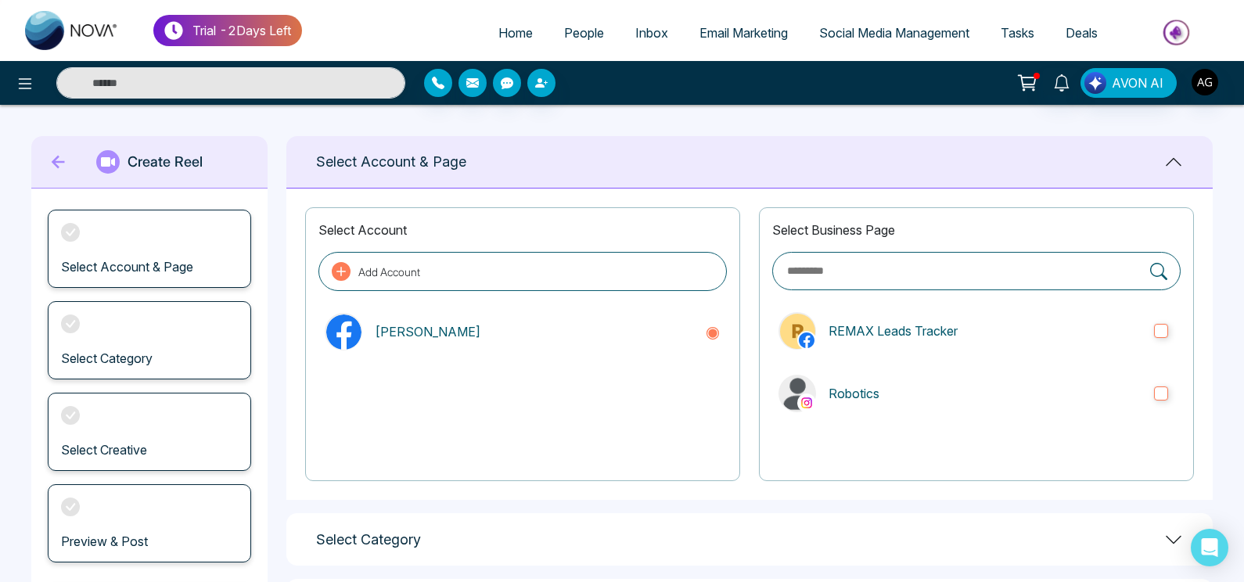
click at [887, 361] on div "Select Business Page REMAX Leads Tracker Robotics" at bounding box center [976, 344] width 435 height 274
click at [969, 351] on label "REMAX Leads Tracker" at bounding box center [976, 331] width 408 height 50
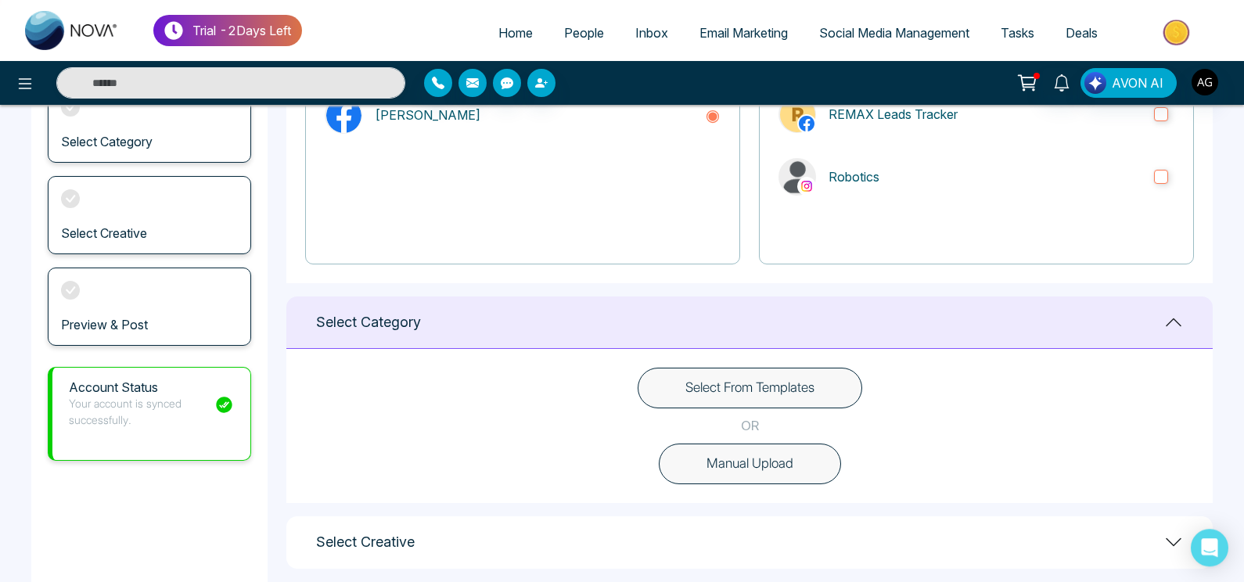
scroll to position [239, 0]
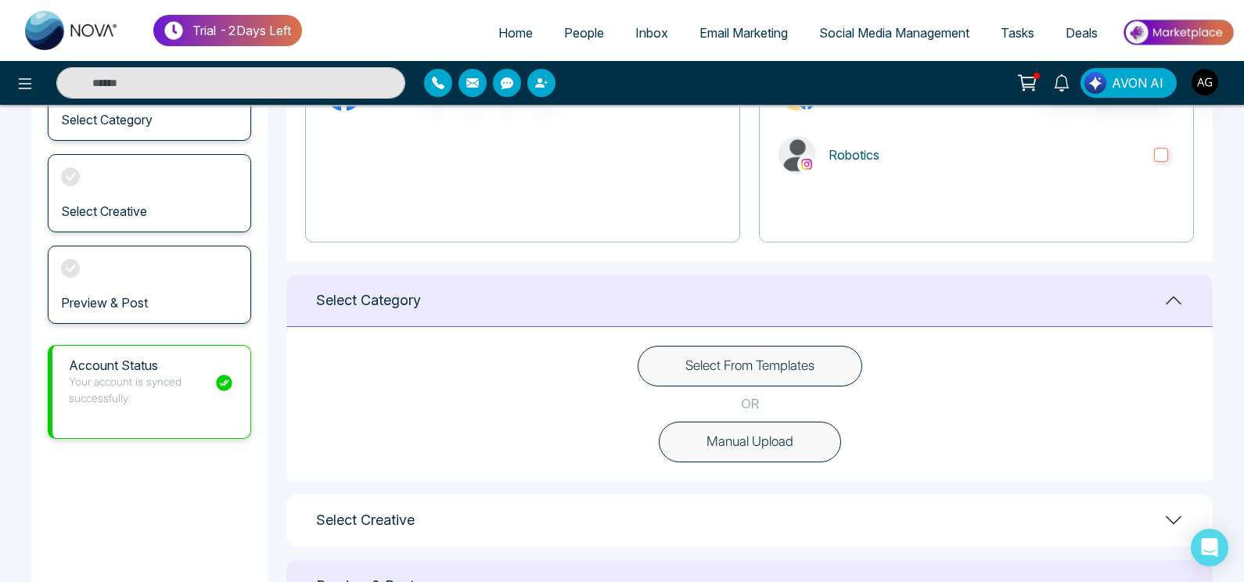
click at [769, 444] on button "Manual Upload" at bounding box center [750, 442] width 182 height 41
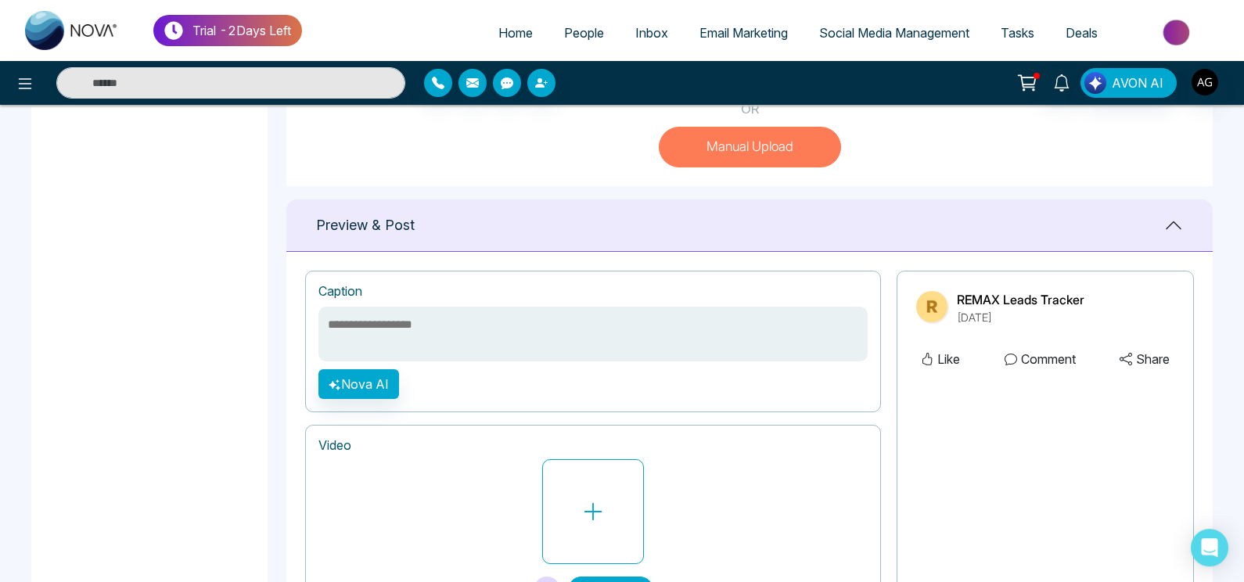
scroll to position [553, 0]
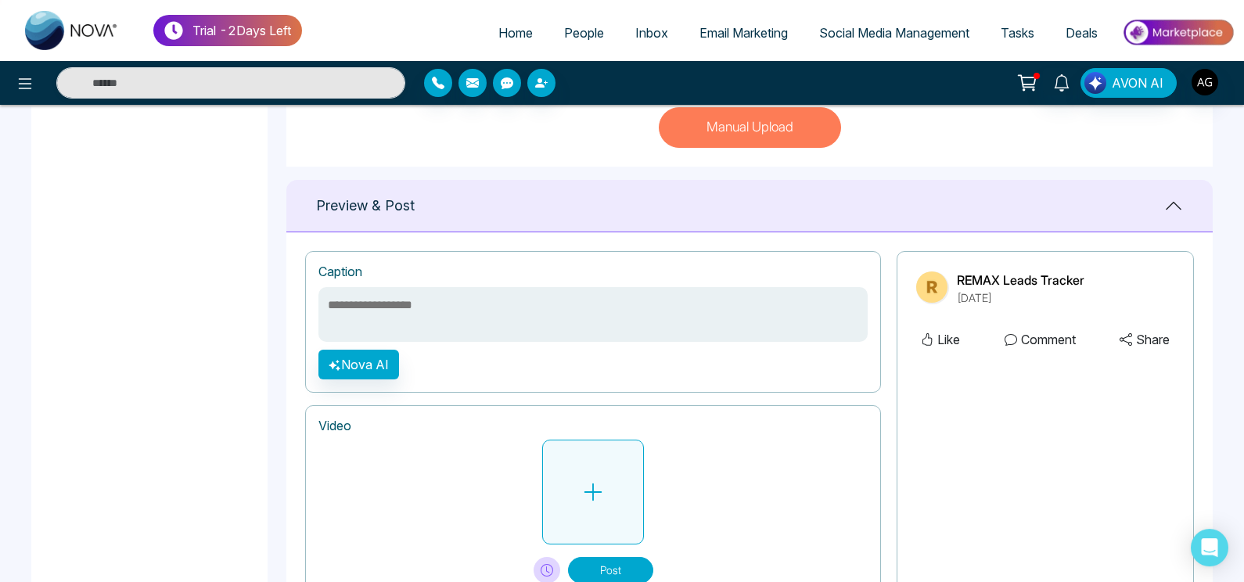
click at [588, 448] on button at bounding box center [593, 492] width 102 height 105
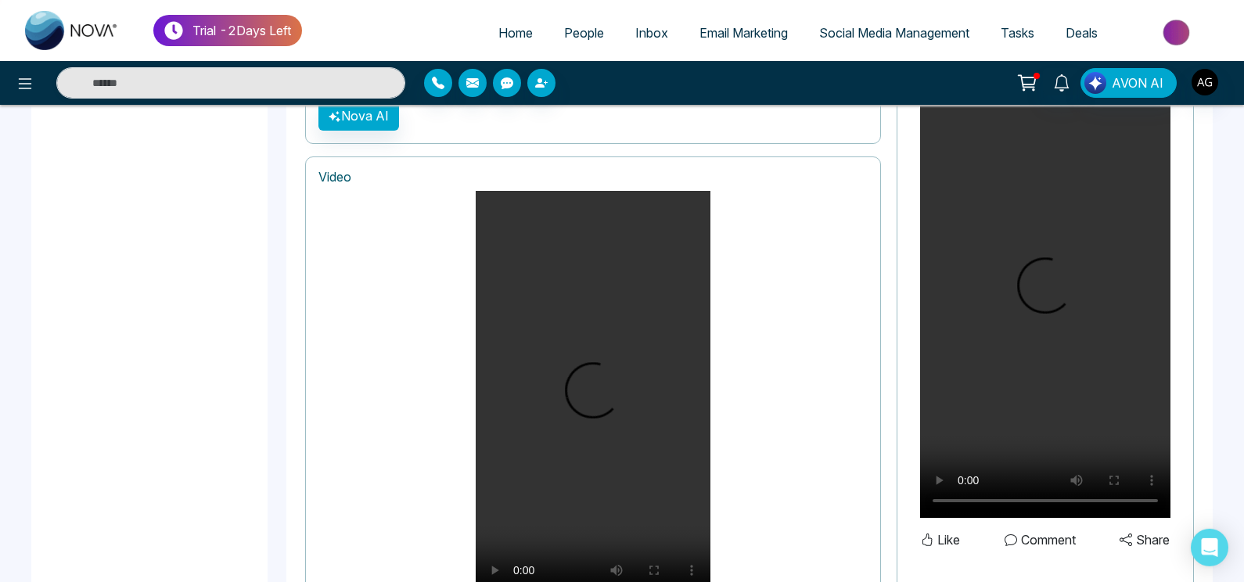
scroll to position [959, 0]
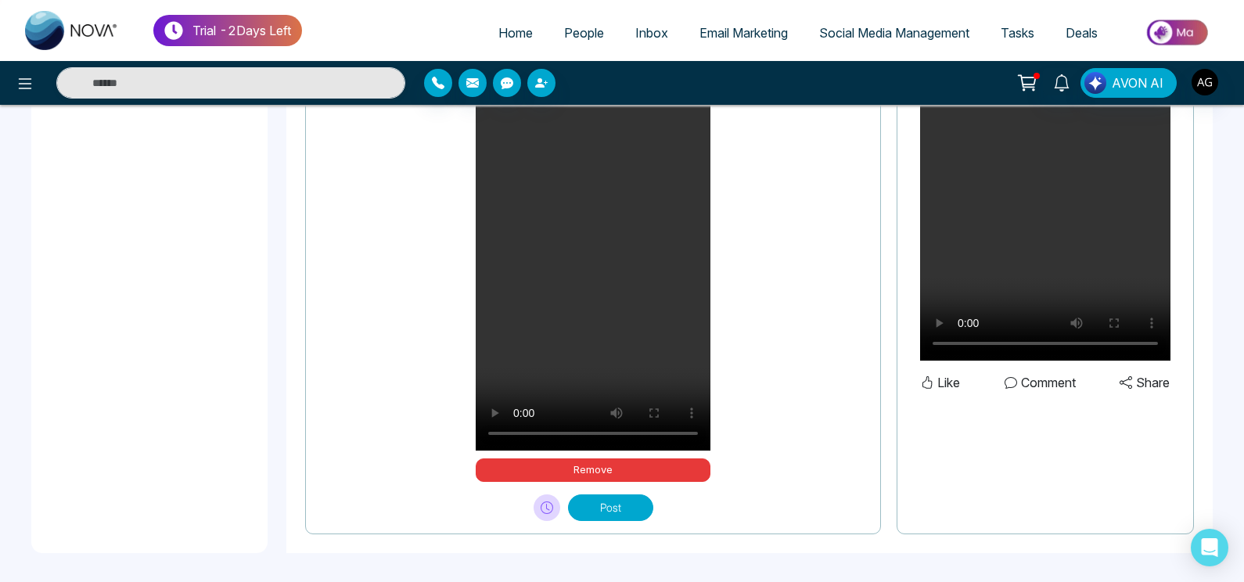
click at [645, 496] on button "Post" at bounding box center [610, 508] width 85 height 27
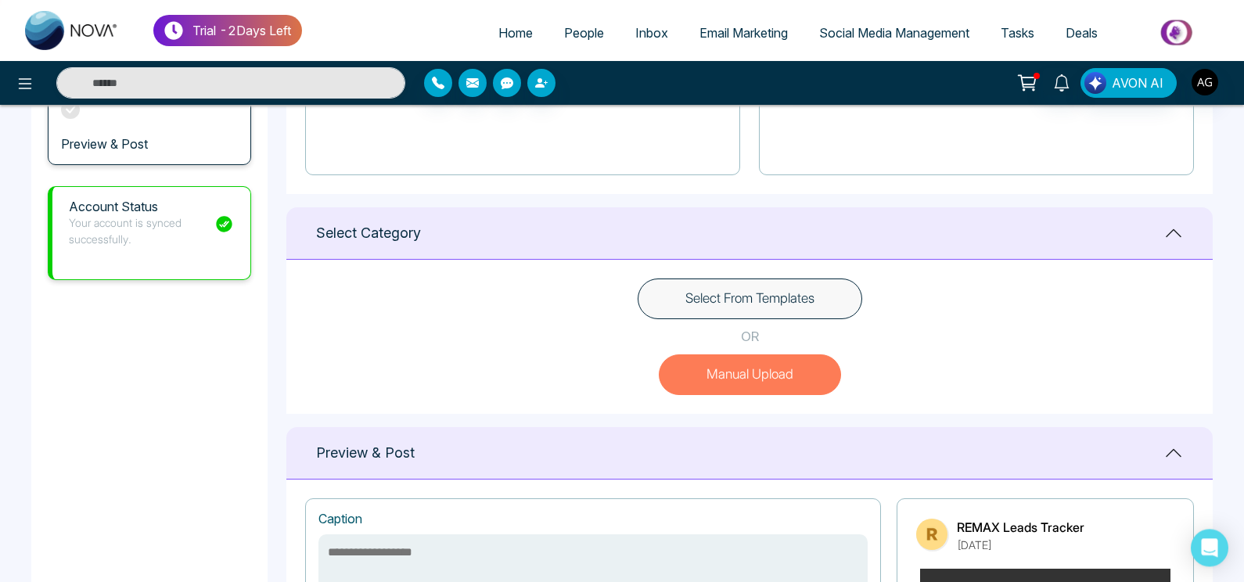
scroll to position [305, 0]
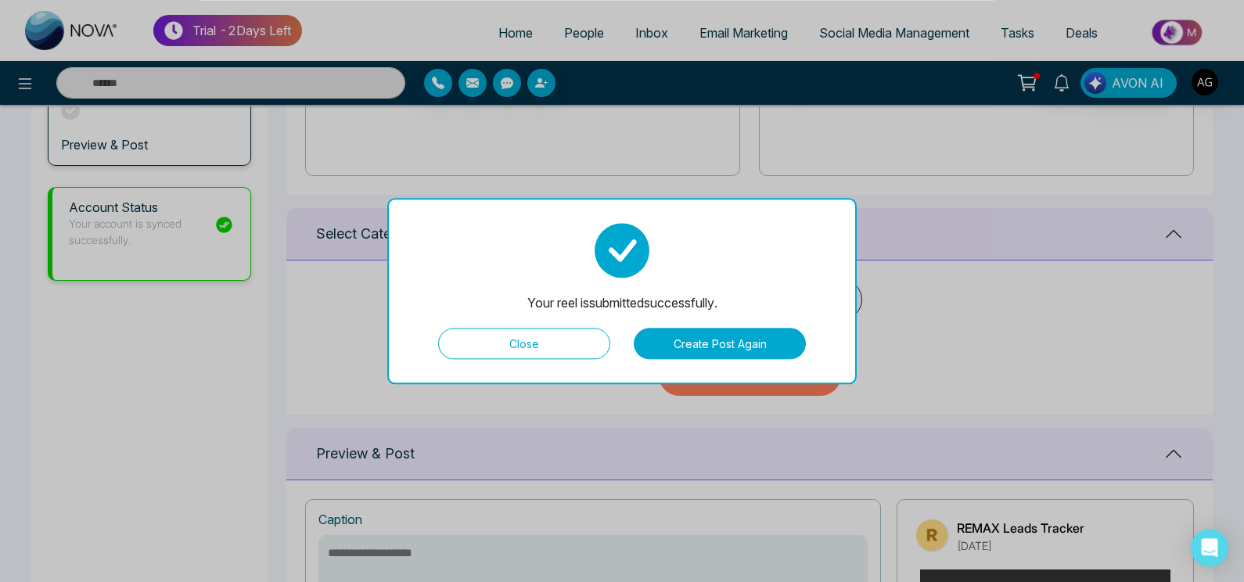
click at [544, 354] on button "Close" at bounding box center [524, 343] width 172 height 31
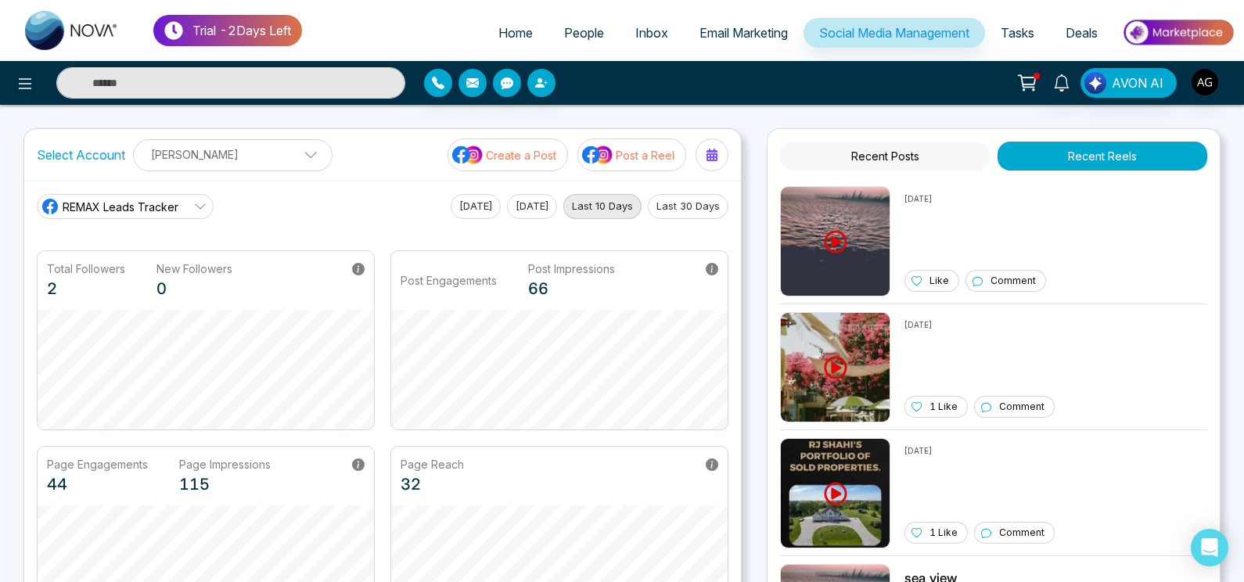
click at [635, 166] on button "Post a Reel" at bounding box center [631, 154] width 109 height 33
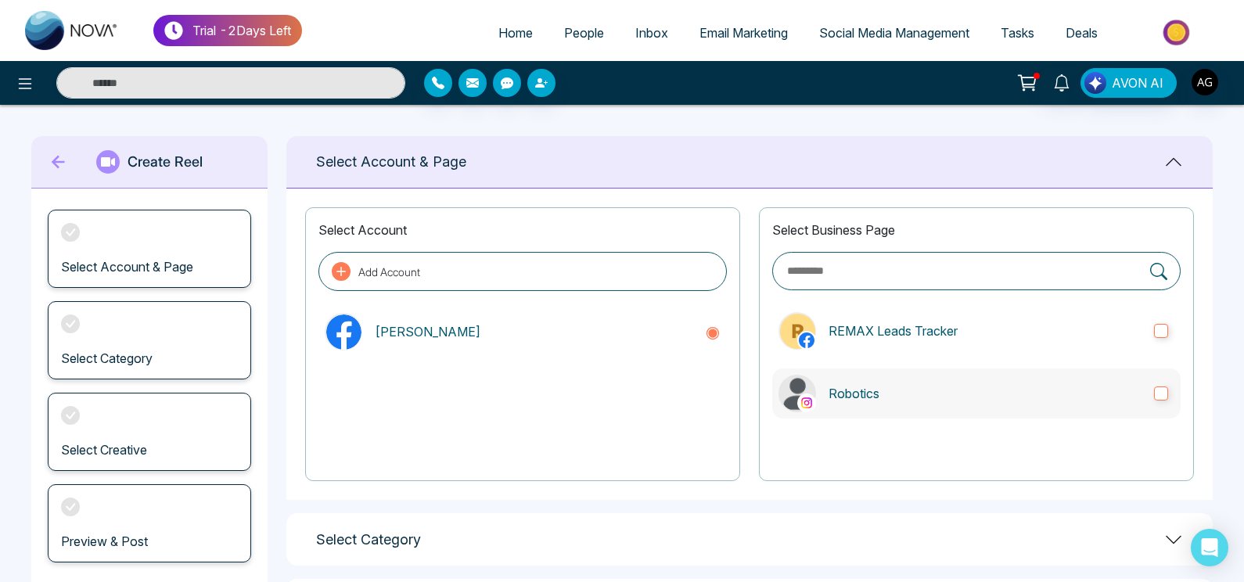
click at [859, 394] on p "Robotics" at bounding box center [985, 393] width 313 height 19
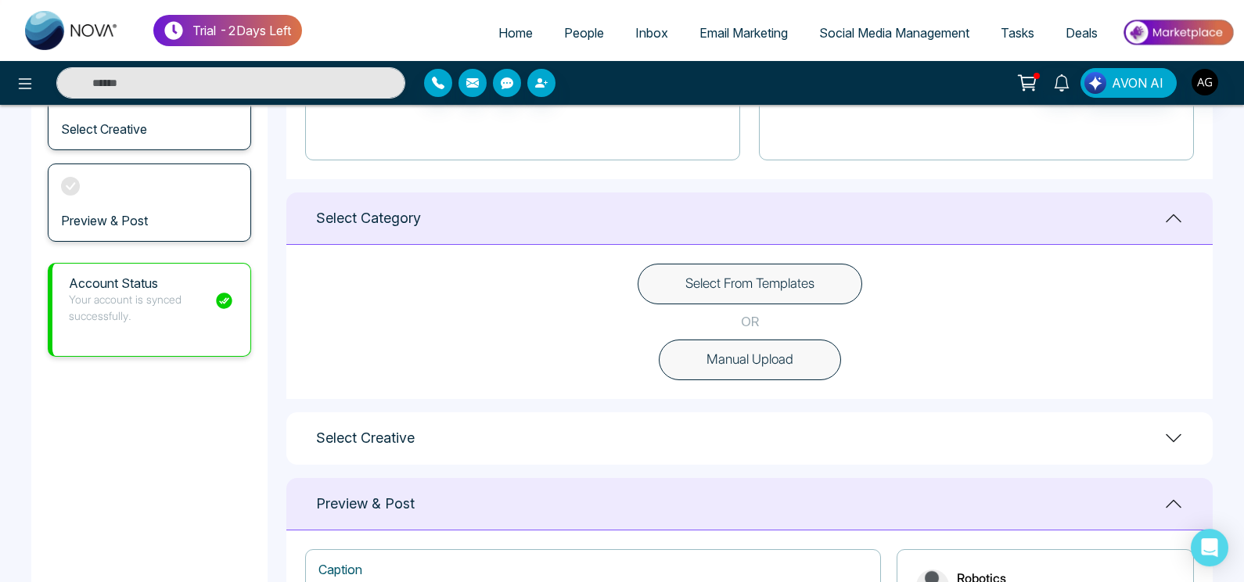
scroll to position [383, 0]
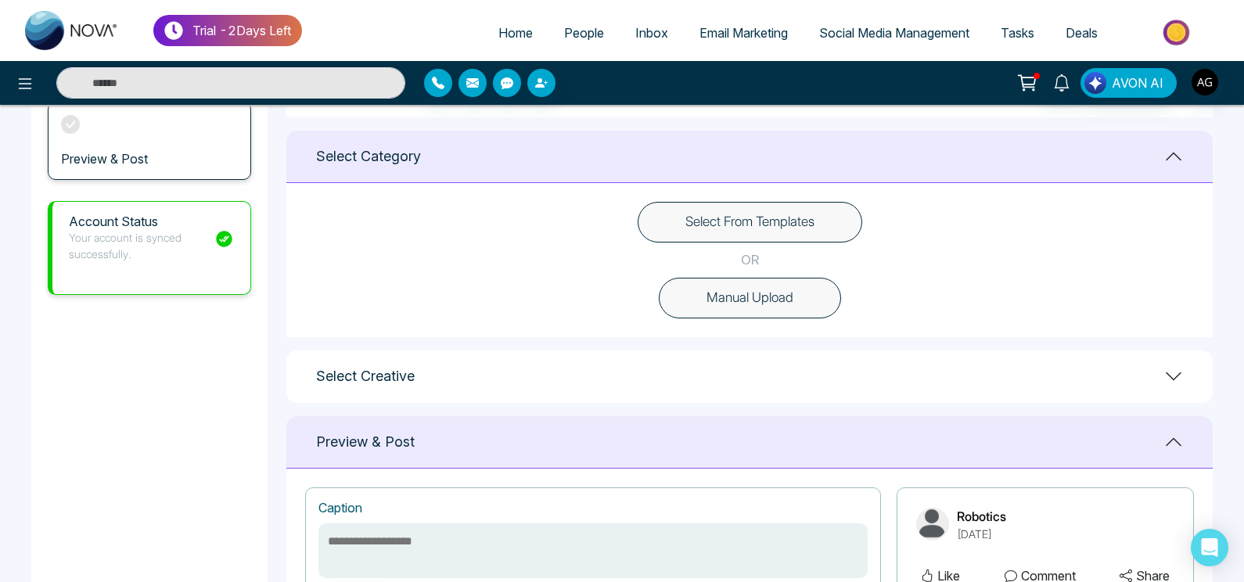
click at [760, 315] on button "Manual Upload" at bounding box center [750, 298] width 182 height 41
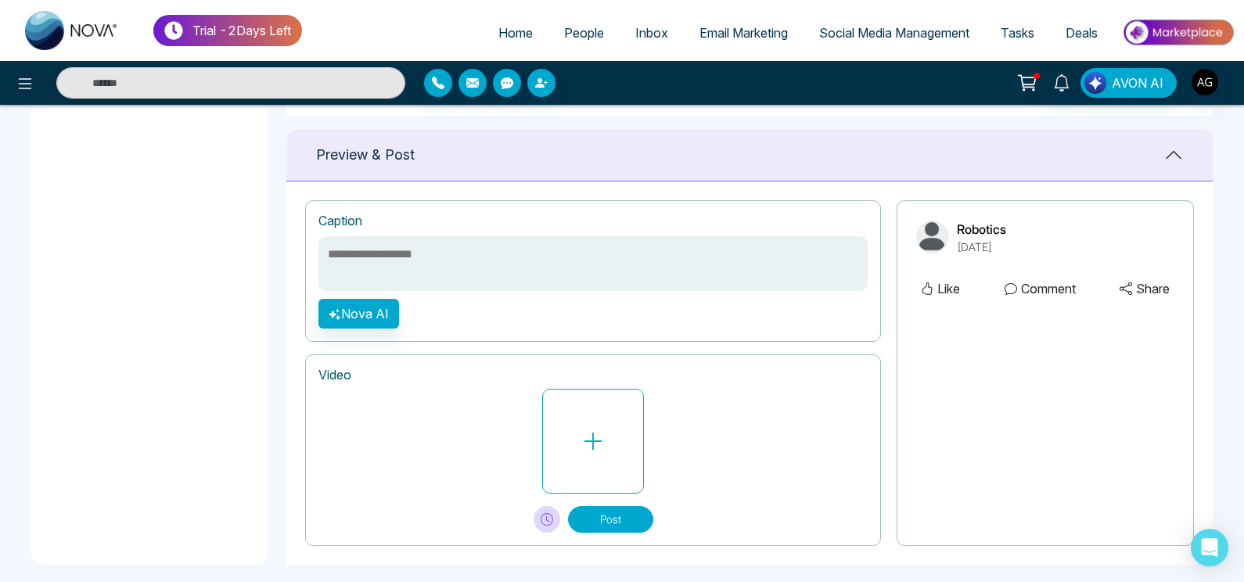
scroll to position [617, 0]
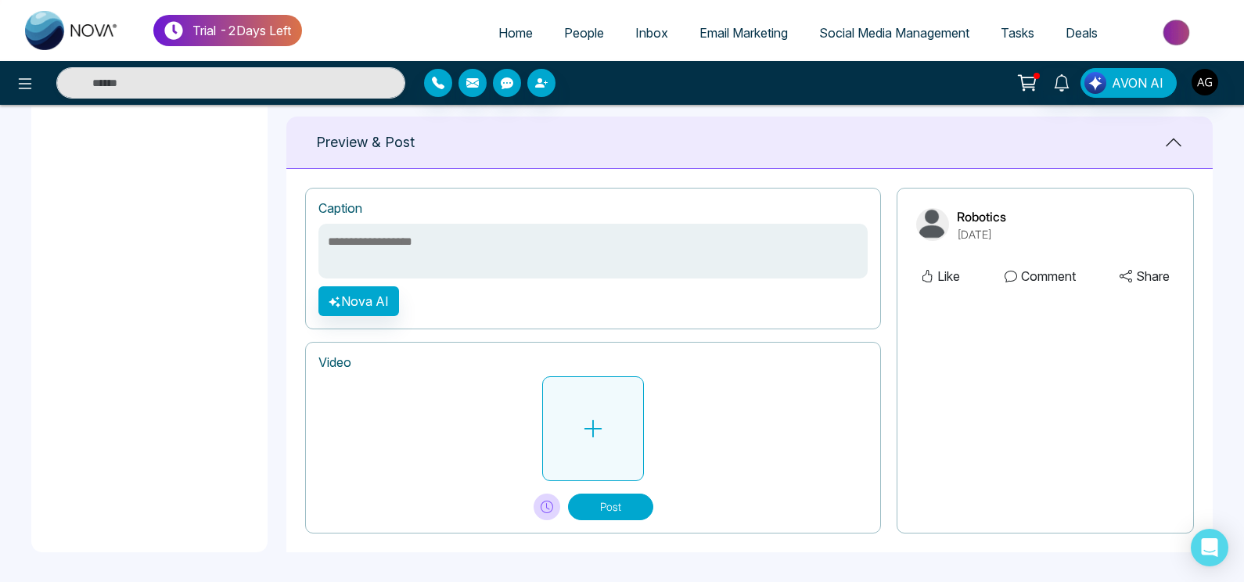
click at [570, 466] on button at bounding box center [593, 428] width 102 height 105
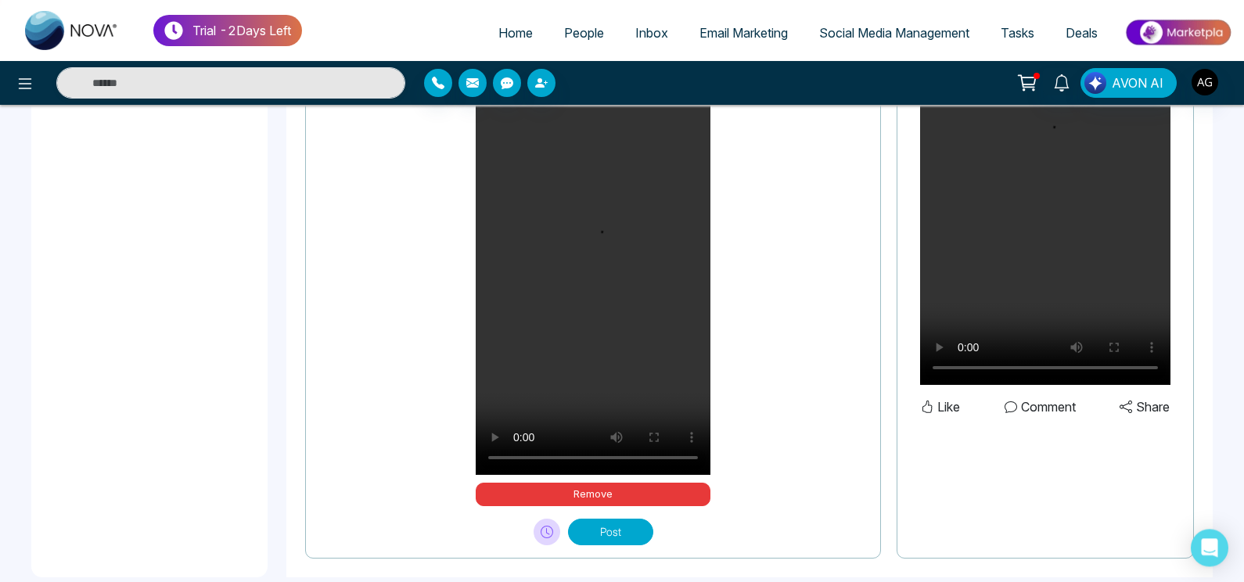
scroll to position [959, 0]
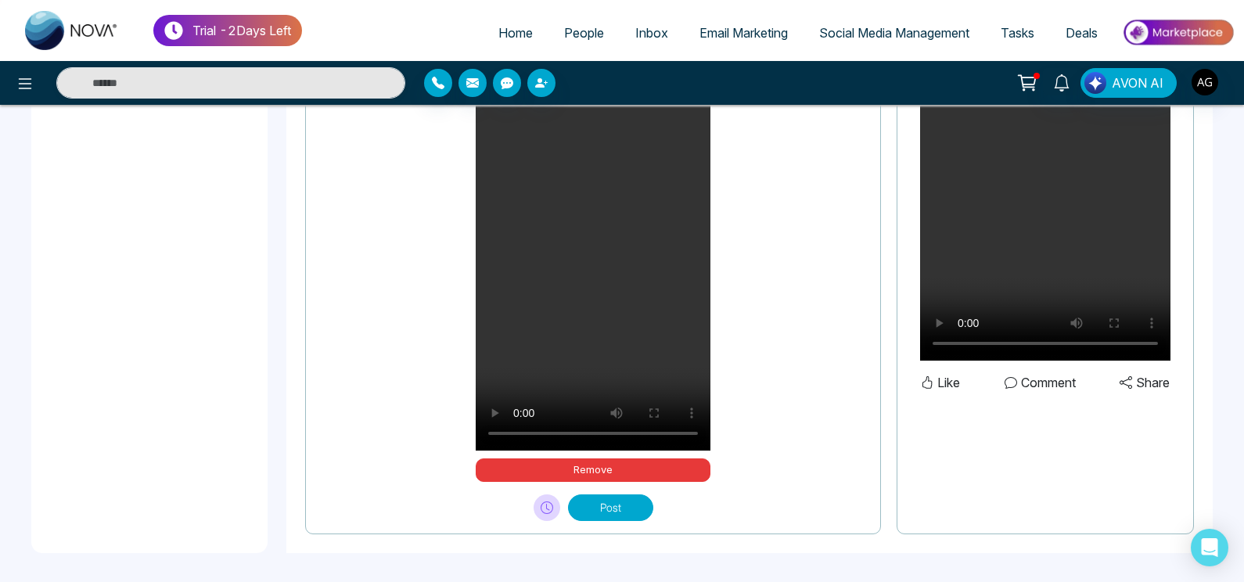
click at [613, 503] on button "Post" at bounding box center [610, 508] width 85 height 27
click at [441, 433] on div "Your browser does not support the video tag. Remove" at bounding box center [592, 258] width 549 height 448
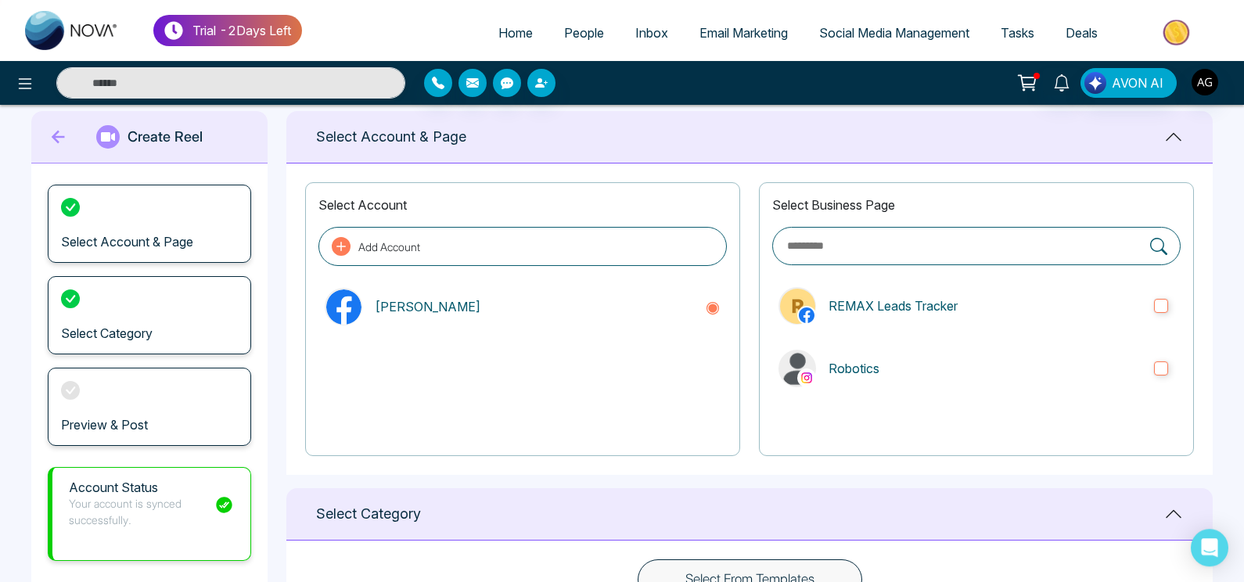
scroll to position [0, 0]
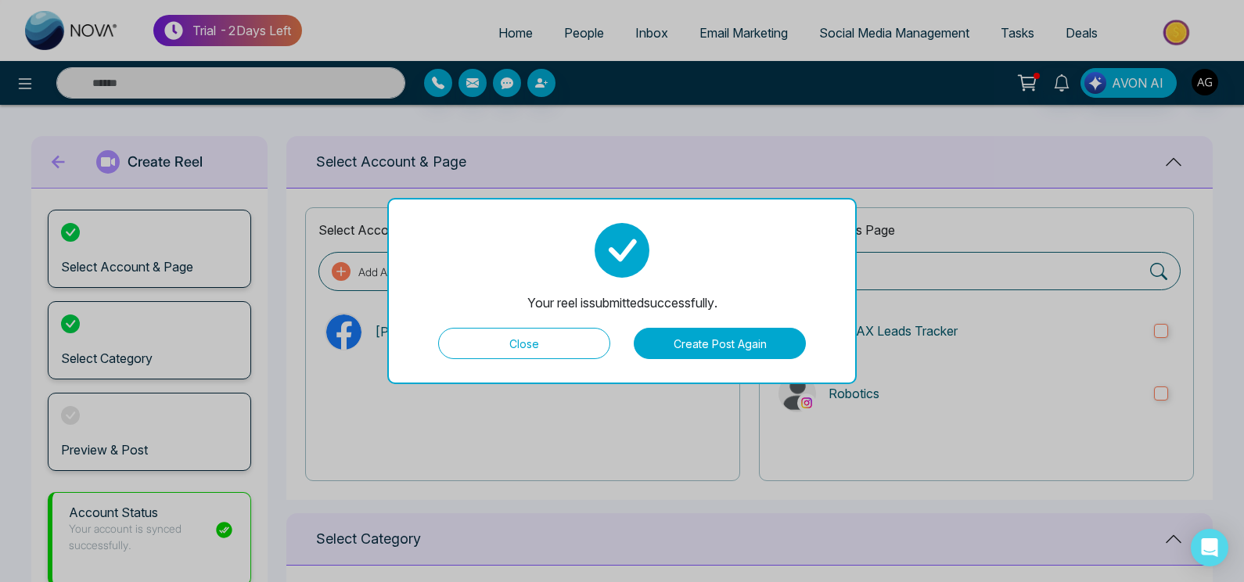
click at [538, 354] on button "Close" at bounding box center [524, 343] width 172 height 31
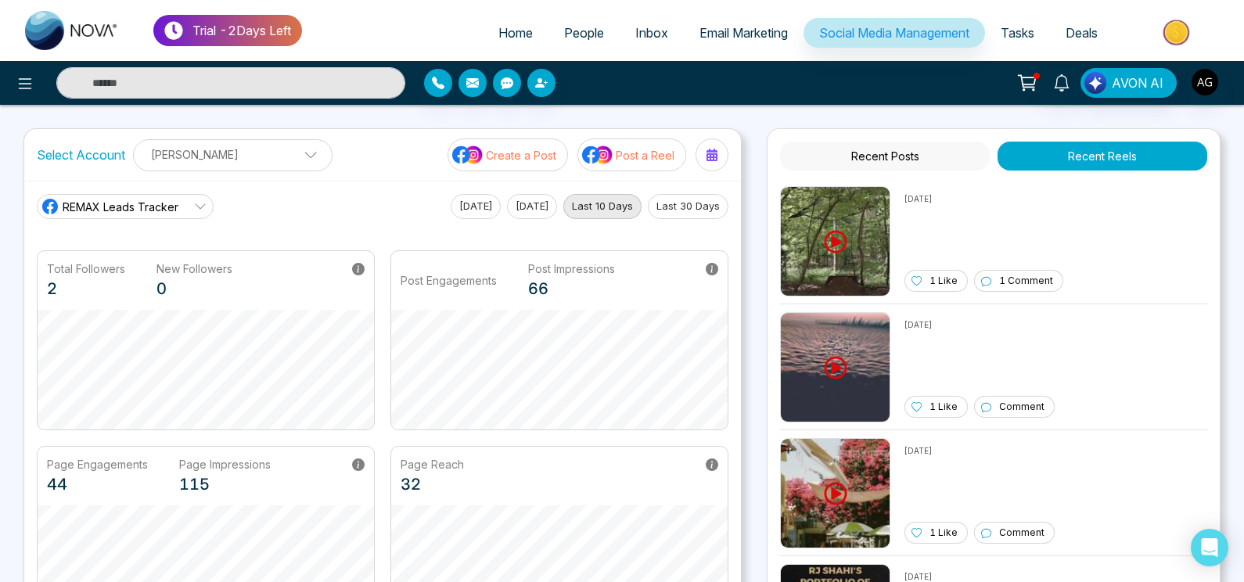
click at [1012, 29] on span "Tasks" at bounding box center [1018, 33] width 34 height 16
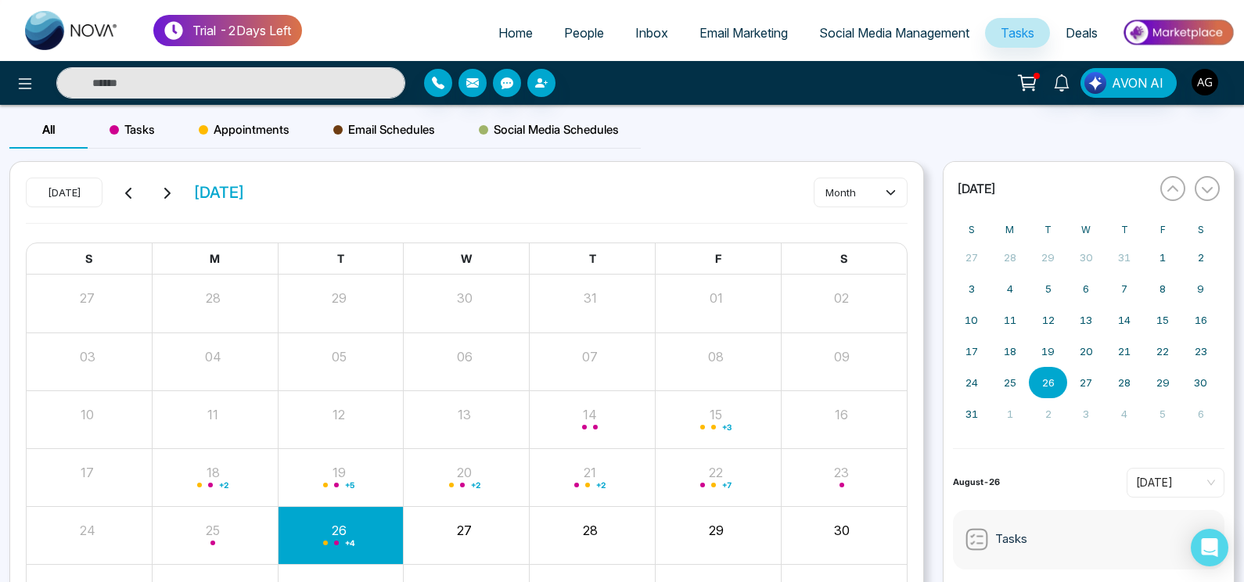
click at [1098, 24] on link "Deals" at bounding box center [1081, 33] width 63 height 30
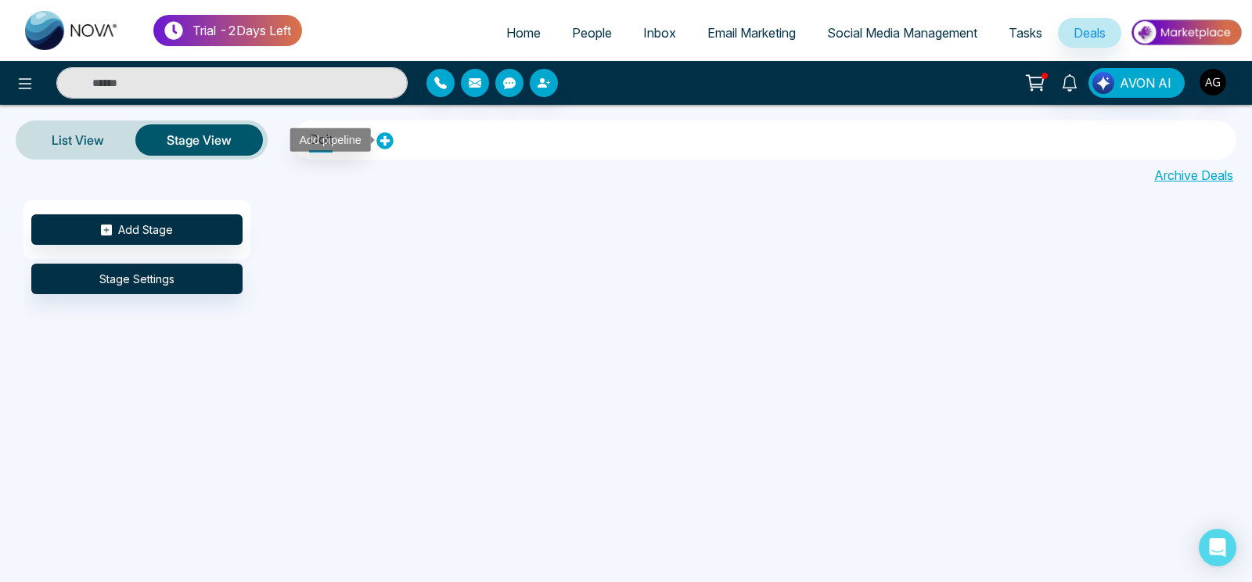
click at [385, 146] on icon at bounding box center [384, 141] width 16 height 16
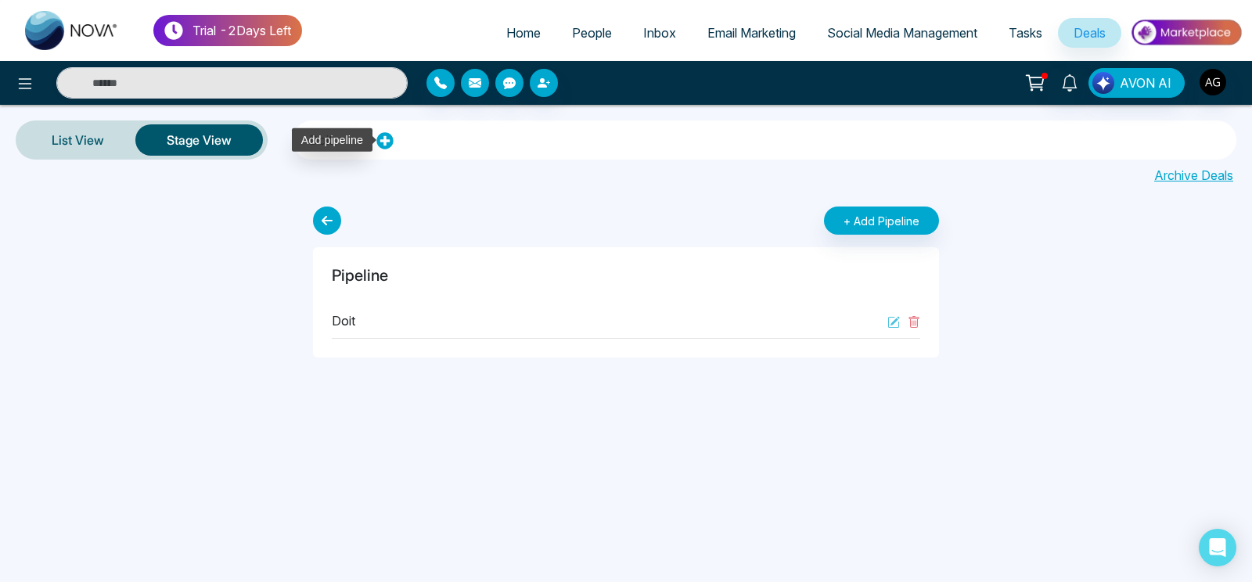
click at [385, 146] on icon at bounding box center [384, 141] width 16 height 16
click at [491, 35] on link "Home" at bounding box center [524, 33] width 66 height 30
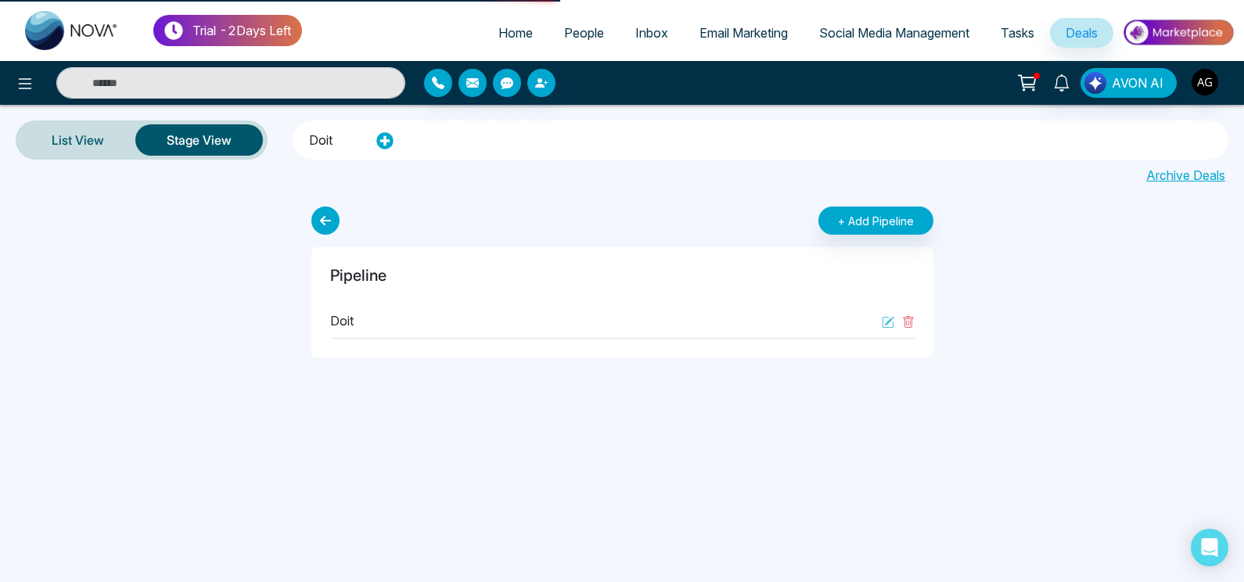
select select "*"
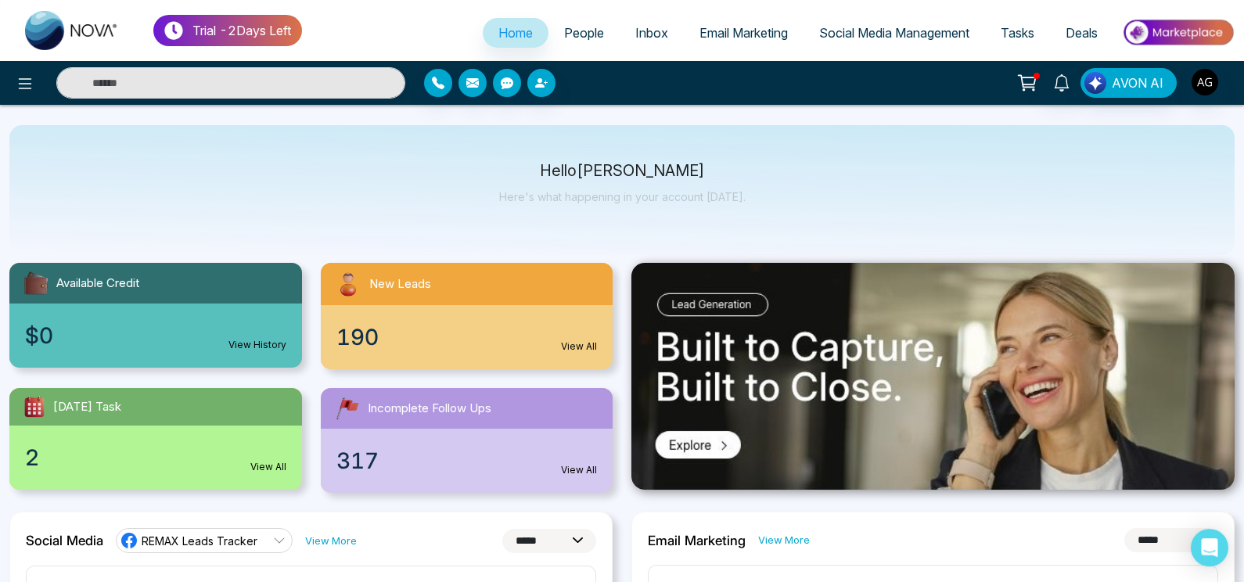
scroll to position [19, 0]
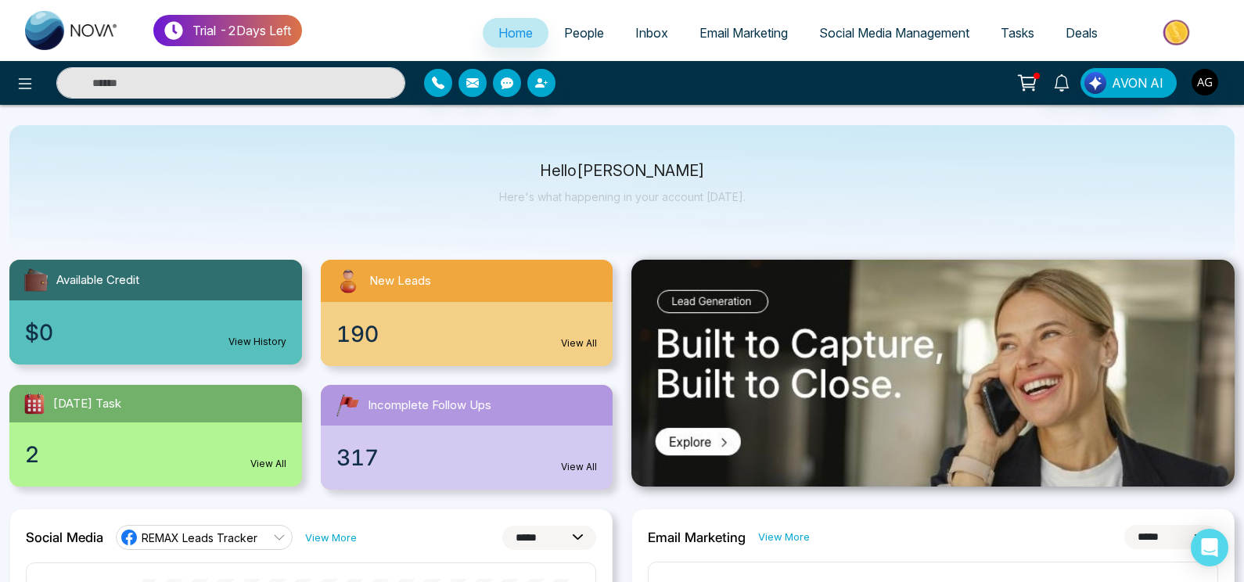
click at [1034, 83] on icon at bounding box center [1027, 83] width 22 height 22
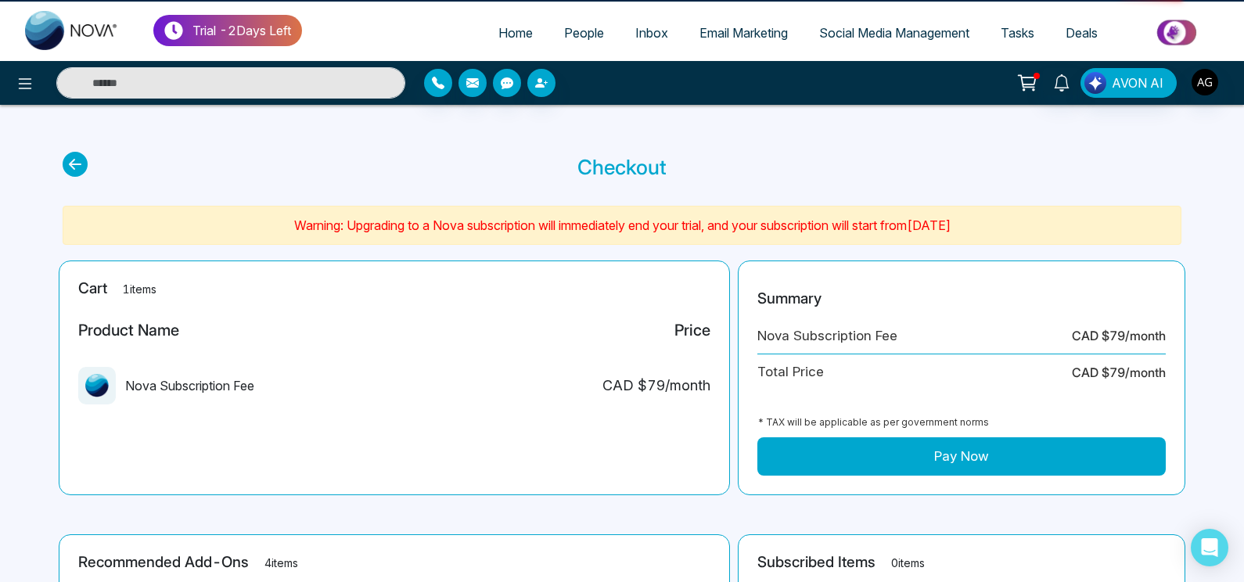
click at [1027, 88] on icon at bounding box center [1027, 83] width 22 height 22
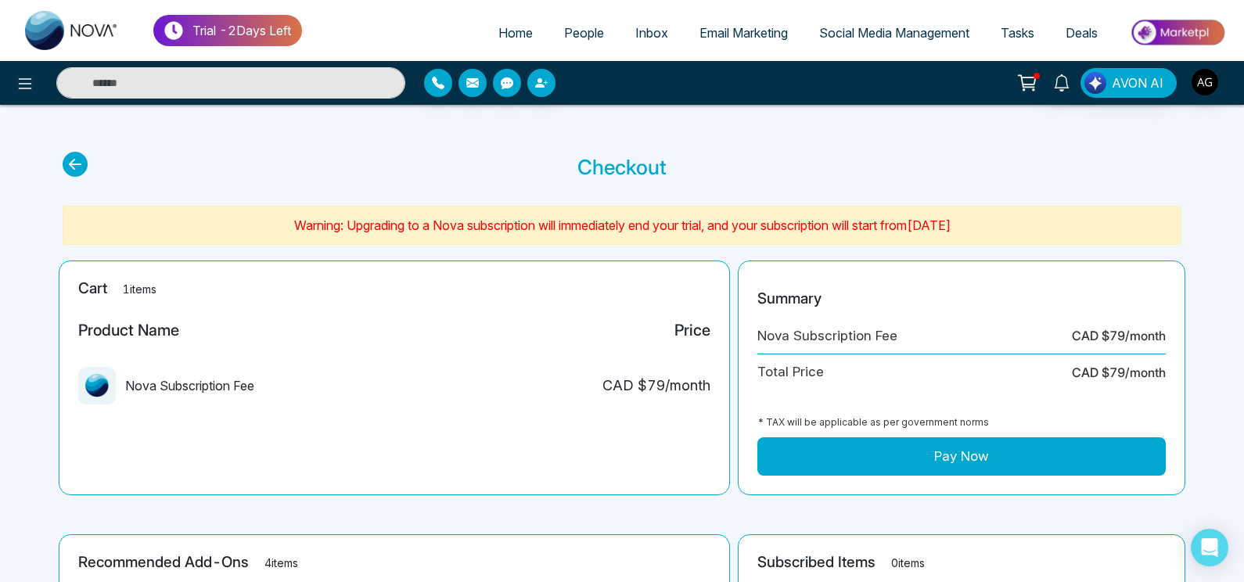
click at [70, 163] on icon at bounding box center [75, 164] width 25 height 25
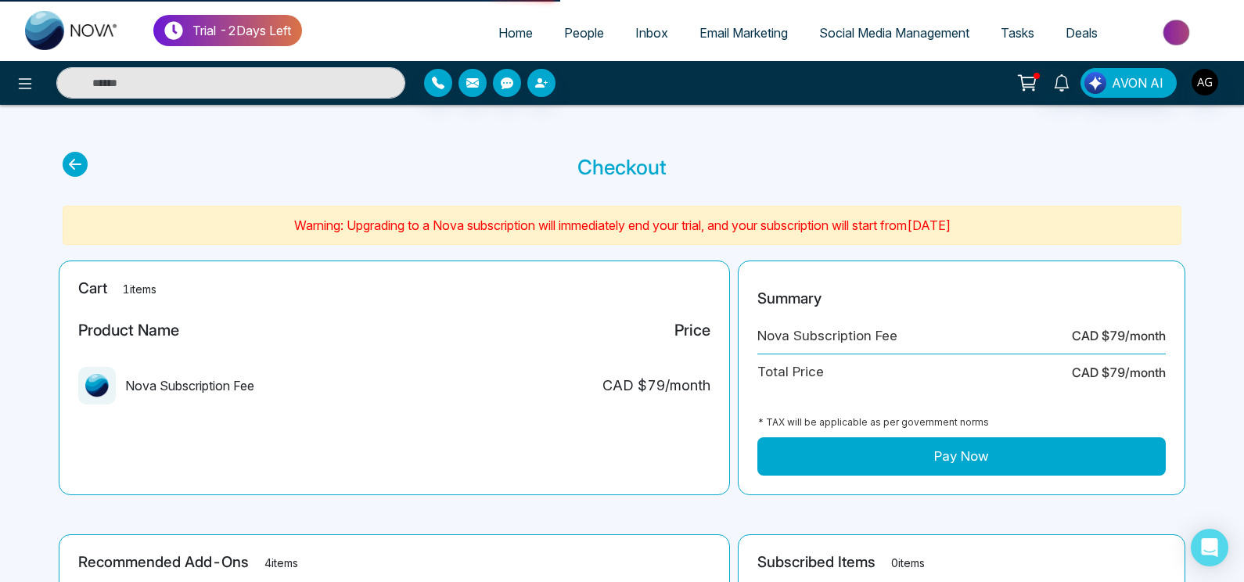
select select "*"
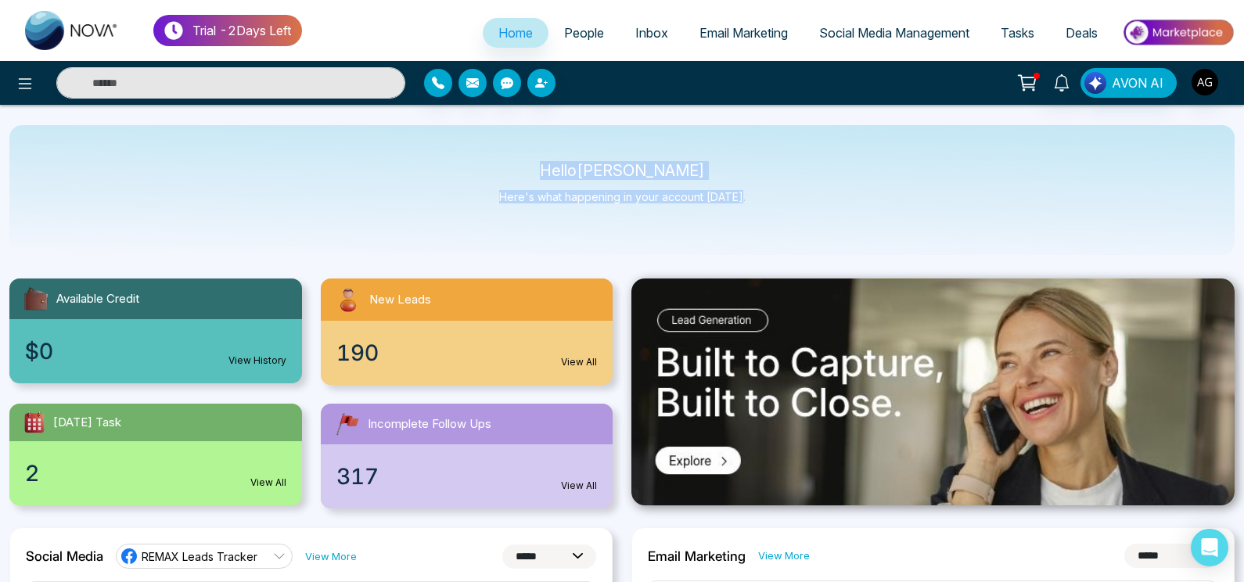
drag, startPoint x: 552, startPoint y: 149, endPoint x: 762, endPoint y: 195, distance: 214.7
click at [762, 195] on div "Hello [PERSON_NAME] Here's what happening in your account [DATE]." at bounding box center [621, 190] width 1225 height 130
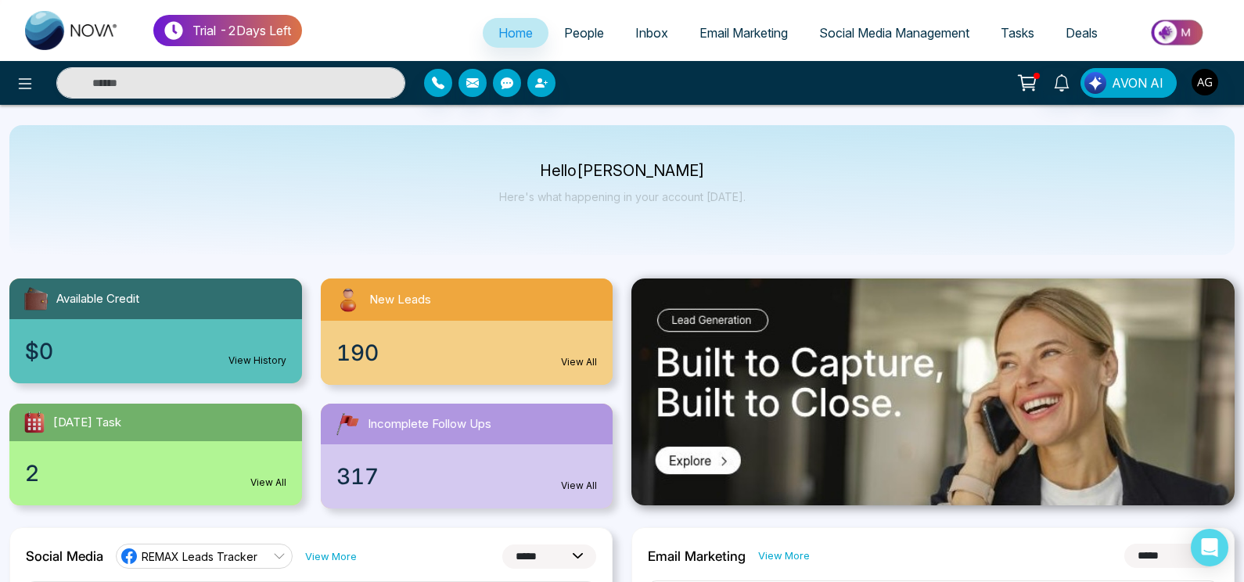
click at [762, 195] on div "Hello [PERSON_NAME] Here's what happening in your account [DATE]." at bounding box center [621, 190] width 1225 height 130
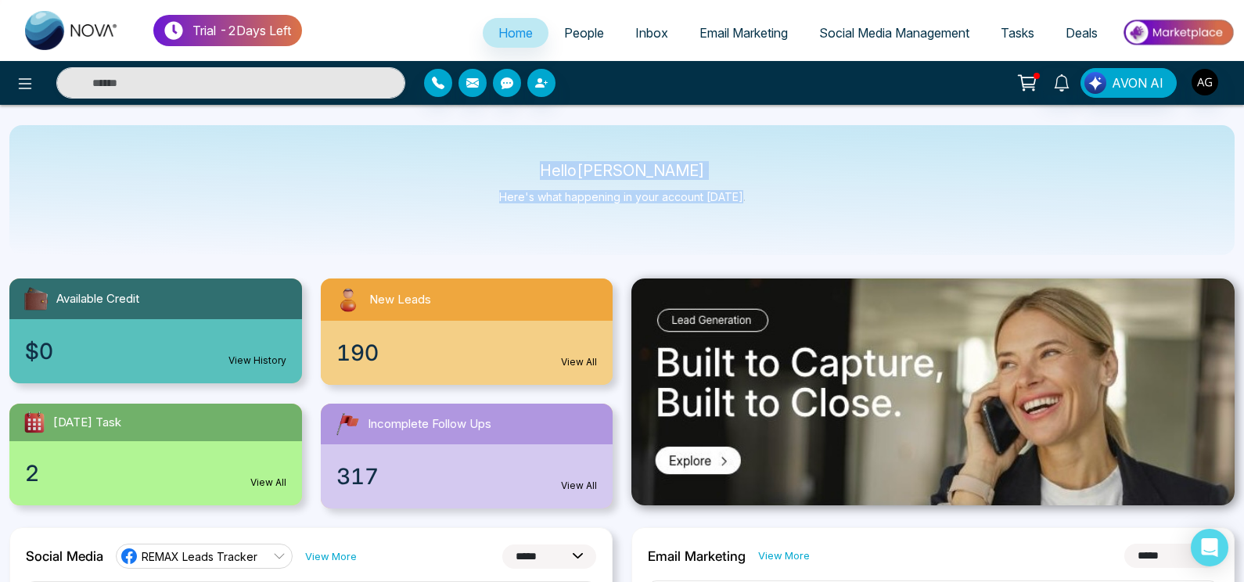
drag, startPoint x: 762, startPoint y: 195, endPoint x: 539, endPoint y: 166, distance: 224.9
click at [539, 166] on div "Hello [PERSON_NAME] Here's what happening in your account [DATE]." at bounding box center [621, 190] width 1225 height 130
click at [539, 166] on p "Hello [PERSON_NAME]" at bounding box center [622, 170] width 246 height 13
drag, startPoint x: 569, startPoint y: 147, endPoint x: 785, endPoint y: 205, distance: 223.6
click at [785, 205] on div "Hello [PERSON_NAME] Here's what happening in your account [DATE]." at bounding box center [621, 190] width 1225 height 130
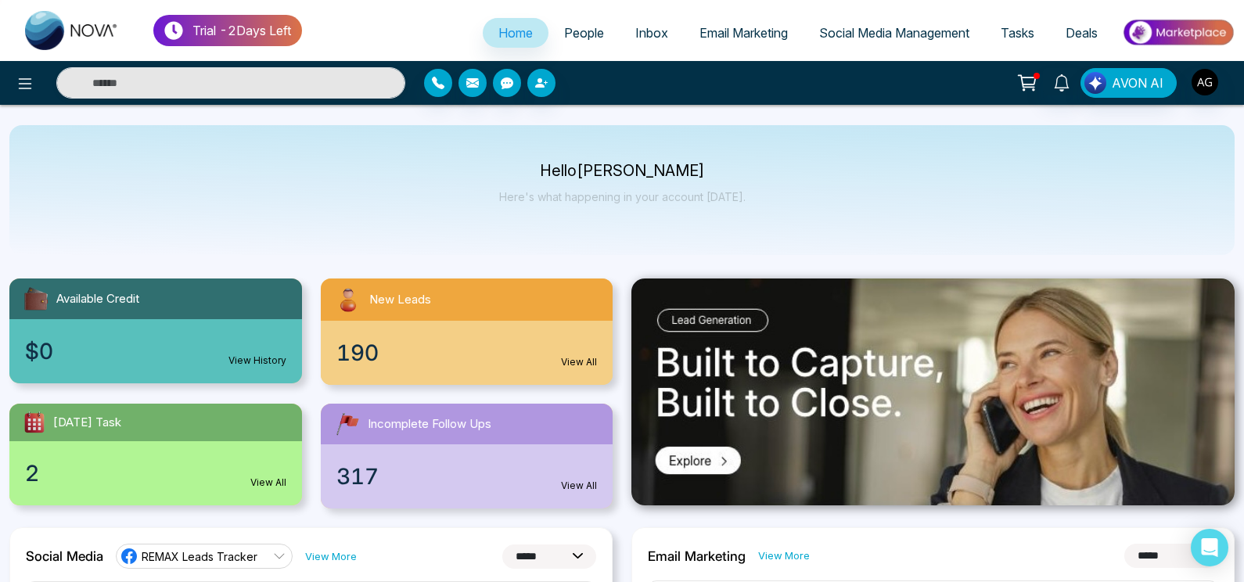
click at [785, 205] on div "Hello [PERSON_NAME] Here's what happening in your account [DATE]." at bounding box center [621, 190] width 1225 height 130
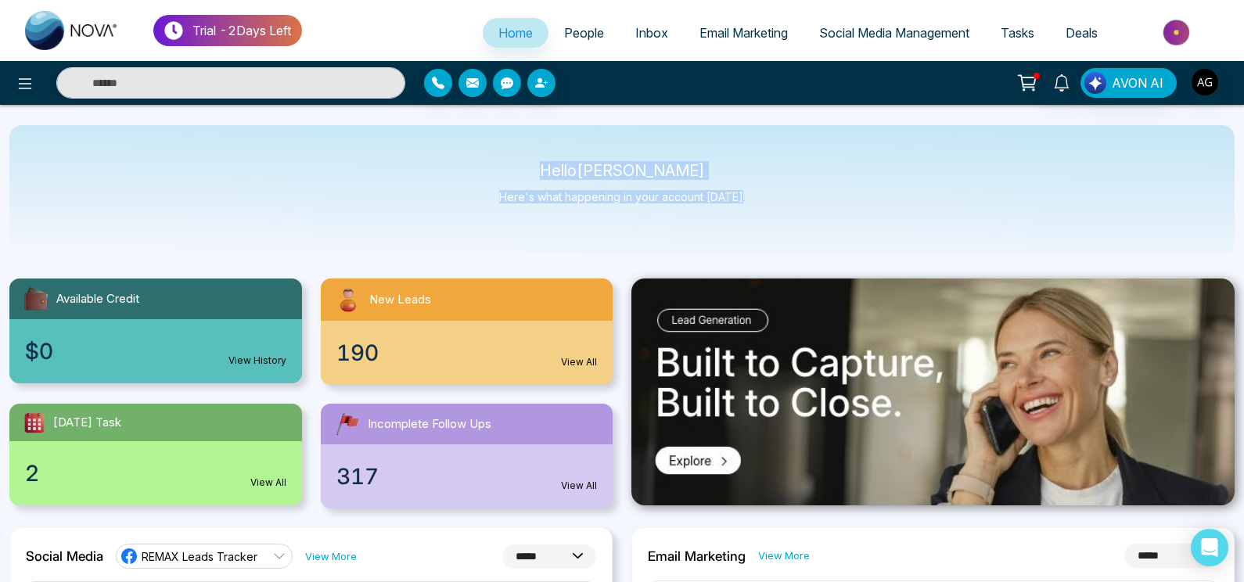
drag, startPoint x: 752, startPoint y: 203, endPoint x: 516, endPoint y: 160, distance: 239.4
click at [516, 160] on div "Hello [PERSON_NAME] Here's what happening in your account [DATE]." at bounding box center [621, 190] width 1225 height 130
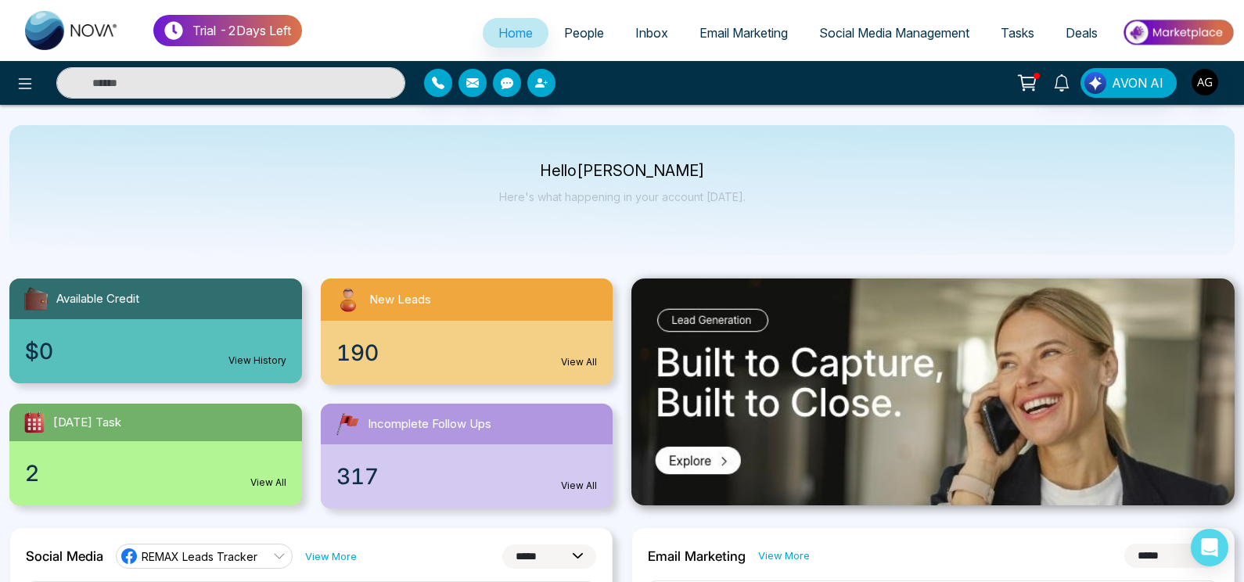
click at [516, 160] on div "Hello [PERSON_NAME] Here's what happening in your account [DATE]." at bounding box center [621, 190] width 1225 height 130
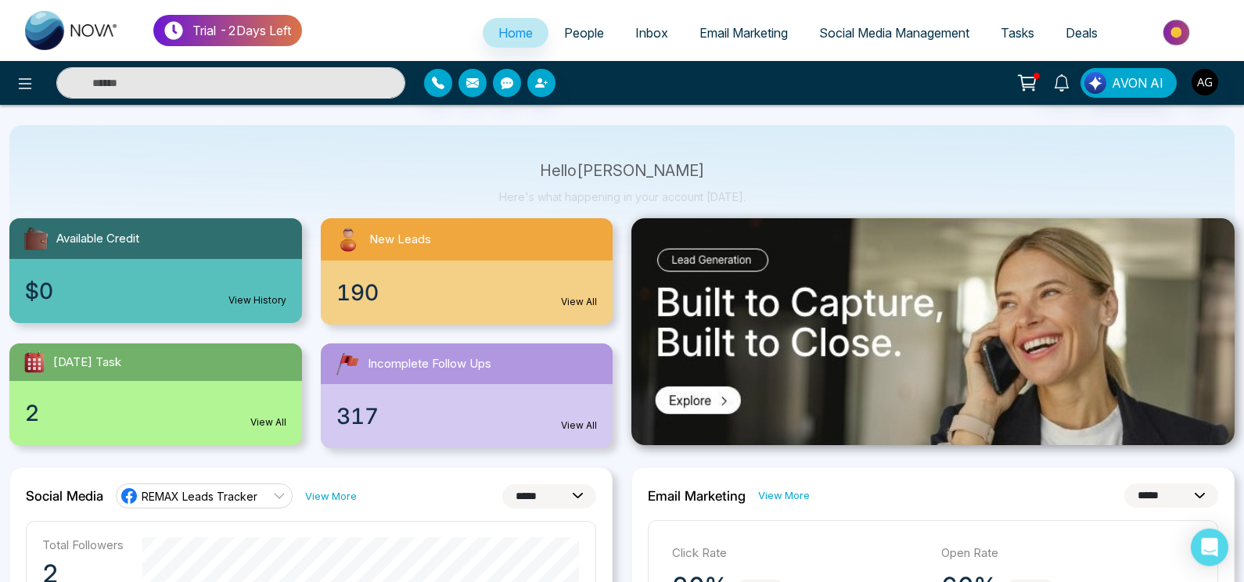
scroll to position [59, 0]
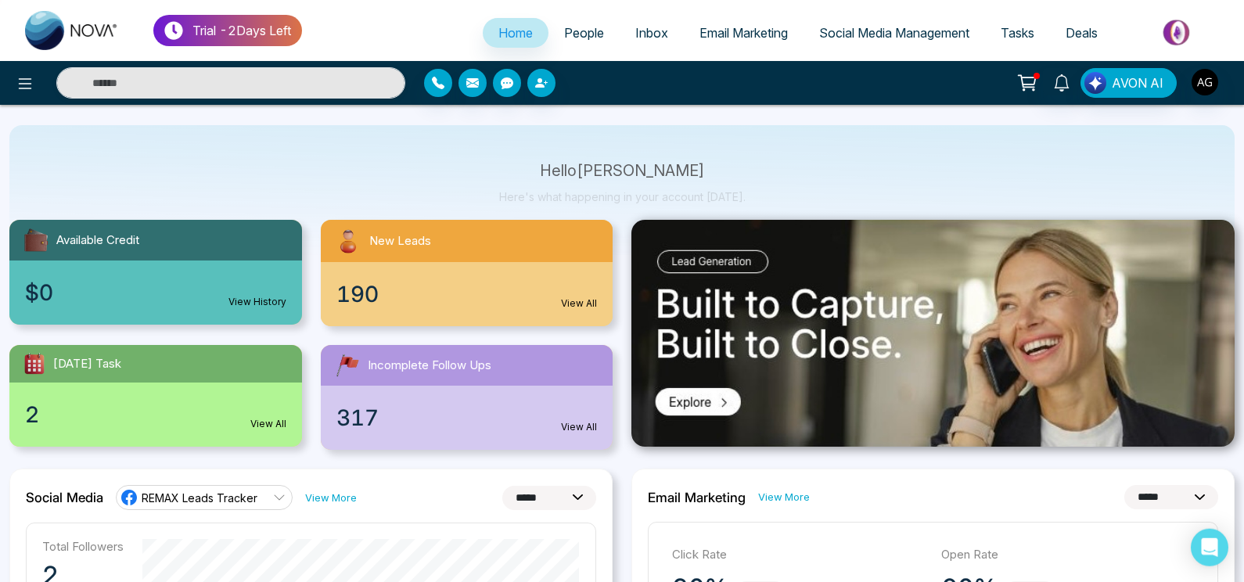
click at [584, 295] on div "190 View All" at bounding box center [467, 294] width 293 height 64
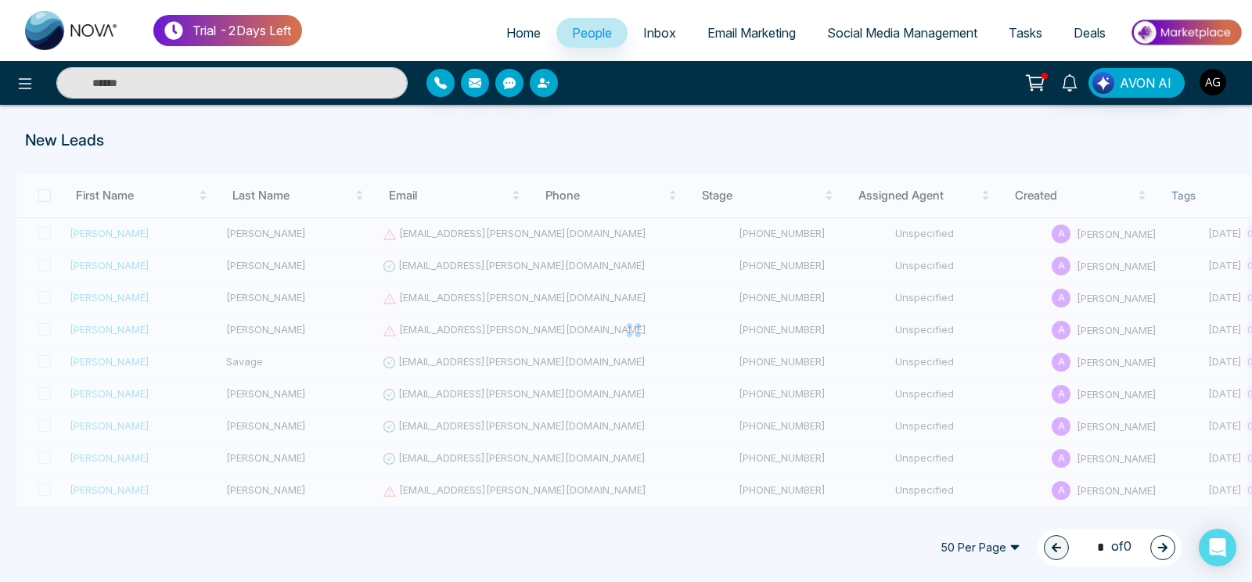
click at [507, 15] on ul "Home People Inbox Email Marketing Social Media Management Tasks Deals" at bounding box center [772, 34] width 941 height 43
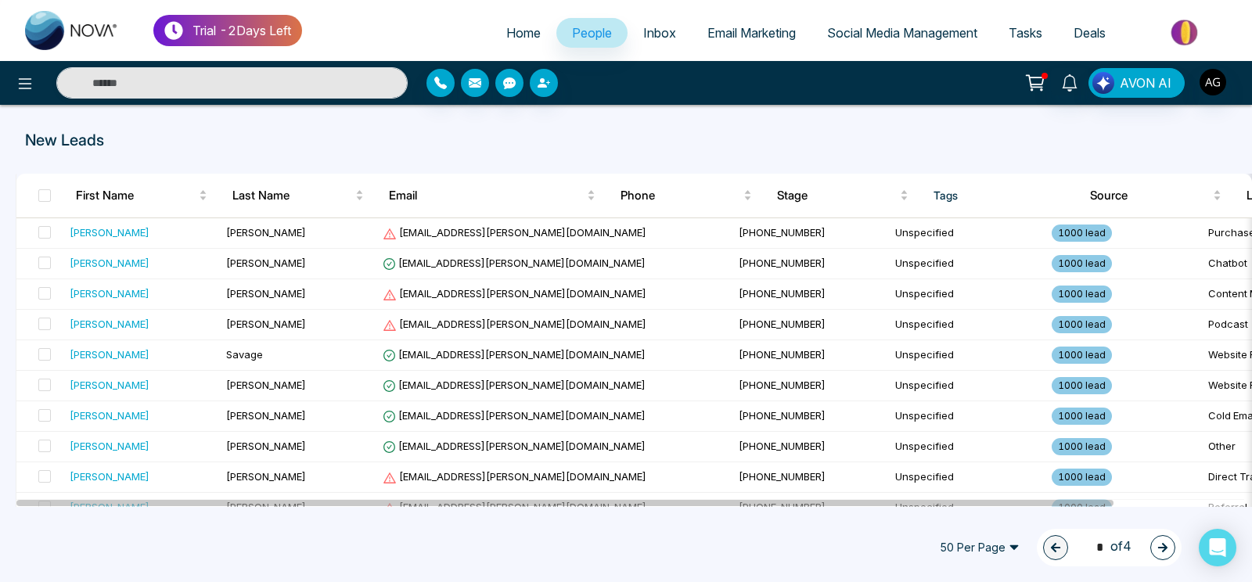
click at [509, 27] on span "Home" at bounding box center [523, 33] width 34 height 16
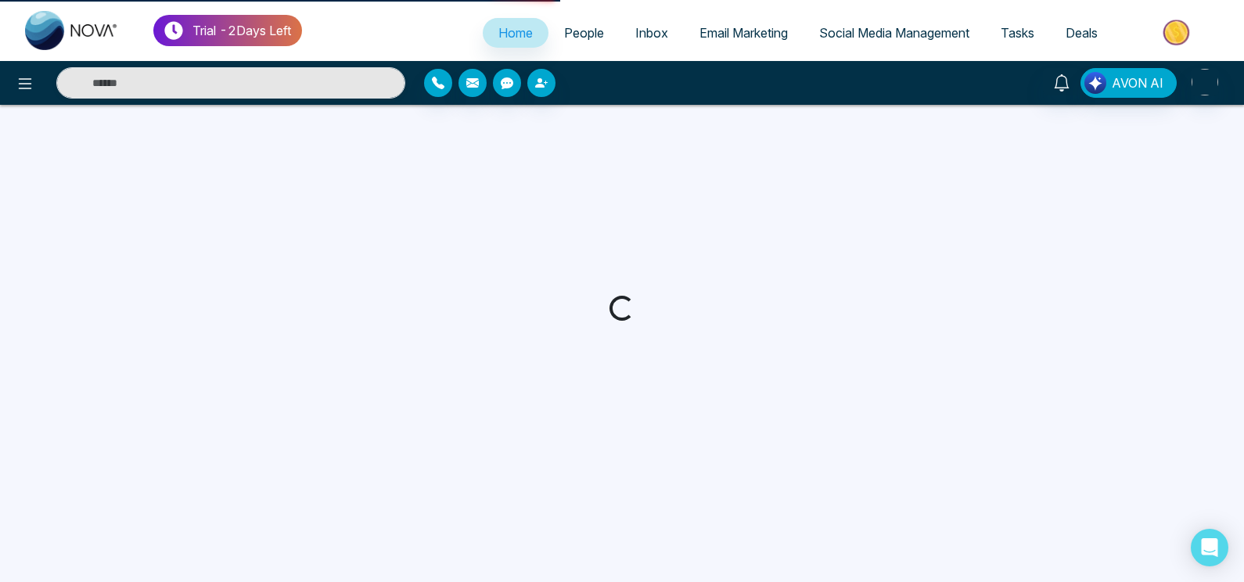
select select "*"
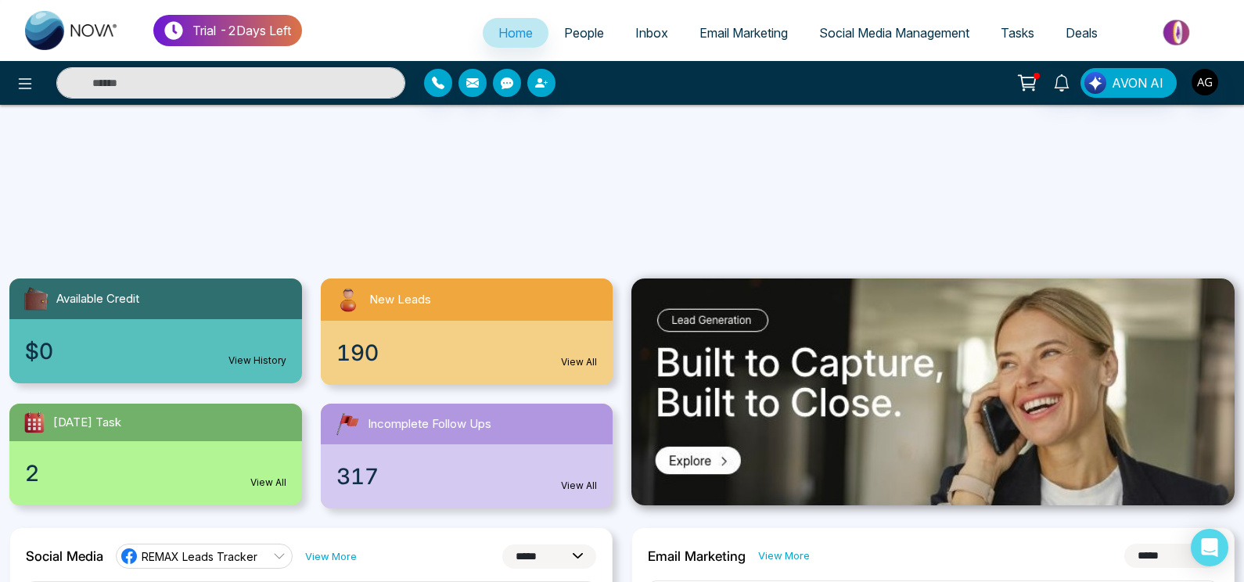
scroll to position [506, 0]
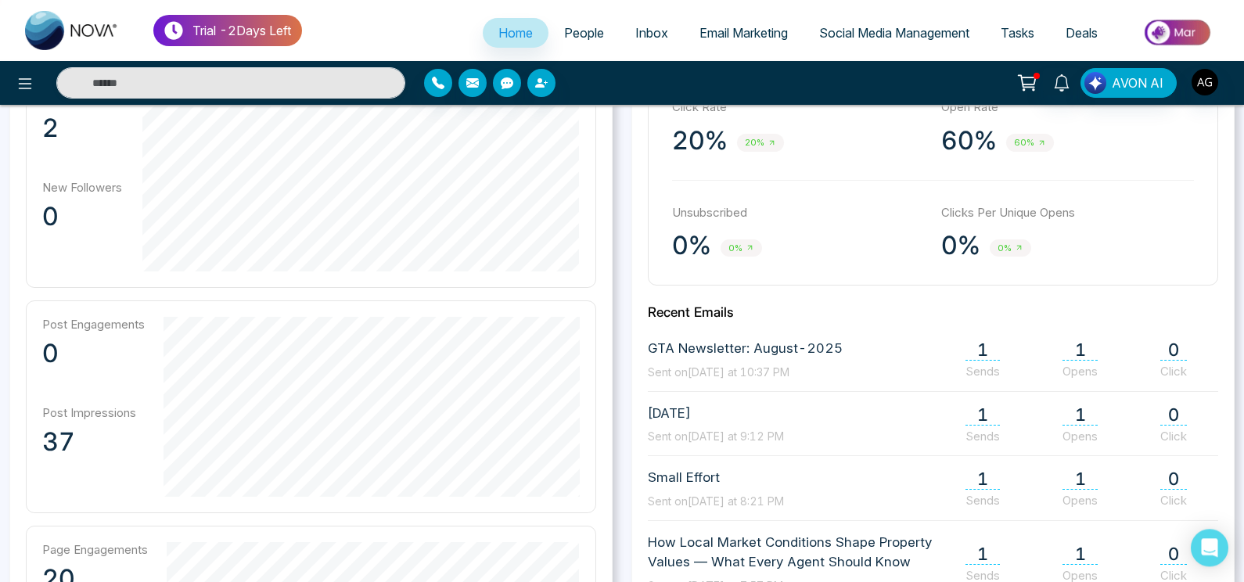
click at [587, 43] on link "People" at bounding box center [584, 33] width 71 height 30
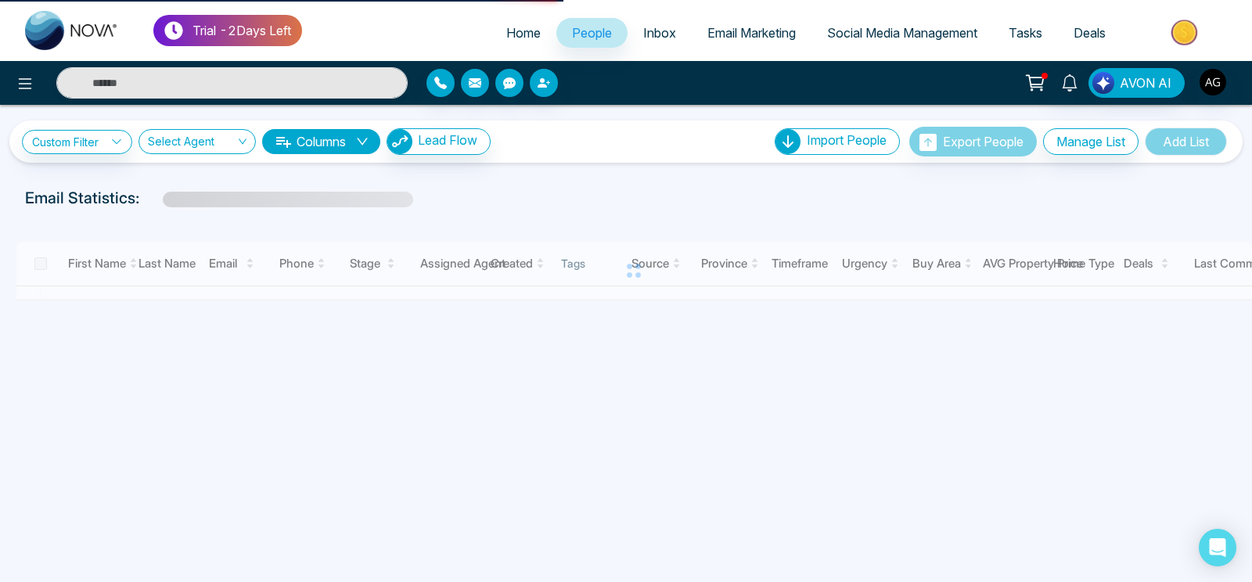
click at [506, 37] on span "Home" at bounding box center [523, 33] width 34 height 16
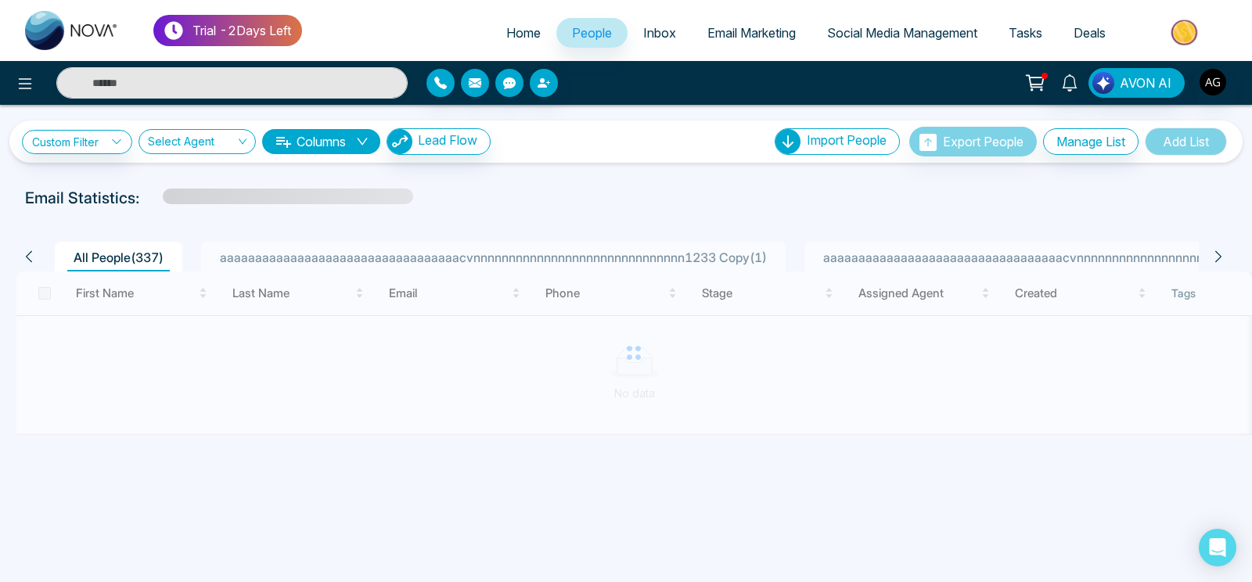
select select "*"
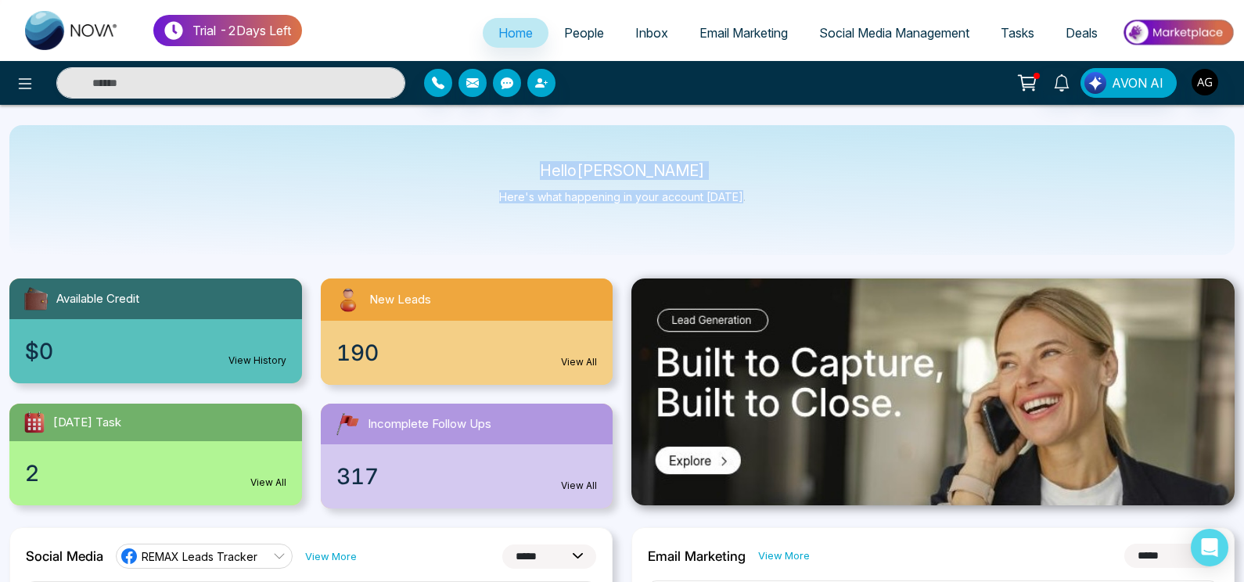
drag, startPoint x: 558, startPoint y: 168, endPoint x: 757, endPoint y: 207, distance: 203.2
click at [757, 207] on div "Hello [PERSON_NAME] Here's what happening in your account [DATE]." at bounding box center [621, 190] width 1225 height 130
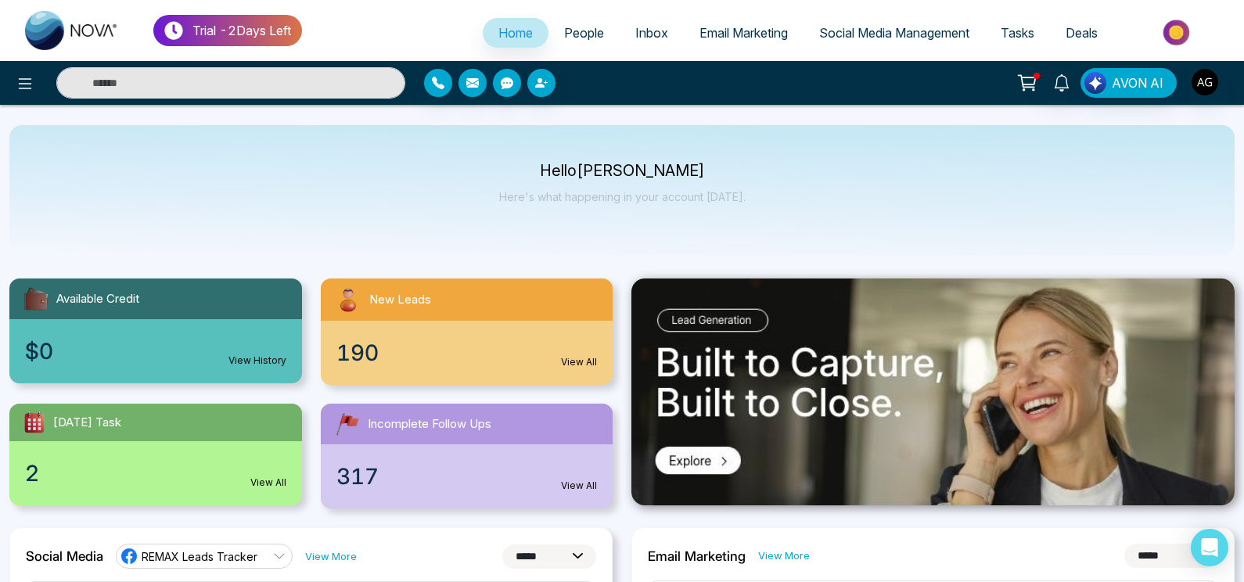
click at [757, 207] on div "Hello [PERSON_NAME] Here's what happening in your account [DATE]." at bounding box center [621, 190] width 1225 height 130
drag, startPoint x: 757, startPoint y: 207, endPoint x: 601, endPoint y: 175, distance: 159.6
click at [601, 175] on div "Hello [PERSON_NAME] Here's what happening in your account [DATE]." at bounding box center [621, 190] width 1225 height 130
click at [531, 171] on p "Hello [PERSON_NAME]" at bounding box center [622, 170] width 246 height 13
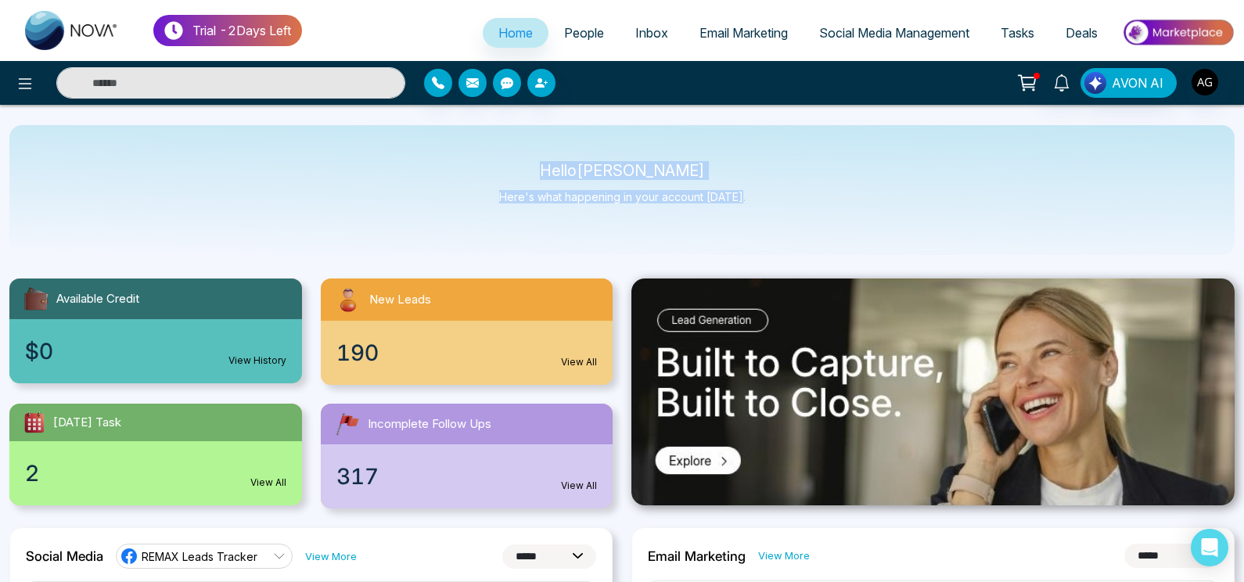
drag, startPoint x: 561, startPoint y: 167, endPoint x: 757, endPoint y: 213, distance: 201.6
click at [757, 213] on div "Hello [PERSON_NAME] Here's what happening in your account [DATE]." at bounding box center [621, 190] width 1225 height 130
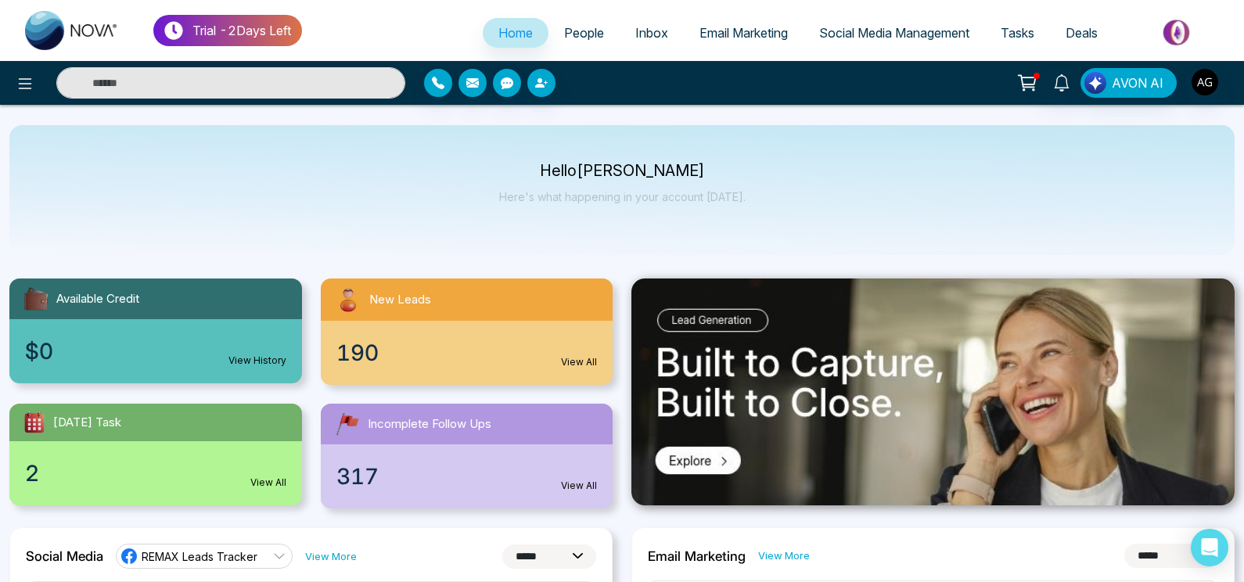
click at [757, 213] on div "Hello [PERSON_NAME] Here's what happening in your account [DATE]." at bounding box center [621, 190] width 1225 height 130
drag, startPoint x: 554, startPoint y: 171, endPoint x: 734, endPoint y: 201, distance: 182.5
click at [734, 201] on div "Hello [PERSON_NAME] Here's what happening in your account [DATE]." at bounding box center [622, 190] width 246 height 52
click at [748, 206] on div "Hello [PERSON_NAME] Here's what happening in your account [DATE]." at bounding box center [621, 190] width 1225 height 130
drag, startPoint x: 562, startPoint y: 171, endPoint x: 679, endPoint y: 165, distance: 117.5
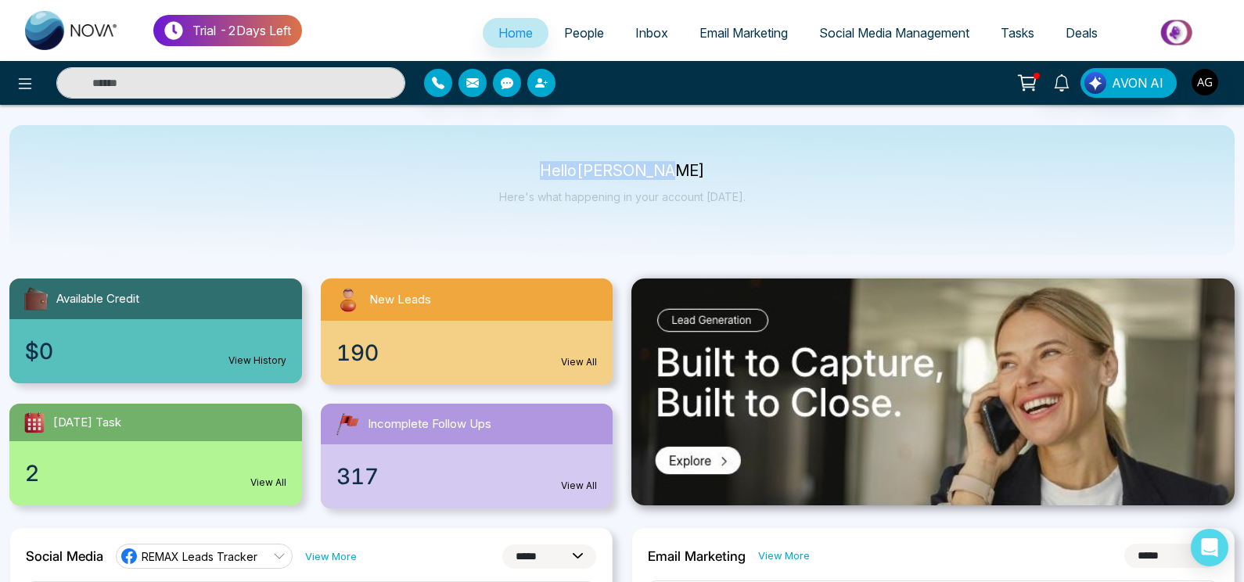
click at [679, 165] on p "Hello [PERSON_NAME]" at bounding box center [622, 170] width 246 height 13
click at [737, 192] on p "Here's what happening in your account [DATE]." at bounding box center [622, 196] width 246 height 13
drag, startPoint x: 761, startPoint y: 203, endPoint x: 538, endPoint y: 167, distance: 226.0
click at [538, 167] on div "Hello [PERSON_NAME] Here's what happening in your account [DATE]." at bounding box center [621, 190] width 1225 height 130
click at [538, 167] on p "Hello [PERSON_NAME]" at bounding box center [622, 170] width 246 height 13
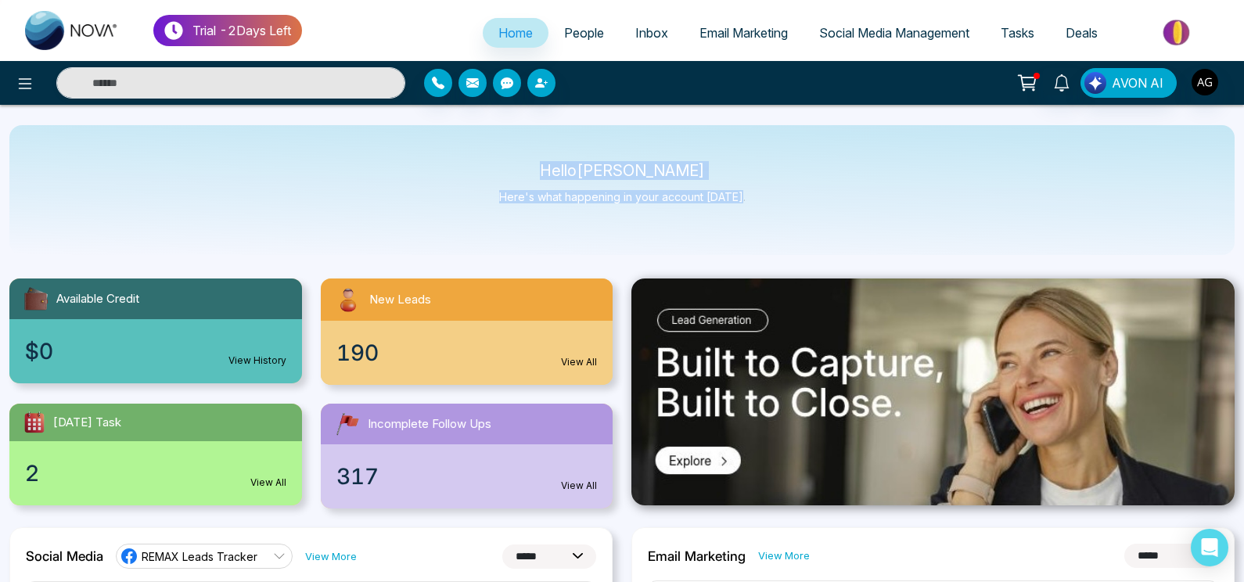
drag, startPoint x: 549, startPoint y: 167, endPoint x: 782, endPoint y: 207, distance: 235.8
click at [782, 207] on div "Hello [PERSON_NAME] Here's what happening in your account [DATE]." at bounding box center [621, 190] width 1225 height 130
drag, startPoint x: 561, startPoint y: 174, endPoint x: 768, endPoint y: 210, distance: 210.5
click at [768, 210] on div "Hello [PERSON_NAME] Here's what happening in your account [DATE]." at bounding box center [621, 190] width 1225 height 130
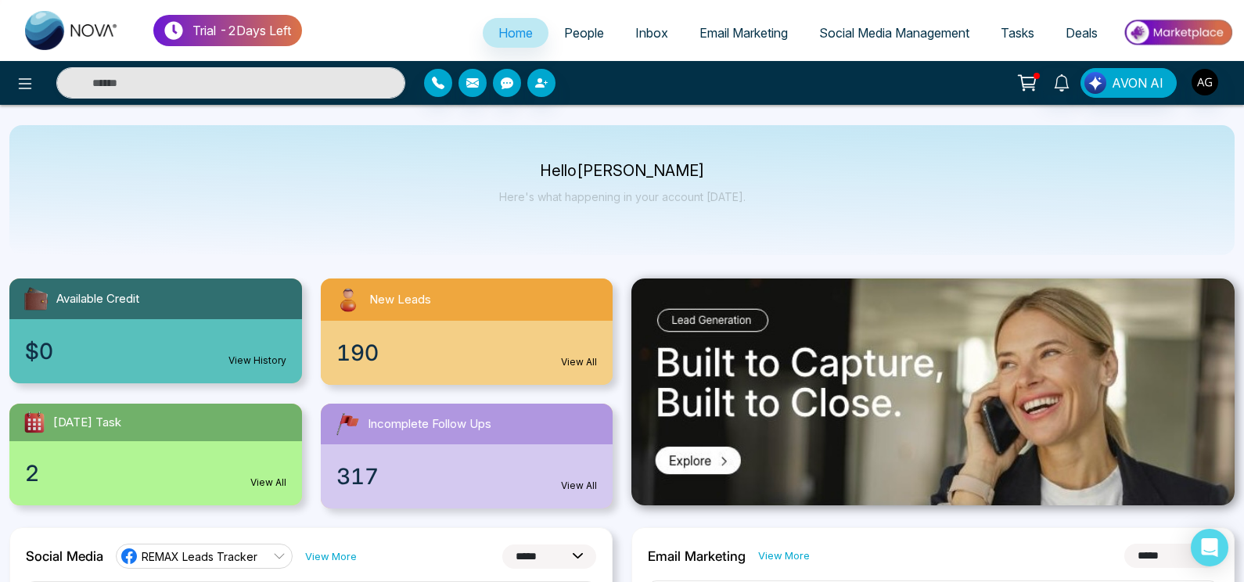
click at [768, 210] on div "Hello [PERSON_NAME] Here's what happening in your account [DATE]." at bounding box center [621, 190] width 1225 height 130
click at [578, 34] on span "People" at bounding box center [584, 33] width 40 height 16
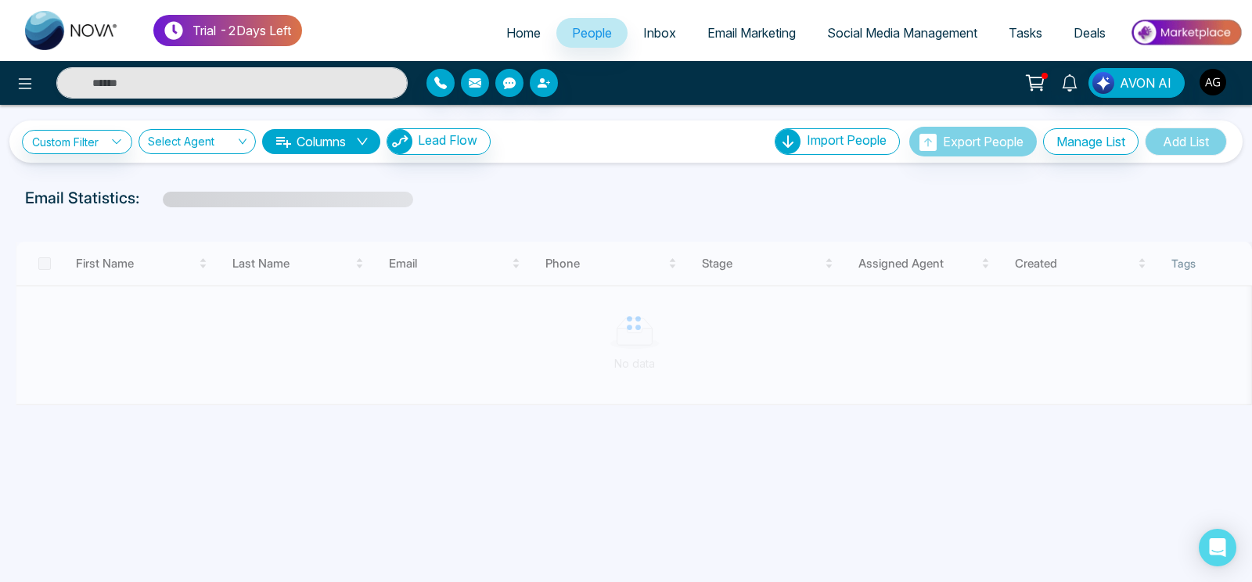
click at [506, 34] on span "Home" at bounding box center [523, 33] width 34 height 16
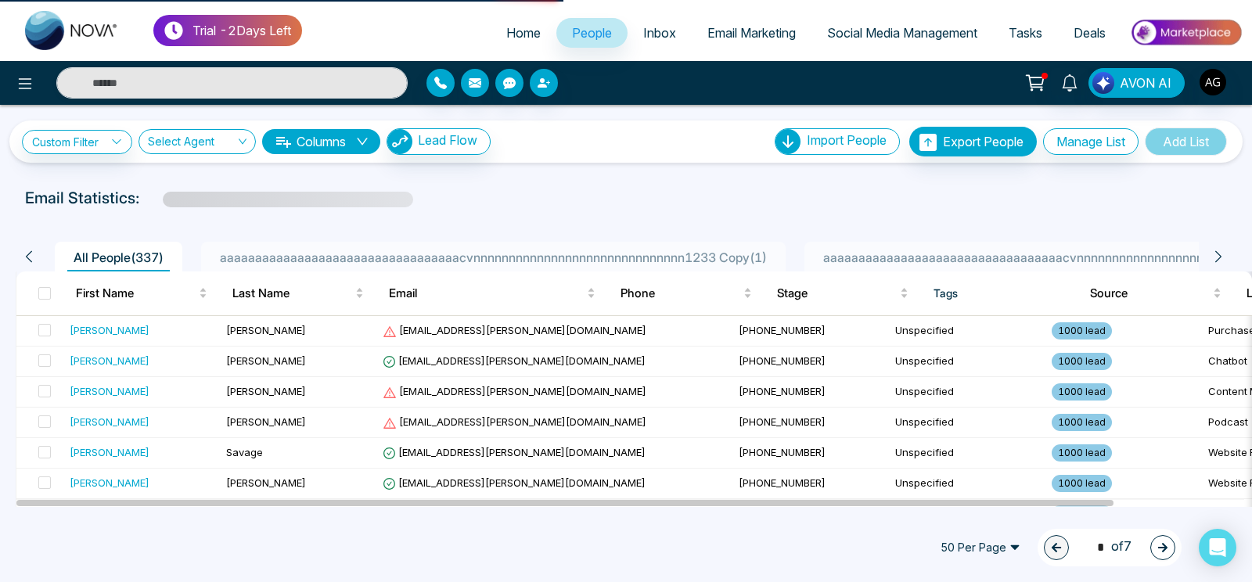
select select "*"
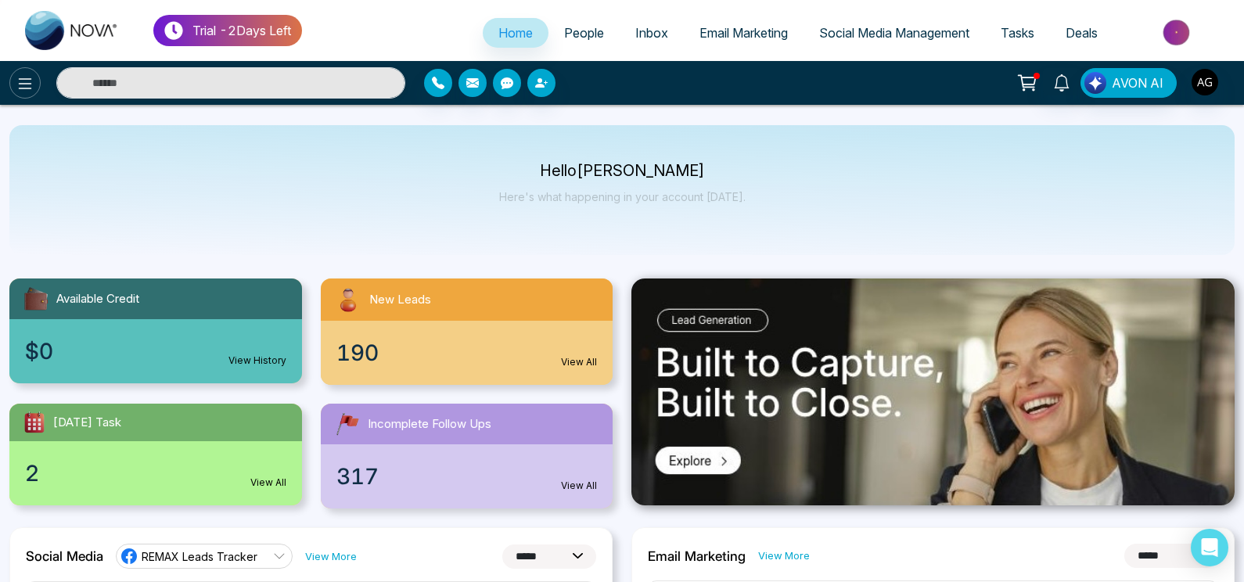
click at [18, 82] on icon at bounding box center [25, 83] width 19 height 19
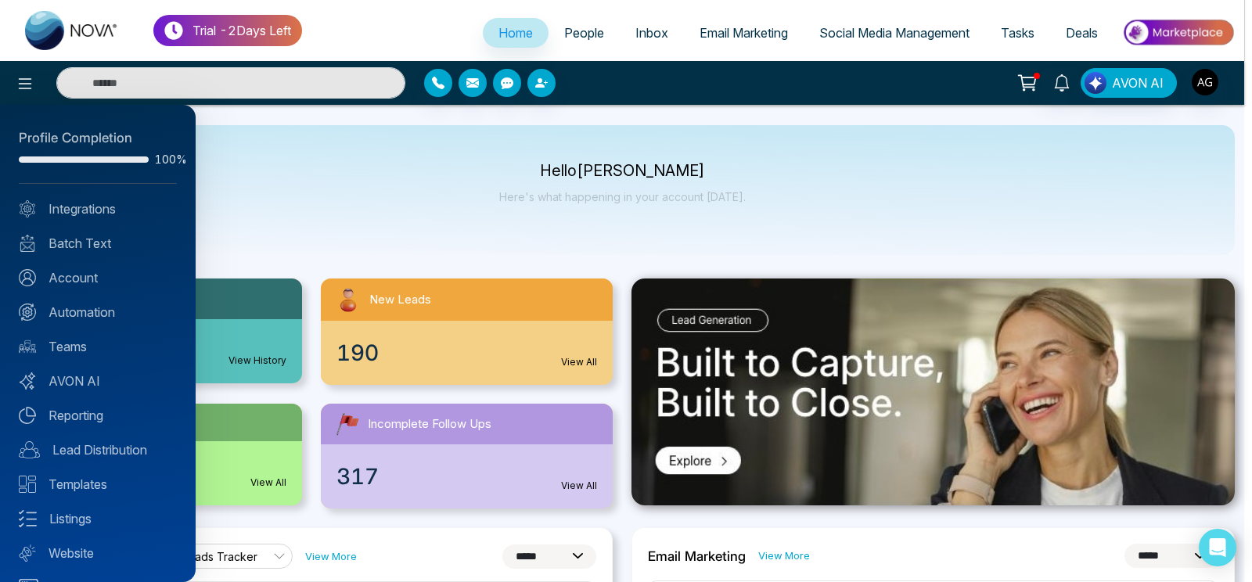
click at [305, 225] on div at bounding box center [626, 291] width 1252 height 582
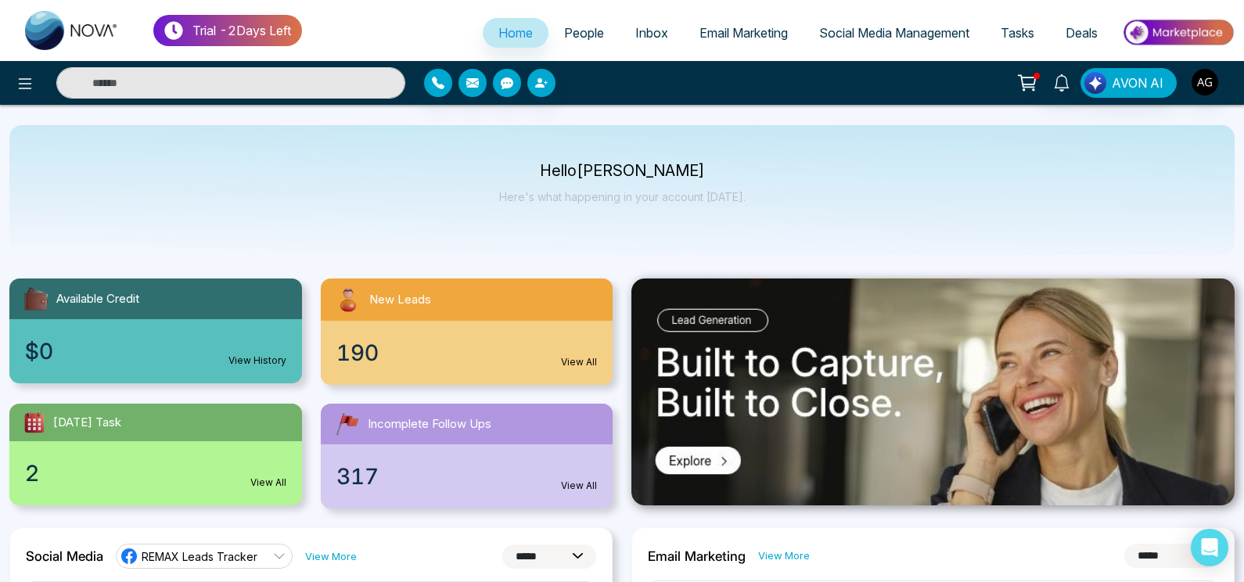
click at [571, 27] on span "People" at bounding box center [584, 33] width 40 height 16
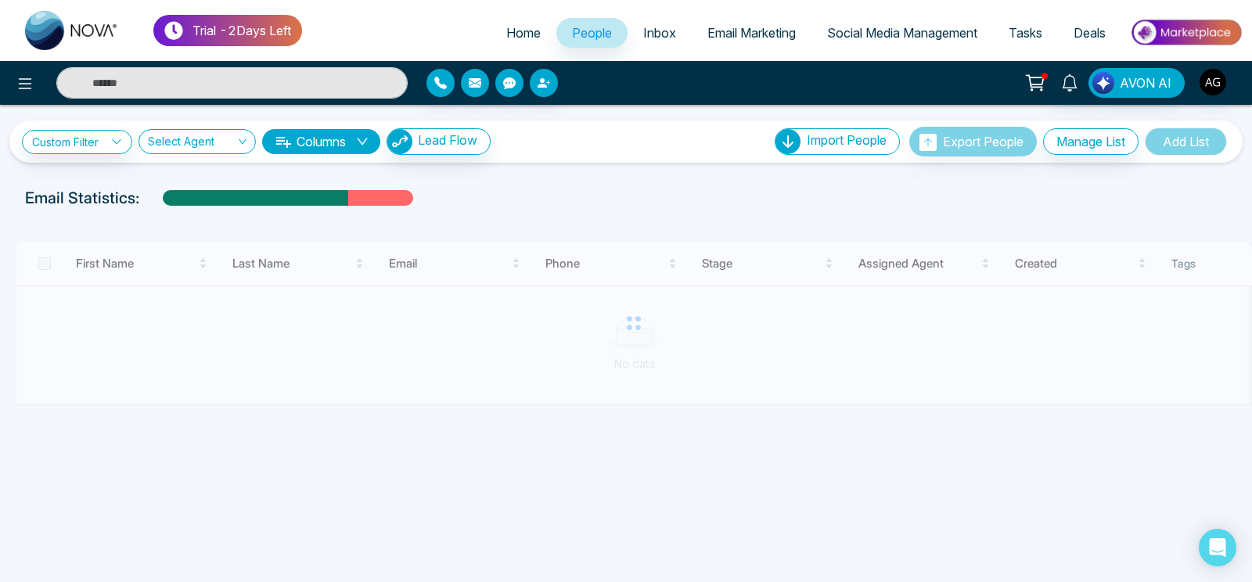
click at [648, 37] on span "Inbox" at bounding box center [659, 33] width 33 height 16
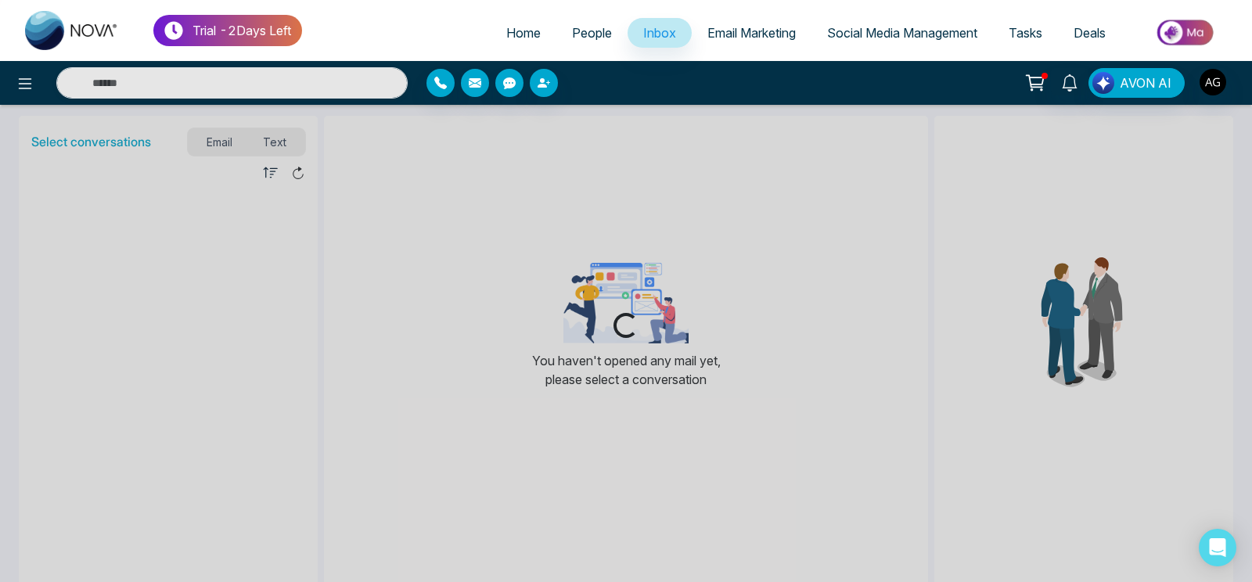
click at [538, 33] on link "Home" at bounding box center [524, 33] width 66 height 30
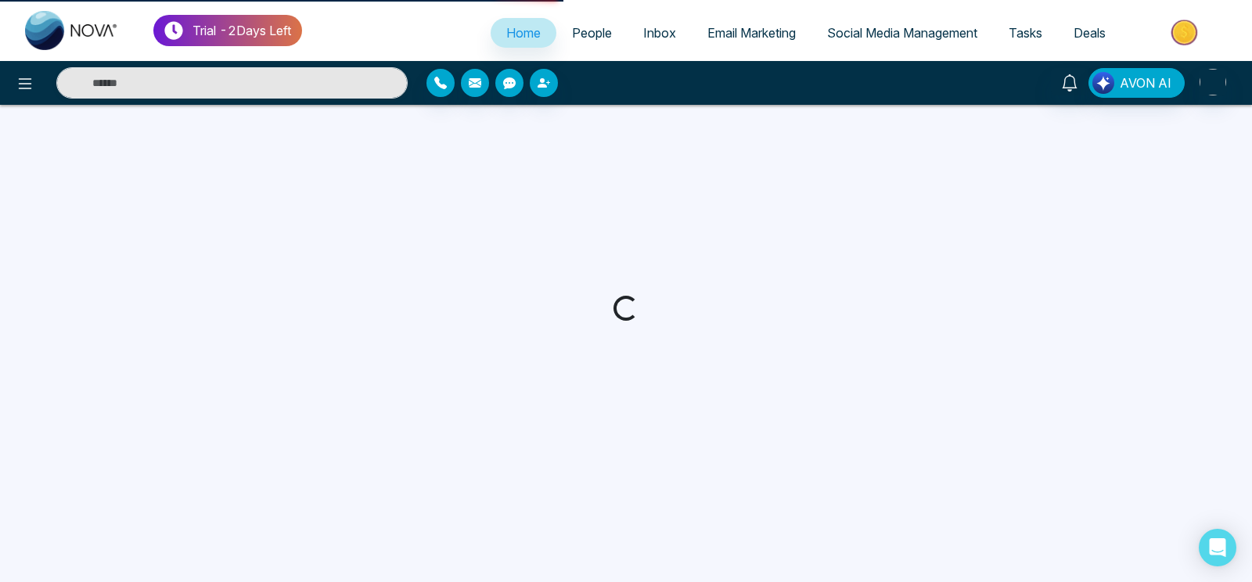
select select "*"
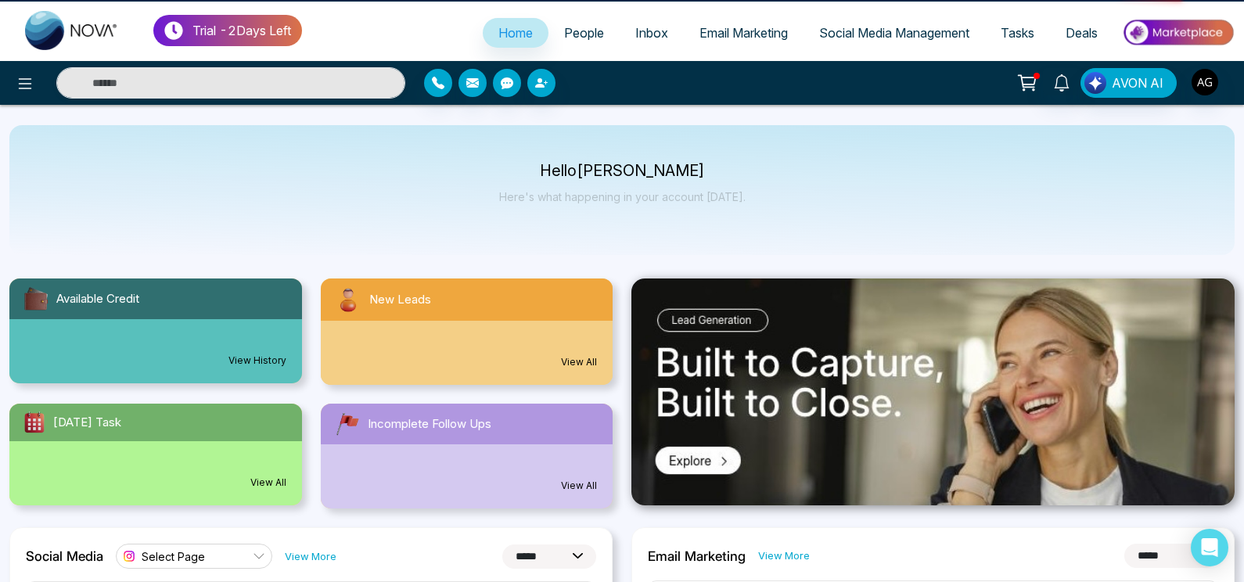
click at [718, 29] on span "Email Marketing" at bounding box center [744, 33] width 88 height 16
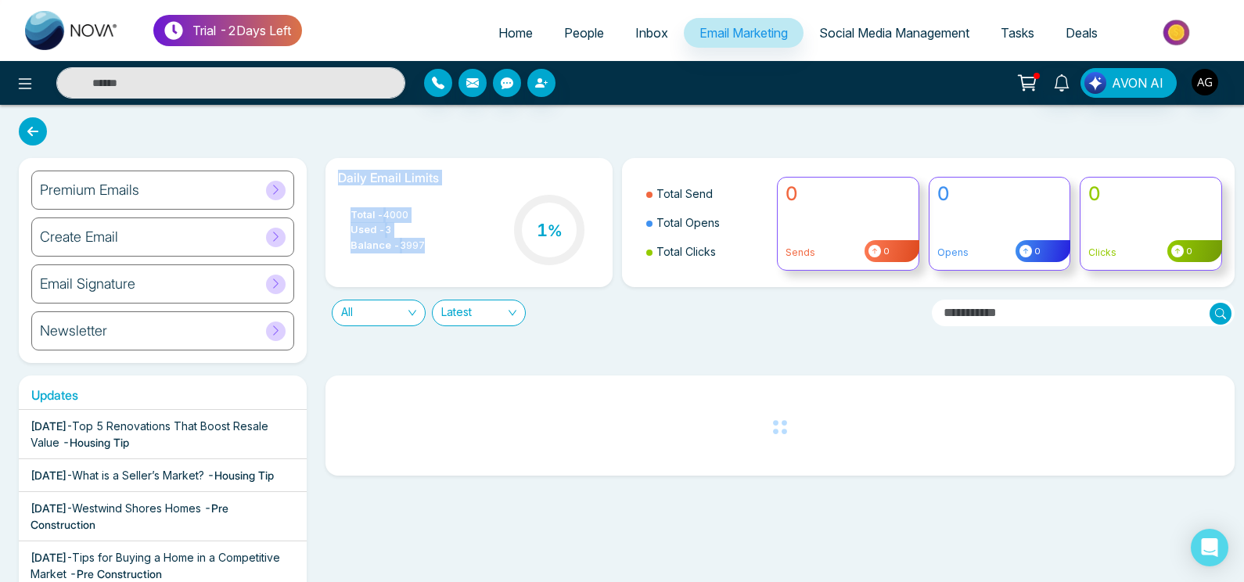
drag, startPoint x: 321, startPoint y: 183, endPoint x: 441, endPoint y: 254, distance: 139.3
click at [441, 254] on div "Daily Email Limits Total - 4000 Used - 3 Balance - 3997 1 %" at bounding box center [469, 222] width 307 height 129
click at [441, 254] on div "Total - 4000 Used - 3 Balance - 3997 1 %" at bounding box center [469, 232] width 263 height 80
drag, startPoint x: 331, startPoint y: 173, endPoint x: 443, endPoint y: 255, distance: 138.8
click at [443, 255] on div "Daily Email Limits Total - 4000 Used - 3 Balance - 3997 1 %" at bounding box center [470, 222] width 288 height 129
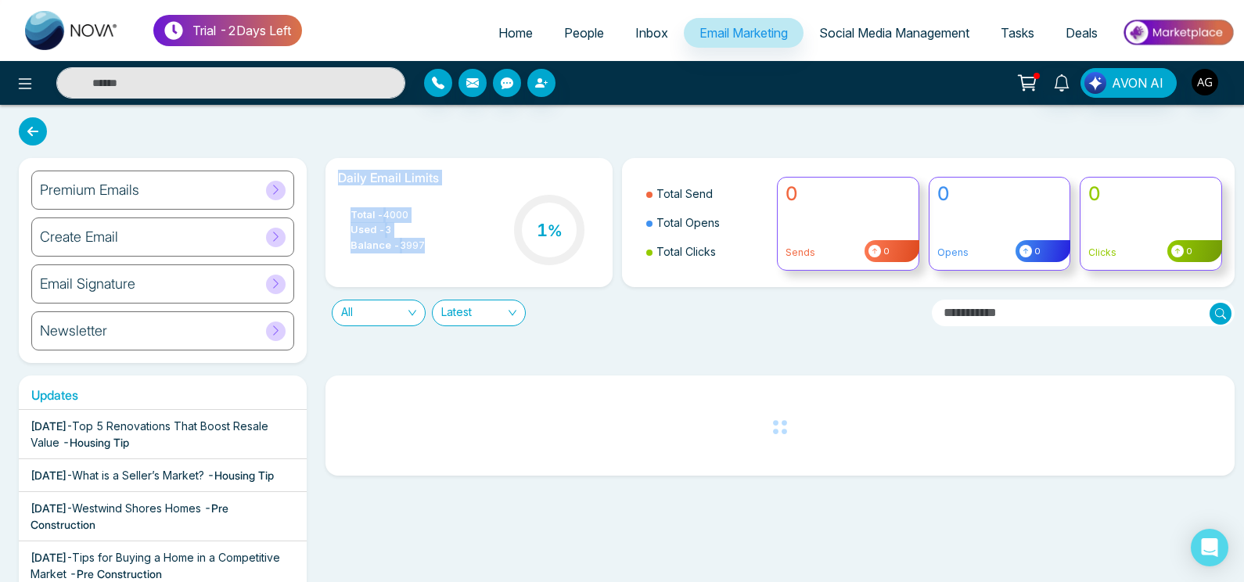
click at [443, 255] on div "Total - 4000 Used - 3 Balance - 3997 1 %" at bounding box center [469, 232] width 263 height 80
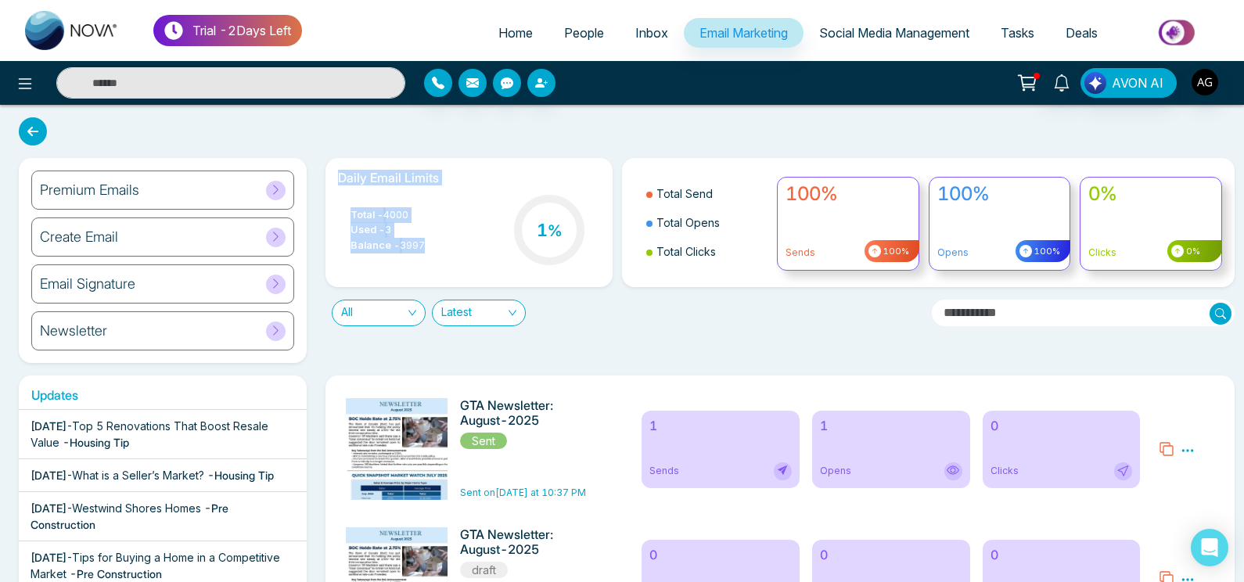
drag, startPoint x: 443, startPoint y: 255, endPoint x: 334, endPoint y: 174, distance: 135.8
click at [334, 174] on div "Daily Email Limits Total - 4000 Used - 3 Balance - 3997 1 %" at bounding box center [470, 222] width 288 height 129
drag, startPoint x: 334, startPoint y: 174, endPoint x: 437, endPoint y: 253, distance: 129.4
click at [437, 253] on div "Daily Email Limits Total - 4000 Used - 3 Balance - 3997 1 %" at bounding box center [470, 222] width 288 height 129
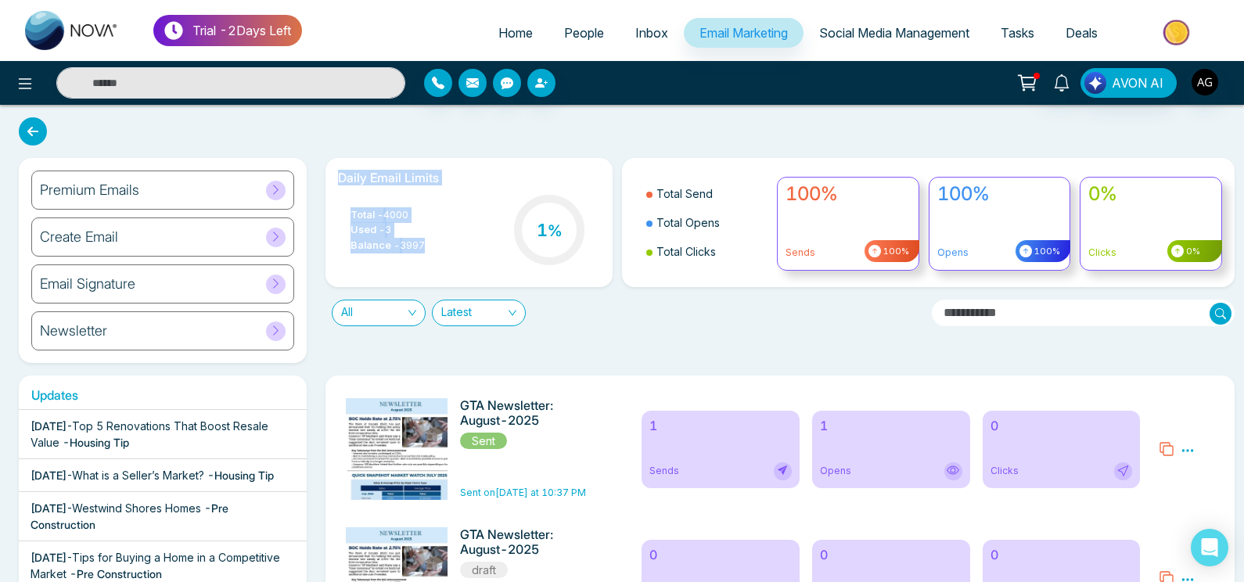
click at [437, 253] on div "Total - 4000 Used - 3 Balance - 3997 1 %" at bounding box center [469, 232] width 263 height 80
click at [491, 43] on link "Home" at bounding box center [516, 33] width 66 height 30
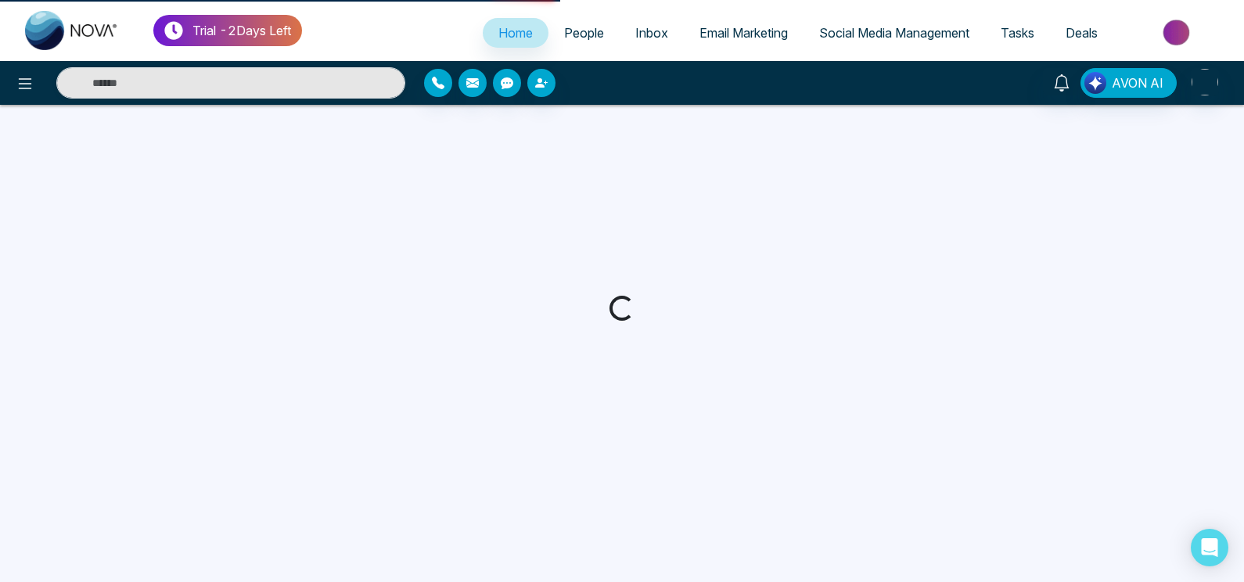
click at [892, 26] on span "Social Media Management" at bounding box center [894, 33] width 150 height 16
select select "*"
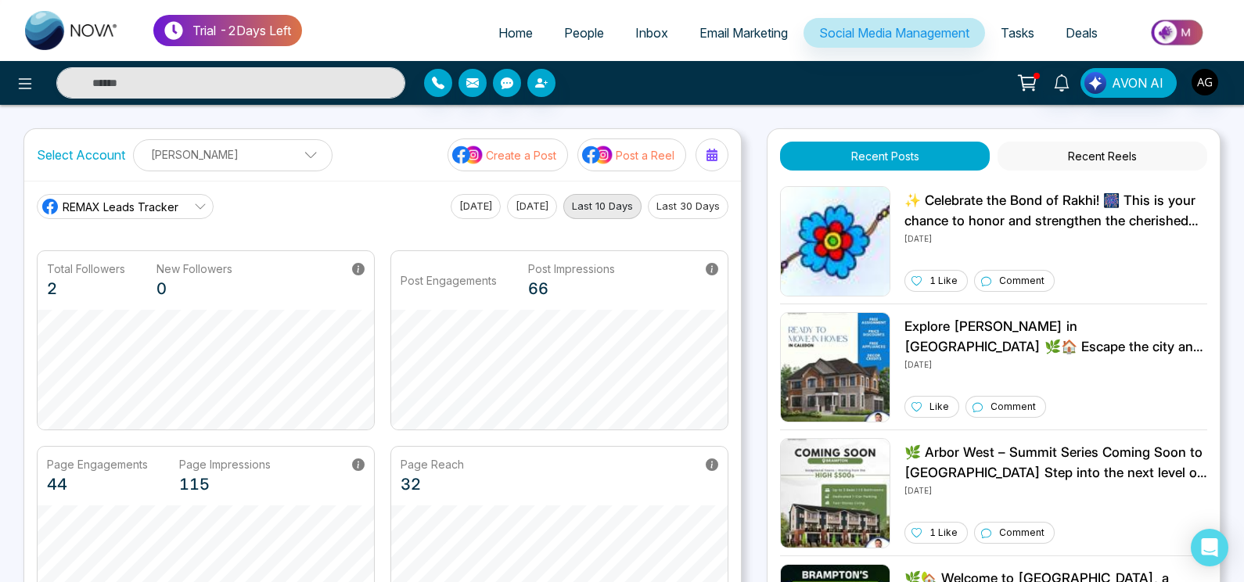
click at [518, 34] on span "Home" at bounding box center [515, 33] width 34 height 16
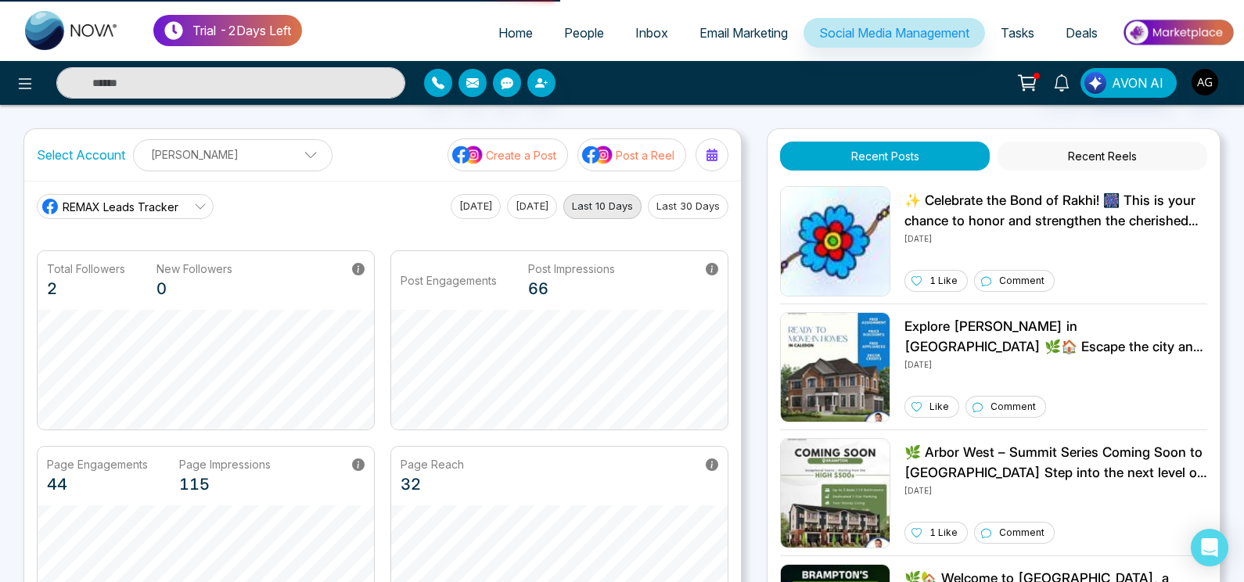
select select "*"
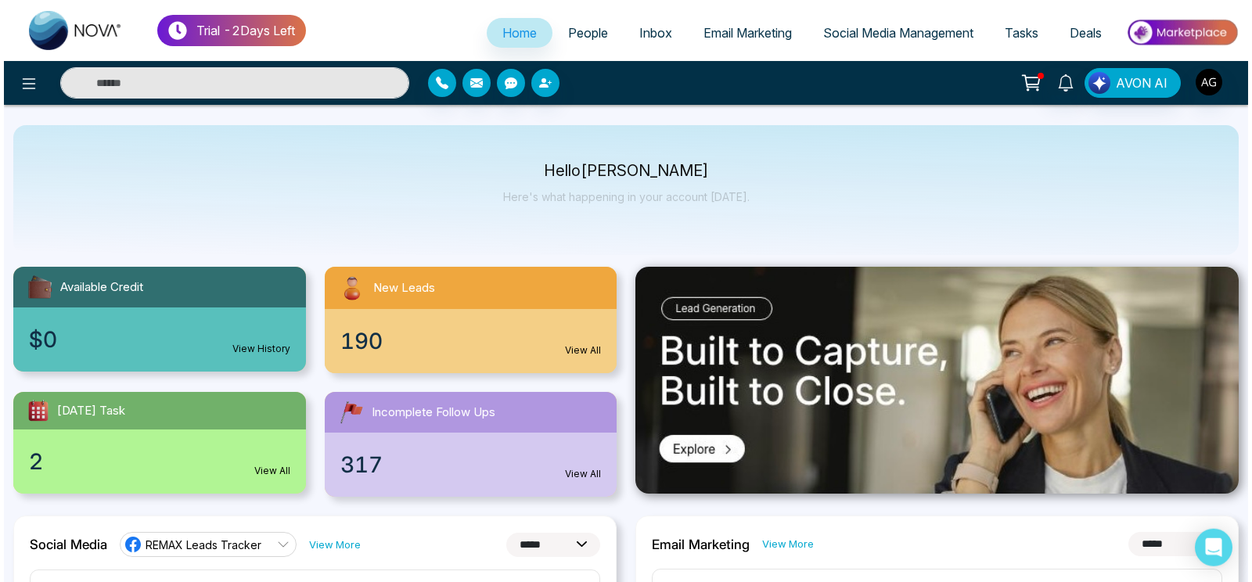
scroll to position [8, 0]
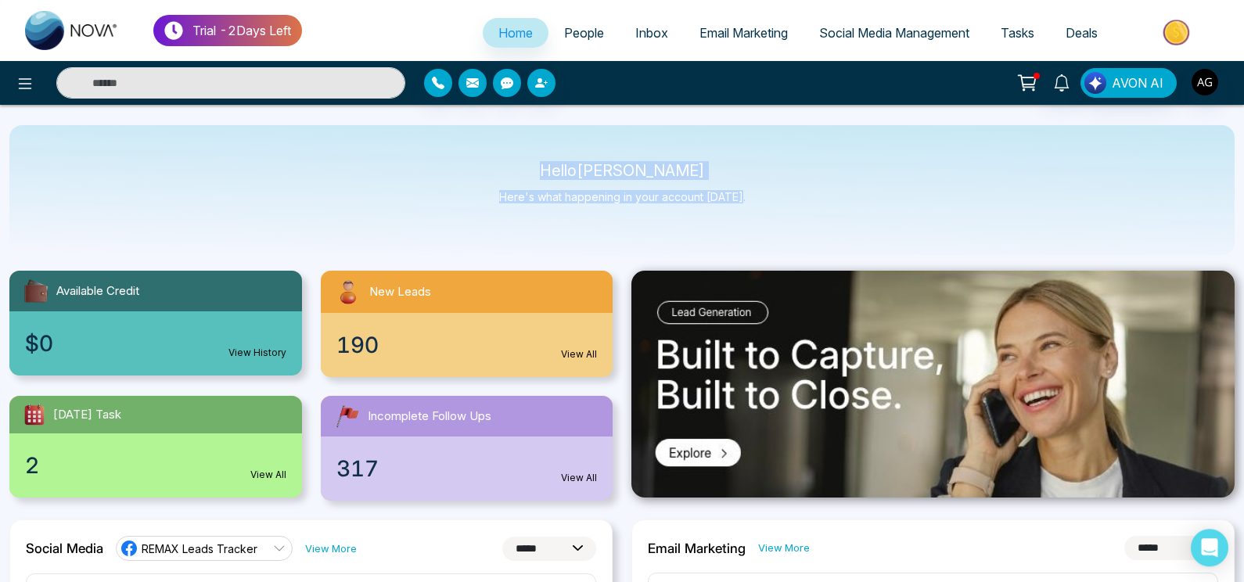
drag, startPoint x: 562, startPoint y: 159, endPoint x: 804, endPoint y: 212, distance: 248.3
click at [804, 212] on div "Hello [PERSON_NAME] Here's what happening in your account [DATE]." at bounding box center [621, 190] width 1225 height 130
drag, startPoint x: 752, startPoint y: 194, endPoint x: 528, endPoint y: 170, distance: 225.1
click at [528, 170] on div "Hello [PERSON_NAME] Here's what happening in your account [DATE]." at bounding box center [621, 190] width 1225 height 130
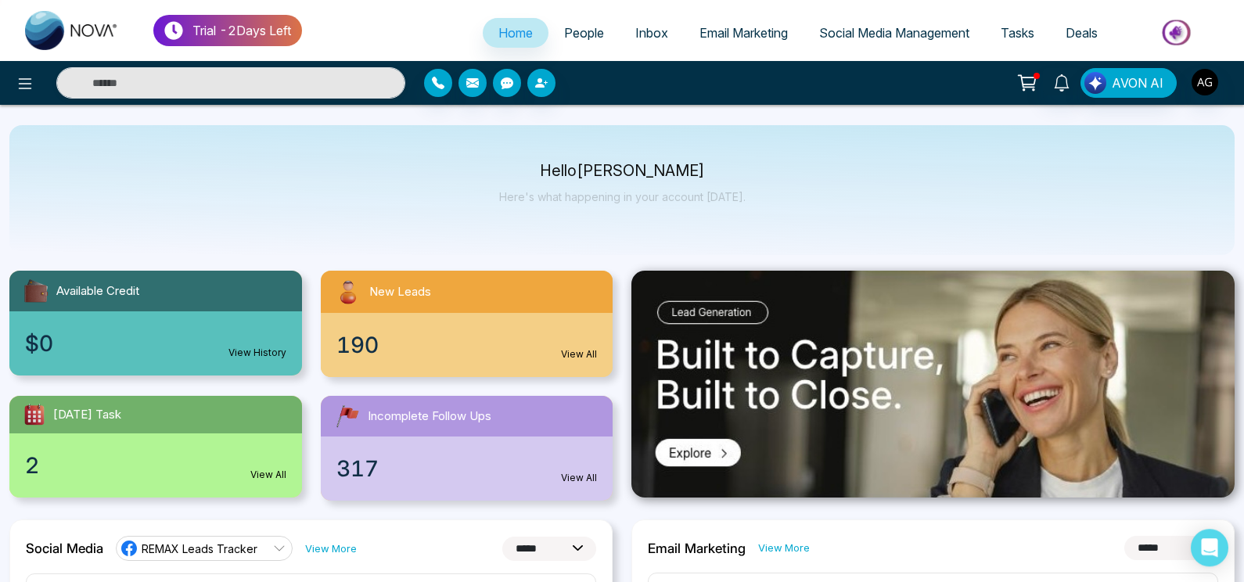
click at [528, 170] on p "Hello [PERSON_NAME]" at bounding box center [622, 170] width 246 height 13
drag, startPoint x: 566, startPoint y: 169, endPoint x: 759, endPoint y: 213, distance: 198.2
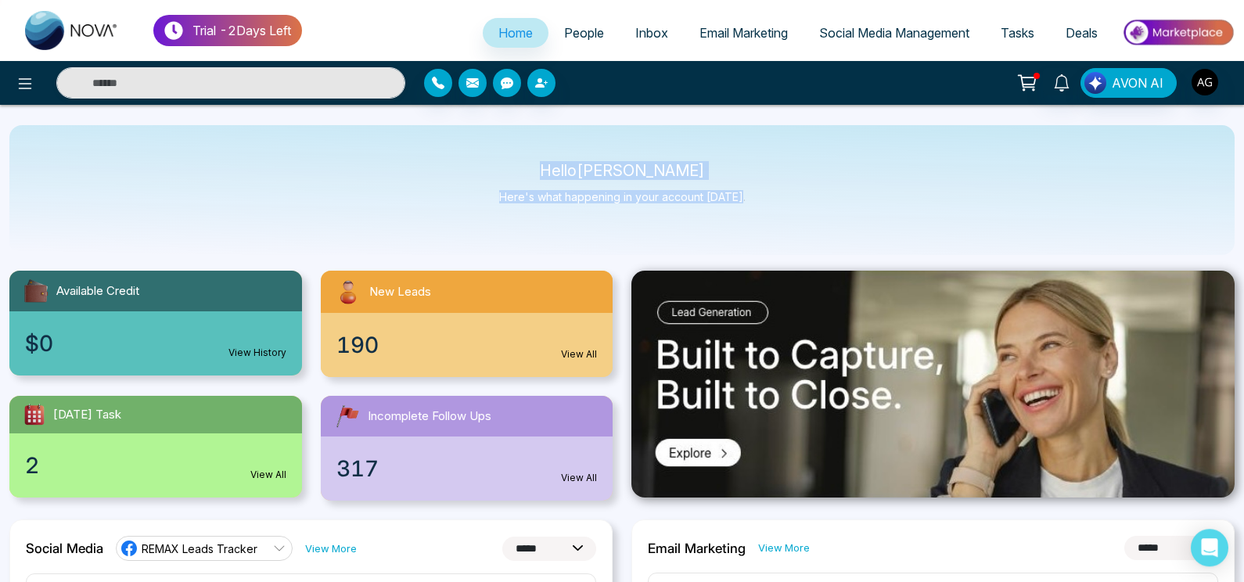
click at [759, 213] on div "Hello [PERSON_NAME] Here's what happening in your account [DATE]." at bounding box center [621, 190] width 1225 height 130
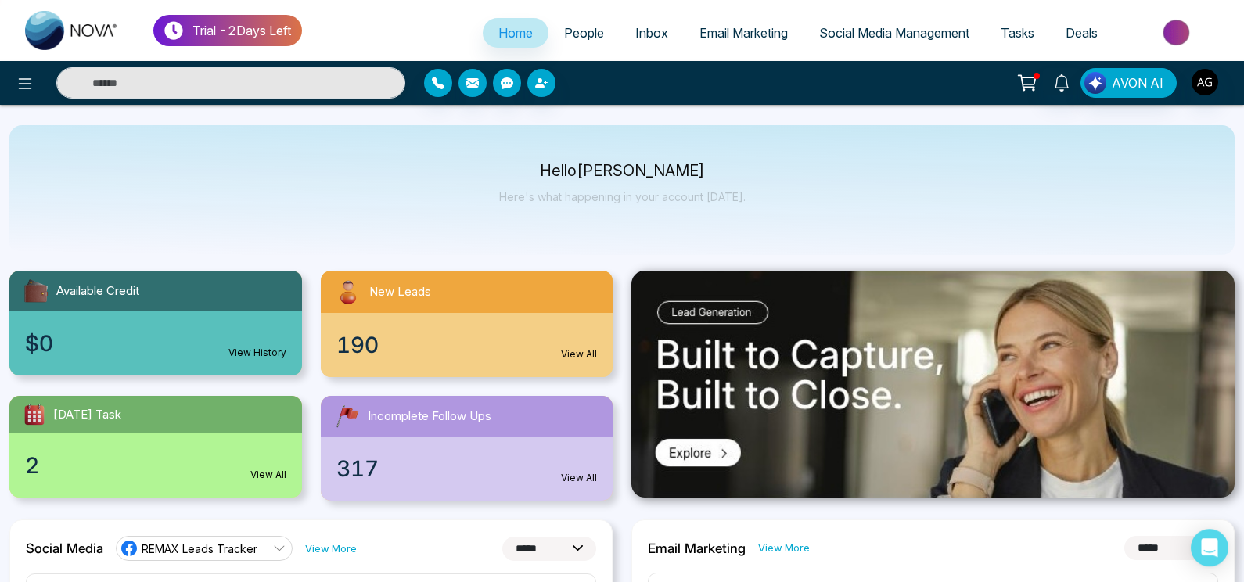
click at [759, 213] on div "Hello [PERSON_NAME] Here's what happening in your account [DATE]." at bounding box center [621, 190] width 1225 height 130
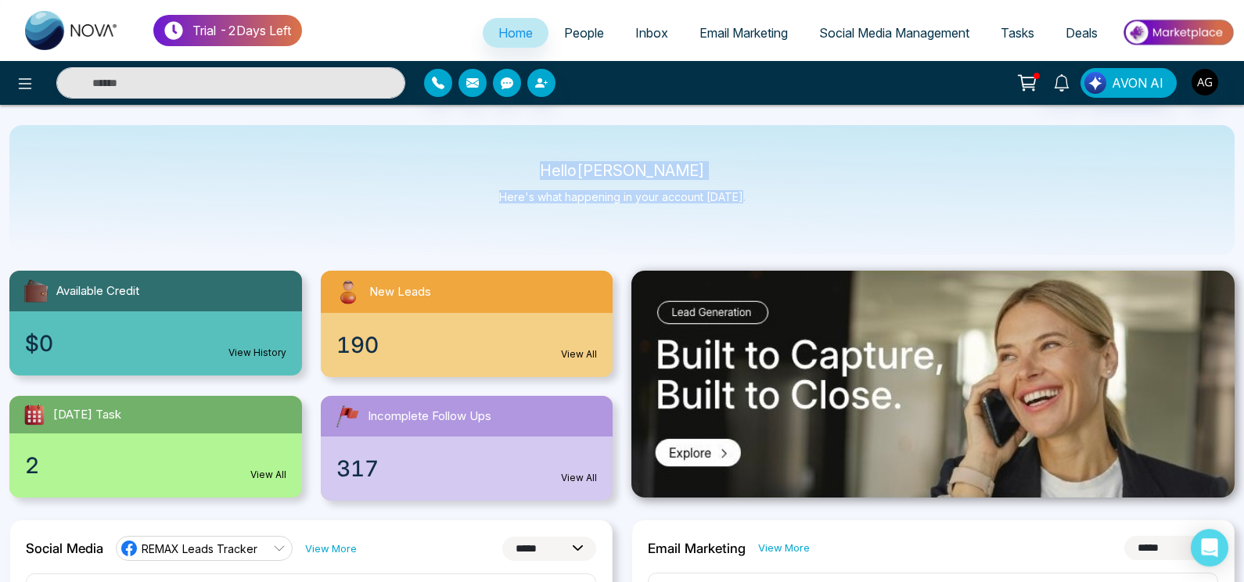
drag, startPoint x: 759, startPoint y: 213, endPoint x: 515, endPoint y: 153, distance: 251.3
click at [515, 153] on div "Hello [PERSON_NAME] Here's what happening in your account [DATE]." at bounding box center [621, 190] width 1225 height 130
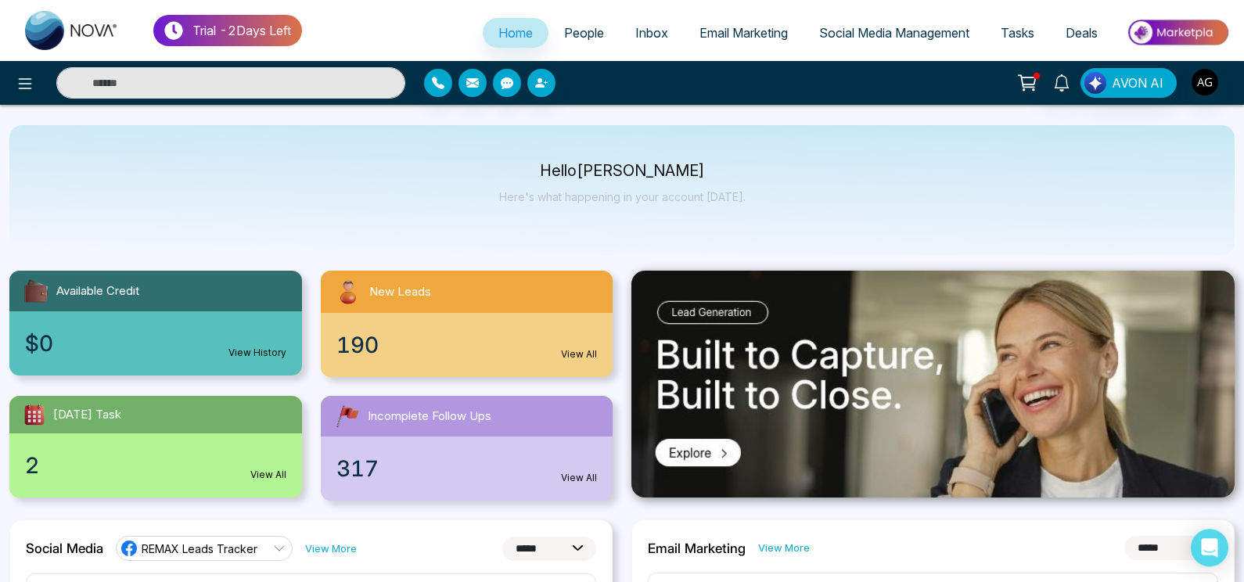
click at [562, 161] on div "Hello [PERSON_NAME] Here's what happening in your account [DATE]." at bounding box center [621, 190] width 1225 height 130
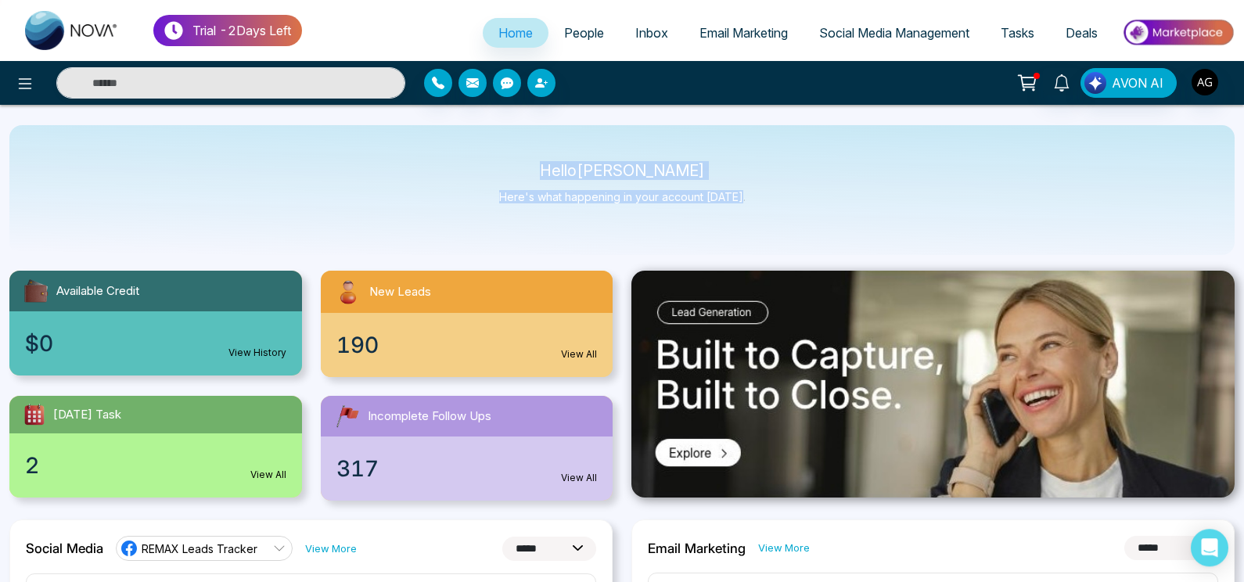
drag, startPoint x: 779, startPoint y: 196, endPoint x: 512, endPoint y: 165, distance: 268.6
click at [512, 165] on div "Hello [PERSON_NAME] Here's what happening in your account [DATE]." at bounding box center [621, 190] width 1225 height 130
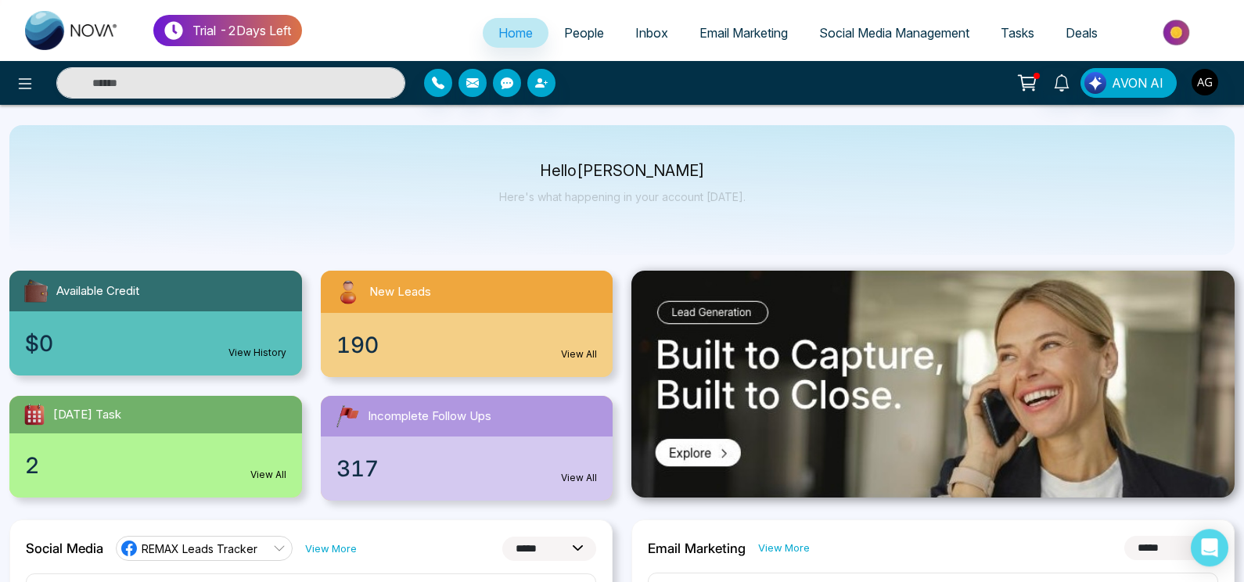
click at [512, 165] on p "Hello [PERSON_NAME]" at bounding box center [622, 170] width 246 height 13
drag, startPoint x: 564, startPoint y: 171, endPoint x: 761, endPoint y: 203, distance: 199.1
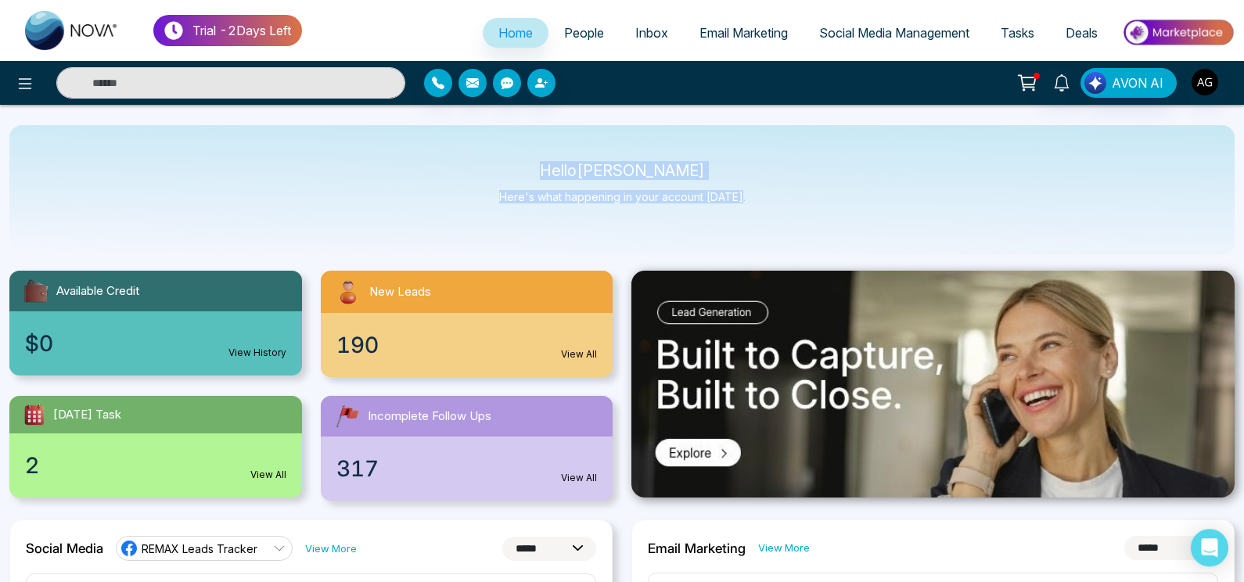
click at [761, 203] on div "Hello [PERSON_NAME] Here's what happening in your account [DATE]." at bounding box center [621, 190] width 1225 height 130
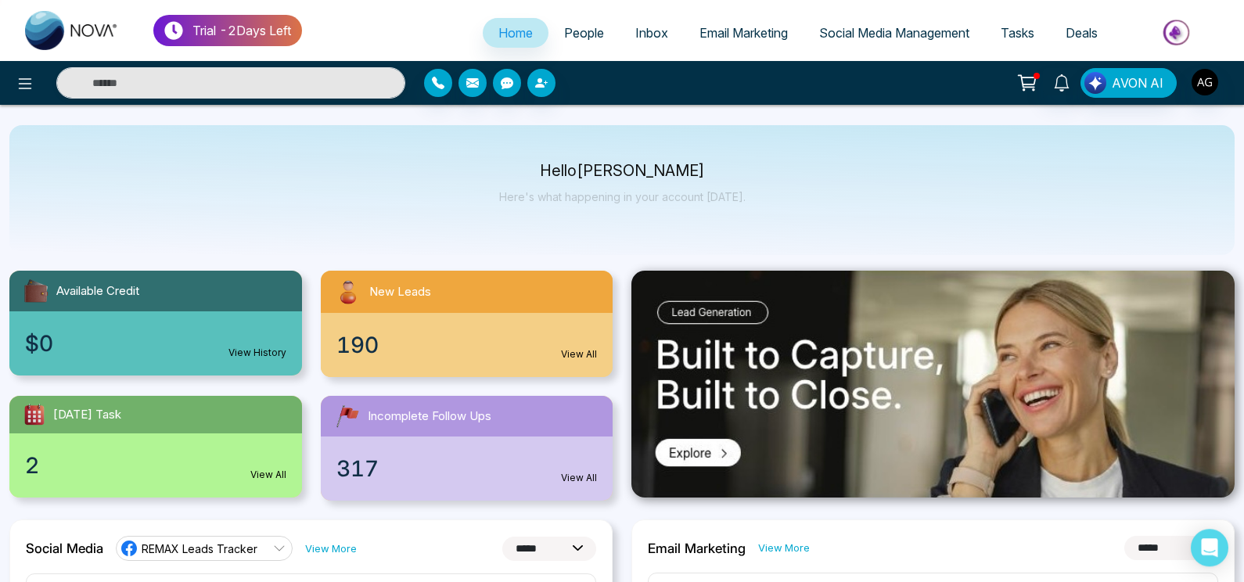
click at [761, 207] on div "Hello [PERSON_NAME] Here's what happening in your account [DATE]." at bounding box center [621, 190] width 1225 height 130
drag, startPoint x: 761, startPoint y: 207, endPoint x: 528, endPoint y: 165, distance: 236.1
click at [528, 165] on div "Hello [PERSON_NAME] Here's what happening in your account [DATE]." at bounding box center [621, 190] width 1225 height 130
click at [550, 167] on p "Hello [PERSON_NAME]" at bounding box center [622, 170] width 246 height 13
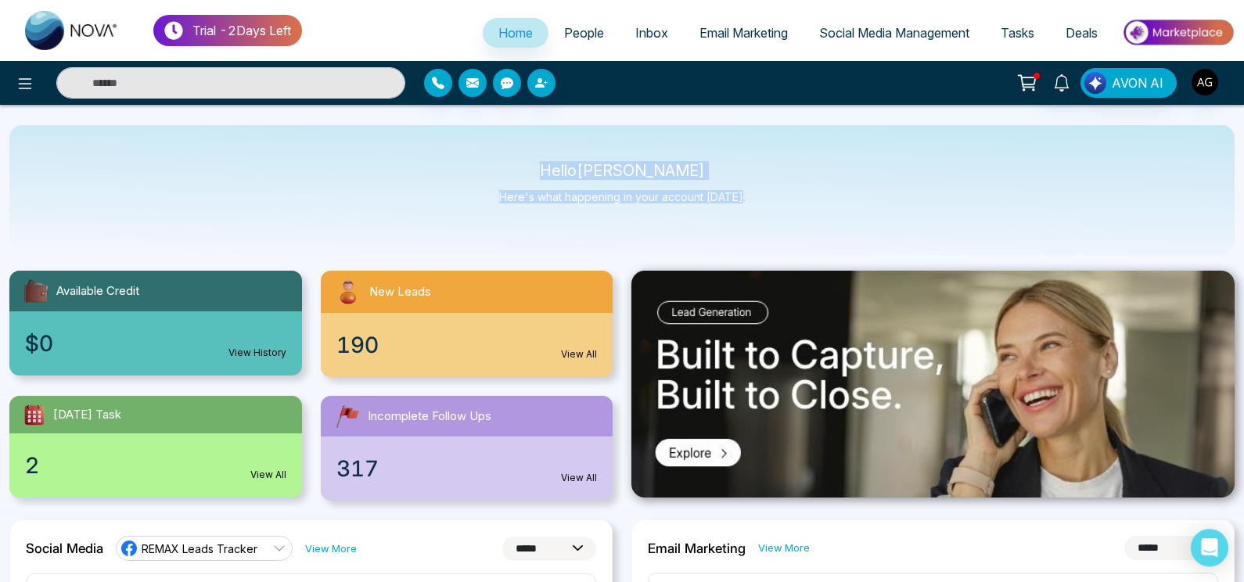
drag, startPoint x: 550, startPoint y: 167, endPoint x: 754, endPoint y: 206, distance: 207.2
click at [754, 206] on div "Hello [PERSON_NAME] Here's what happening in your account [DATE]." at bounding box center [621, 190] width 1225 height 130
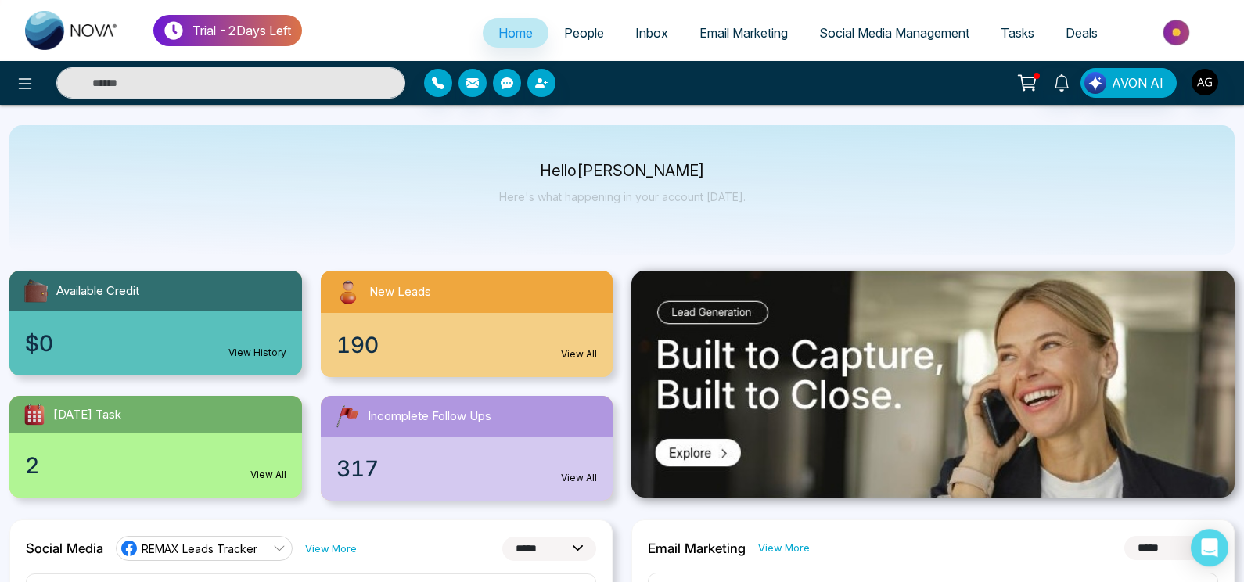
click at [754, 206] on div "Hello [PERSON_NAME] Here's what happening in your account [DATE]." at bounding box center [621, 190] width 1225 height 130
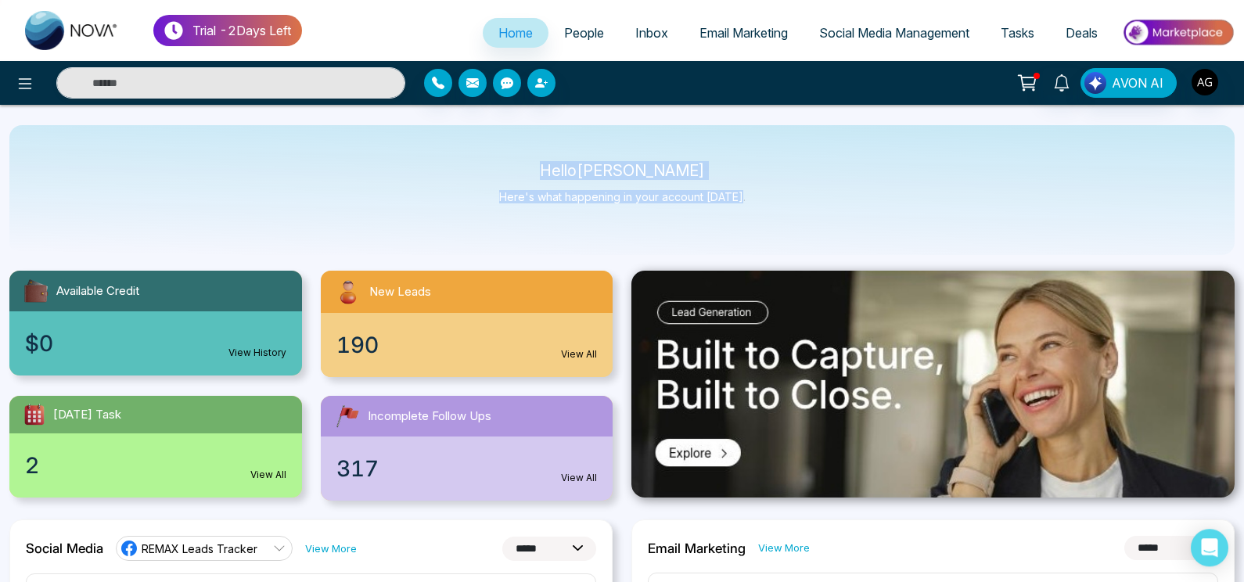
drag, startPoint x: 754, startPoint y: 206, endPoint x: 499, endPoint y: 158, distance: 258.7
click at [499, 158] on div "Hello [PERSON_NAME] Here's what happening in your account [DATE]." at bounding box center [621, 190] width 1225 height 130
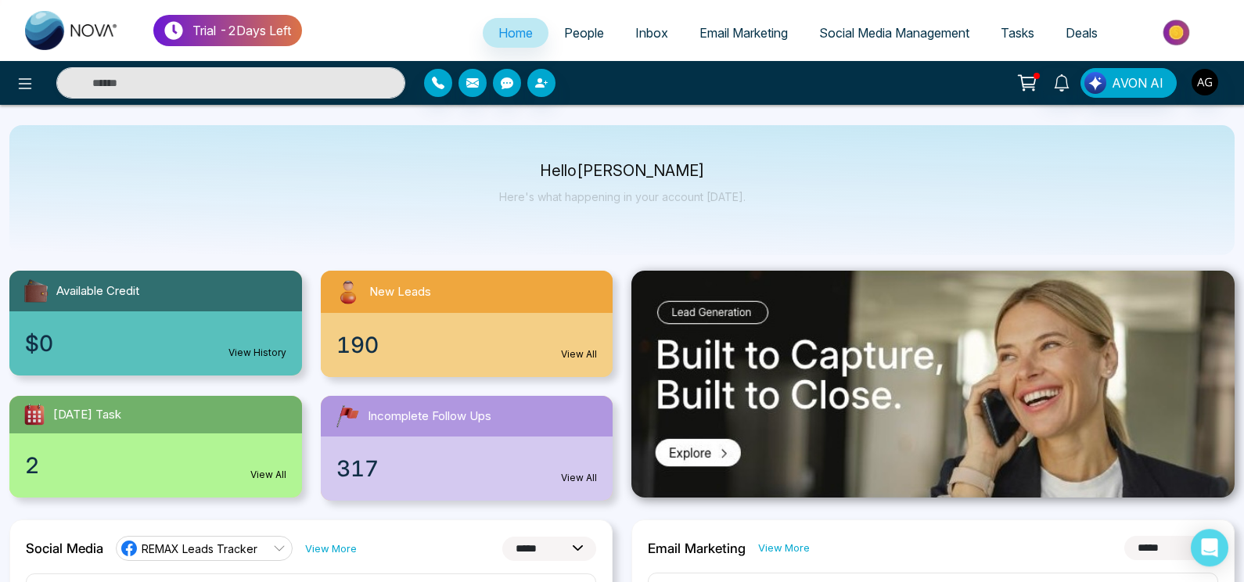
click at [499, 158] on div "Hello [PERSON_NAME] Here's what happening in your account [DATE]." at bounding box center [621, 190] width 1225 height 130
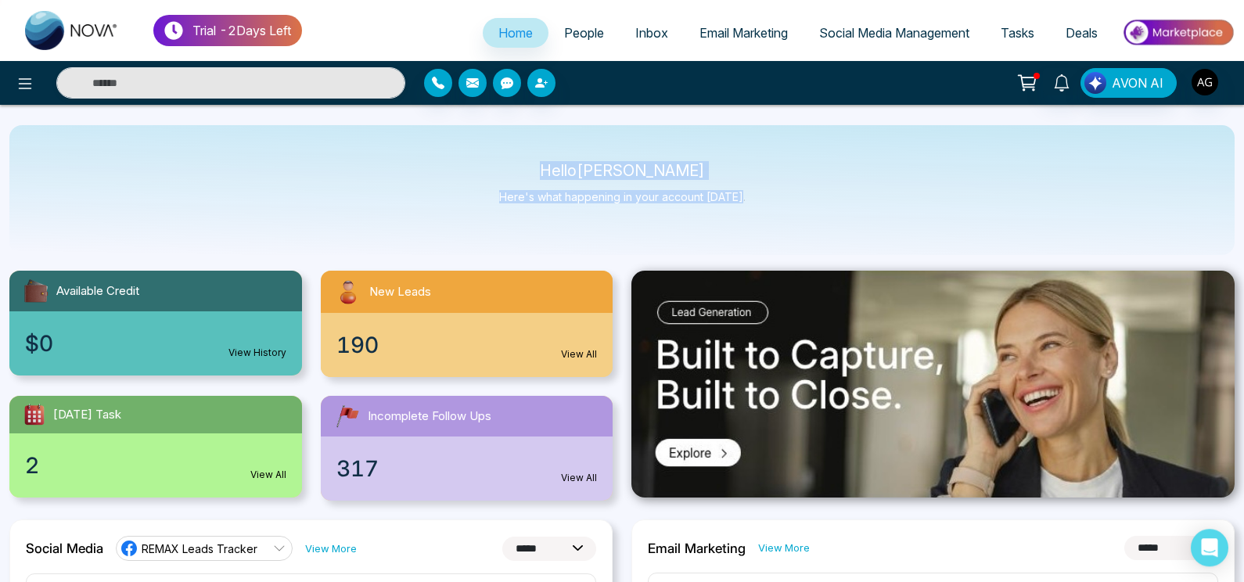
drag, startPoint x: 542, startPoint y: 164, endPoint x: 779, endPoint y: 207, distance: 241.1
click at [779, 207] on div "Hello [PERSON_NAME] Here's what happening in your account [DATE]." at bounding box center [621, 190] width 1225 height 130
drag, startPoint x: 566, startPoint y: 173, endPoint x: 747, endPoint y: 200, distance: 183.5
click at [747, 200] on div "Hello [PERSON_NAME] Here's what happening in your account [DATE]." at bounding box center [621, 190] width 1225 height 130
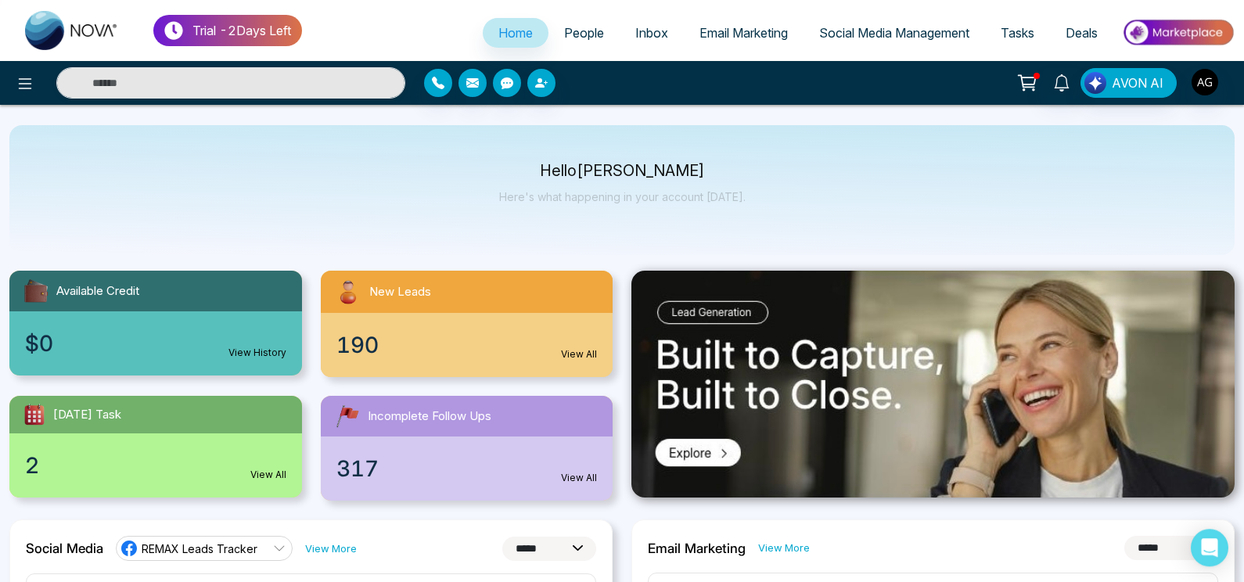
click at [747, 200] on div "Hello [PERSON_NAME] Here's what happening in your account [DATE]." at bounding box center [621, 190] width 1225 height 130
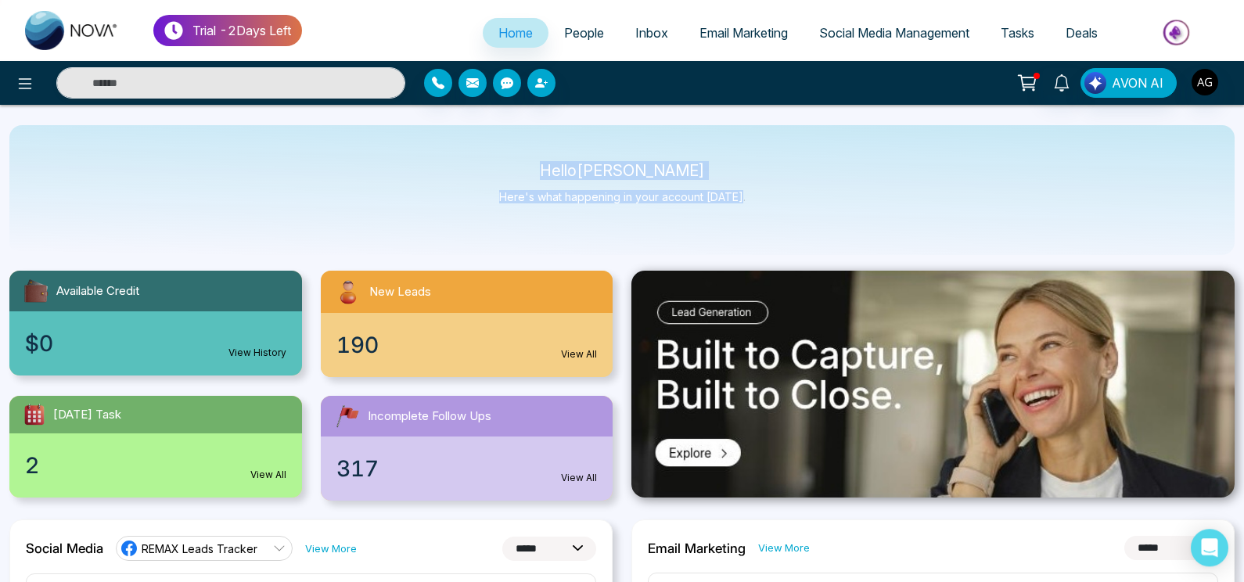
drag, startPoint x: 747, startPoint y: 200, endPoint x: 523, endPoint y: 156, distance: 228.7
click at [523, 156] on div "Hello [PERSON_NAME] Here's what happening in your account [DATE]." at bounding box center [621, 190] width 1225 height 130
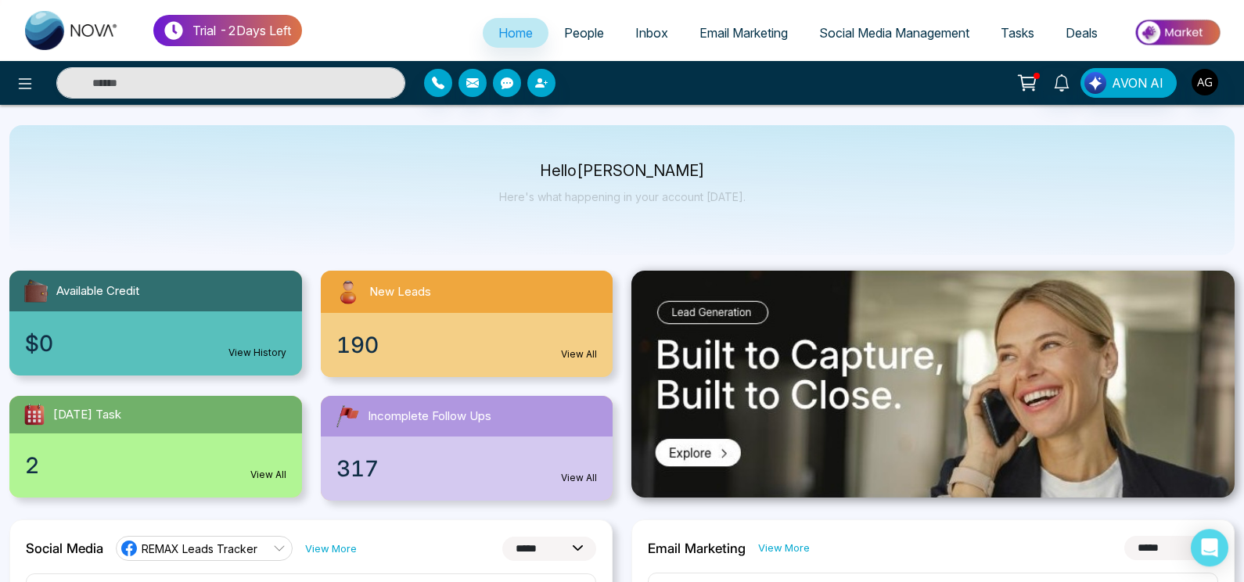
click at [523, 156] on div "Hello [PERSON_NAME] Here's what happening in your account [DATE]." at bounding box center [621, 190] width 1225 height 130
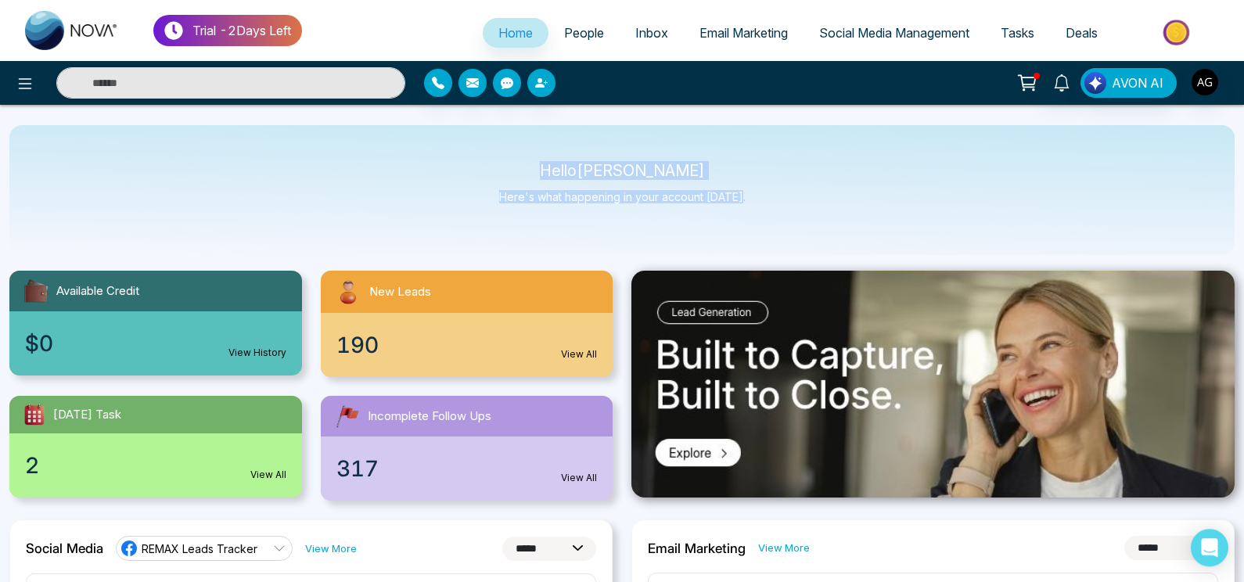
drag, startPoint x: 560, startPoint y: 169, endPoint x: 754, endPoint y: 208, distance: 198.0
click at [754, 208] on div "Hello [PERSON_NAME] Here's what happening in your account [DATE]." at bounding box center [621, 190] width 1225 height 130
drag, startPoint x: 552, startPoint y: 169, endPoint x: 718, endPoint y: 186, distance: 166.8
click at [718, 186] on div "Hello [PERSON_NAME] Here's what happening in your account [DATE]." at bounding box center [622, 190] width 246 height 52
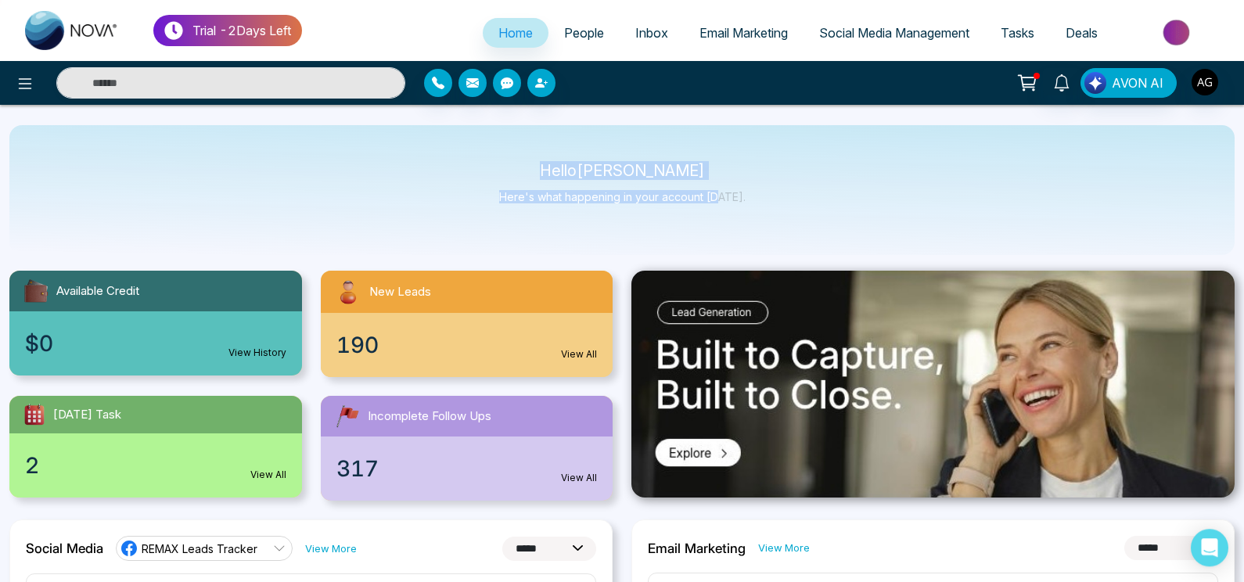
click at [718, 186] on div "Hello [PERSON_NAME] Here's what happening in your account [DATE]." at bounding box center [622, 190] width 246 height 52
drag, startPoint x: 545, startPoint y: 171, endPoint x: 718, endPoint y: 181, distance: 172.4
click at [718, 181] on div "Hello [PERSON_NAME] Here's what happening in your account [DATE]." at bounding box center [622, 190] width 246 height 52
drag, startPoint x: 556, startPoint y: 172, endPoint x: 726, endPoint y: 173, distance: 169.8
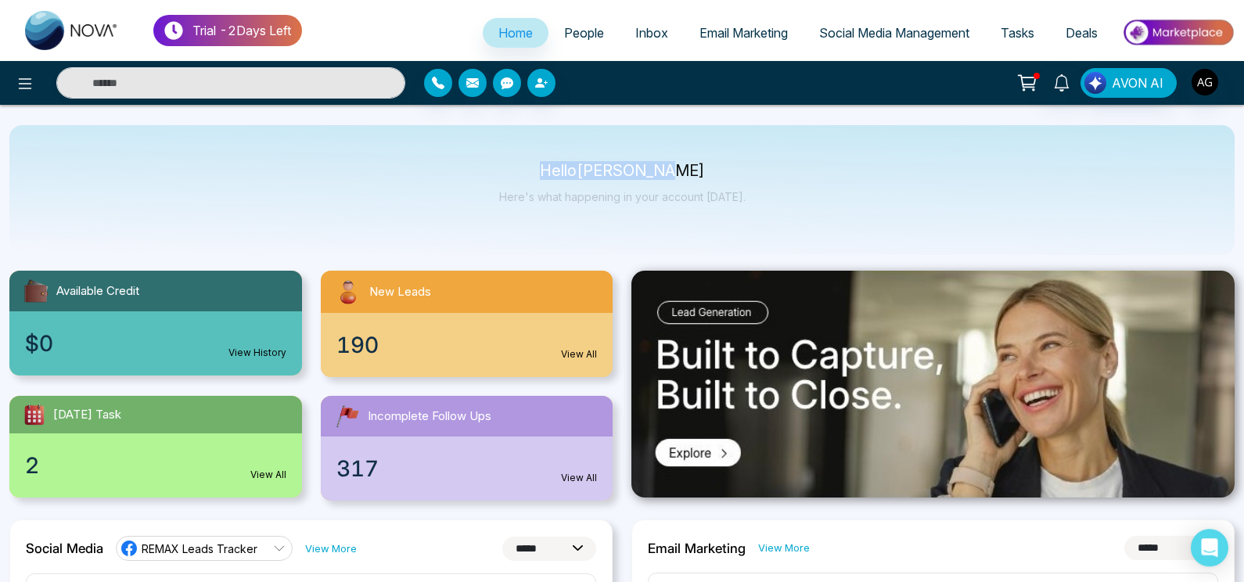
click at [726, 173] on p "Hello [PERSON_NAME]" at bounding box center [622, 170] width 246 height 13
drag, startPoint x: 552, startPoint y: 164, endPoint x: 707, endPoint y: 173, distance: 154.4
click at [707, 173] on div "Hello [PERSON_NAME] Here's what happening in your account [DATE]." at bounding box center [621, 190] width 1225 height 130
click at [707, 173] on p "Hello [PERSON_NAME]" at bounding box center [622, 170] width 246 height 13
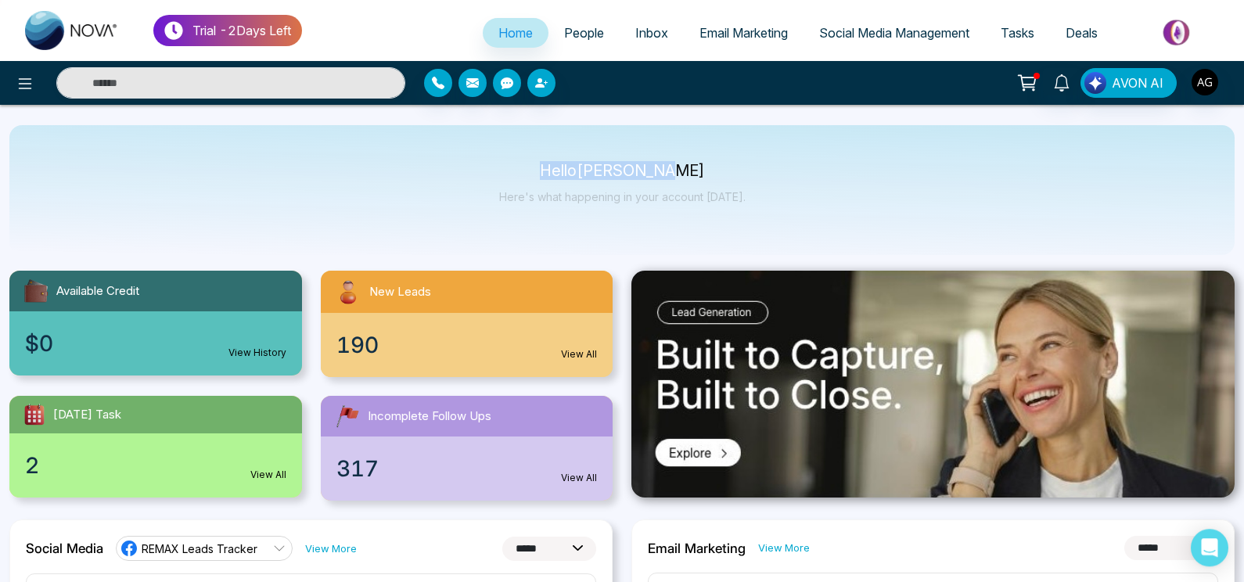
drag, startPoint x: 546, startPoint y: 167, endPoint x: 708, endPoint y: 174, distance: 162.1
click at [708, 174] on p "Hello [PERSON_NAME]" at bounding box center [622, 170] width 246 height 13
drag, startPoint x: 560, startPoint y: 169, endPoint x: 775, endPoint y: 204, distance: 218.0
click at [775, 204] on div "Hello [PERSON_NAME] Here's what happening in your account [DATE]." at bounding box center [621, 190] width 1225 height 130
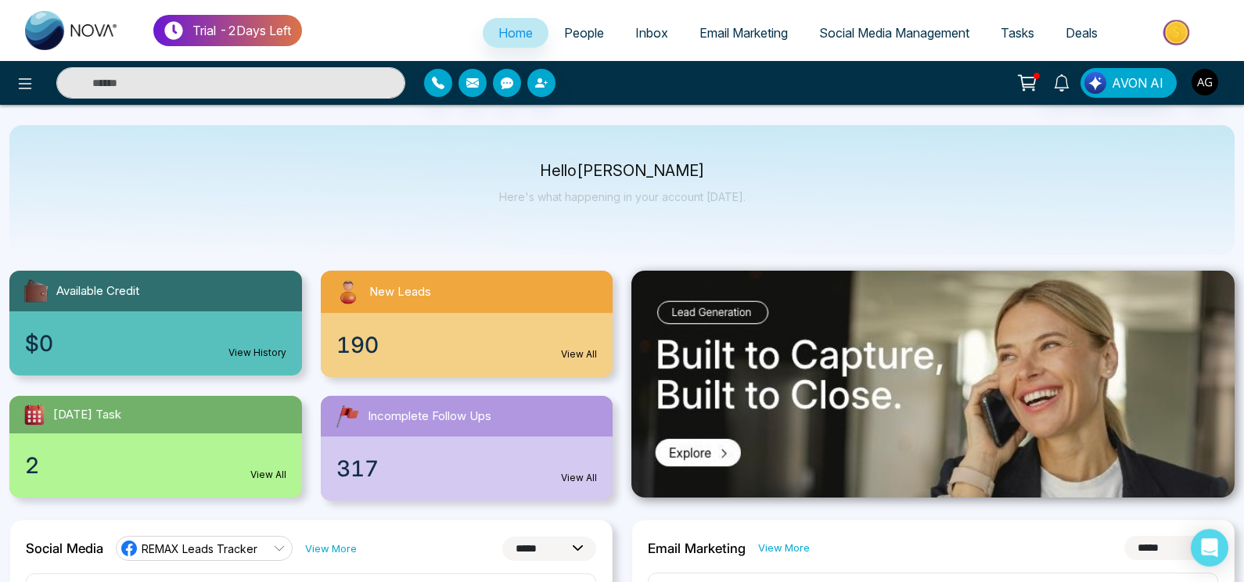
click at [775, 204] on div "Hello [PERSON_NAME] Here's what happening in your account [DATE]." at bounding box center [621, 190] width 1225 height 130
click at [25, 82] on icon at bounding box center [25, 83] width 19 height 19
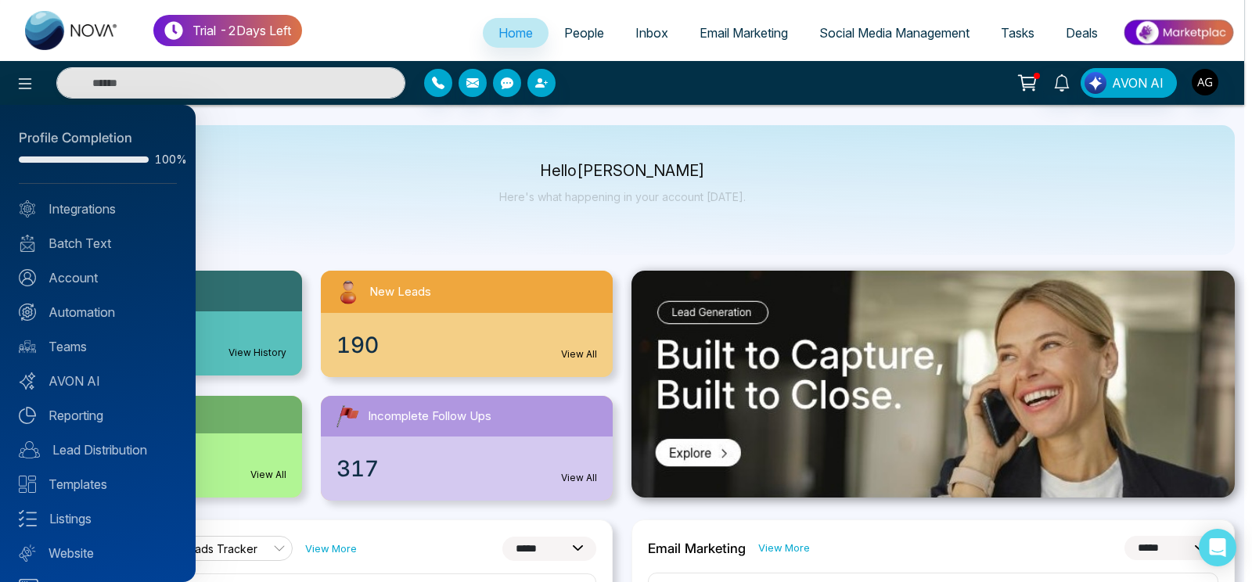
click at [120, 218] on div "Profile Completion 100% Integrations Batch Text Account Automation Teams AVON A…" at bounding box center [98, 343] width 196 height 477
click at [128, 208] on link "Integrations" at bounding box center [98, 209] width 158 height 19
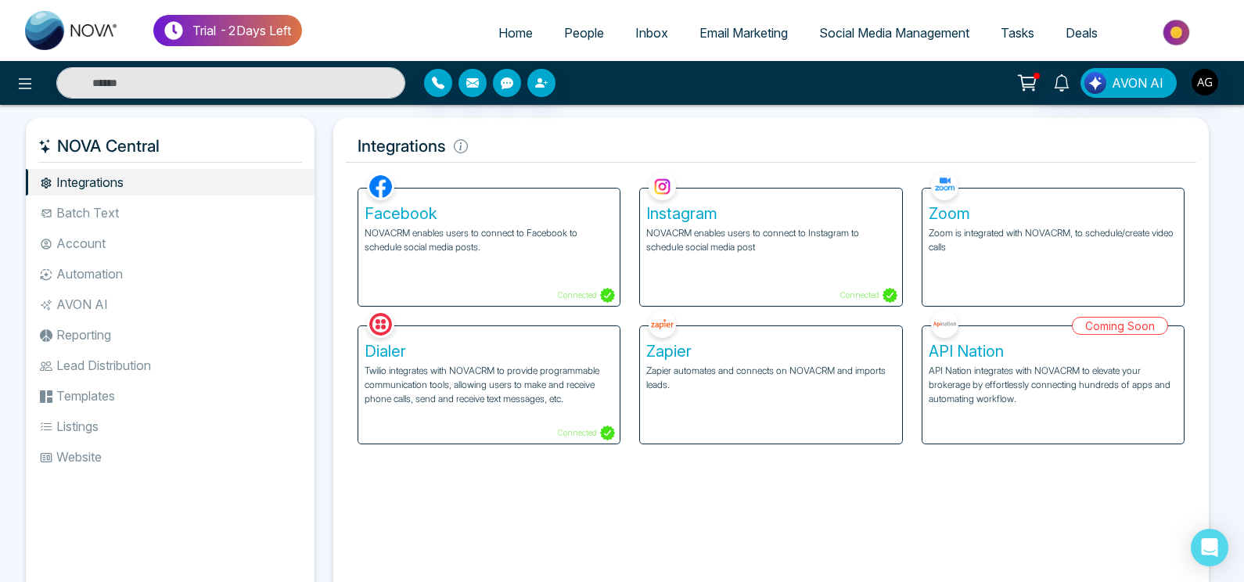
click at [509, 27] on span "Home" at bounding box center [515, 33] width 34 height 16
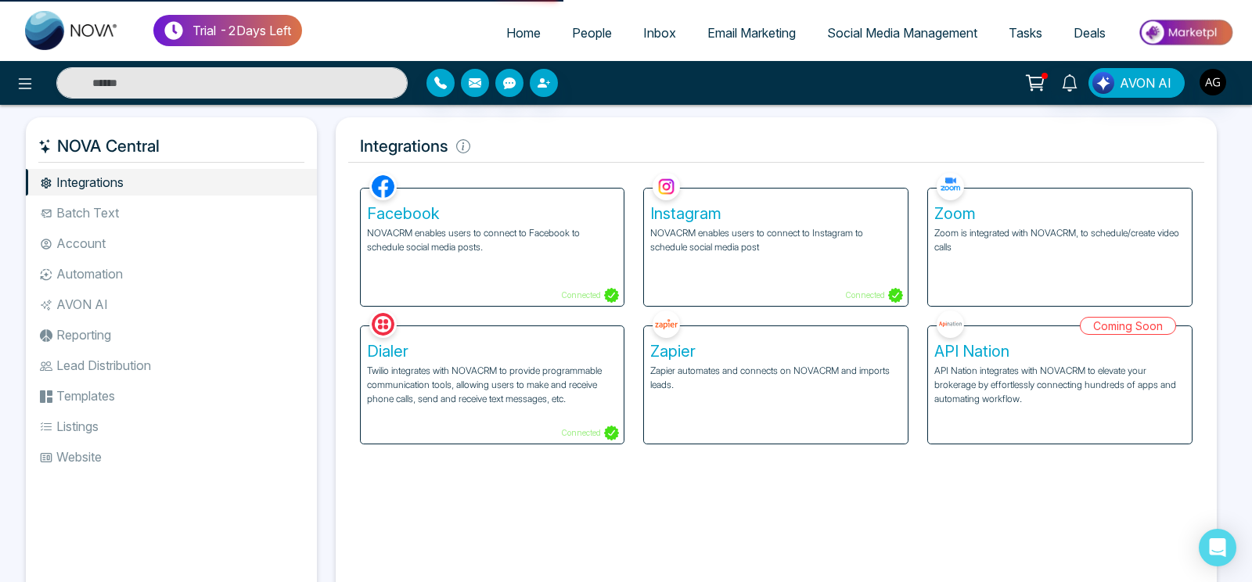
select select "*"
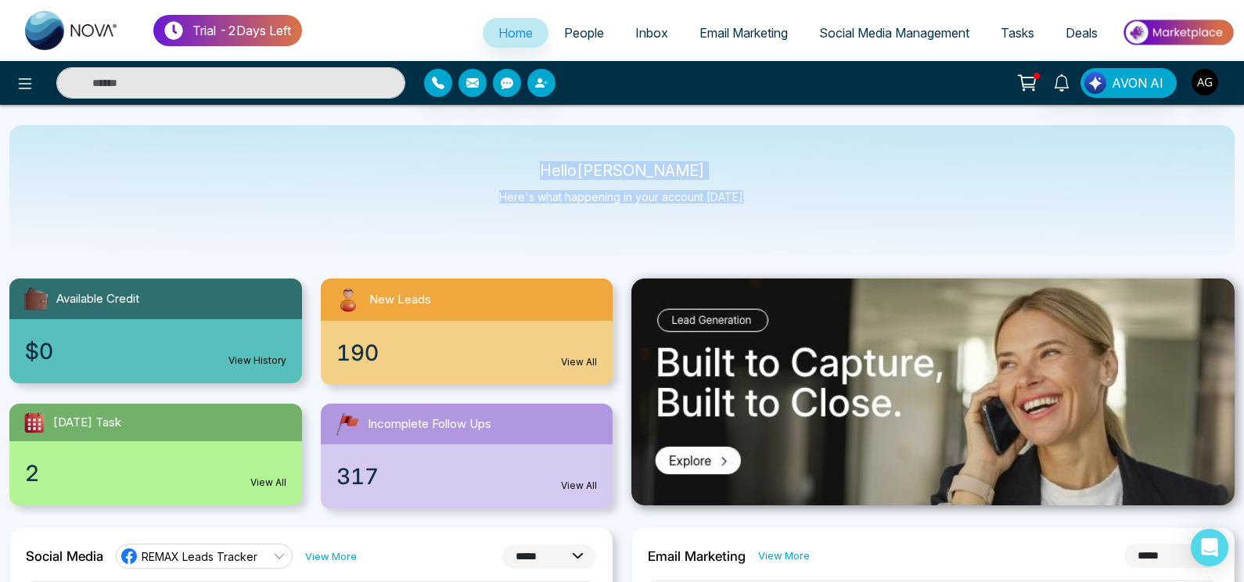
drag, startPoint x: 541, startPoint y: 160, endPoint x: 761, endPoint y: 207, distance: 225.6
click at [761, 207] on div "Hello [PERSON_NAME] Here's what happening in your account [DATE]." at bounding box center [621, 190] width 1225 height 130
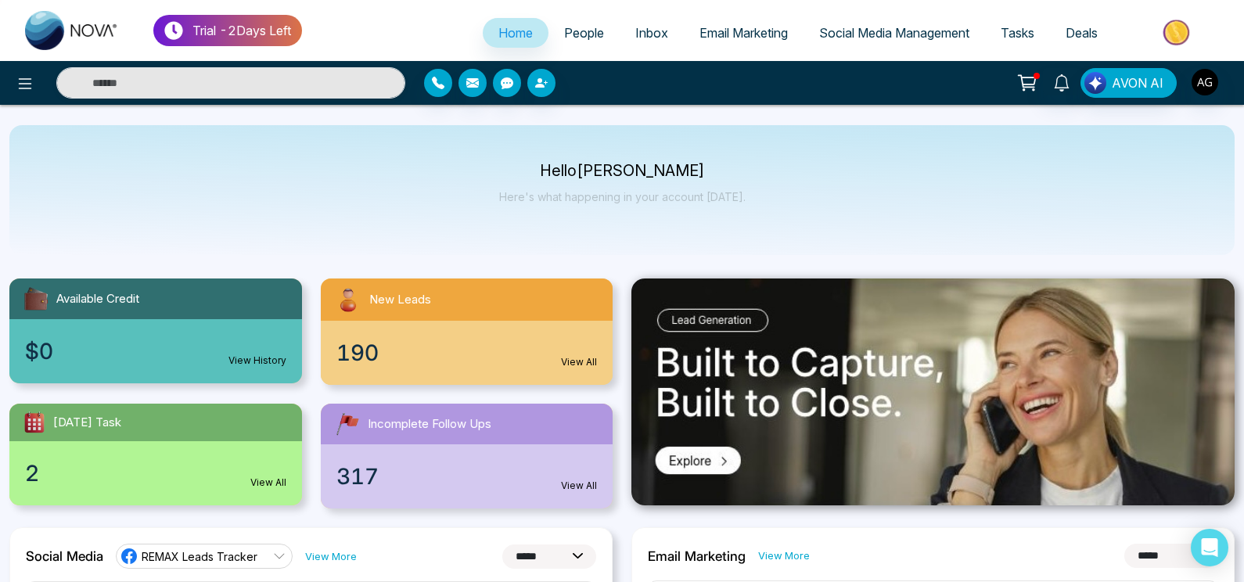
click at [761, 207] on div "Hello [PERSON_NAME] Here's what happening in your account [DATE]." at bounding box center [621, 190] width 1225 height 130
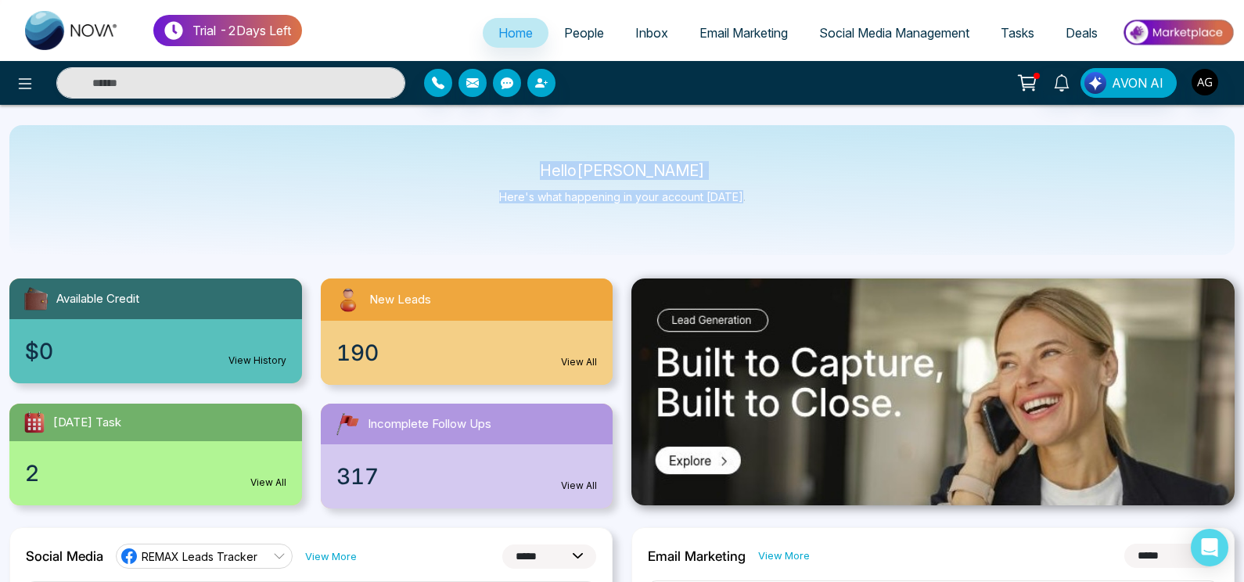
drag, startPoint x: 761, startPoint y: 207, endPoint x: 538, endPoint y: 153, distance: 230.0
click at [538, 153] on div "Hello [PERSON_NAME] Here's what happening in your account [DATE]." at bounding box center [621, 190] width 1225 height 130
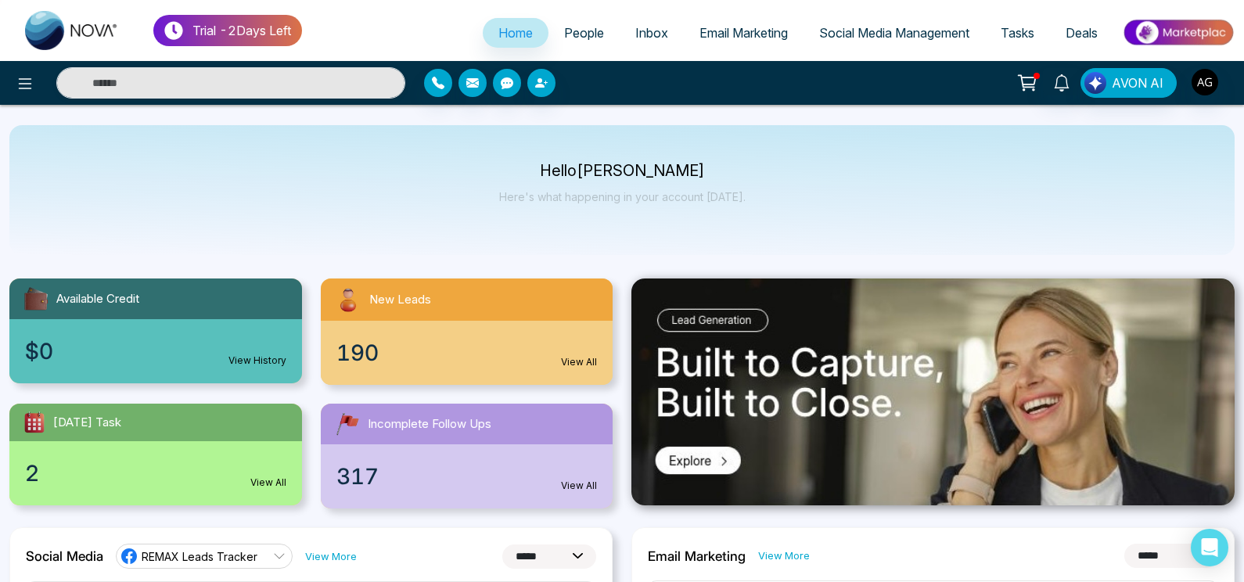
click at [538, 153] on div "Hello [PERSON_NAME] Here's what happening in your account [DATE]." at bounding box center [621, 190] width 1225 height 130
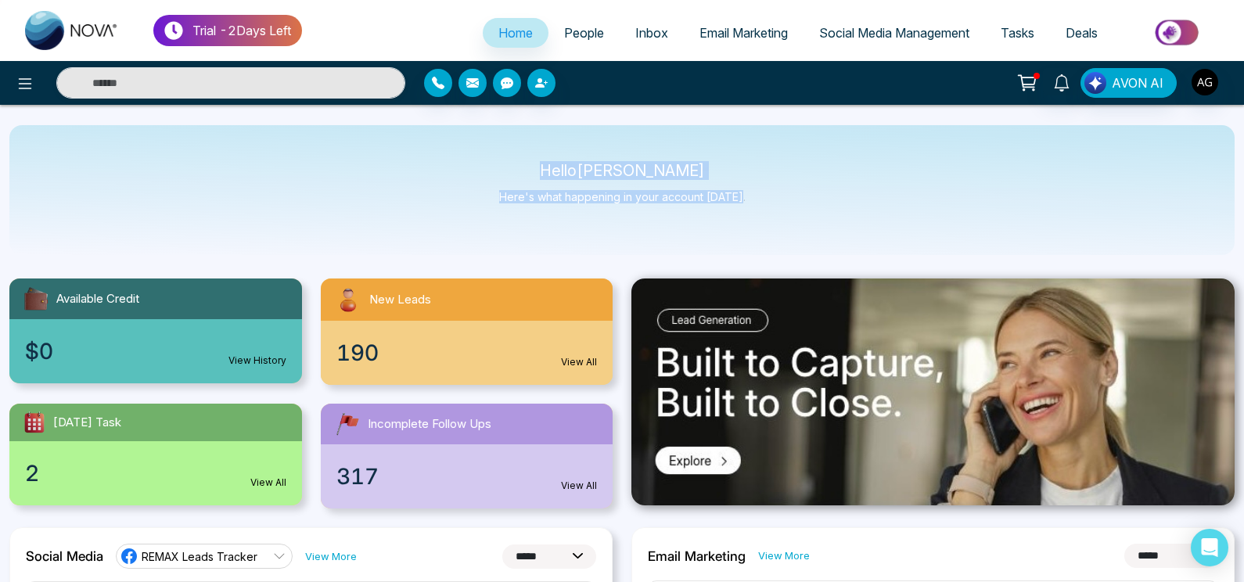
drag, startPoint x: 552, startPoint y: 169, endPoint x: 763, endPoint y: 195, distance: 212.8
click at [763, 195] on div "Hello [PERSON_NAME] Here's what happening in your account [DATE]." at bounding box center [621, 190] width 1225 height 130
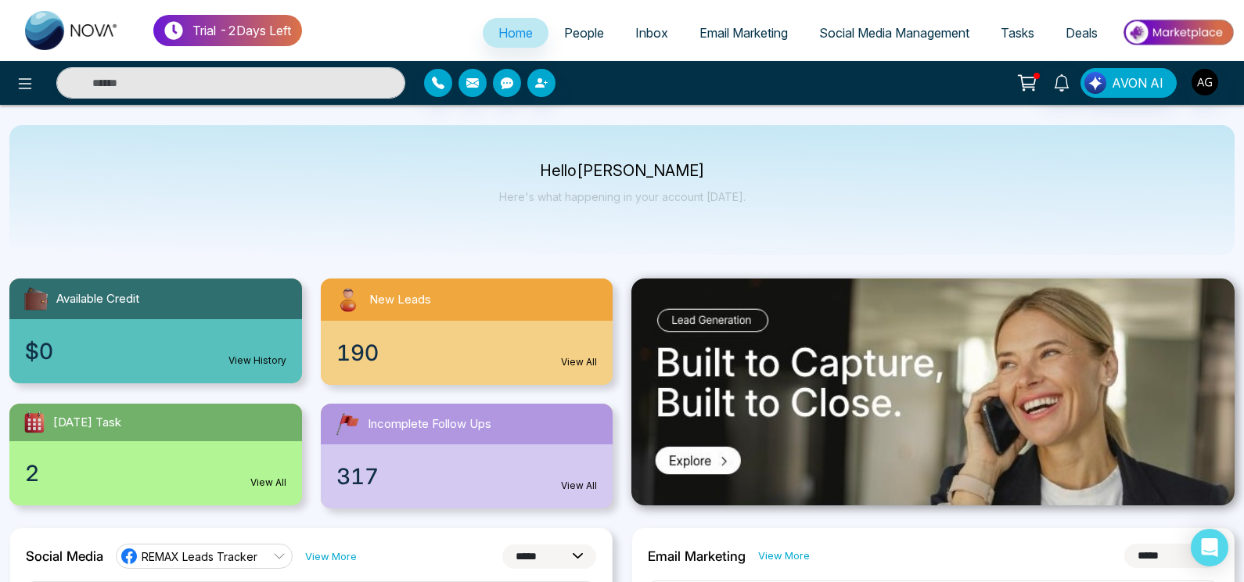
click at [746, 200] on div "Hello [PERSON_NAME] Here's what happening in your account [DATE]." at bounding box center [621, 190] width 1225 height 130
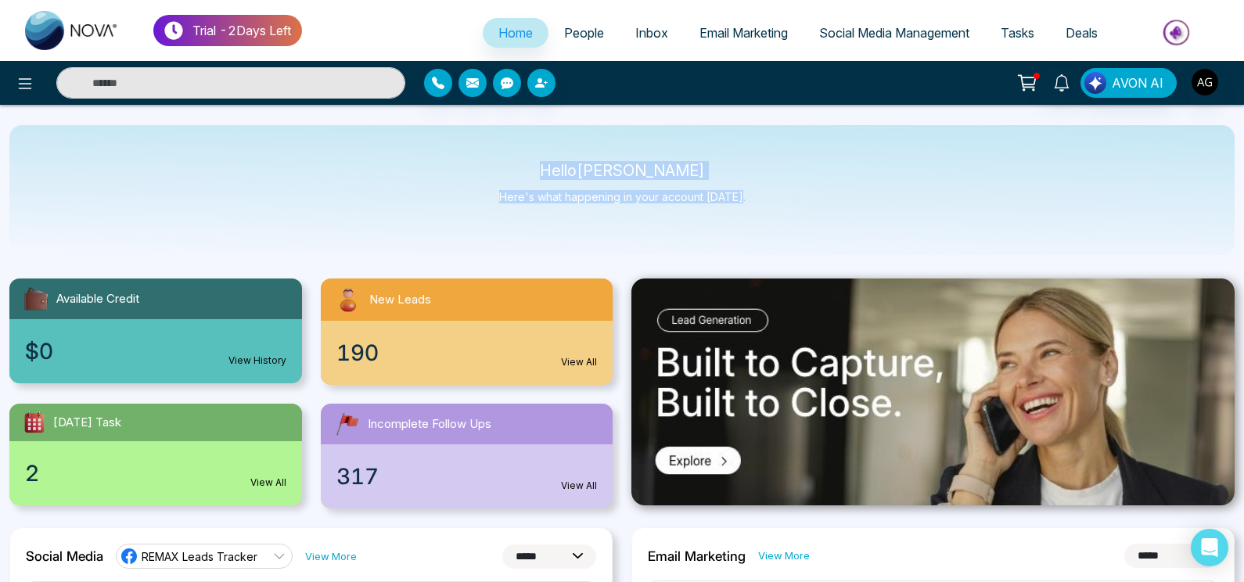
drag, startPoint x: 559, startPoint y: 162, endPoint x: 768, endPoint y: 210, distance: 214.5
click at [768, 210] on div "Hello [PERSON_NAME] Here's what happening in your account [DATE]." at bounding box center [621, 190] width 1225 height 130
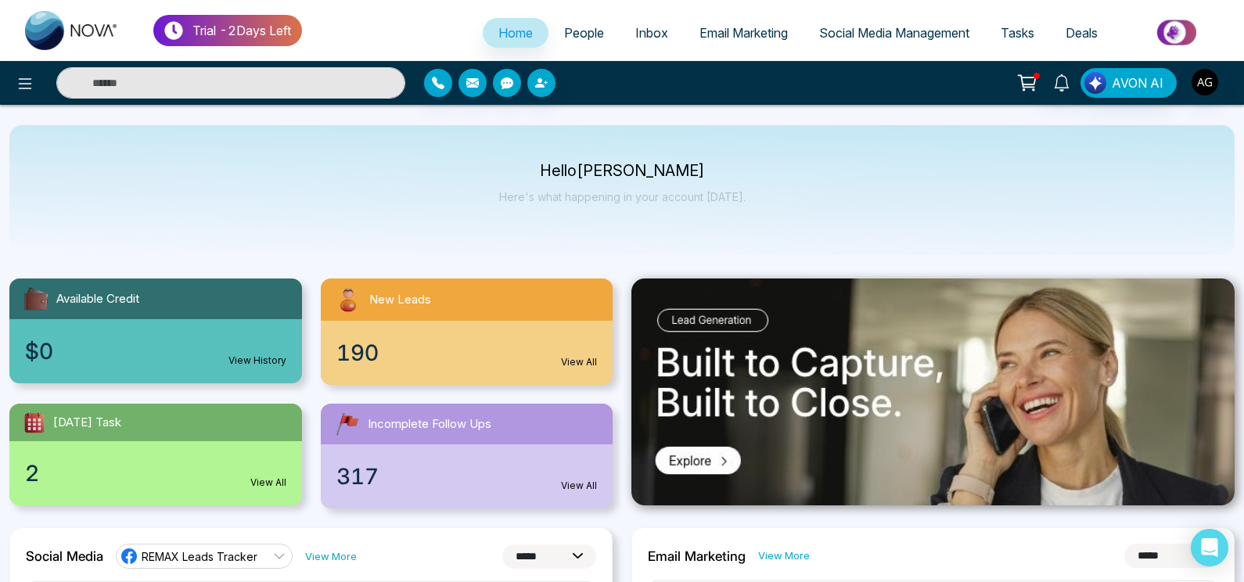
click at [768, 210] on div "Hello [PERSON_NAME] Here's what happening in your account [DATE]." at bounding box center [621, 190] width 1225 height 130
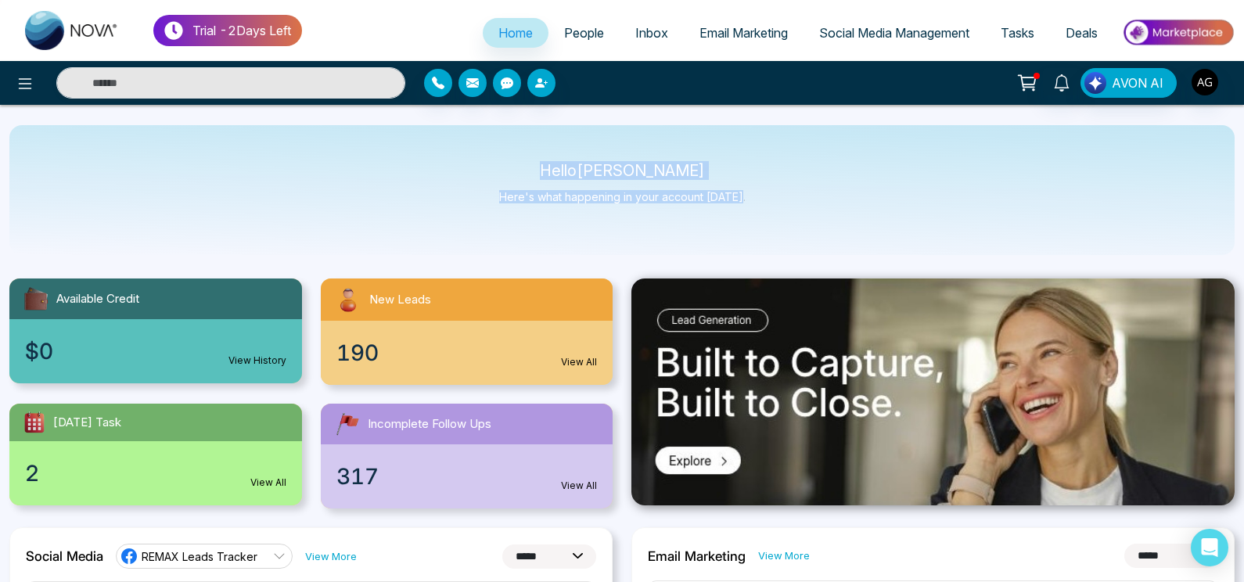
drag, startPoint x: 768, startPoint y: 210, endPoint x: 505, endPoint y: 166, distance: 265.9
click at [505, 166] on div "Hello [PERSON_NAME] Here's what happening in your account [DATE]." at bounding box center [621, 190] width 1225 height 130
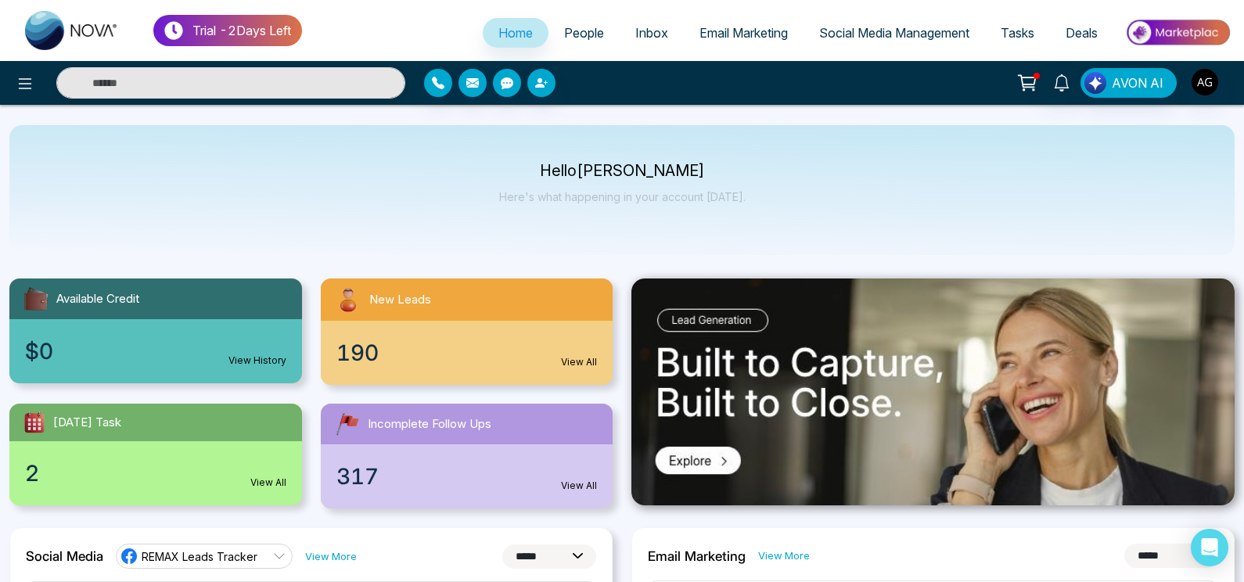
click at [505, 166] on p "Hello [PERSON_NAME]" at bounding box center [622, 170] width 246 height 13
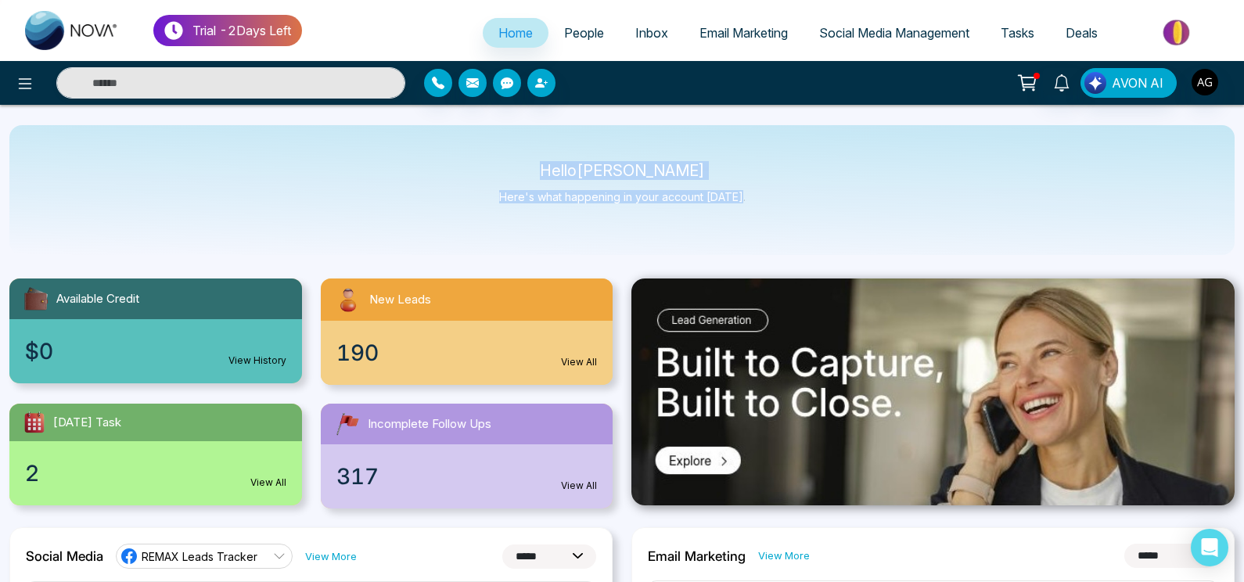
drag, startPoint x: 543, startPoint y: 168, endPoint x: 793, endPoint y: 218, distance: 254.4
click at [793, 218] on div "Hello [PERSON_NAME] Here's what happening in your account [DATE]." at bounding box center [621, 190] width 1225 height 130
drag, startPoint x: 757, startPoint y: 194, endPoint x: 502, endPoint y: 164, distance: 257.7
click at [502, 164] on div "Hello [PERSON_NAME] Here's what happening in your account [DATE]." at bounding box center [621, 190] width 1225 height 130
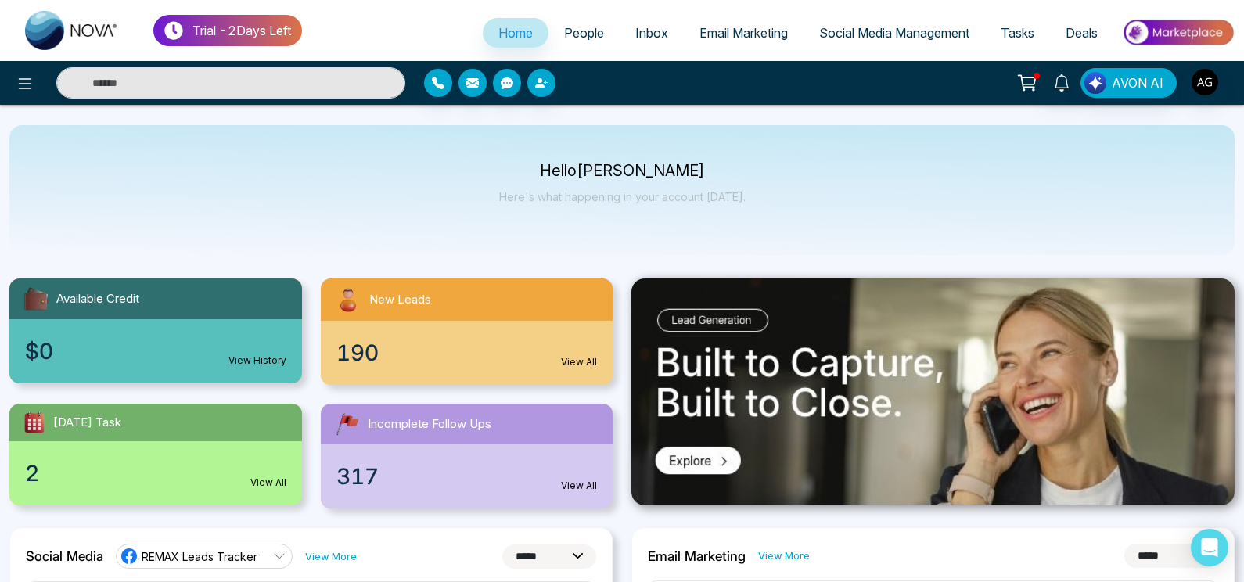
click at [502, 164] on div "Hello [PERSON_NAME] Here's what happening in your account [DATE]." at bounding box center [621, 190] width 1225 height 130
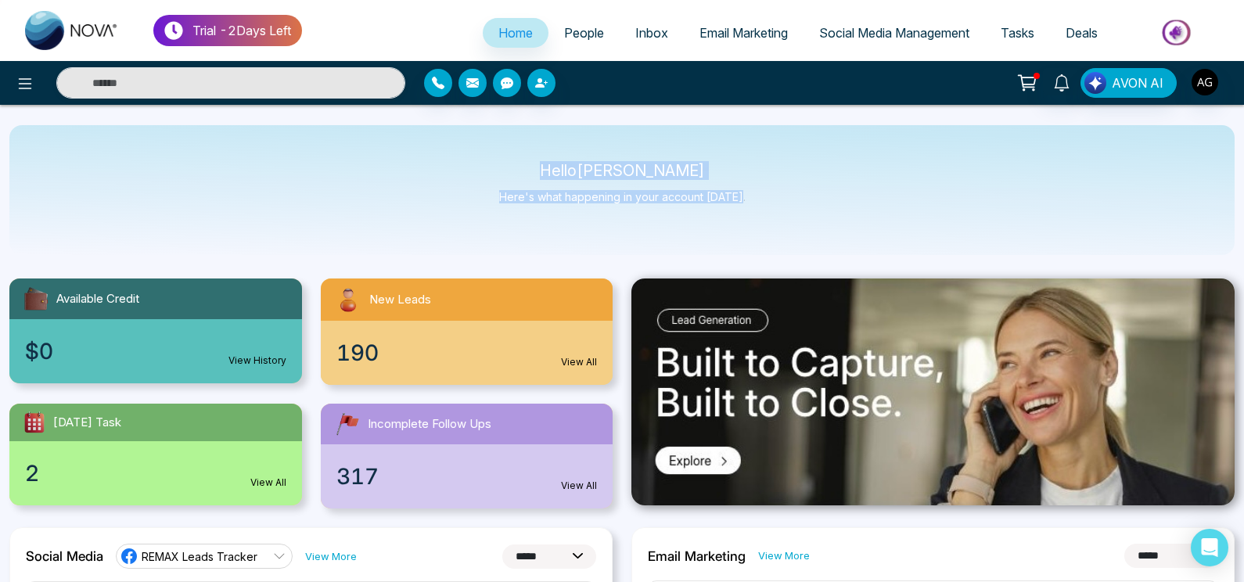
drag, startPoint x: 548, startPoint y: 164, endPoint x: 760, endPoint y: 221, distance: 219.8
click at [760, 221] on div "Hello [PERSON_NAME] Here's what happening in your account [DATE]." at bounding box center [621, 190] width 1225 height 130
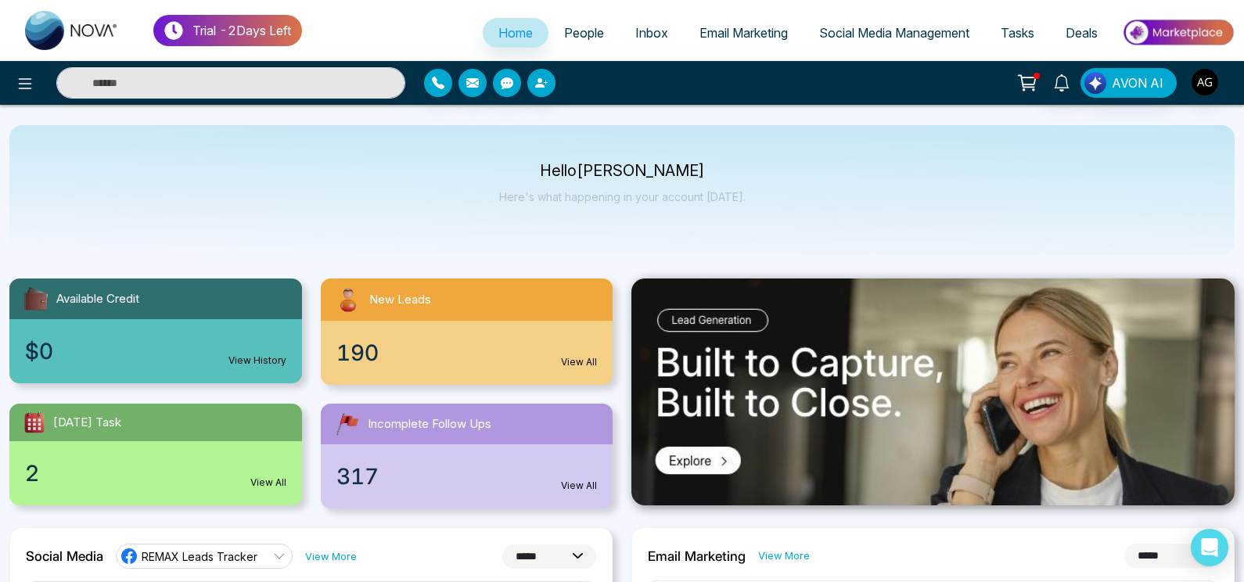
click at [760, 221] on div "Hello [PERSON_NAME] Here's what happening in your account [DATE]." at bounding box center [621, 190] width 1225 height 130
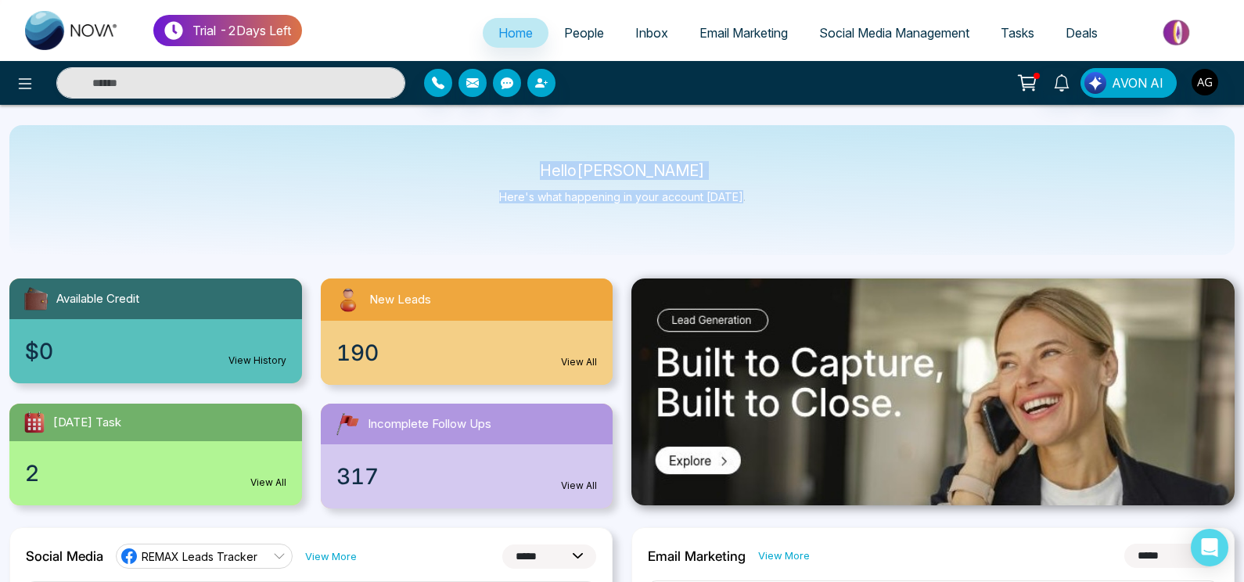
drag, startPoint x: 760, startPoint y: 221, endPoint x: 539, endPoint y: 166, distance: 227.5
click at [539, 166] on div "Hello [PERSON_NAME] Here's what happening in your account [DATE]." at bounding box center [621, 190] width 1225 height 130
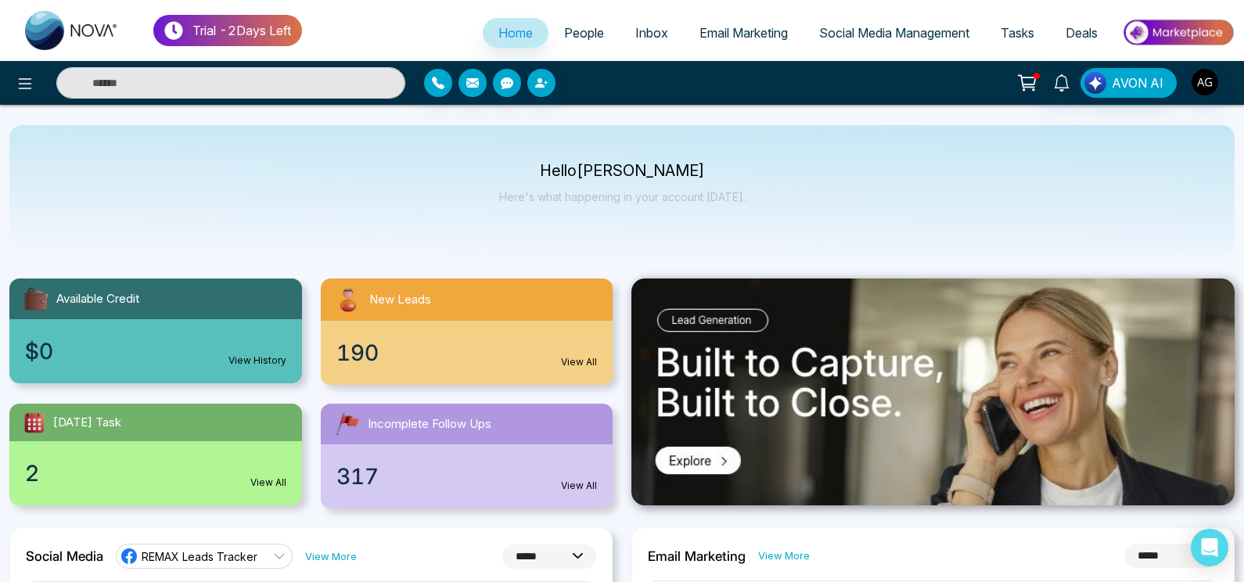
click at [539, 166] on p "Hello [PERSON_NAME]" at bounding box center [622, 170] width 246 height 13
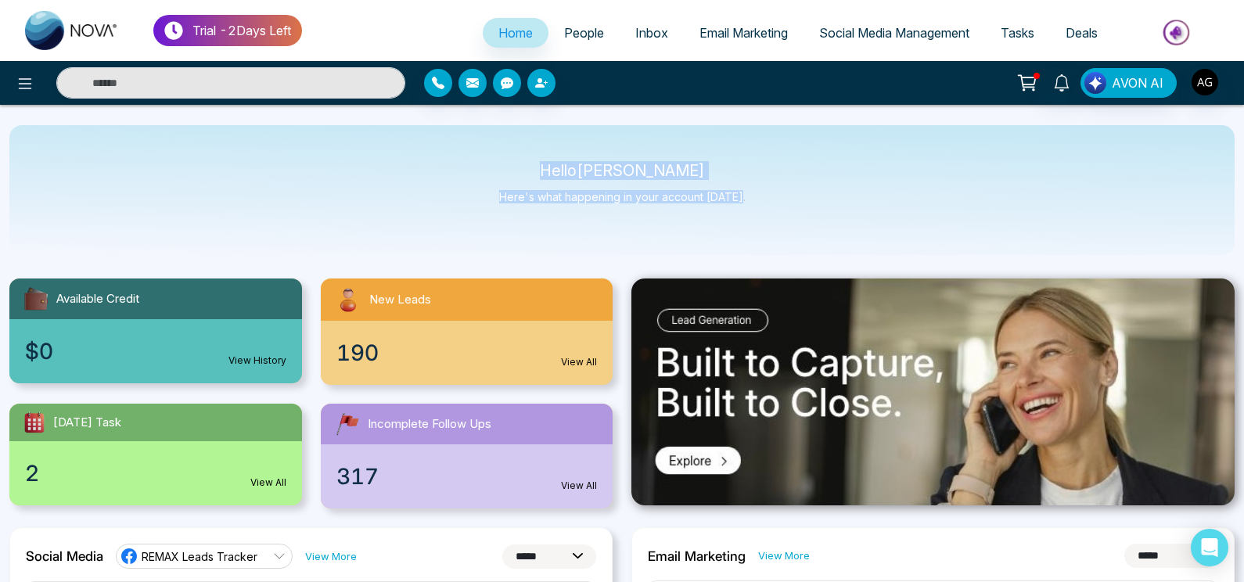
drag, startPoint x: 548, startPoint y: 167, endPoint x: 752, endPoint y: 206, distance: 207.9
click at [752, 206] on div "Hello [PERSON_NAME] Here's what happening in your account [DATE]." at bounding box center [621, 190] width 1225 height 130
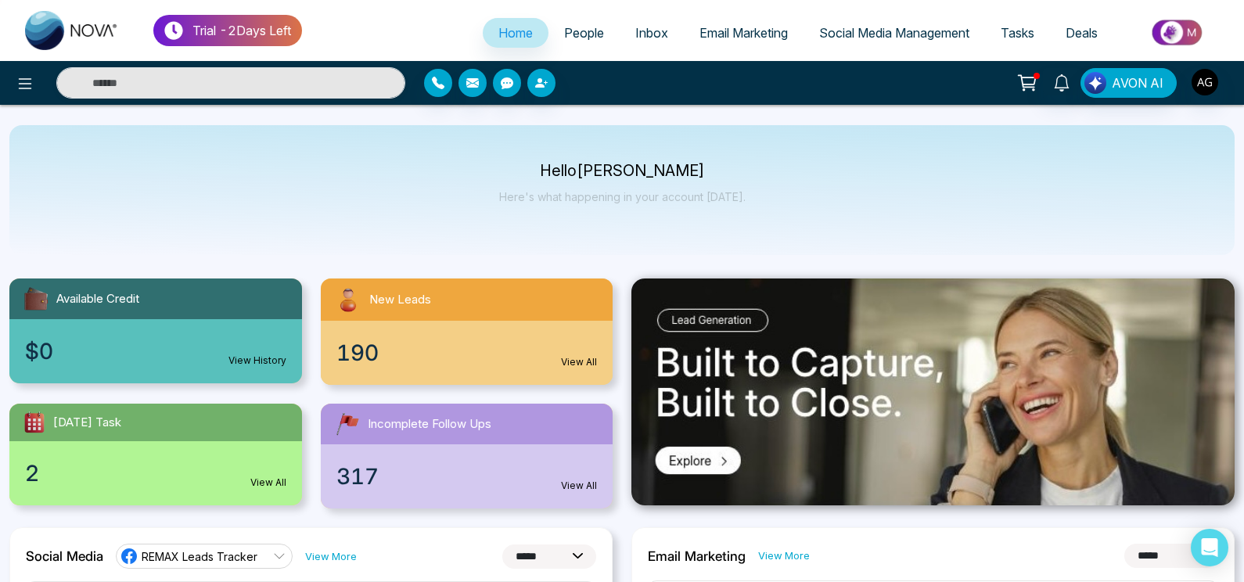
click at [610, 141] on div "Hello [PERSON_NAME] Here's what happening in your account [DATE]." at bounding box center [621, 190] width 1225 height 130
drag, startPoint x: 563, startPoint y: 161, endPoint x: 726, endPoint y: 183, distance: 165.0
click at [726, 183] on div "Hello [PERSON_NAME] Here's what happening in your account [DATE]." at bounding box center [621, 190] width 1225 height 130
click at [726, 183] on div "Hello [PERSON_NAME] Here's what happening in your account [DATE]." at bounding box center [622, 190] width 246 height 52
click at [712, 43] on link "Email Marketing" at bounding box center [744, 33] width 120 height 30
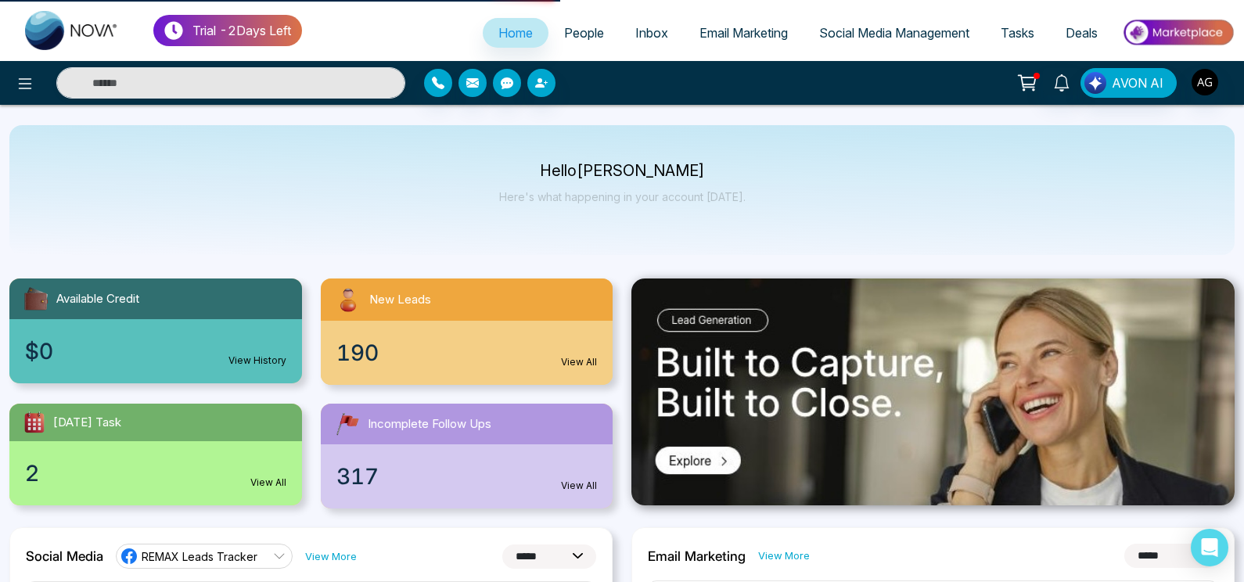
click at [860, 22] on link "Social Media Management" at bounding box center [895, 33] width 182 height 30
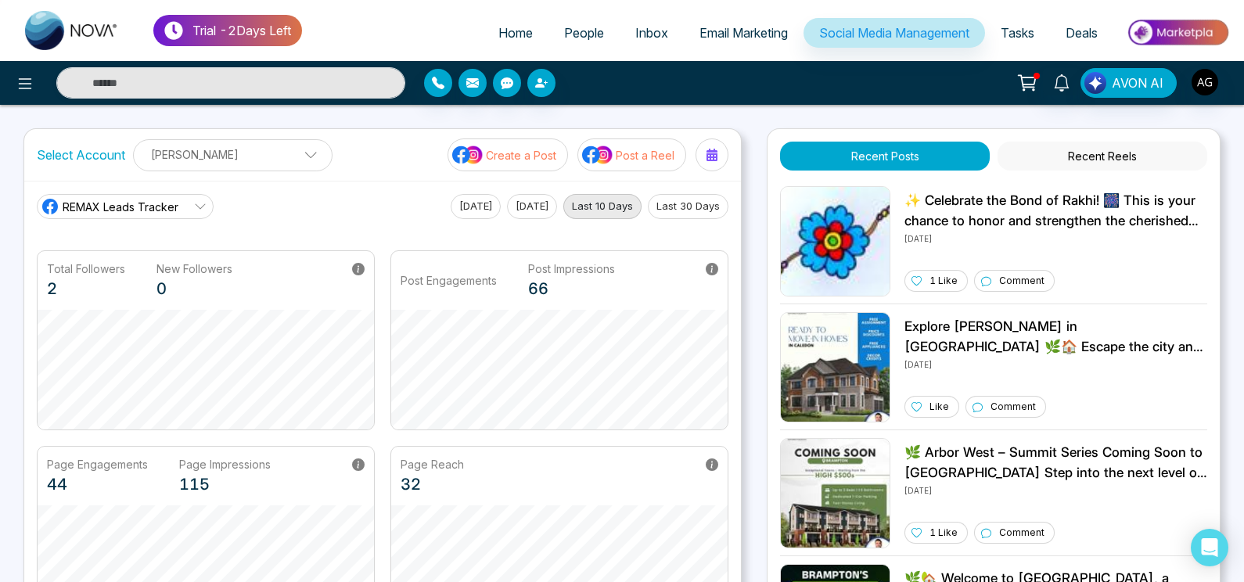
click at [279, 158] on p "[PERSON_NAME]" at bounding box center [232, 155] width 179 height 26
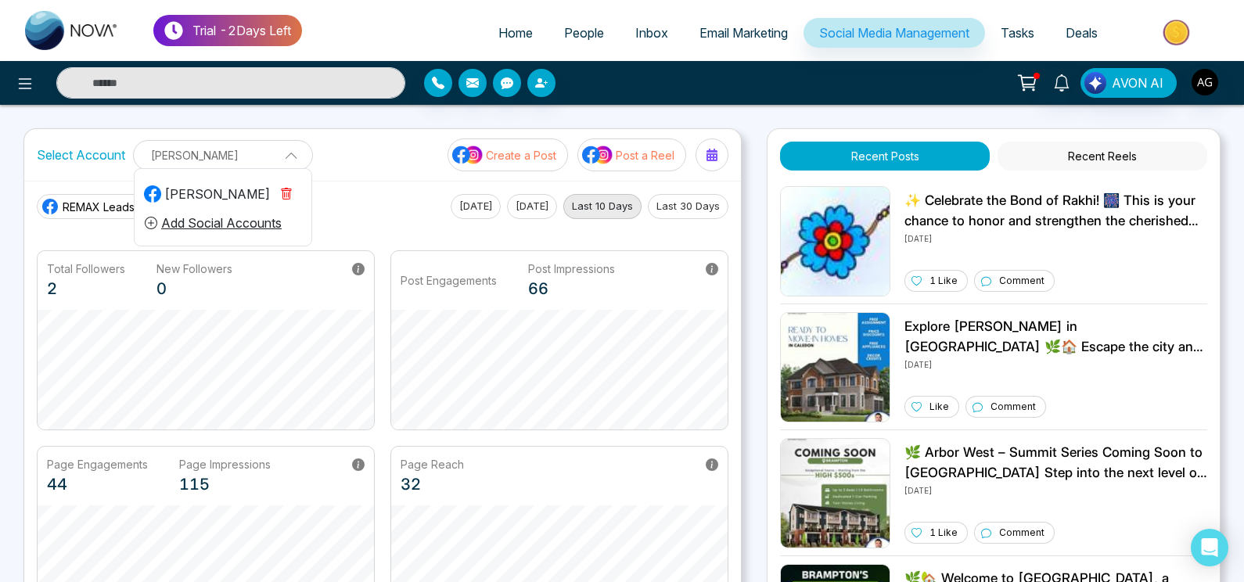
click at [279, 158] on p "[PERSON_NAME]" at bounding box center [223, 155] width 160 height 26
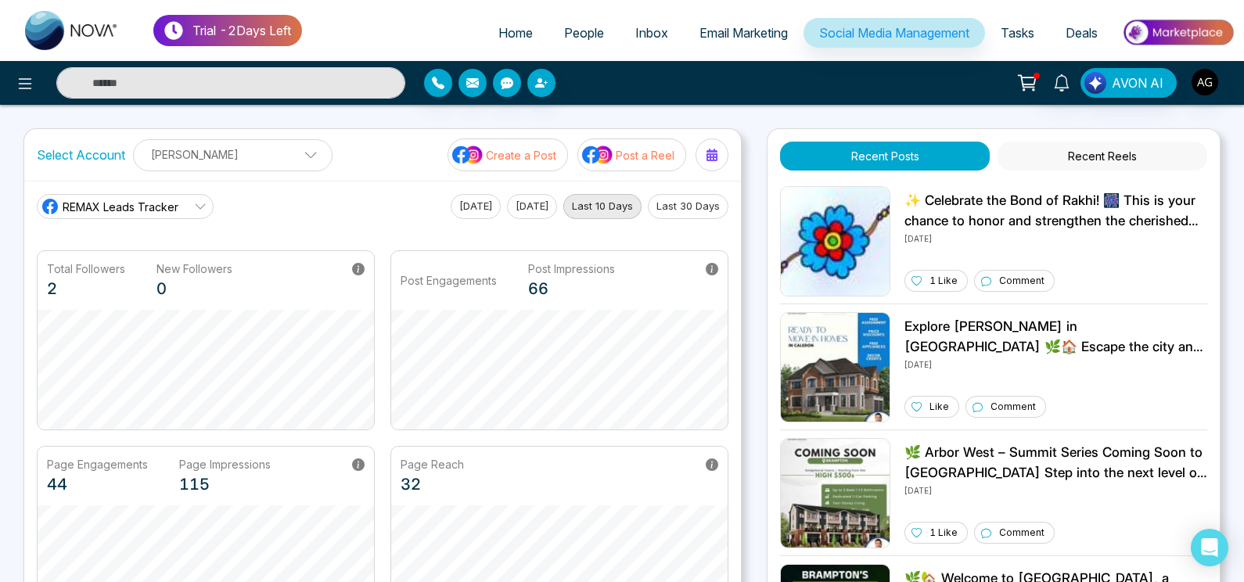
click at [201, 202] on icon at bounding box center [200, 206] width 13 height 13
drag, startPoint x: 30, startPoint y: 163, endPoint x: 142, endPoint y: 162, distance: 111.9
click at [142, 162] on div "Select Account [PERSON_NAME] [PERSON_NAME] Add Social Accounts Create a Post Po…" at bounding box center [382, 155] width 717 height 52
click at [135, 160] on div "Select Account [PERSON_NAME] [PERSON_NAME] Add Social Accounts" at bounding box center [185, 155] width 296 height 32
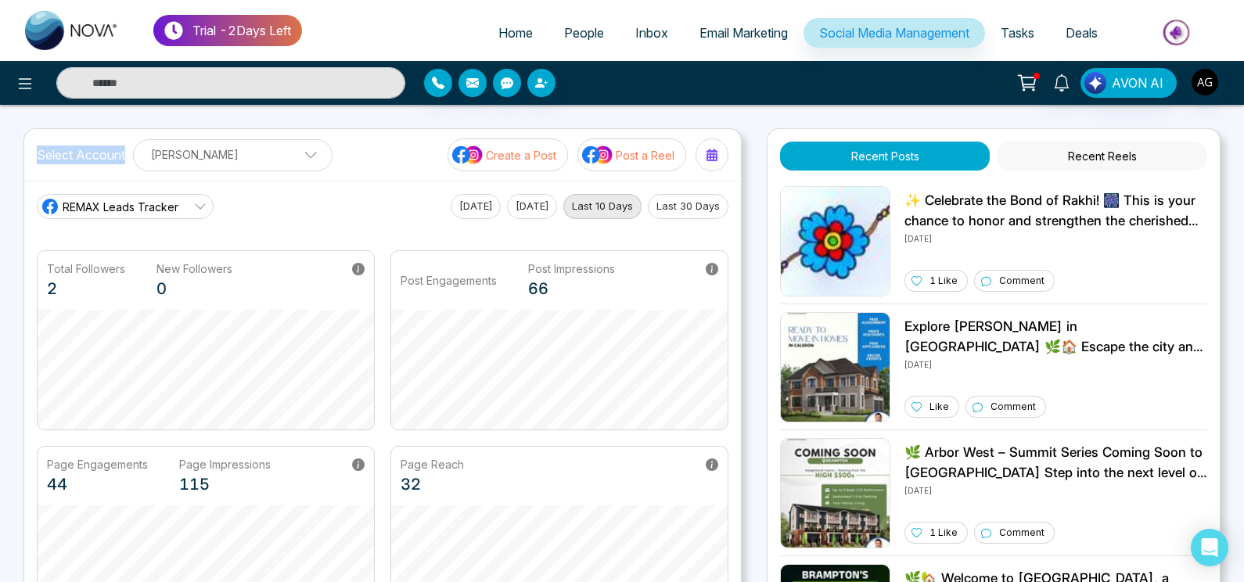
drag, startPoint x: 124, startPoint y: 154, endPoint x: 18, endPoint y: 154, distance: 106.4
click at [18, 154] on div "Trial - 2 Days Left Home People Inbox Email Marketing Social Media Management T…" at bounding box center [622, 529] width 1244 height 1059
drag, startPoint x: 26, startPoint y: 155, endPoint x: 128, endPoint y: 160, distance: 101.8
click at [128, 160] on div "Select Account [PERSON_NAME] [PERSON_NAME] Add Social Accounts Create a Post Po…" at bounding box center [382, 155] width 717 height 52
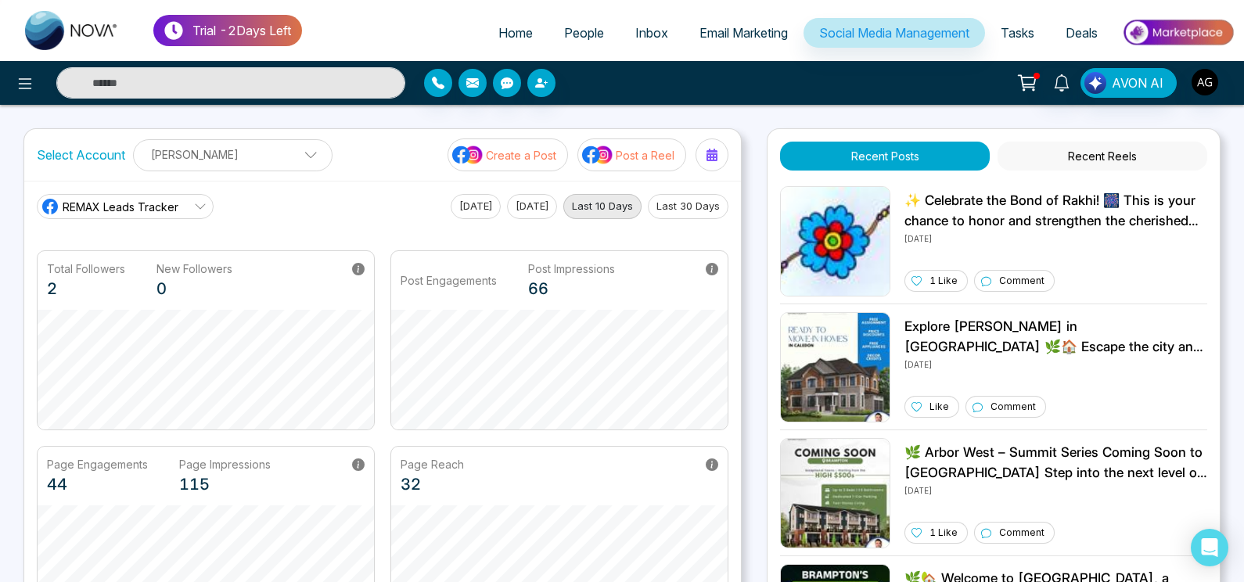
click at [128, 160] on div "Select Account [PERSON_NAME] [PERSON_NAME] Add Social Accounts" at bounding box center [185, 155] width 296 height 32
drag, startPoint x: 128, startPoint y: 160, endPoint x: 10, endPoint y: 167, distance: 117.6
click at [10, 167] on div "Trial - 2 Days Left Home People Inbox Email Marketing Social Media Management T…" at bounding box center [622, 529] width 1244 height 1059
drag, startPoint x: 34, startPoint y: 157, endPoint x: 128, endPoint y: 156, distance: 93.9
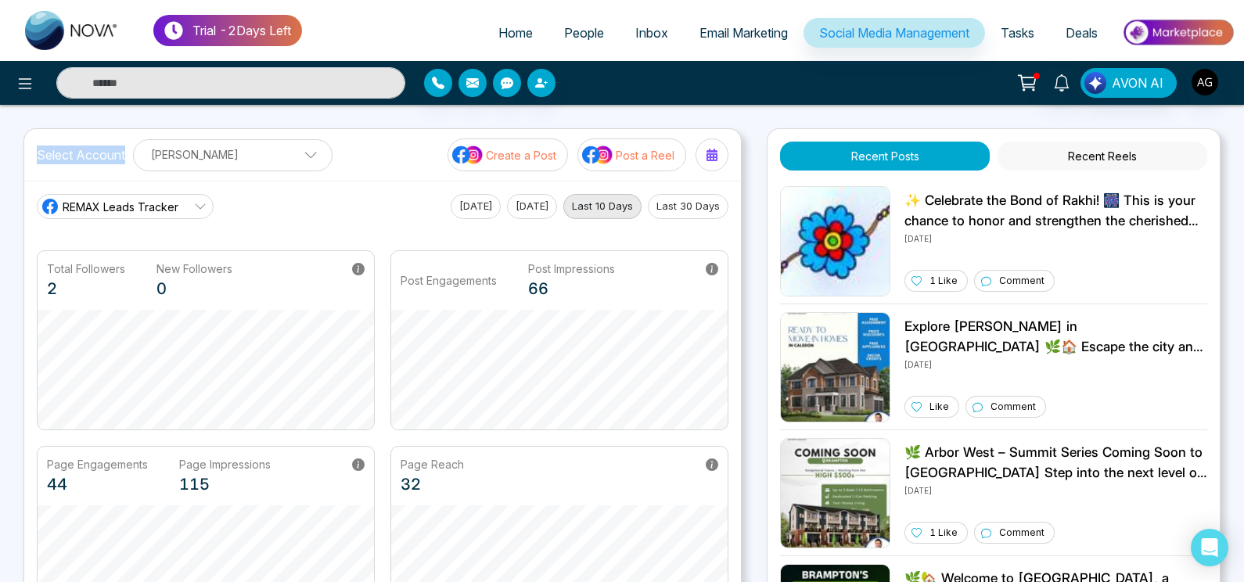
click at [128, 156] on div "Select Account [PERSON_NAME] [PERSON_NAME] Add Social Accounts Create a Post Po…" at bounding box center [382, 155] width 717 height 52
click at [128, 162] on div "Select Account [PERSON_NAME] [PERSON_NAME] Add Social Accounts" at bounding box center [185, 155] width 296 height 32
drag, startPoint x: 128, startPoint y: 162, endPoint x: 16, endPoint y: 154, distance: 112.2
click at [16, 154] on div "Trial - 2 Days Left Home People Inbox Email Marketing Social Media Management T…" at bounding box center [622, 529] width 1244 height 1059
click at [89, 159] on label "Select Account" at bounding box center [81, 155] width 88 height 19
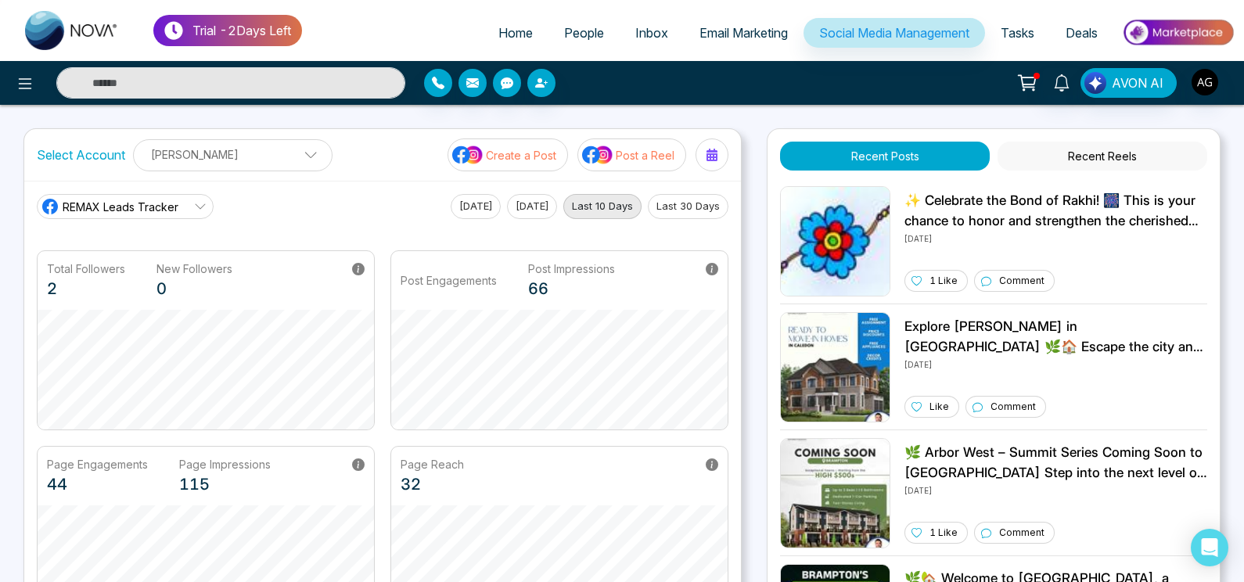
click at [124, 156] on label "Select Account" at bounding box center [81, 155] width 88 height 19
drag, startPoint x: 124, startPoint y: 156, endPoint x: 13, endPoint y: 149, distance: 110.6
click at [13, 149] on div "Trial - 2 Days Left Home People Inbox Email Marketing Social Media Management T…" at bounding box center [622, 529] width 1244 height 1059
drag, startPoint x: 8, startPoint y: 91, endPoint x: 32, endPoint y: 84, distance: 25.3
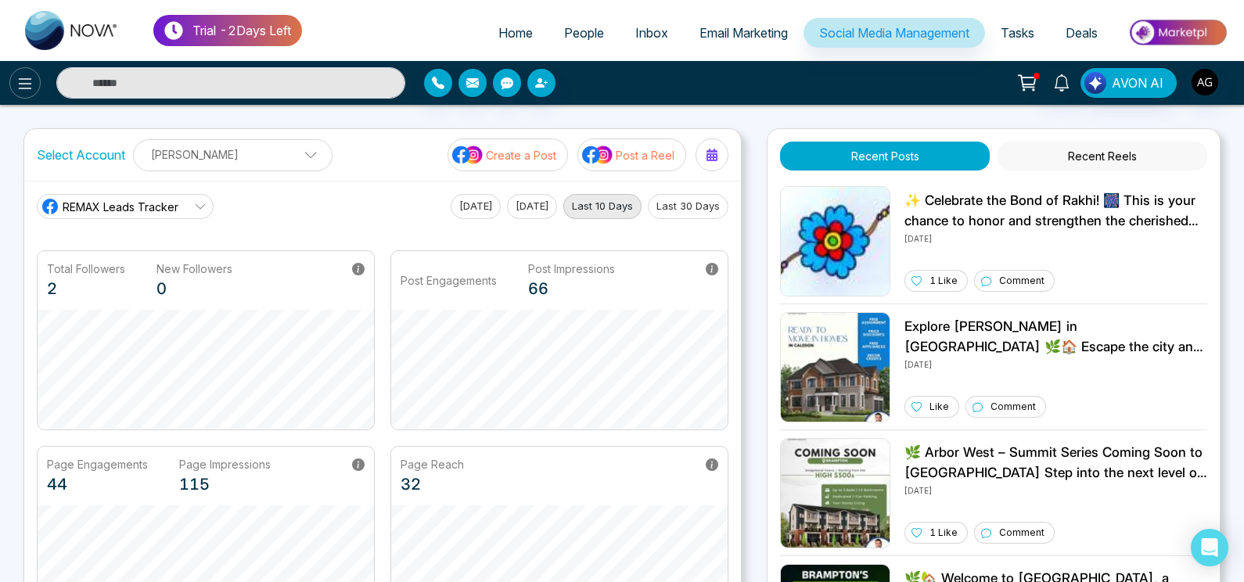
click at [32, 84] on div at bounding box center [207, 82] width 415 height 31
click at [32, 84] on icon at bounding box center [25, 83] width 19 height 19
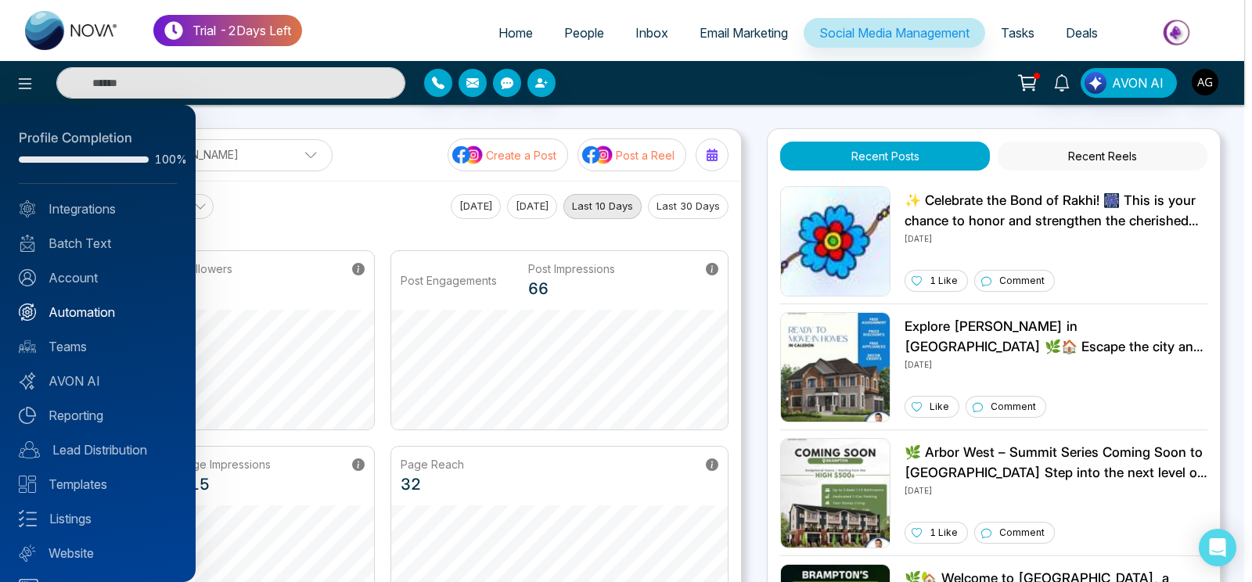
click at [124, 308] on link "Automation" at bounding box center [98, 312] width 158 height 19
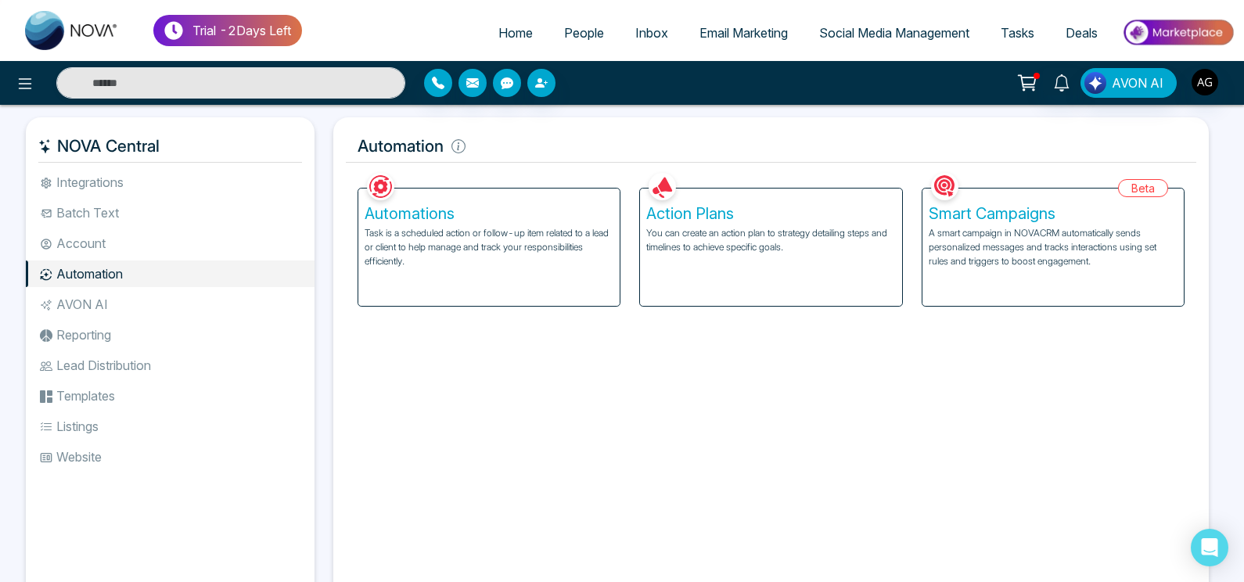
click at [716, 249] on p "You can create an action plan to strategy detailing steps and timelines to achi…" at bounding box center [770, 240] width 249 height 28
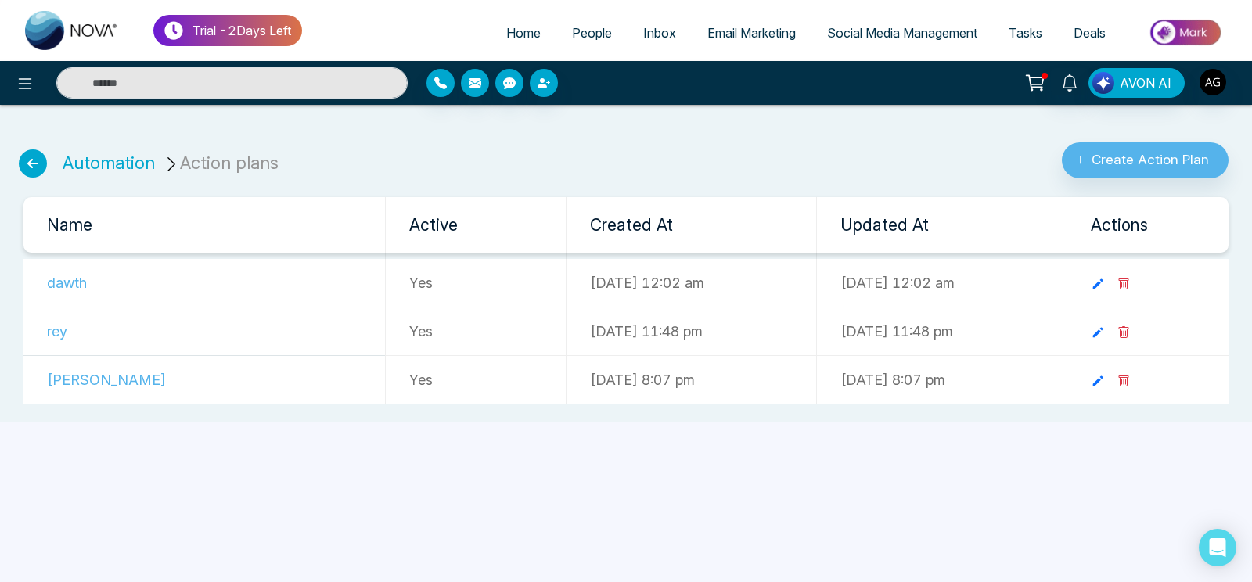
click at [26, 156] on icon at bounding box center [33, 163] width 28 height 28
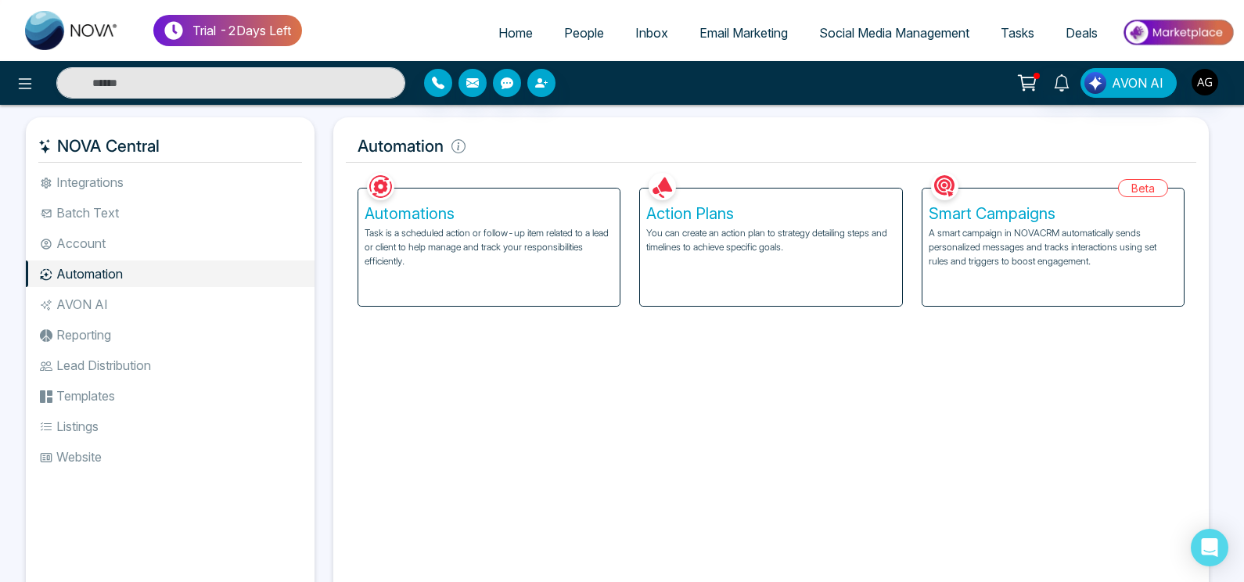
click at [725, 225] on div "Action Plans You can create an action plan to strategy detailing steps and time…" at bounding box center [770, 247] width 261 height 117
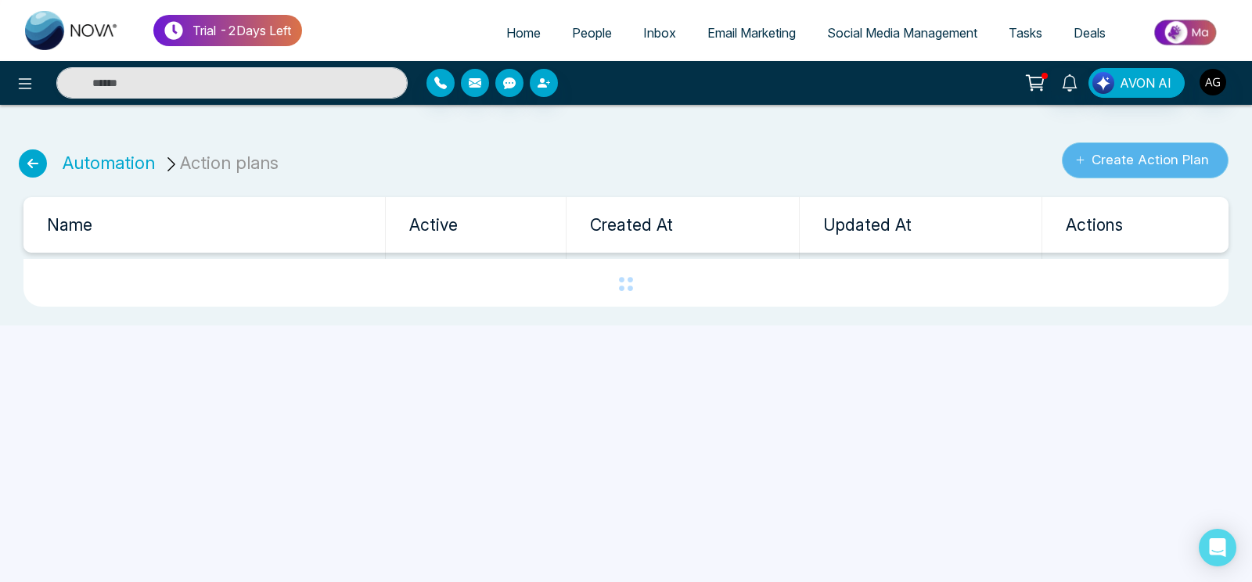
click at [1133, 167] on button "Create Action Plan" at bounding box center [1145, 160] width 167 height 36
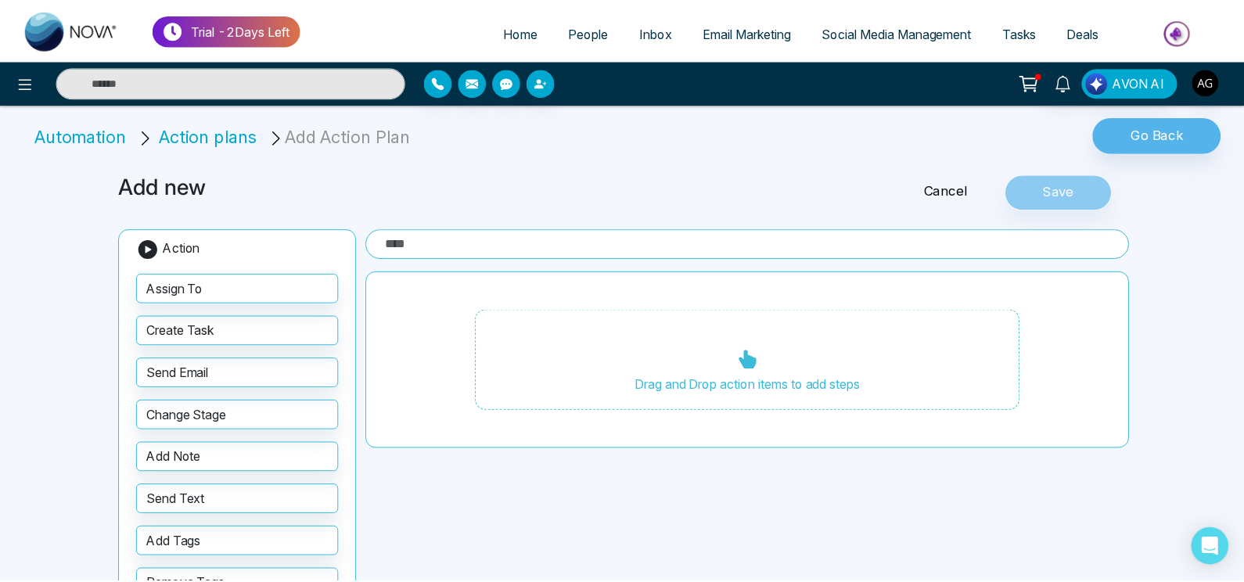
scroll to position [1, 0]
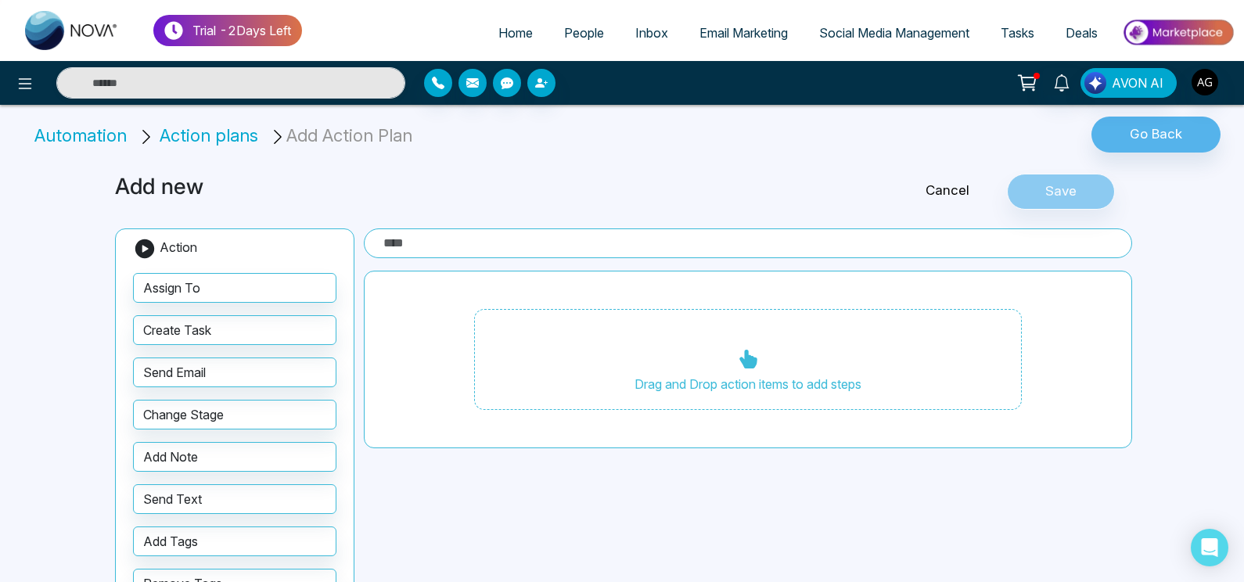
click at [476, 248] on input "text" at bounding box center [748, 243] width 768 height 30
click at [481, 240] on input "text" at bounding box center [748, 243] width 768 height 30
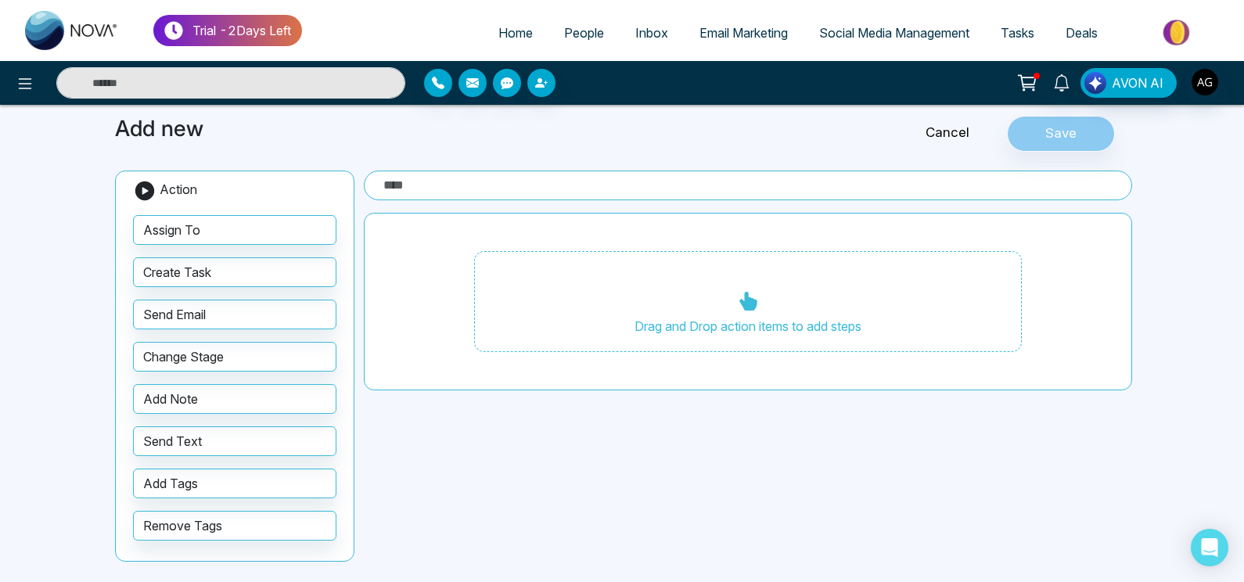
scroll to position [0, 0]
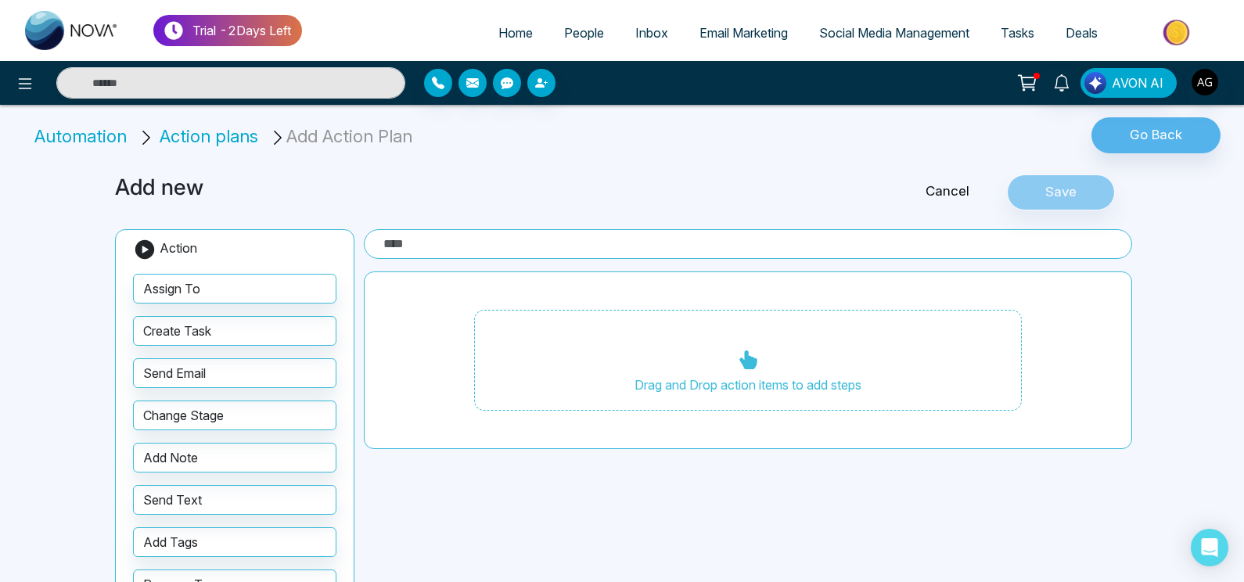
click at [955, 188] on link "Cancel" at bounding box center [947, 192] width 119 height 20
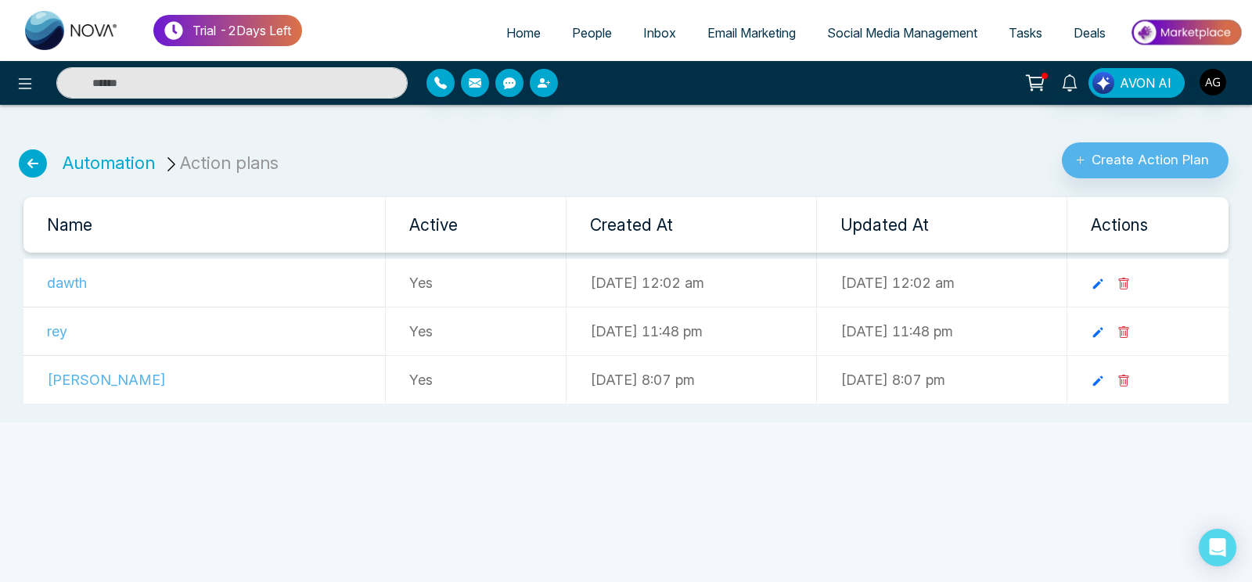
click at [22, 161] on icon at bounding box center [33, 163] width 28 height 28
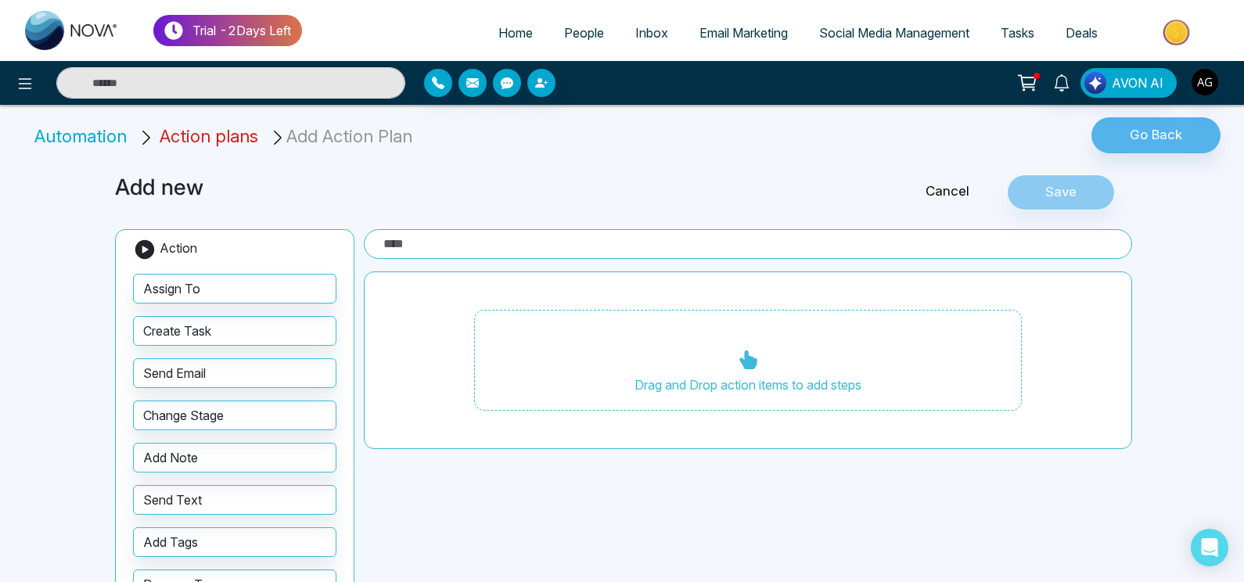
click at [206, 141] on span "Action plans" at bounding box center [209, 136] width 99 height 20
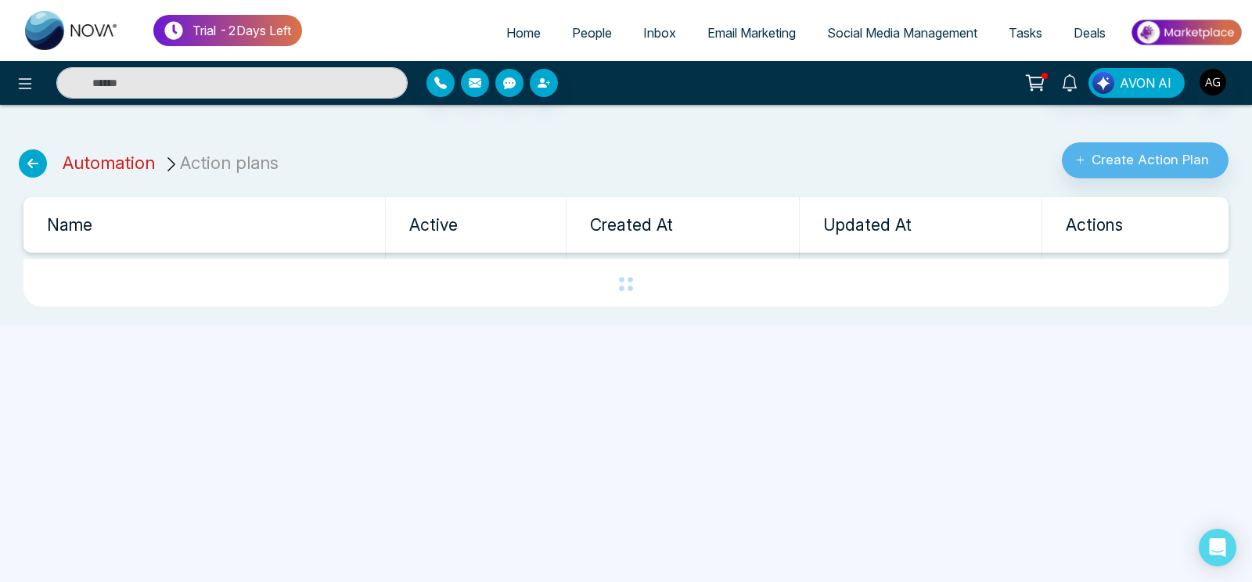
click at [121, 167] on link "Automation" at bounding box center [109, 163] width 92 height 20
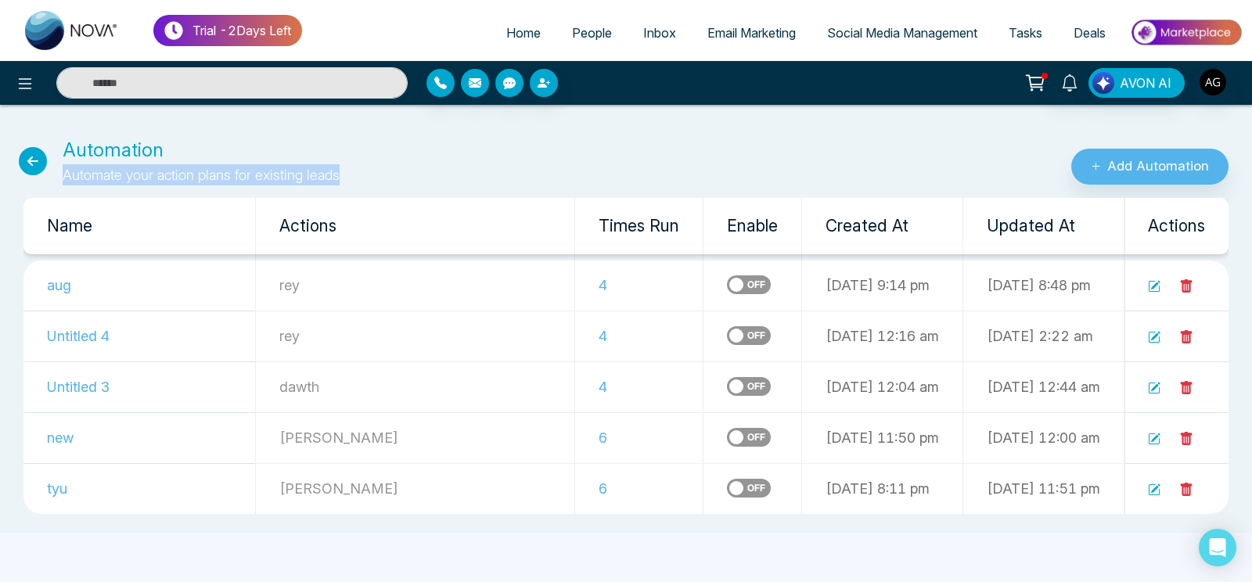
drag, startPoint x: 57, startPoint y: 169, endPoint x: 406, endPoint y: 174, distance: 349.0
click at [406, 174] on div "Automation Automate your action plans for existing leads" at bounding box center [417, 160] width 835 height 49
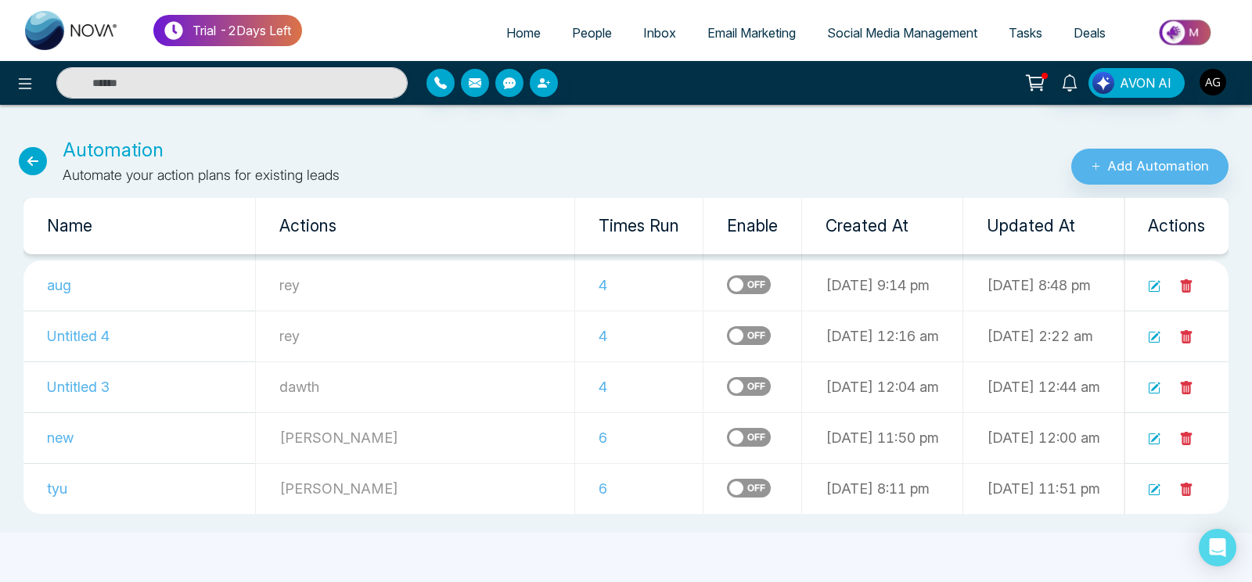
click at [406, 174] on div "Automation Automate your action plans for existing leads" at bounding box center [417, 160] width 835 height 49
click at [1162, 156] on button "Add Automation" at bounding box center [1149, 167] width 157 height 36
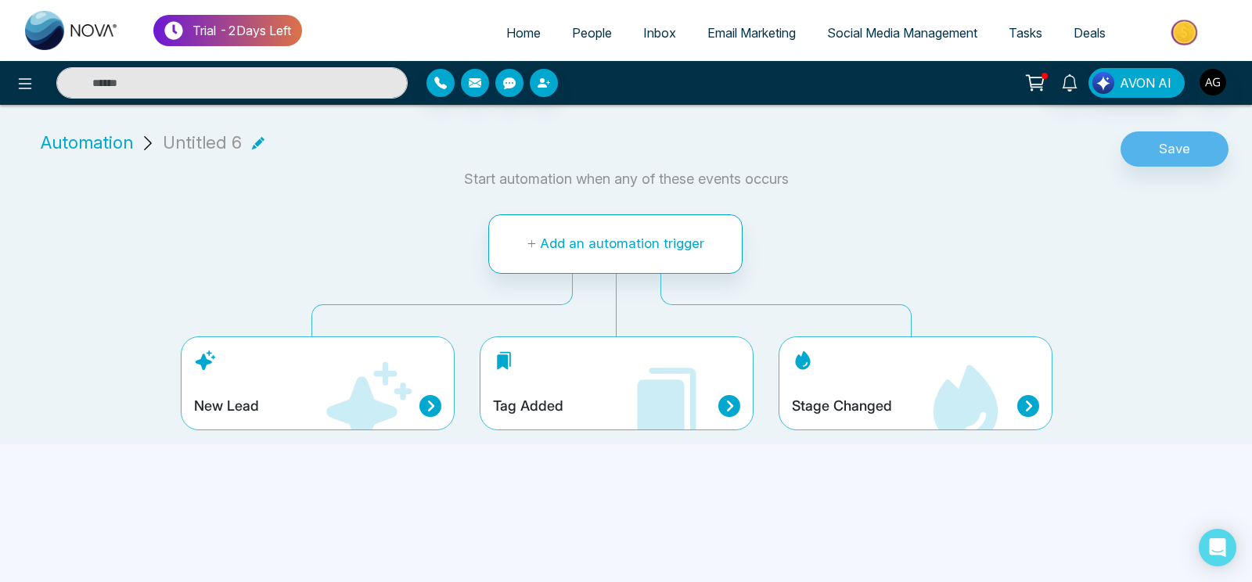
click at [246, 139] on div "Untitled 6" at bounding box center [214, 143] width 102 height 26
click at [260, 141] on li "Automation Untitled 6" at bounding box center [152, 143] width 236 height 26
click at [253, 141] on icon at bounding box center [258, 142] width 13 height 13
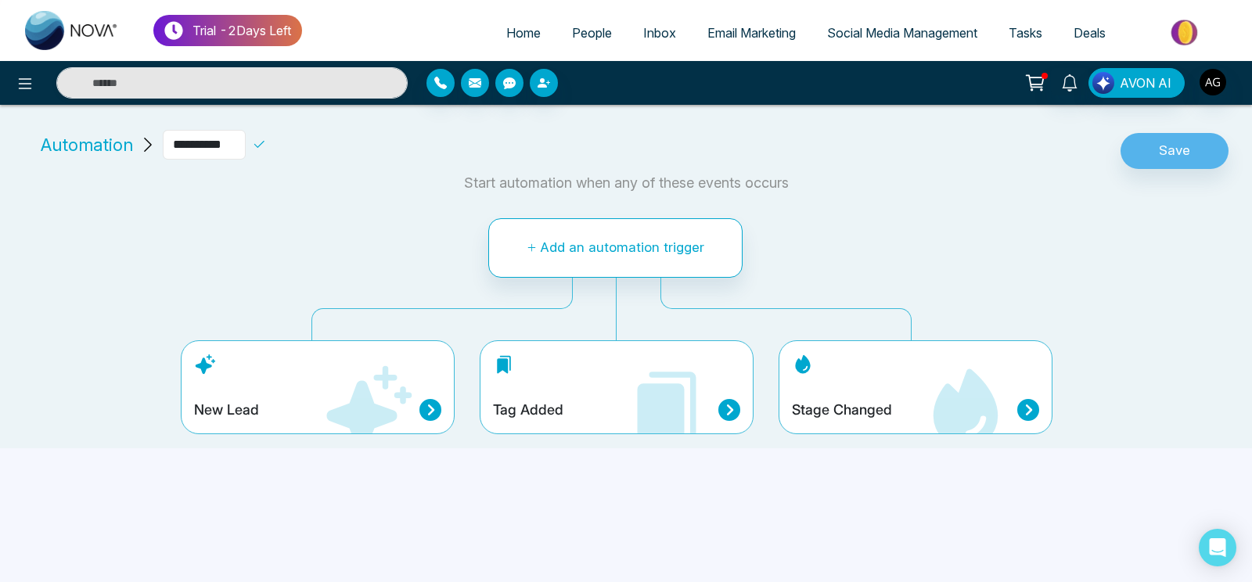
drag, startPoint x: 254, startPoint y: 148, endPoint x: 118, endPoint y: 153, distance: 136.3
click at [163, 153] on input "**********" at bounding box center [204, 145] width 83 height 30
type input "*****"
click at [863, 405] on h4 "Stage Changed" at bounding box center [842, 409] width 100 height 17
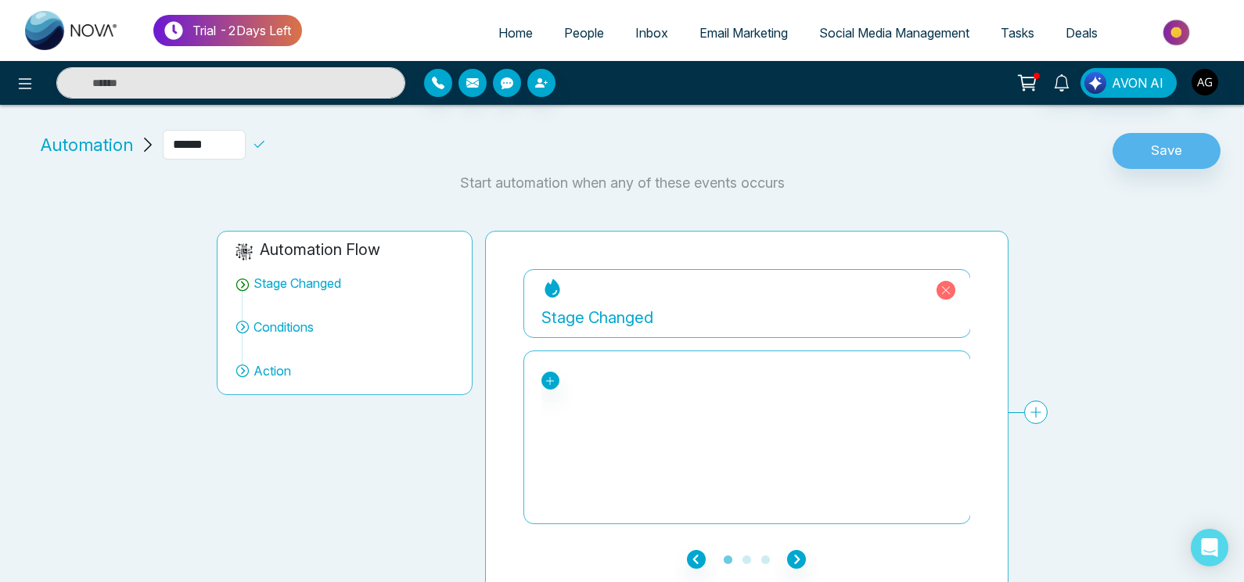
click at [555, 372] on div "New Lead Contacted Engaged Qualified Active Client's exit Past Client Do not co…" at bounding box center [550, 381] width 18 height 18
click at [554, 379] on icon at bounding box center [550, 381] width 11 height 11
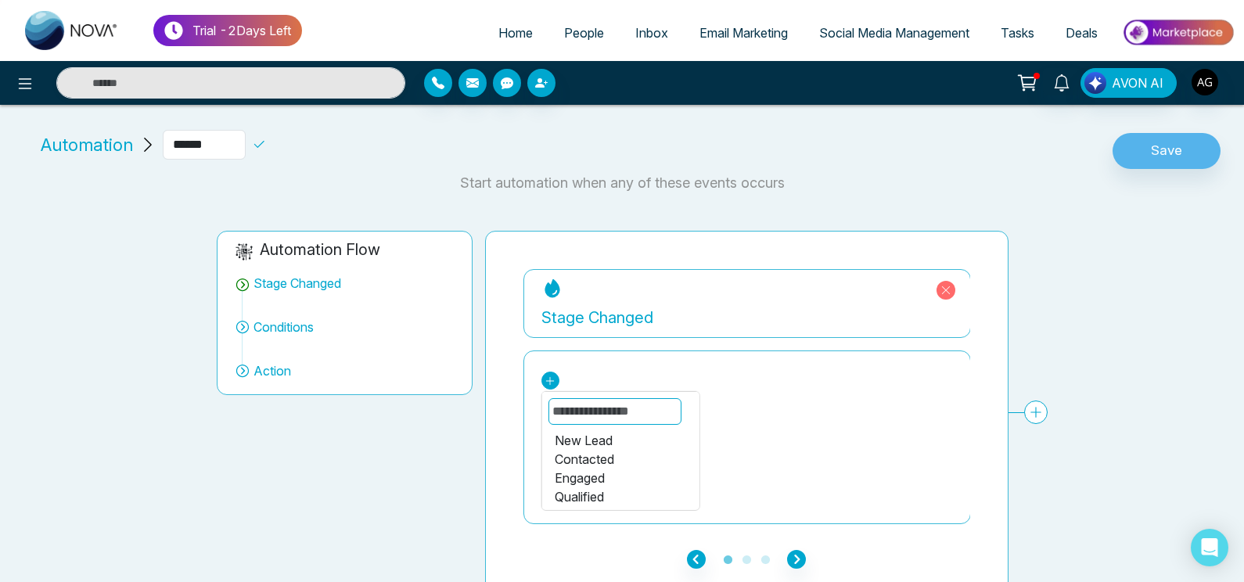
scroll to position [20, 0]
drag, startPoint x: 552, startPoint y: 478, endPoint x: 597, endPoint y: 482, distance: 44.8
click at [597, 481] on li "New Lead Contacted Engaged Qualified Active Client's exit Past Client Do not co…" at bounding box center [619, 542] width 157 height 269
click at [541, 393] on div "New Lead Contacted Engaged Qualified Active Client's exit Past Client Do not co…" at bounding box center [747, 437] width 412 height 156
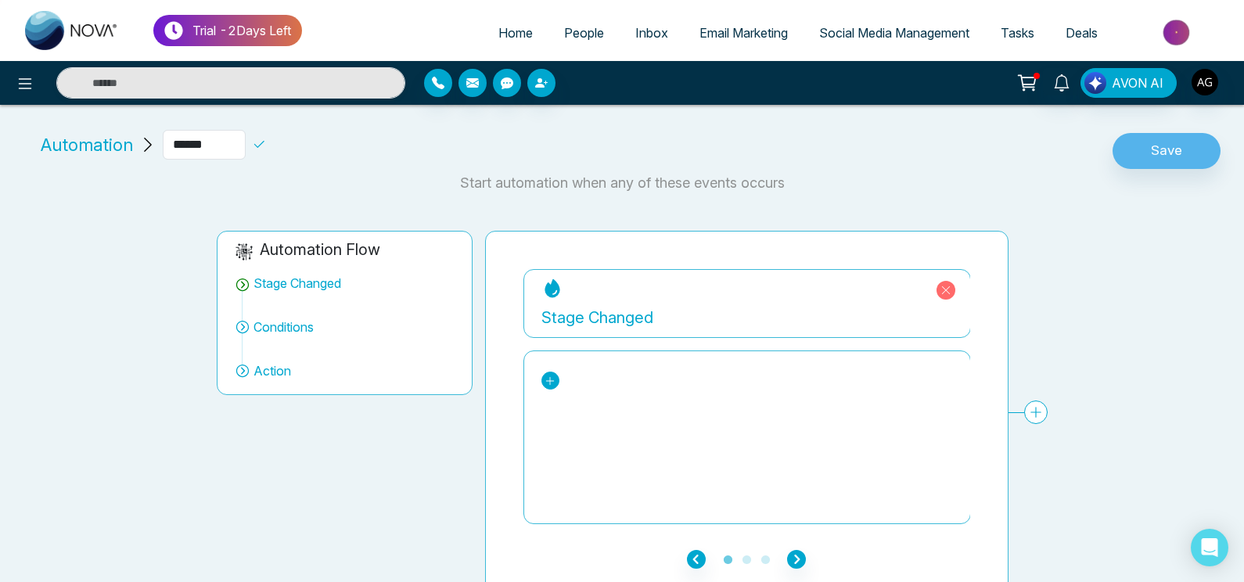
click at [552, 381] on icon at bounding box center [550, 381] width 11 height 11
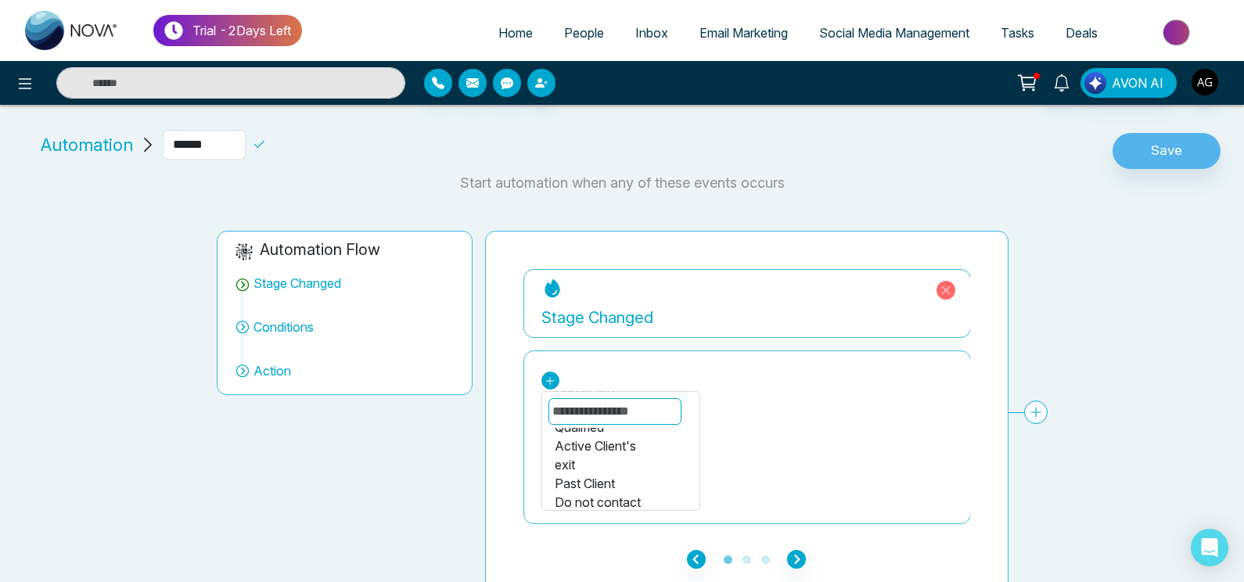
scroll to position [72, 0]
click at [595, 465] on div "exit" at bounding box center [620, 462] width 132 height 19
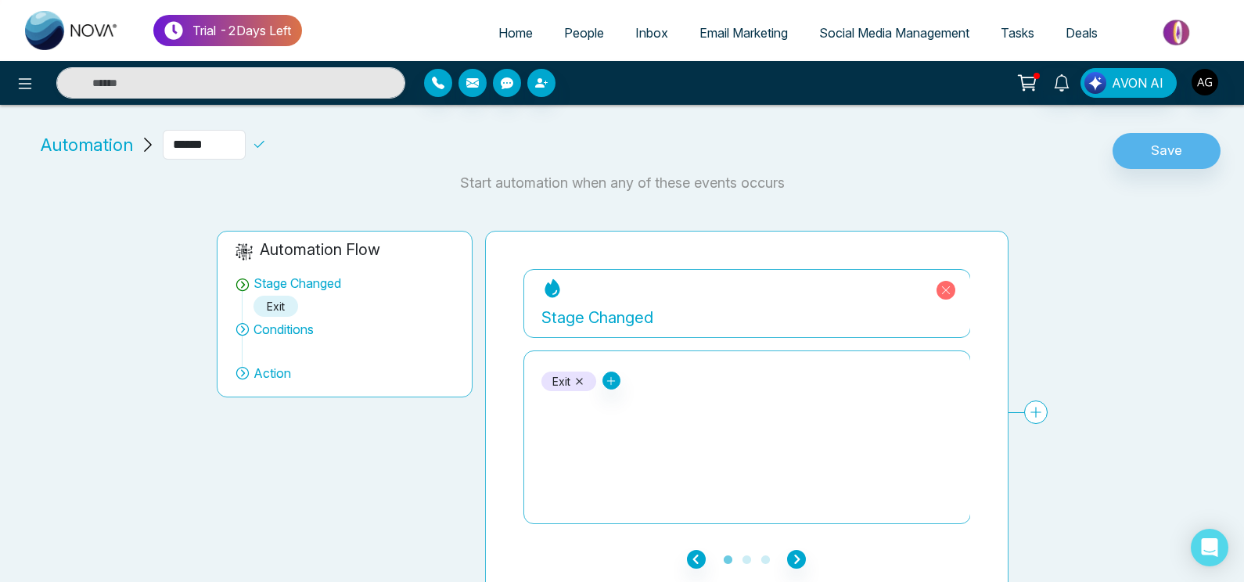
scroll to position [10, 0]
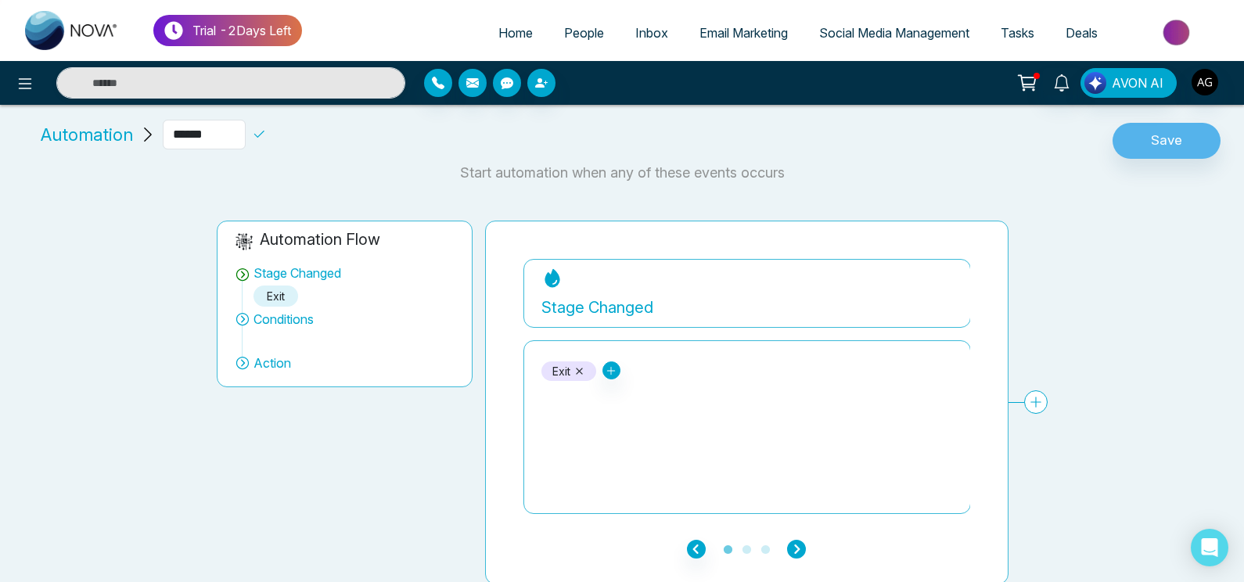
click at [797, 549] on icon "button" at bounding box center [796, 549] width 19 height 19
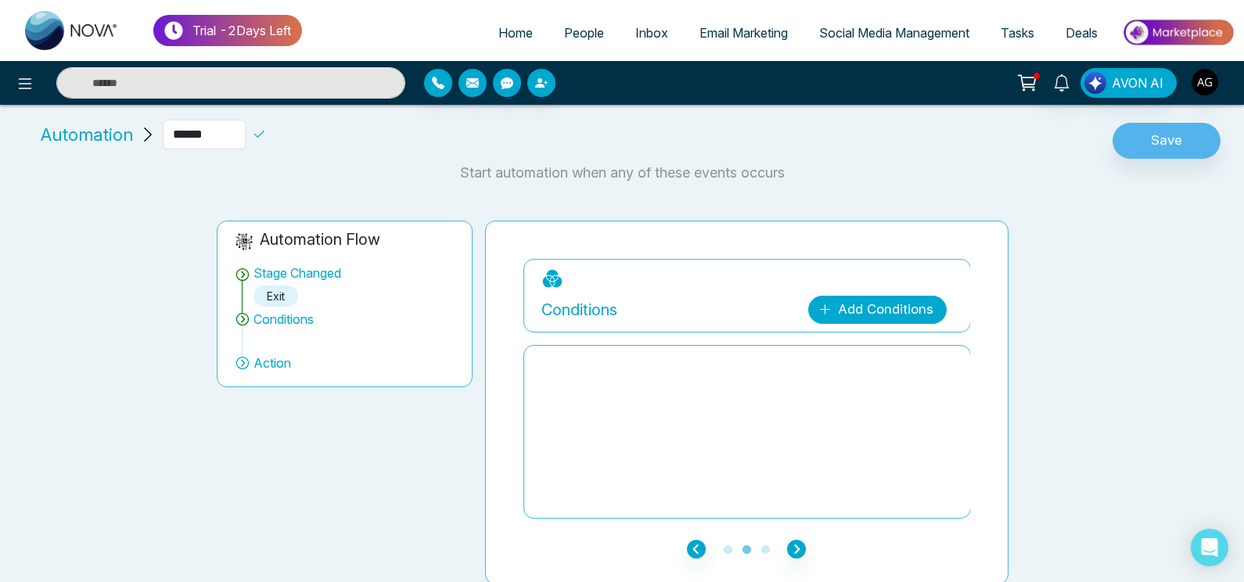
click at [912, 311] on link "Add Conditions" at bounding box center [877, 310] width 138 height 28
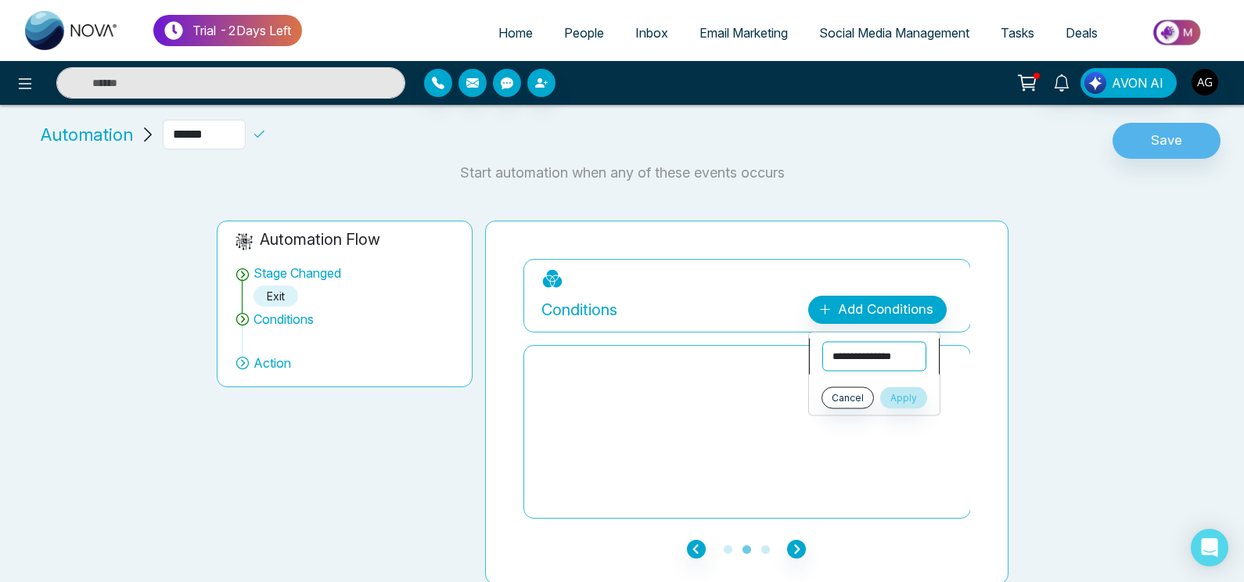
click at [822, 342] on select "**********" at bounding box center [874, 357] width 104 height 30
select select "*****"
click option "******" at bounding box center [0, 0] width 0 height 0
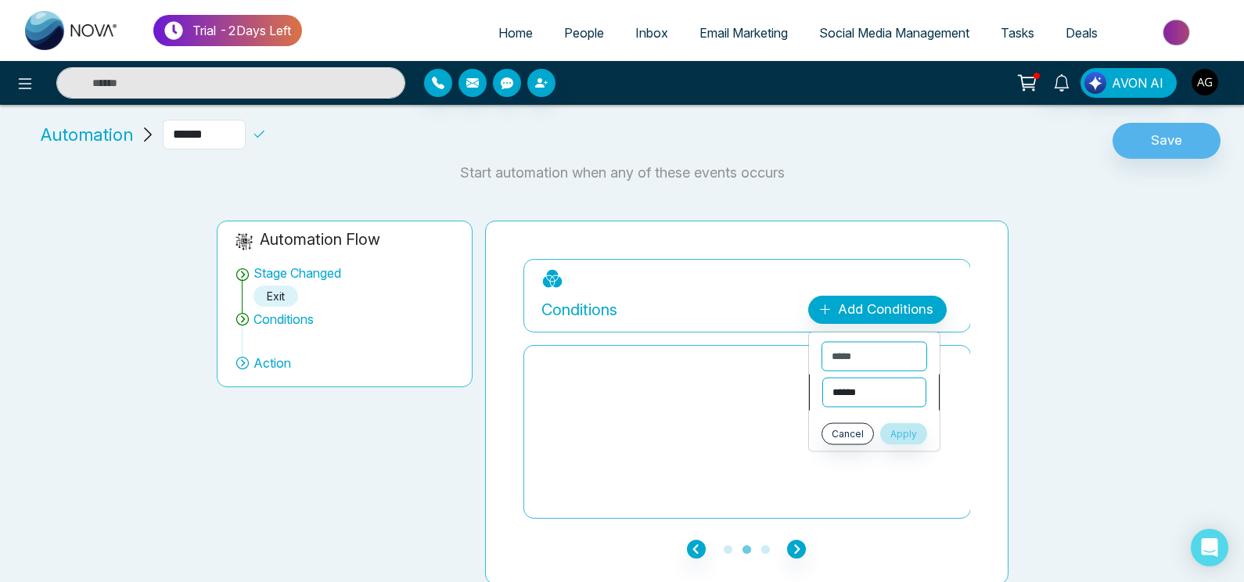
click at [822, 378] on select "**********" at bounding box center [874, 393] width 104 height 30
select select "*******"
click option "*******" at bounding box center [0, 0] width 0 height 0
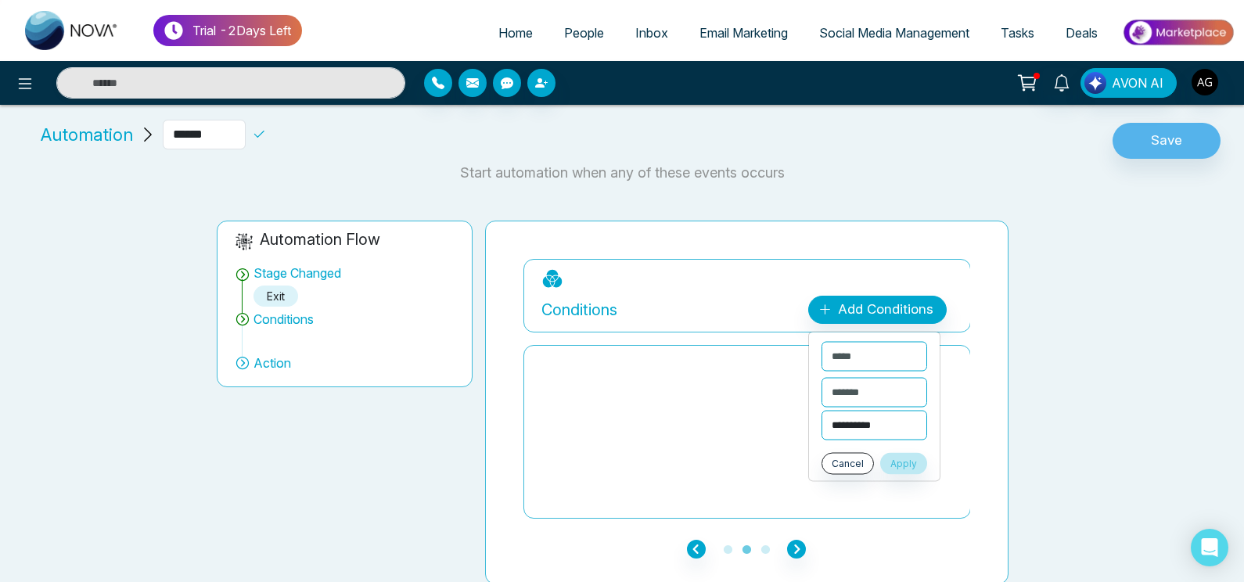
click at [822, 411] on select "**********" at bounding box center [875, 426] width 106 height 30
select select "****"
click option "****" at bounding box center [0, 0] width 0 height 0
click at [929, 473] on button "Apply" at bounding box center [916, 464] width 47 height 22
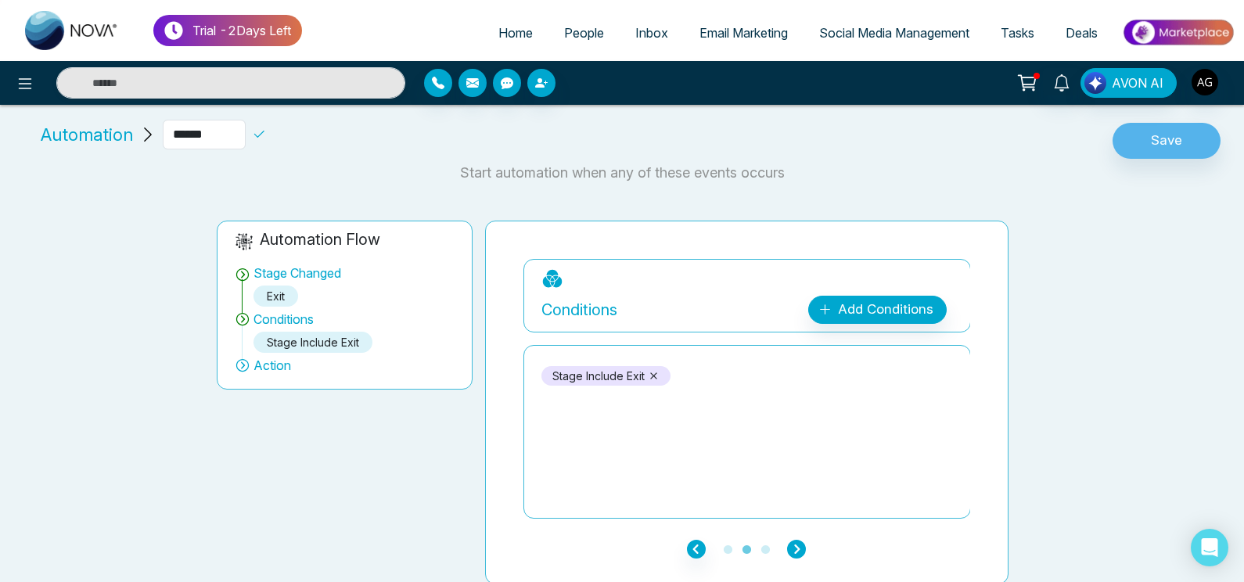
click at [795, 550] on icon "button" at bounding box center [796, 549] width 19 height 19
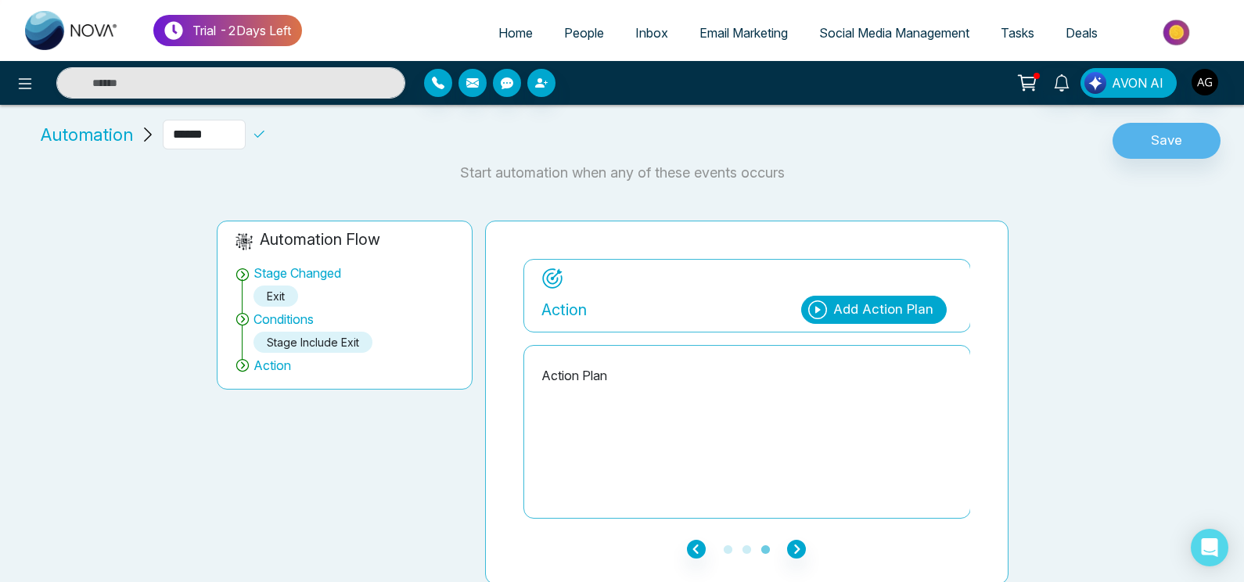
click at [841, 311] on div "Add Action Plan" at bounding box center [883, 310] width 100 height 20
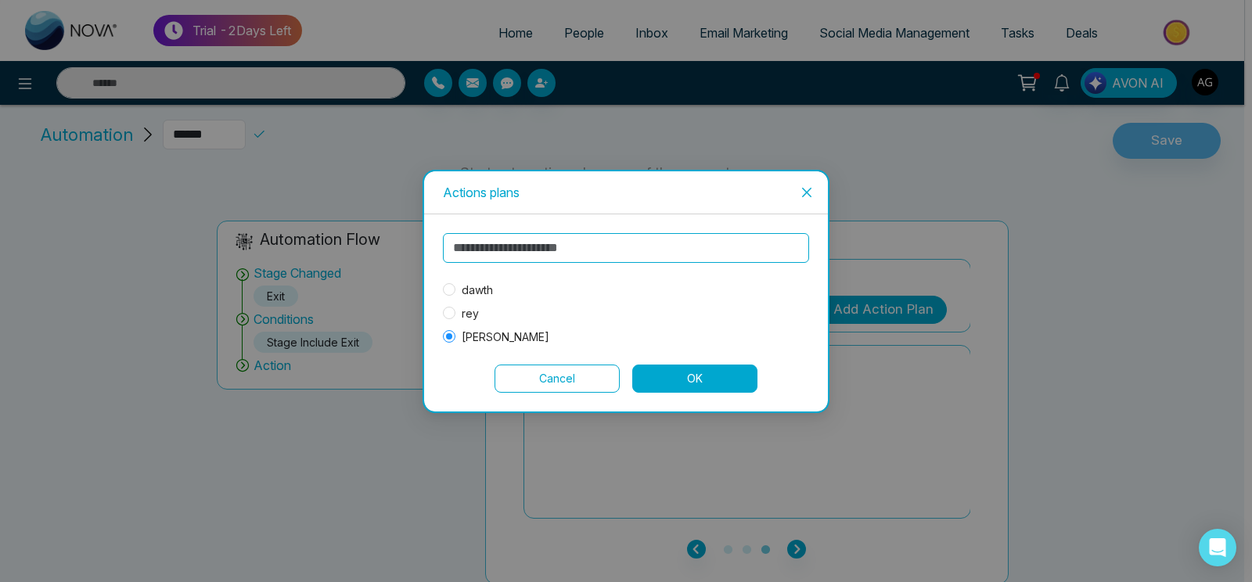
click at [465, 280] on div "dawth rey [PERSON_NAME]" at bounding box center [626, 289] width 366 height 113
click at [470, 283] on span "dawth" at bounding box center [477, 290] width 44 height 17
drag, startPoint x: 685, startPoint y: 398, endPoint x: 734, endPoint y: 377, distance: 53.6
click at [734, 377] on div "dawth rey [PERSON_NAME] OK" at bounding box center [626, 312] width 404 height 197
click at [734, 377] on button "OK" at bounding box center [694, 379] width 125 height 28
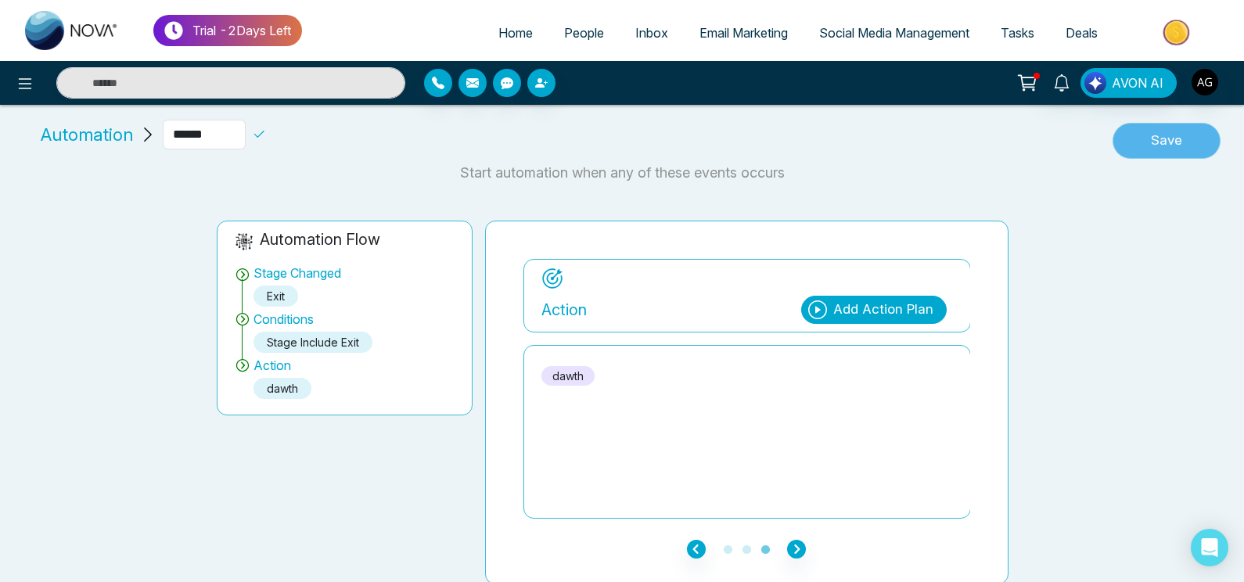
click at [1181, 150] on button "Save" at bounding box center [1167, 141] width 108 height 36
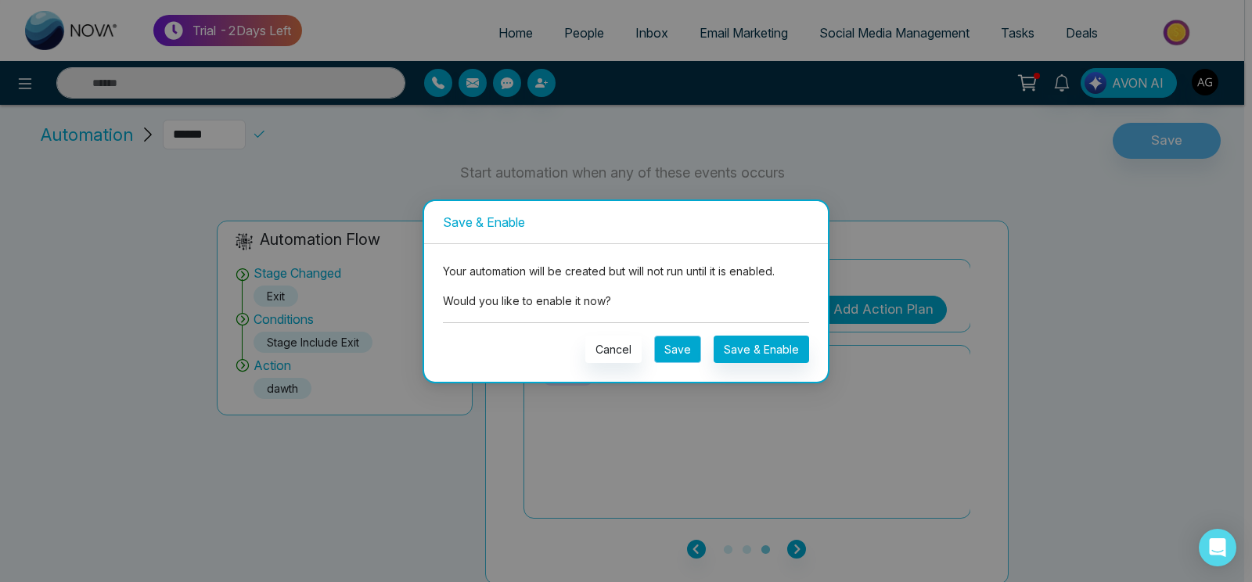
click at [694, 347] on button "Save" at bounding box center [677, 349] width 47 height 27
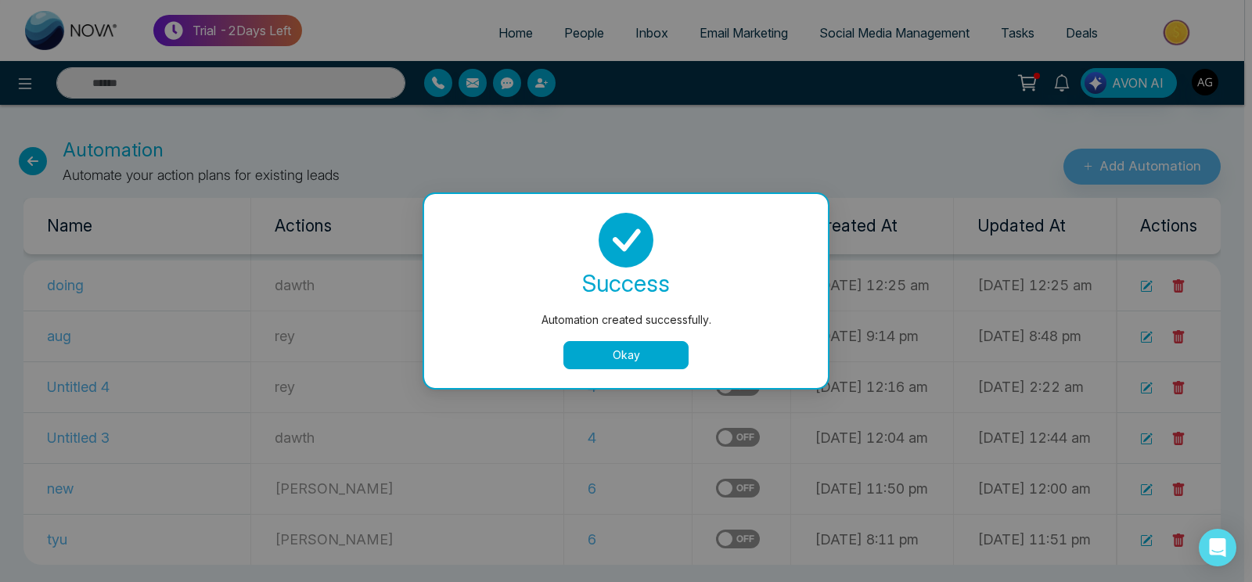
click at [591, 358] on button "Okay" at bounding box center [625, 355] width 125 height 28
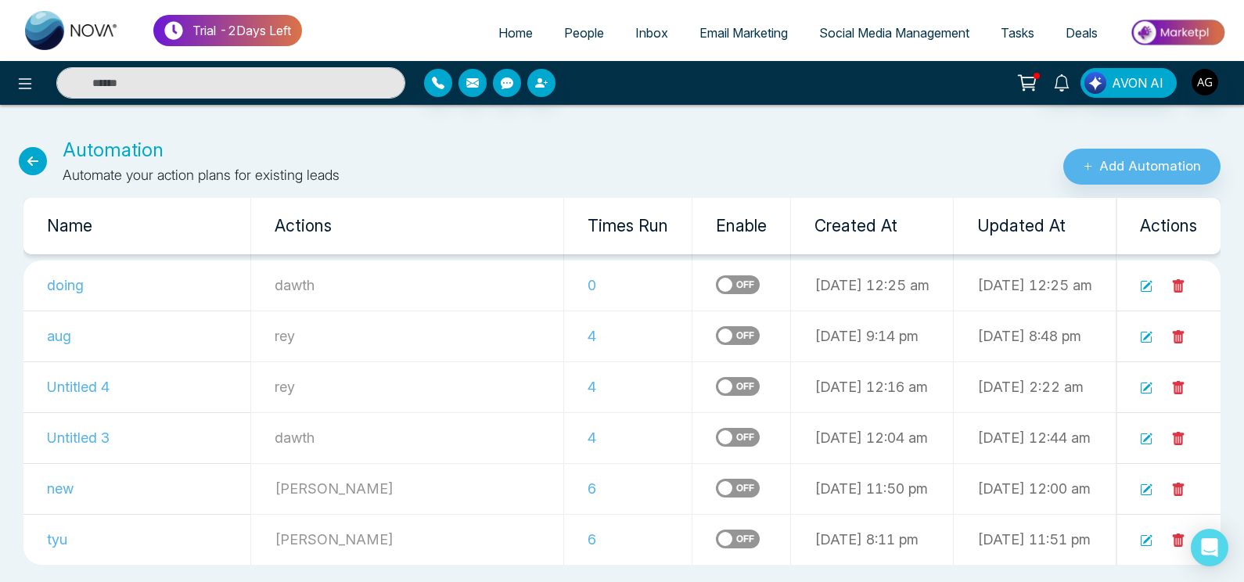
click at [29, 152] on icon at bounding box center [33, 161] width 28 height 28
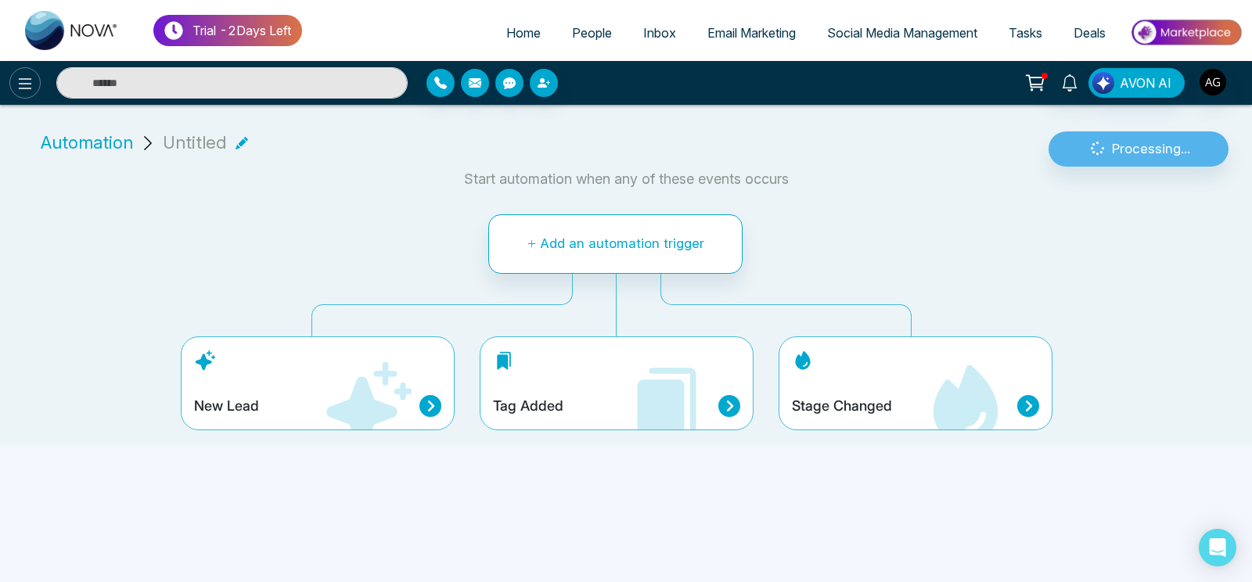
click at [31, 92] on div at bounding box center [208, 82] width 417 height 31
click at [31, 92] on icon at bounding box center [25, 83] width 19 height 19
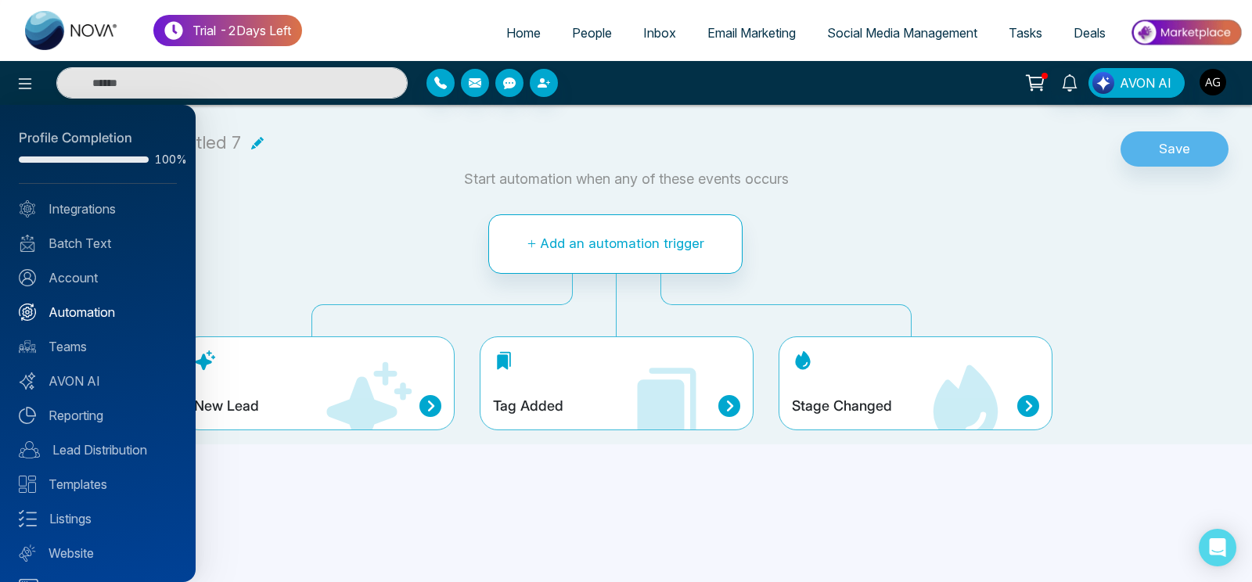
click at [72, 304] on link "Automation" at bounding box center [98, 312] width 158 height 19
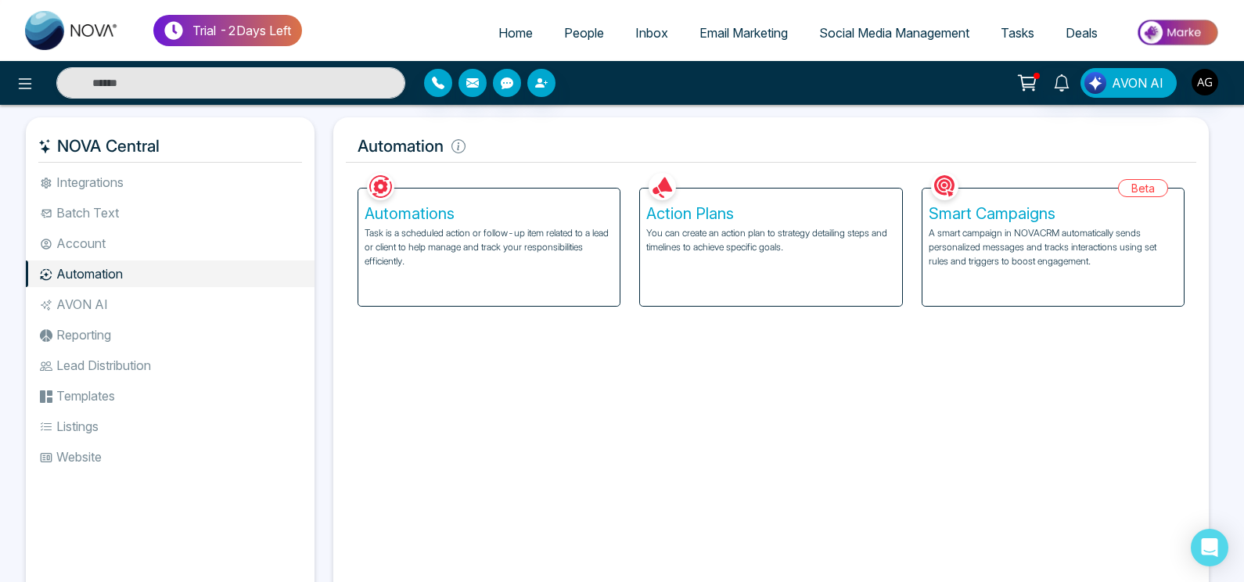
click at [1022, 245] on p "A smart campaign in NOVACRM automatically sends personalized messages and track…" at bounding box center [1053, 247] width 249 height 42
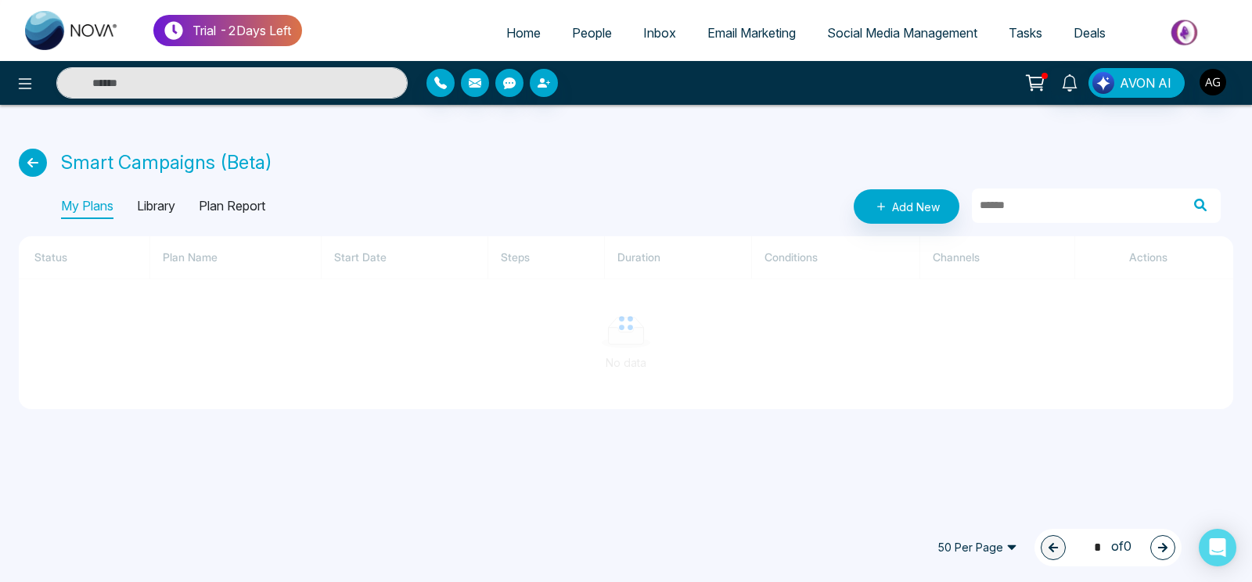
click at [26, 162] on icon at bounding box center [33, 163] width 28 height 28
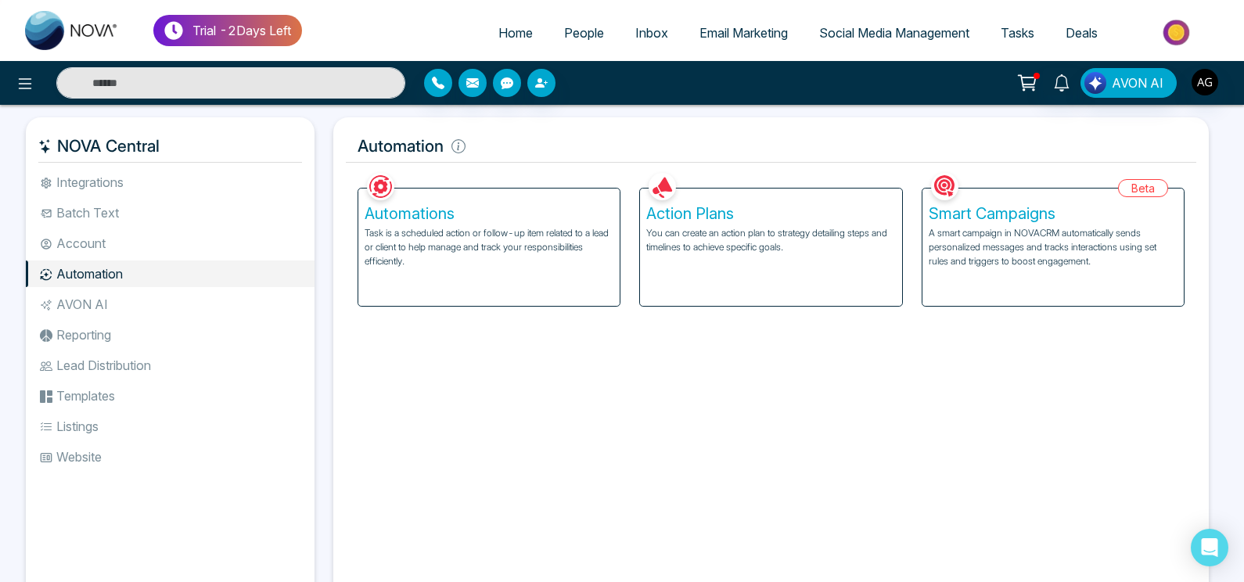
click at [690, 239] on div "Action Plans You can create an action plan to strategy detailing steps and time…" at bounding box center [770, 247] width 261 height 117
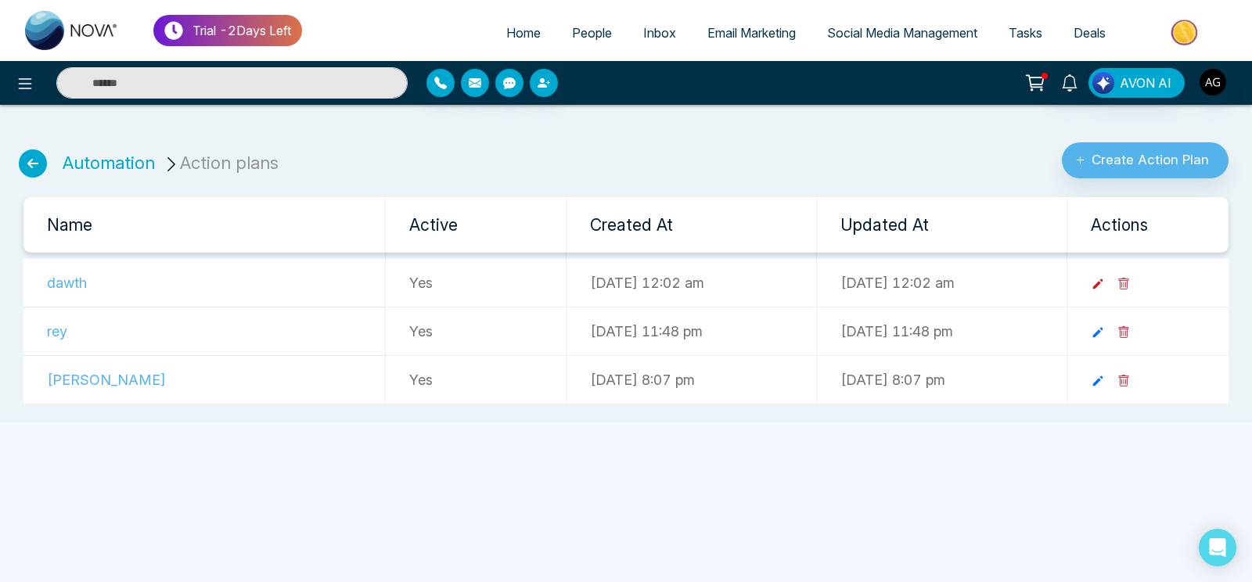
click at [1105, 280] on icon at bounding box center [1098, 284] width 14 height 14
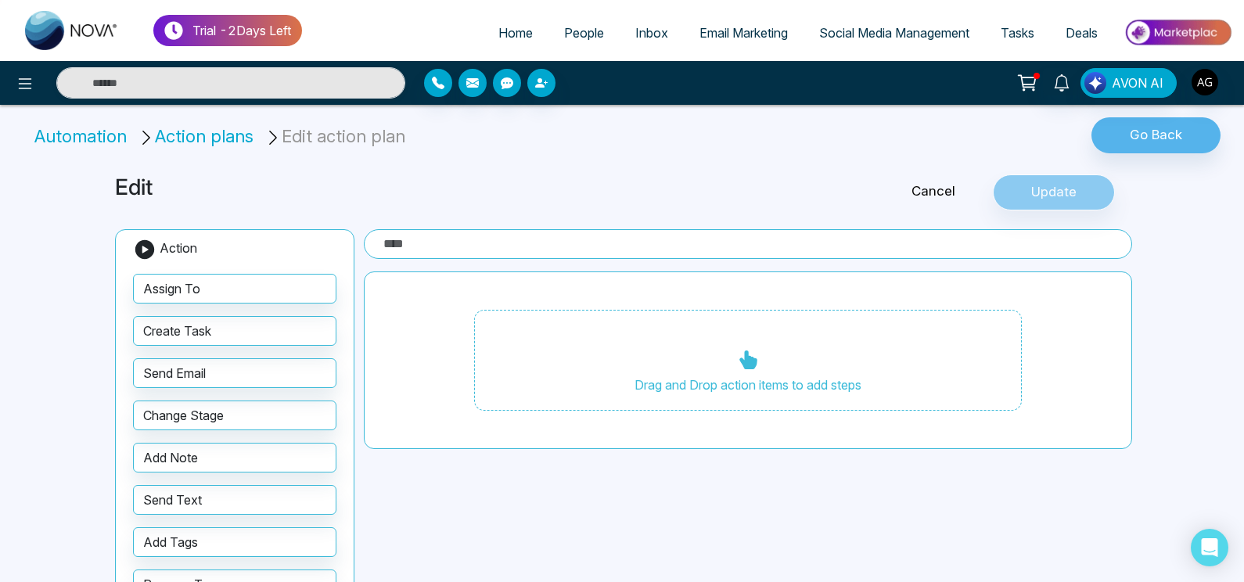
type input "*****"
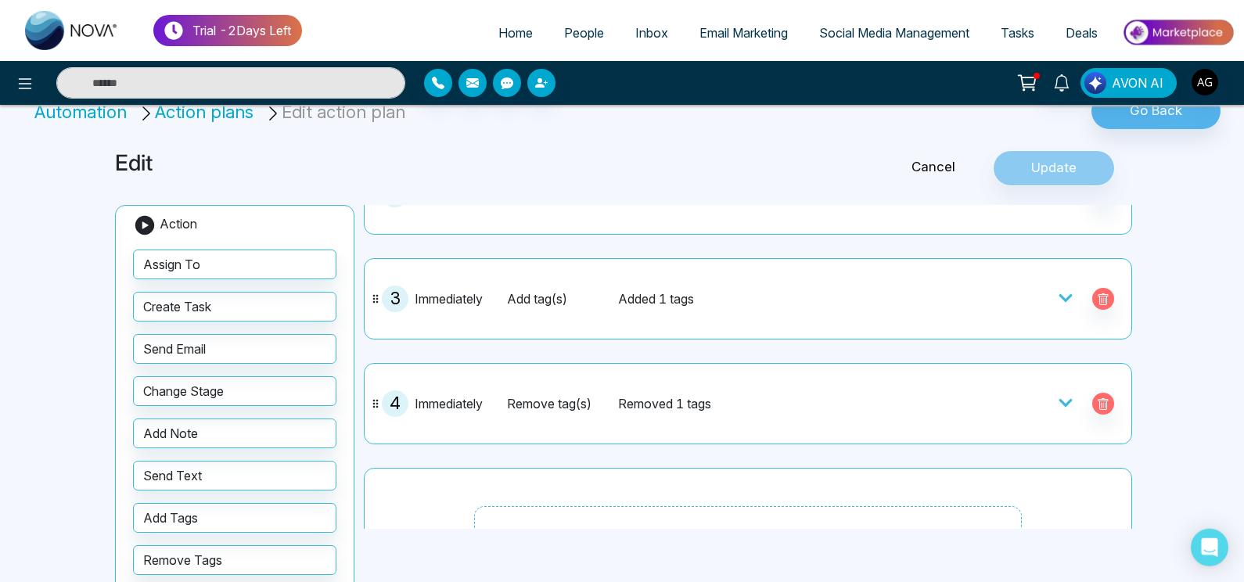
scroll to position [201, 0]
click at [972, 306] on div at bounding box center [1030, 296] width 188 height 27
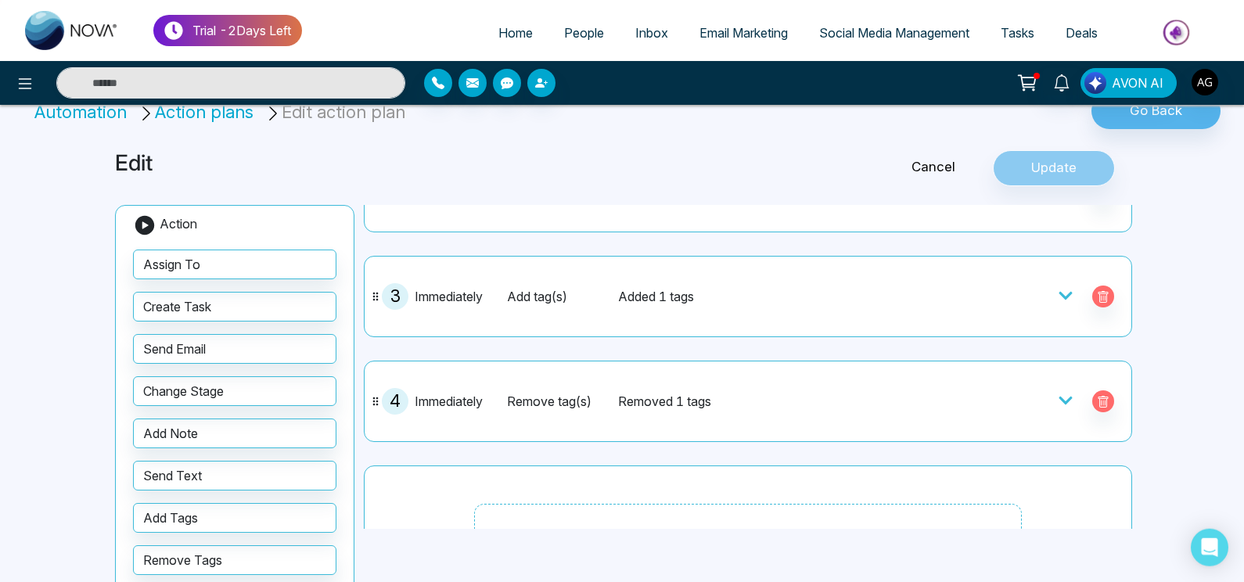
click at [1058, 290] on icon at bounding box center [1066, 296] width 16 height 16
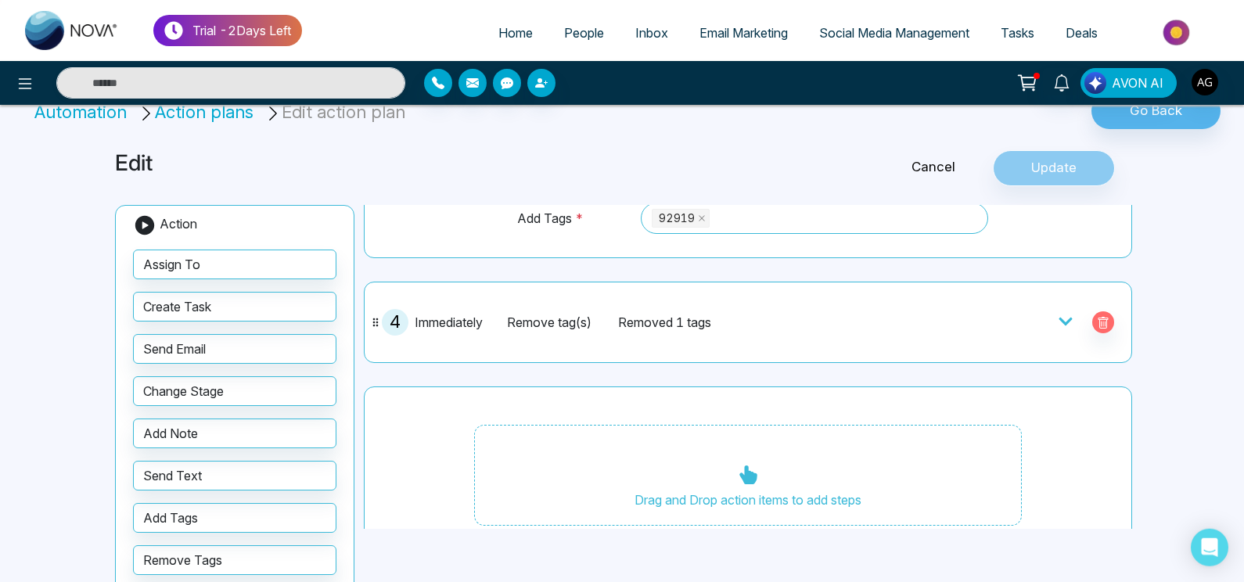
scroll to position [344, 0]
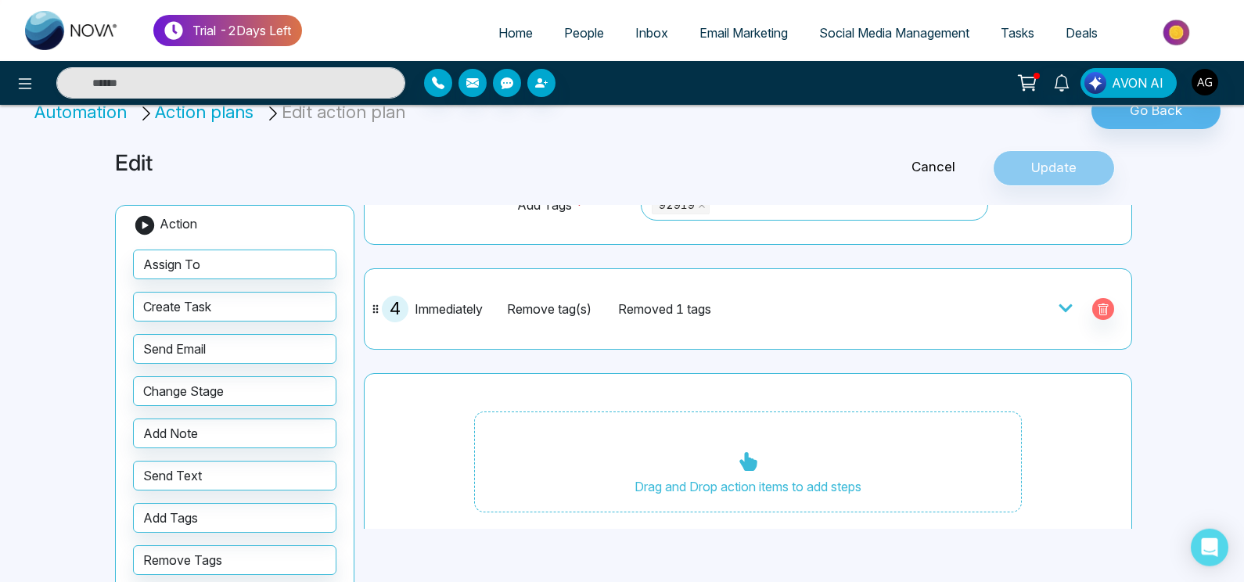
click at [1059, 300] on icon at bounding box center [1066, 308] width 16 height 16
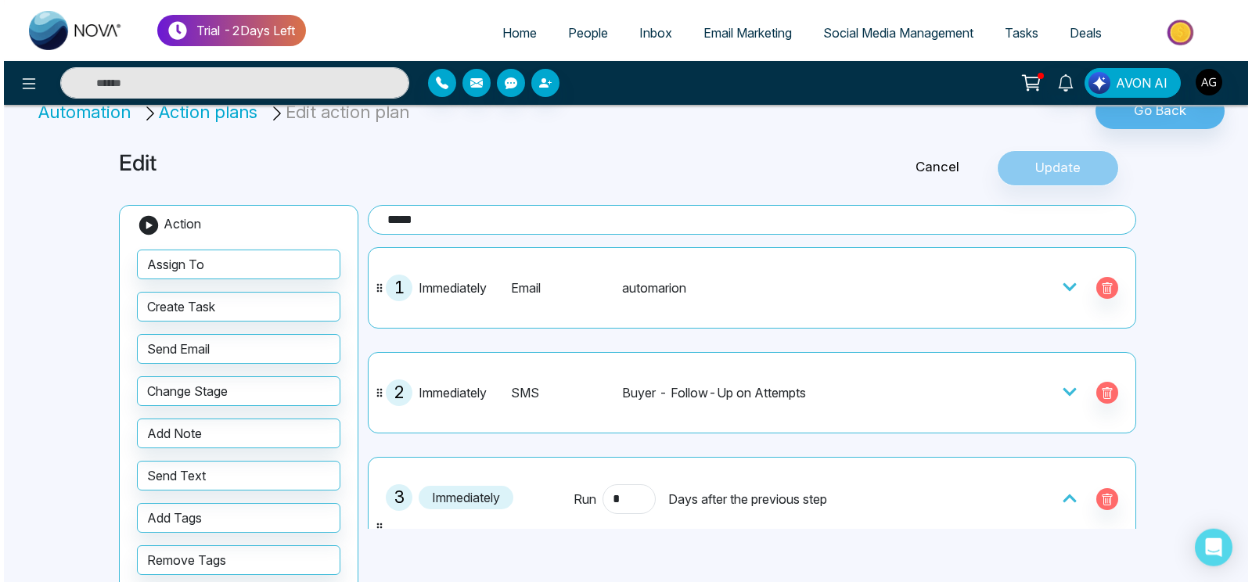
scroll to position [0, 0]
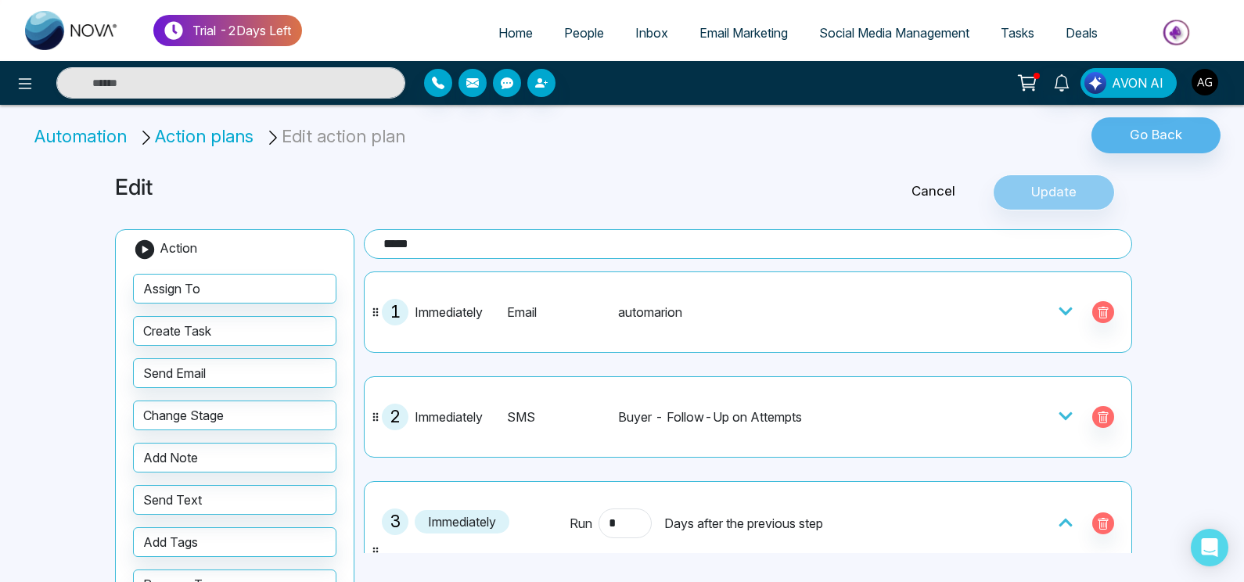
drag, startPoint x: 1008, startPoint y: 199, endPoint x: 940, endPoint y: 200, distance: 68.1
click at [940, 200] on div "Cancel Update" at bounding box center [966, 192] width 344 height 36
click at [932, 185] on link "Cancel" at bounding box center [933, 192] width 119 height 20
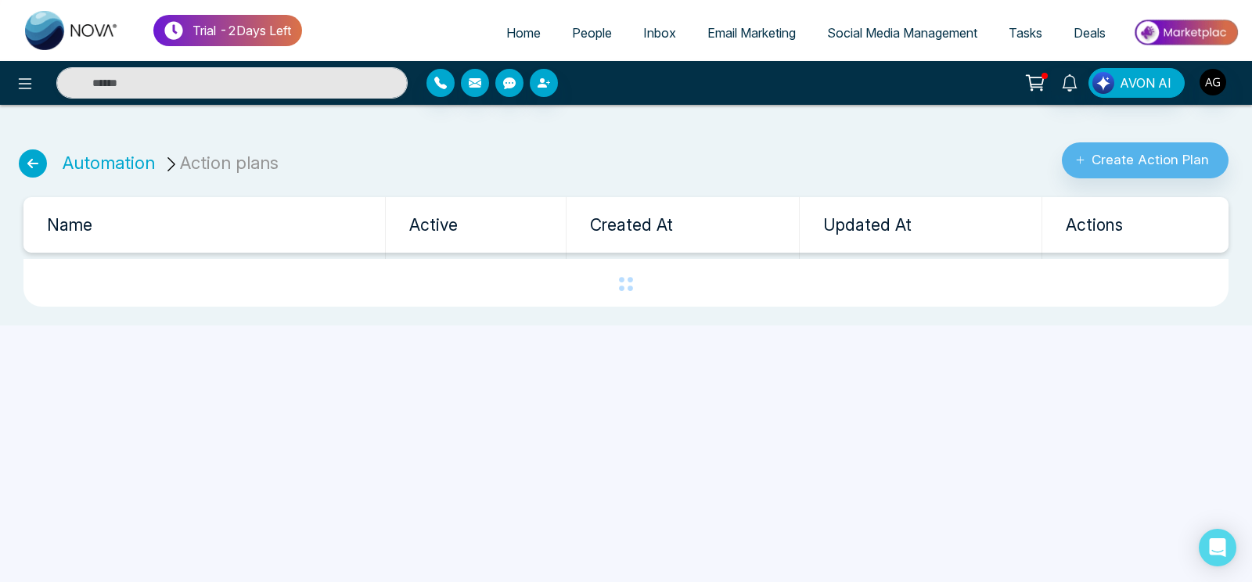
click at [34, 159] on icon at bounding box center [33, 163] width 28 height 28
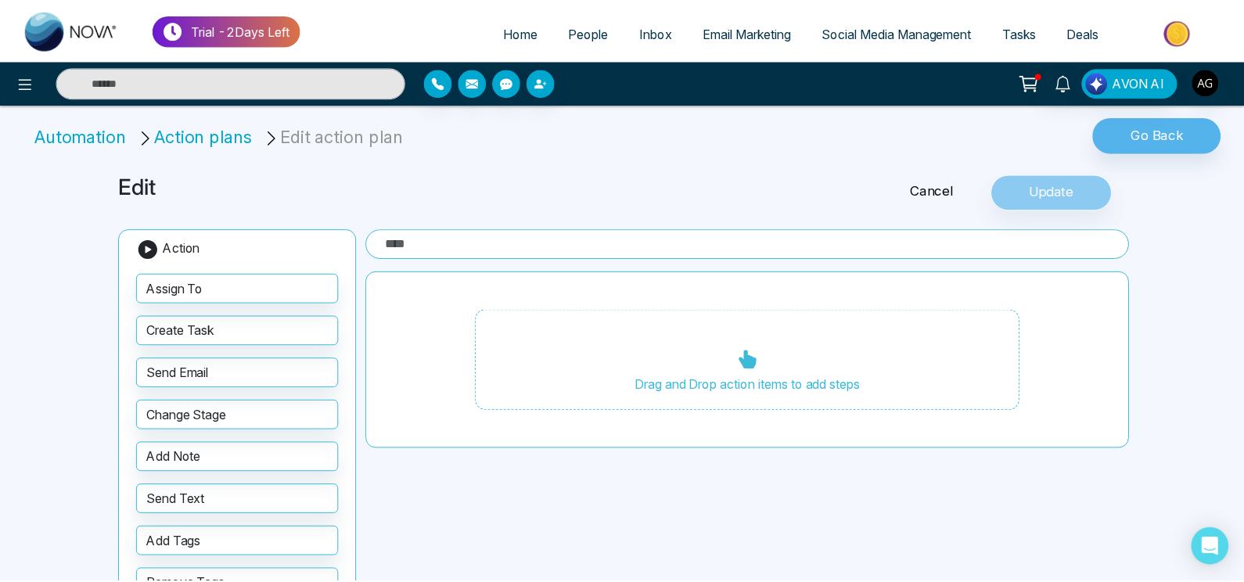
type input "*****"
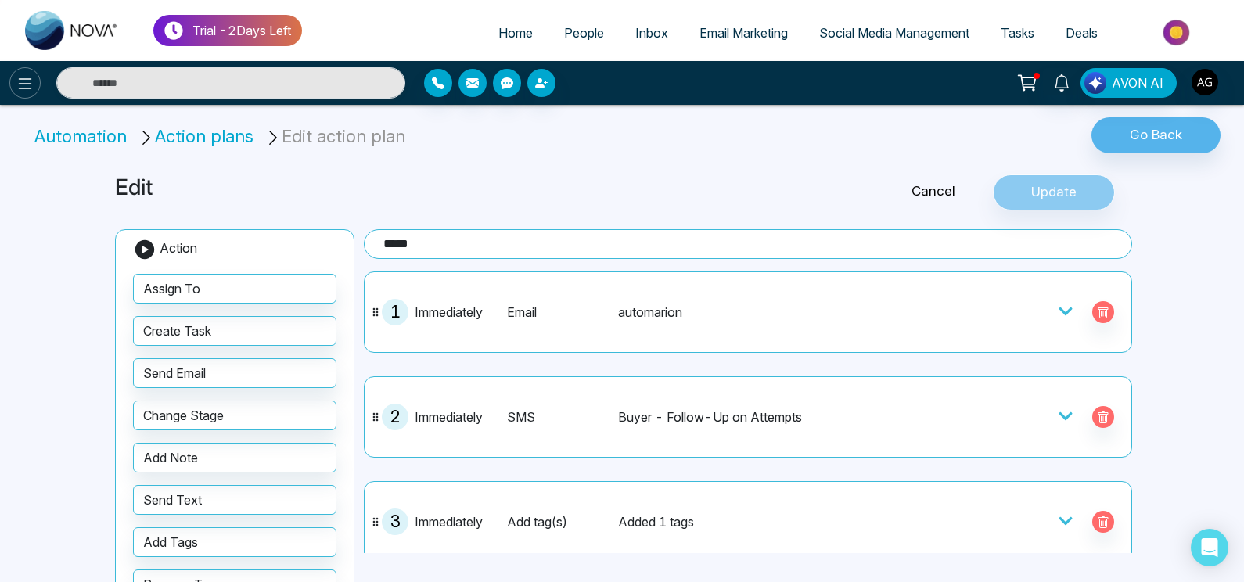
click at [30, 78] on icon at bounding box center [25, 83] width 19 height 19
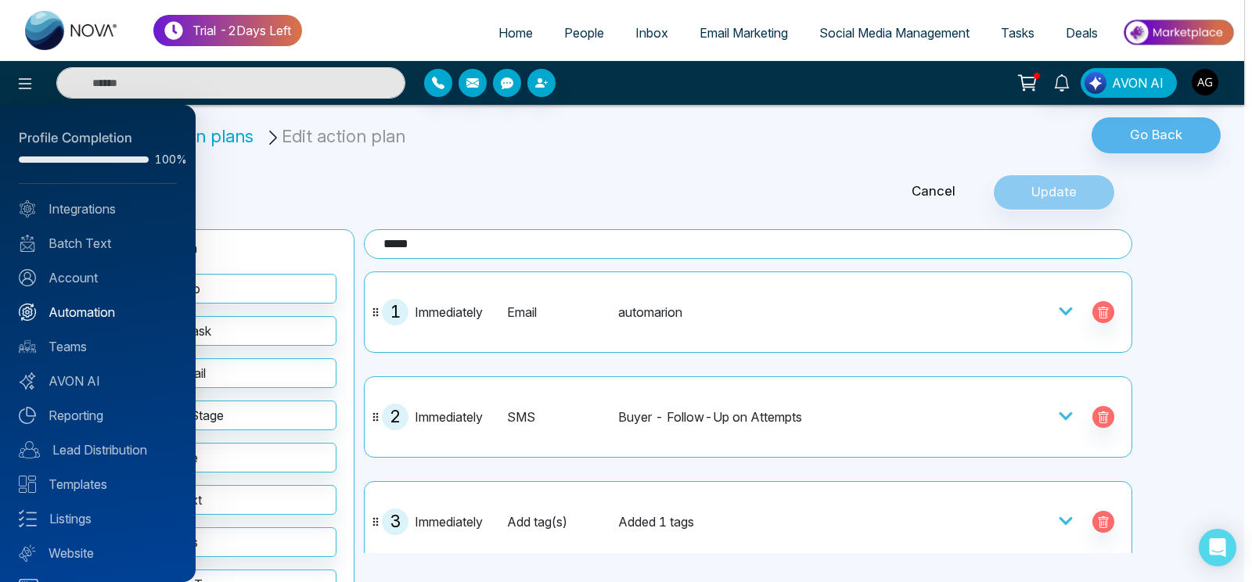
click at [80, 304] on link "Automation" at bounding box center [98, 312] width 158 height 19
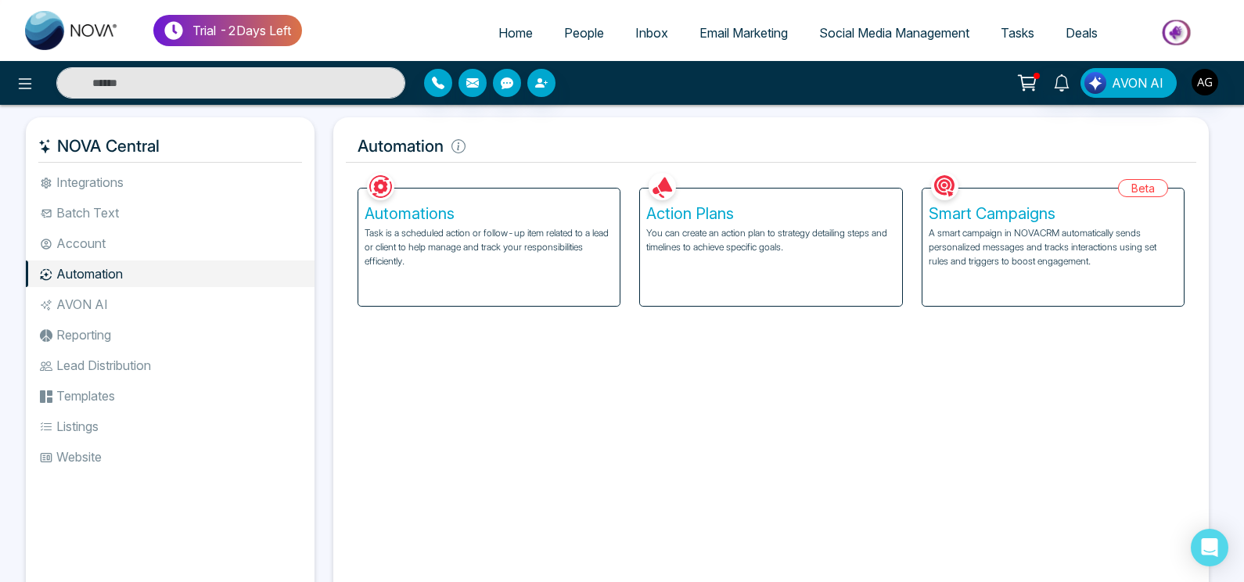
click at [526, 239] on p "Task is a scheduled action or follow-up item related to a lead or client to hel…" at bounding box center [489, 247] width 249 height 42
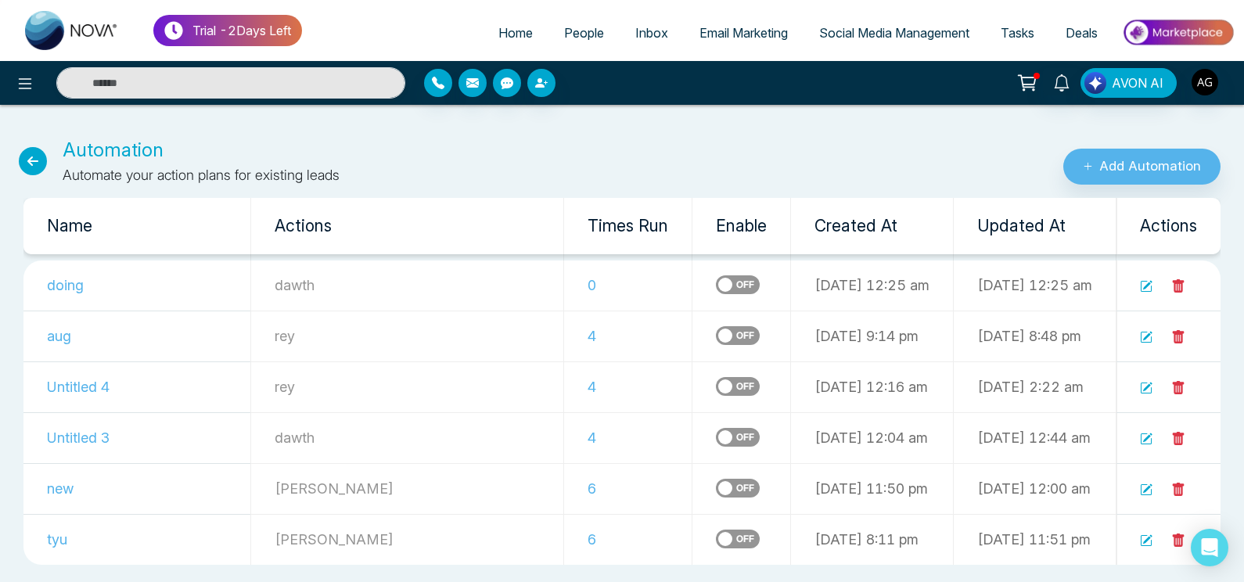
click at [692, 282] on td at bounding box center [741, 286] width 99 height 51
click at [716, 282] on label at bounding box center [738, 284] width 44 height 19
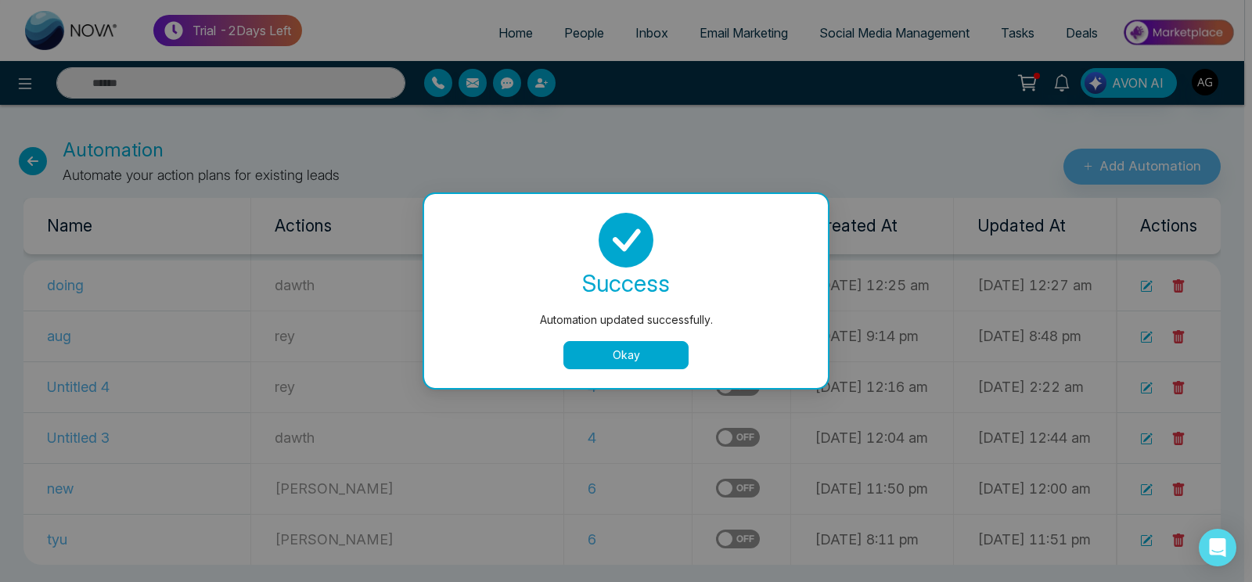
click at [625, 354] on button "Okay" at bounding box center [625, 355] width 125 height 28
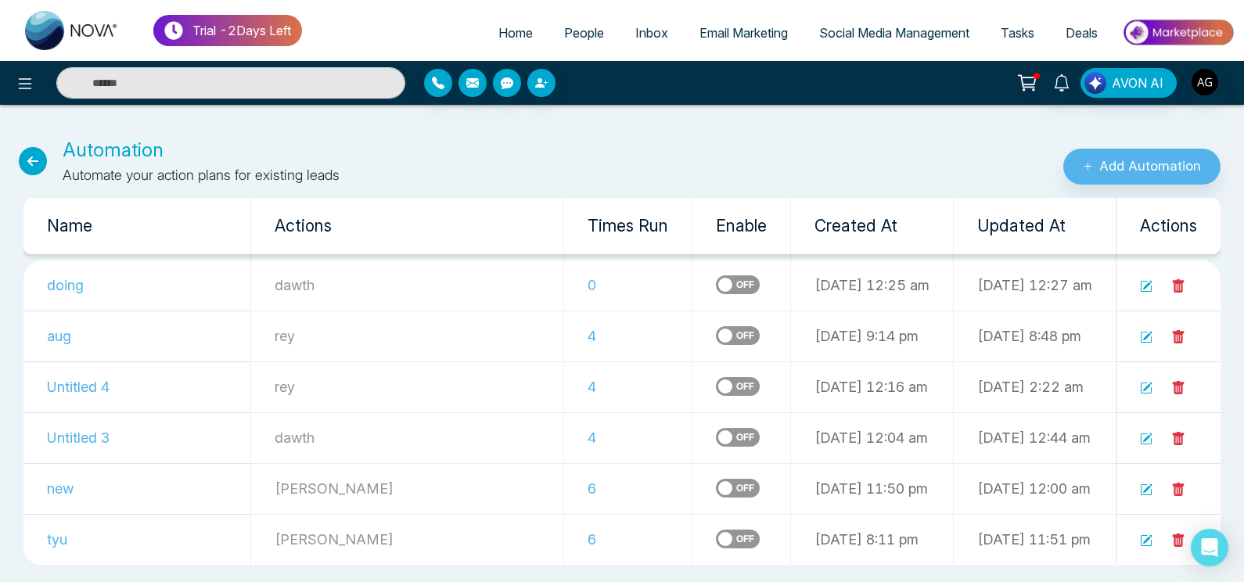
click at [571, 34] on span "People" at bounding box center [584, 33] width 40 height 16
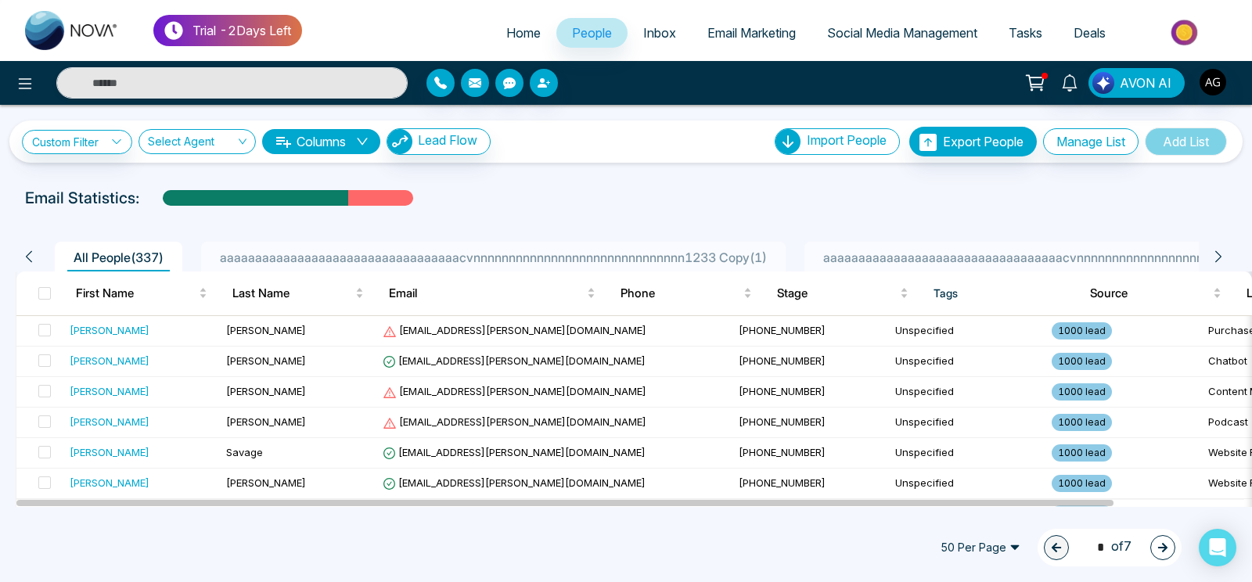
click at [637, 254] on span "aaaaaaaaaaaaaaaaaaaaaaaaaaaaaaaaaacvnnnnnnnnnnnnnnnnnnnnnnnnnnnnnn1233 Copy ( 1…" at bounding box center [493, 258] width 559 height 16
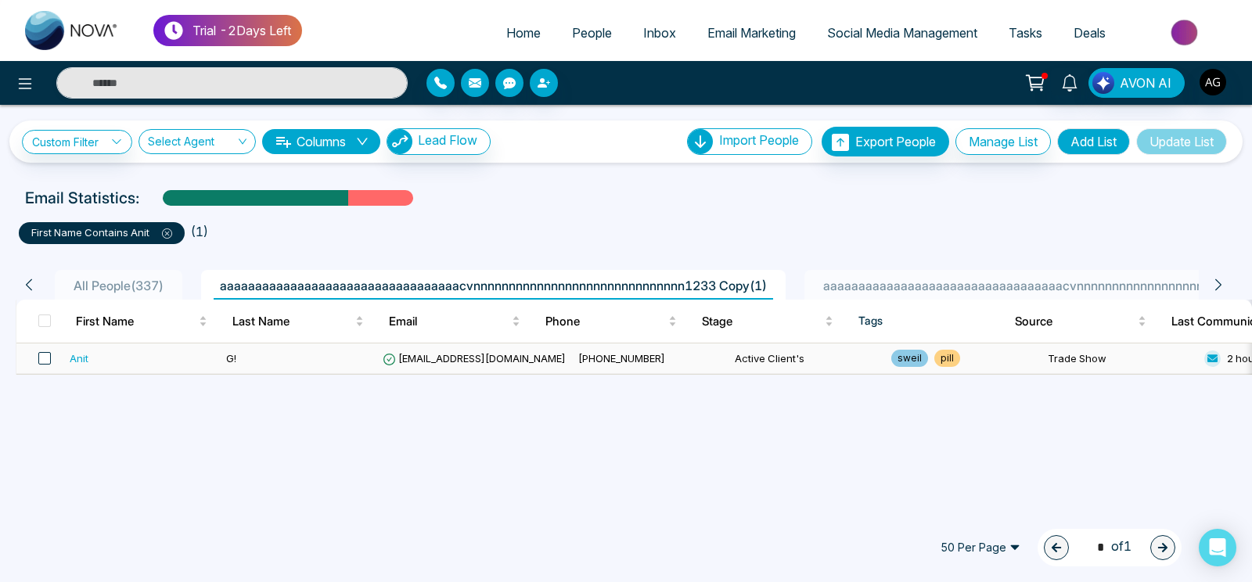
click at [47, 362] on span at bounding box center [44, 358] width 13 height 13
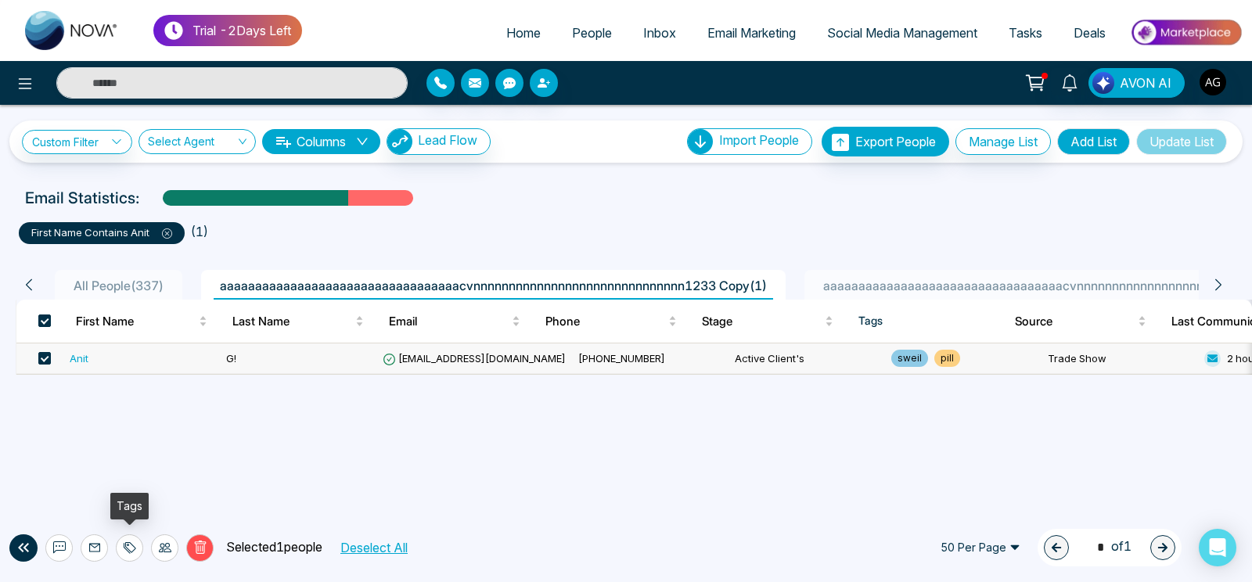
click at [124, 542] on icon at bounding box center [130, 547] width 13 height 13
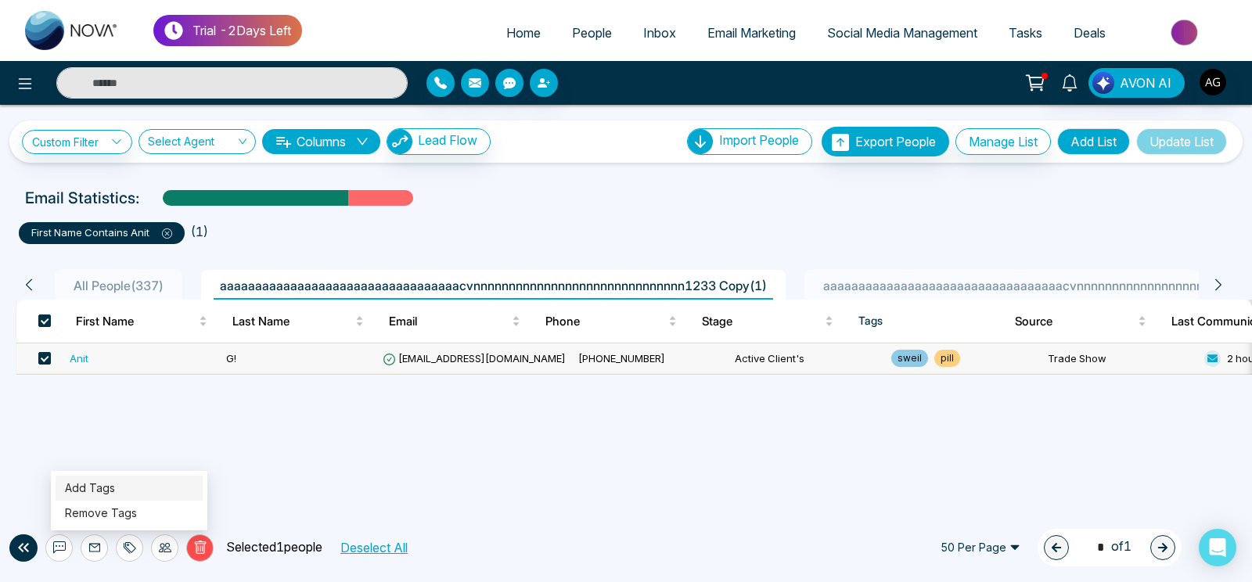
click at [115, 484] on link "Add Tags" at bounding box center [90, 487] width 50 height 13
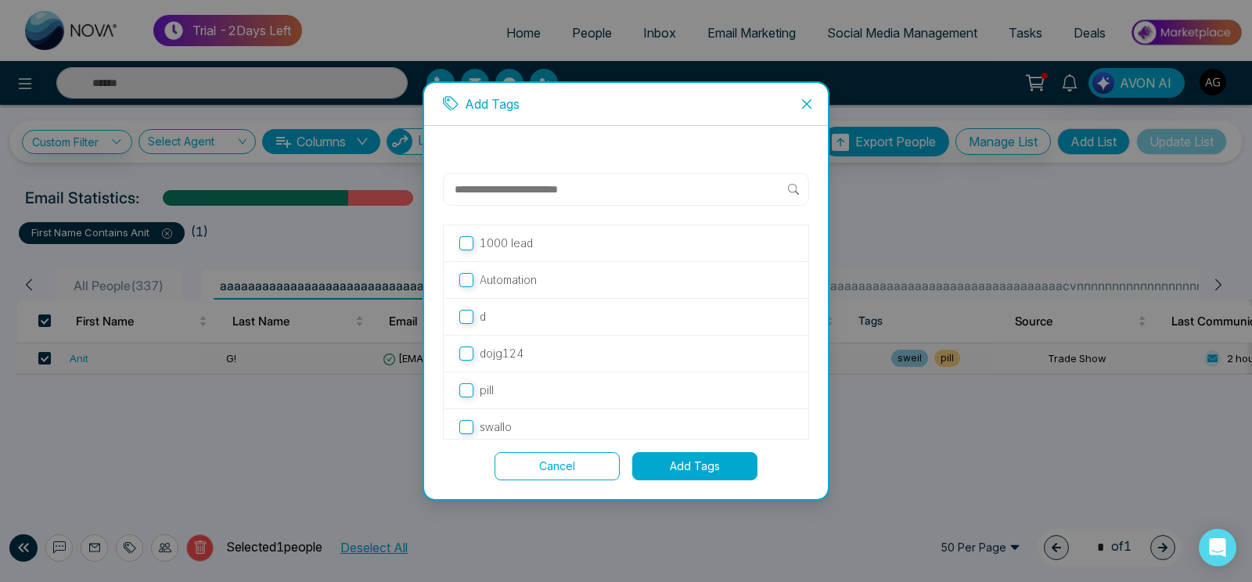
scroll to position [43, 0]
click at [549, 450] on div "1000 lead Automation d dojg124 pill swallo sweil Cancel Add Tags" at bounding box center [626, 327] width 366 height 308
click at [160, 543] on div "Add Tags 1000 lead Automation d dojg124 pill swallo sweil Cancel Add Tags" at bounding box center [626, 291] width 1252 height 582
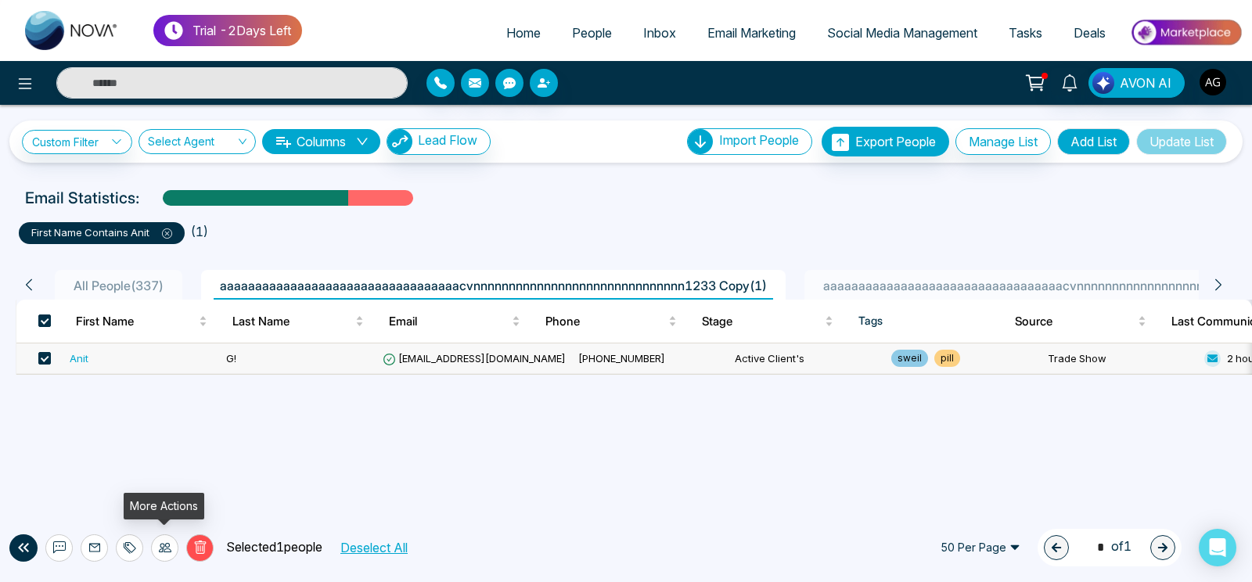
click at [170, 554] on icon at bounding box center [165, 547] width 13 height 13
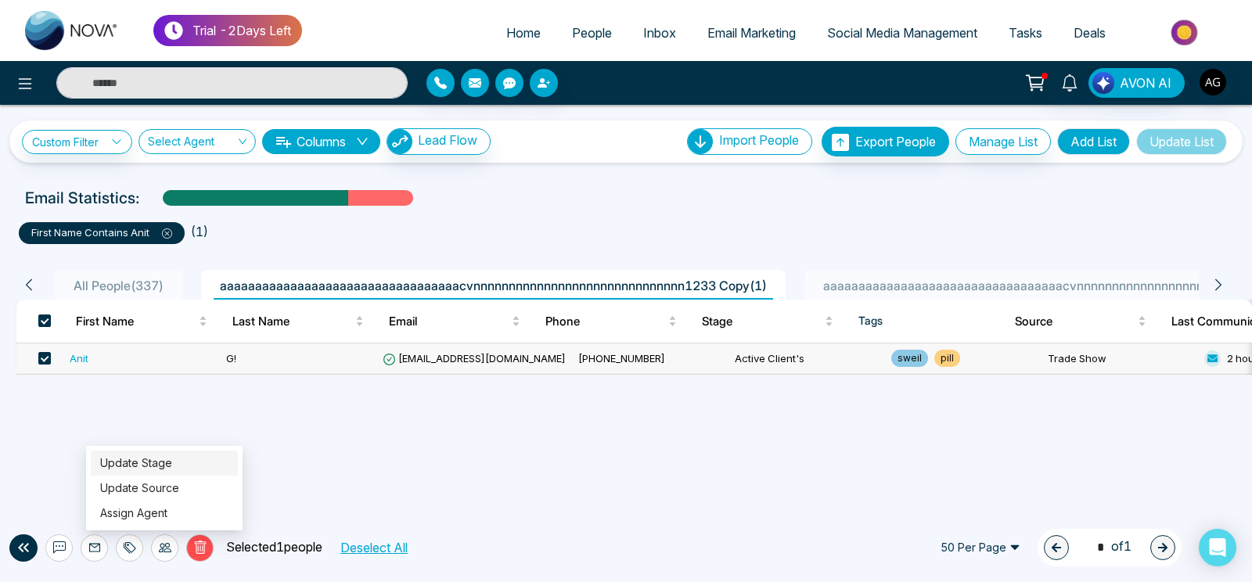
click at [172, 460] on link "Update Stage" at bounding box center [136, 462] width 72 height 13
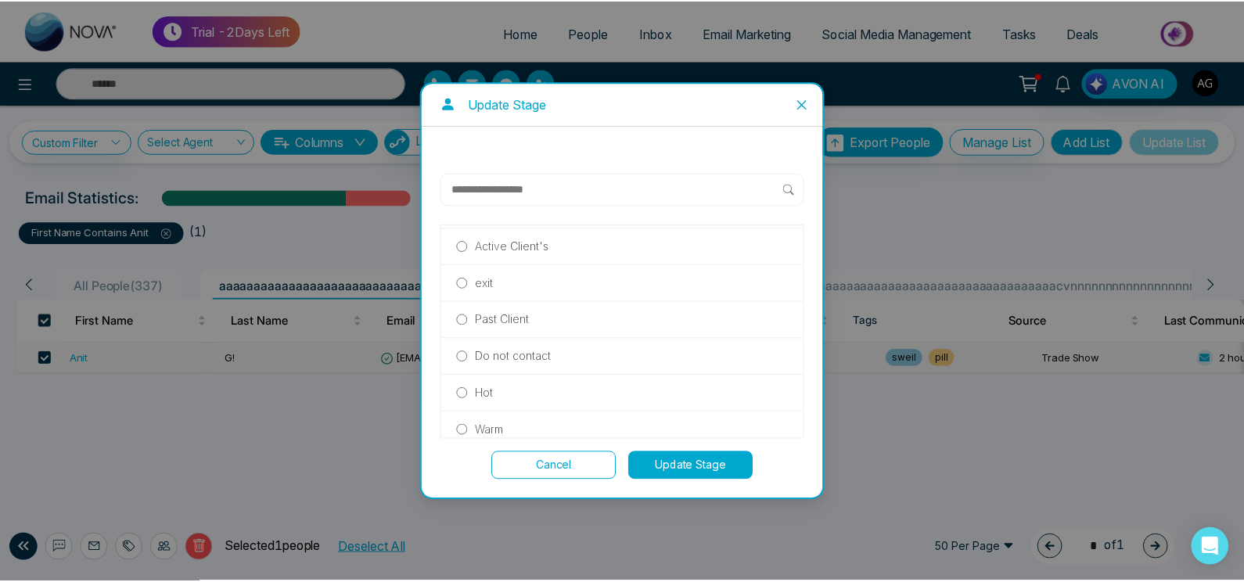
scroll to position [145, 0]
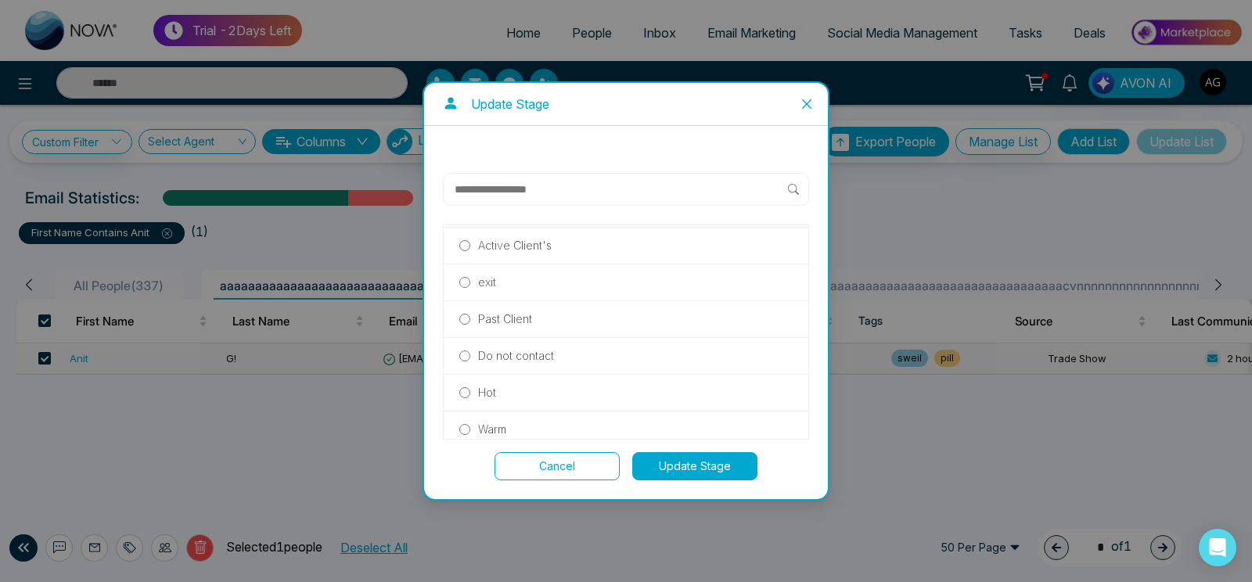
click at [548, 290] on label "exit" at bounding box center [625, 282] width 333 height 17
click at [682, 469] on button "Update Stage" at bounding box center [694, 466] width 125 height 28
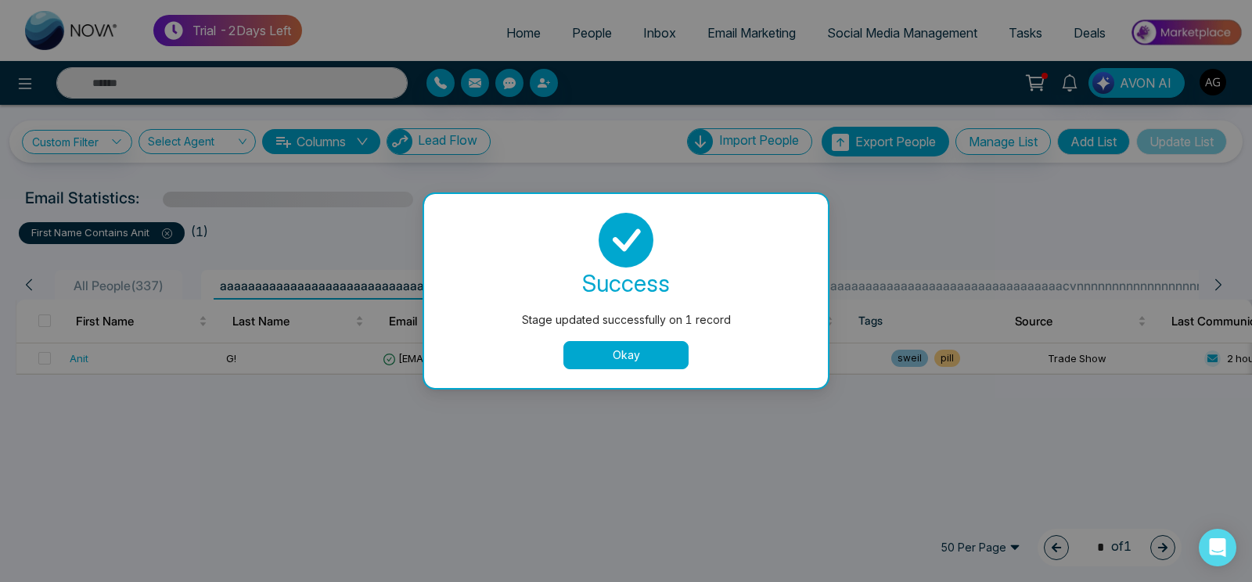
click at [646, 362] on button "Okay" at bounding box center [625, 355] width 125 height 28
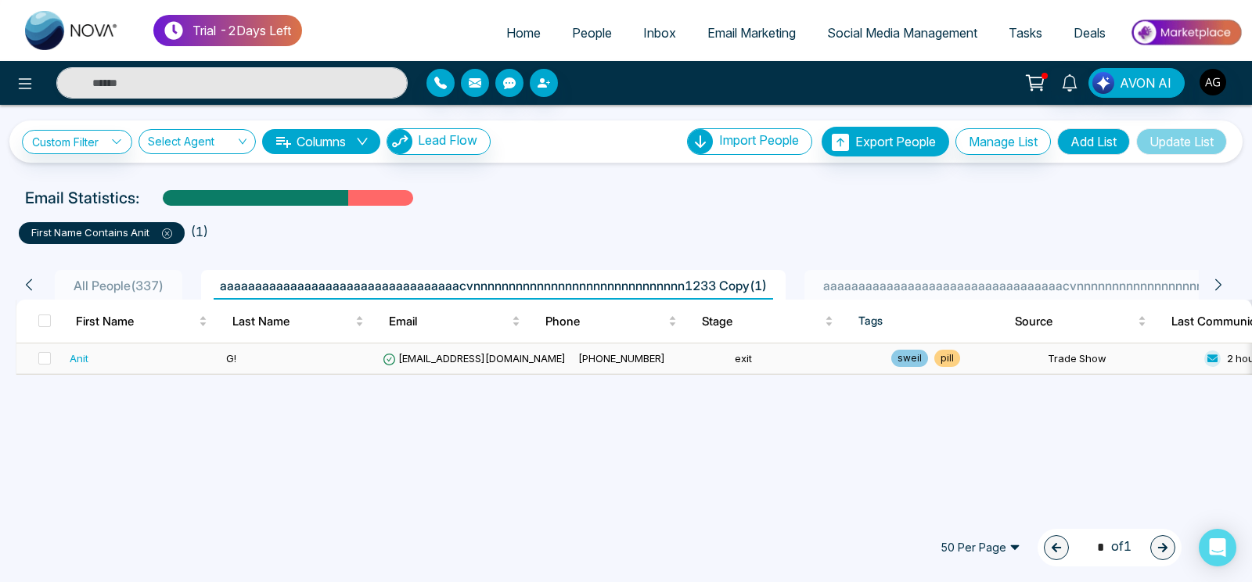
click at [585, 356] on span "[PHONE_NUMBER]" at bounding box center [621, 358] width 87 height 13
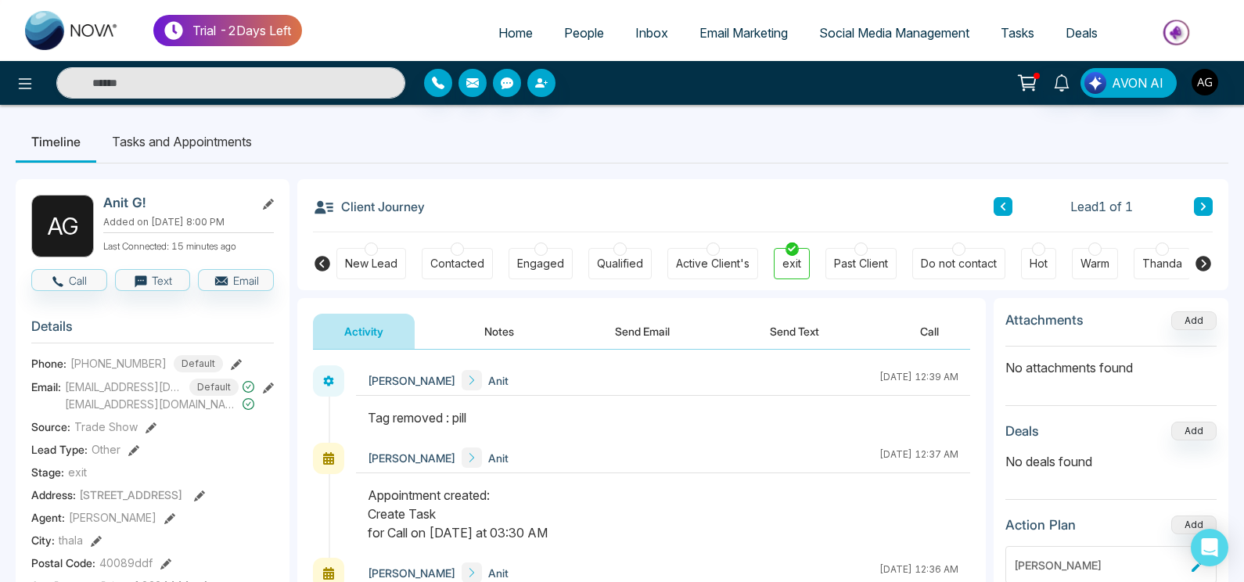
click at [856, 34] on span "Social Media Management" at bounding box center [894, 33] width 150 height 16
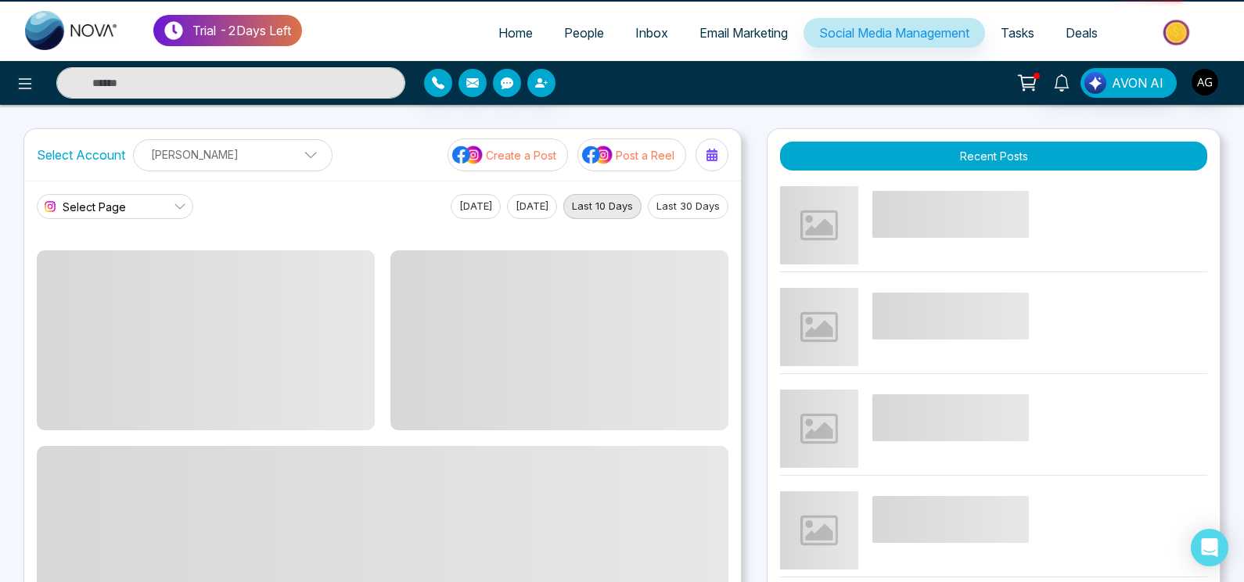
click at [198, 159] on p "[PERSON_NAME]" at bounding box center [232, 155] width 179 height 26
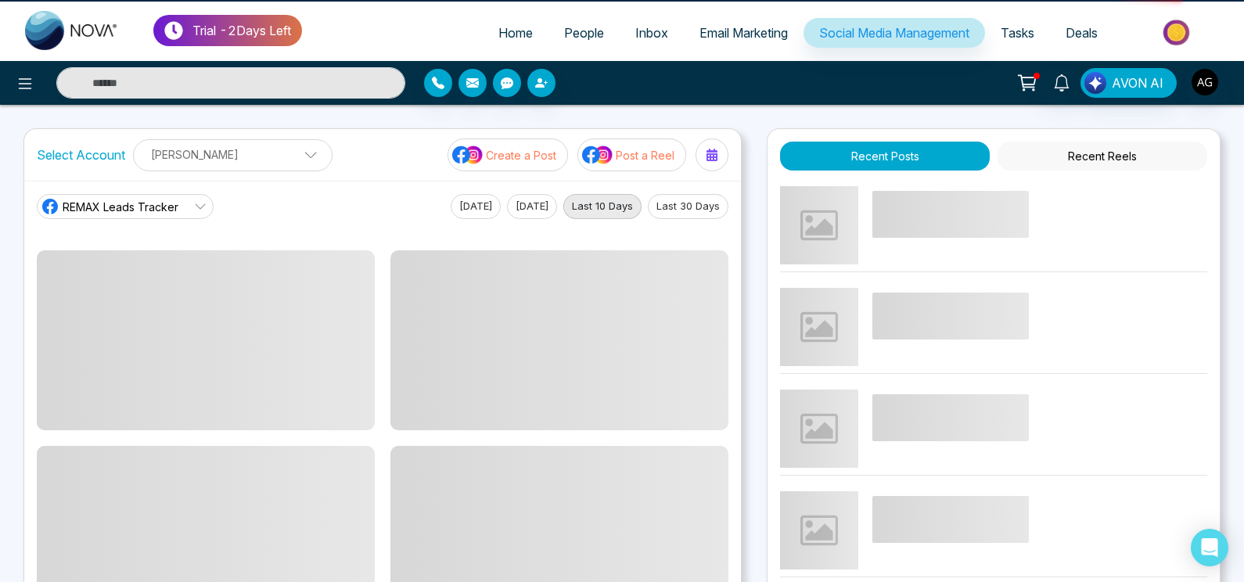
click at [120, 198] on div "REMAX Leads Tracker" at bounding box center [110, 206] width 138 height 19
click at [138, 208] on span "REMAX Leads Tracker" at bounding box center [121, 207] width 116 height 16
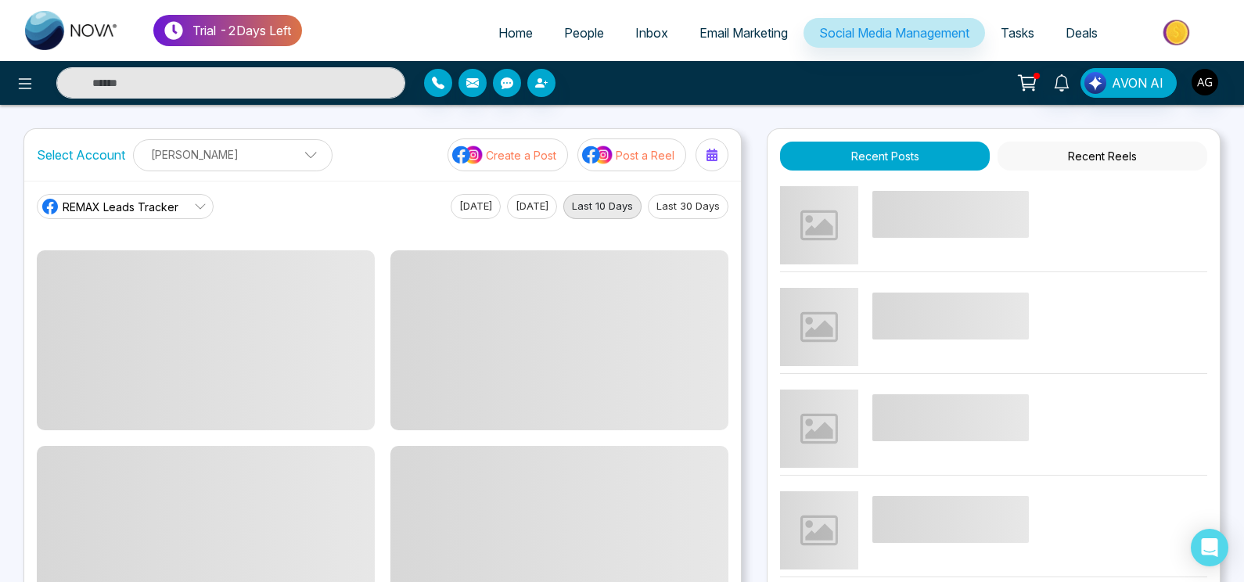
click at [174, 213] on span "REMAX Leads Tracker" at bounding box center [121, 207] width 116 height 16
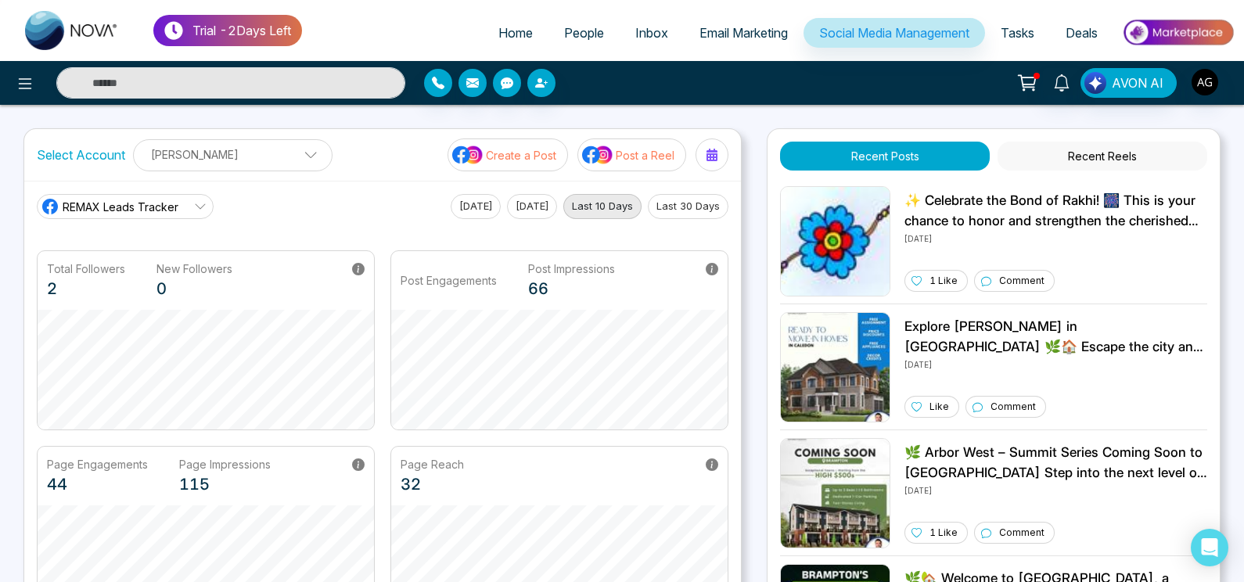
click at [190, 206] on link "REMAX Leads Tracker" at bounding box center [125, 206] width 177 height 25
drag, startPoint x: 179, startPoint y: 191, endPoint x: 185, endPoint y: 196, distance: 8.3
click at [185, 196] on div "REMAX Leads Tracker REMAX Leads Tracker Robotics [DATE] [DATE] Last 10 Days Las…" at bounding box center [382, 410] width 717 height 458
click at [185, 196] on link "REMAX Leads Tracker" at bounding box center [125, 206] width 177 height 25
click at [146, 276] on span "Robotics" at bounding box center [136, 276] width 132 height 17
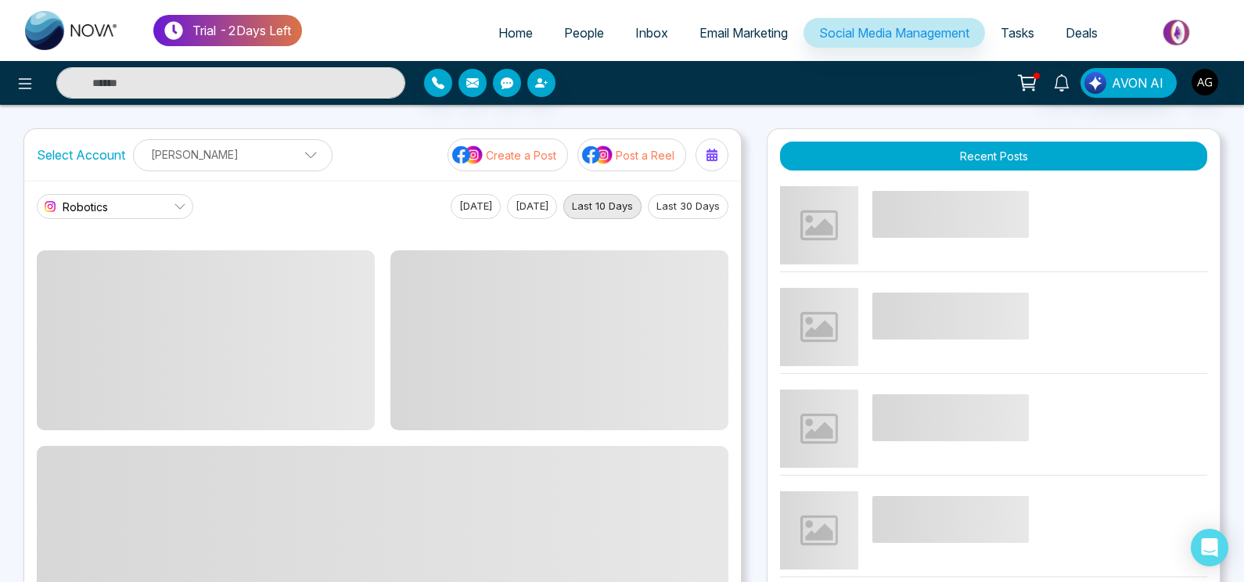
click at [174, 197] on link "Robotics" at bounding box center [115, 206] width 156 height 25
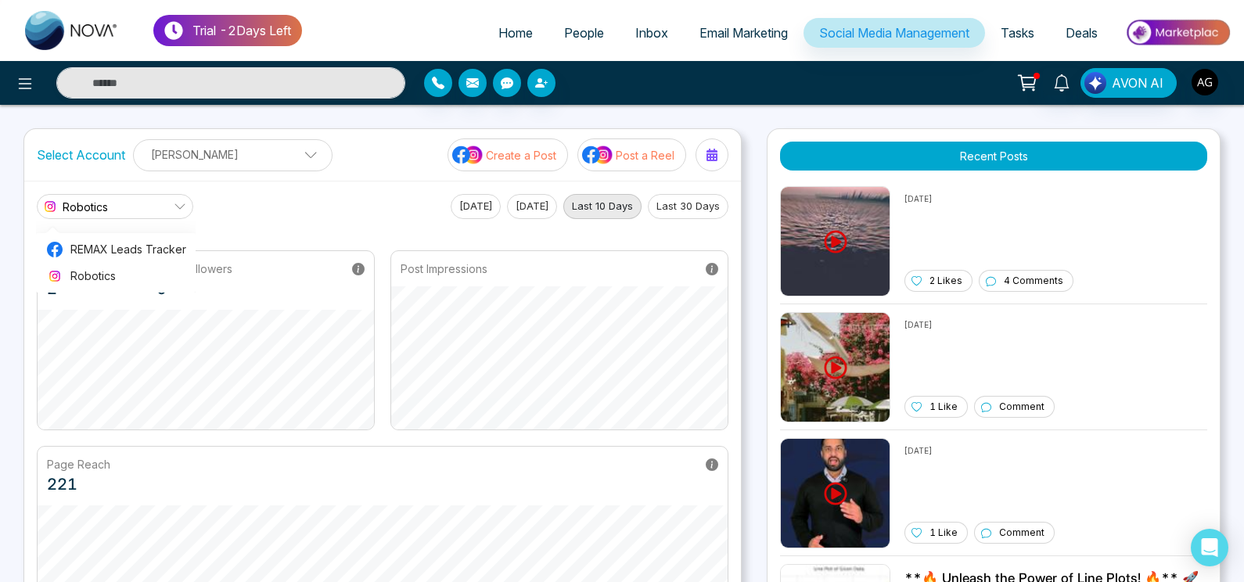
click at [159, 212] on link "Robotics" at bounding box center [115, 206] width 156 height 25
click at [88, 258] on span "REMAX Leads Tracker" at bounding box center [128, 249] width 116 height 17
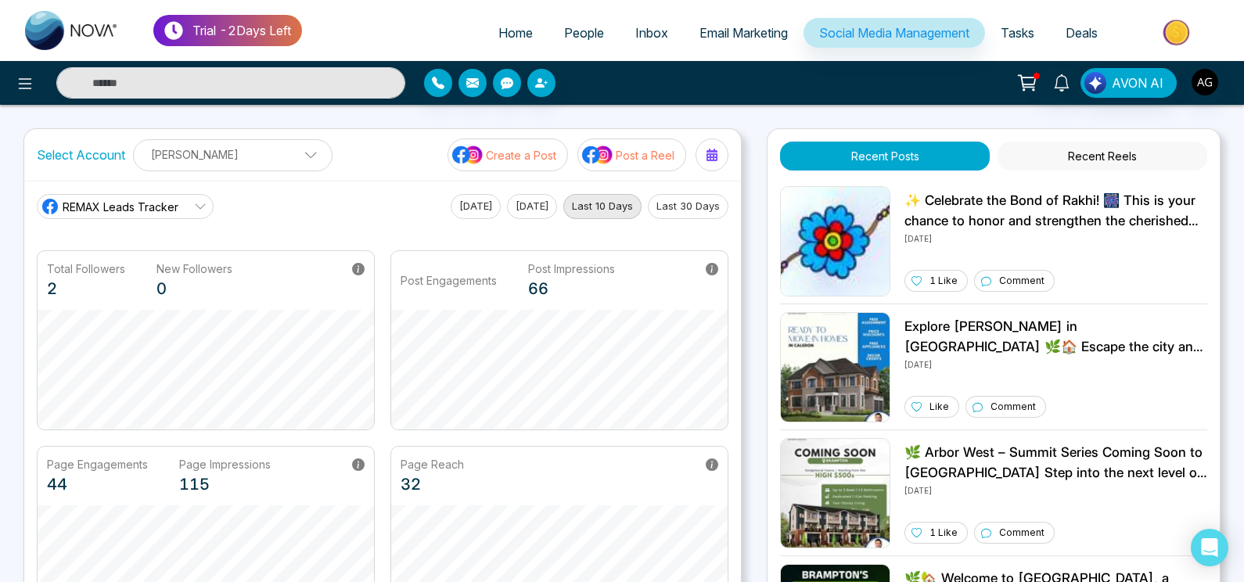
click at [148, 203] on span "REMAX Leads Tracker" at bounding box center [121, 207] width 116 height 16
click at [156, 274] on span "Robotics" at bounding box center [136, 276] width 132 height 17
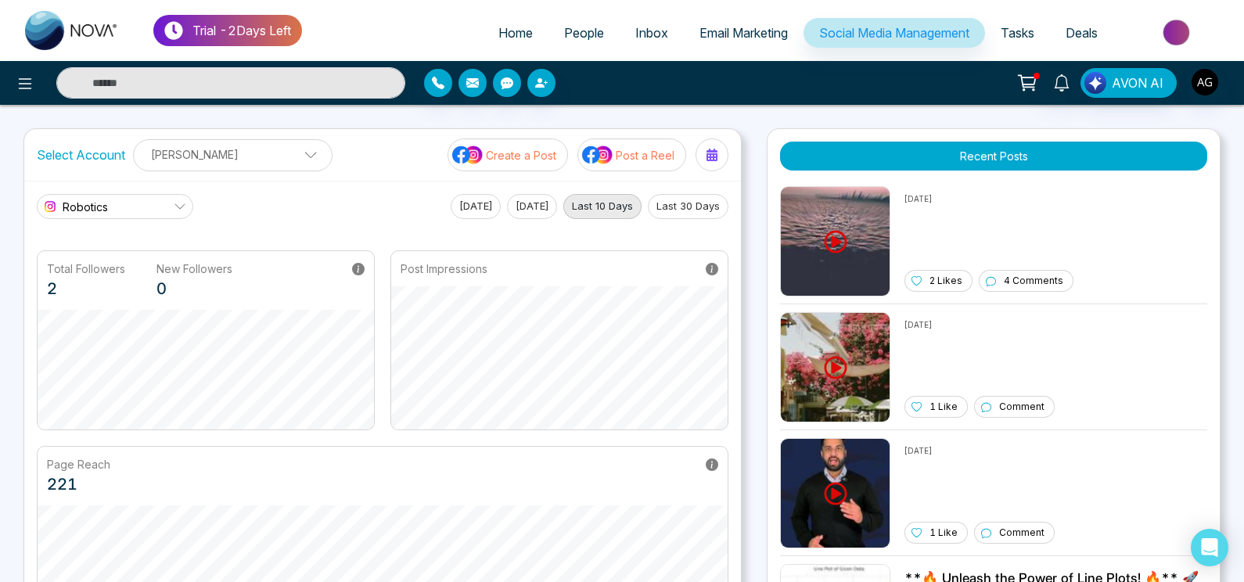
click at [131, 200] on link "Robotics" at bounding box center [115, 206] width 156 height 25
click at [116, 253] on span "REMAX Leads Tracker" at bounding box center [128, 249] width 116 height 17
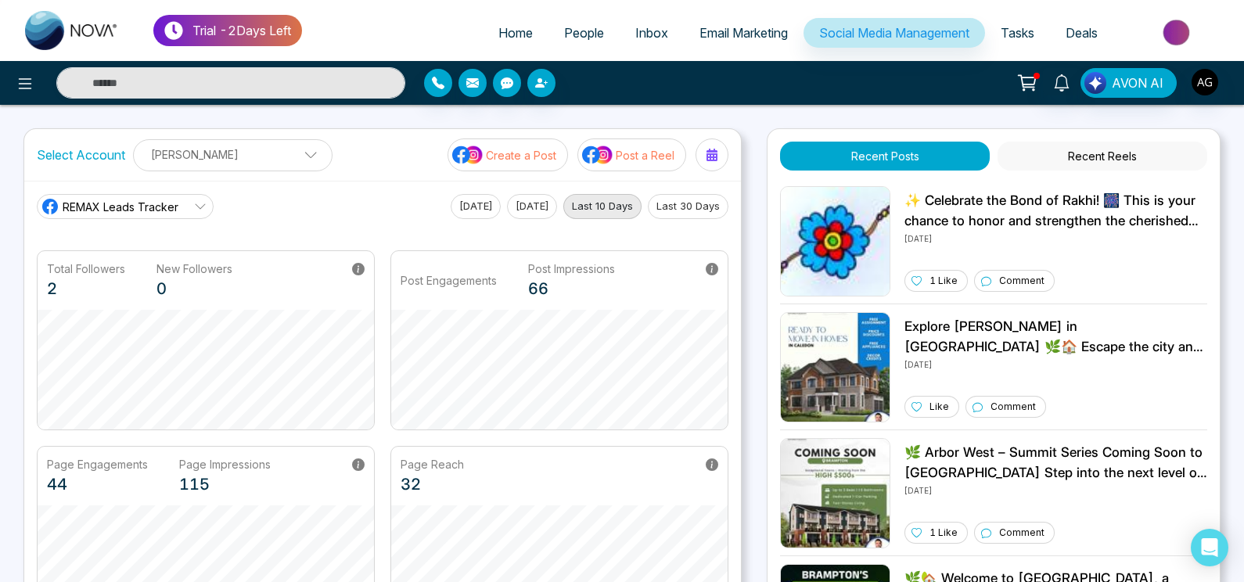
click at [515, 34] on span "Home" at bounding box center [515, 33] width 34 height 16
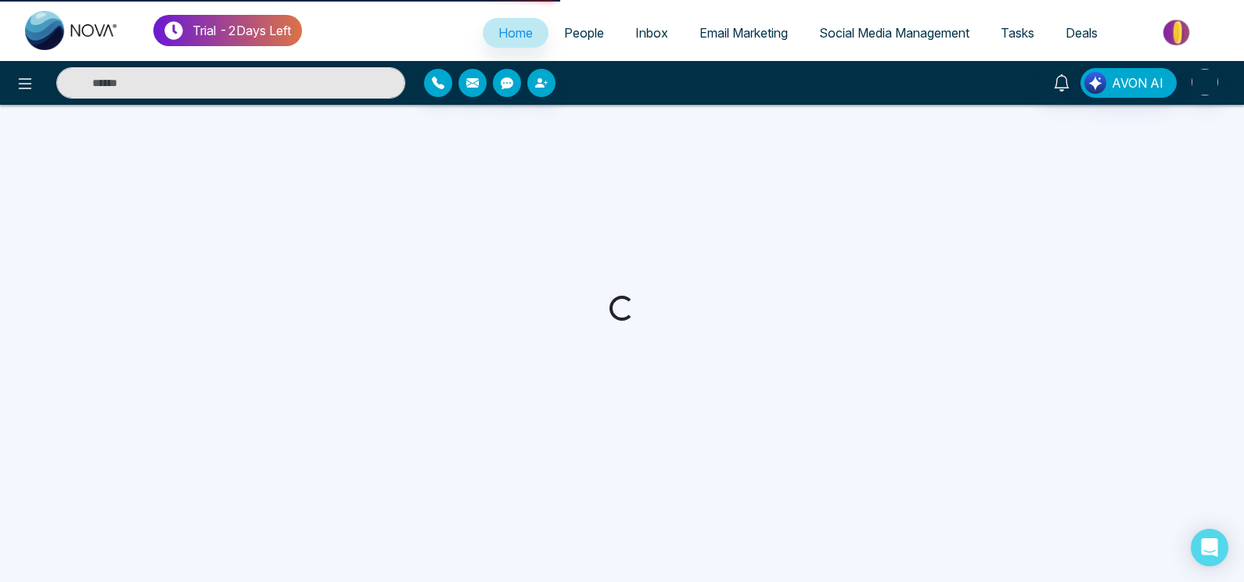
scroll to position [20, 0]
select select "*"
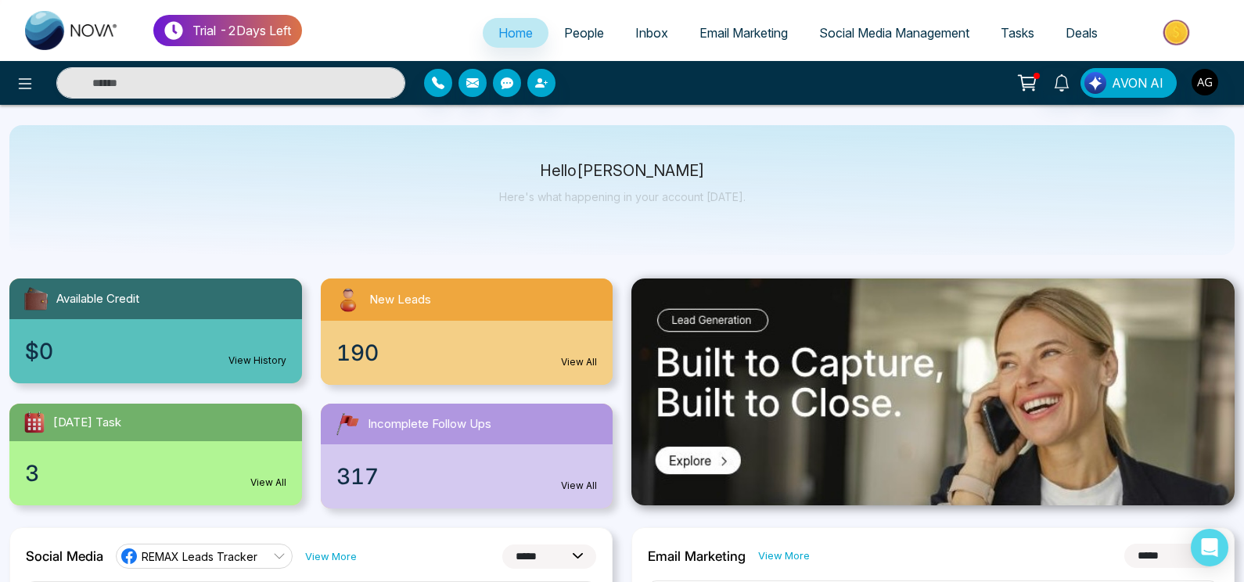
select select "*"
click at [575, 41] on link "People" at bounding box center [584, 33] width 71 height 30
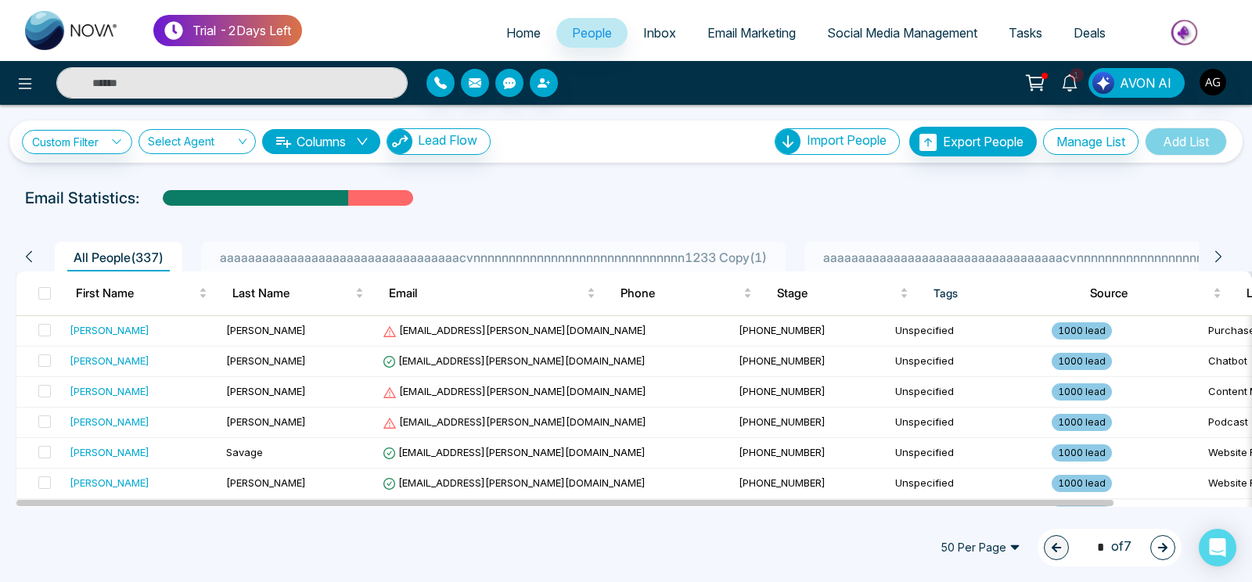
click at [675, 250] on span "aaaaaaaaaaaaaaaaaaaaaaaaaaaaaaaaaacvnnnnnnnnnnnnnnnnnnnnnnnnnnnnnn1233 Copy ( 1…" at bounding box center [493, 258] width 559 height 16
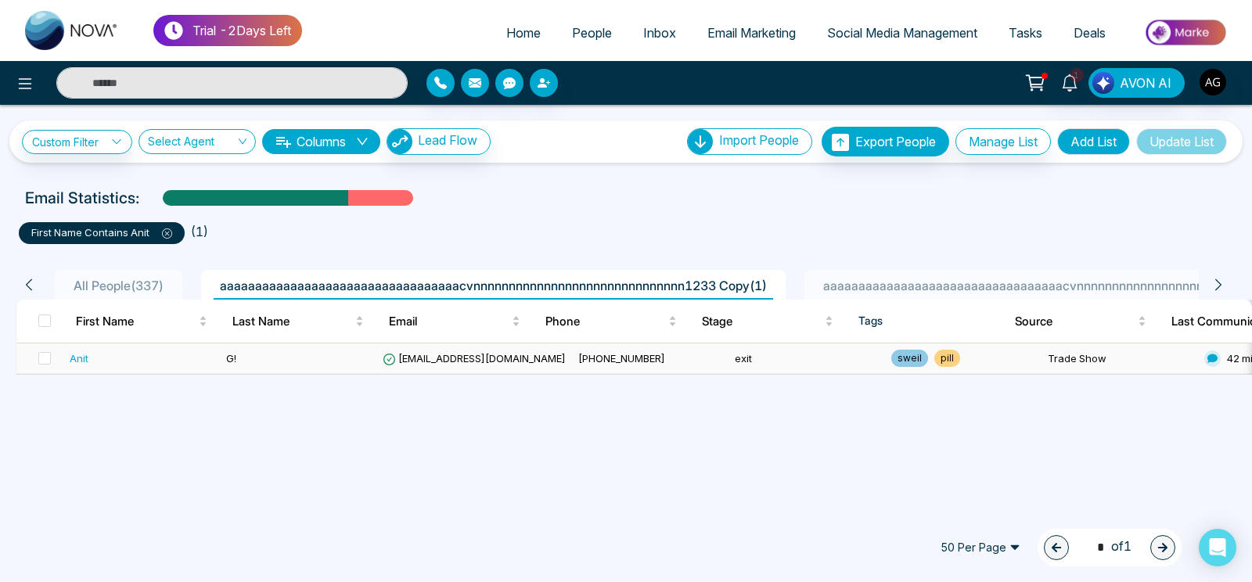
click at [502, 360] on span "[EMAIL_ADDRESS][DOMAIN_NAME]" at bounding box center [474, 358] width 183 height 13
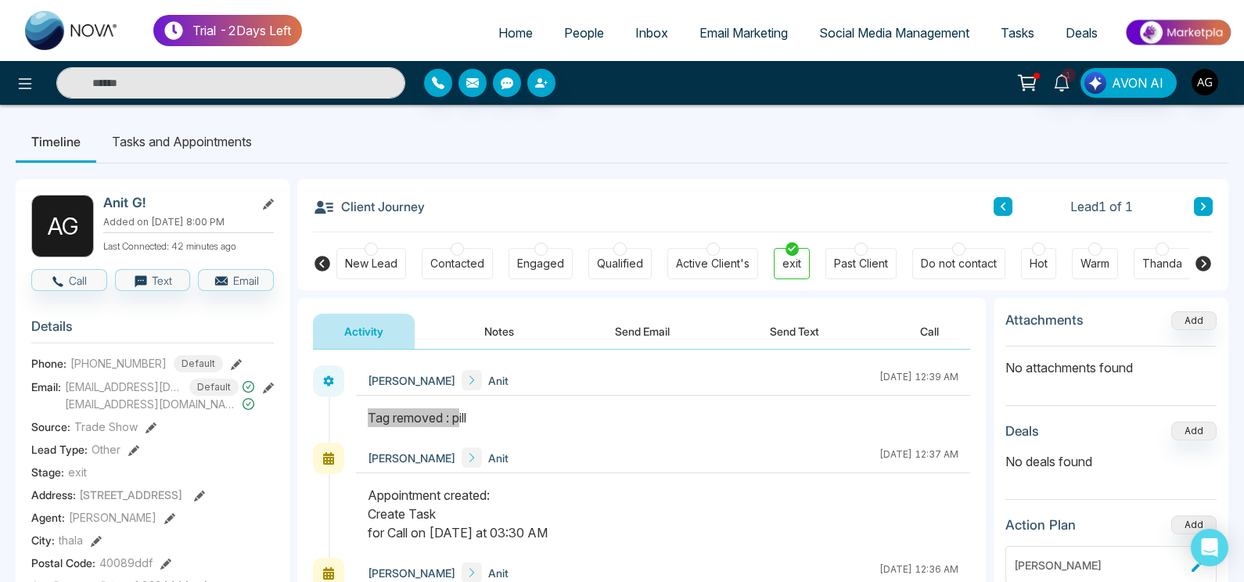
drag, startPoint x: 371, startPoint y: 411, endPoint x: 534, endPoint y: 416, distance: 162.8
click at [534, 416] on div "Tag removed : pill" at bounding box center [663, 417] width 591 height 19
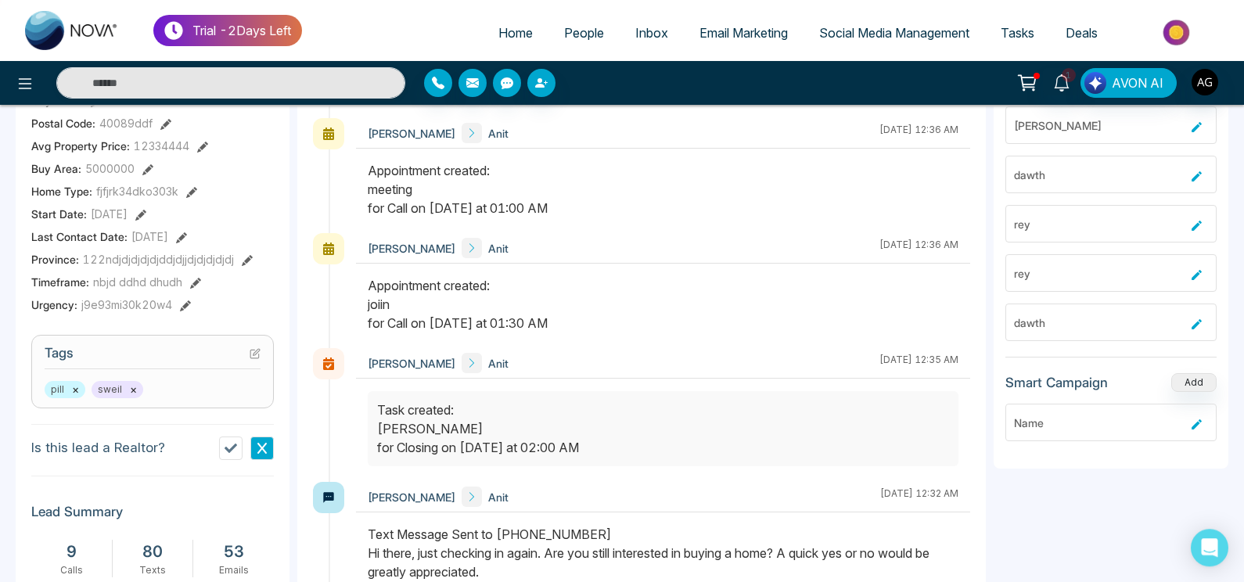
scroll to position [442, 0]
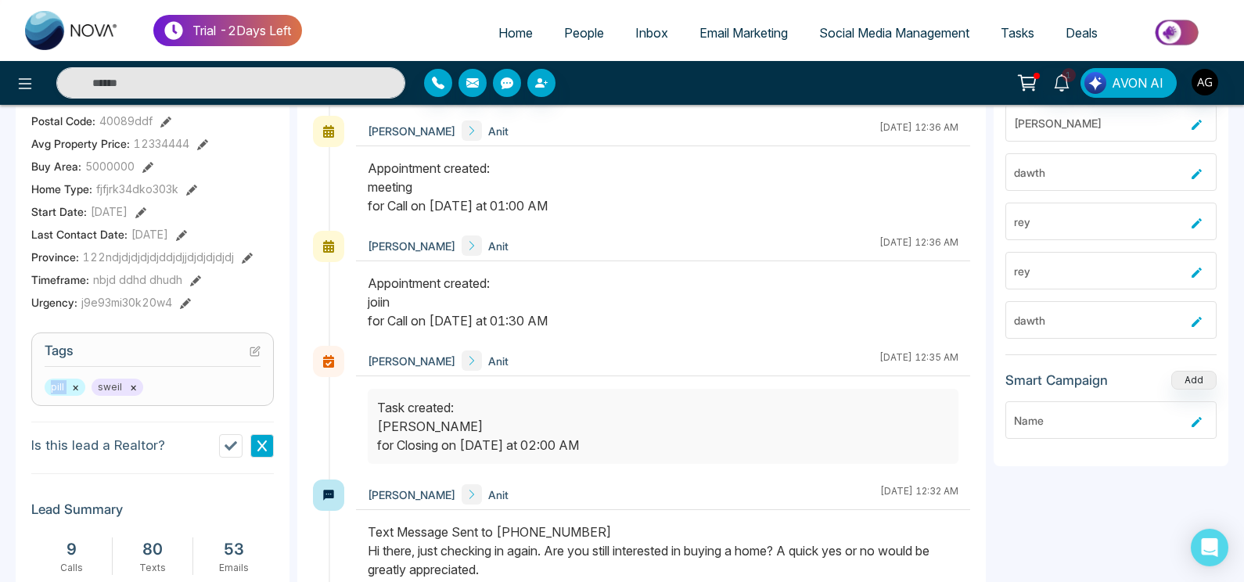
drag, startPoint x: 169, startPoint y: 387, endPoint x: 23, endPoint y: 387, distance: 146.3
click at [31, 387] on section "Tags pill × sweil ×" at bounding box center [152, 370] width 243 height 74
click at [275, 313] on div "A G Anit G! Added on August 14 2025 | 8:00 PM Last Connected: 42 minutes ago Ca…" at bounding box center [153, 288] width 274 height 1103
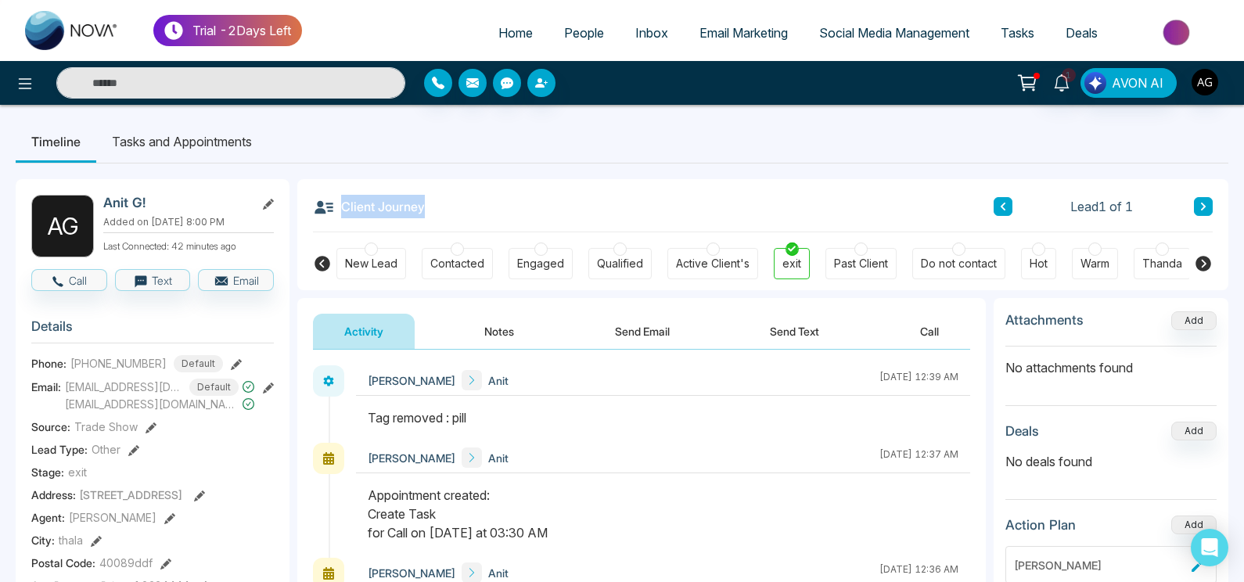
drag, startPoint x: 344, startPoint y: 210, endPoint x: 459, endPoint y: 221, distance: 114.7
click at [459, 221] on div "Client Journey Lead 1 of 1" at bounding box center [763, 205] width 900 height 53
drag, startPoint x: 459, startPoint y: 221, endPoint x: 343, endPoint y: 209, distance: 116.4
click at [343, 209] on div "Client Journey Lead 1 of 1" at bounding box center [763, 205] width 900 height 53
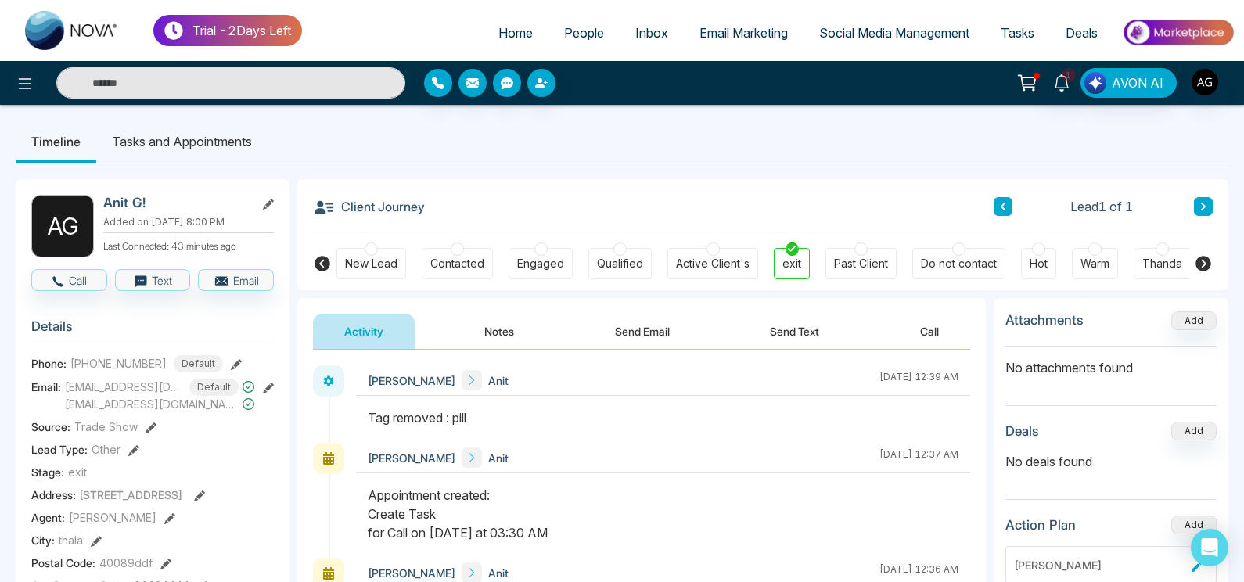
click at [456, 206] on div "Client Journey Lead 1 of 1" at bounding box center [763, 205] width 900 height 53
